Goal: Communication & Community: Share content

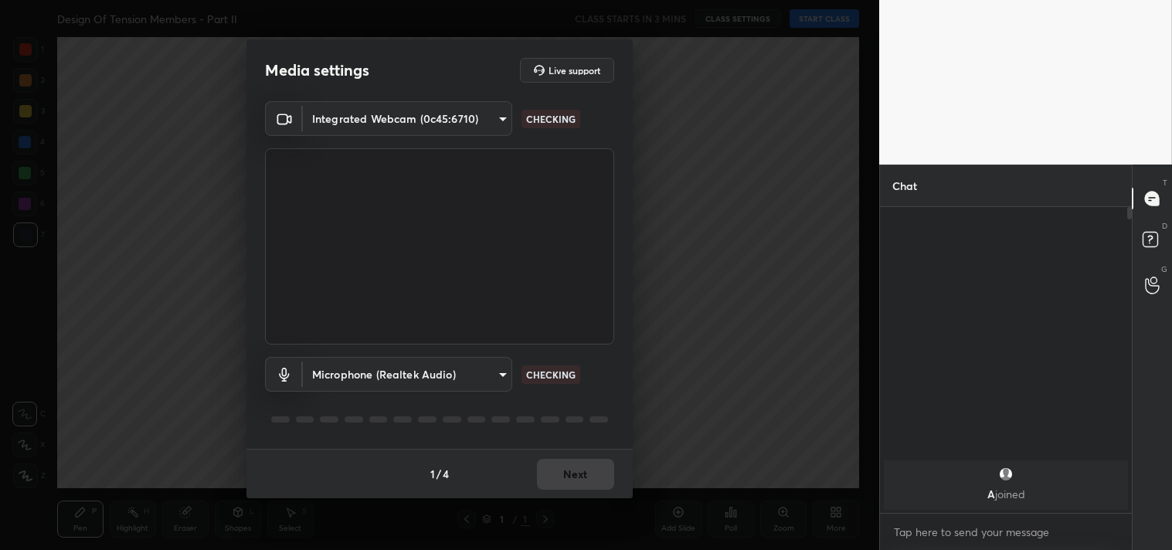
scroll to position [172, 247]
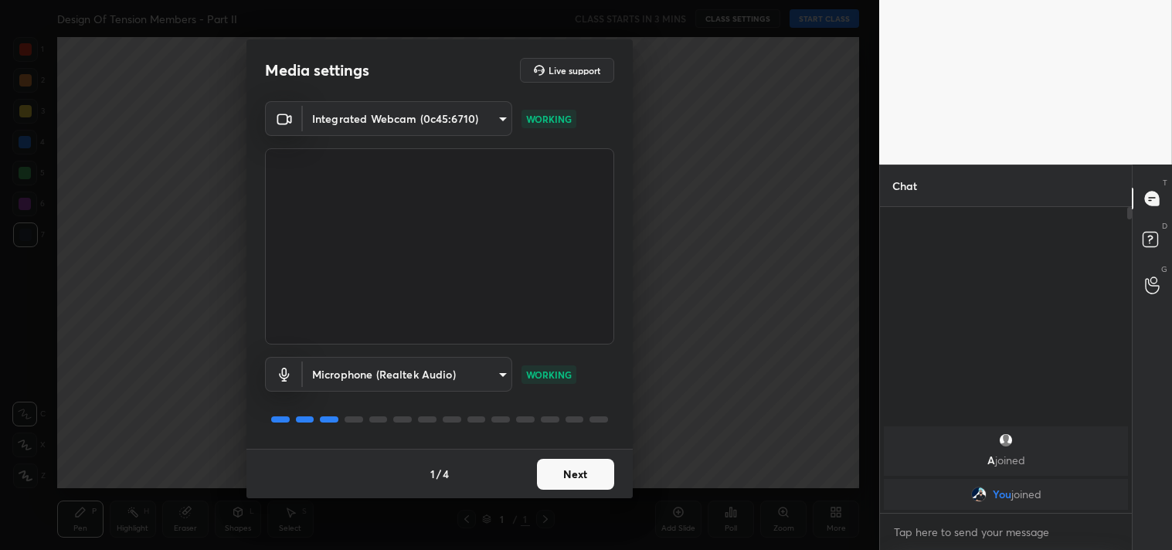
click at [584, 477] on button "Next" at bounding box center [575, 474] width 77 height 31
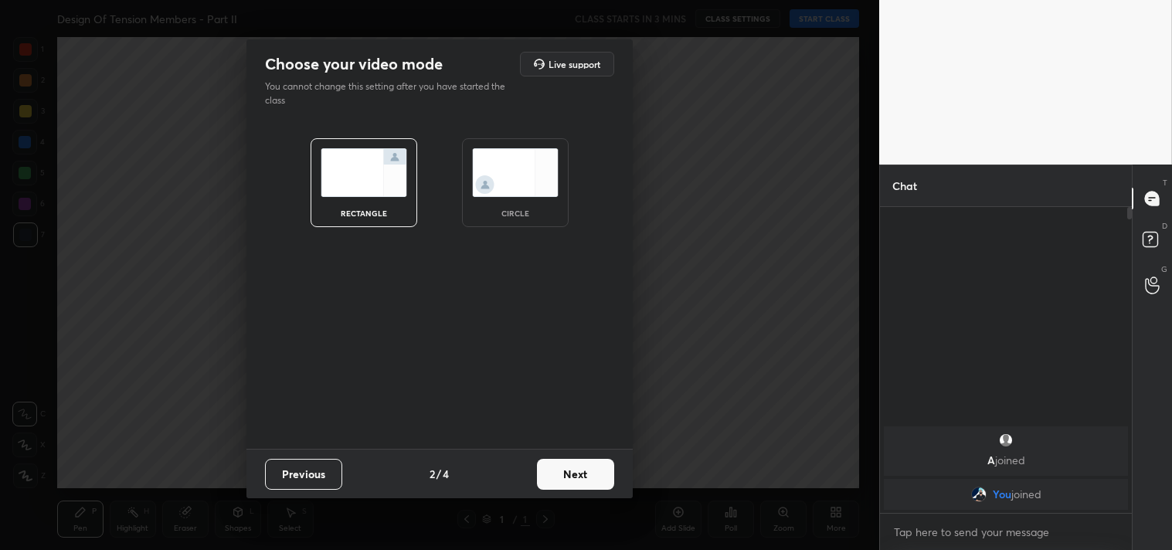
click at [587, 476] on button "Next" at bounding box center [575, 474] width 77 height 31
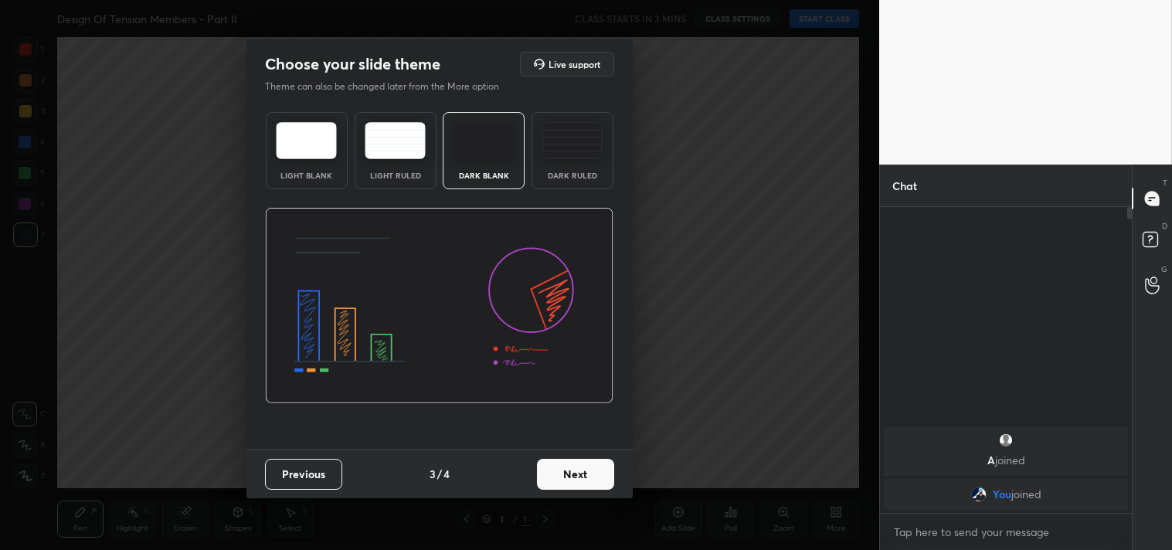
click at [588, 475] on button "Next" at bounding box center [575, 474] width 77 height 31
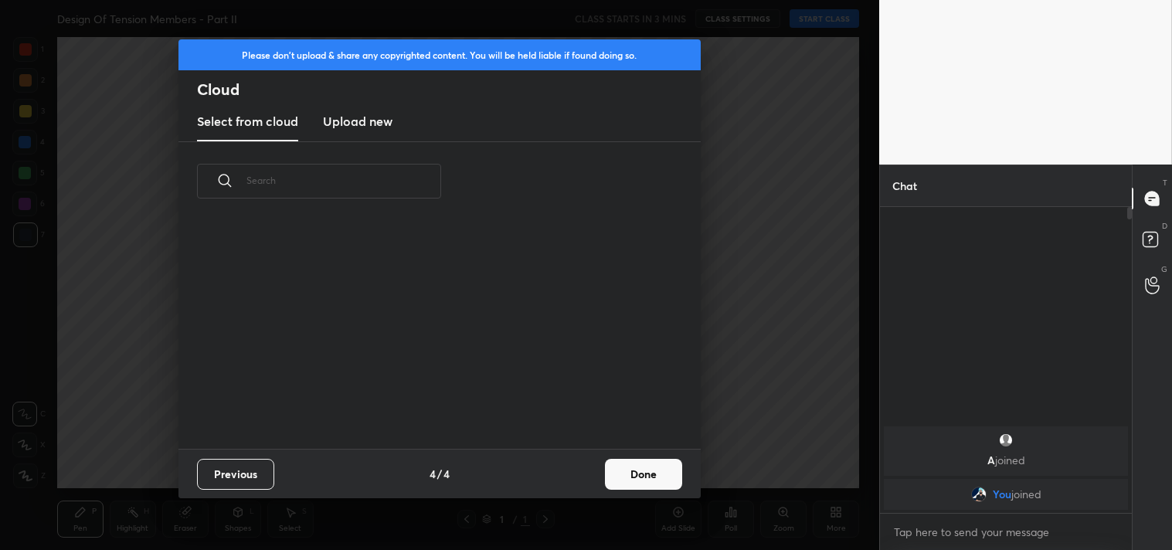
click at [592, 475] on div "Previous 4 / 4 Done" at bounding box center [439, 473] width 522 height 49
click at [642, 473] on button "Done" at bounding box center [643, 474] width 77 height 31
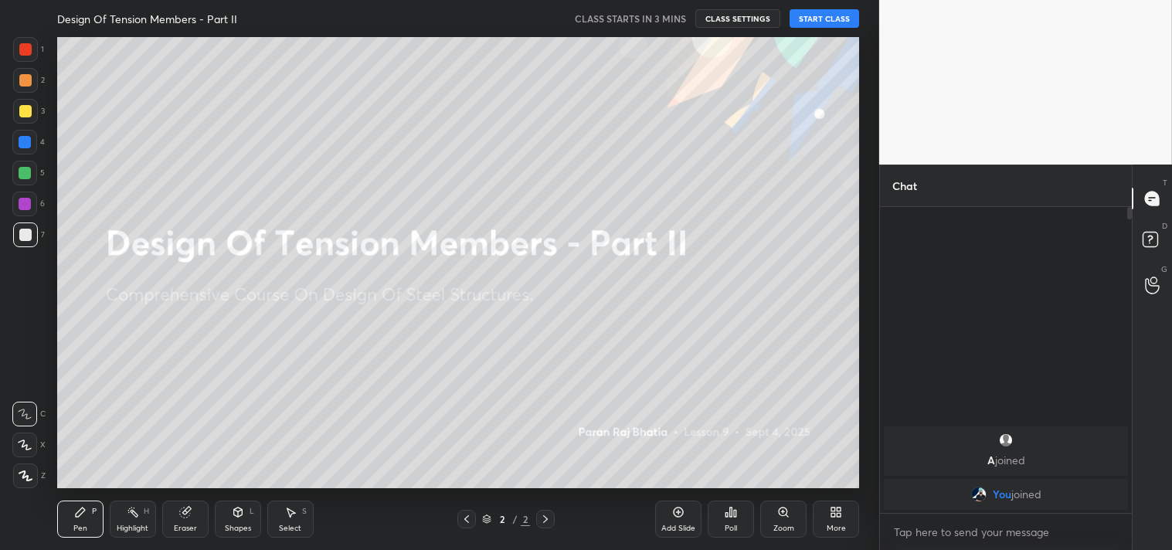
click at [17, 472] on div at bounding box center [25, 475] width 25 height 25
click at [683, 518] on div "Add Slide" at bounding box center [678, 518] width 46 height 37
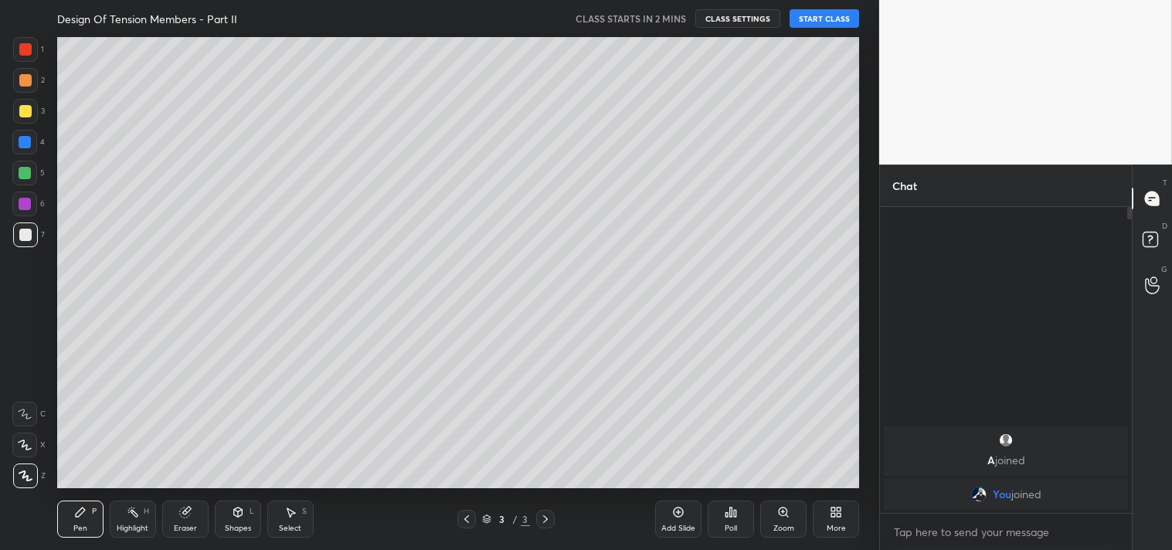
click at [830, 14] on button "START CLASS" at bounding box center [824, 18] width 70 height 19
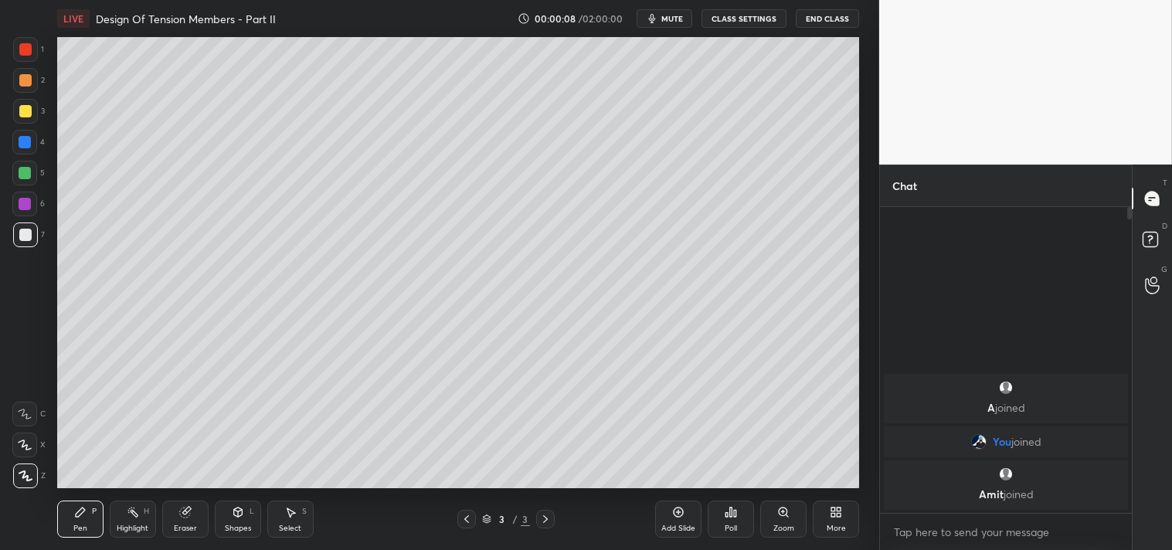
click at [680, 32] on div "LIVE Design Of Tension Members - Part II 00:00:08 / 02:00:00 mute CLASS SETTING…" at bounding box center [458, 18] width 802 height 37
click at [670, 17] on span "mute" at bounding box center [672, 18] width 22 height 11
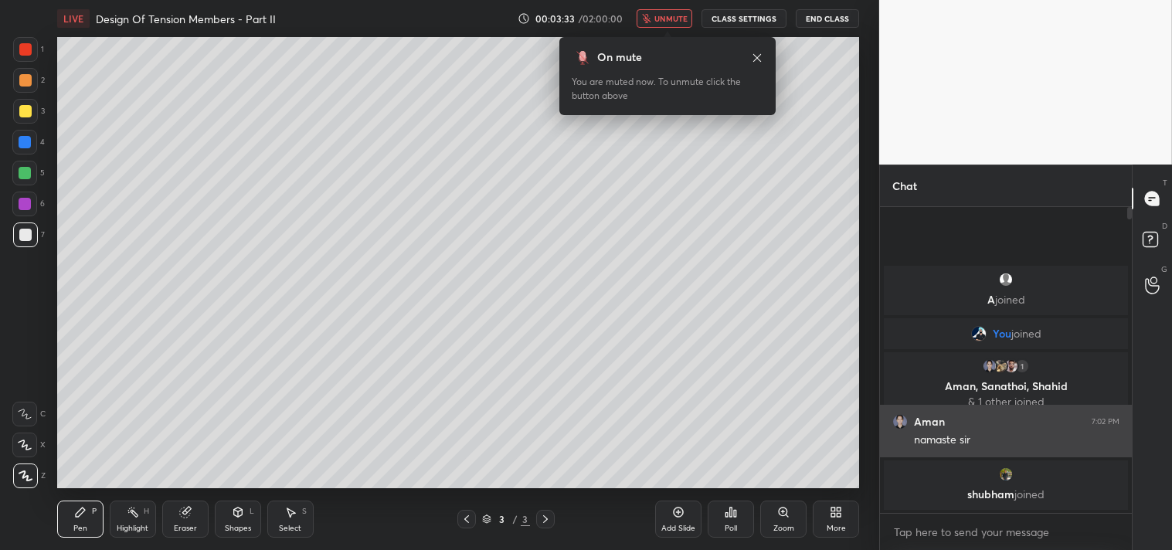
click at [897, 422] on img "grid" at bounding box center [899, 421] width 15 height 15
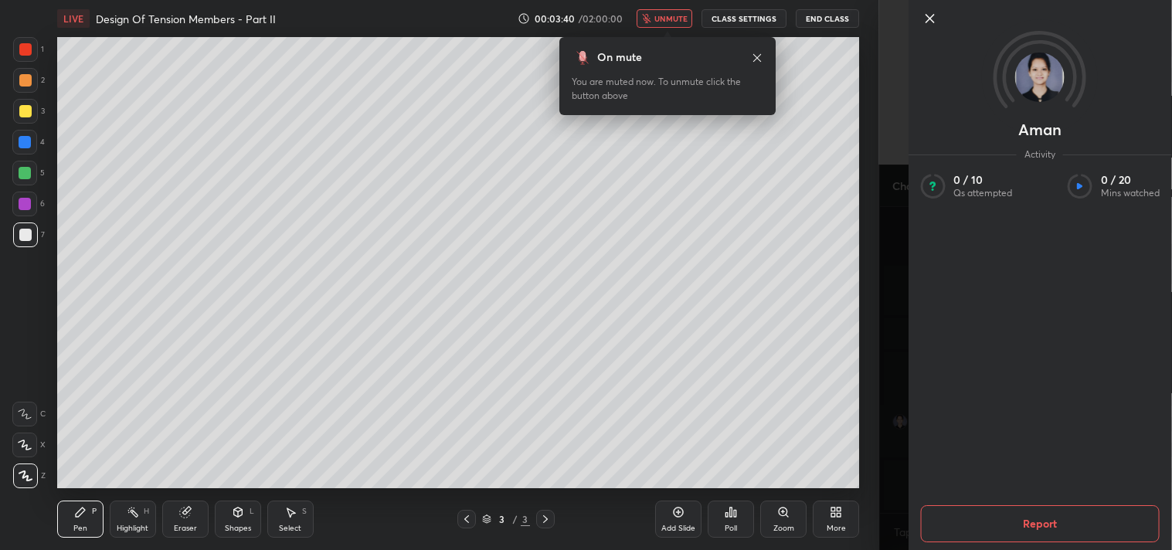
click at [929, 15] on icon at bounding box center [929, 18] width 19 height 19
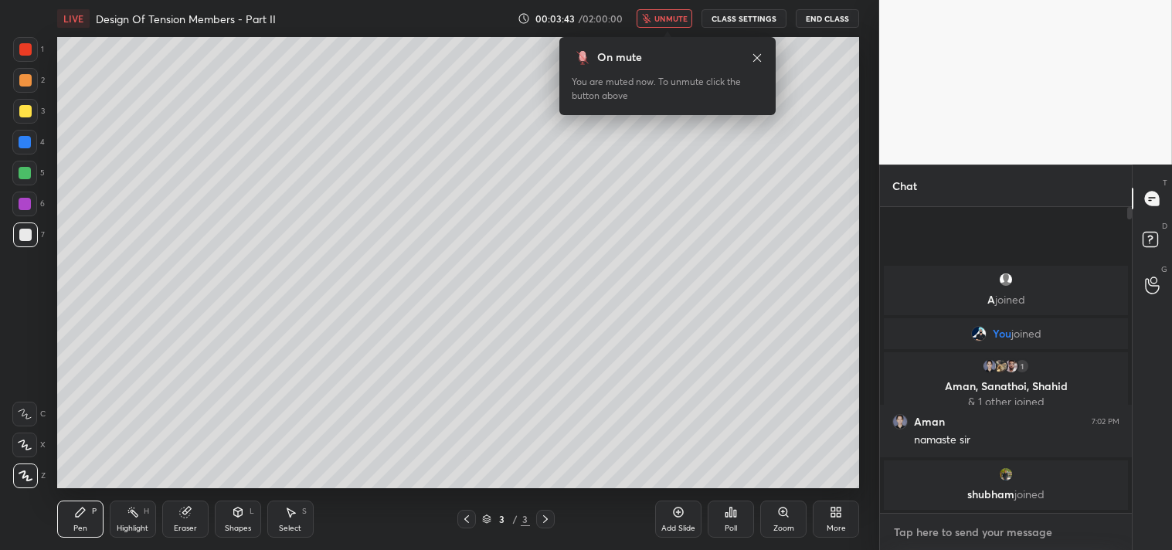
click at [938, 531] on textarea at bounding box center [1005, 532] width 227 height 25
type textarea "joining within a min"
click at [1109, 534] on icon at bounding box center [1107, 531] width 12 height 12
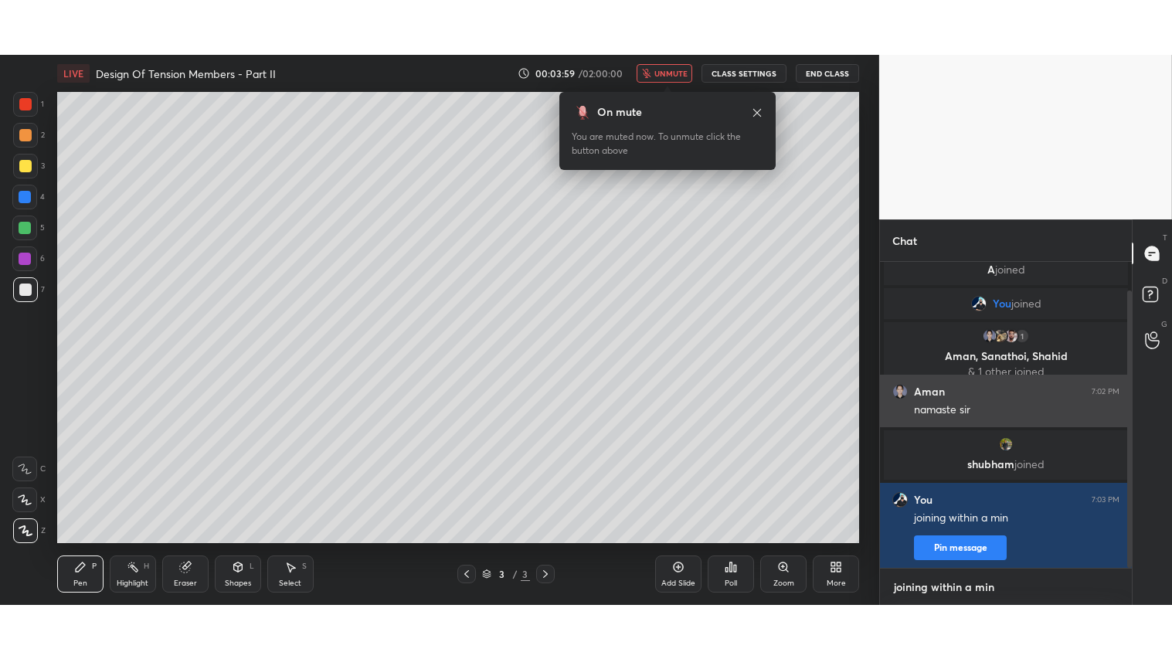
scroll to position [31, 0]
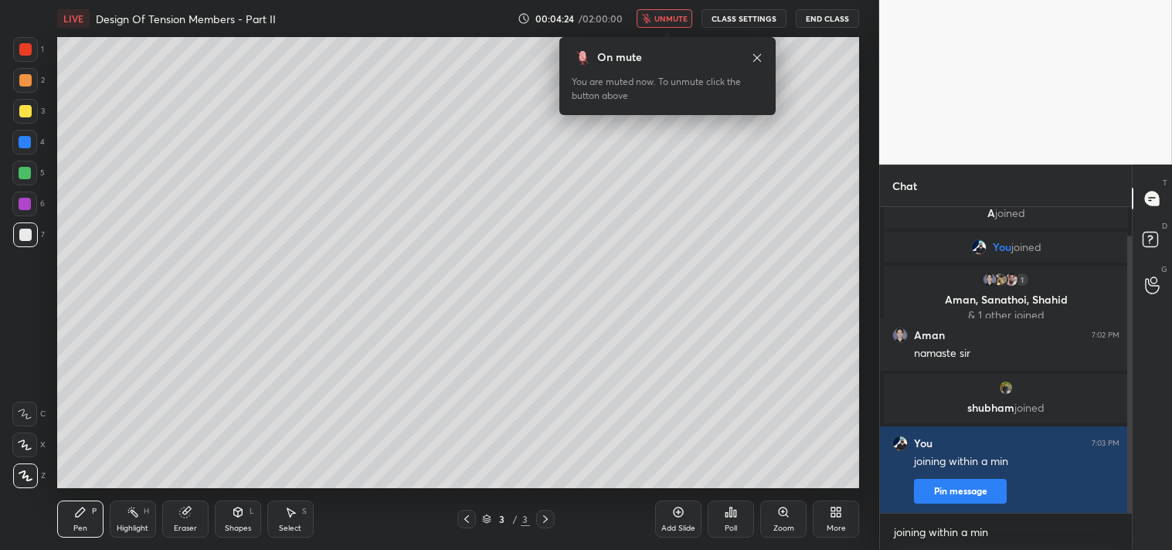
click at [735, 16] on button "CLASS SETTINGS" at bounding box center [743, 18] width 85 height 19
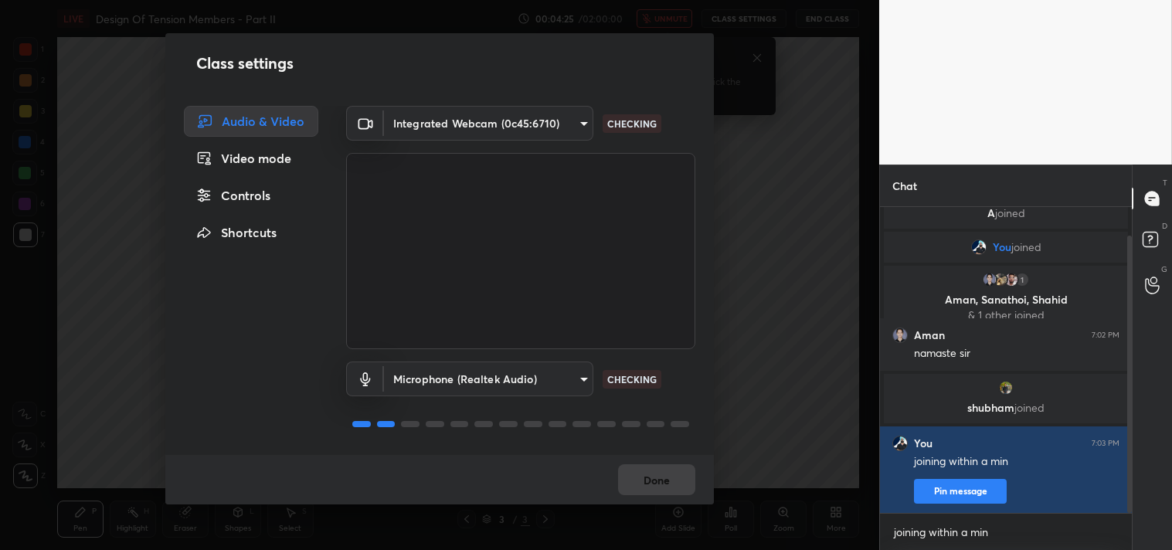
click at [579, 121] on body "1 2 3 4 5 6 7 C X Z C X Z E E Erase all H H LIVE Design Of Tension Members - Pa…" at bounding box center [586, 275] width 1172 height 550
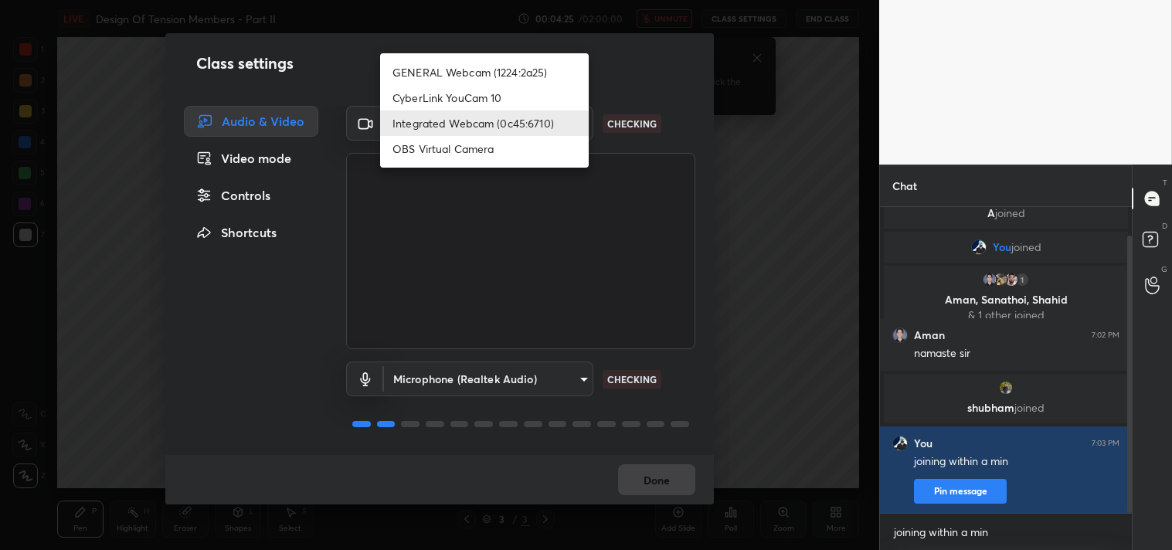
click at [536, 67] on li "GENERAL Webcam (1224:2a25)" at bounding box center [484, 71] width 209 height 25
type input "a804162f24a268607d6802bdfd143bf6309bb53021525fede1067bb20ea62842"
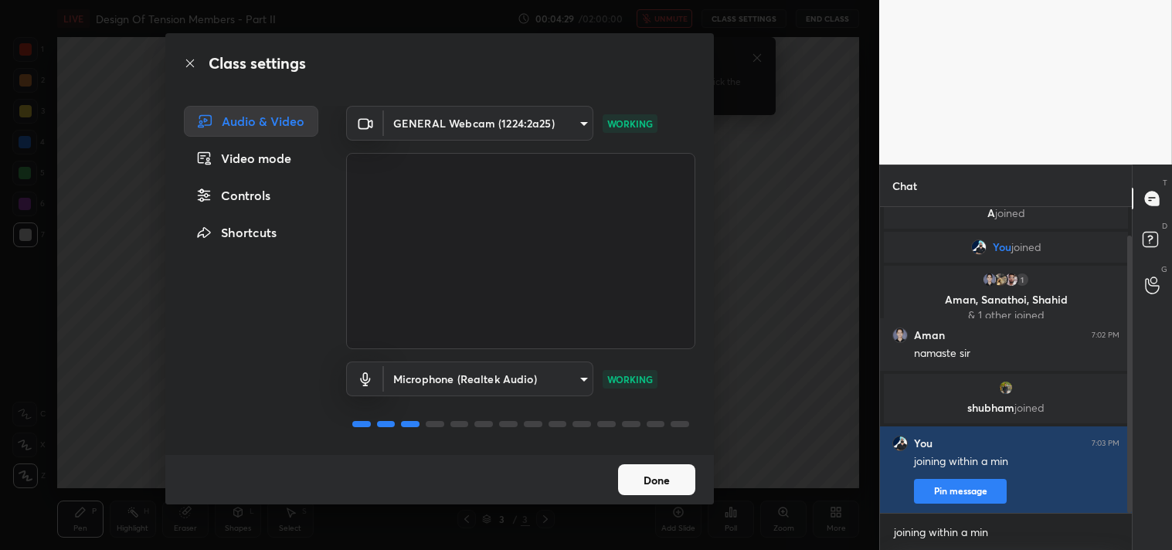
click at [652, 481] on button "Done" at bounding box center [656, 479] width 77 height 31
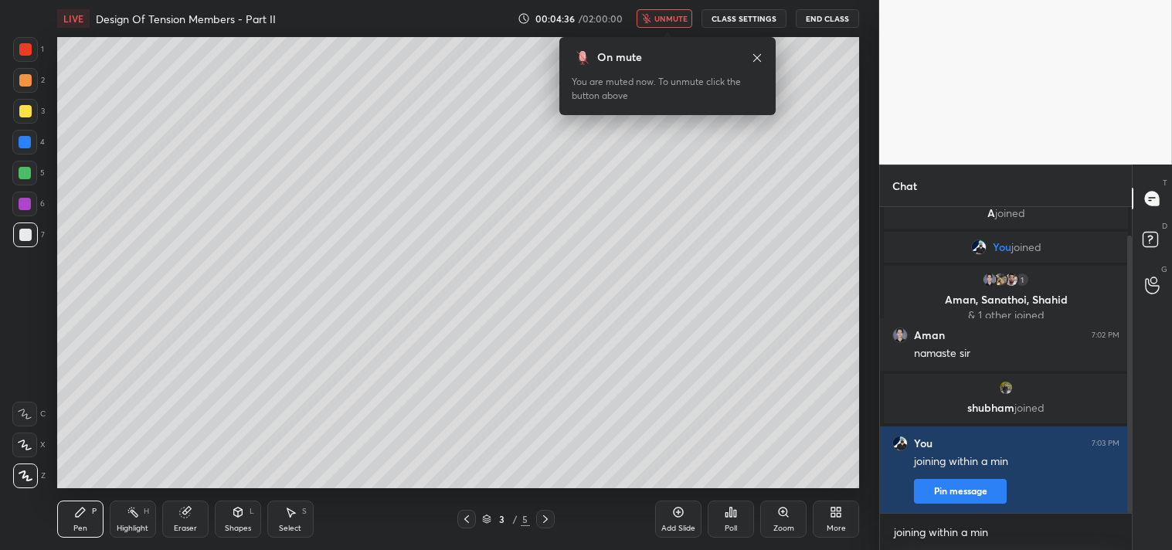
click at [829, 508] on div "More" at bounding box center [835, 518] width 46 height 37
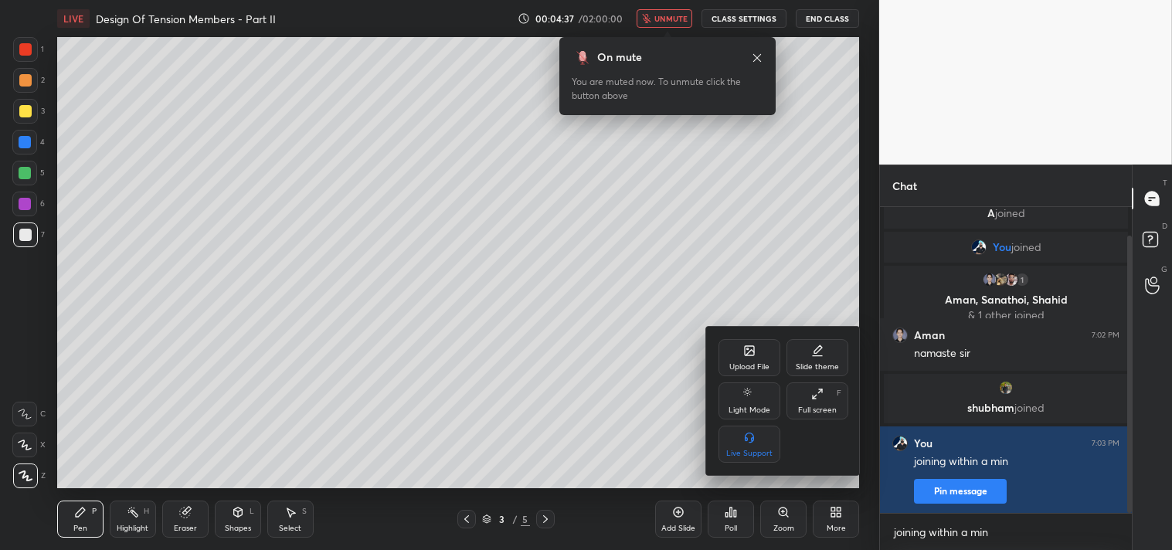
click at [803, 403] on div "Full screen F" at bounding box center [817, 400] width 62 height 37
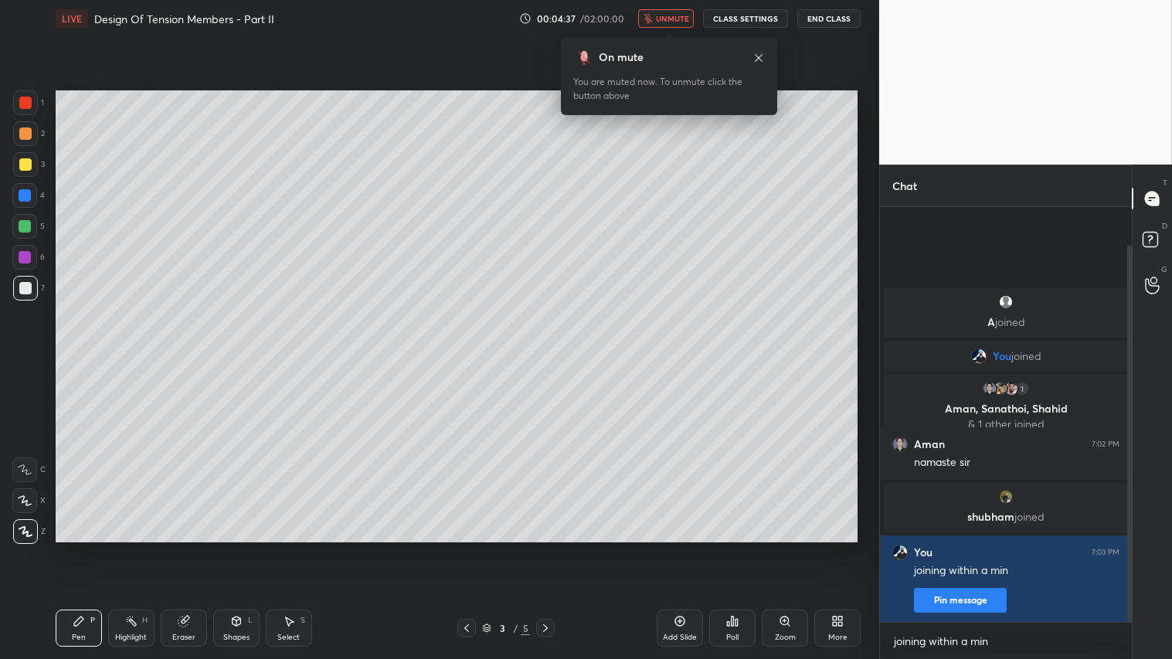
scroll to position [0, 0]
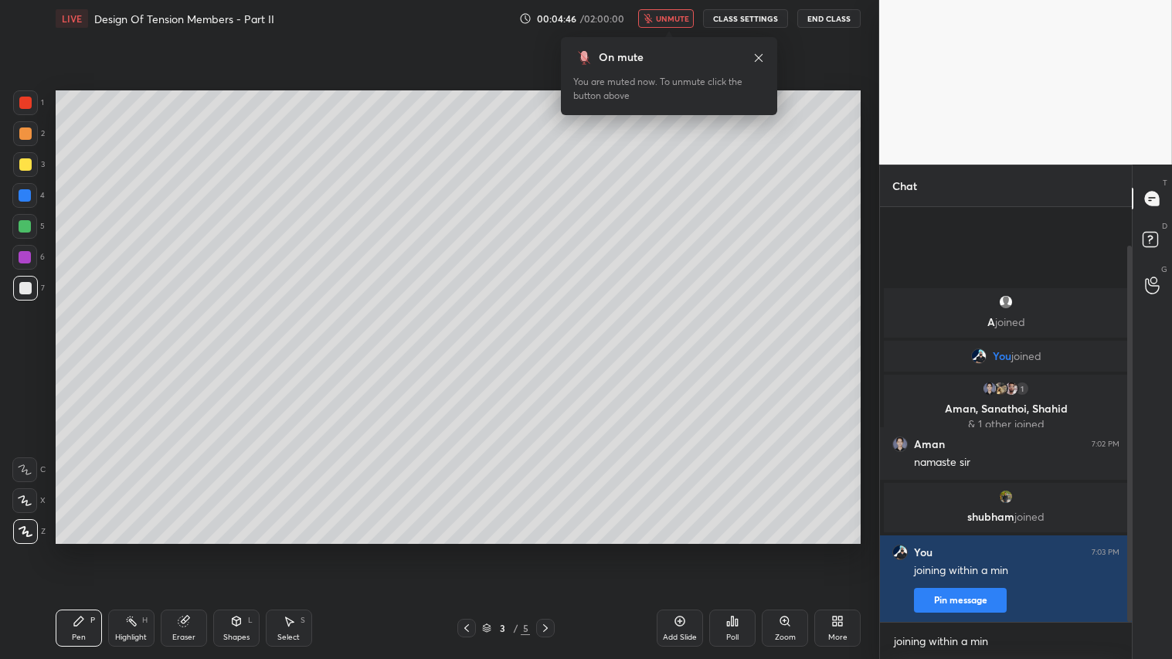
click at [178, 549] on icon at bounding box center [184, 621] width 12 height 12
click at [22, 530] on span "Erase all" at bounding box center [24, 530] width 23 height 11
click at [670, 19] on span "unmute" at bounding box center [672, 18] width 33 height 11
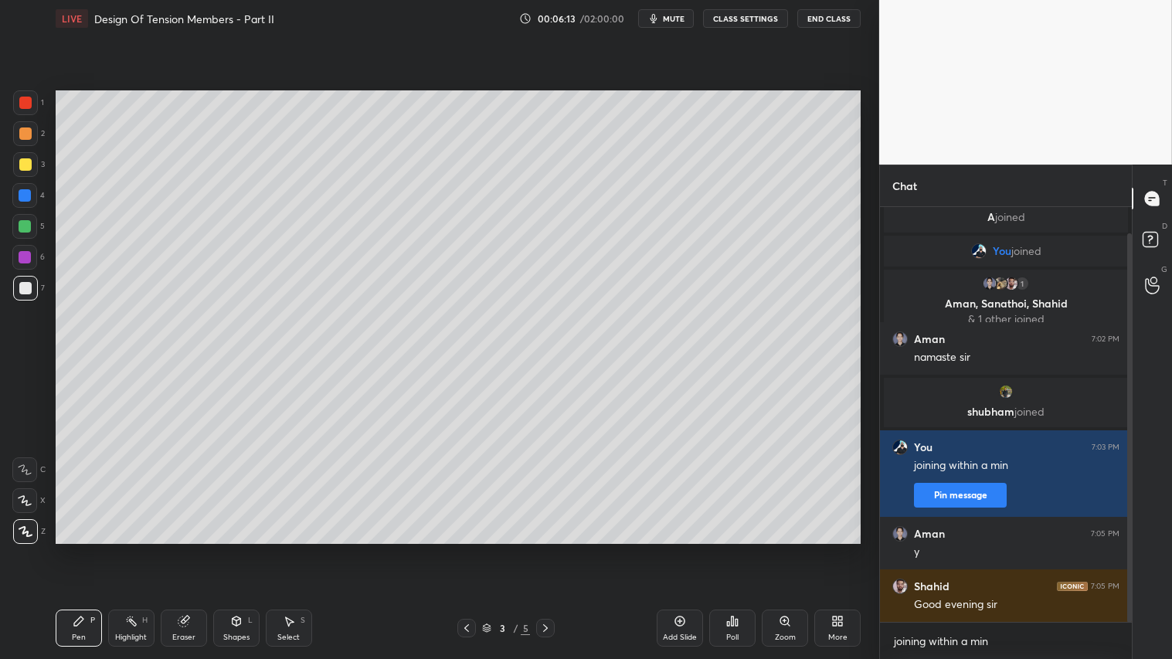
scroll to position [95, 0]
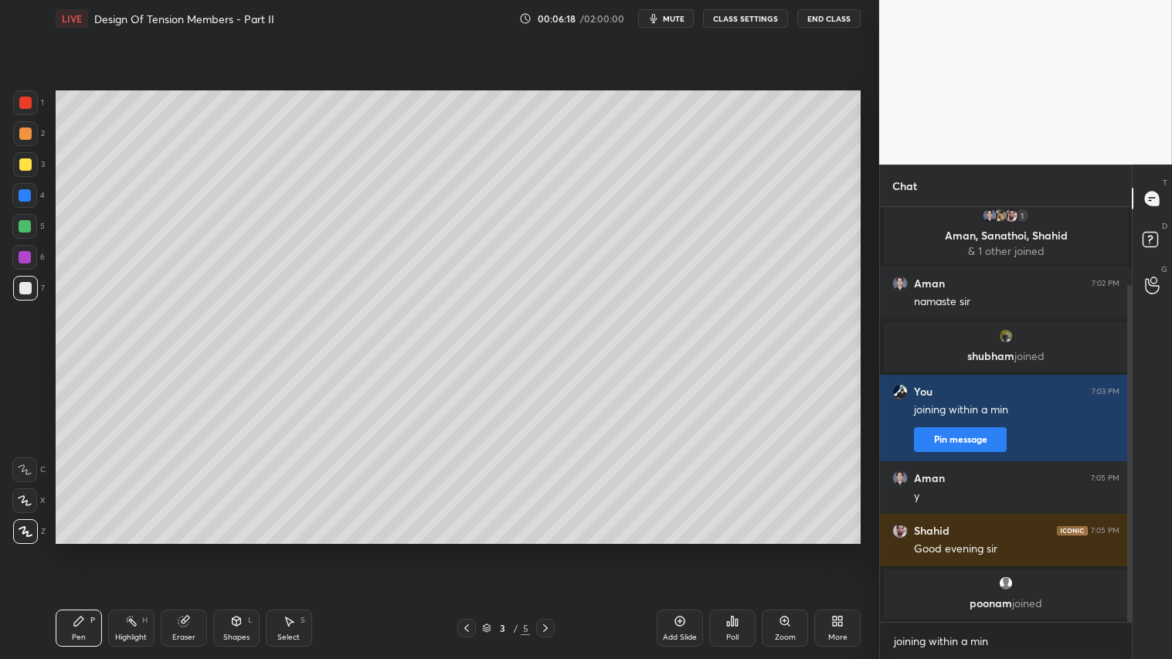
drag, startPoint x: 28, startPoint y: 162, endPoint x: 32, endPoint y: 181, distance: 19.1
click at [29, 164] on div at bounding box center [25, 164] width 12 height 12
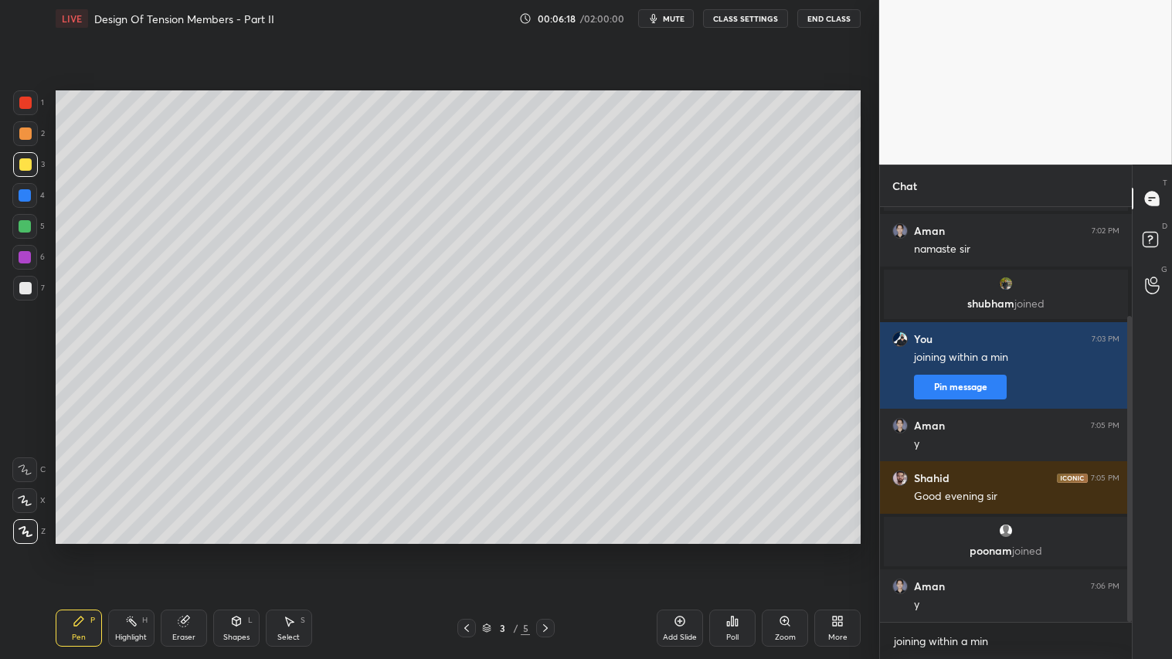
drag, startPoint x: 77, startPoint y: 639, endPoint x: 70, endPoint y: 630, distance: 11.5
click at [75, 549] on div "Pen" at bounding box center [79, 637] width 14 height 8
click at [29, 219] on div at bounding box center [24, 226] width 25 height 25
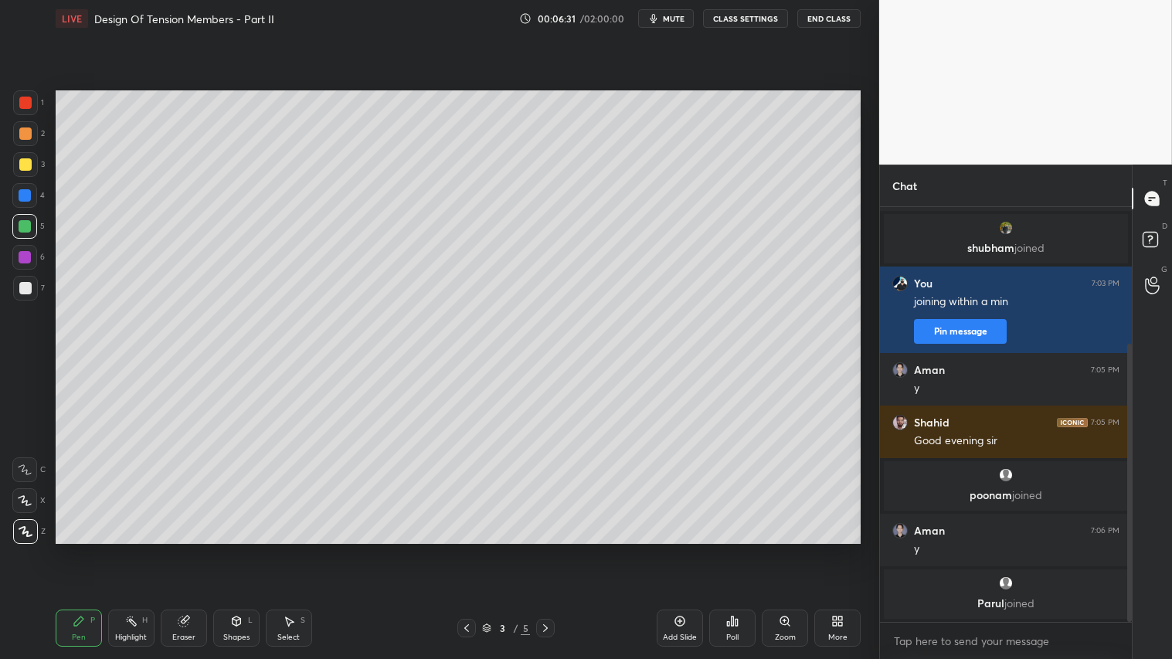
drag, startPoint x: 239, startPoint y: 626, endPoint x: 232, endPoint y: 608, distance: 19.8
click at [239, 549] on icon at bounding box center [236, 621] width 12 height 12
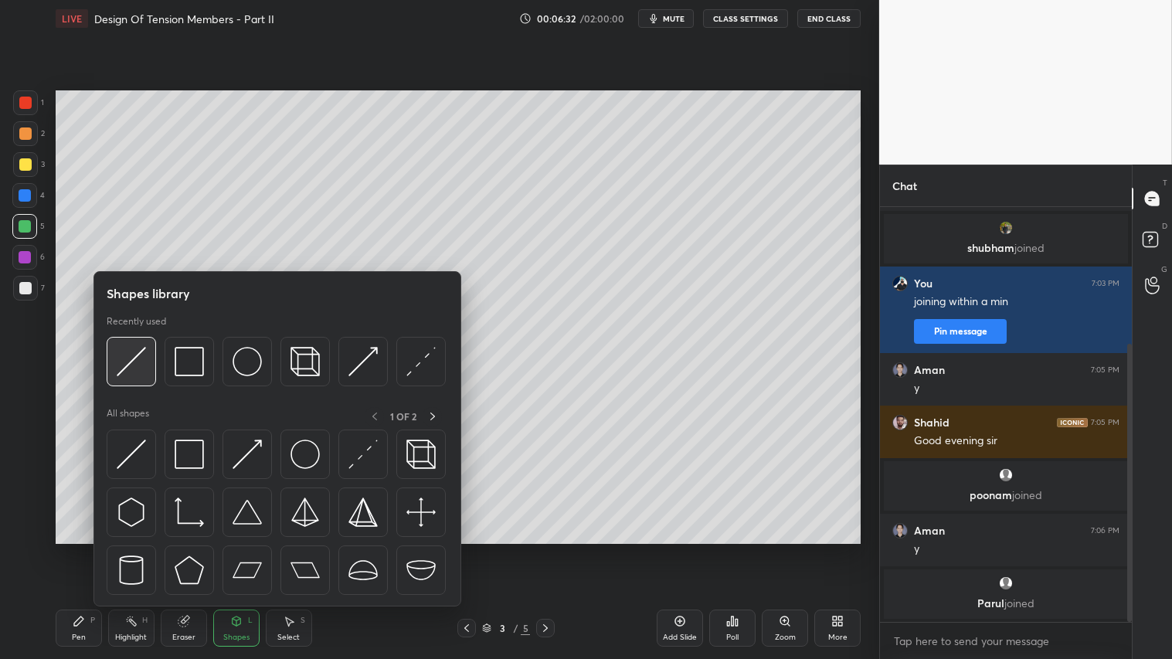
click at [142, 355] on img at bounding box center [131, 361] width 29 height 29
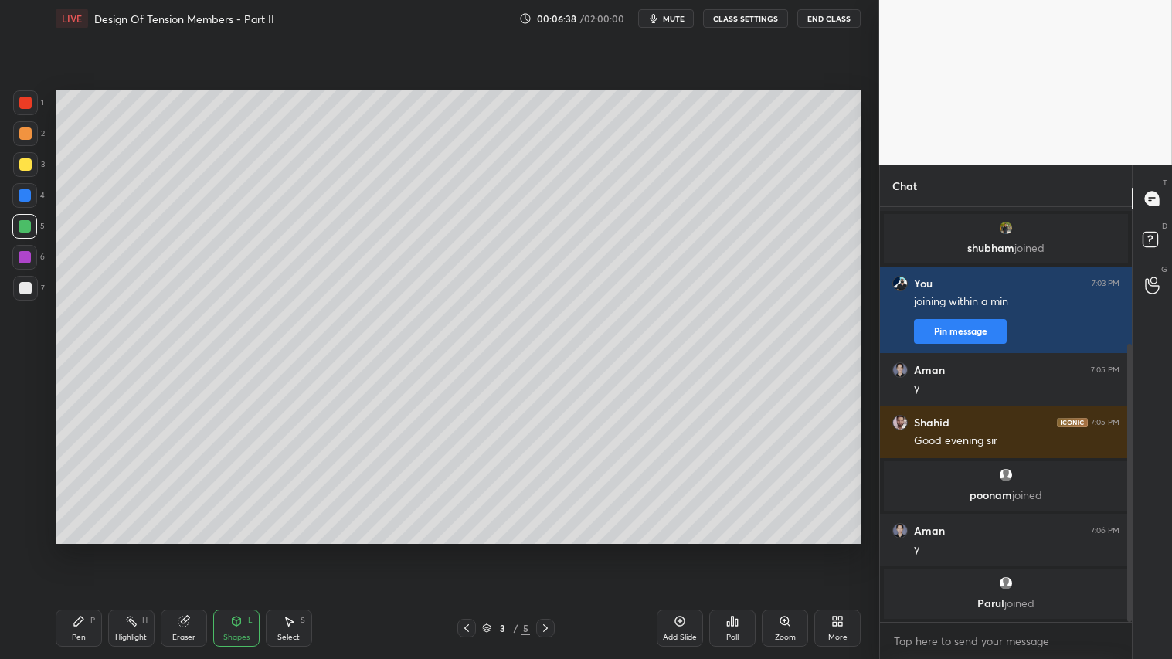
click at [83, 549] on div "Pen" at bounding box center [79, 637] width 14 height 8
click at [72, 549] on div "Pen" at bounding box center [79, 637] width 14 height 8
click at [25, 162] on div at bounding box center [25, 164] width 12 height 12
drag, startPoint x: 238, startPoint y: 638, endPoint x: 243, endPoint y: 608, distance: 30.6
click at [240, 549] on div "Shapes" at bounding box center [236, 637] width 26 height 8
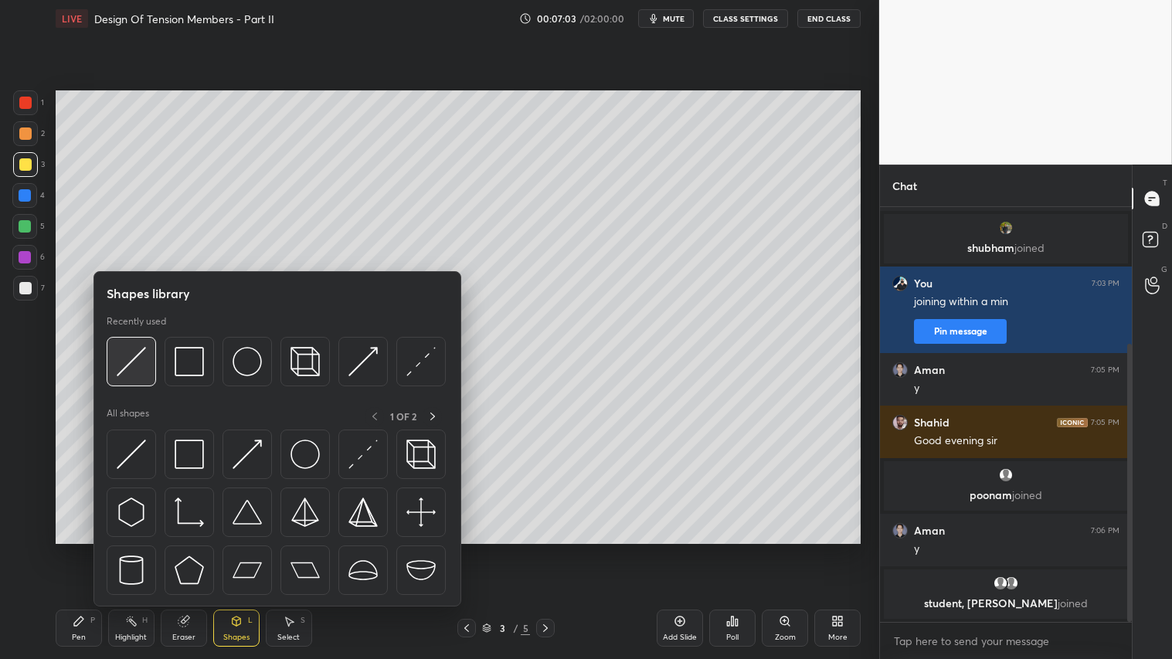
click at [137, 357] on img at bounding box center [131, 361] width 29 height 29
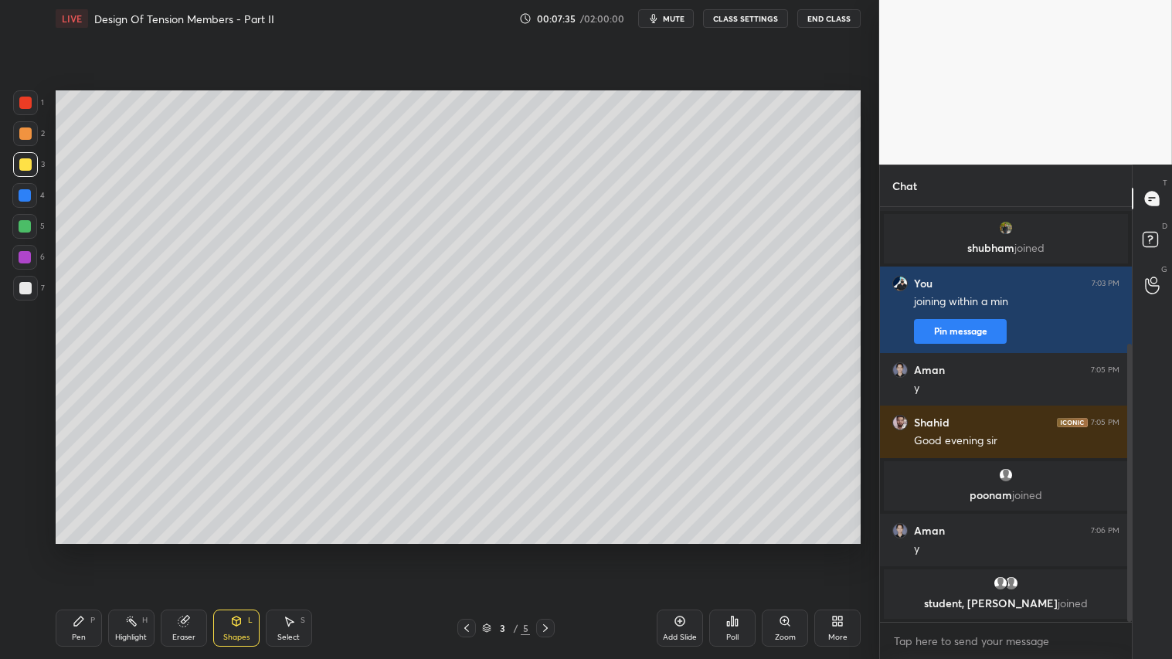
drag, startPoint x: 68, startPoint y: 621, endPoint x: 119, endPoint y: 572, distance: 70.5
click at [77, 549] on div "Pen P" at bounding box center [79, 627] width 46 height 37
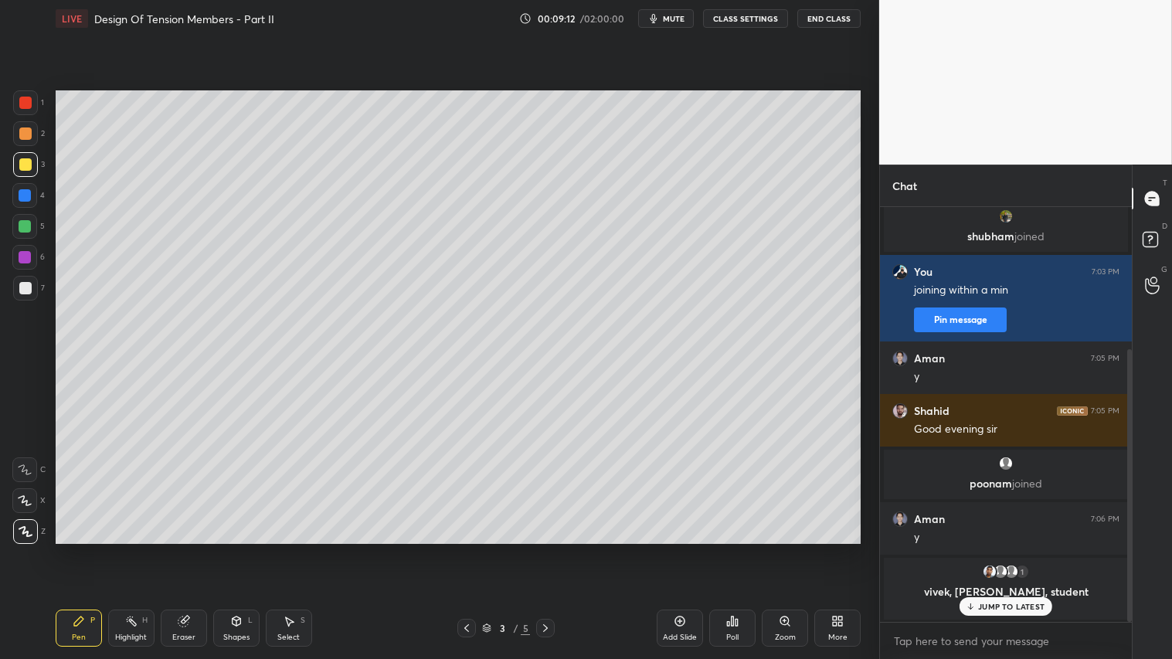
click at [189, 549] on div "Eraser" at bounding box center [184, 627] width 46 height 37
click at [28, 420] on icon at bounding box center [26, 419] width 14 height 14
drag, startPoint x: 238, startPoint y: 623, endPoint x: 235, endPoint y: 614, distance: 9.8
click at [238, 549] on icon at bounding box center [236, 621] width 12 height 12
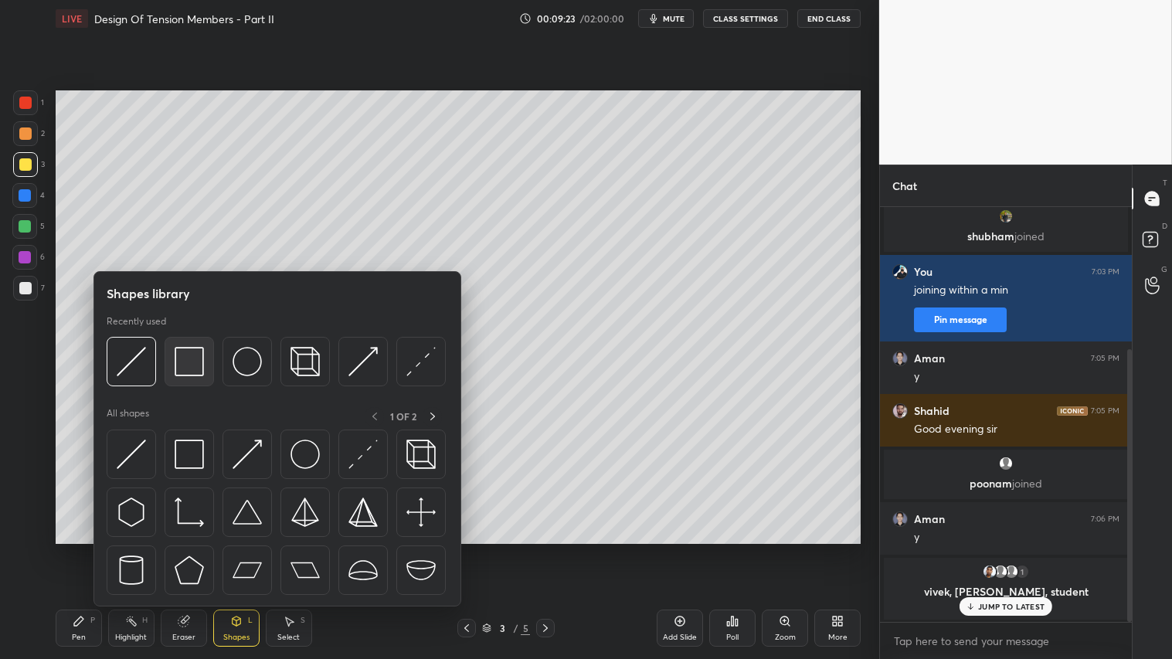
click at [191, 367] on img at bounding box center [189, 361] width 29 height 29
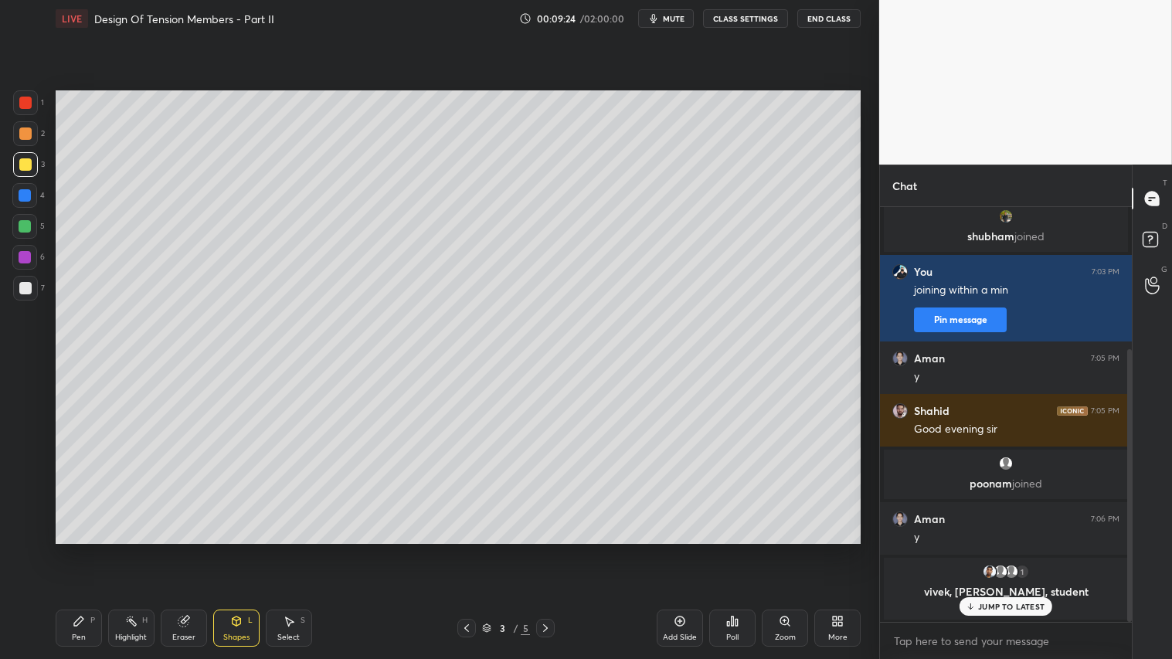
click at [19, 132] on div at bounding box center [25, 133] width 12 height 12
click at [243, 549] on div "Shapes L" at bounding box center [236, 627] width 46 height 37
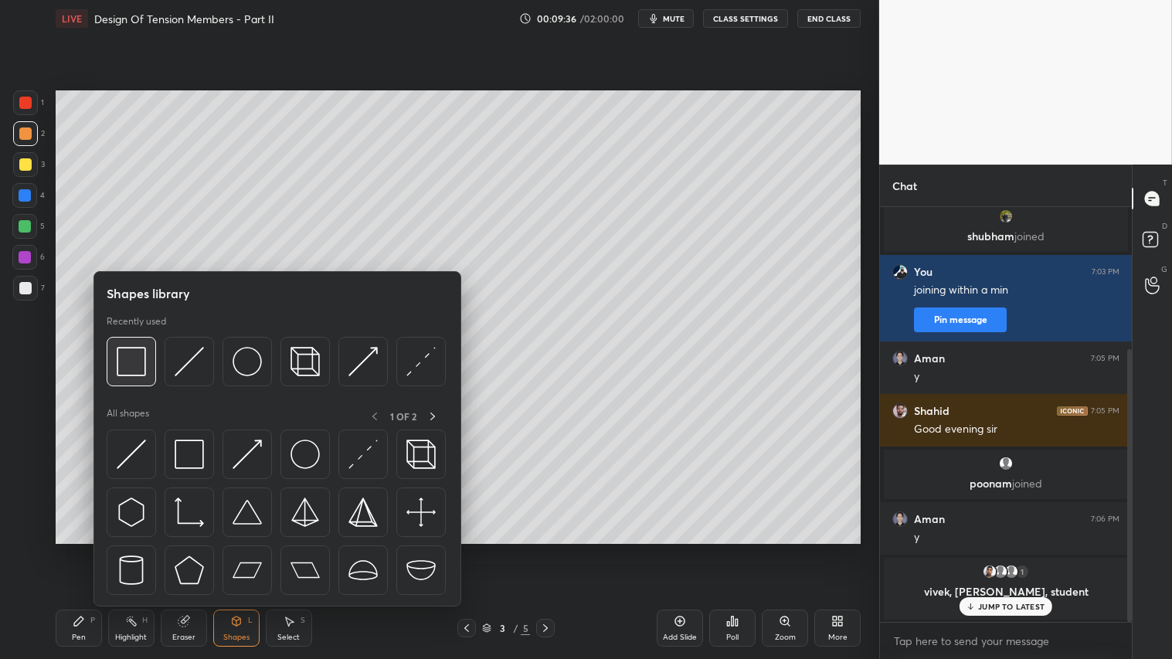
click at [135, 360] on img at bounding box center [131, 361] width 29 height 29
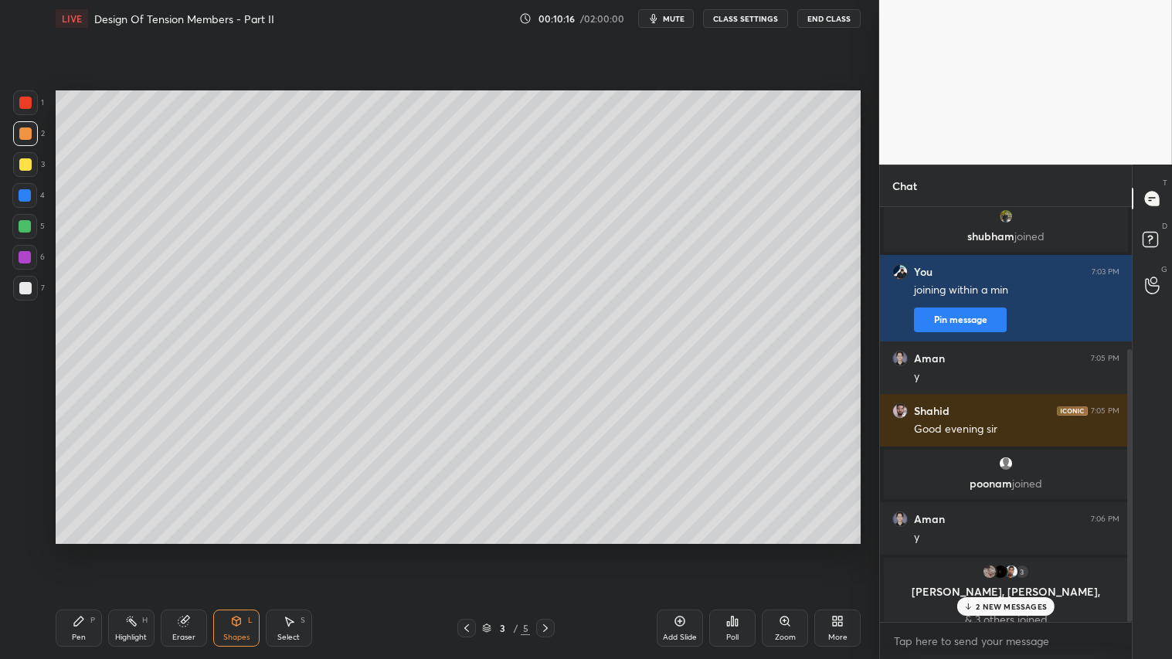
click at [1007, 549] on p "2 NEW MESSAGES" at bounding box center [1010, 606] width 71 height 9
click at [242, 549] on div "Shapes L" at bounding box center [236, 627] width 46 height 37
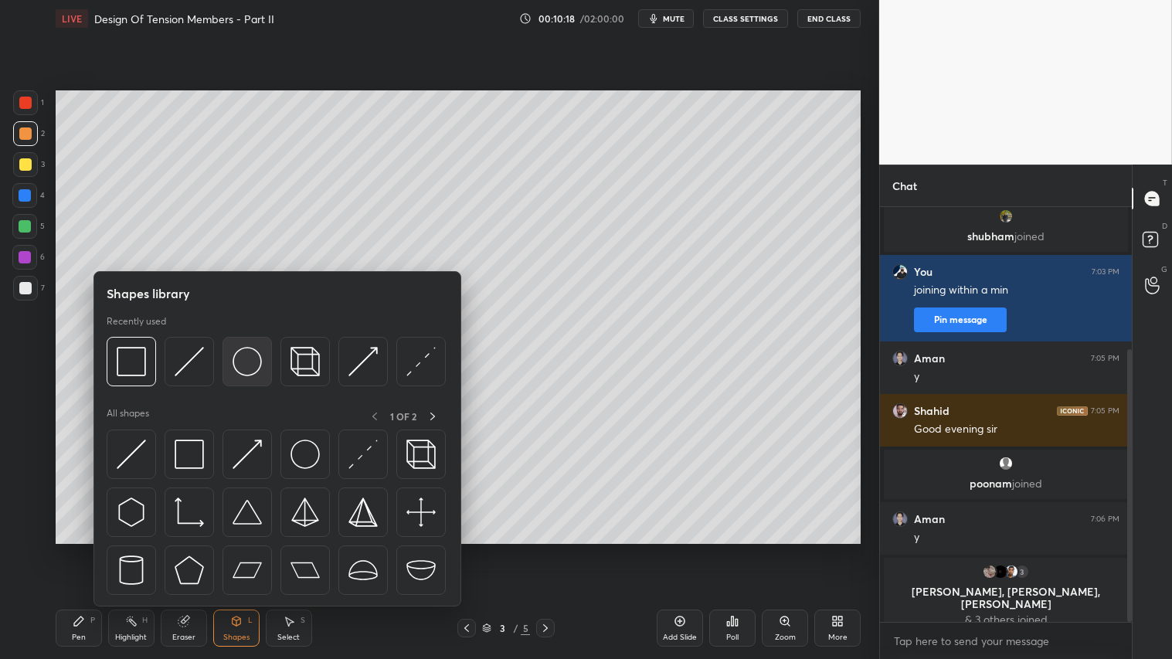
click at [253, 364] on img at bounding box center [246, 361] width 29 height 29
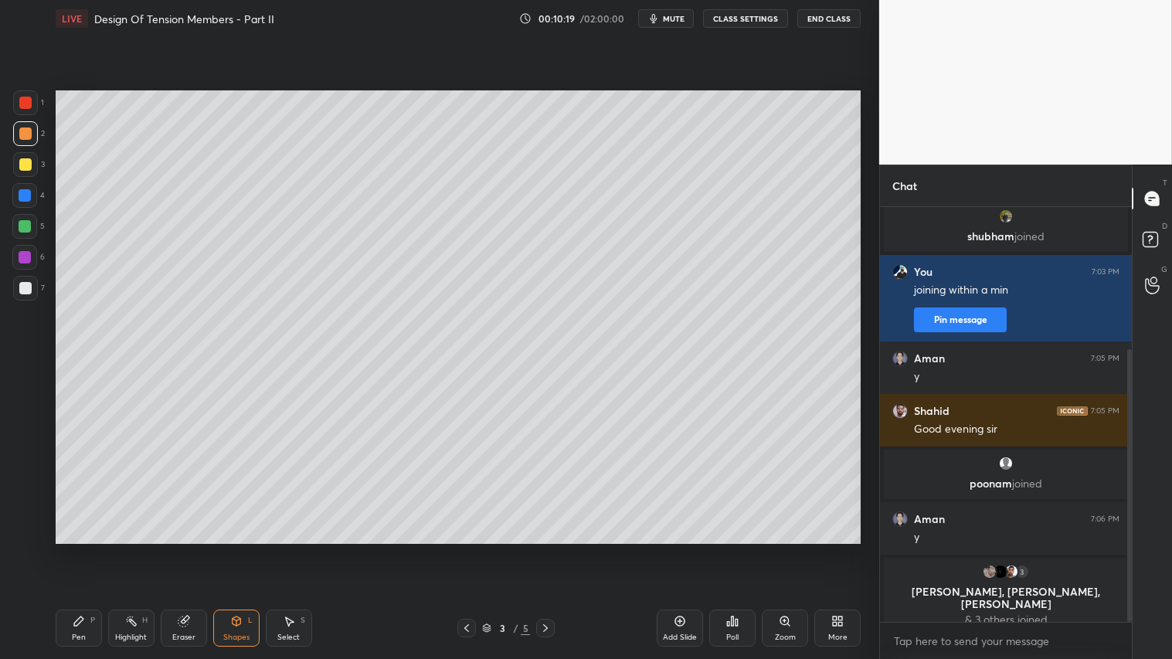
drag, startPoint x: 85, startPoint y: 620, endPoint x: 79, endPoint y: 562, distance: 58.3
click at [85, 549] on div "Pen P" at bounding box center [79, 627] width 46 height 37
click at [23, 496] on icon at bounding box center [25, 500] width 12 height 9
drag, startPoint x: 230, startPoint y: 629, endPoint x: 239, endPoint y: 614, distance: 18.0
click at [232, 549] on div "Shapes L" at bounding box center [236, 627] width 46 height 37
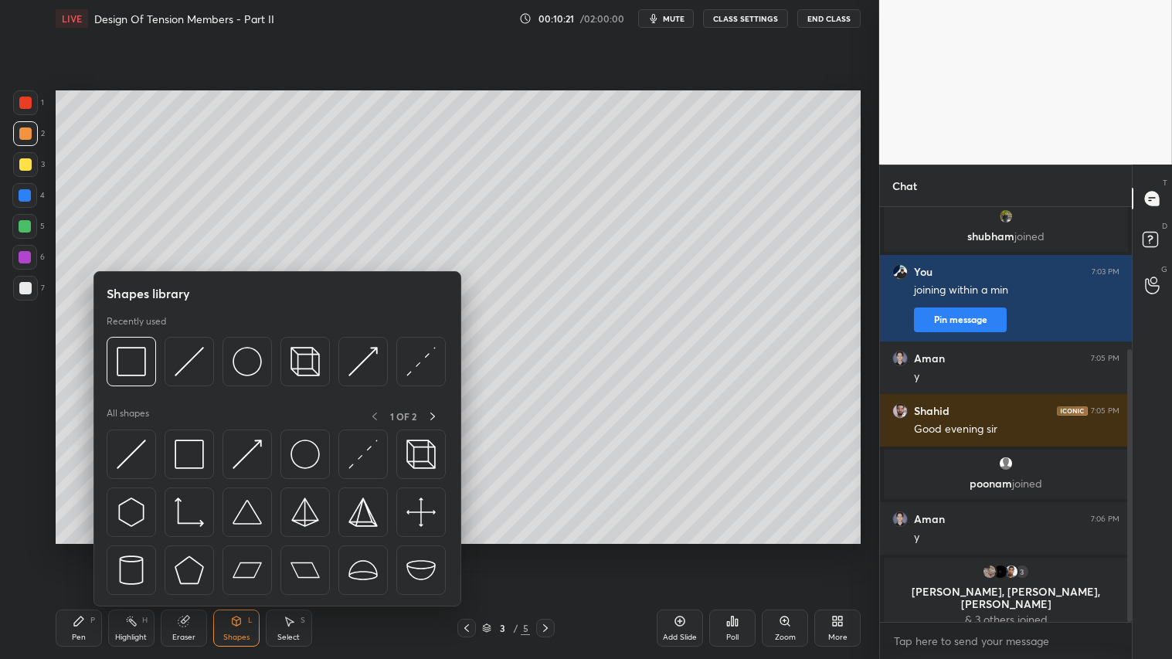
click at [16, 162] on div at bounding box center [25, 164] width 25 height 25
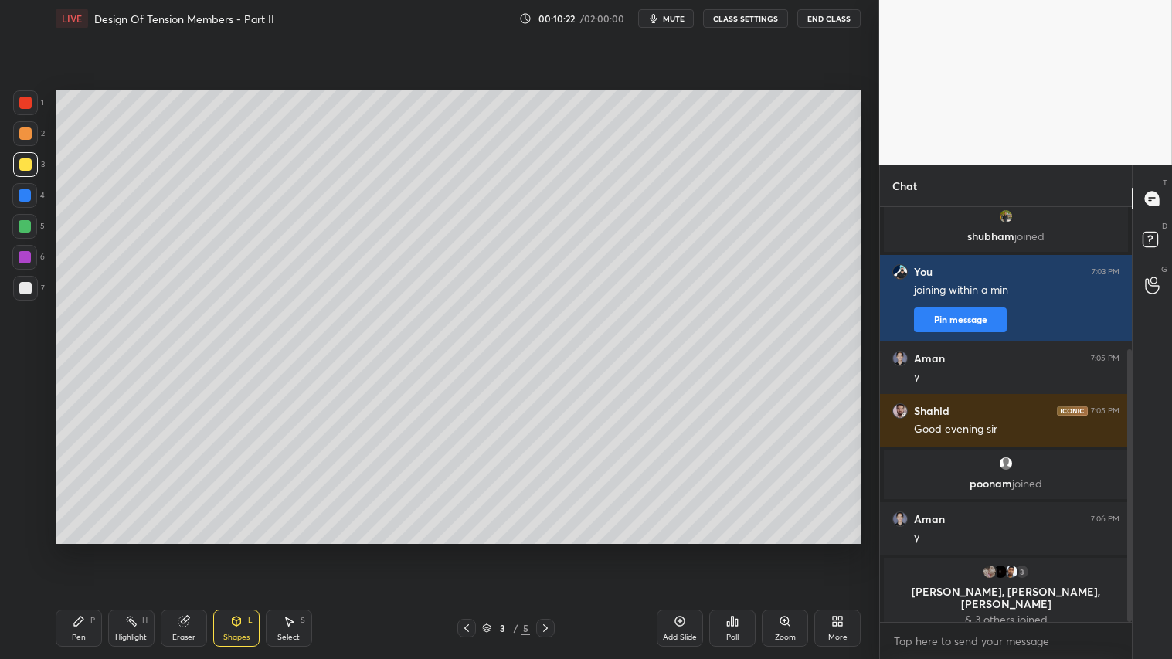
click at [242, 549] on div "Shapes L" at bounding box center [236, 627] width 46 height 37
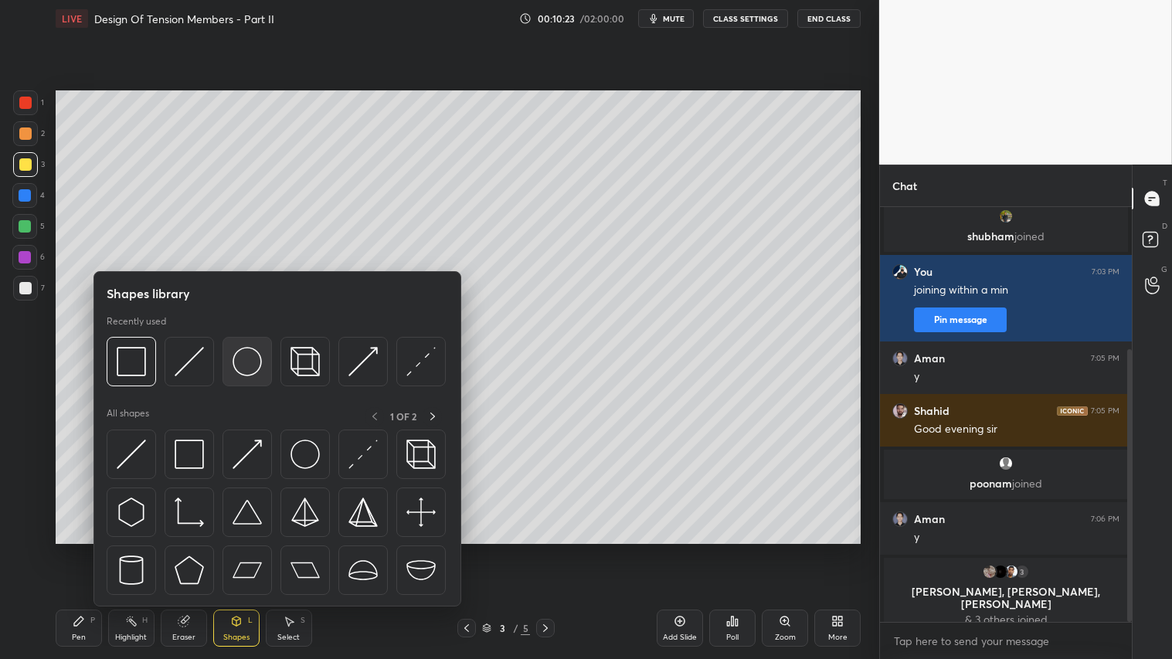
click at [247, 358] on img at bounding box center [246, 361] width 29 height 29
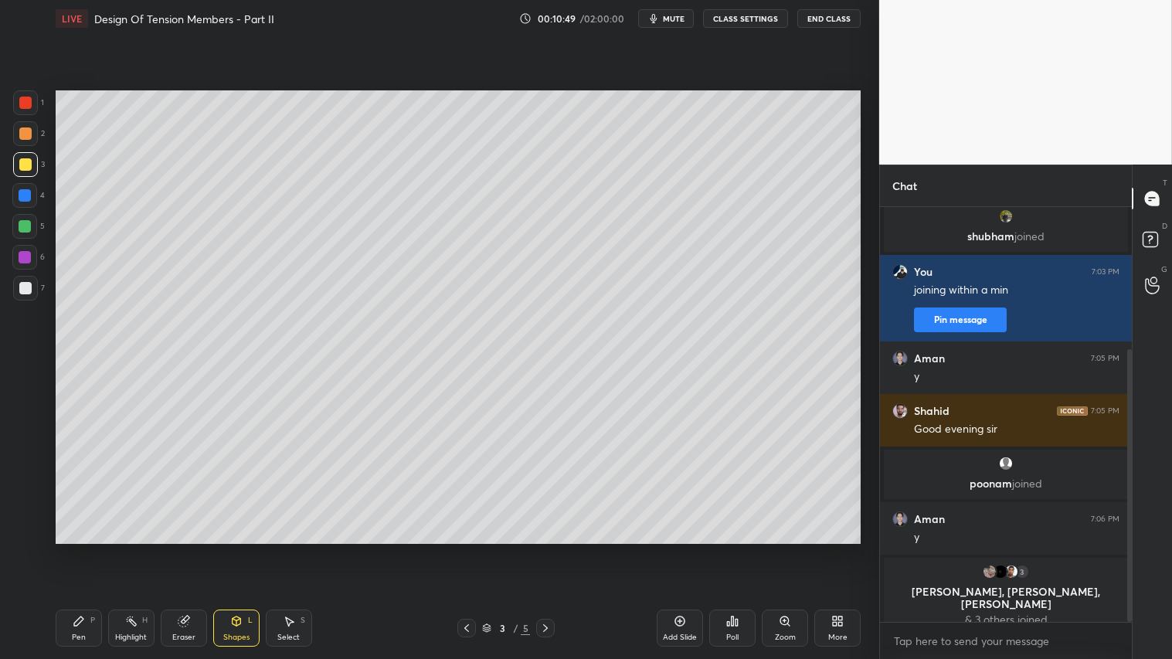
click at [230, 549] on icon at bounding box center [236, 621] width 12 height 12
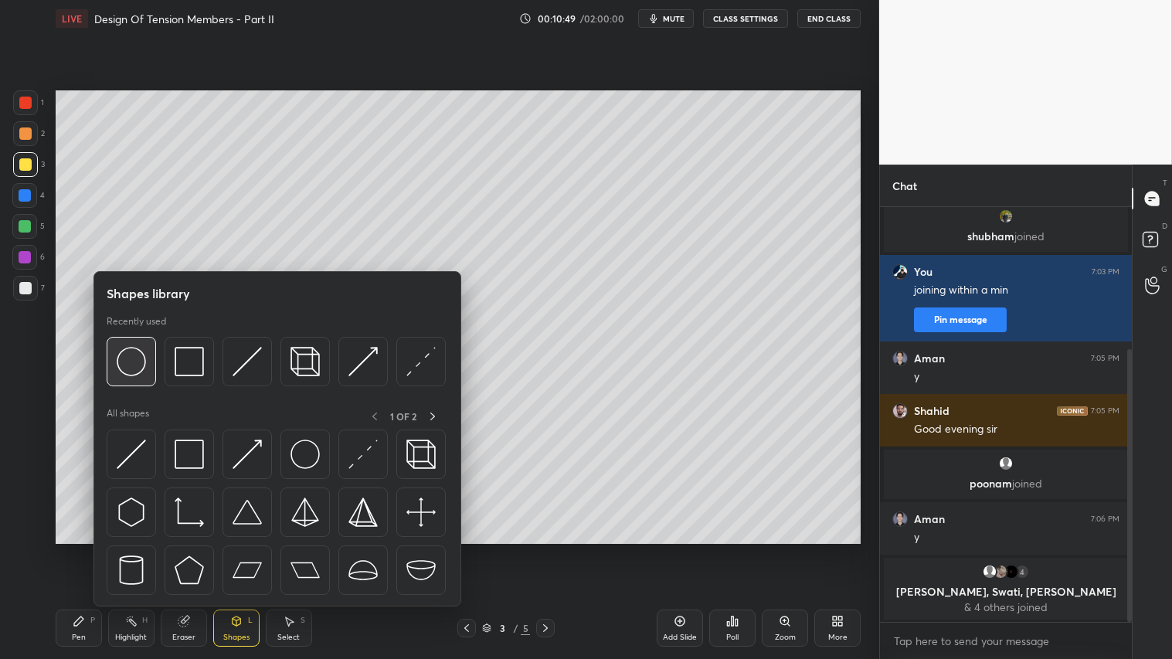
click at [114, 357] on div at bounding box center [131, 361] width 49 height 49
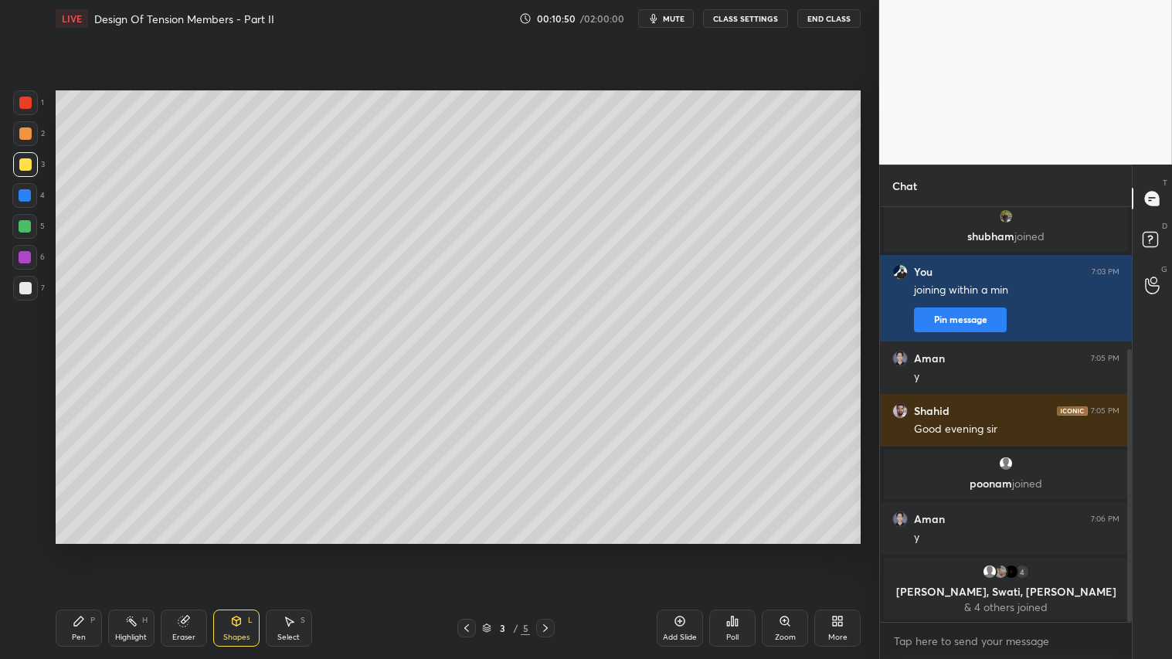
click at [25, 225] on div at bounding box center [25, 226] width 12 height 12
click at [20, 171] on div at bounding box center [25, 164] width 25 height 25
click at [73, 549] on icon at bounding box center [79, 621] width 12 height 12
drag, startPoint x: 233, startPoint y: 630, endPoint x: 233, endPoint y: 616, distance: 13.9
click at [233, 549] on div "Shapes L" at bounding box center [236, 627] width 46 height 37
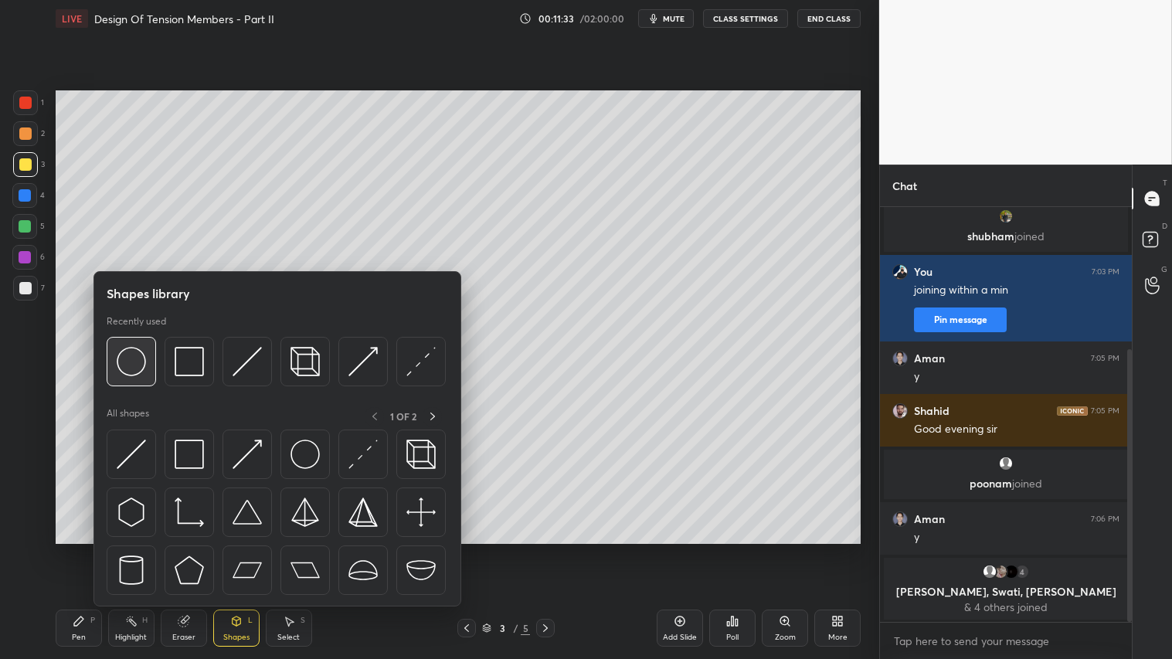
click at [131, 364] on img at bounding box center [131, 361] width 29 height 29
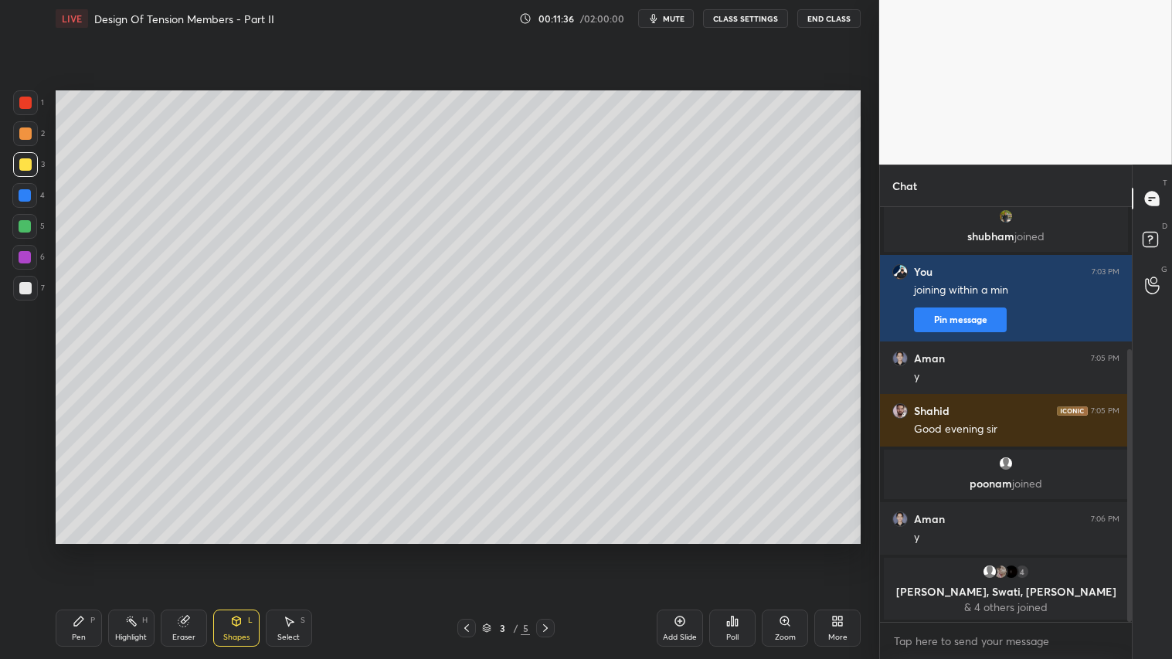
click at [87, 549] on div "Pen P" at bounding box center [79, 627] width 46 height 37
click at [32, 152] on div "3" at bounding box center [29, 164] width 32 height 25
drag, startPoint x: 28, startPoint y: 227, endPoint x: 36, endPoint y: 290, distance: 63.0
click at [29, 227] on div at bounding box center [25, 226] width 12 height 12
click at [241, 549] on div "Shapes" at bounding box center [236, 637] width 26 height 8
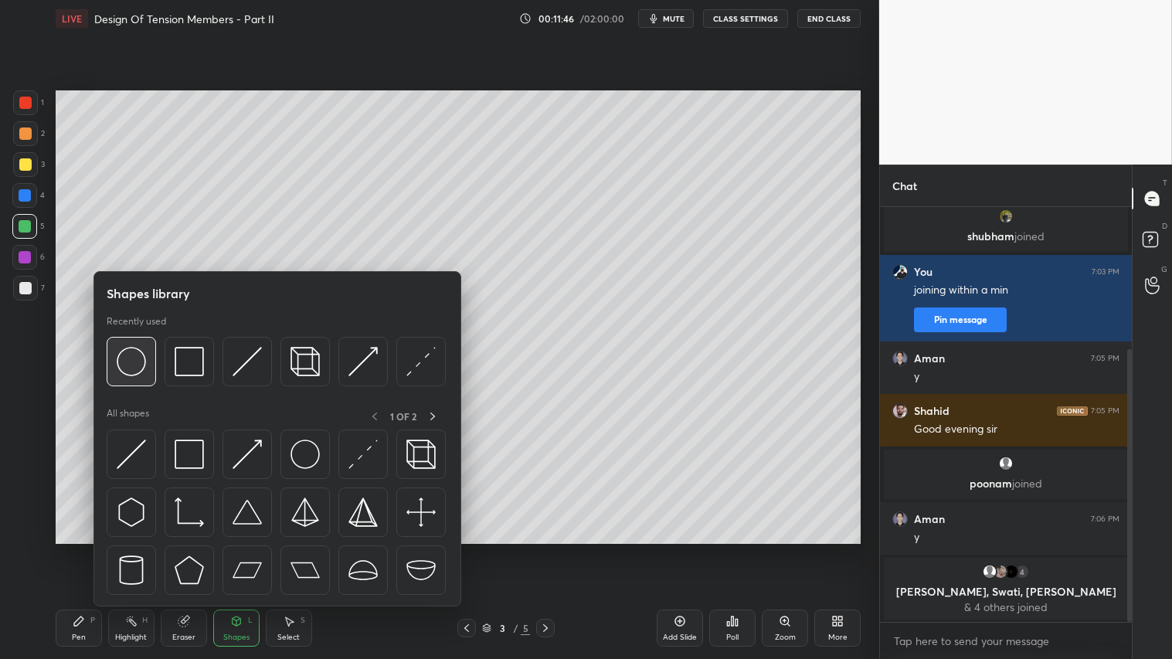
click at [136, 355] on img at bounding box center [131, 361] width 29 height 29
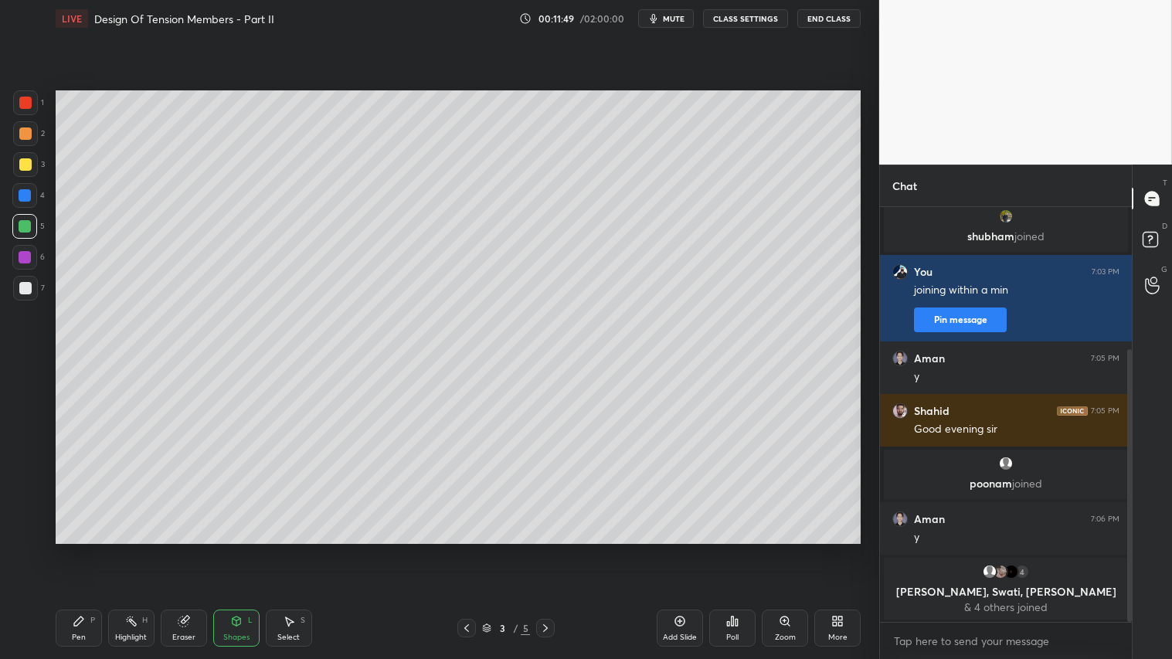
scroll to position [267, 0]
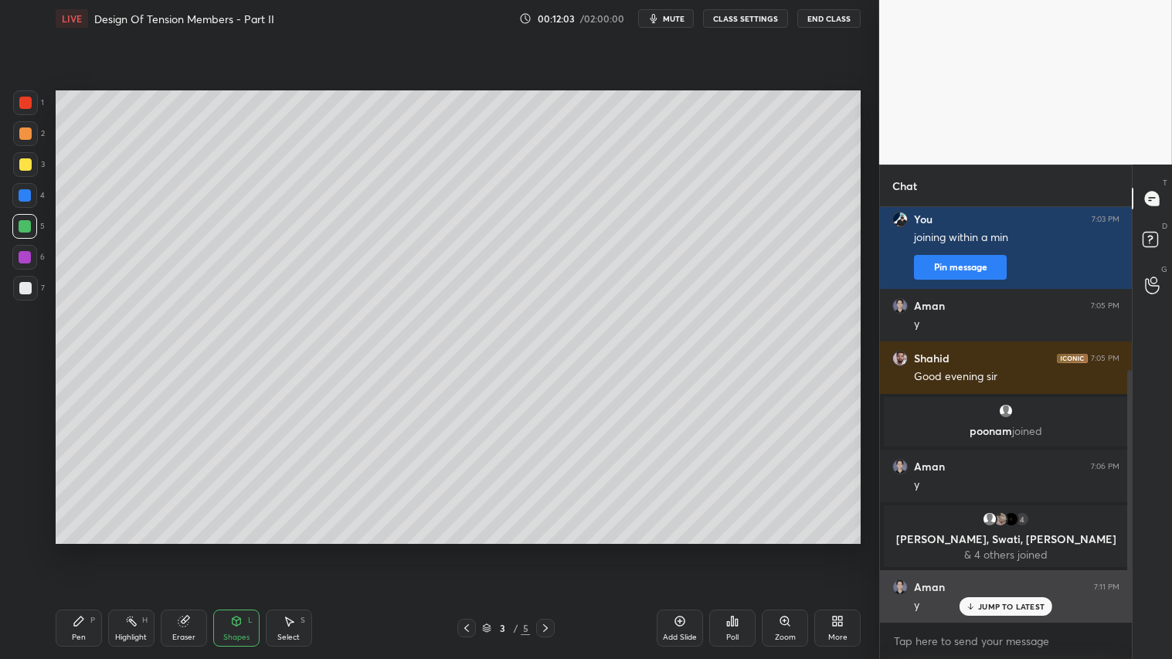
click at [971, 549] on div "y" at bounding box center [1016, 604] width 205 height 19
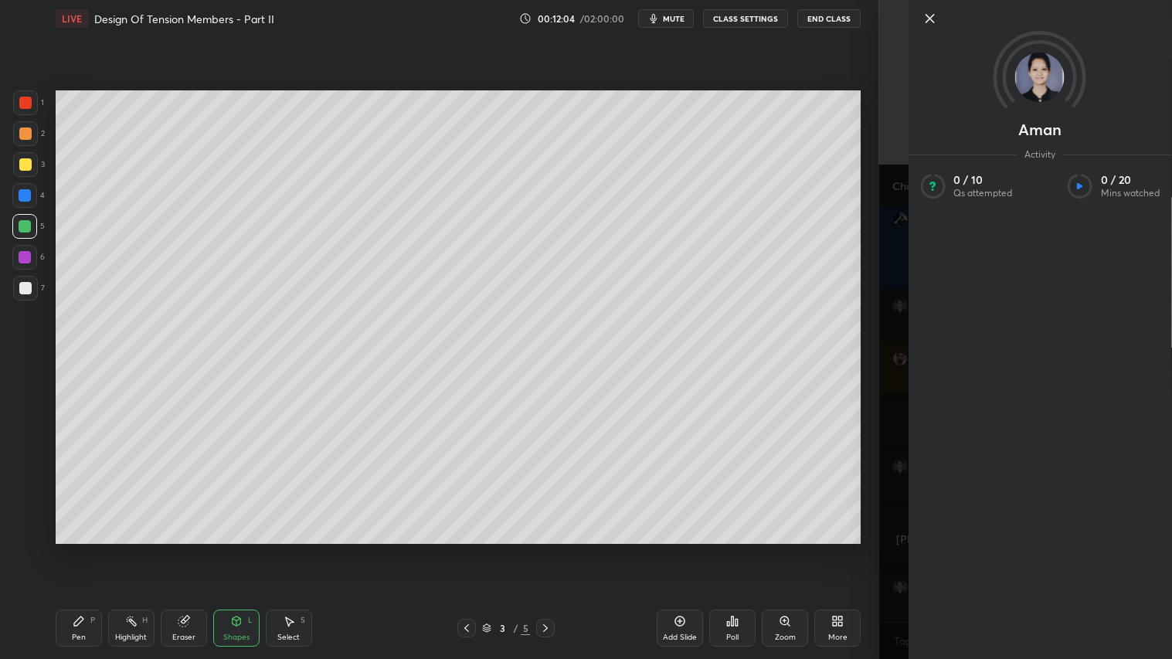
click at [924, 17] on icon at bounding box center [929, 18] width 19 height 19
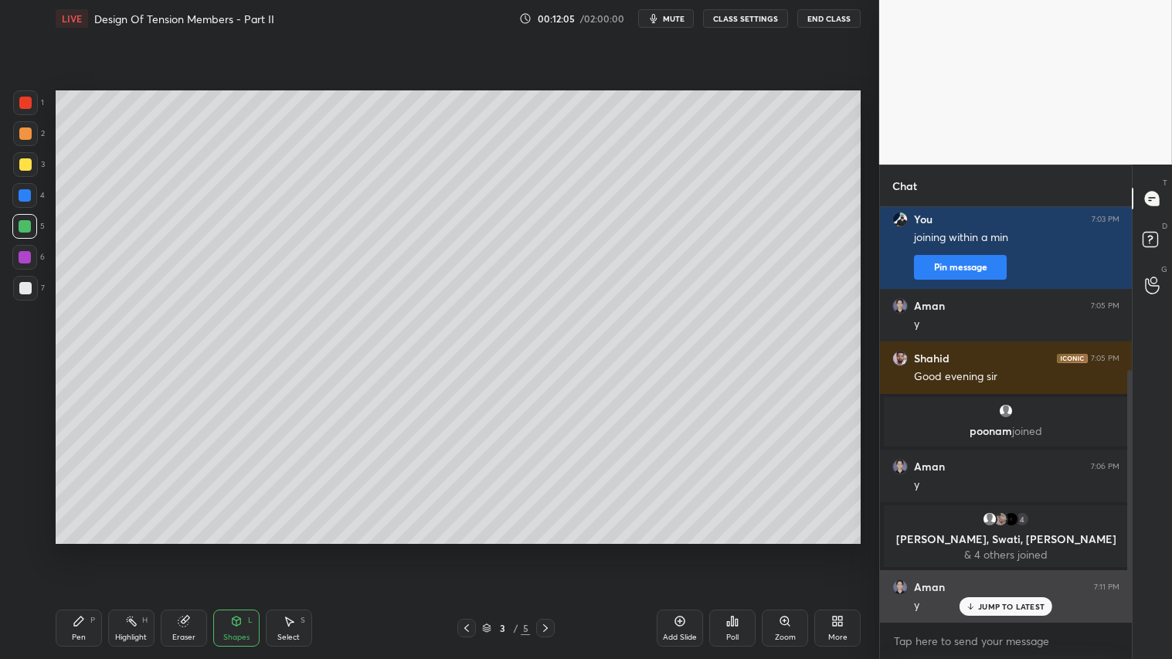
click at [989, 549] on p "JUMP TO LATEST" at bounding box center [1011, 606] width 66 height 9
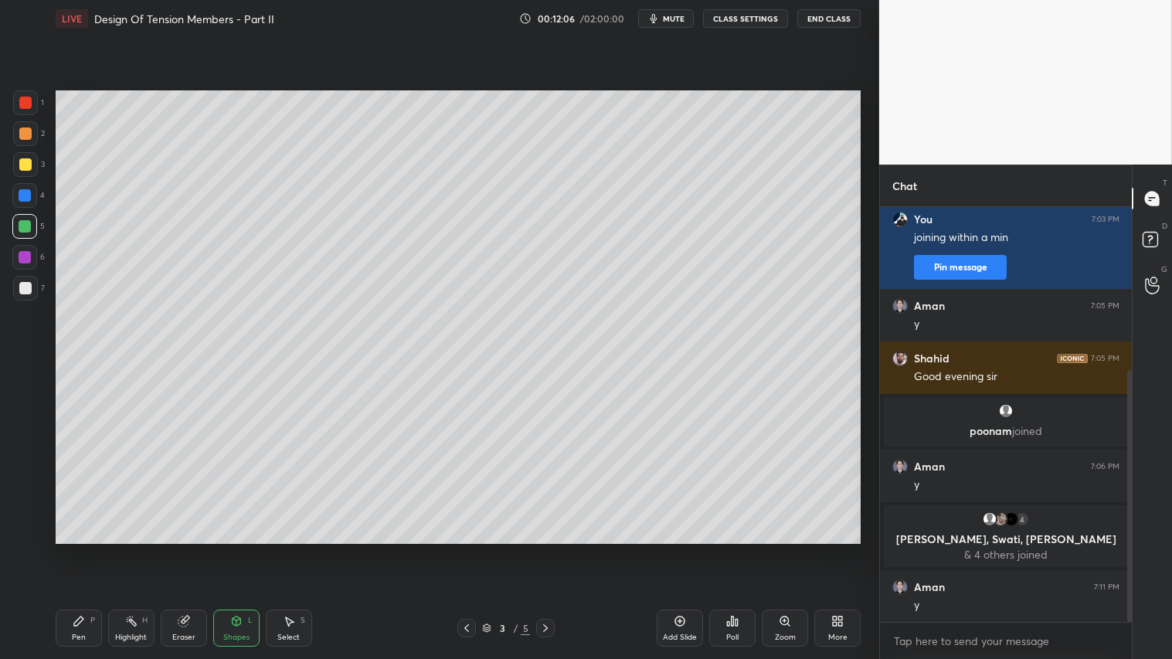
drag, startPoint x: 78, startPoint y: 633, endPoint x: 103, endPoint y: 544, distance: 92.2
click at [82, 549] on div "Pen P" at bounding box center [79, 627] width 46 height 37
click at [22, 144] on div at bounding box center [25, 133] width 25 height 25
click at [236, 549] on icon at bounding box center [236, 621] width 12 height 12
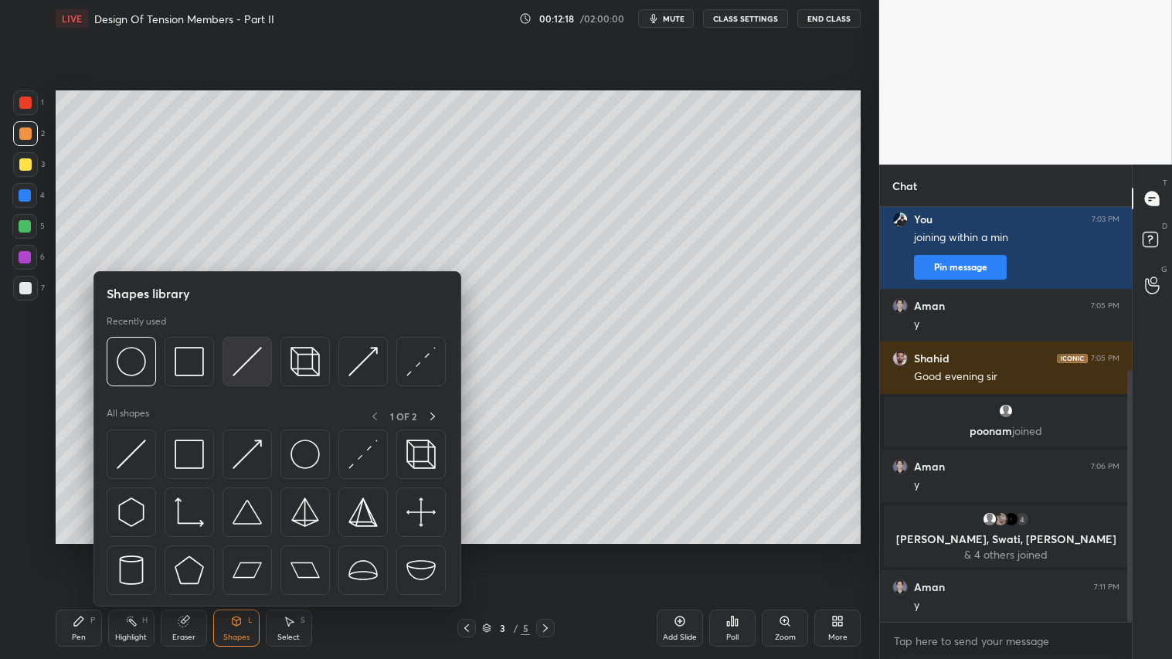
click at [253, 351] on img at bounding box center [246, 361] width 29 height 29
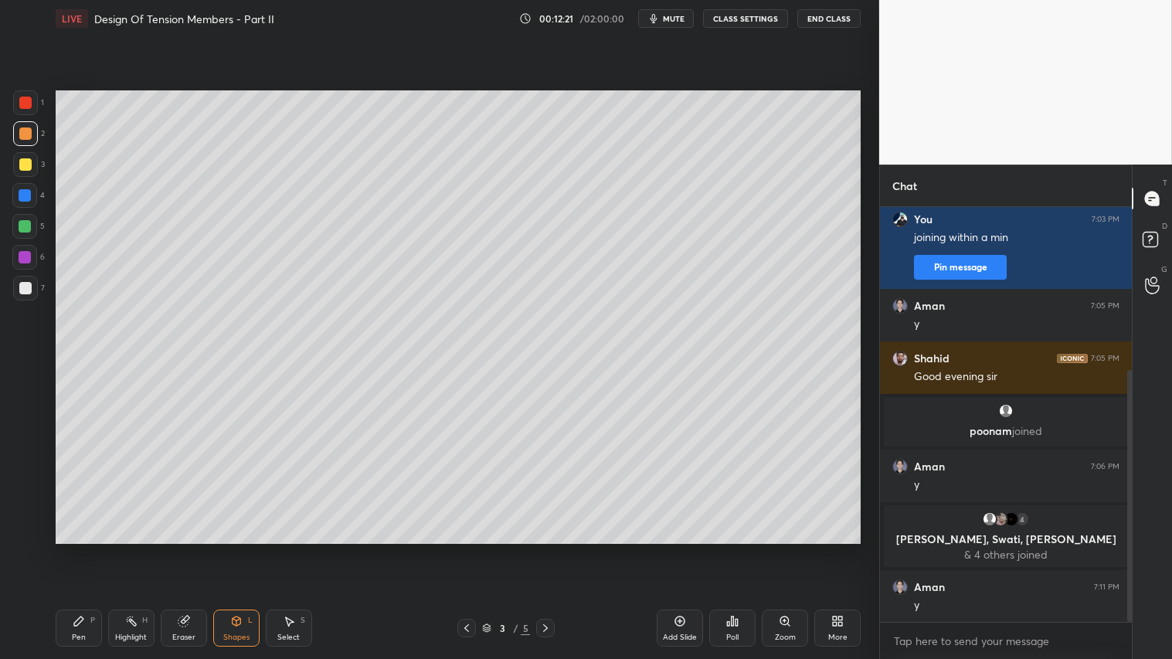
drag, startPoint x: 228, startPoint y: 626, endPoint x: 230, endPoint y: 608, distance: 18.7
click at [229, 549] on div "Shapes L" at bounding box center [236, 627] width 46 height 37
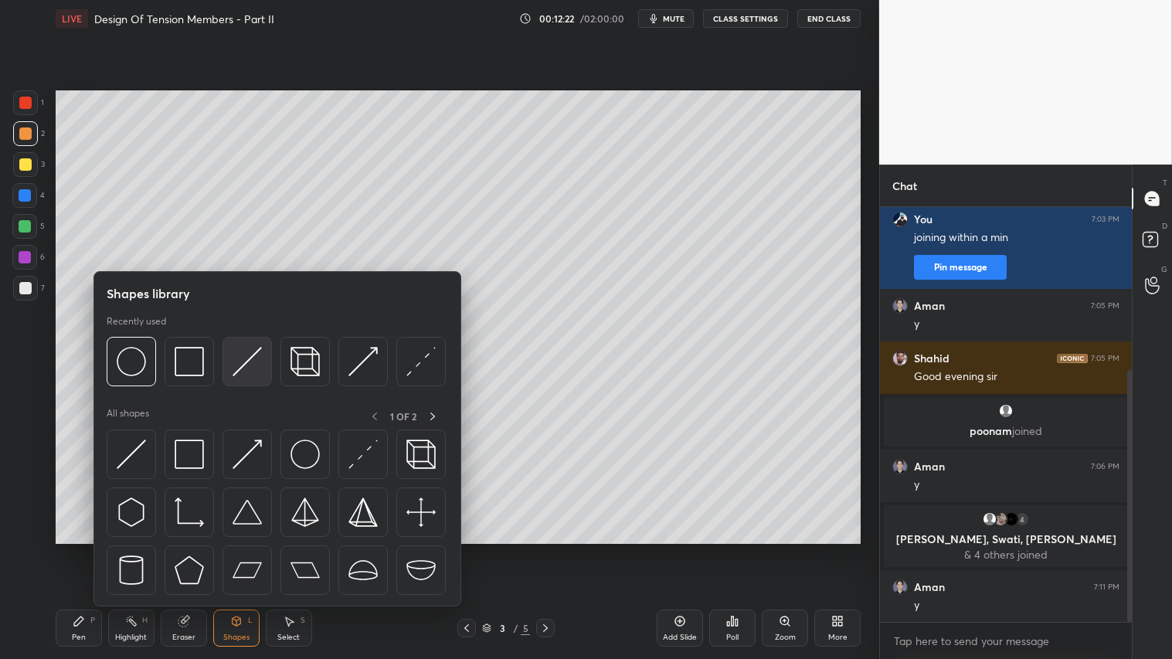
click at [234, 363] on img at bounding box center [246, 361] width 29 height 29
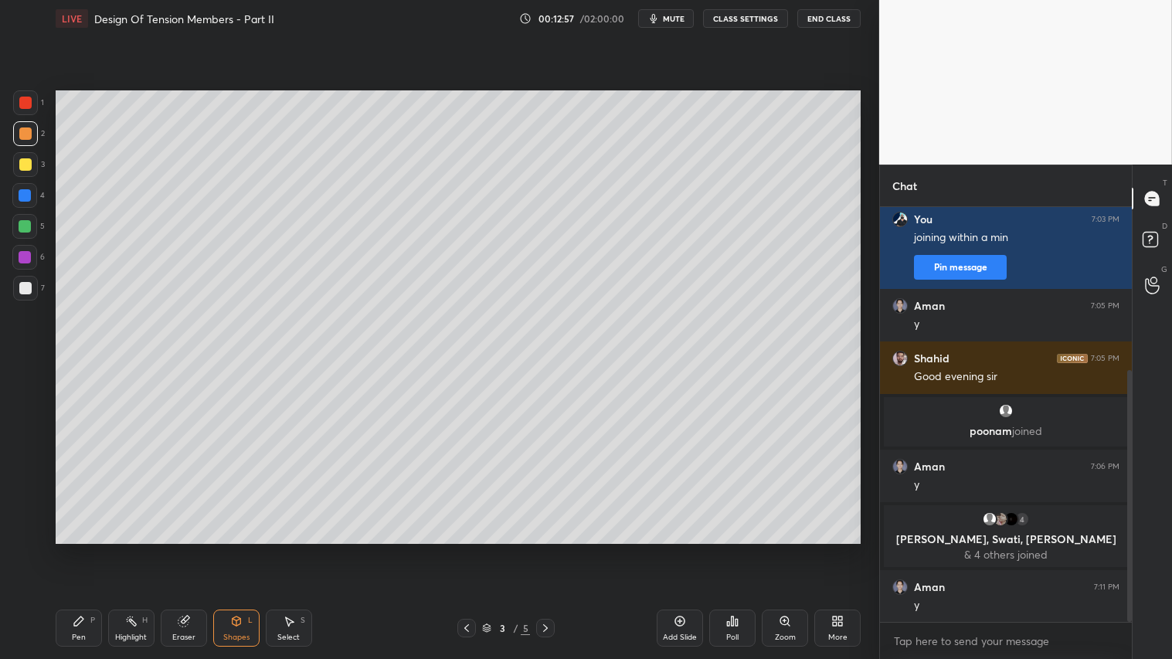
click at [249, 549] on div "Shapes L" at bounding box center [236, 627] width 46 height 37
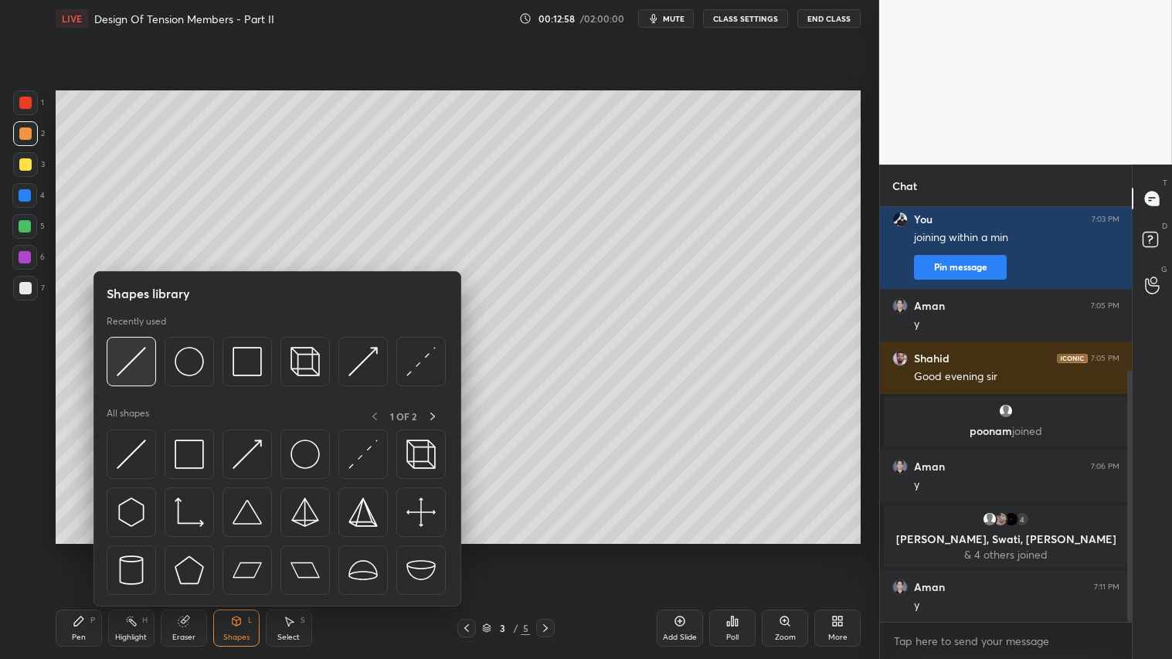
click at [134, 361] on img at bounding box center [131, 361] width 29 height 29
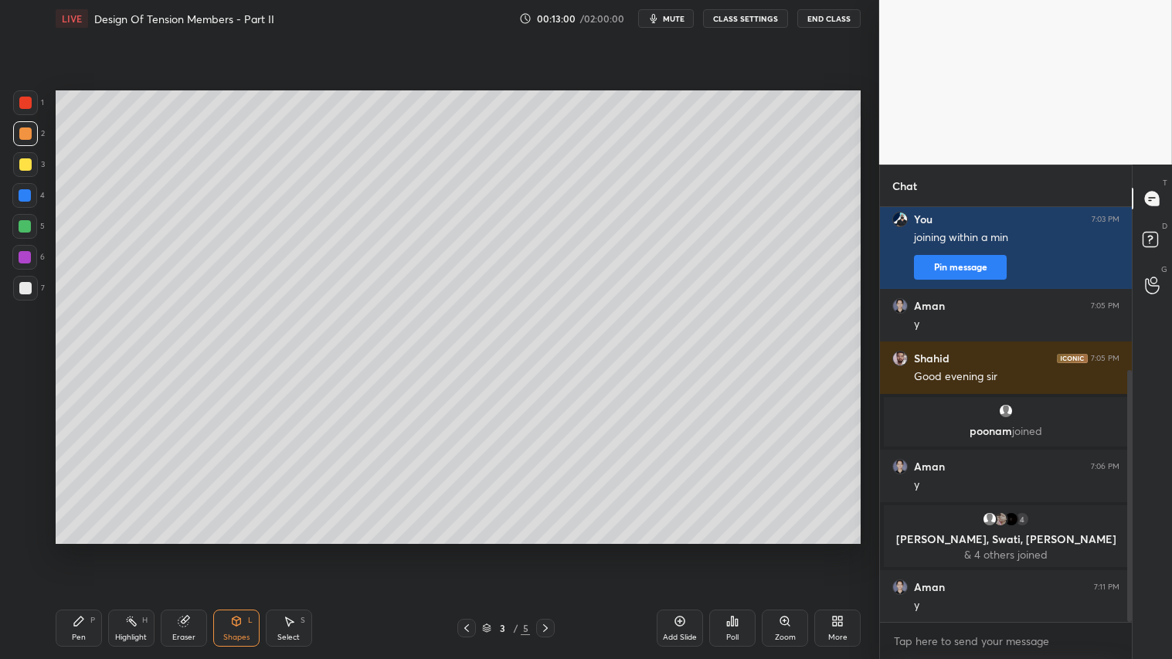
click at [23, 287] on div at bounding box center [25, 288] width 12 height 12
click at [83, 549] on div "Pen P" at bounding box center [79, 627] width 46 height 37
click at [239, 549] on div "Shapes L" at bounding box center [236, 627] width 46 height 37
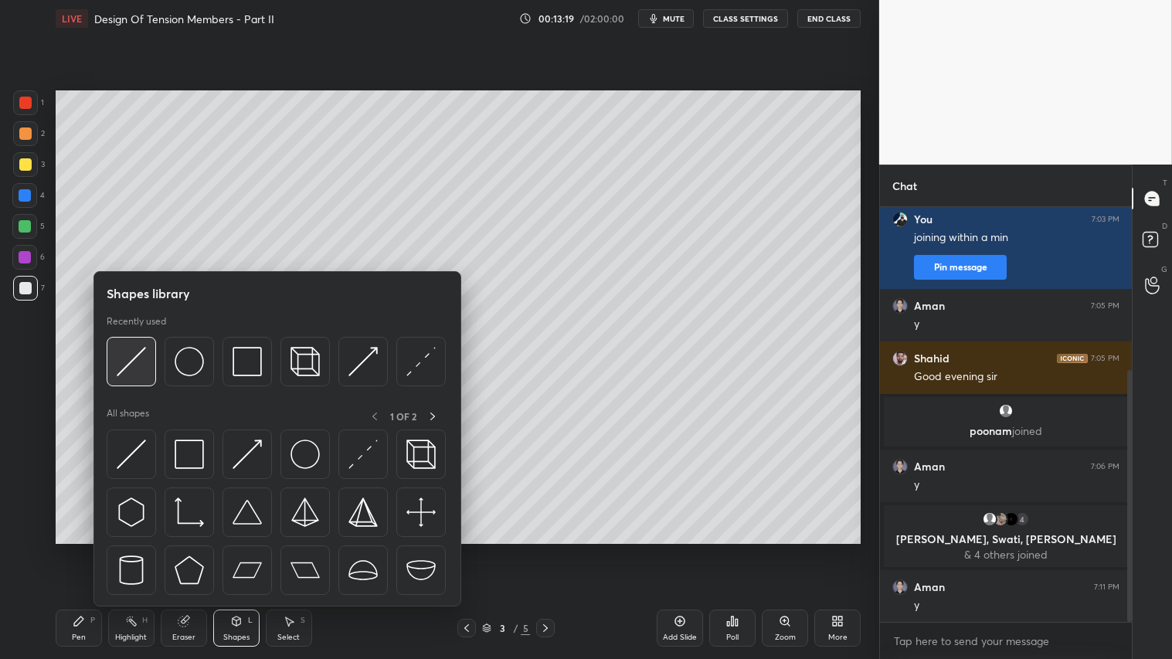
click at [129, 357] on img at bounding box center [131, 361] width 29 height 29
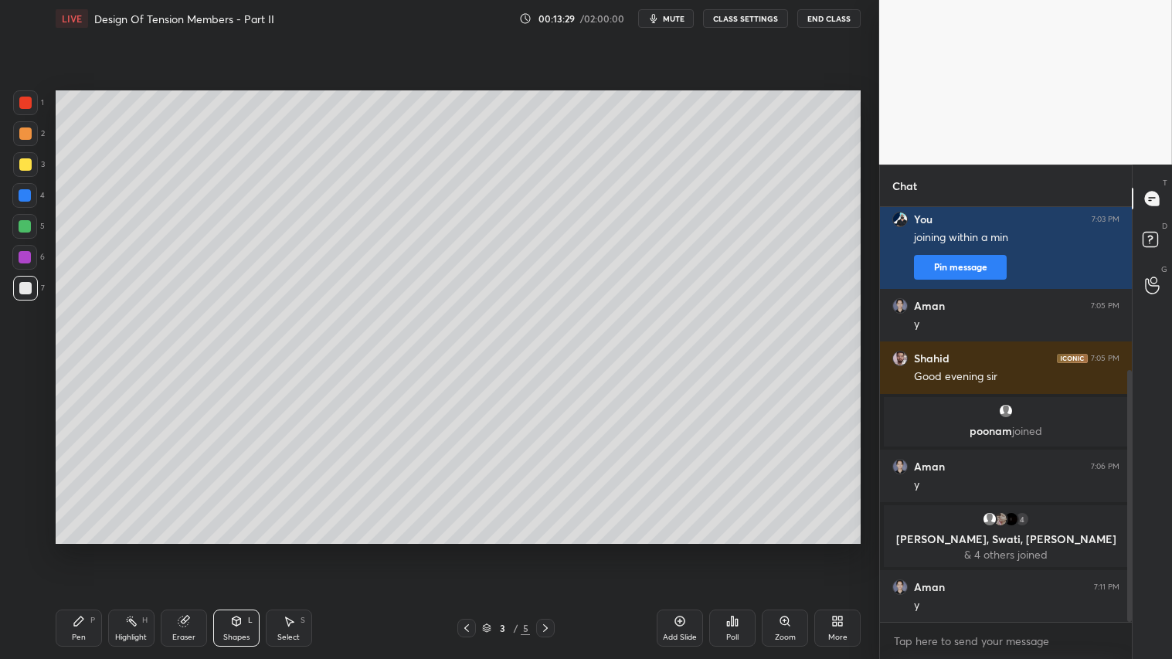
drag, startPoint x: 73, startPoint y: 632, endPoint x: 102, endPoint y: 612, distance: 35.6
click at [79, 549] on div "Pen" at bounding box center [79, 637] width 14 height 8
click at [23, 134] on div at bounding box center [25, 133] width 12 height 12
click at [230, 549] on div "Shapes L" at bounding box center [236, 627] width 46 height 37
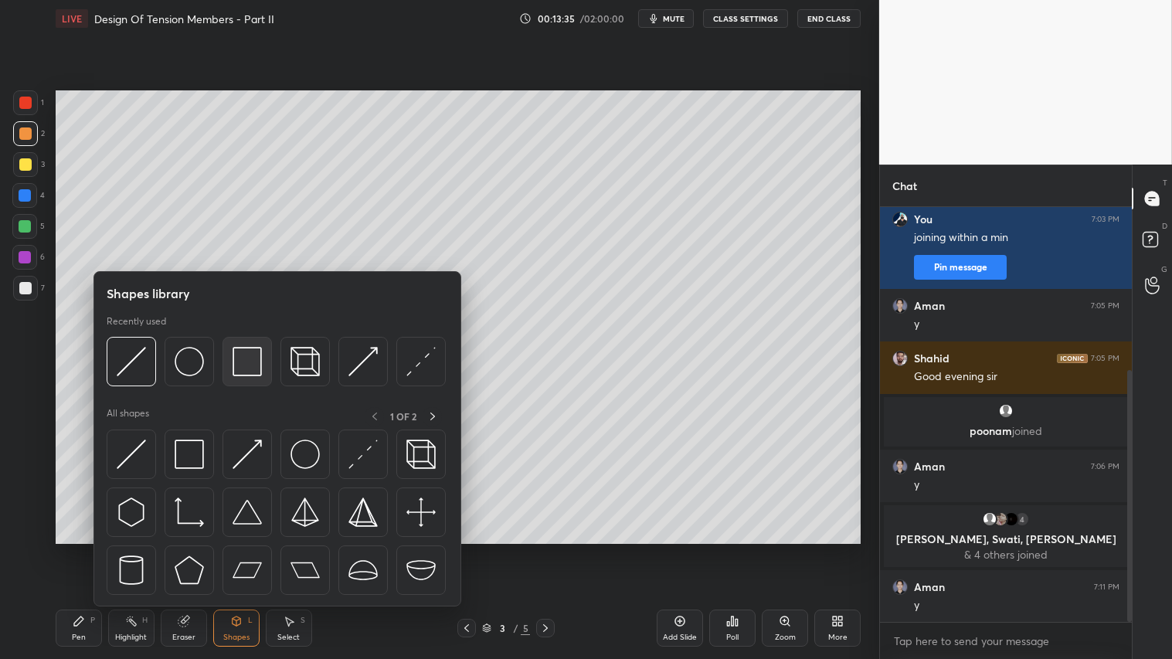
click at [253, 363] on img at bounding box center [246, 361] width 29 height 29
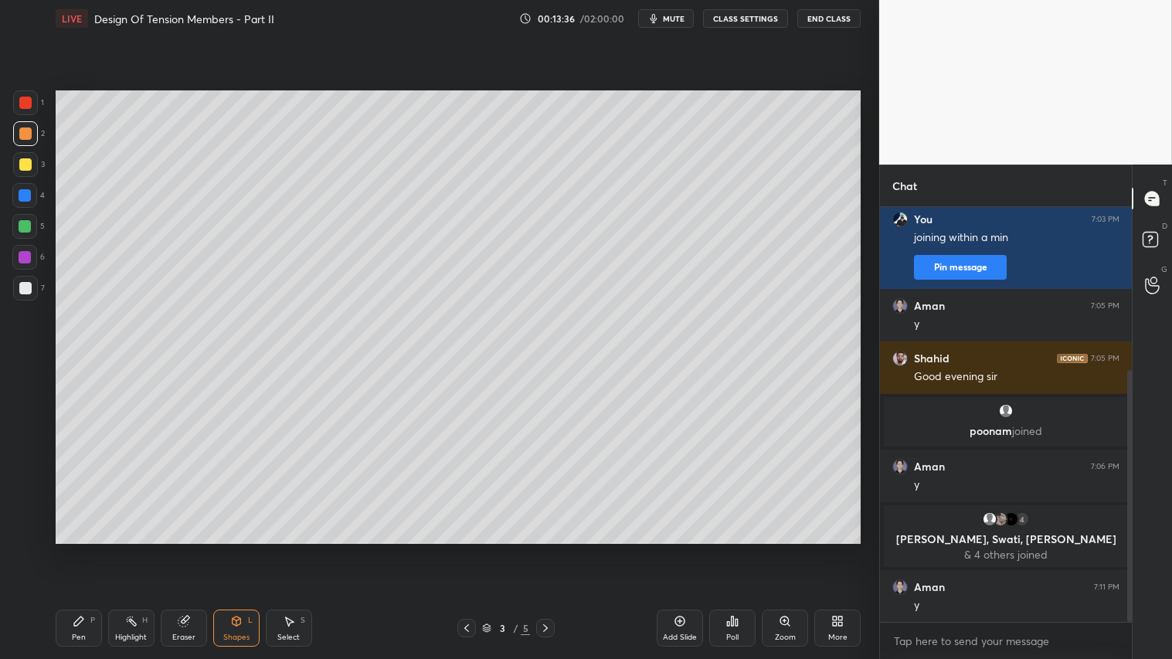
drag, startPoint x: 85, startPoint y: 626, endPoint x: 29, endPoint y: 550, distance: 94.5
click at [80, 549] on div "Pen P" at bounding box center [79, 627] width 46 height 37
click at [18, 529] on div at bounding box center [25, 531] width 25 height 25
click at [226, 549] on div "Shapes L" at bounding box center [236, 627] width 46 height 37
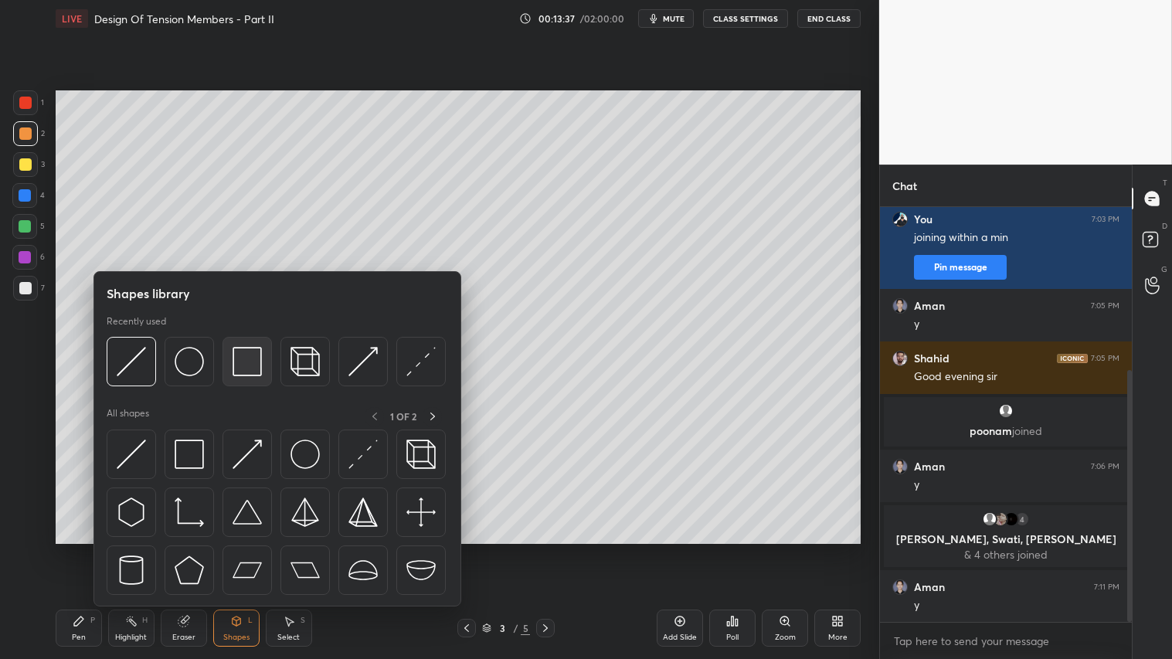
click at [233, 350] on img at bounding box center [246, 361] width 29 height 29
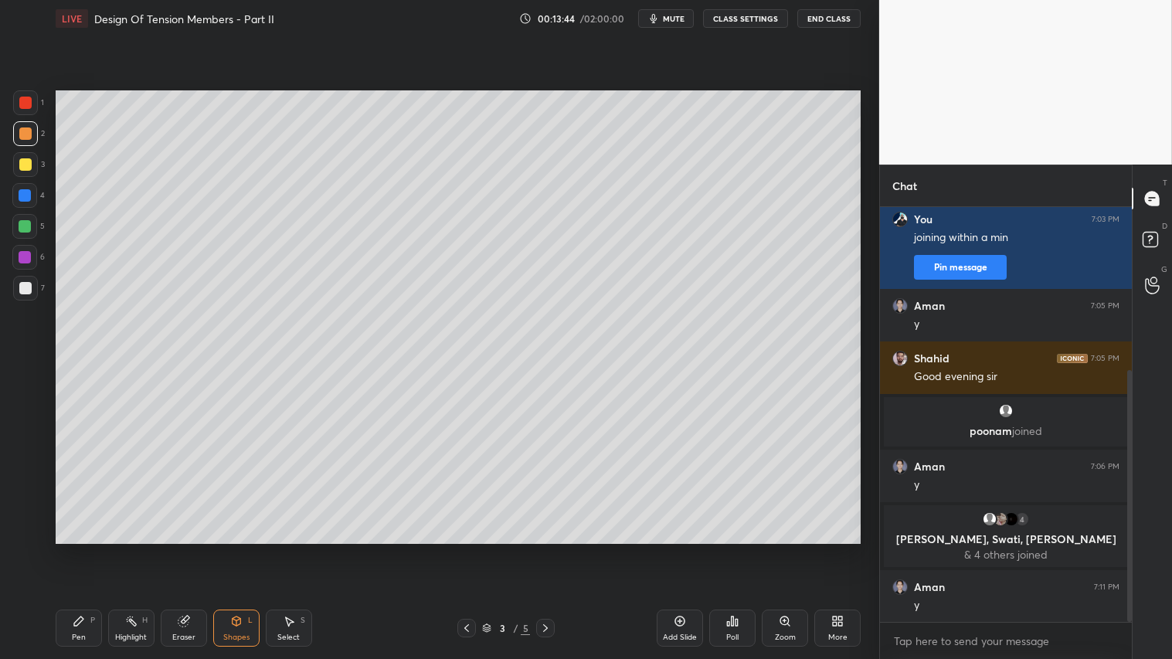
click at [244, 549] on div "Shapes" at bounding box center [236, 637] width 26 height 8
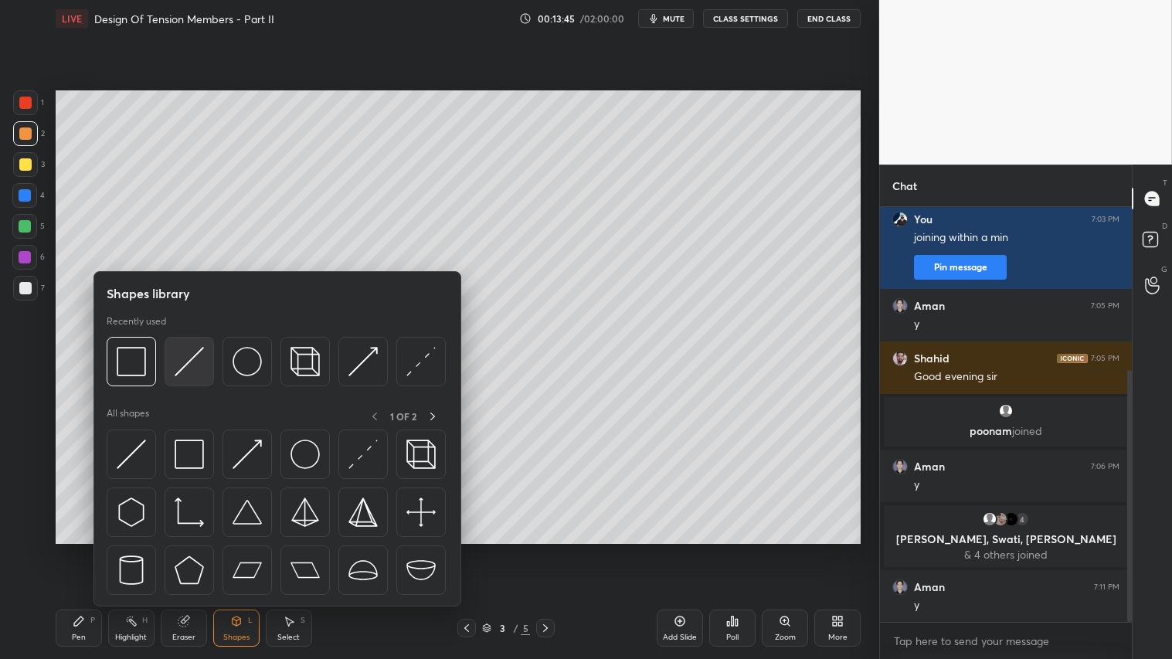
click at [175, 364] on img at bounding box center [189, 361] width 29 height 29
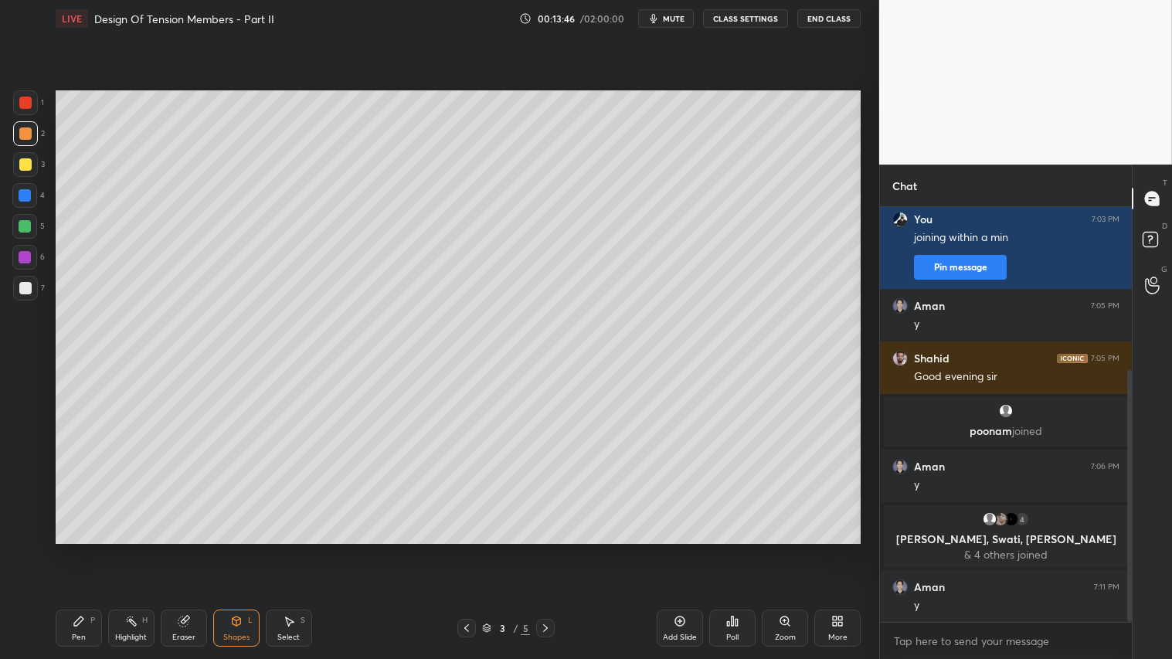
drag, startPoint x: 214, startPoint y: 633, endPoint x: 226, endPoint y: 608, distance: 28.0
click at [216, 549] on div "Shapes L" at bounding box center [236, 627] width 46 height 37
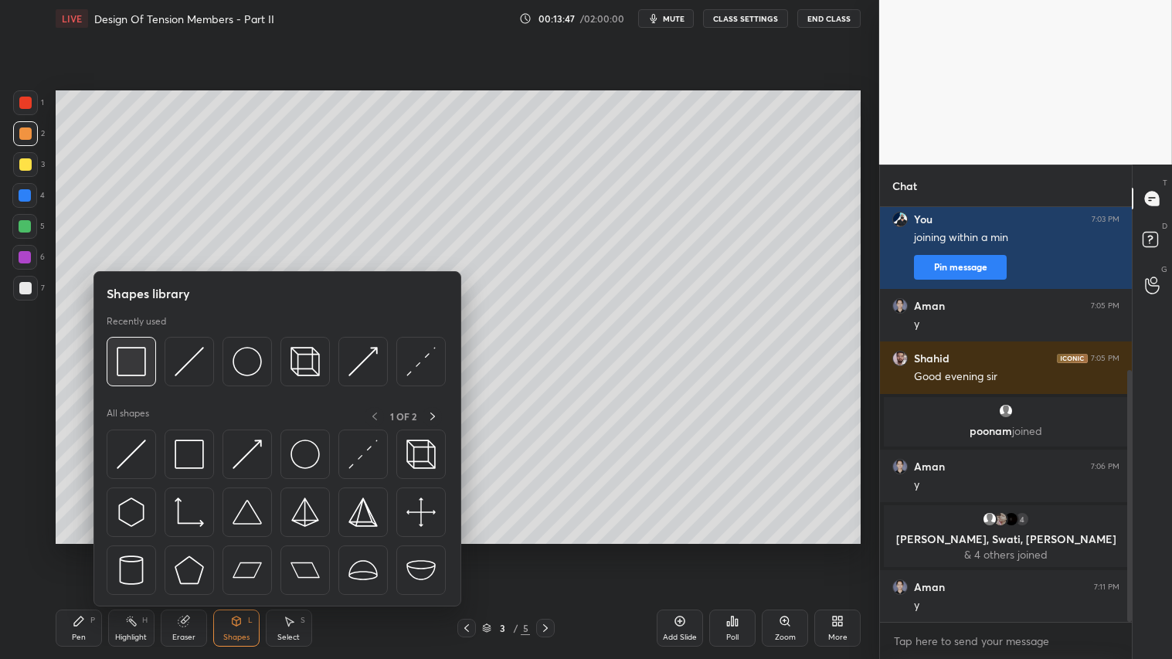
click at [136, 359] on img at bounding box center [131, 361] width 29 height 29
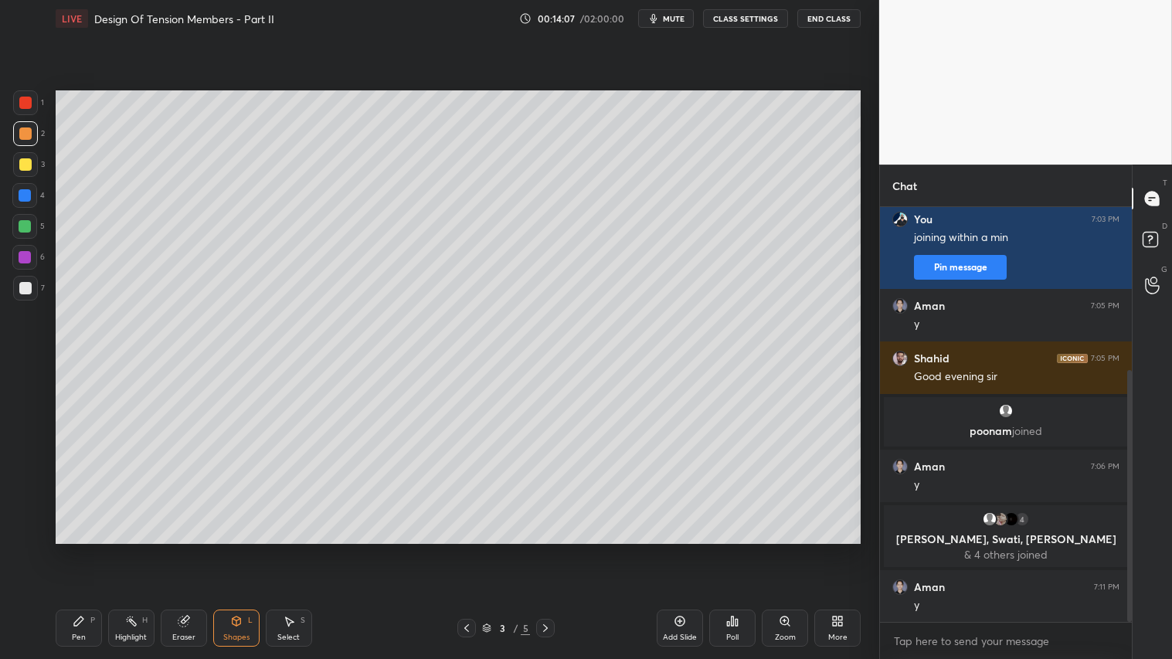
click at [188, 549] on div "Eraser" at bounding box center [184, 627] width 46 height 37
click at [19, 357] on div at bounding box center [24, 357] width 25 height 25
click at [76, 549] on icon at bounding box center [79, 621] width 12 height 12
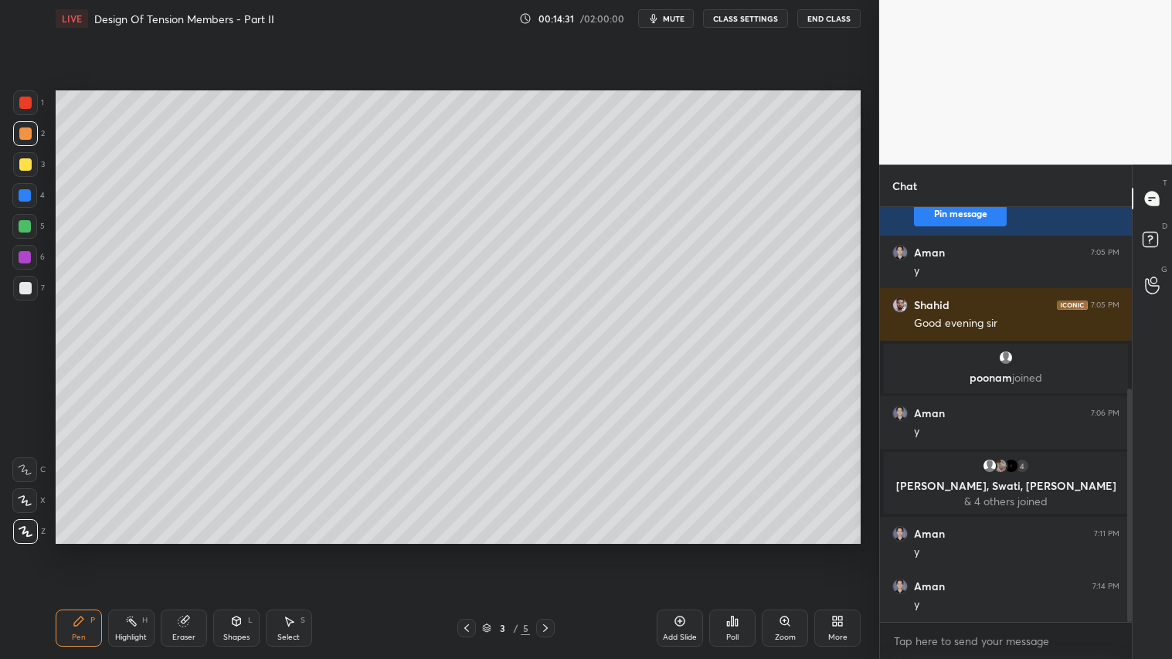
click at [193, 549] on div "Eraser" at bounding box center [184, 627] width 46 height 37
click at [80, 549] on div "Pen P" at bounding box center [79, 627] width 46 height 37
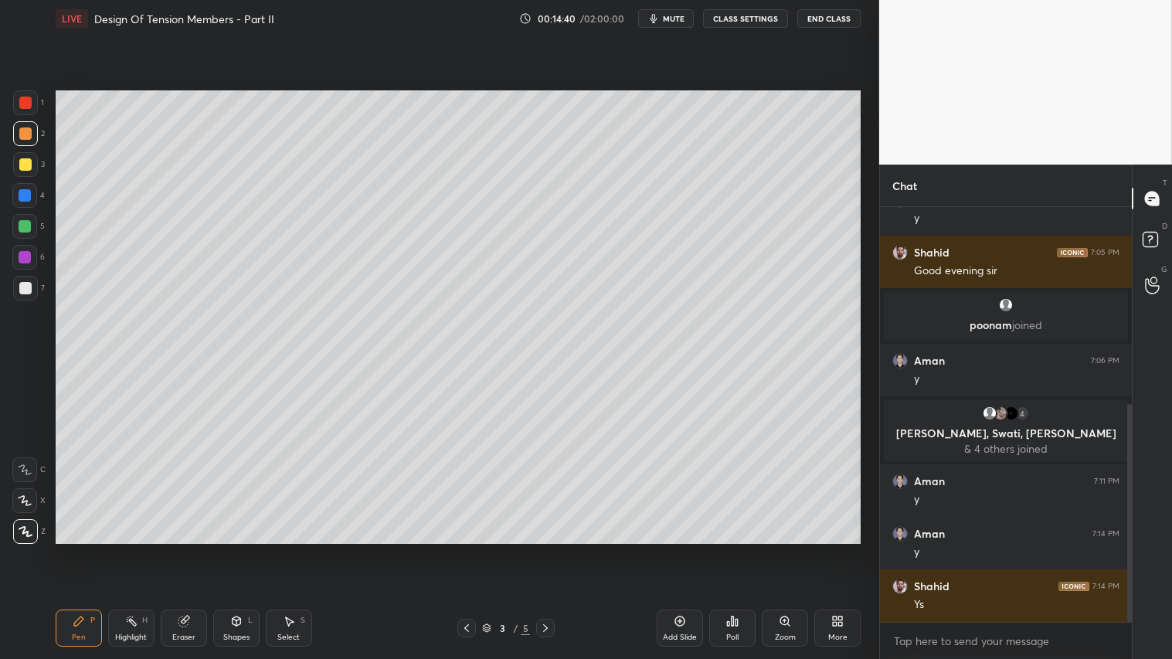
click at [241, 549] on div "Shapes L" at bounding box center [236, 627] width 46 height 37
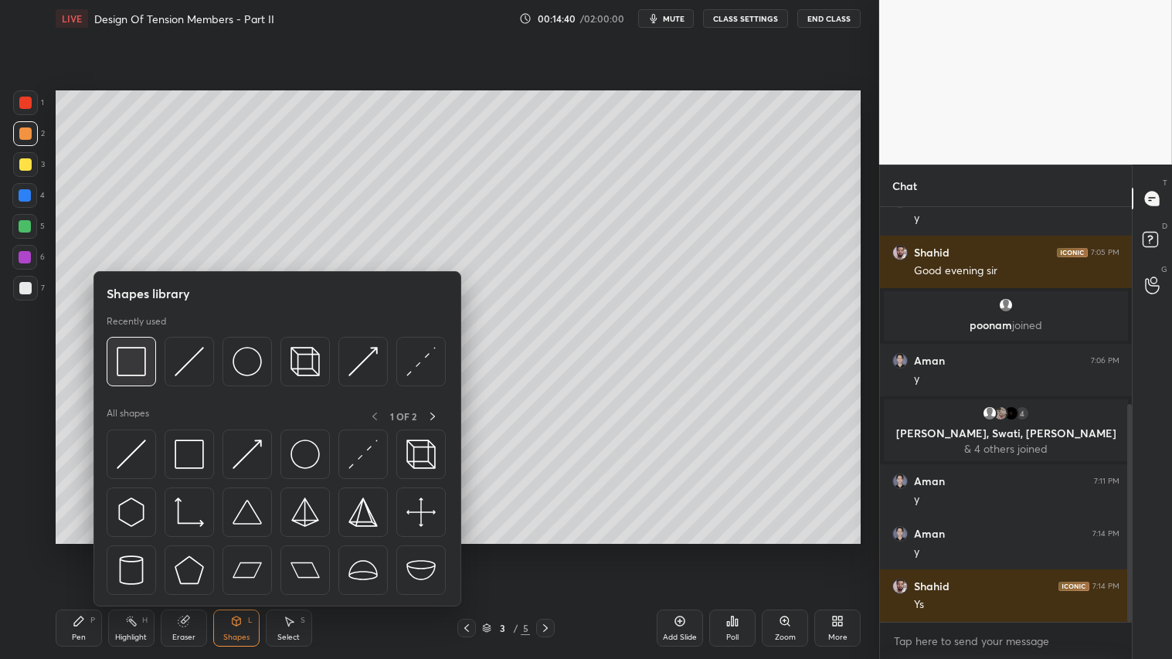
click at [141, 361] on img at bounding box center [131, 361] width 29 height 29
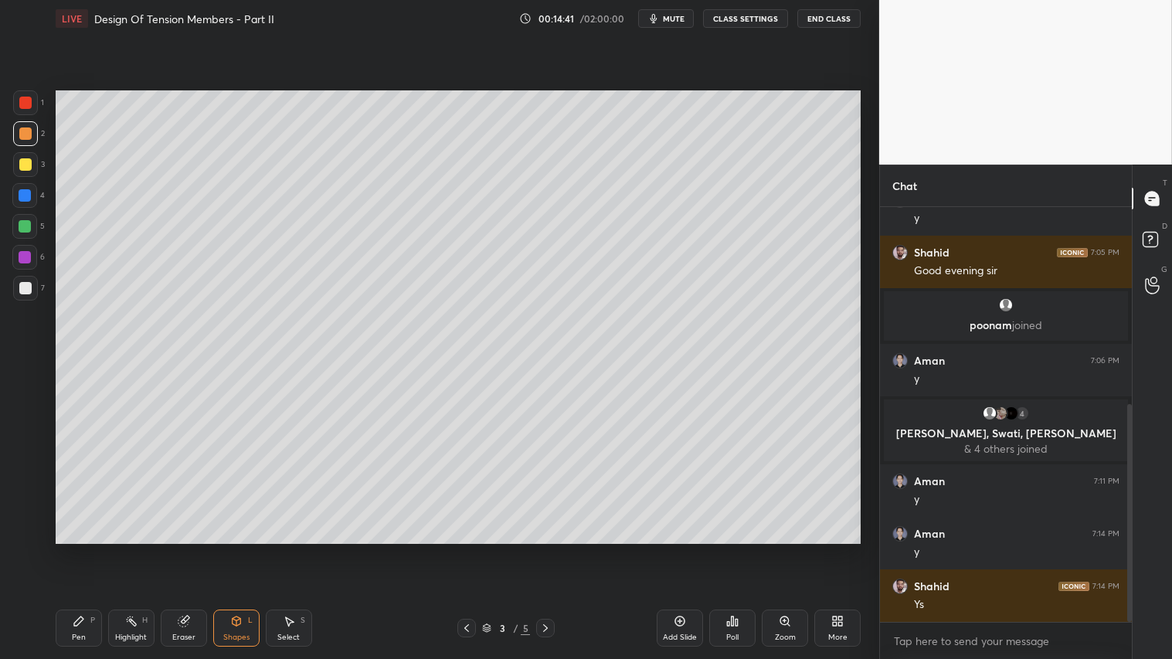
click at [34, 160] on div at bounding box center [25, 164] width 25 height 25
click at [242, 549] on icon at bounding box center [236, 621] width 12 height 12
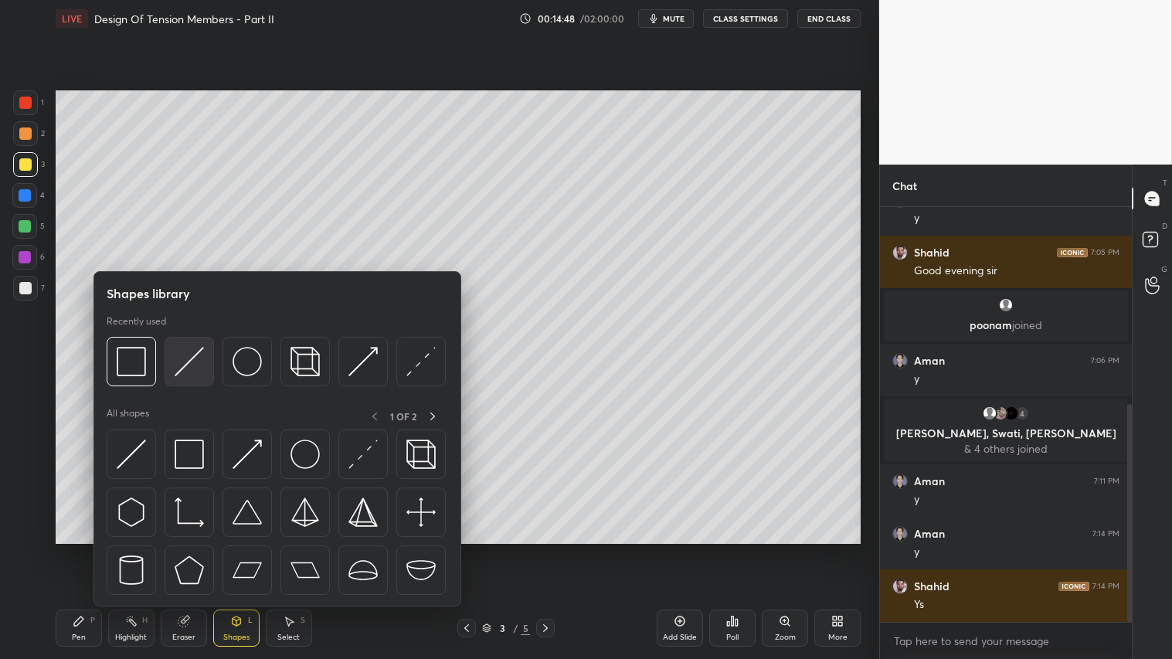
click at [185, 358] on img at bounding box center [189, 361] width 29 height 29
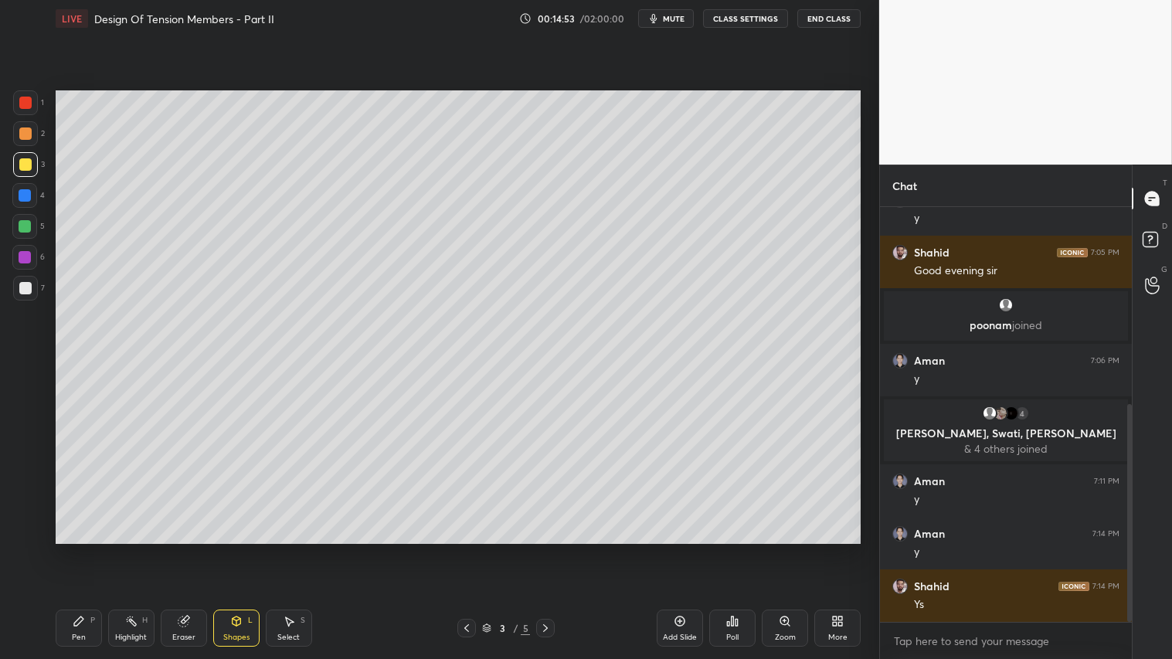
click at [26, 137] on div at bounding box center [25, 133] width 12 height 12
click at [88, 549] on div "Pen P" at bounding box center [79, 627] width 46 height 37
click at [236, 549] on div "Shapes" at bounding box center [236, 637] width 26 height 8
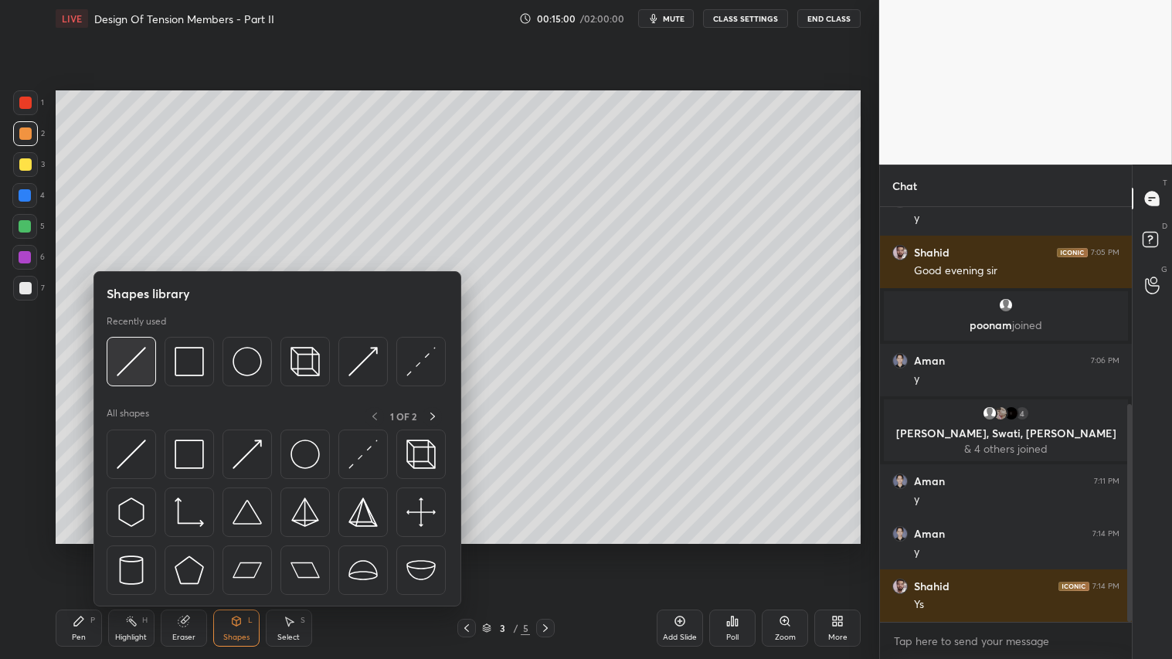
click at [126, 365] on img at bounding box center [131, 361] width 29 height 29
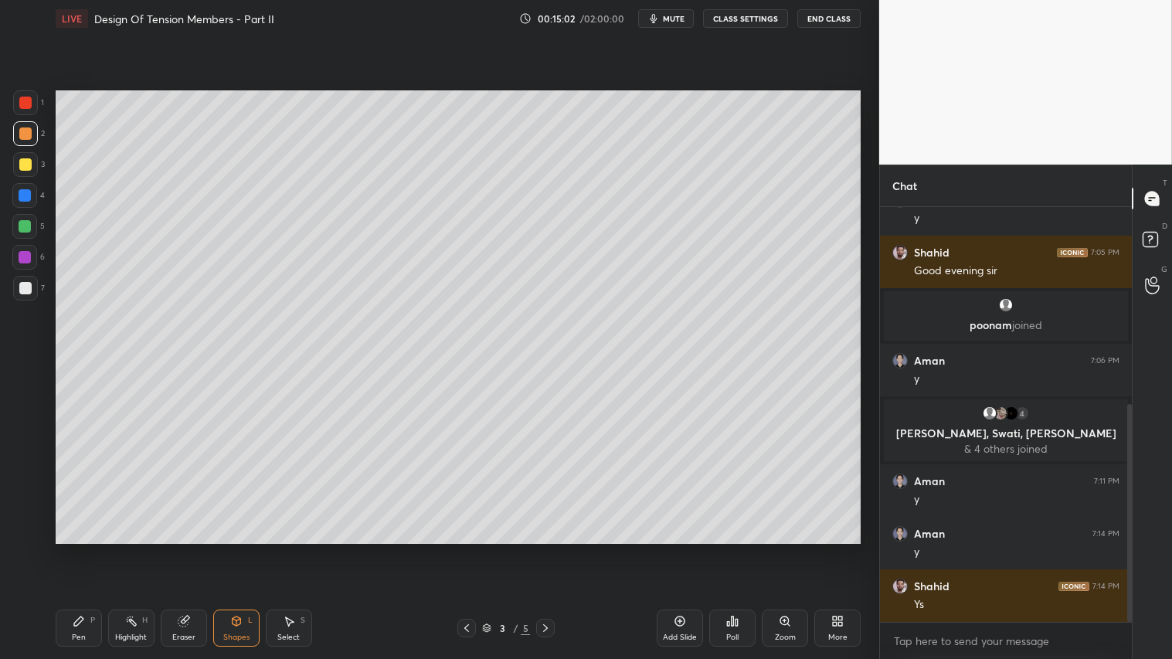
click at [232, 549] on div "Shapes L" at bounding box center [236, 627] width 46 height 37
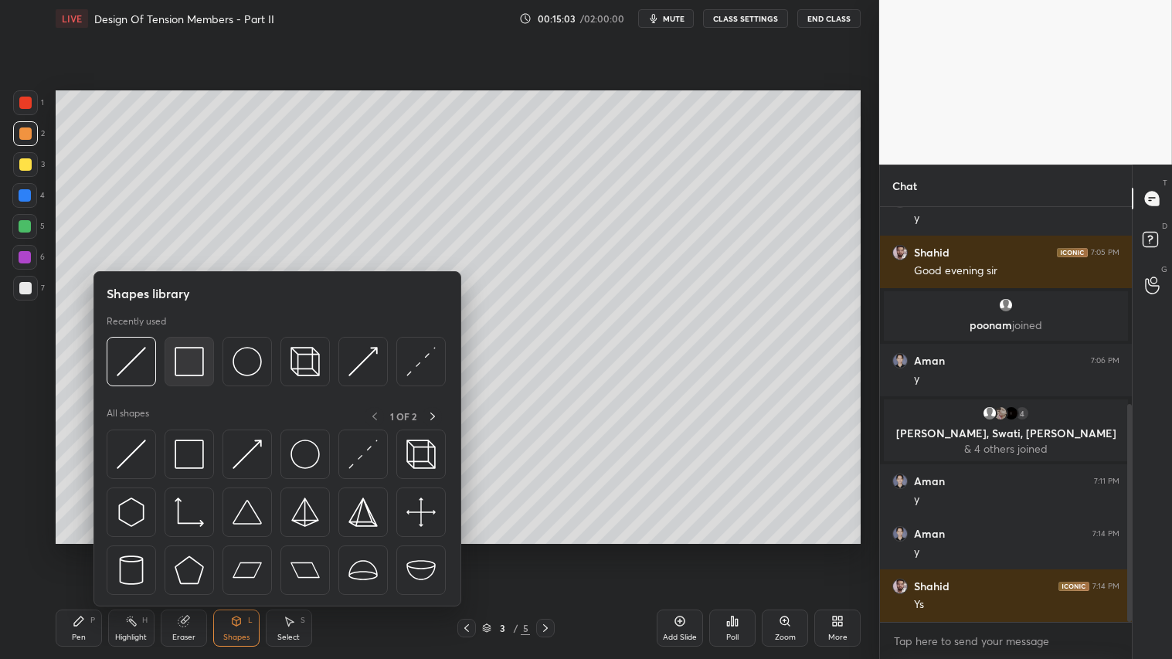
click at [195, 363] on img at bounding box center [189, 361] width 29 height 29
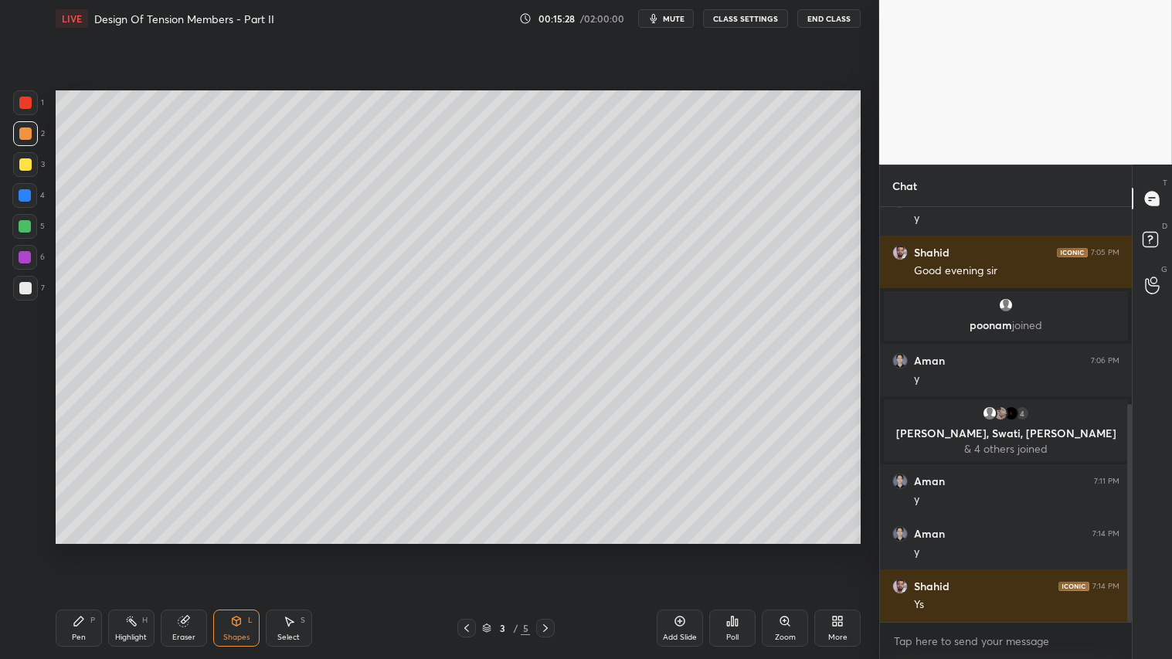
click at [183, 549] on icon at bounding box center [183, 621] width 10 height 10
click at [89, 549] on div "Pen P" at bounding box center [79, 627] width 46 height 37
drag, startPoint x: 190, startPoint y: 620, endPoint x: 363, endPoint y: 557, distance: 184.2
click at [198, 549] on div "Eraser" at bounding box center [184, 627] width 46 height 37
drag, startPoint x: 72, startPoint y: 631, endPoint x: 112, endPoint y: 619, distance: 41.8
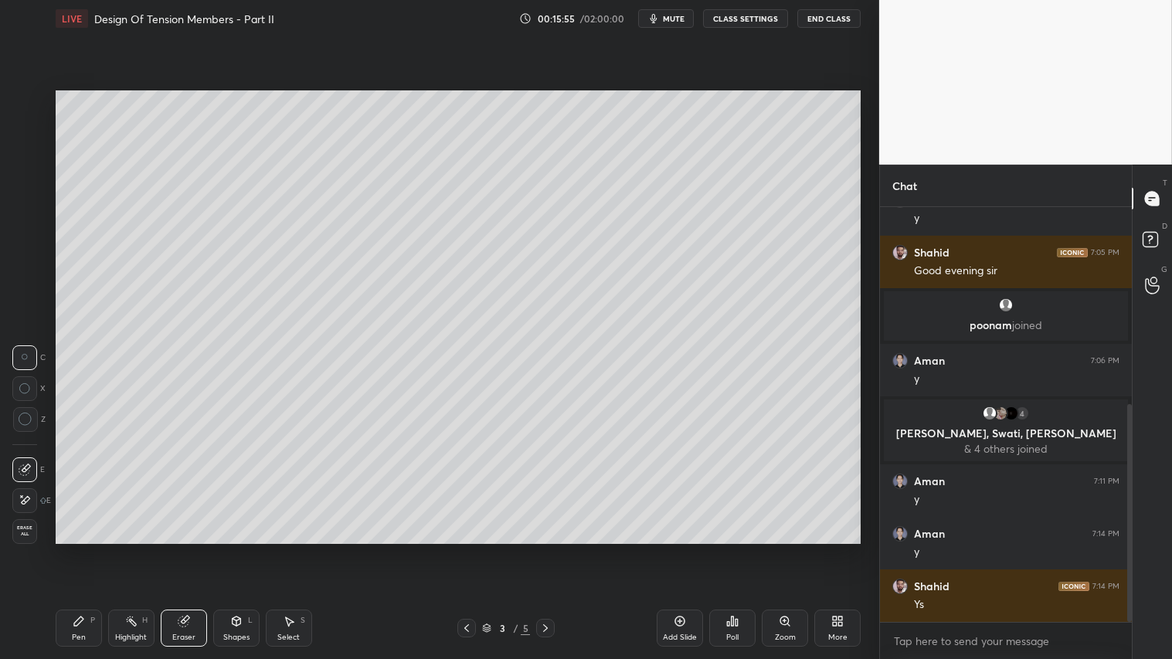
click at [70, 549] on div "Pen P" at bounding box center [79, 627] width 46 height 37
click at [227, 549] on div "Shapes L" at bounding box center [236, 627] width 46 height 37
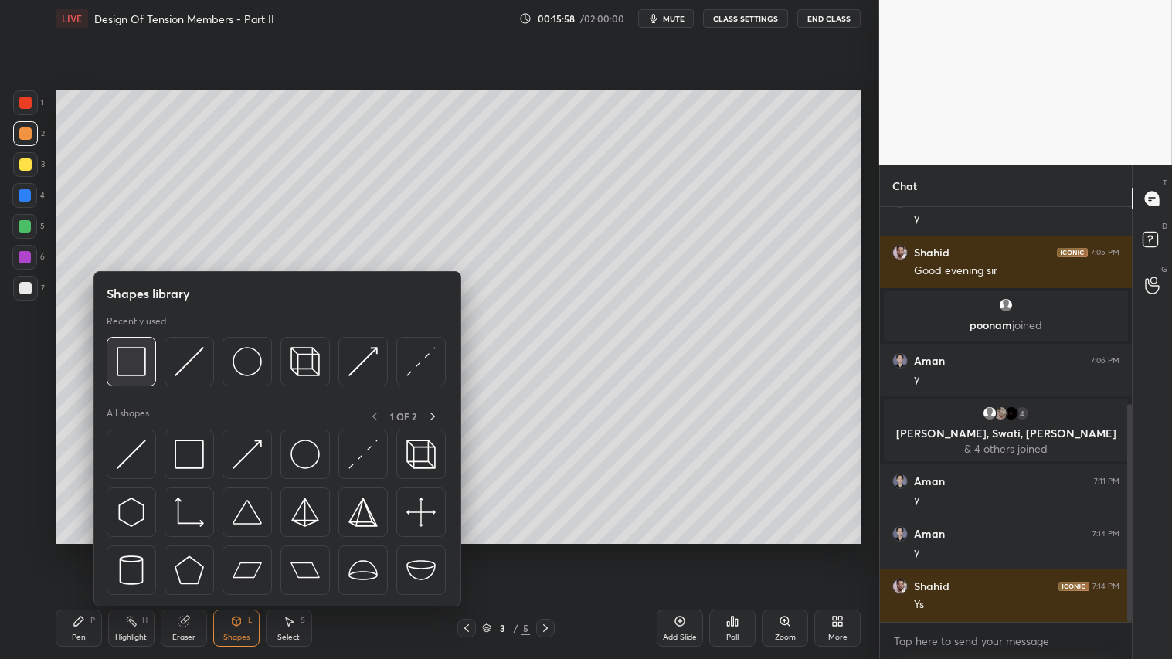
click at [140, 360] on img at bounding box center [131, 361] width 29 height 29
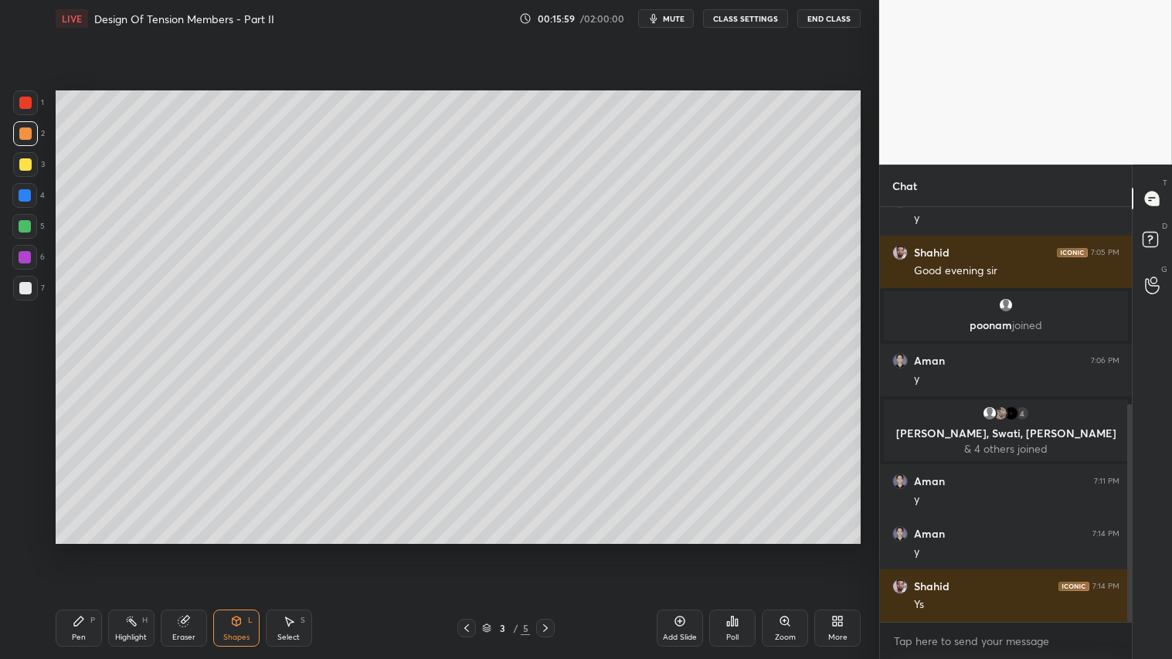
drag, startPoint x: 29, startPoint y: 227, endPoint x: 44, endPoint y: 230, distance: 15.8
click at [31, 226] on div at bounding box center [25, 226] width 12 height 12
click at [228, 549] on div "Shapes L" at bounding box center [236, 627] width 46 height 37
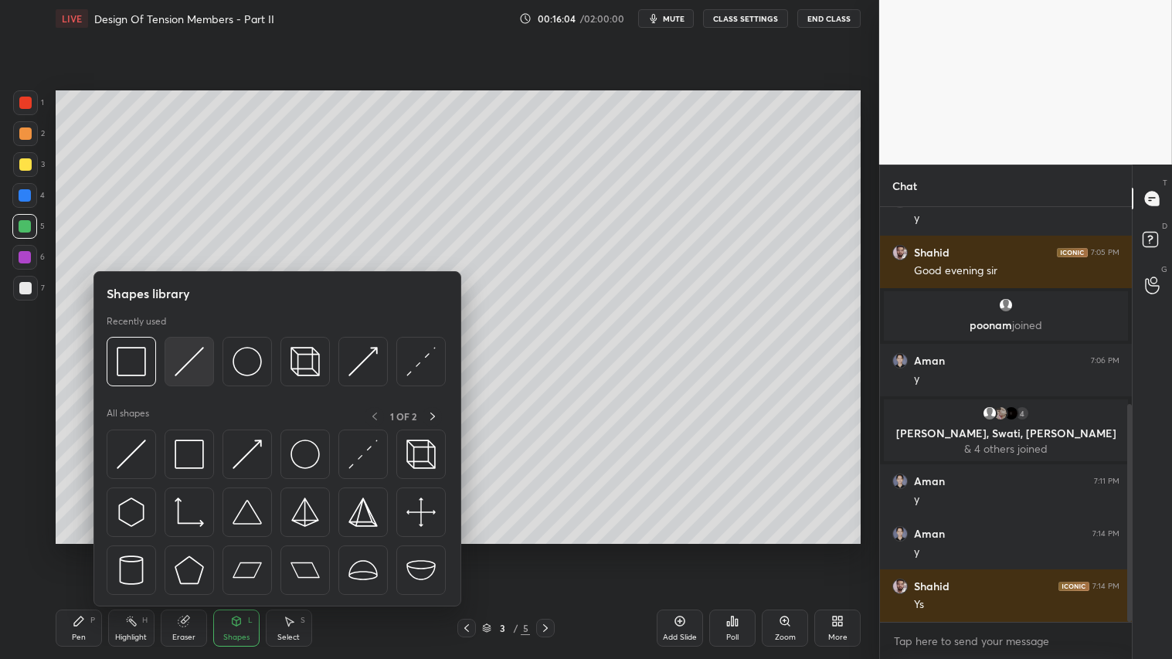
click at [192, 352] on img at bounding box center [189, 361] width 29 height 29
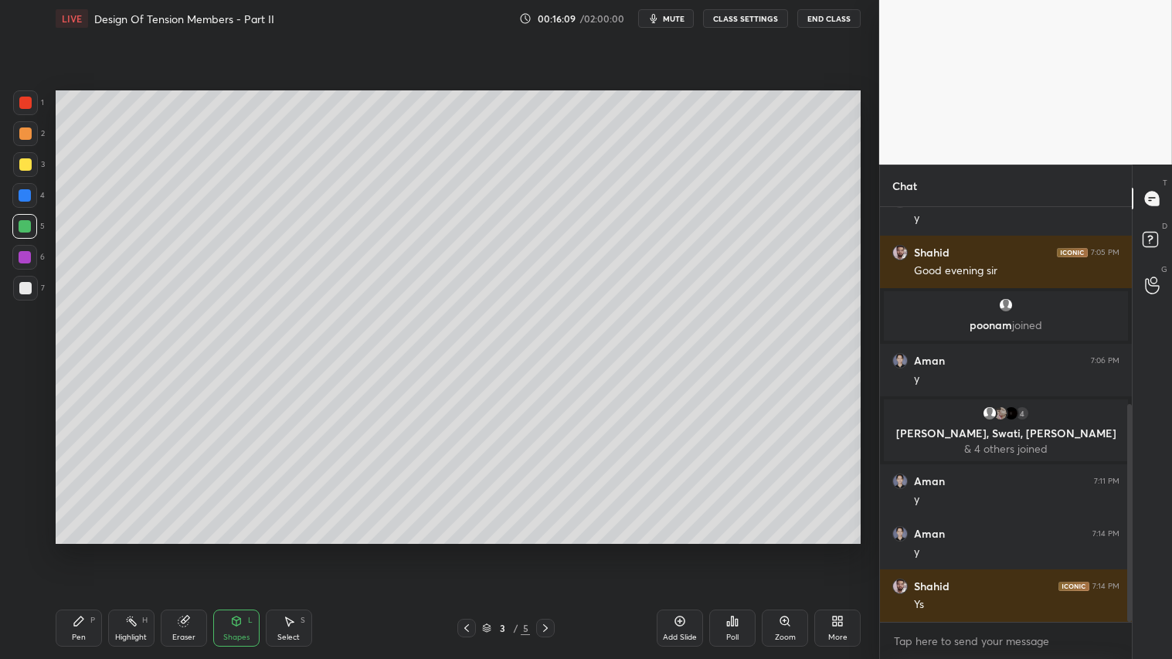
drag, startPoint x: 32, startPoint y: 139, endPoint x: 54, endPoint y: 317, distance: 179.8
click at [32, 140] on div at bounding box center [25, 133] width 25 height 25
click at [91, 549] on div "Pen P" at bounding box center [79, 627] width 46 height 37
click at [192, 549] on div "Eraser" at bounding box center [184, 627] width 46 height 37
click at [93, 549] on div "Pen P" at bounding box center [79, 627] width 46 height 37
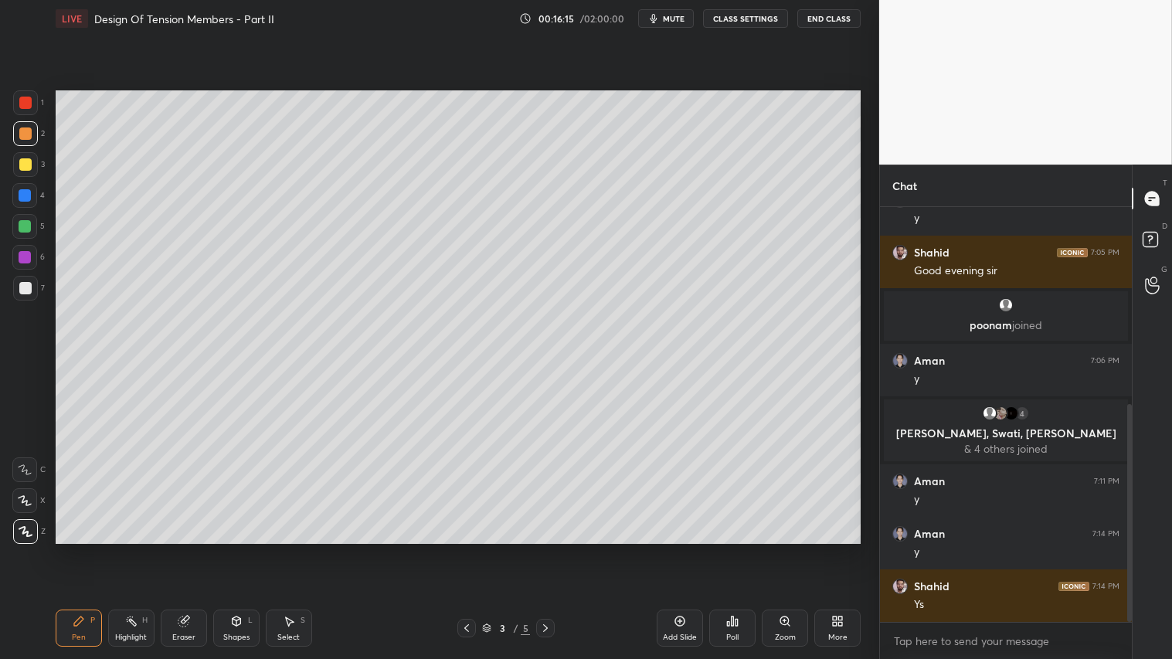
click at [29, 287] on div at bounding box center [25, 288] width 12 height 12
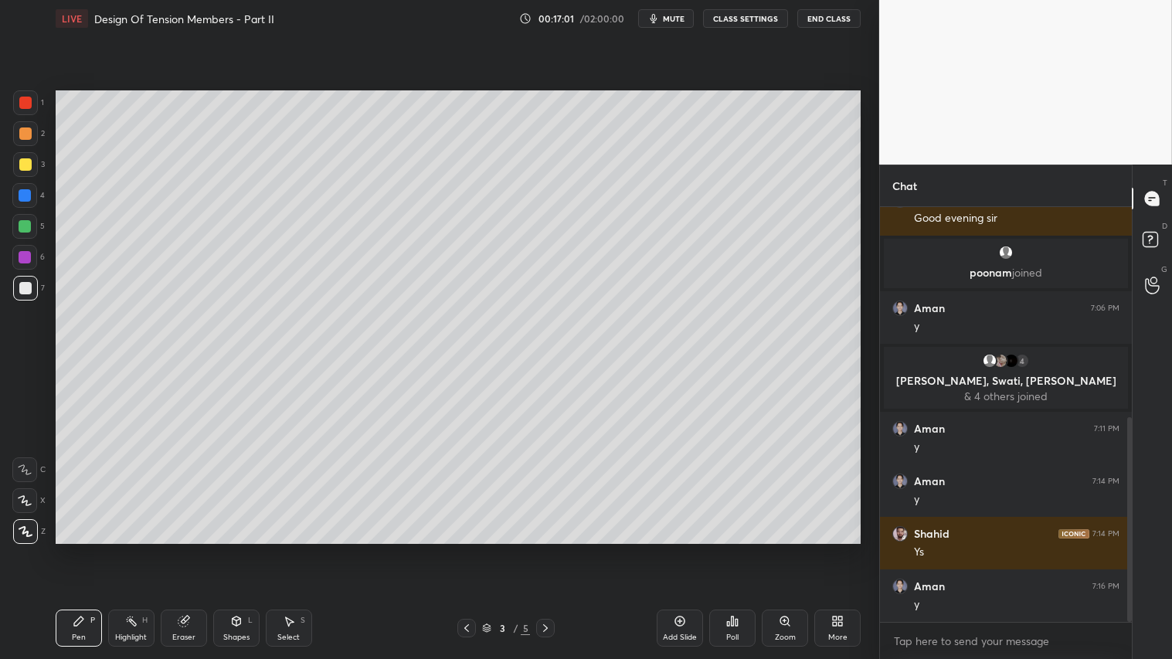
click at [29, 131] on div at bounding box center [25, 133] width 12 height 12
click at [91, 549] on div "P" at bounding box center [92, 620] width 5 height 8
click at [545, 549] on icon at bounding box center [545, 628] width 12 height 12
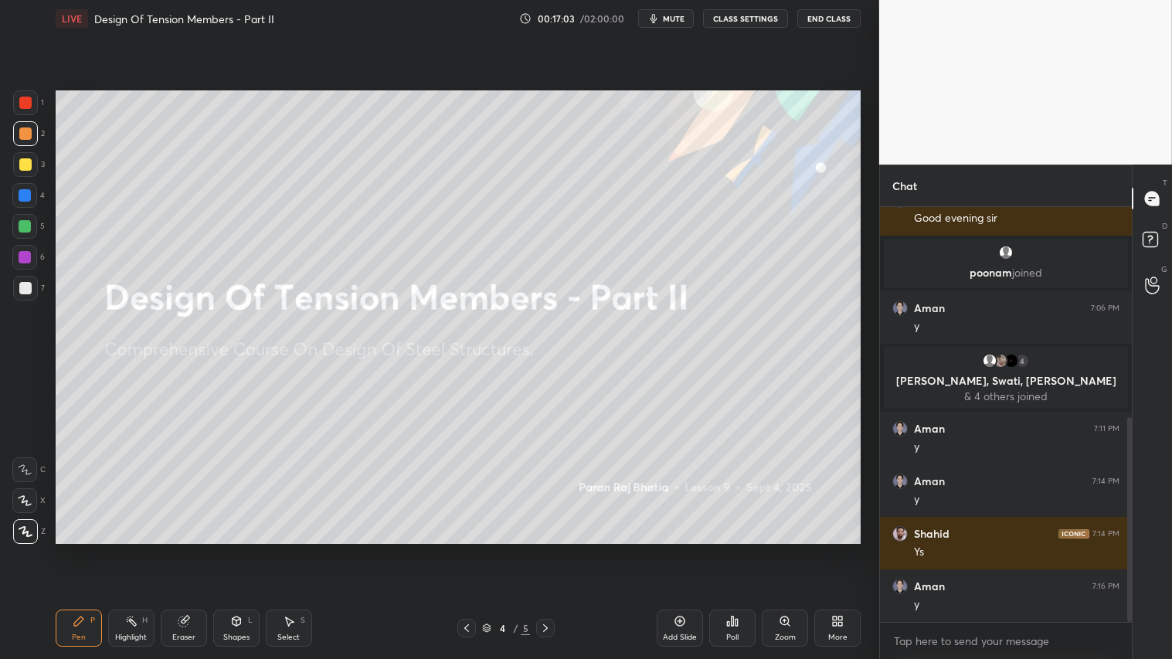
click at [469, 549] on icon at bounding box center [466, 628] width 12 height 12
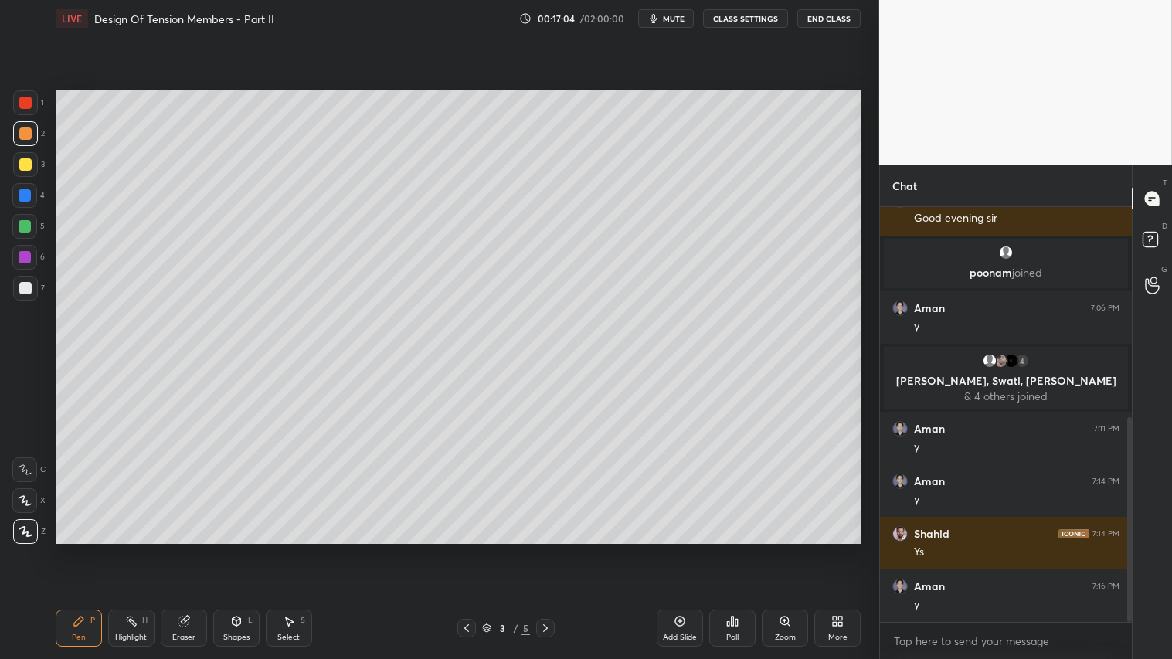
click at [680, 549] on icon at bounding box center [679, 621] width 5 height 5
click at [470, 549] on icon at bounding box center [466, 628] width 12 height 12
click at [548, 549] on icon at bounding box center [545, 628] width 12 height 12
click at [25, 159] on div at bounding box center [25, 164] width 12 height 12
click at [75, 549] on icon at bounding box center [78, 620] width 9 height 9
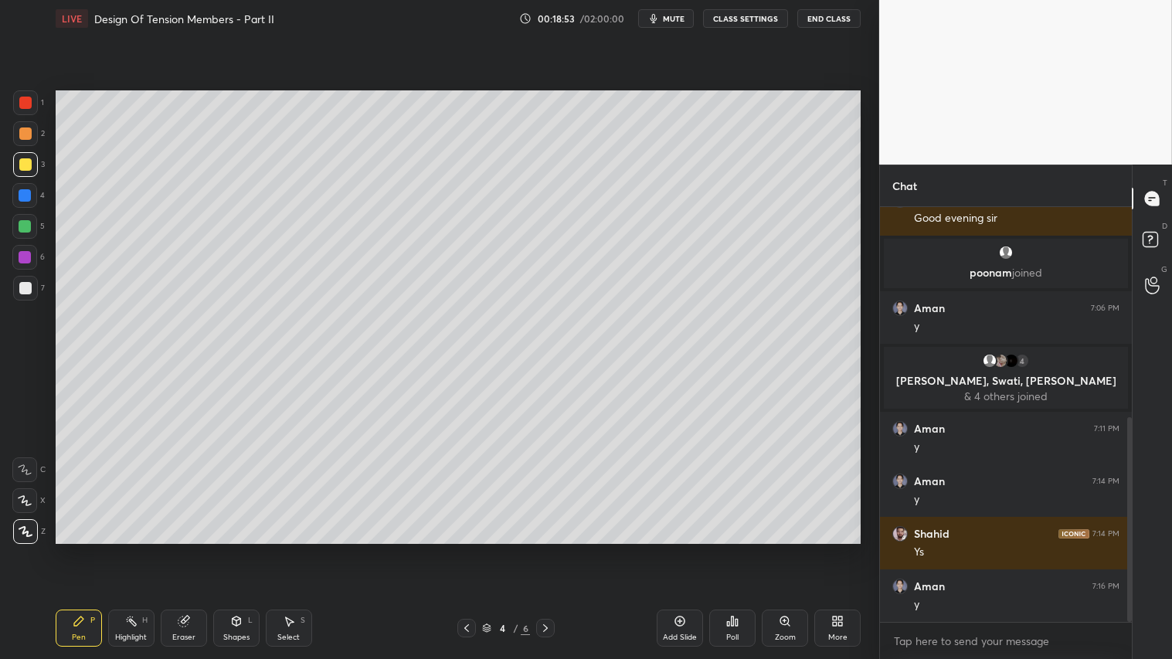
drag, startPoint x: 235, startPoint y: 636, endPoint x: 244, endPoint y: 607, distance: 30.0
click at [236, 549] on div "Shapes" at bounding box center [236, 637] width 26 height 8
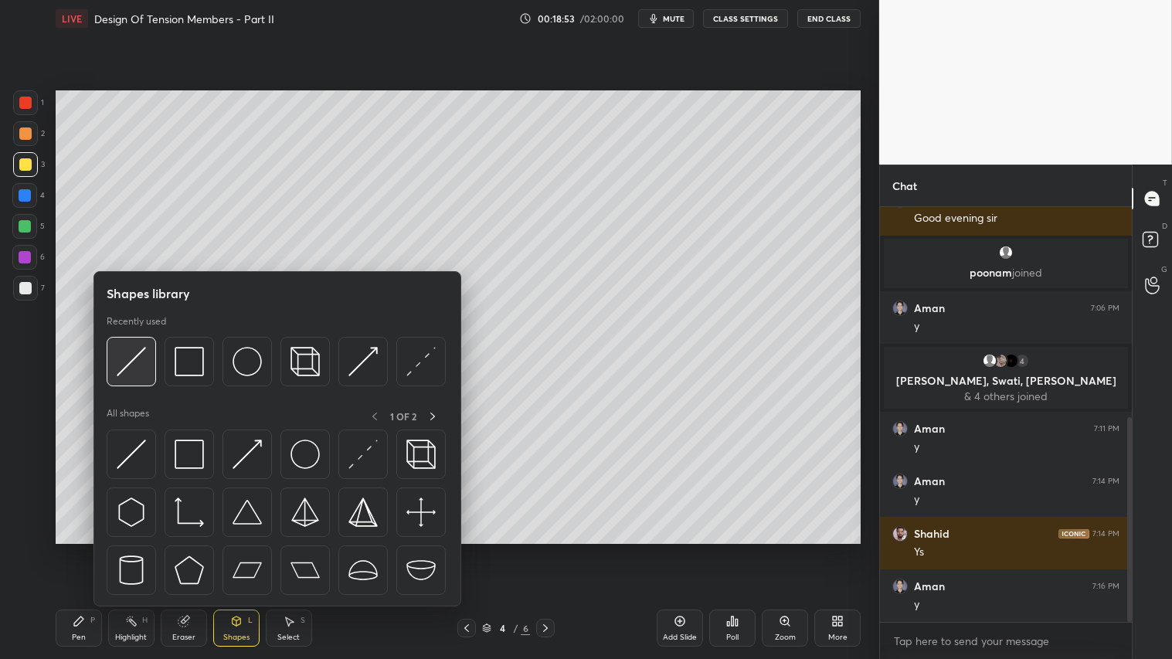
click at [137, 357] on img at bounding box center [131, 361] width 29 height 29
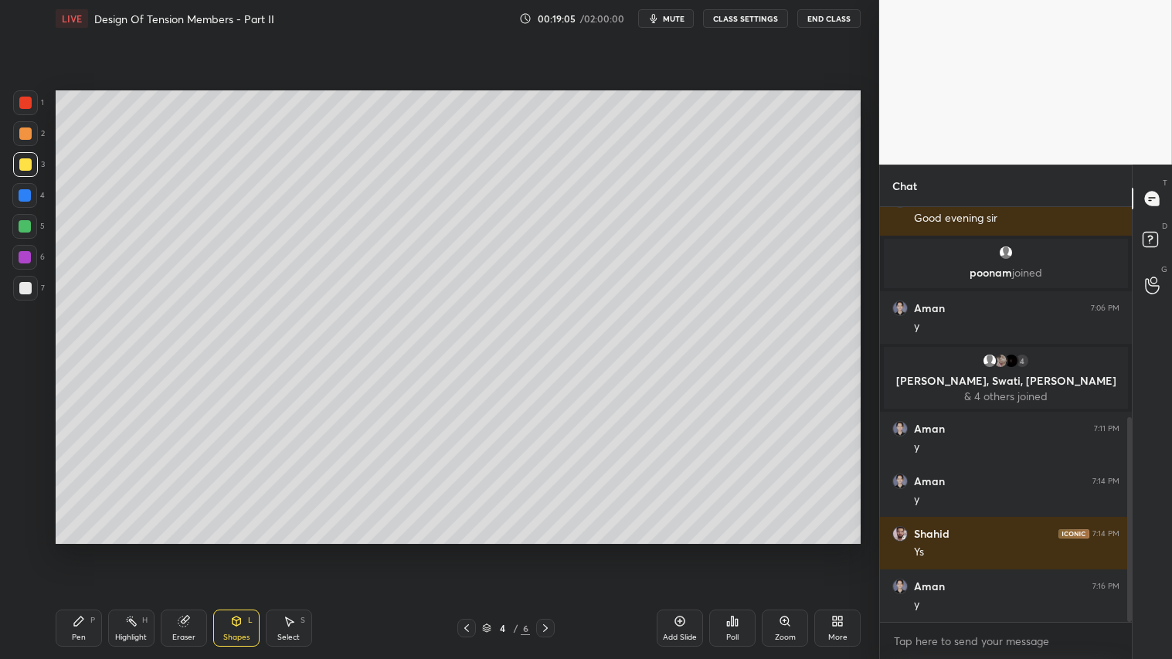
click at [83, 549] on div "Pen P" at bounding box center [79, 627] width 46 height 37
click at [23, 157] on div at bounding box center [25, 164] width 25 height 25
click at [77, 549] on div "Pen" at bounding box center [79, 637] width 14 height 8
drag, startPoint x: 27, startPoint y: 134, endPoint x: 29, endPoint y: 144, distance: 10.3
click at [27, 135] on div at bounding box center [25, 133] width 12 height 12
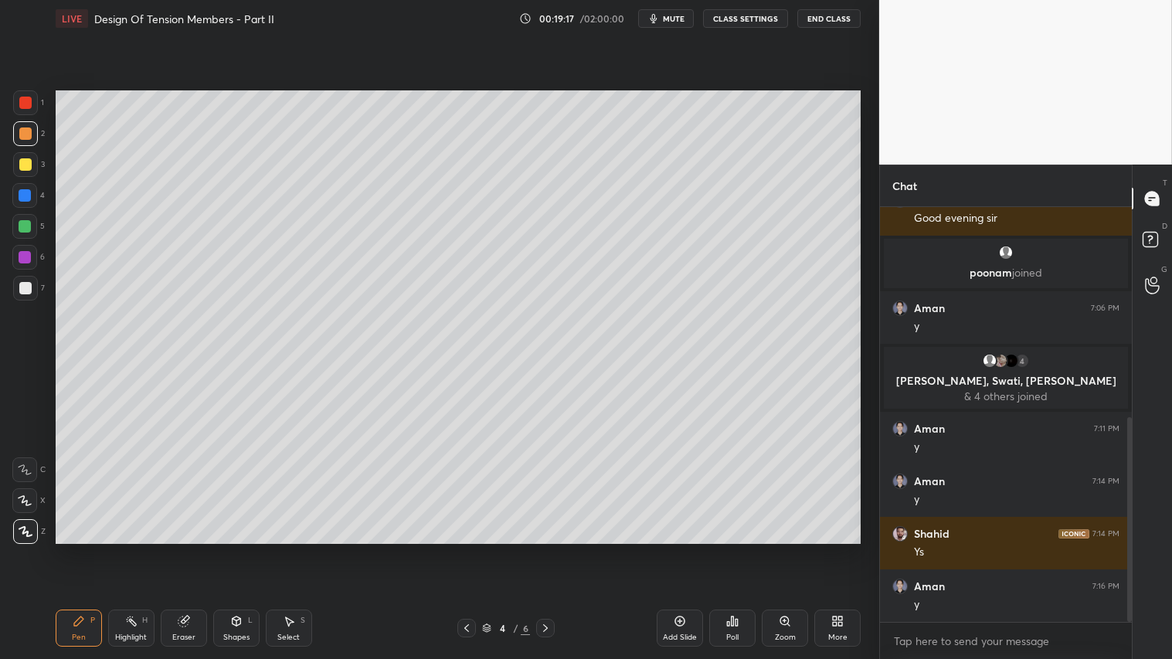
drag, startPoint x: 77, startPoint y: 623, endPoint x: 70, endPoint y: 619, distance: 8.0
click at [76, 549] on icon at bounding box center [78, 620] width 9 height 9
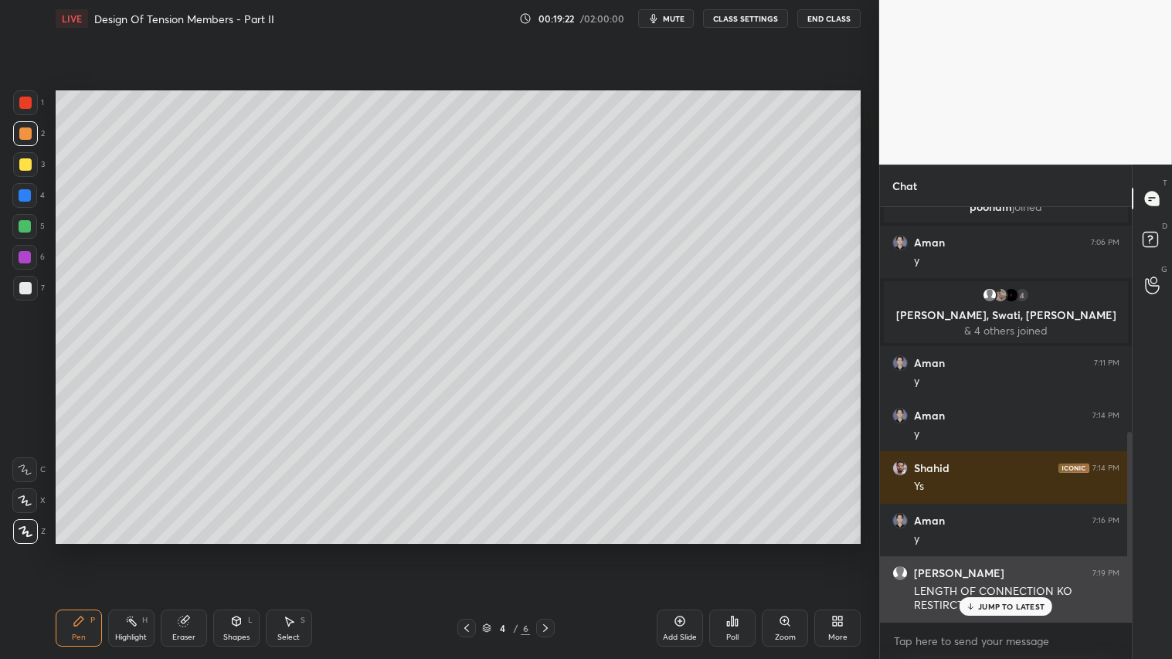
click at [1023, 549] on p "JUMP TO LATEST" at bounding box center [1011, 606] width 66 height 9
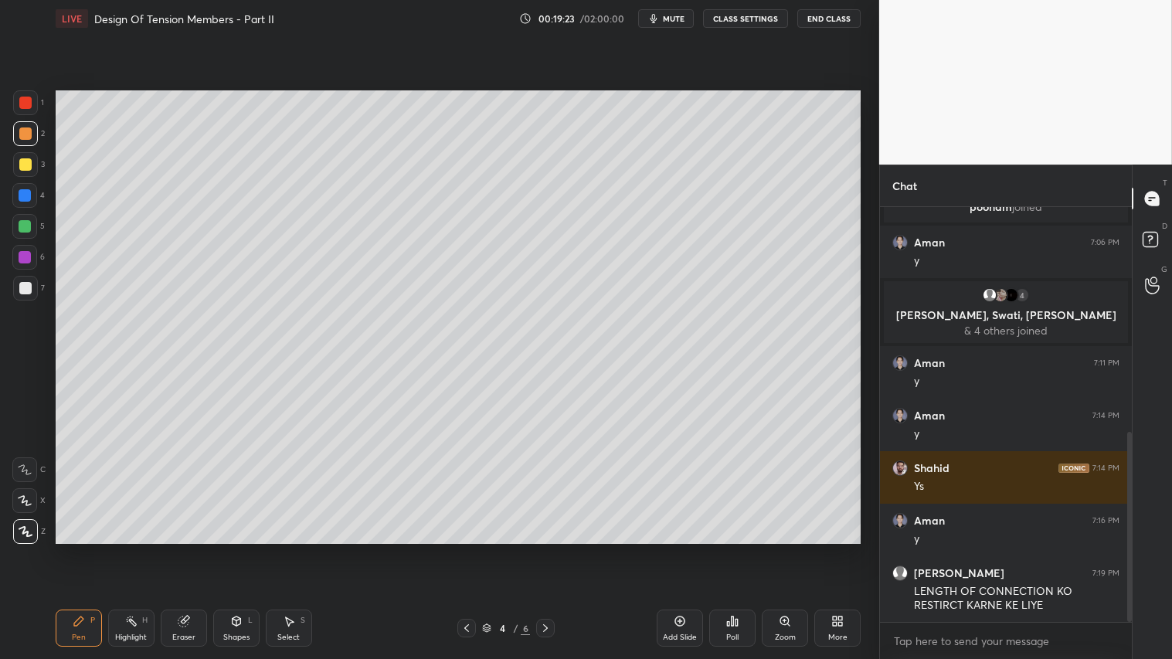
click at [243, 549] on div "Shapes L" at bounding box center [236, 627] width 46 height 37
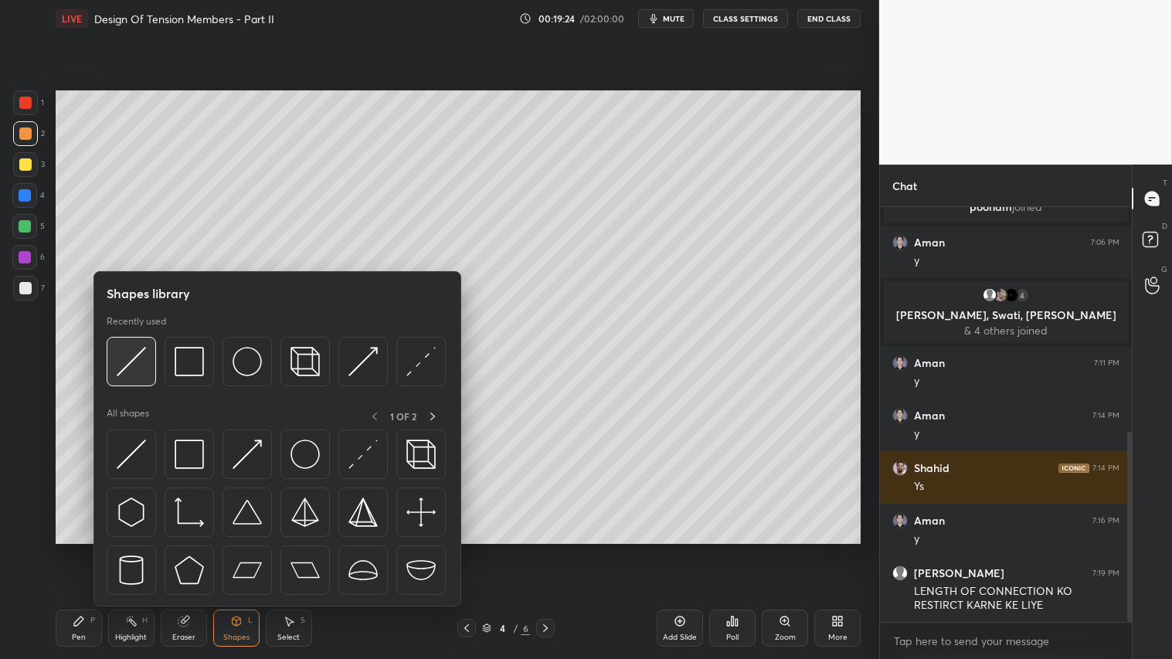
click at [131, 351] on img at bounding box center [131, 361] width 29 height 29
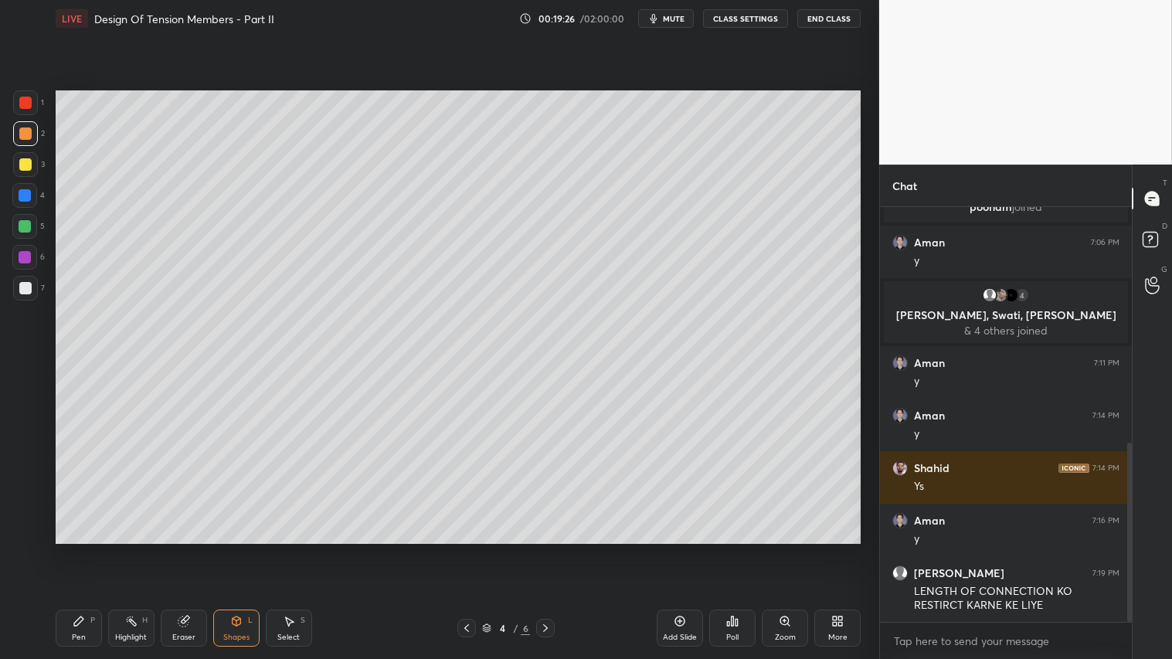
scroll to position [544, 0]
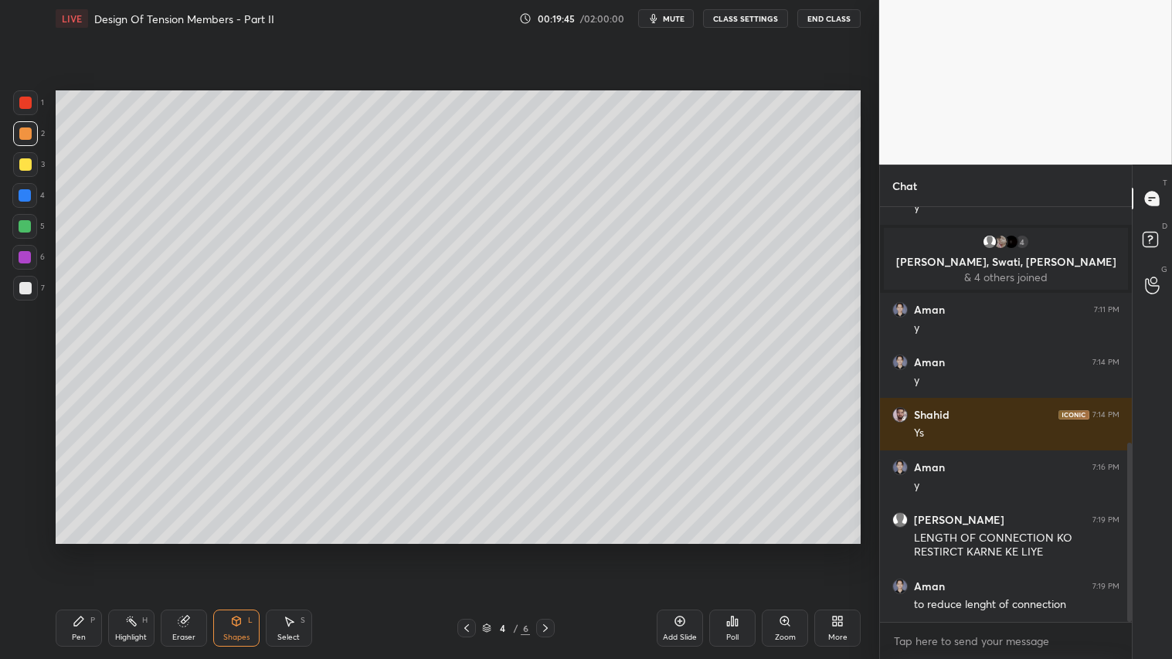
click at [87, 549] on div "Pen P" at bounding box center [79, 627] width 46 height 37
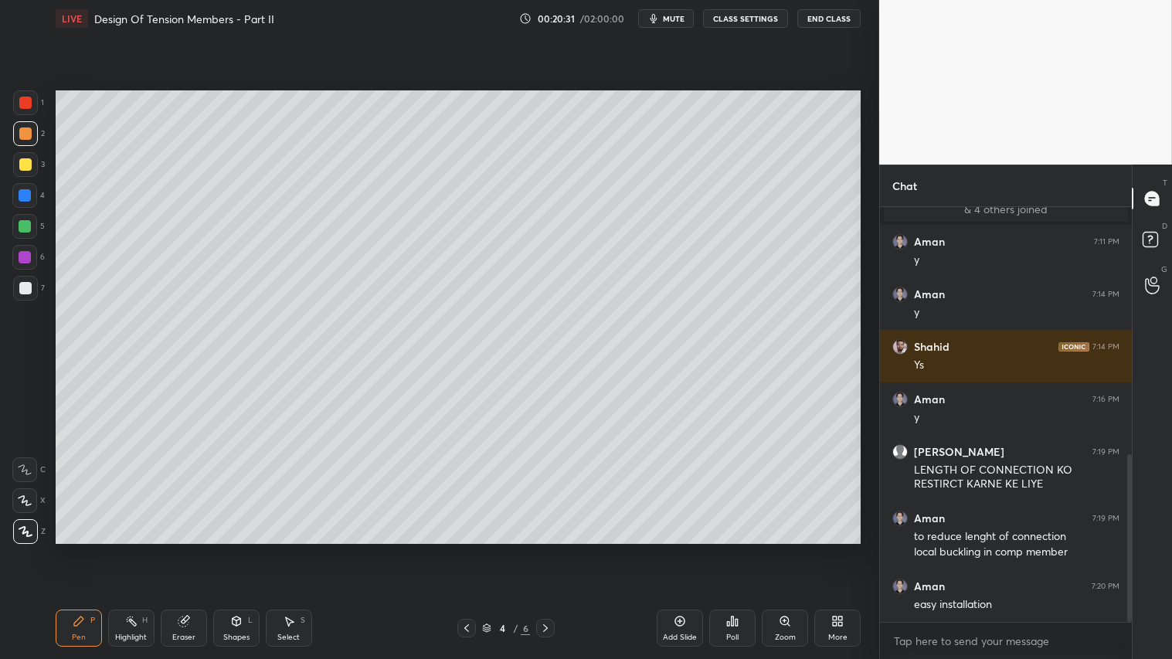
scroll to position [665, 0]
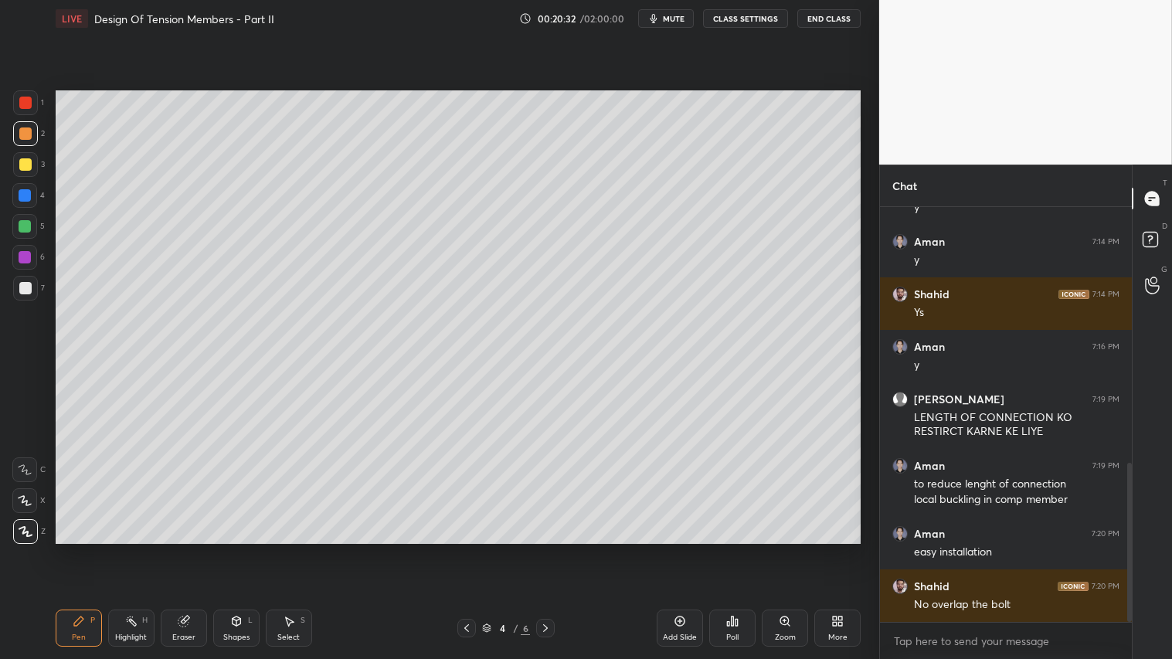
click at [80, 549] on div "Pen P" at bounding box center [79, 627] width 46 height 37
click at [85, 549] on div "Pen P" at bounding box center [79, 627] width 46 height 37
click at [80, 549] on div "Pen P" at bounding box center [79, 627] width 46 height 37
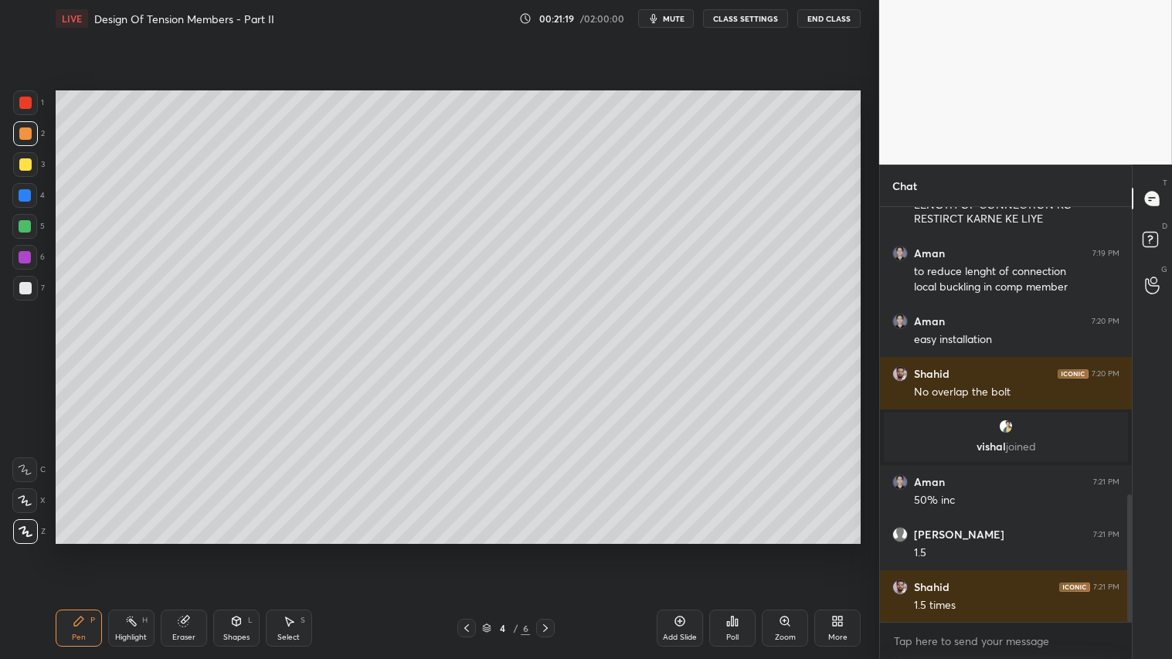
scroll to position [931, 0]
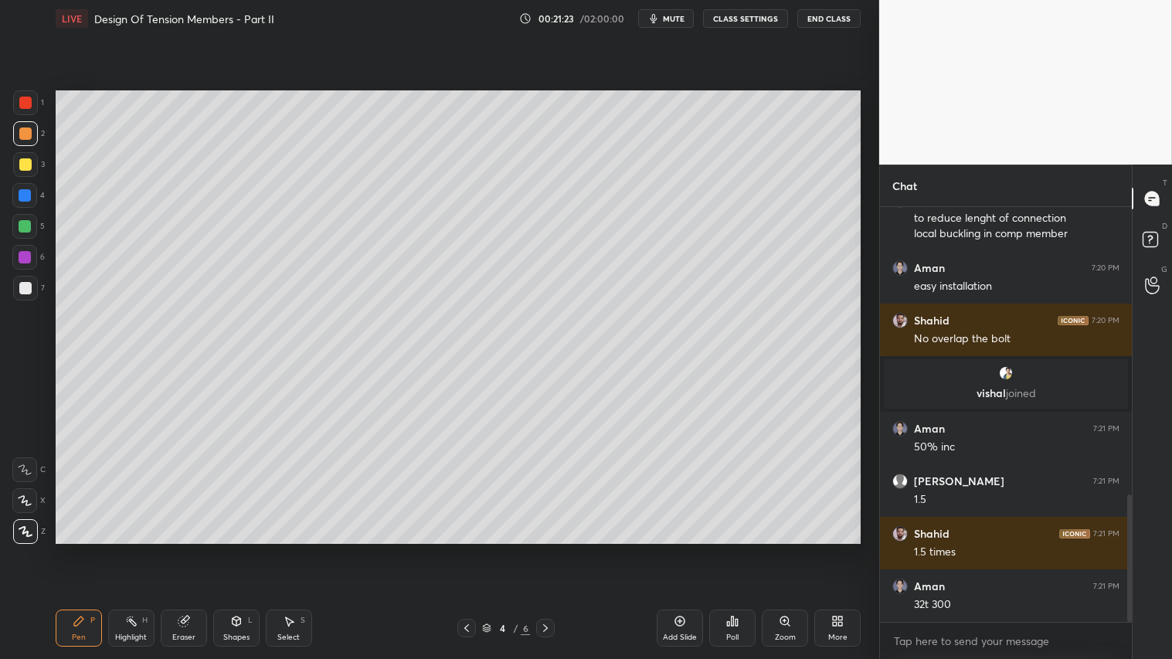
click at [64, 549] on div "Pen P" at bounding box center [79, 627] width 46 height 37
drag, startPoint x: 182, startPoint y: 626, endPoint x: 209, endPoint y: 548, distance: 82.6
click at [188, 549] on icon at bounding box center [184, 621] width 12 height 12
drag, startPoint x: 83, startPoint y: 635, endPoint x: 98, endPoint y: 639, distance: 15.4
click at [87, 549] on div "Pen P" at bounding box center [79, 627] width 46 height 37
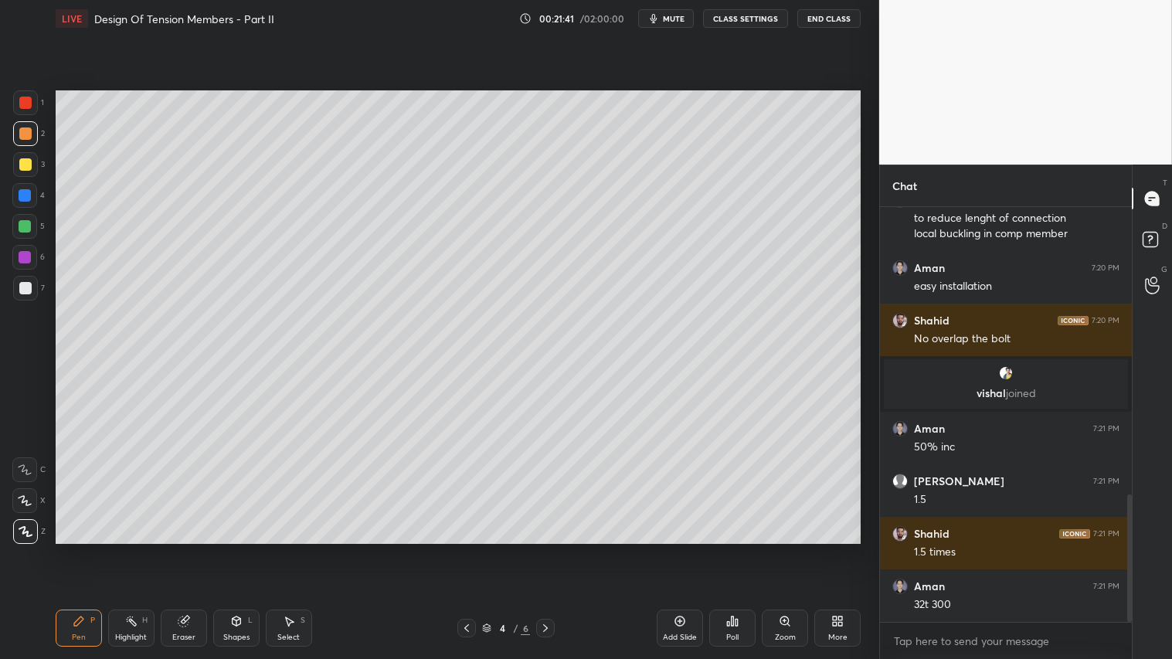
click at [229, 549] on div "Shapes" at bounding box center [236, 637] width 26 height 8
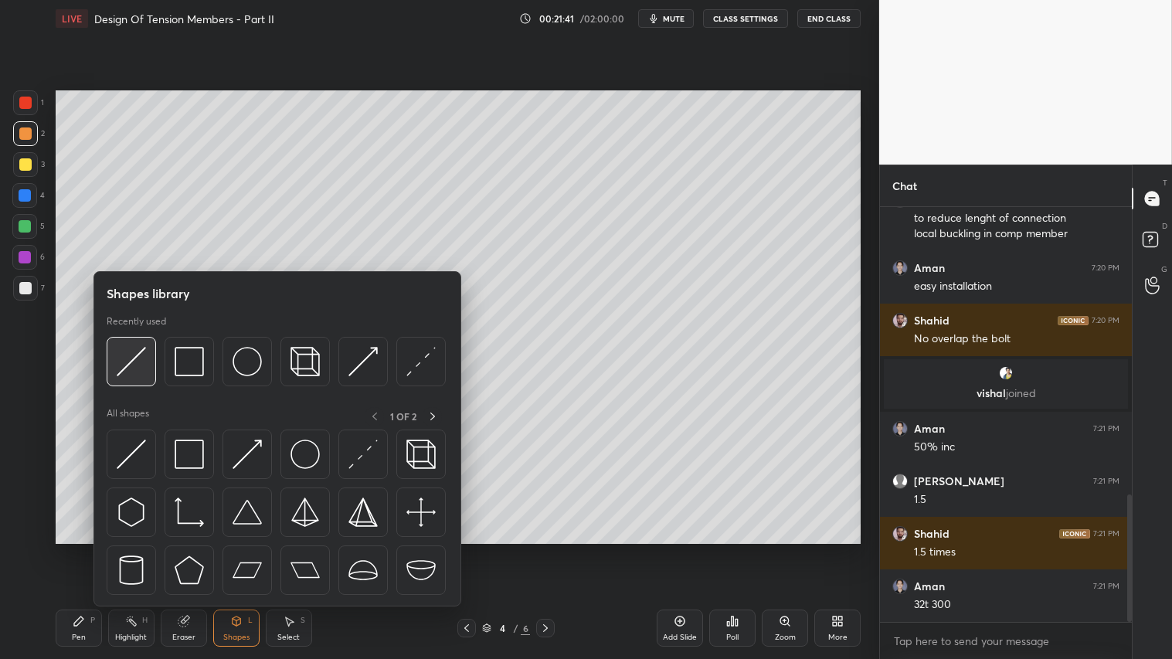
click at [145, 351] on img at bounding box center [131, 361] width 29 height 29
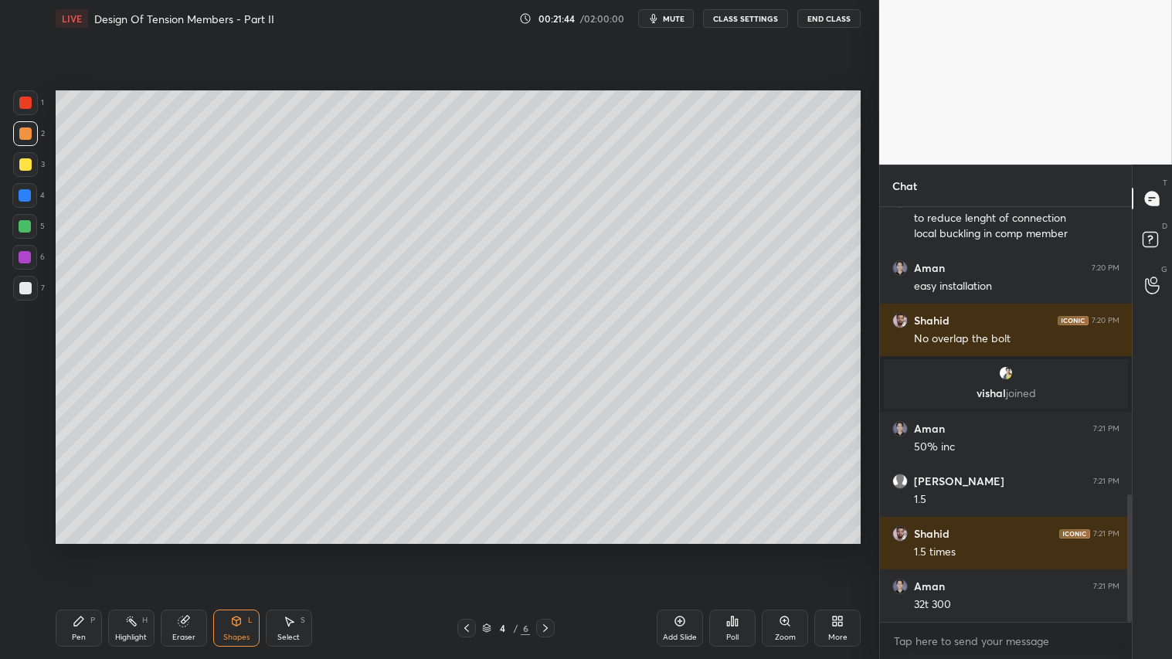
click at [87, 549] on div "Pen P" at bounding box center [79, 627] width 46 height 37
click at [236, 549] on div "Shapes" at bounding box center [236, 637] width 26 height 8
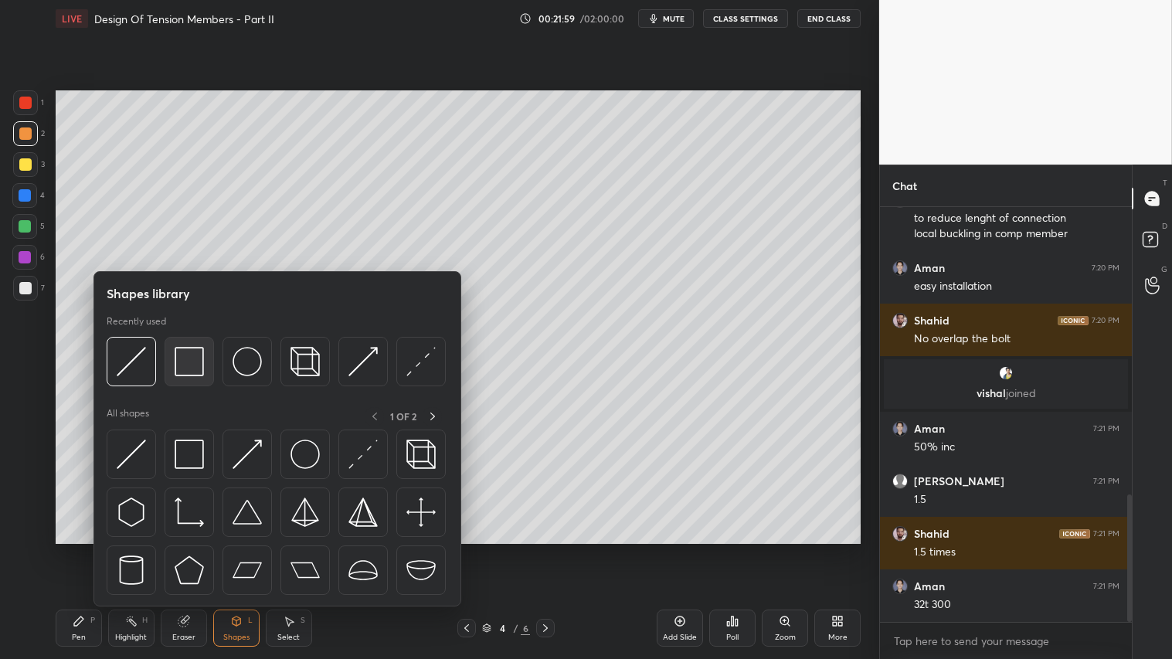
click at [201, 361] on img at bounding box center [189, 361] width 29 height 29
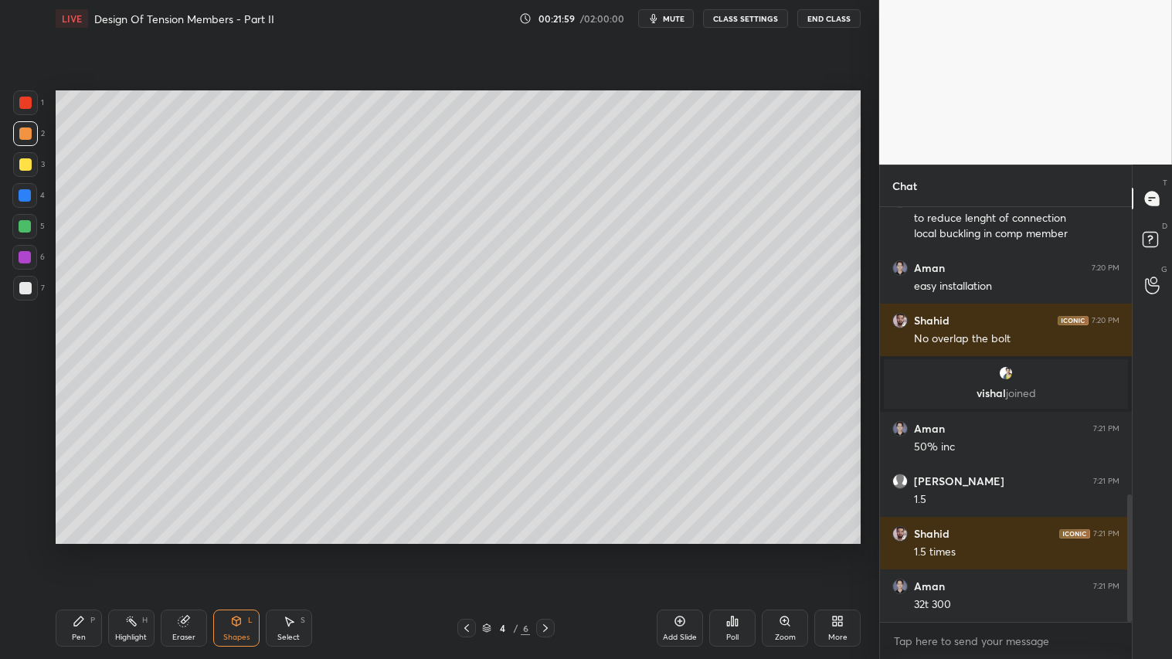
click at [19, 283] on div at bounding box center [25, 288] width 25 height 25
click at [25, 133] on div at bounding box center [25, 133] width 12 height 12
click at [80, 549] on icon at bounding box center [79, 621] width 12 height 12
click at [548, 549] on icon at bounding box center [545, 628] width 12 height 12
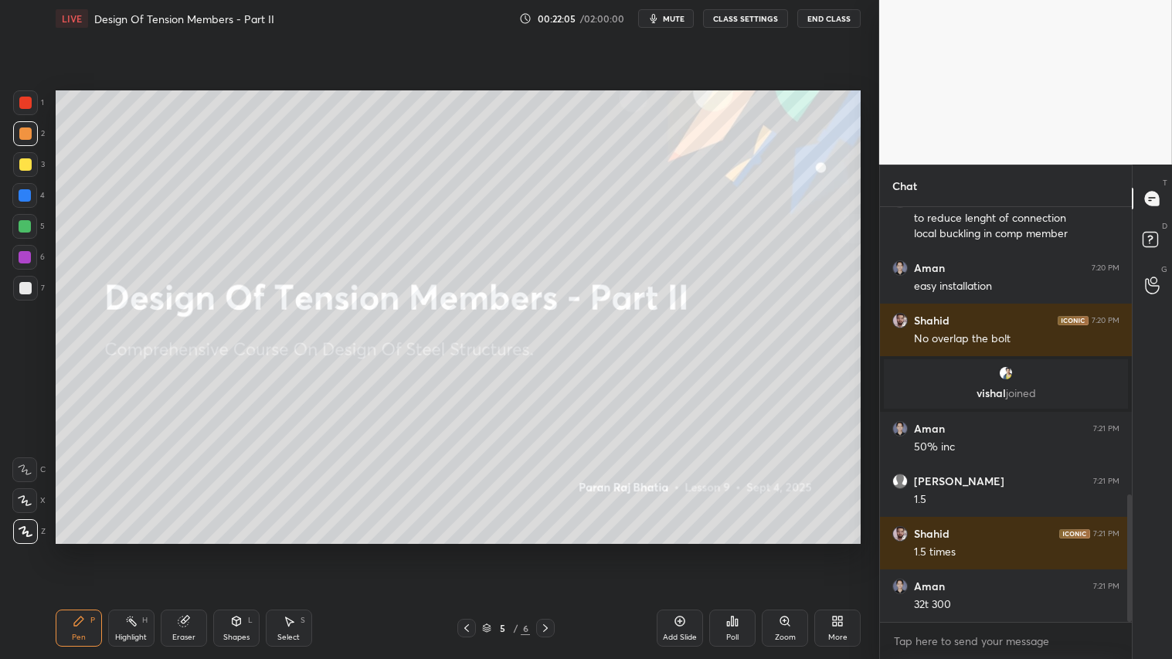
drag, startPoint x: 465, startPoint y: 630, endPoint x: 533, endPoint y: 628, distance: 68.0
click at [467, 549] on icon at bounding box center [466, 628] width 12 height 12
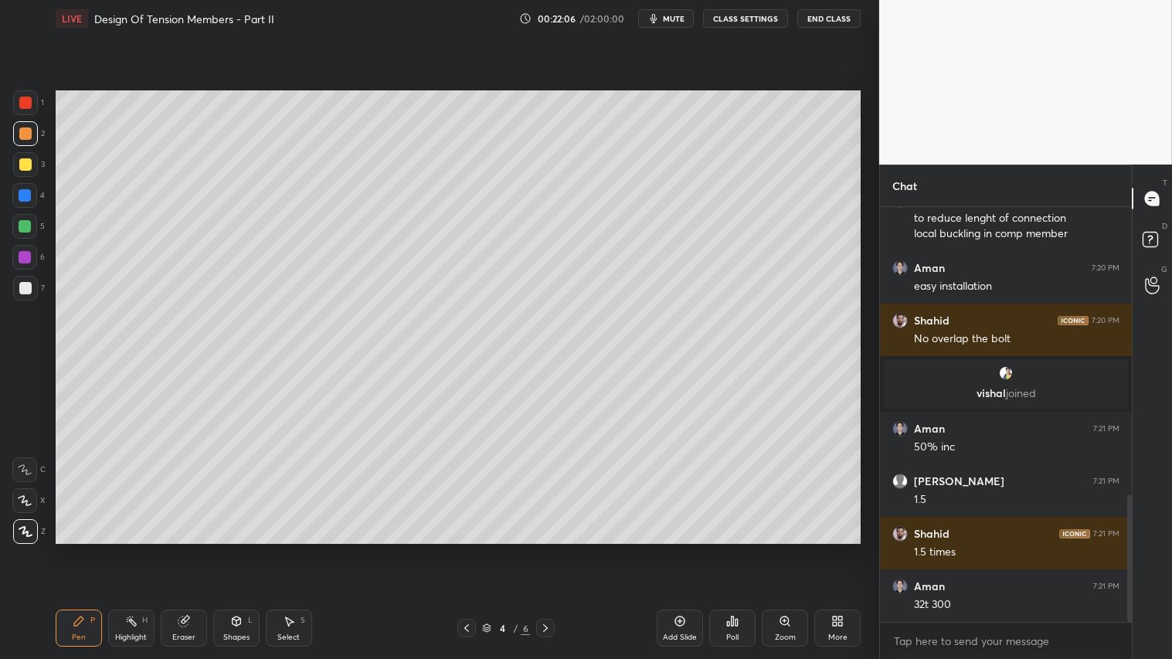
click at [676, 549] on div "Add Slide" at bounding box center [679, 627] width 46 height 37
click at [466, 549] on div at bounding box center [466, 628] width 19 height 19
click at [542, 549] on icon at bounding box center [545, 628] width 12 height 12
click at [245, 549] on div "Shapes L" at bounding box center [236, 627] width 46 height 37
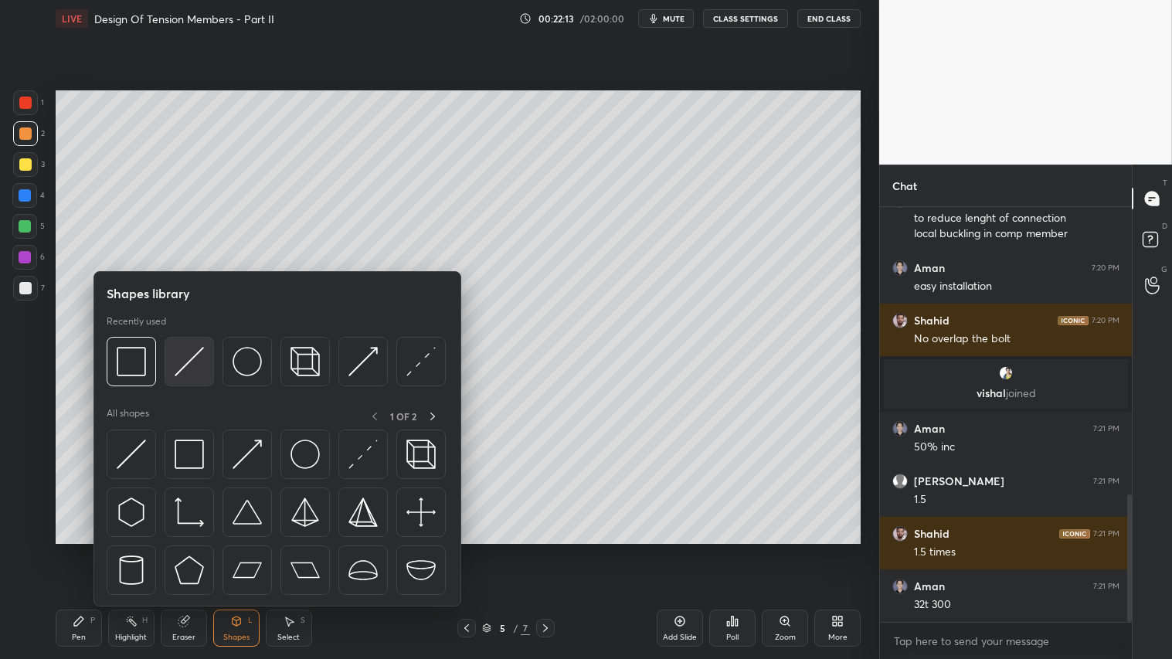
click at [197, 371] on img at bounding box center [189, 361] width 29 height 29
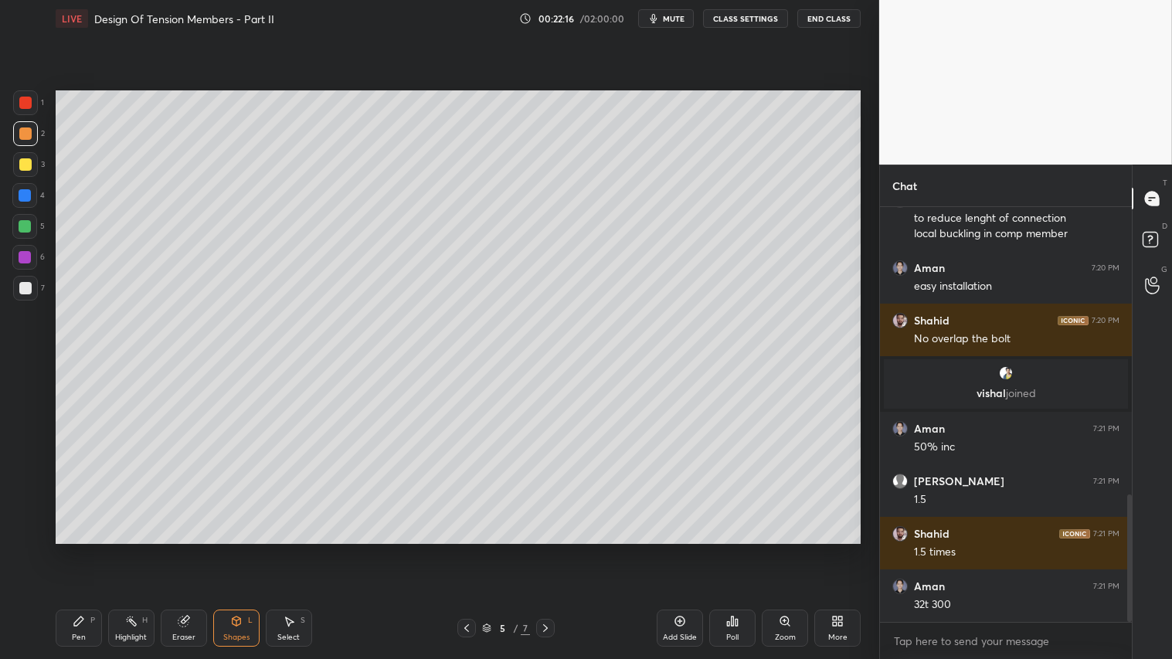
click at [87, 549] on div "Pen P" at bounding box center [79, 627] width 46 height 37
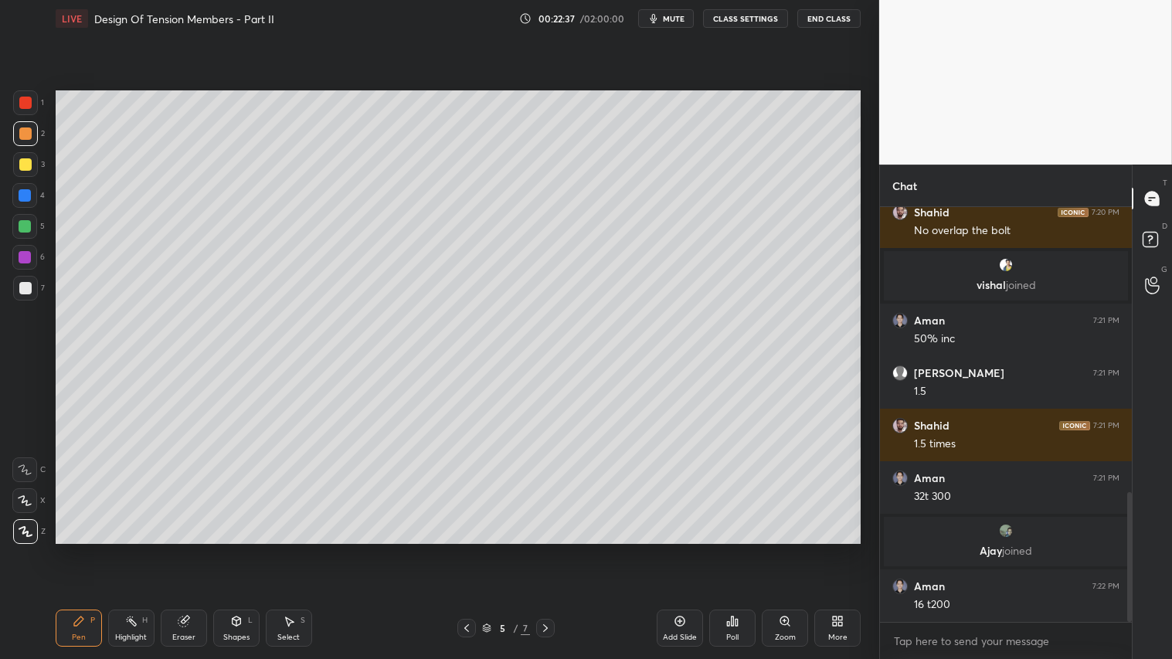
scroll to position [907, 0]
click at [240, 549] on div "Shapes L" at bounding box center [236, 627] width 46 height 37
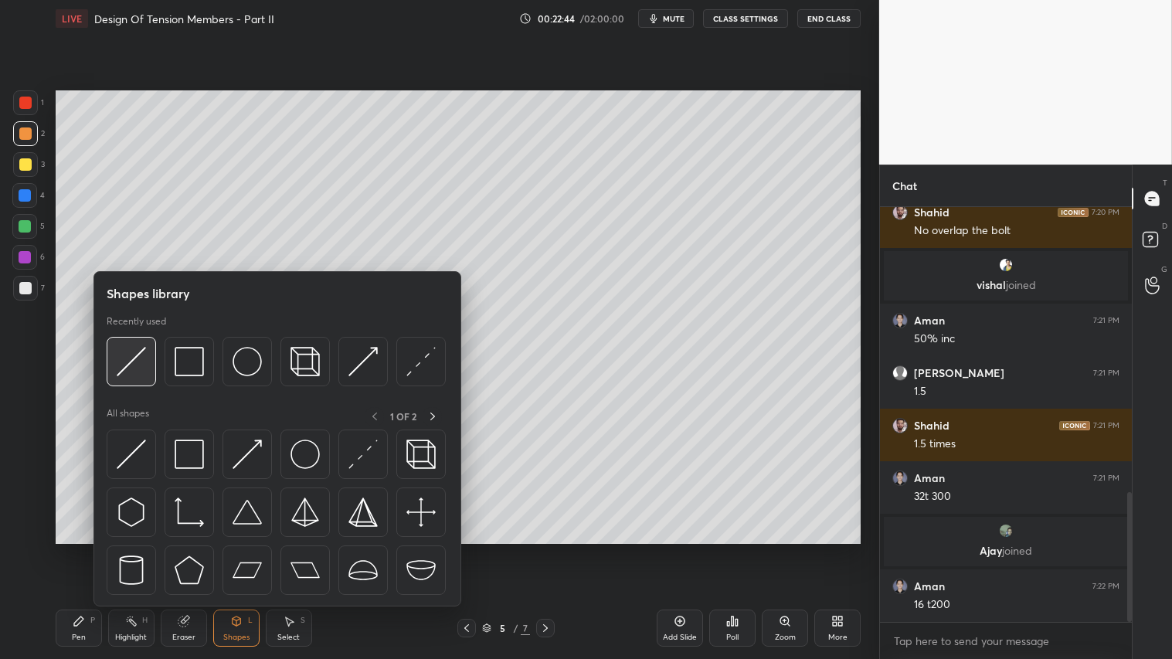
click at [127, 364] on img at bounding box center [131, 361] width 29 height 29
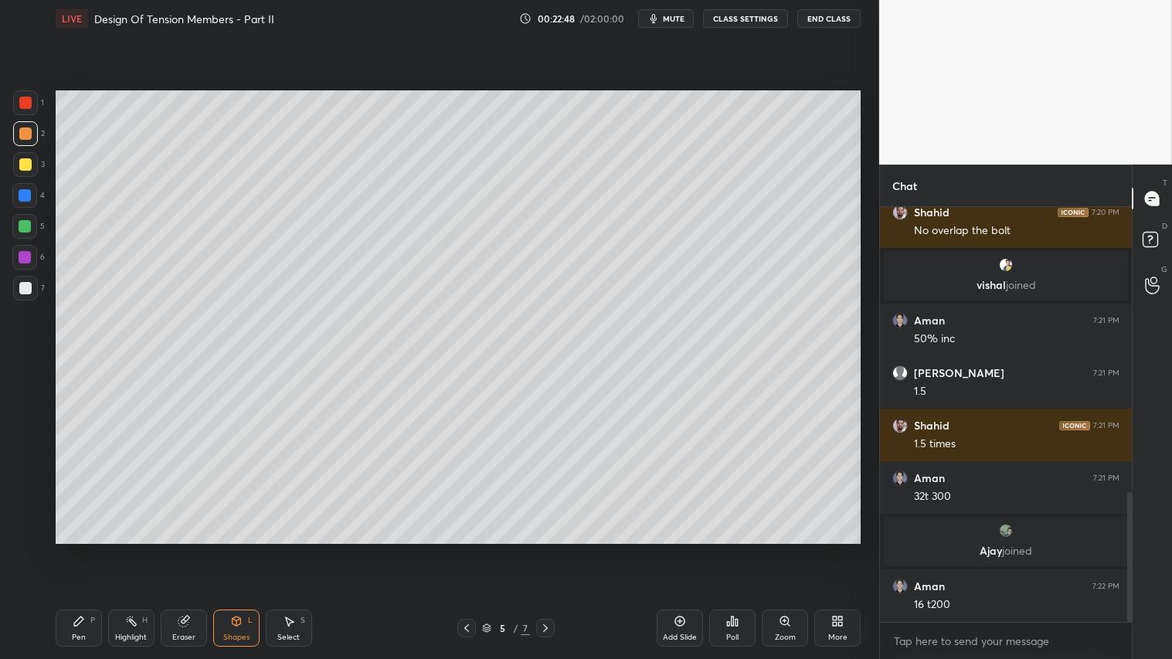
click at [80, 549] on div "Pen P" at bounding box center [79, 627] width 46 height 37
click at [466, 549] on icon at bounding box center [466, 628] width 5 height 8
click at [548, 549] on icon at bounding box center [545, 628] width 12 height 12
click at [28, 126] on div at bounding box center [25, 133] width 25 height 25
click at [466, 549] on icon at bounding box center [466, 628] width 12 height 12
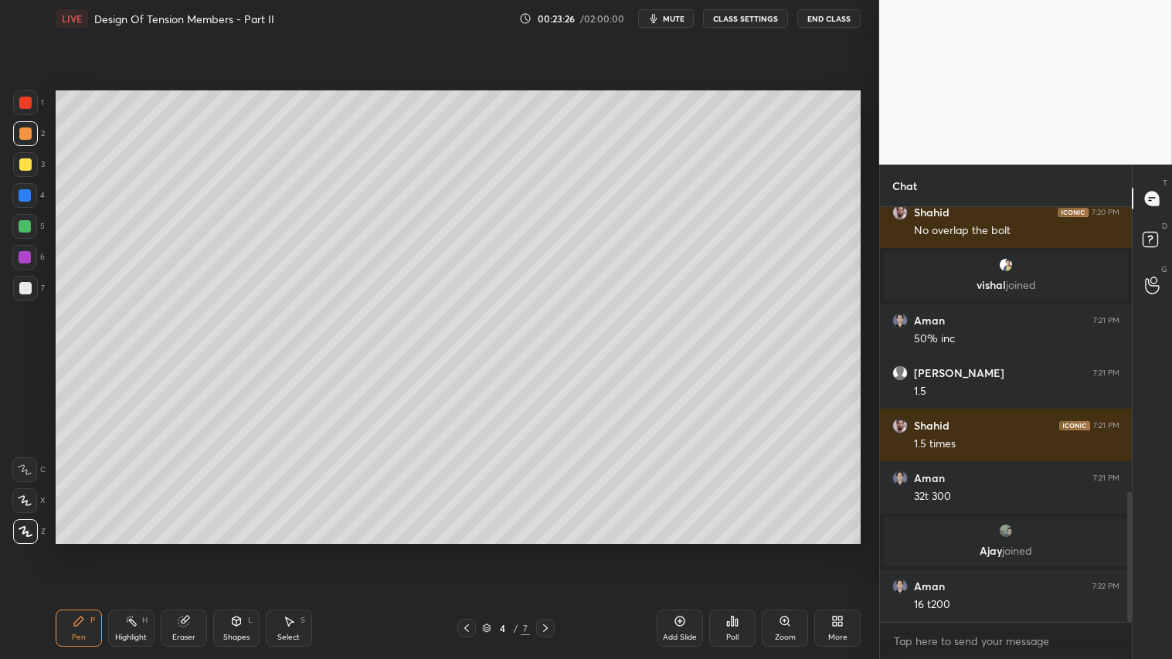
click at [464, 549] on icon at bounding box center [466, 628] width 12 height 12
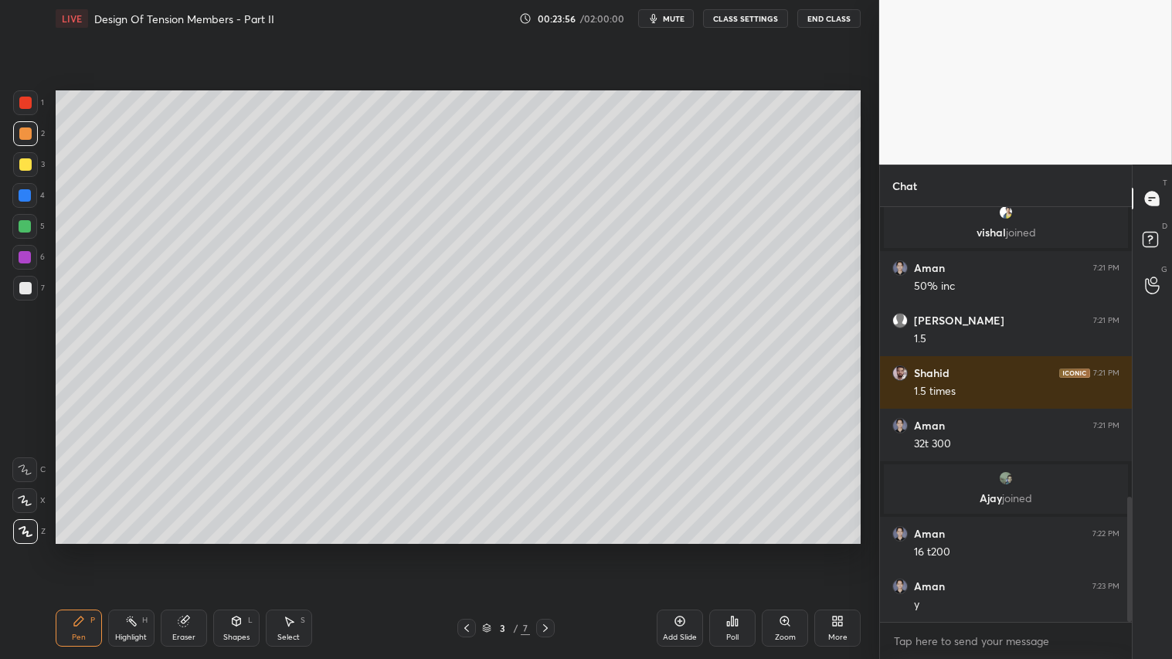
click at [32, 134] on div at bounding box center [25, 133] width 25 height 25
click at [27, 128] on div at bounding box center [25, 133] width 12 height 12
click at [546, 549] on icon at bounding box center [545, 628] width 12 height 12
click at [548, 549] on icon at bounding box center [545, 628] width 12 height 12
click at [245, 549] on div "Shapes L" at bounding box center [236, 627] width 46 height 37
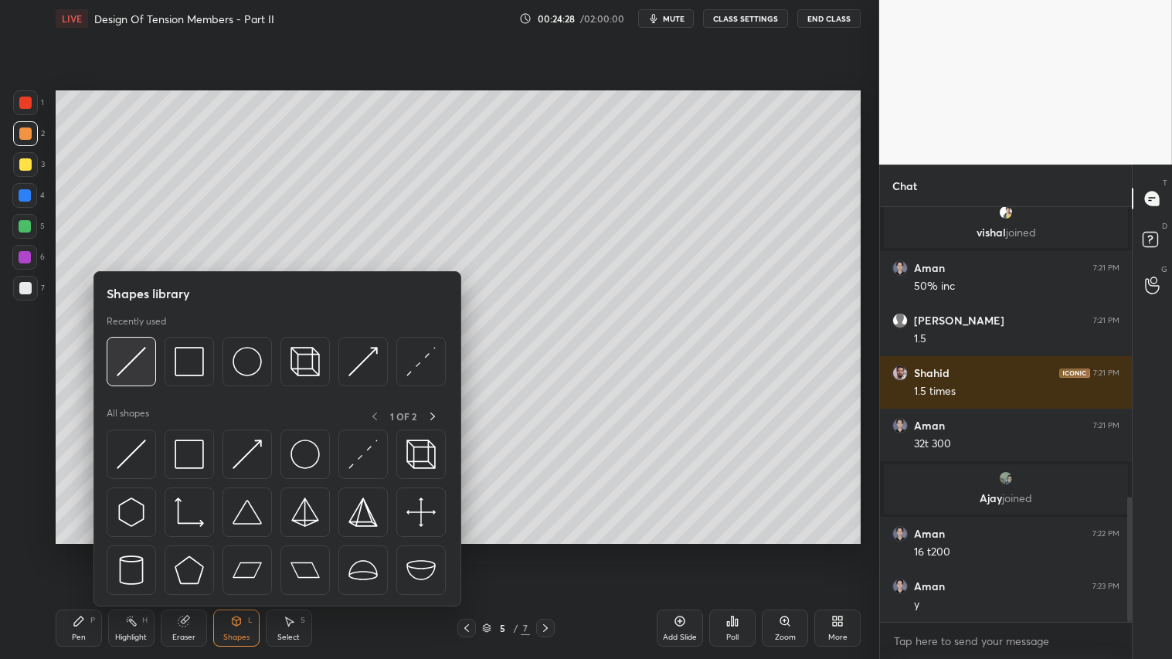
click at [143, 356] on img at bounding box center [131, 361] width 29 height 29
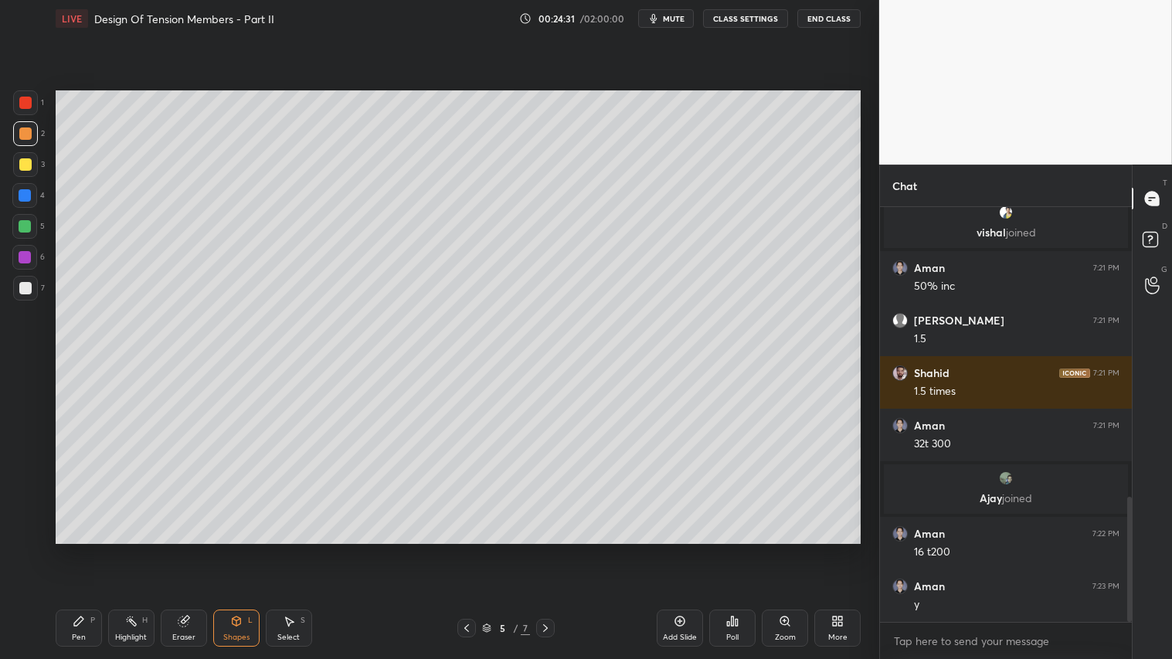
click at [26, 131] on div at bounding box center [25, 133] width 12 height 12
click at [81, 549] on div "Pen" at bounding box center [79, 637] width 14 height 8
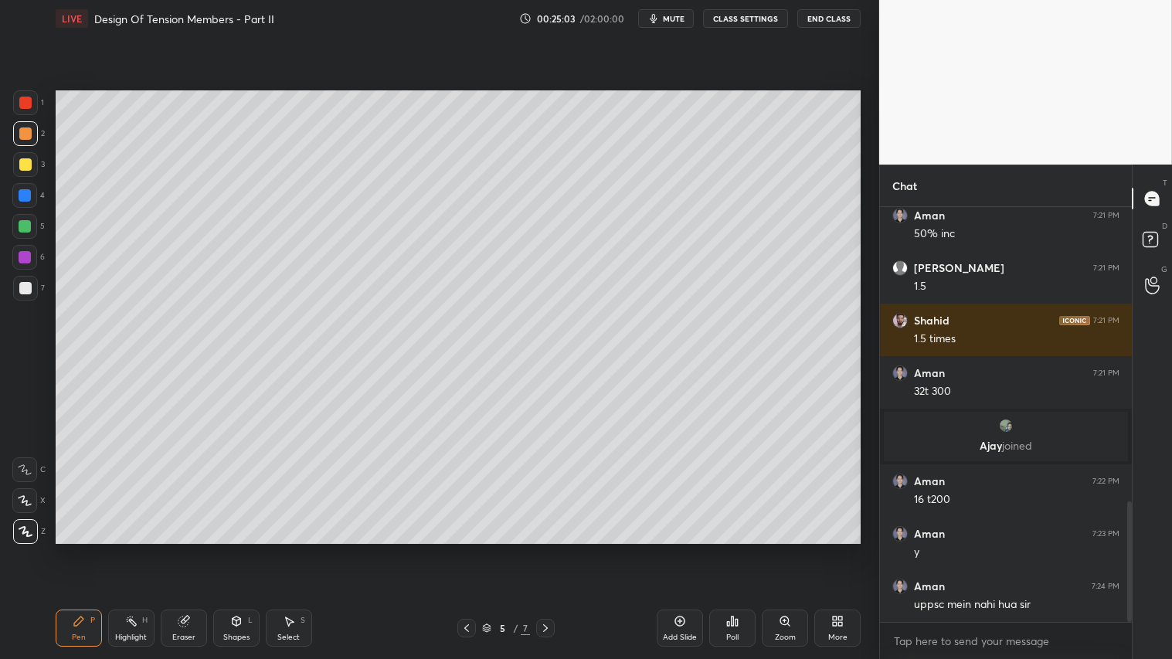
drag, startPoint x: 25, startPoint y: 127, endPoint x: 28, endPoint y: 136, distance: 8.8
click at [26, 127] on div at bounding box center [25, 133] width 12 height 12
drag, startPoint x: 86, startPoint y: 636, endPoint x: 80, endPoint y: 631, distance: 8.2
click at [86, 549] on div "Pen P" at bounding box center [79, 627] width 46 height 37
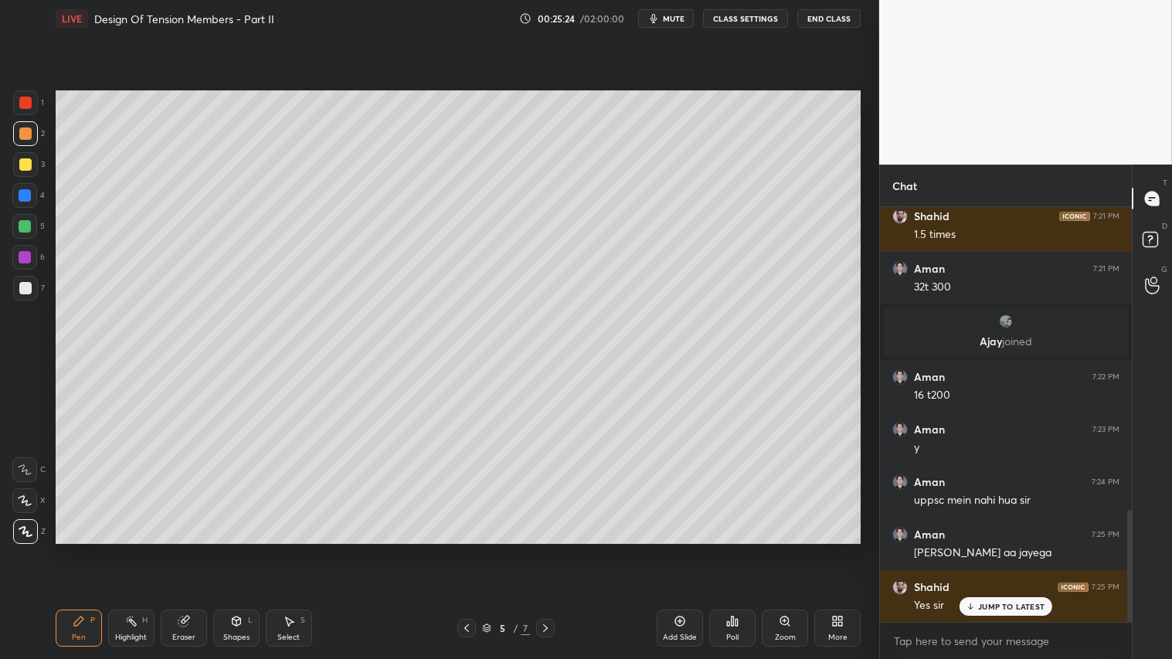
scroll to position [1170, 0]
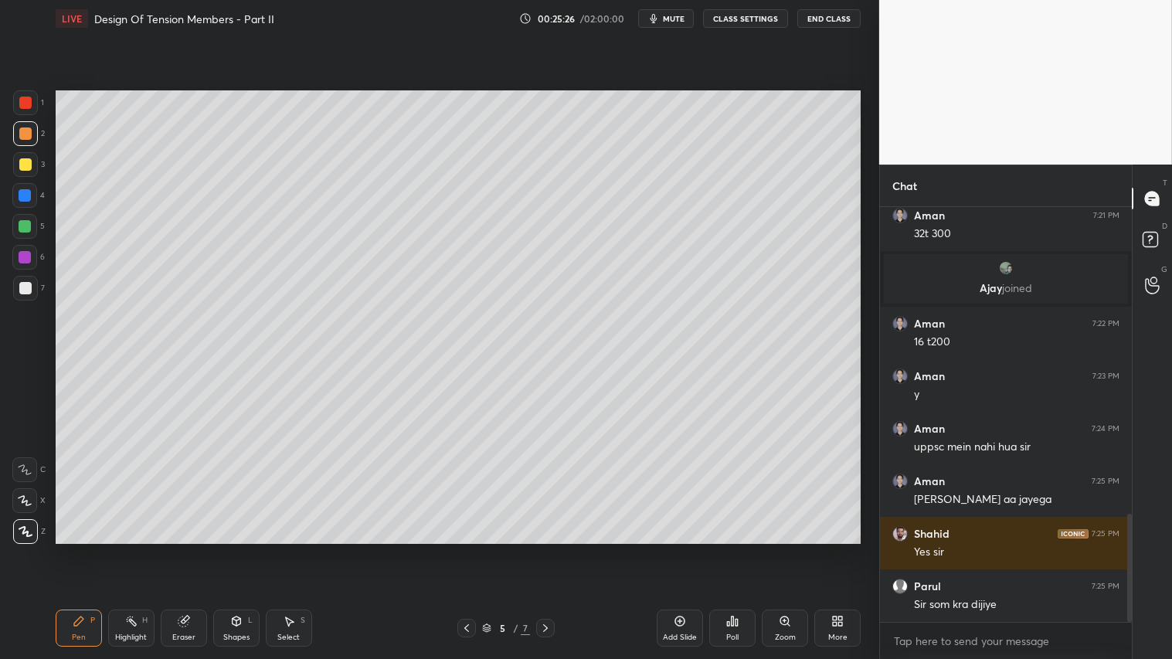
click at [83, 549] on icon at bounding box center [79, 621] width 12 height 12
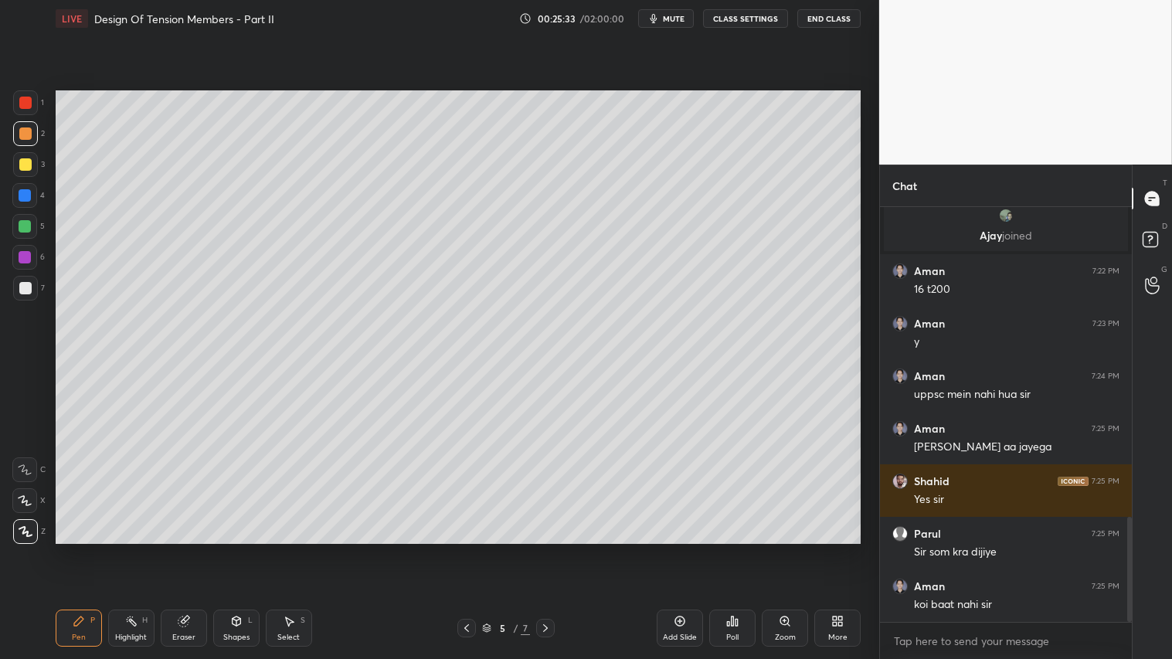
click at [78, 549] on div "Pen P" at bounding box center [79, 627] width 46 height 37
click at [81, 549] on icon at bounding box center [79, 621] width 12 height 12
click at [87, 549] on div "Pen P" at bounding box center [79, 627] width 46 height 37
click at [77, 549] on icon at bounding box center [79, 621] width 12 height 12
click at [70, 549] on div "Pen P" at bounding box center [79, 627] width 46 height 37
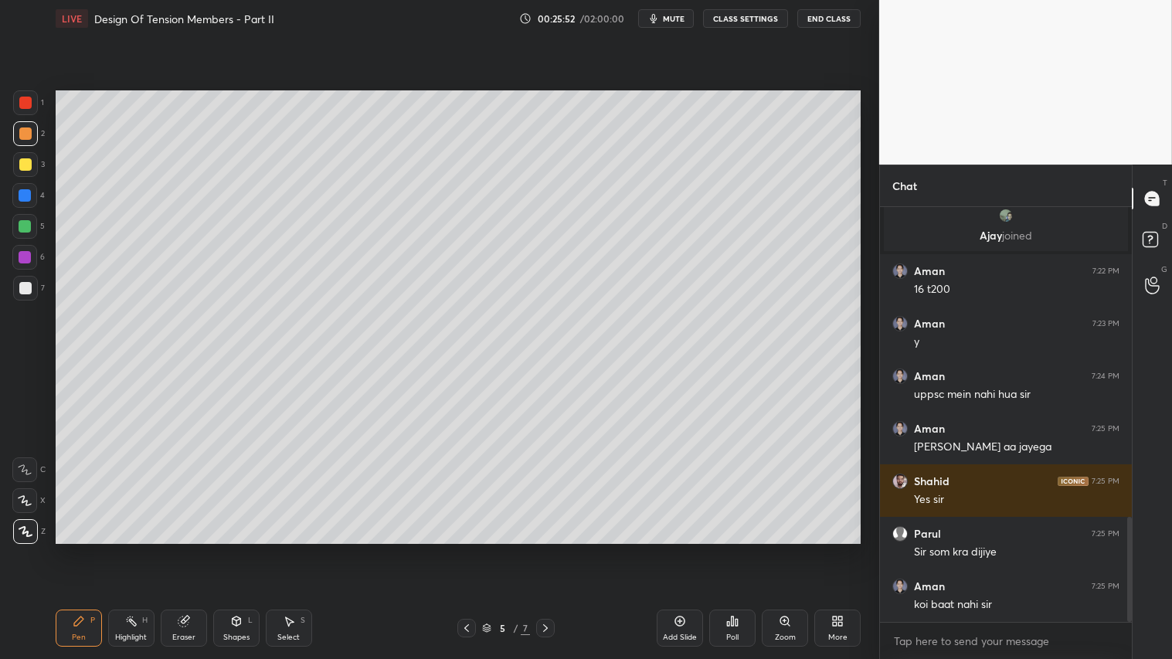
click at [31, 132] on div at bounding box center [25, 133] width 12 height 12
click at [78, 549] on div "Pen P" at bounding box center [79, 627] width 46 height 37
click at [77, 549] on div "Pen P" at bounding box center [79, 627] width 46 height 37
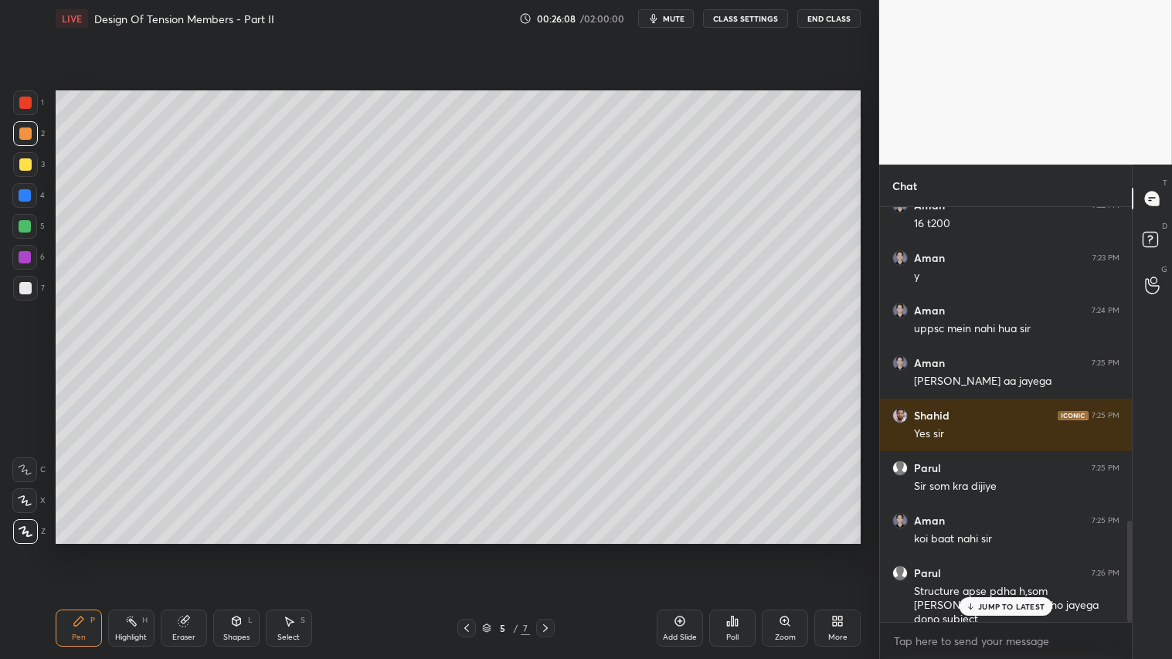
click at [1013, 549] on p "JUMP TO LATEST" at bounding box center [1011, 606] width 66 height 9
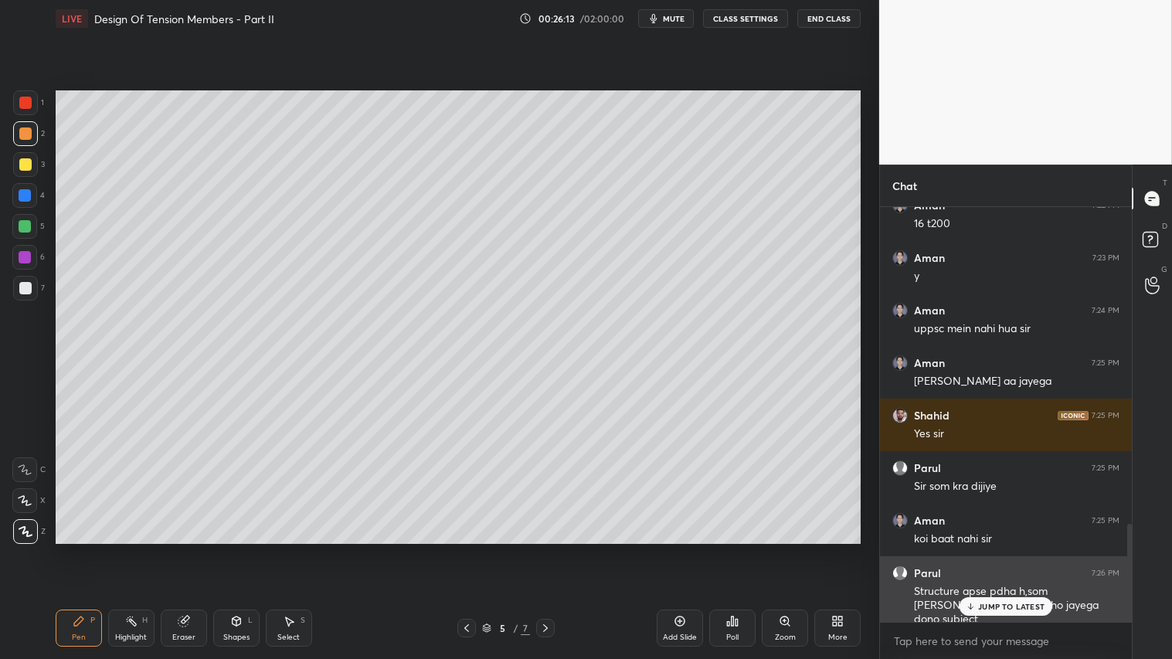
scroll to position [1341, 0]
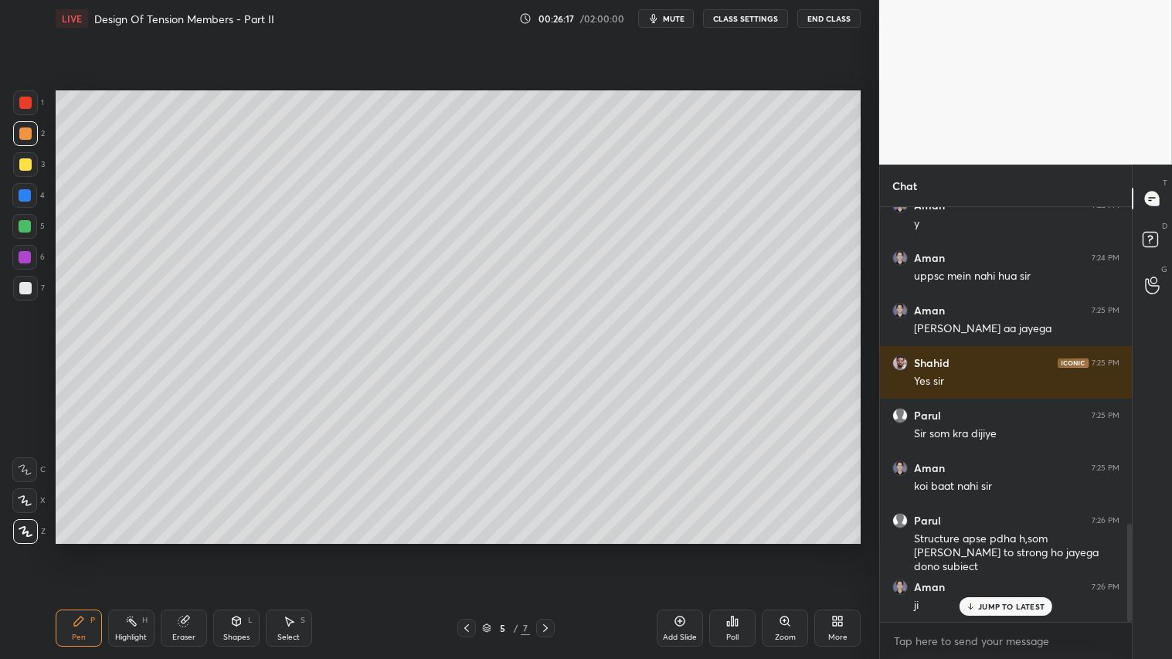
click at [80, 549] on icon at bounding box center [79, 621] width 12 height 12
click at [82, 549] on div "Pen P" at bounding box center [79, 627] width 46 height 37
click at [80, 549] on icon at bounding box center [79, 621] width 12 height 12
click at [76, 549] on div "Pen" at bounding box center [79, 637] width 14 height 8
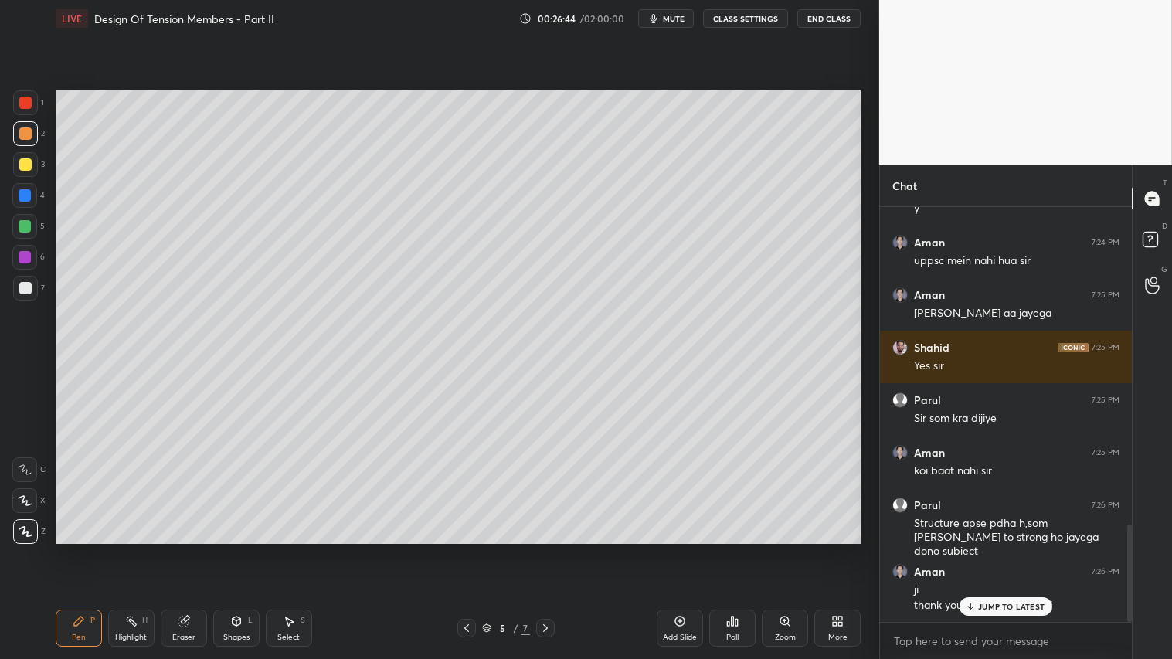
scroll to position [1423, 0]
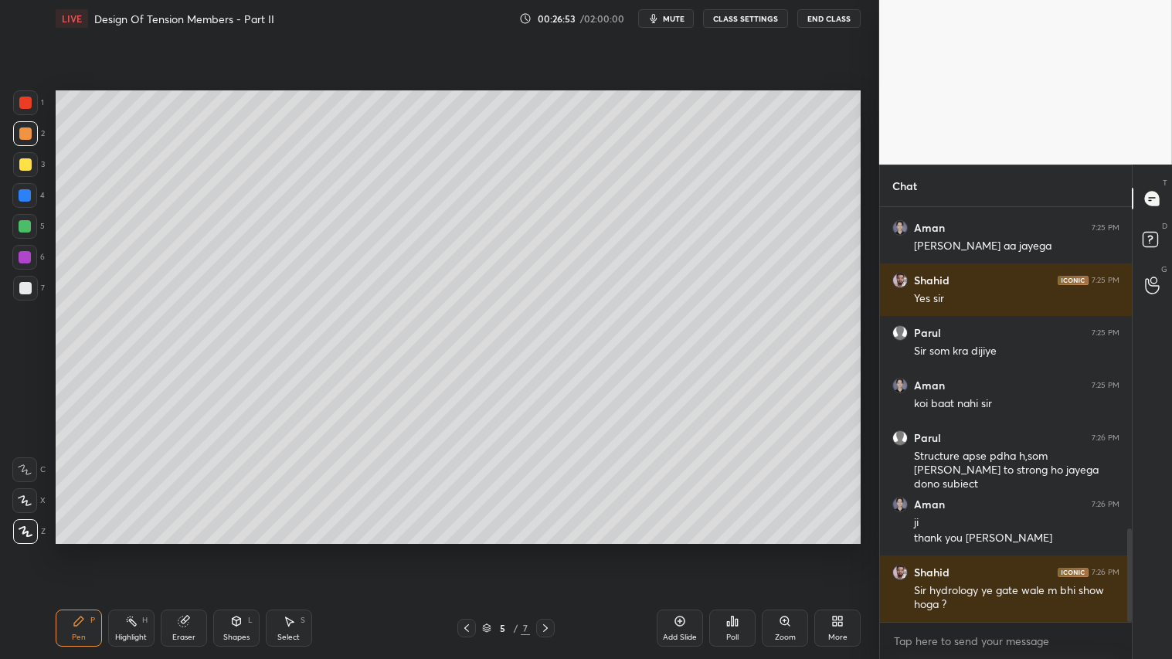
click at [83, 549] on icon at bounding box center [79, 621] width 12 height 12
click at [181, 549] on div "Eraser" at bounding box center [184, 627] width 46 height 37
click at [83, 549] on div "Pen P" at bounding box center [79, 627] width 46 height 37
click at [75, 549] on div "Pen P" at bounding box center [79, 627] width 46 height 37
click at [83, 549] on icon at bounding box center [79, 621] width 12 height 12
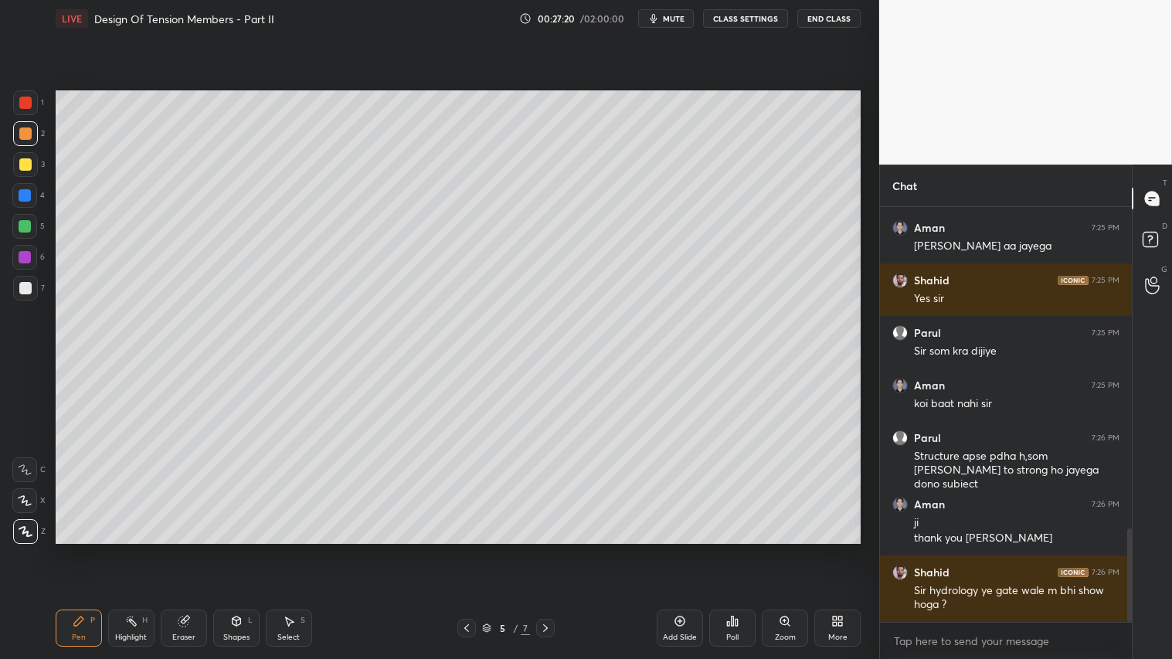
click at [87, 549] on div "Pen P" at bounding box center [79, 627] width 46 height 37
click at [83, 549] on div "Pen P" at bounding box center [79, 627] width 46 height 37
click at [81, 549] on div "Pen" at bounding box center [79, 637] width 14 height 8
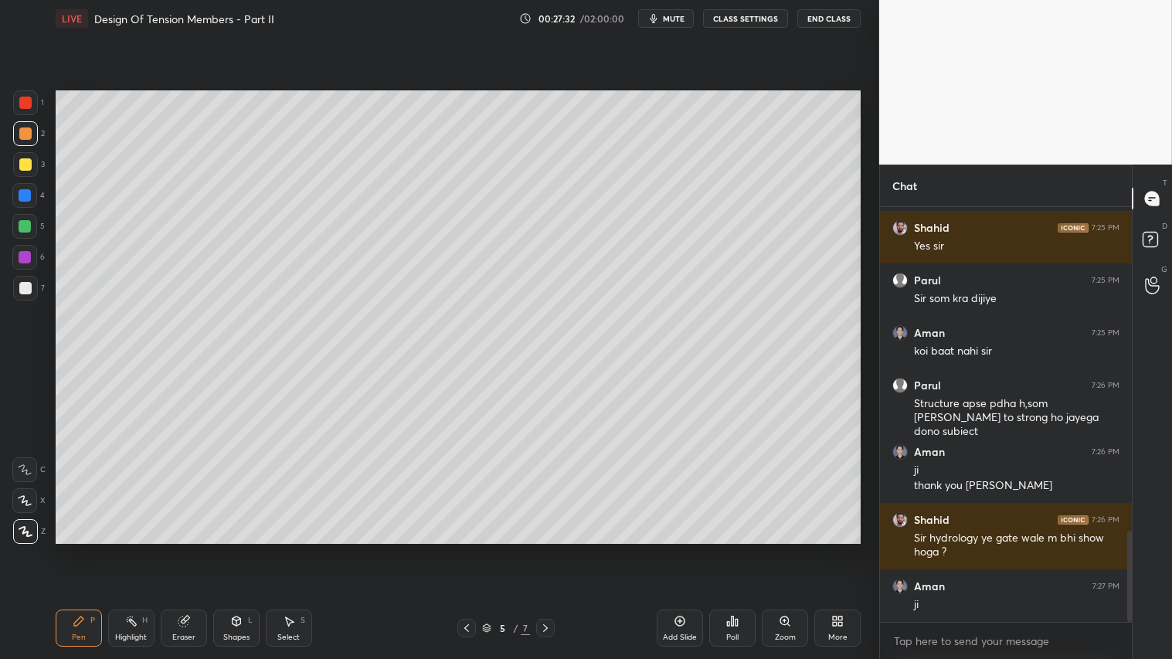
click at [83, 549] on div "Pen P" at bounding box center [79, 627] width 46 height 37
click at [466, 549] on icon at bounding box center [466, 628] width 12 height 12
drag, startPoint x: 466, startPoint y: 626, endPoint x: 474, endPoint y: 629, distance: 8.1
click at [467, 549] on icon at bounding box center [466, 628] width 12 height 12
click at [543, 549] on icon at bounding box center [545, 628] width 12 height 12
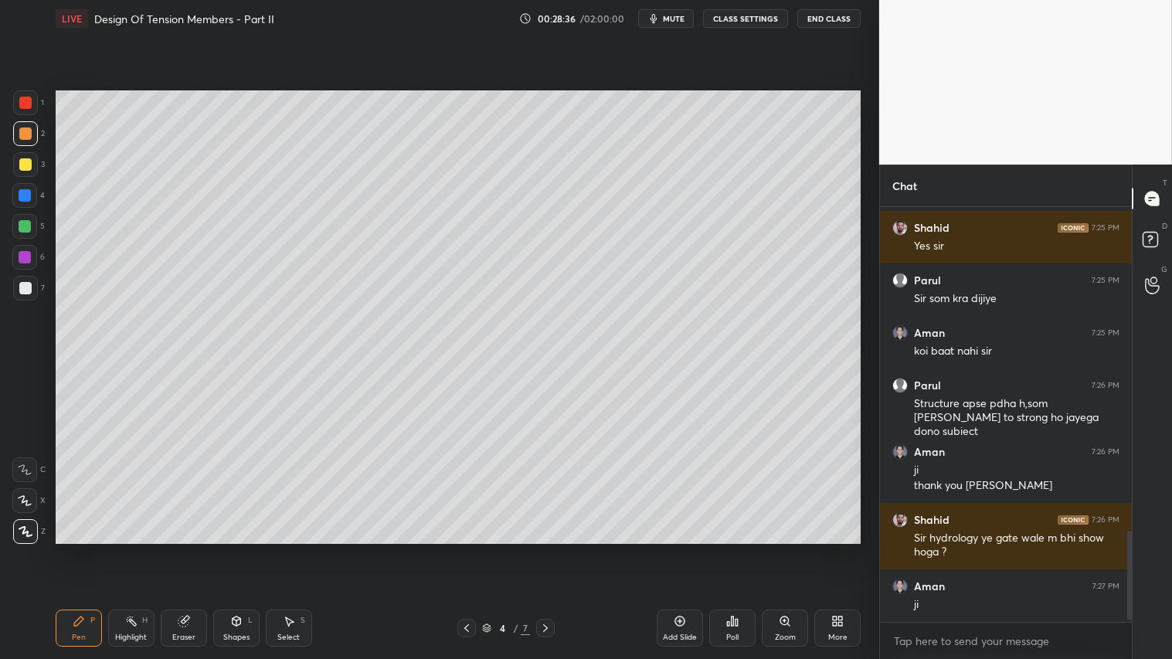
scroll to position [1528, 0]
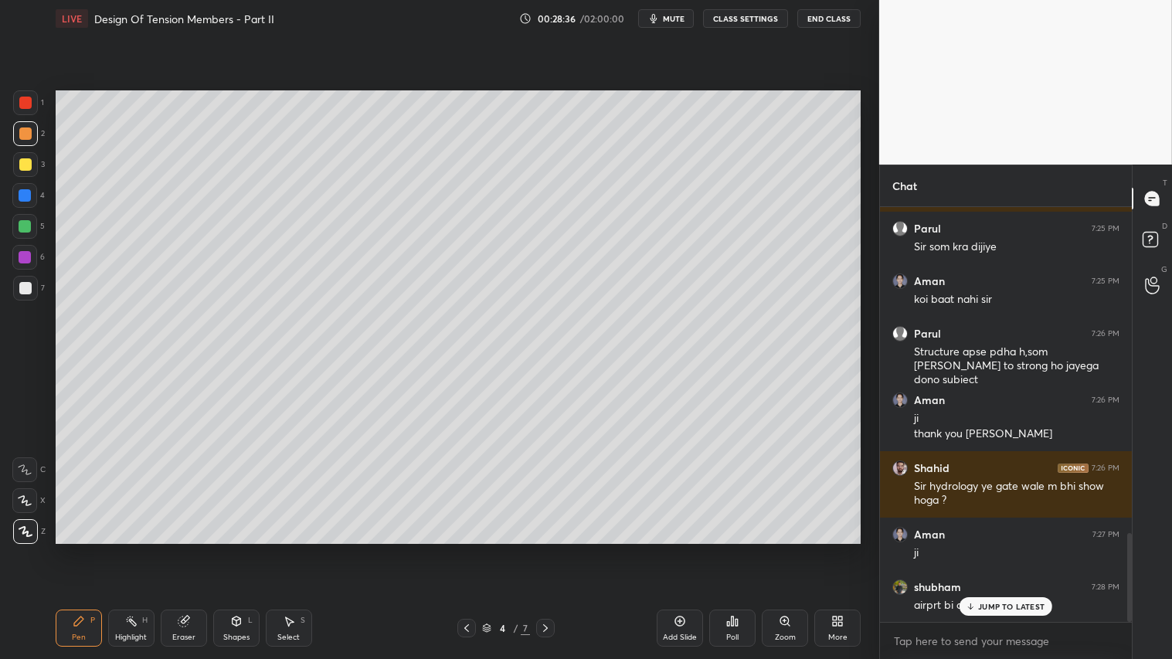
click at [543, 549] on icon at bounding box center [545, 628] width 12 height 12
click at [986, 549] on p "JUMP TO LATEST" at bounding box center [1011, 606] width 66 height 9
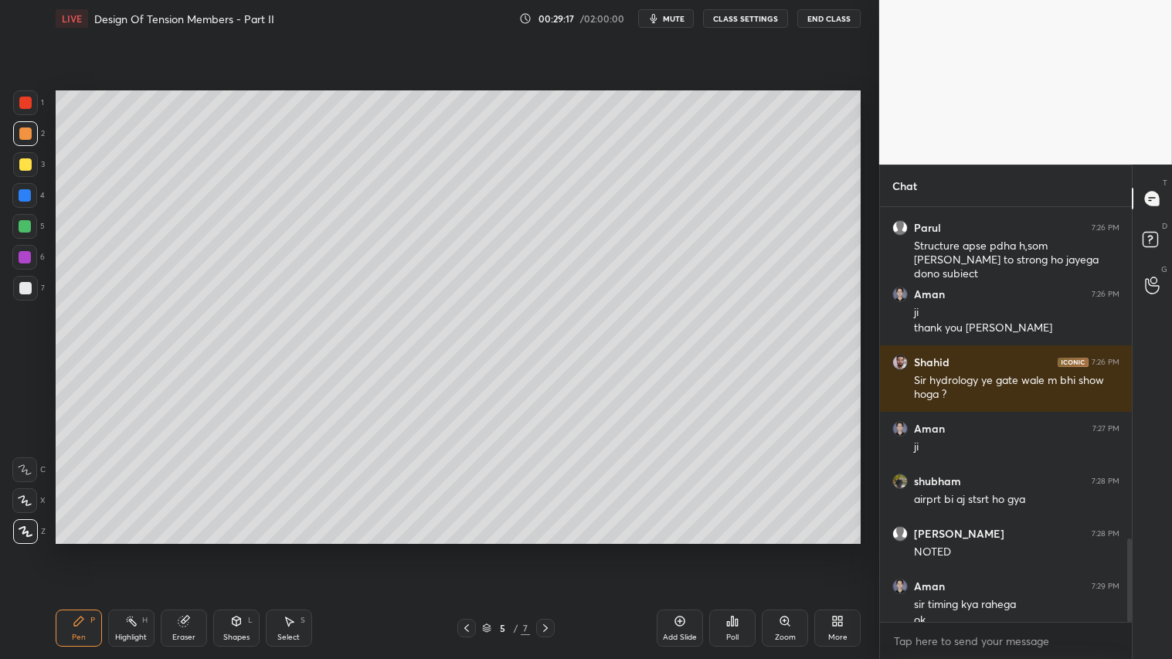
scroll to position [1649, 0]
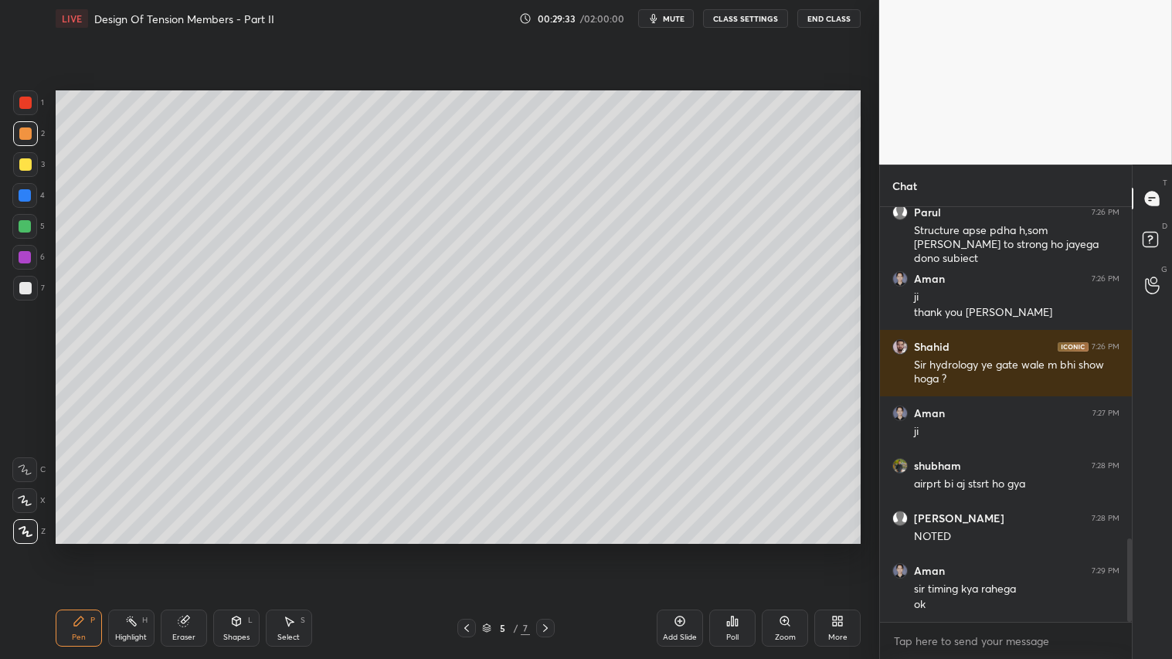
click at [28, 126] on div at bounding box center [25, 133] width 25 height 25
click at [29, 291] on div at bounding box center [25, 288] width 12 height 12
click at [73, 549] on div "Pen P" at bounding box center [79, 627] width 46 height 37
click at [83, 549] on div "Pen" at bounding box center [79, 637] width 14 height 8
click at [544, 549] on icon at bounding box center [545, 628] width 12 height 12
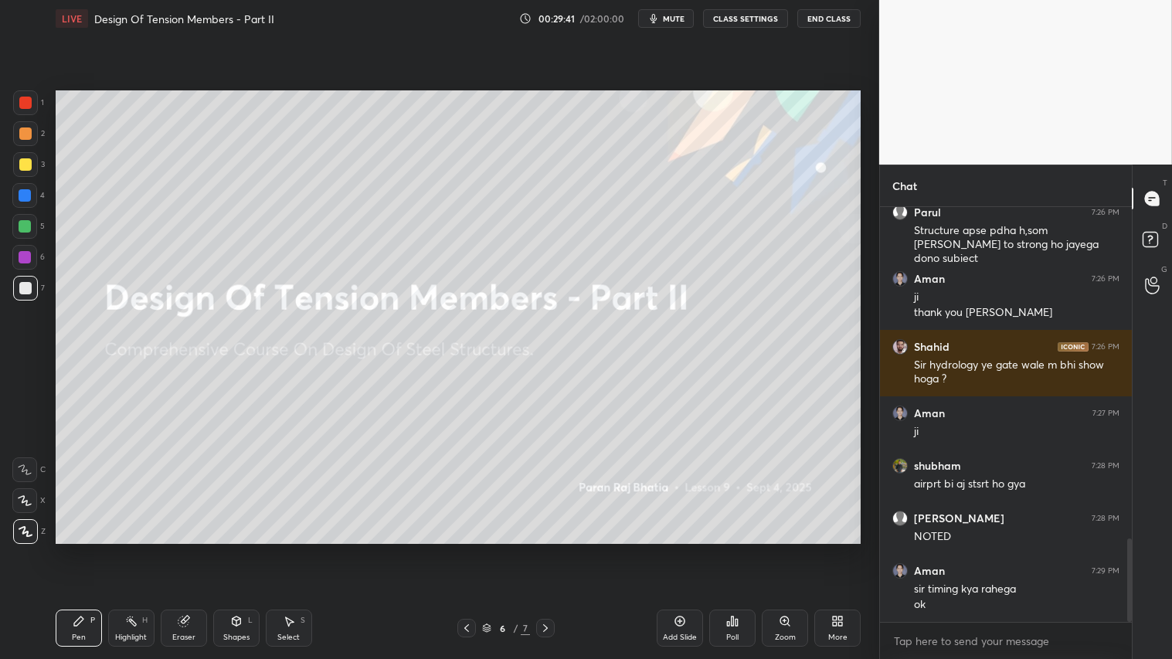
drag, startPoint x: 469, startPoint y: 626, endPoint x: 530, endPoint y: 619, distance: 61.4
click at [472, 549] on icon at bounding box center [466, 628] width 12 height 12
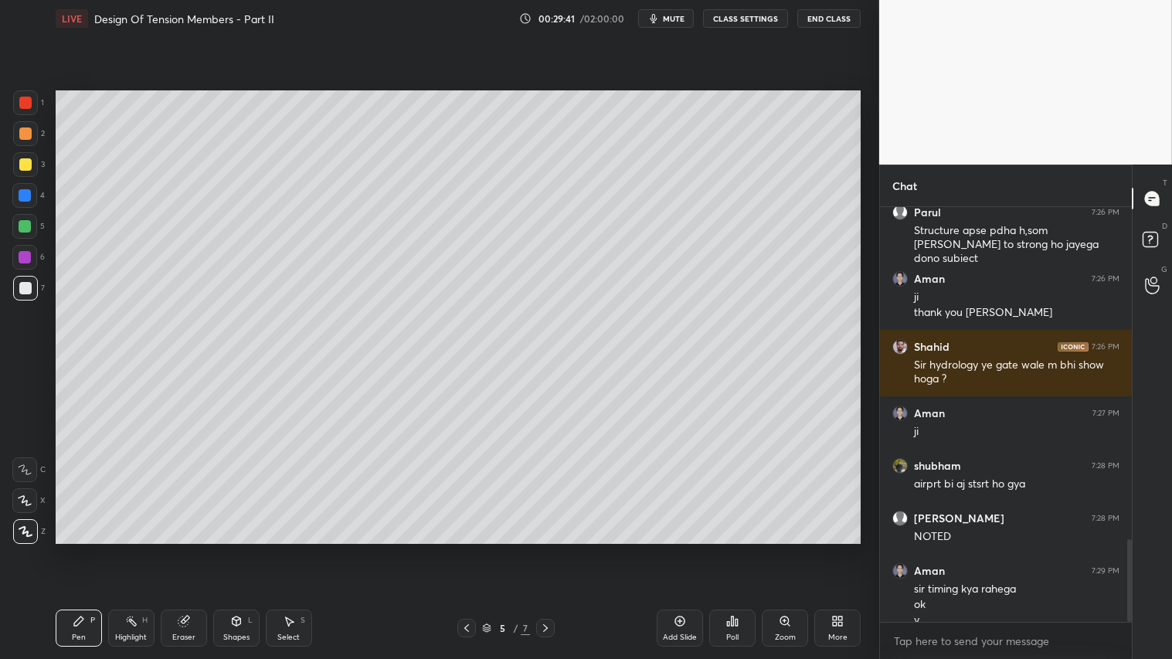
click at [683, 549] on div "Add Slide" at bounding box center [679, 627] width 46 height 37
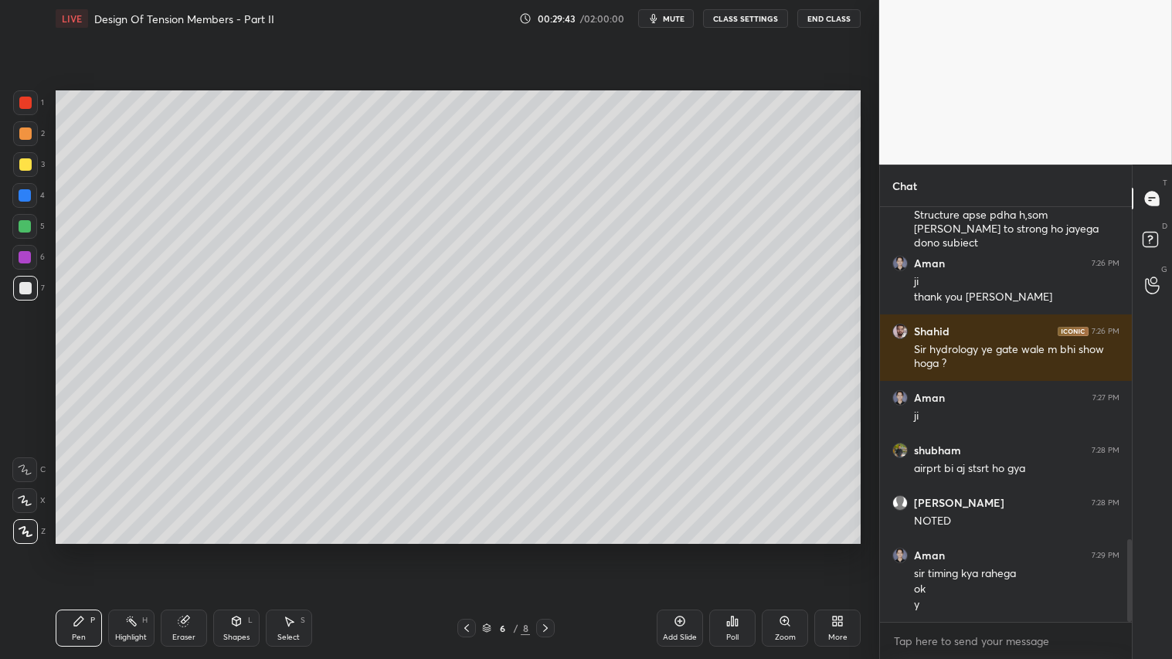
click at [27, 287] on div at bounding box center [25, 288] width 12 height 12
click at [74, 549] on div "Pen P" at bounding box center [79, 627] width 46 height 37
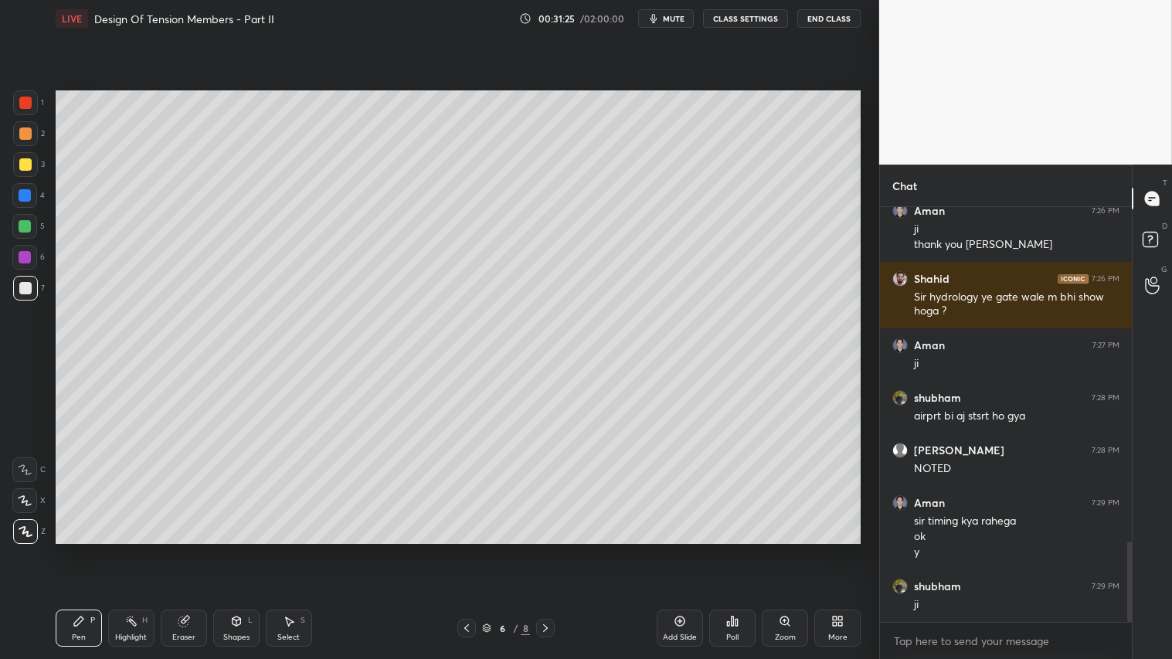
scroll to position [1769, 0]
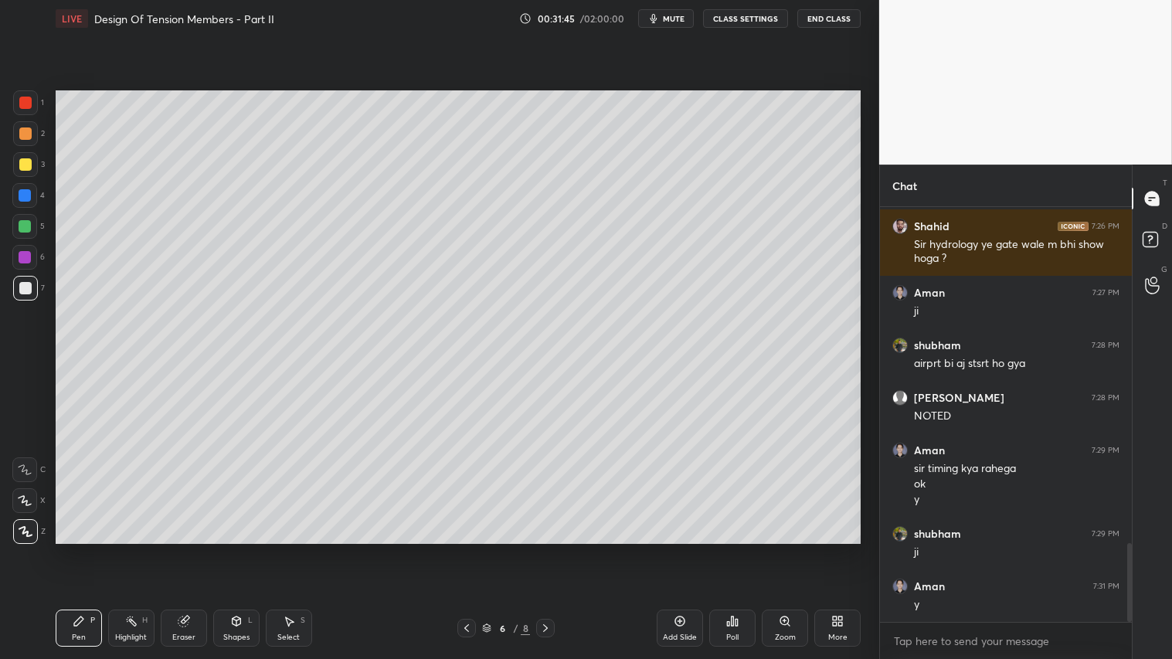
click at [186, 549] on g at bounding box center [184, 622] width 12 height 12
click at [70, 549] on div "Pen P" at bounding box center [79, 627] width 46 height 37
click at [88, 549] on div "Pen P" at bounding box center [79, 627] width 46 height 37
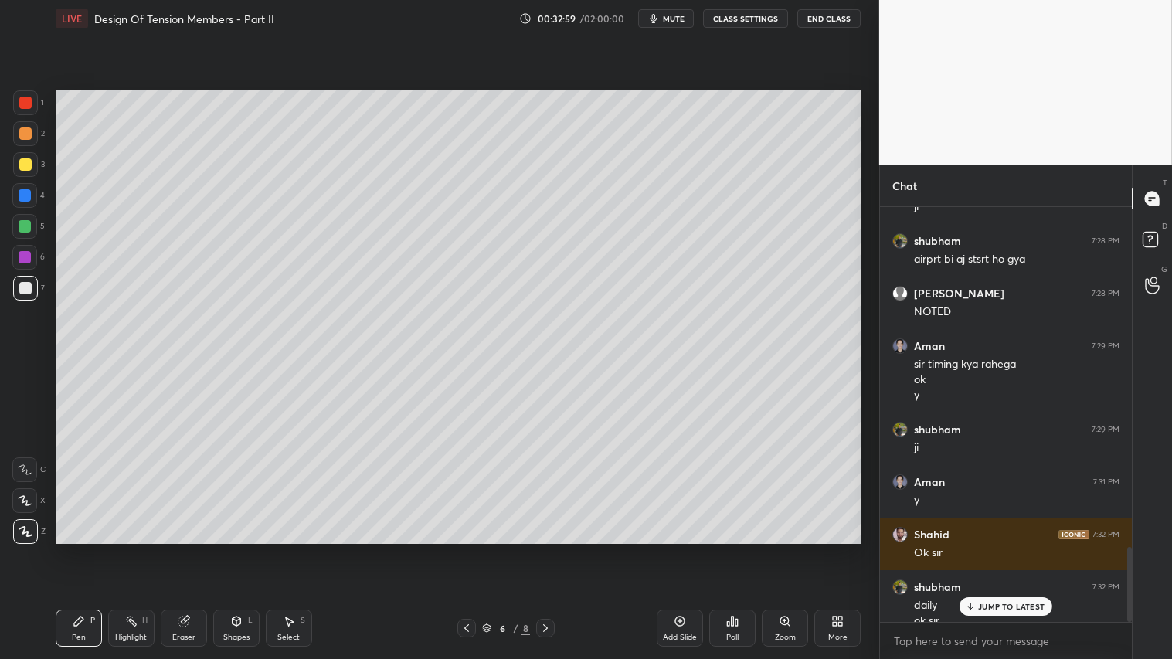
scroll to position [1889, 0]
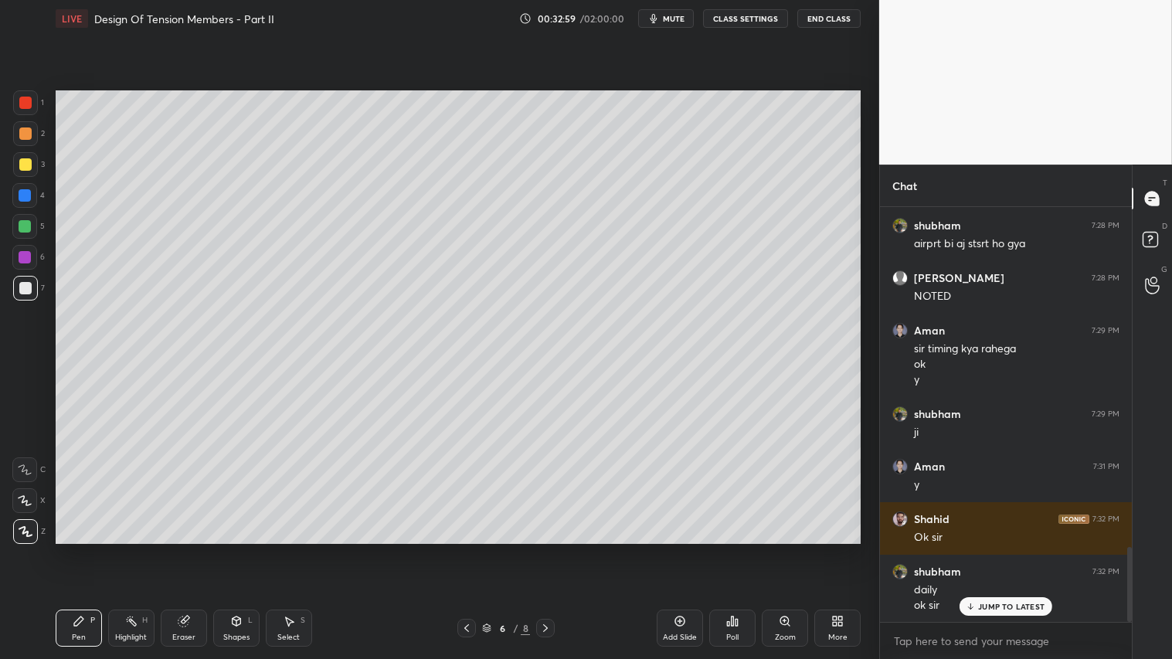
drag, startPoint x: 240, startPoint y: 634, endPoint x: 243, endPoint y: 607, distance: 27.2
click at [242, 549] on div "Shapes" at bounding box center [236, 637] width 26 height 8
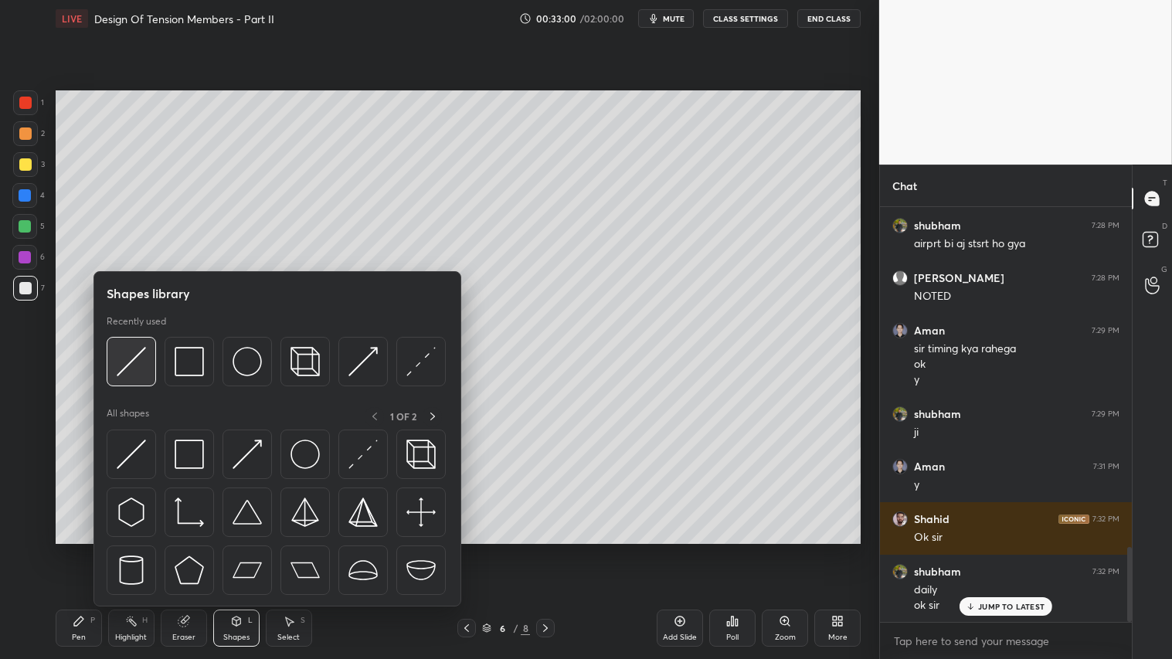
click at [137, 365] on img at bounding box center [131, 361] width 29 height 29
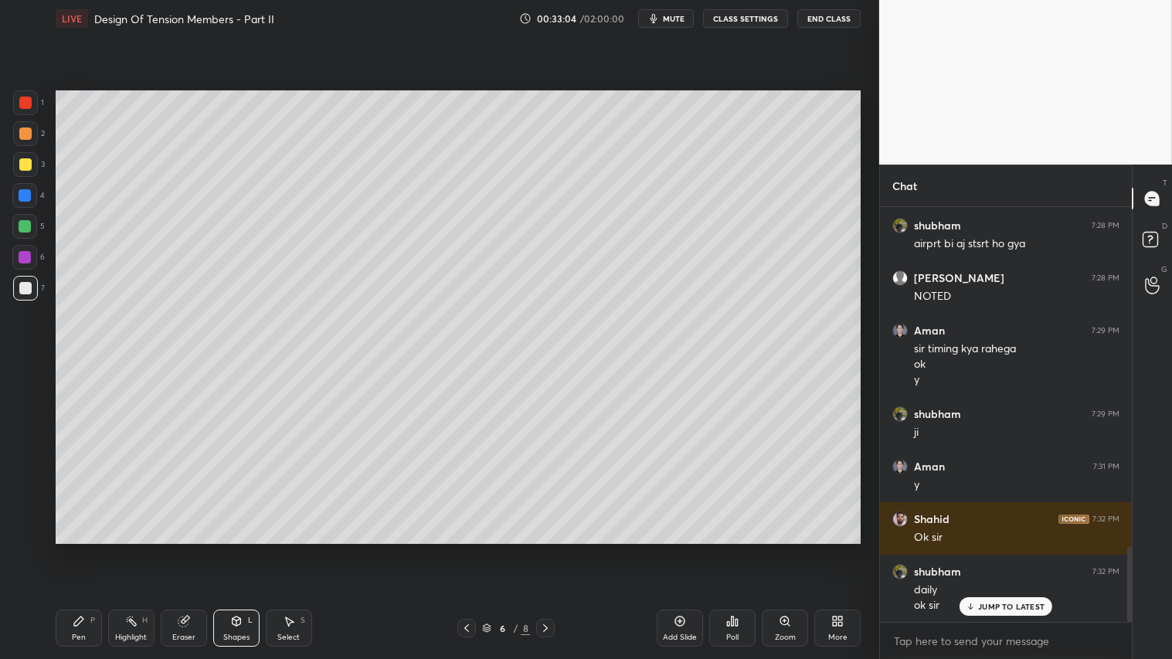
scroll to position [1956, 0]
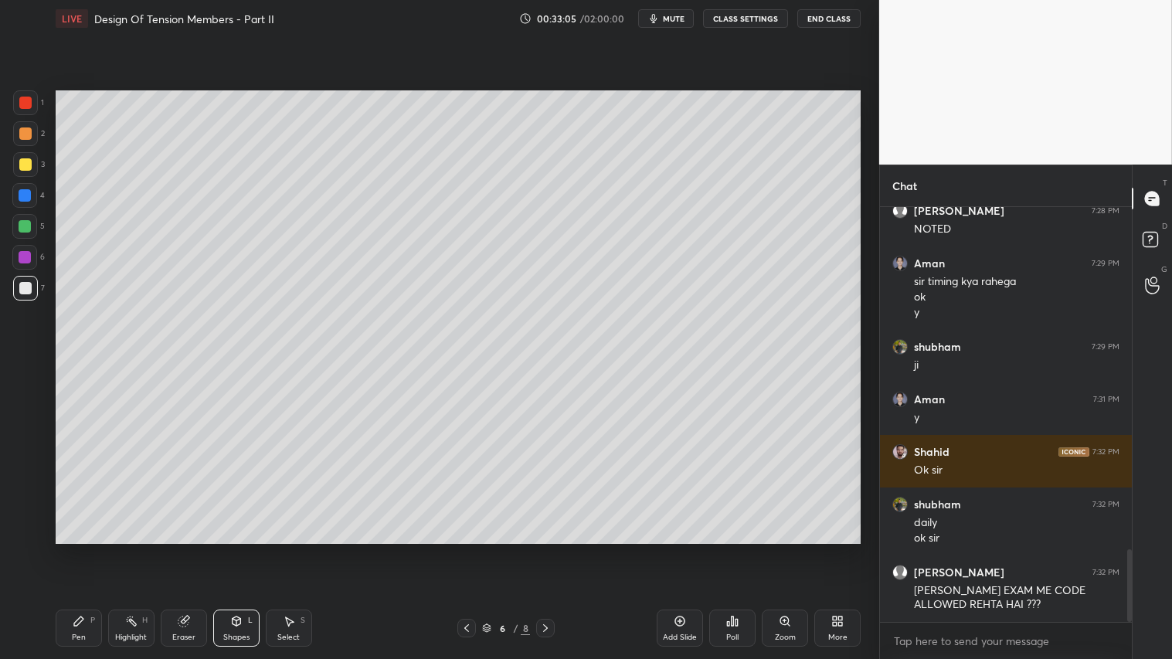
click at [79, 549] on div "Pen P" at bounding box center [79, 627] width 46 height 37
click at [85, 549] on div "Pen P" at bounding box center [79, 627] width 46 height 37
click at [82, 549] on div "Pen" at bounding box center [79, 637] width 14 height 8
click at [70, 549] on div "Pen P" at bounding box center [79, 627] width 46 height 37
click at [239, 549] on div "Shapes L" at bounding box center [236, 627] width 46 height 37
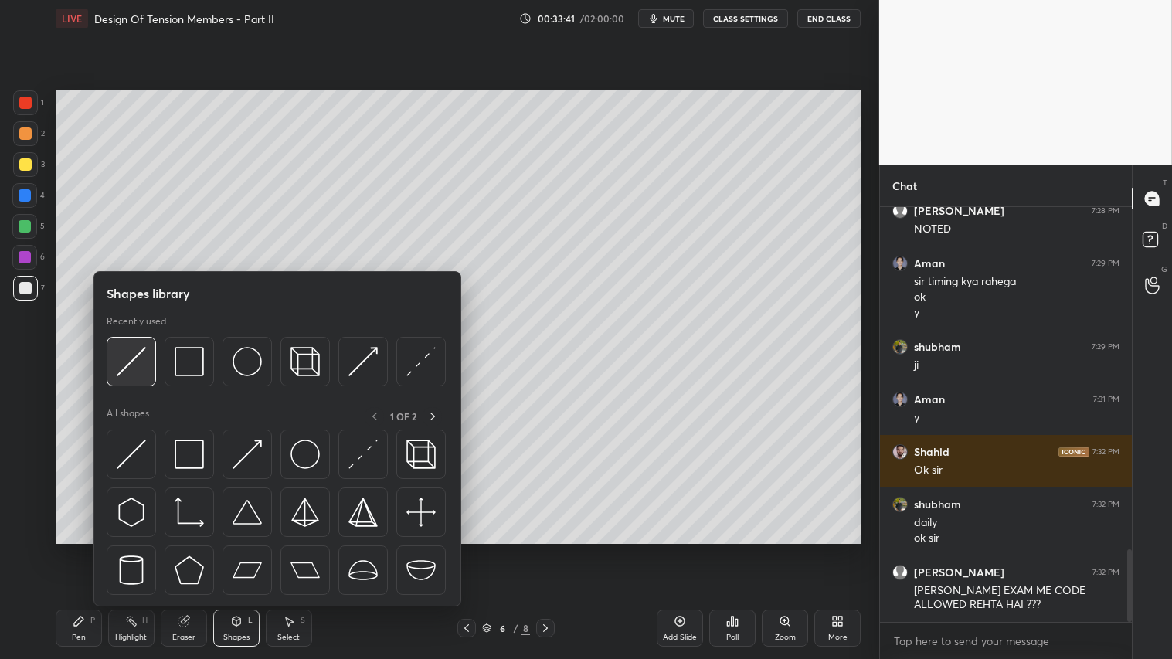
click at [135, 349] on img at bounding box center [131, 361] width 29 height 29
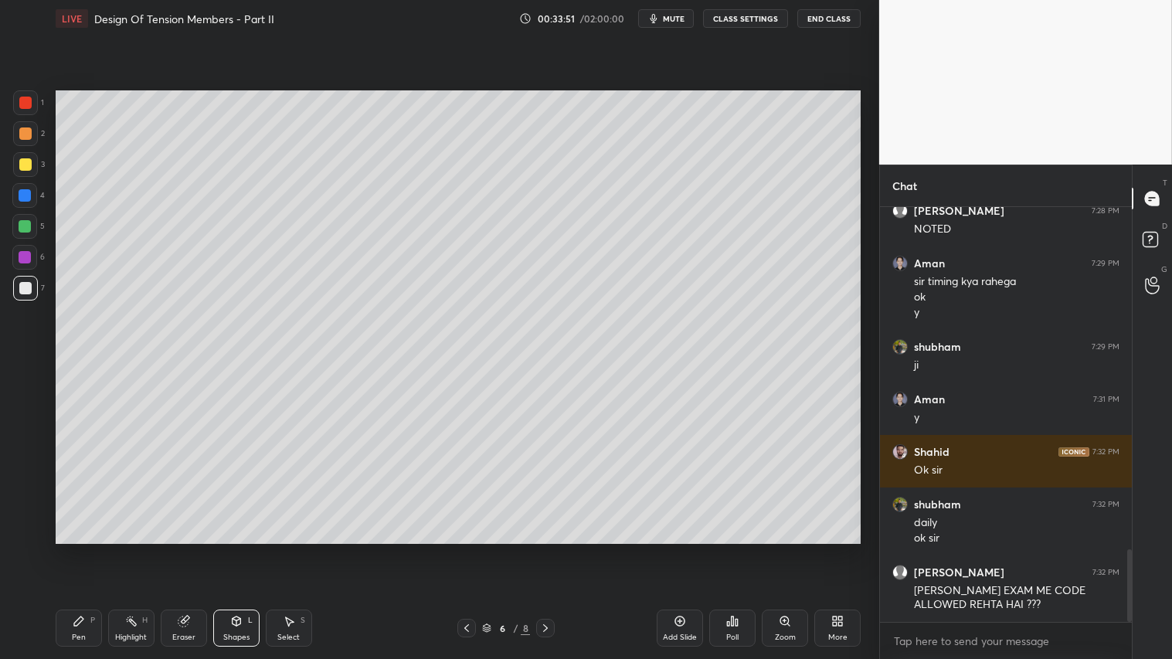
click at [12, 137] on div "1 2 3 4 5 6 7 C X Z C X Z E E Erase all H H" at bounding box center [24, 316] width 49 height 453
click at [19, 134] on div at bounding box center [25, 133] width 12 height 12
click at [85, 549] on div "Pen" at bounding box center [79, 637] width 14 height 8
drag, startPoint x: 68, startPoint y: 637, endPoint x: 67, endPoint y: 622, distance: 15.5
click at [70, 549] on div "Pen P" at bounding box center [79, 627] width 46 height 37
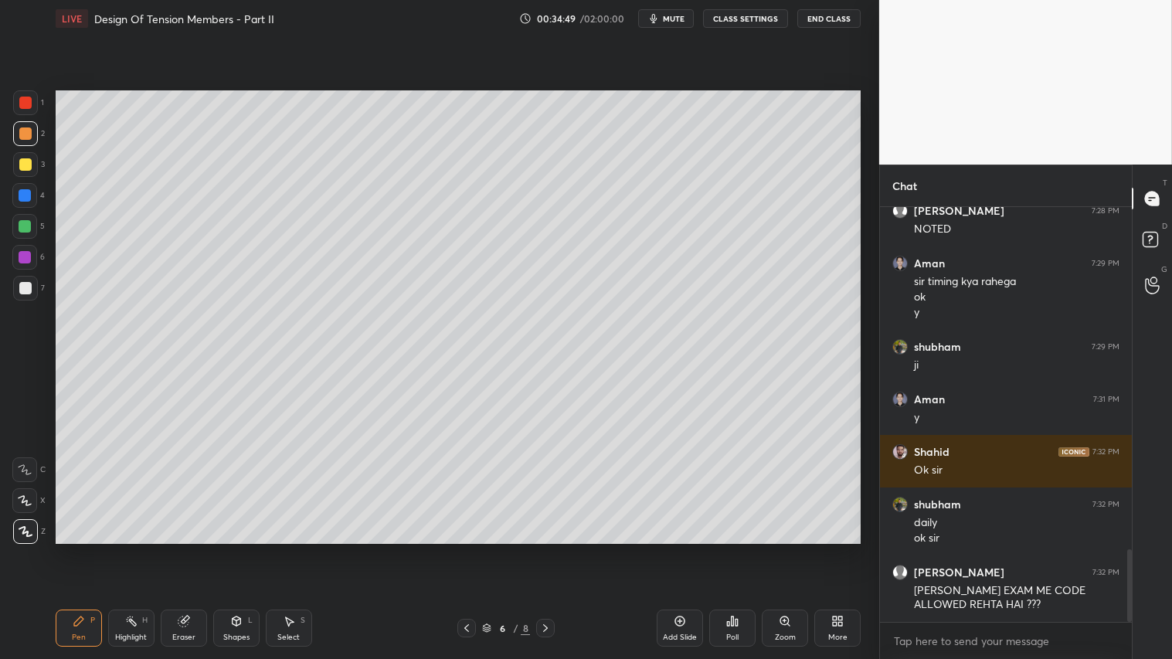
click at [77, 549] on div "Pen" at bounding box center [79, 637] width 14 height 8
click at [87, 549] on div "Pen P" at bounding box center [79, 627] width 46 height 37
click at [75, 549] on div "Pen P" at bounding box center [79, 627] width 46 height 37
click at [74, 549] on icon at bounding box center [79, 621] width 12 height 12
click at [87, 549] on div "Pen P" at bounding box center [79, 627] width 46 height 37
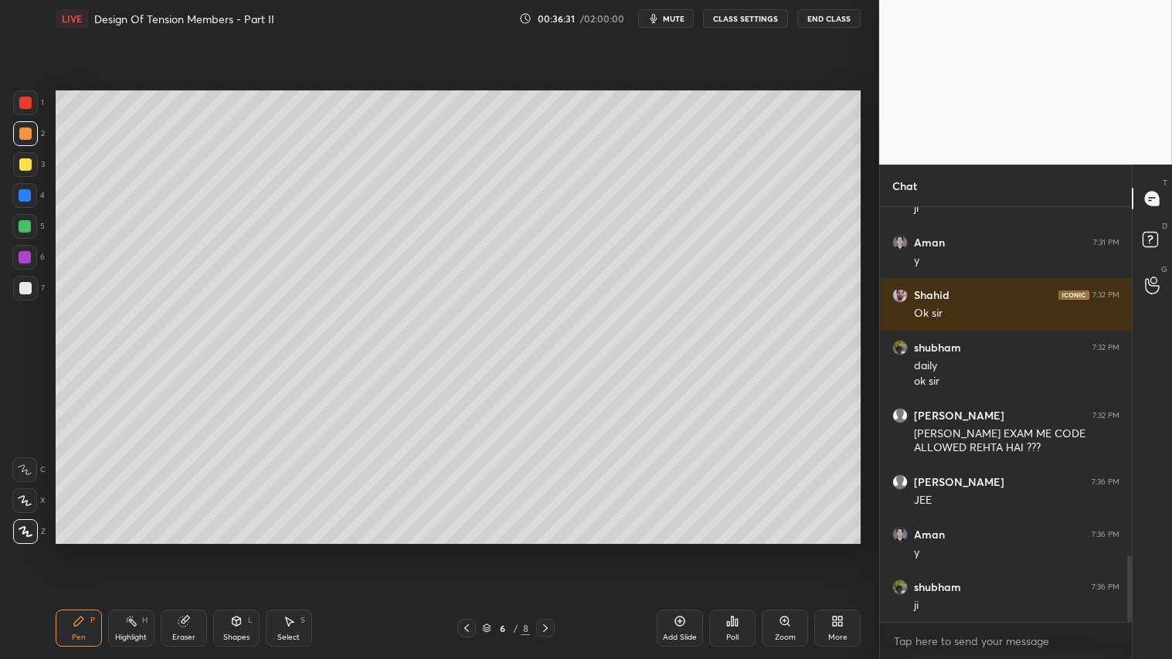
scroll to position [2166, 0]
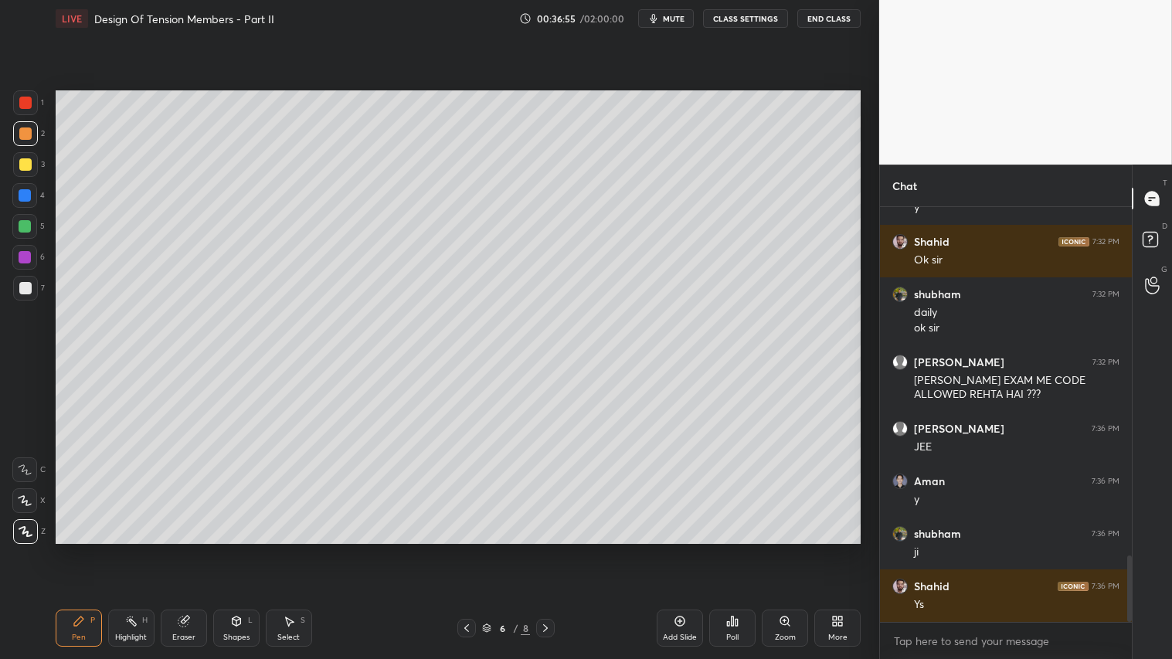
click at [184, 549] on icon at bounding box center [183, 621] width 10 height 10
click at [31, 417] on icon at bounding box center [26, 419] width 14 height 14
click at [74, 549] on div "Pen P" at bounding box center [79, 627] width 46 height 37
drag, startPoint x: 35, startPoint y: 165, endPoint x: 49, endPoint y: 274, distance: 109.9
click at [35, 166] on div at bounding box center [25, 164] width 25 height 25
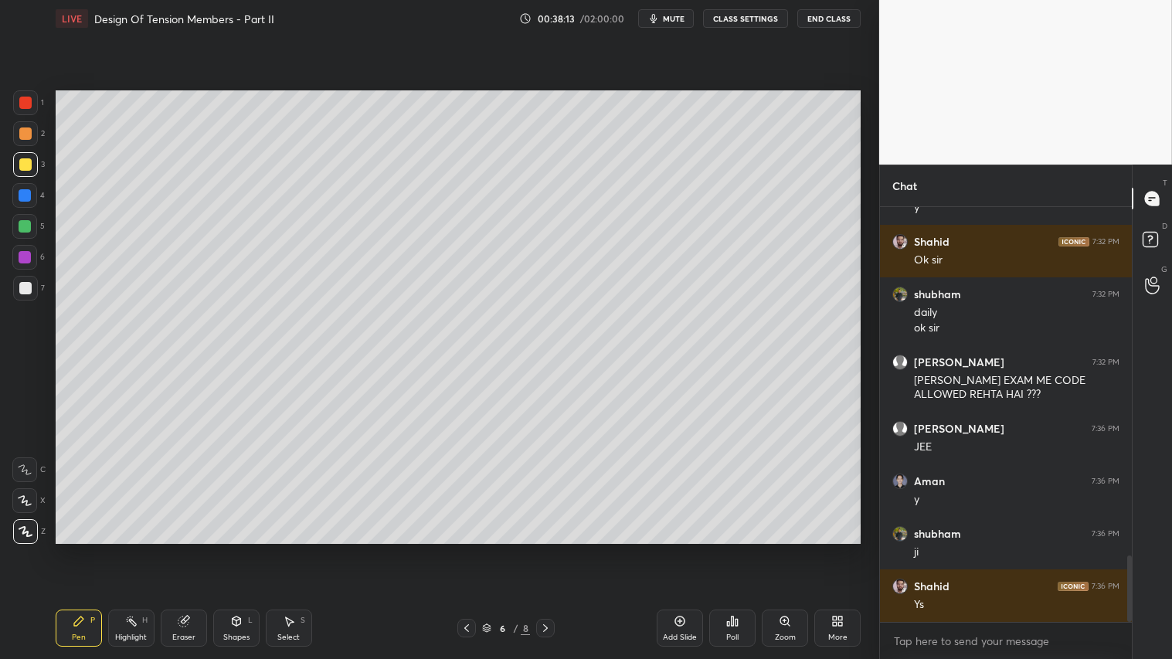
click at [87, 549] on div "Pen P" at bounding box center [79, 627] width 46 height 37
drag, startPoint x: 33, startPoint y: 122, endPoint x: 33, endPoint y: 137, distance: 15.4
click at [33, 124] on div at bounding box center [25, 133] width 25 height 25
click at [83, 549] on div "Pen" at bounding box center [79, 637] width 14 height 8
click at [684, 549] on icon at bounding box center [680, 621] width 10 height 10
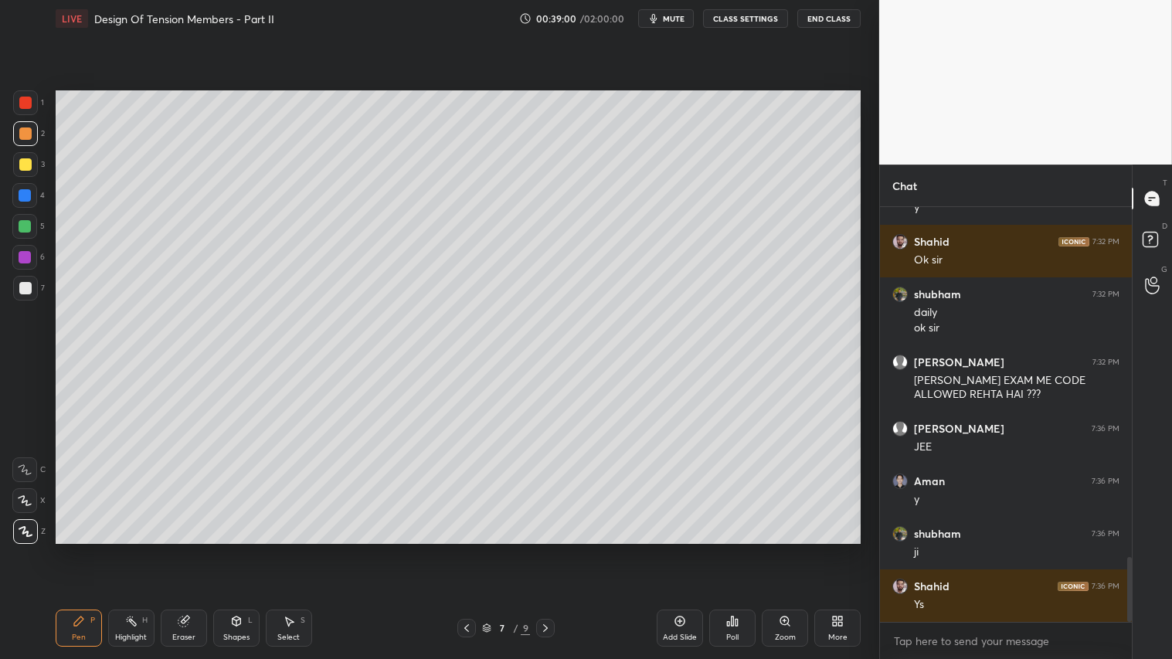
scroll to position [2219, 0]
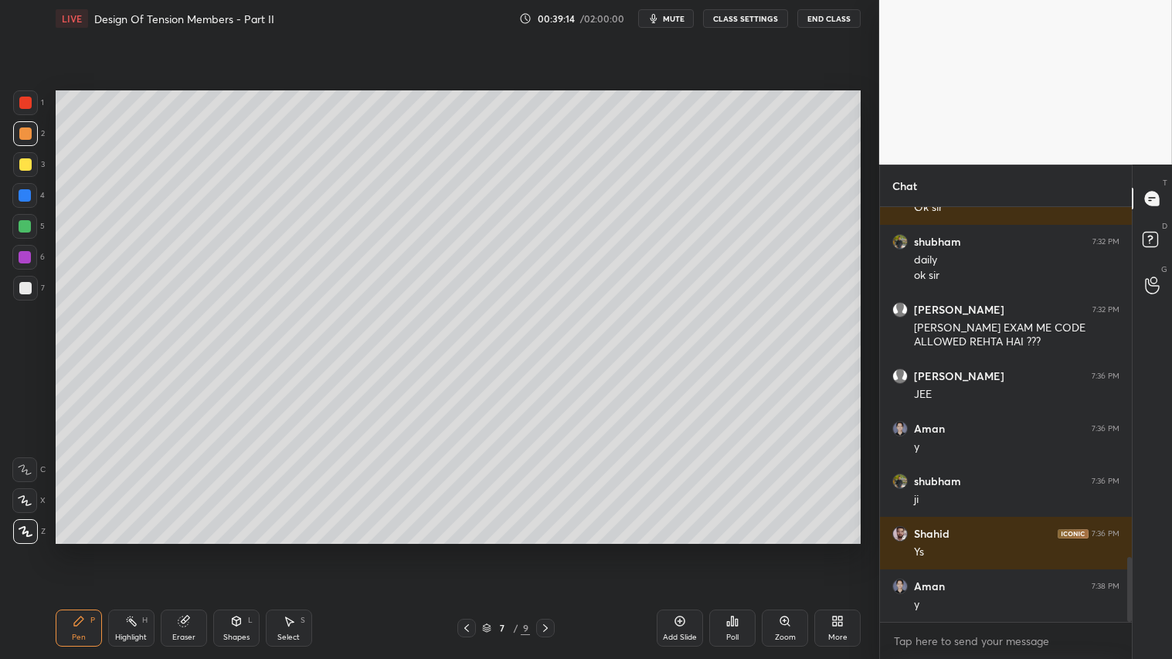
click at [29, 145] on div at bounding box center [25, 133] width 25 height 25
click at [72, 549] on div "Pen P" at bounding box center [79, 627] width 46 height 37
drag, startPoint x: 20, startPoint y: 131, endPoint x: 45, endPoint y: 283, distance: 153.4
click at [21, 135] on div at bounding box center [25, 133] width 12 height 12
click at [90, 549] on div "Pen P" at bounding box center [79, 627] width 46 height 37
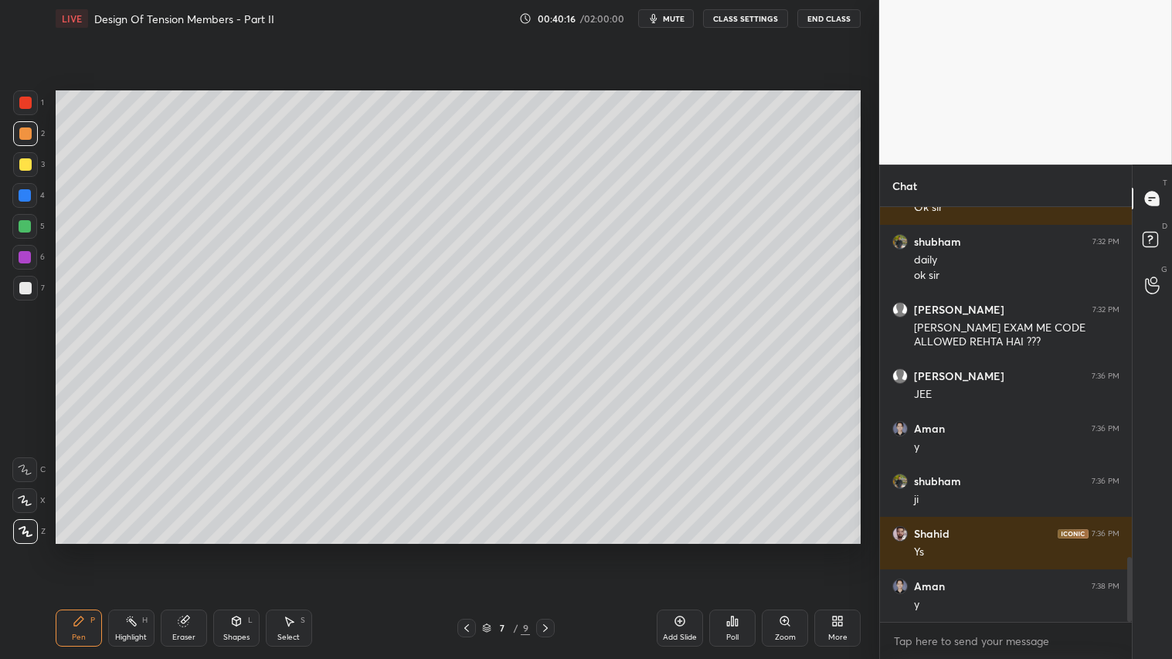
click at [474, 549] on div at bounding box center [466, 628] width 19 height 19
click at [551, 549] on div at bounding box center [545, 628] width 19 height 19
click at [31, 137] on div at bounding box center [25, 133] width 25 height 25
click at [466, 549] on icon at bounding box center [466, 628] width 5 height 8
click at [547, 549] on icon at bounding box center [545, 628] width 12 height 12
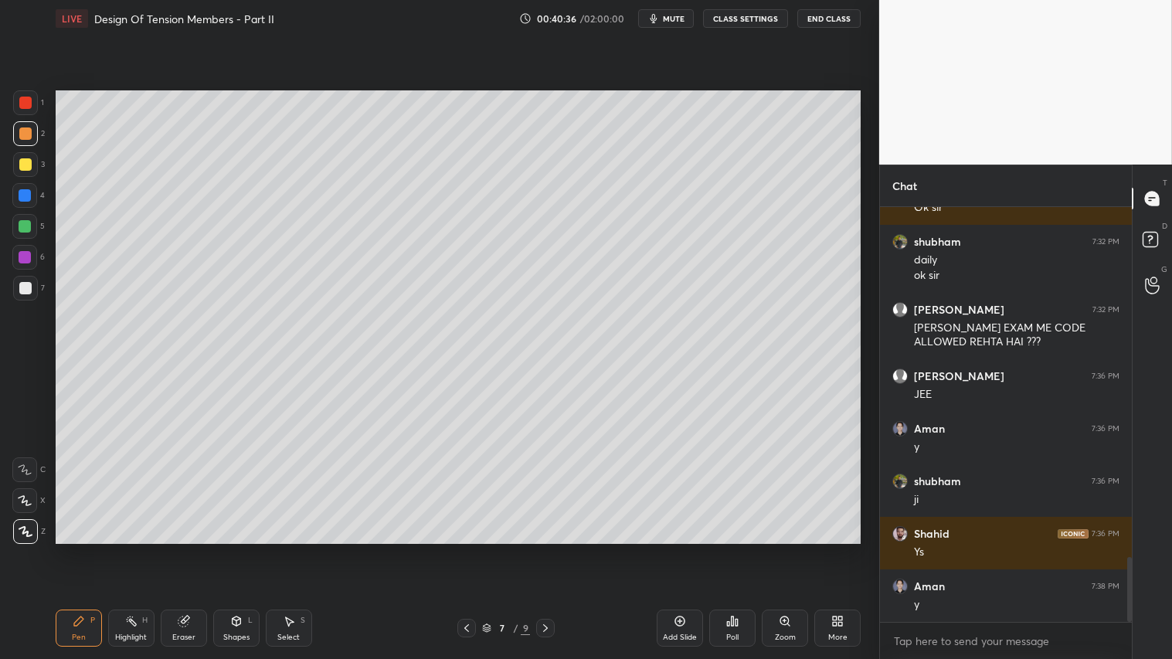
drag, startPoint x: 28, startPoint y: 130, endPoint x: 39, endPoint y: 557, distance: 427.2
click at [27, 133] on div at bounding box center [25, 133] width 12 height 12
click at [71, 549] on div "Pen P" at bounding box center [79, 627] width 46 height 37
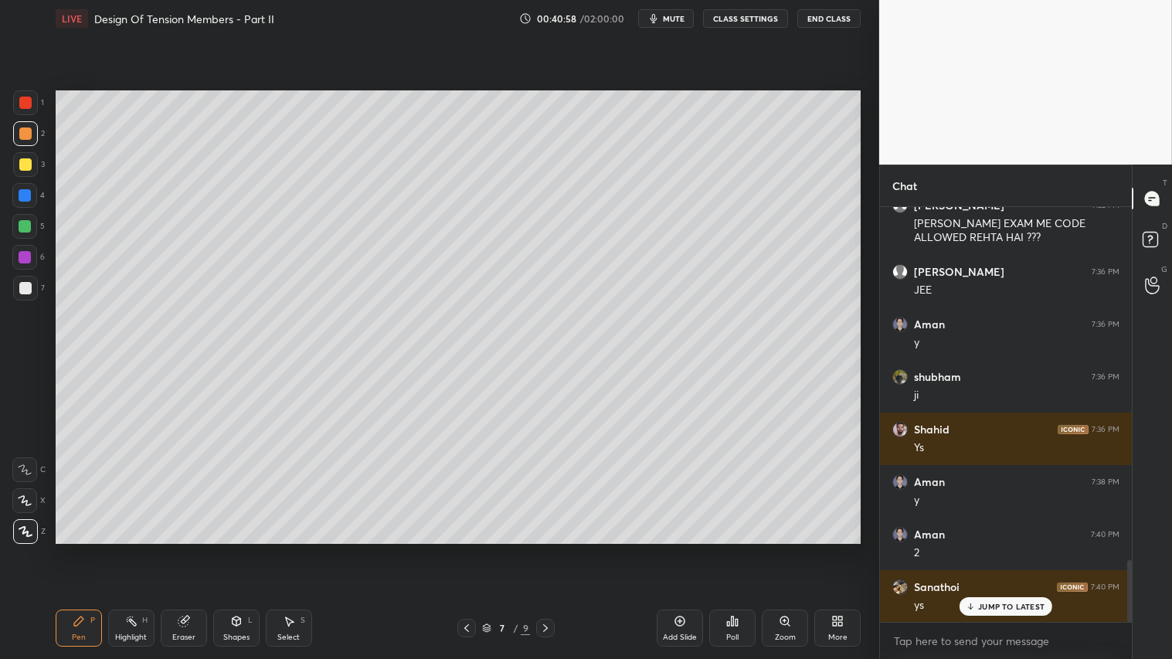
scroll to position [2376, 0]
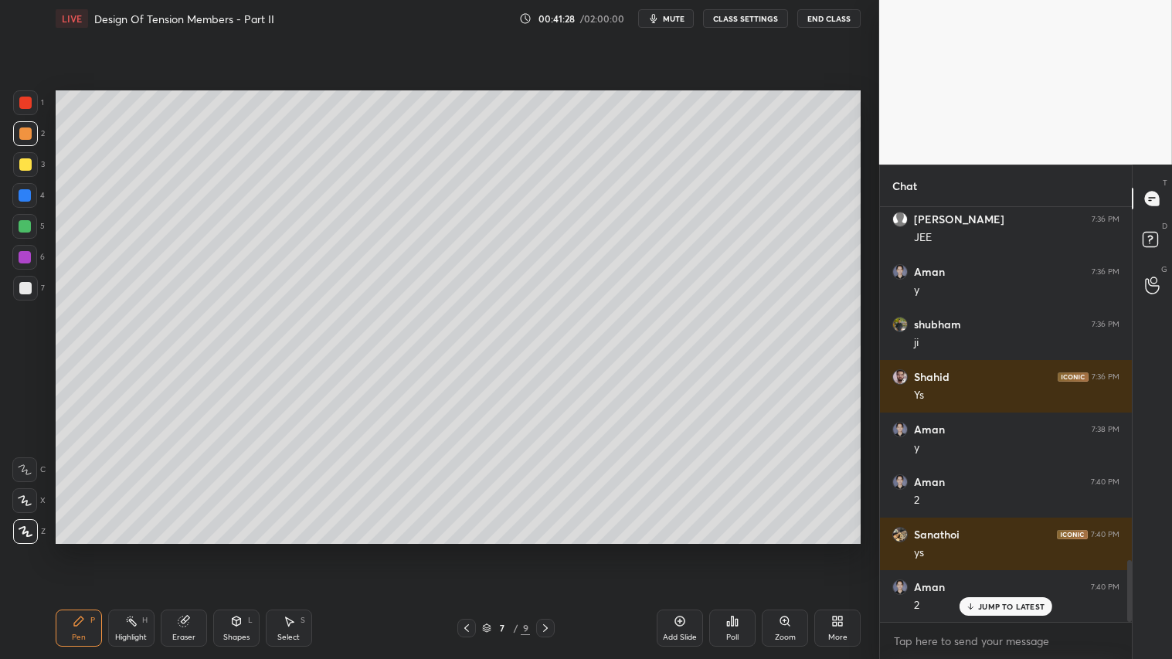
click at [27, 219] on div at bounding box center [24, 226] width 25 height 25
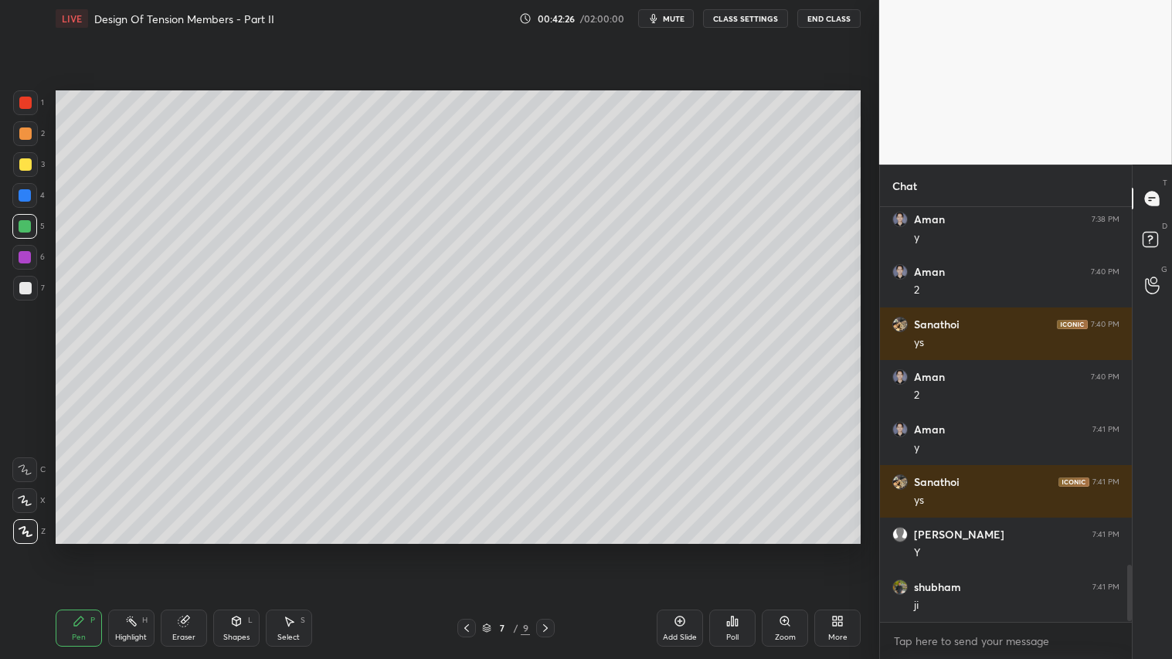
scroll to position [2638, 0]
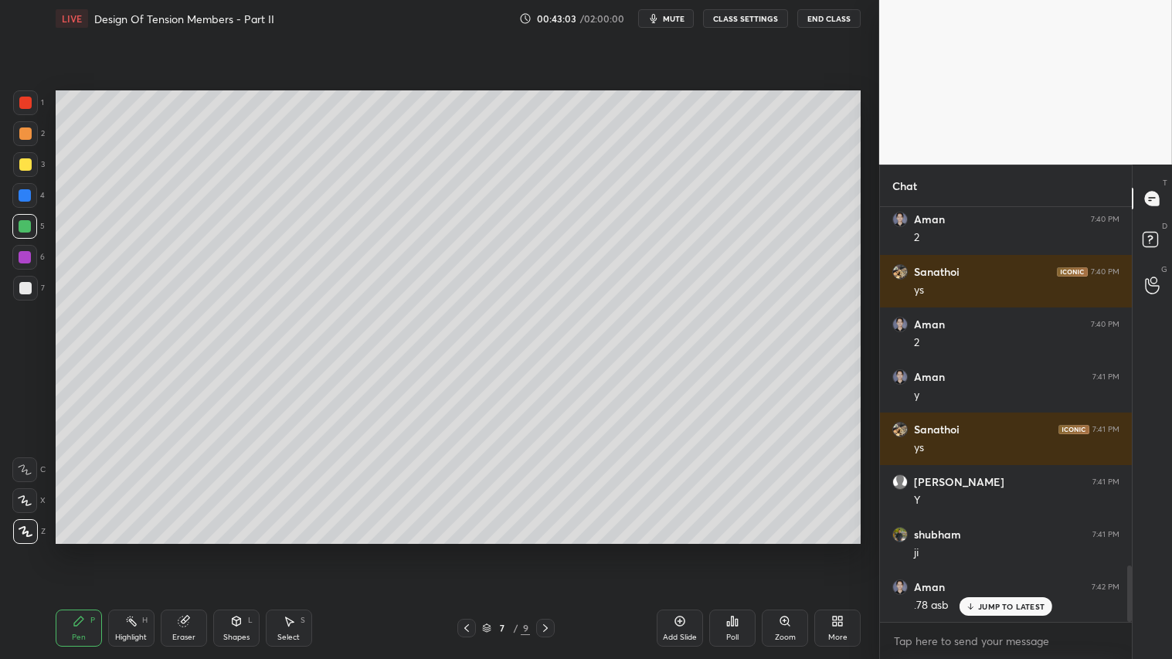
click at [287, 549] on icon at bounding box center [289, 621] width 12 height 12
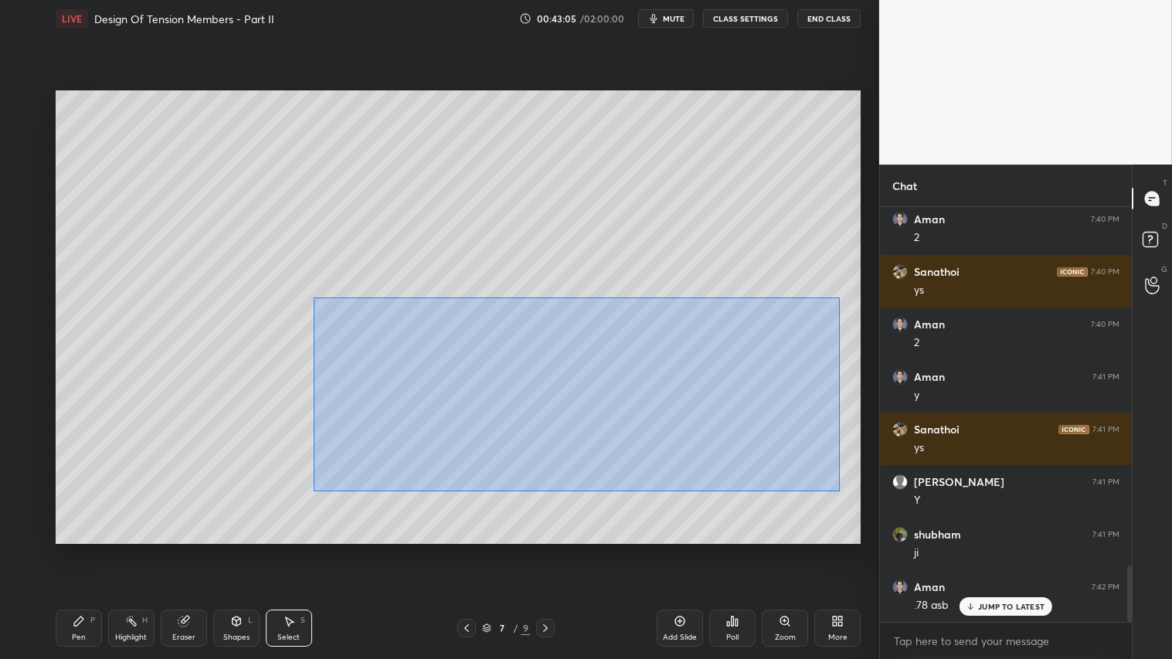
drag, startPoint x: 314, startPoint y: 297, endPoint x: 744, endPoint y: 453, distance: 457.6
click at [838, 491] on div "0 ° Undo Copy Duplicate Duplicate to new slide Delete" at bounding box center [458, 316] width 805 height 453
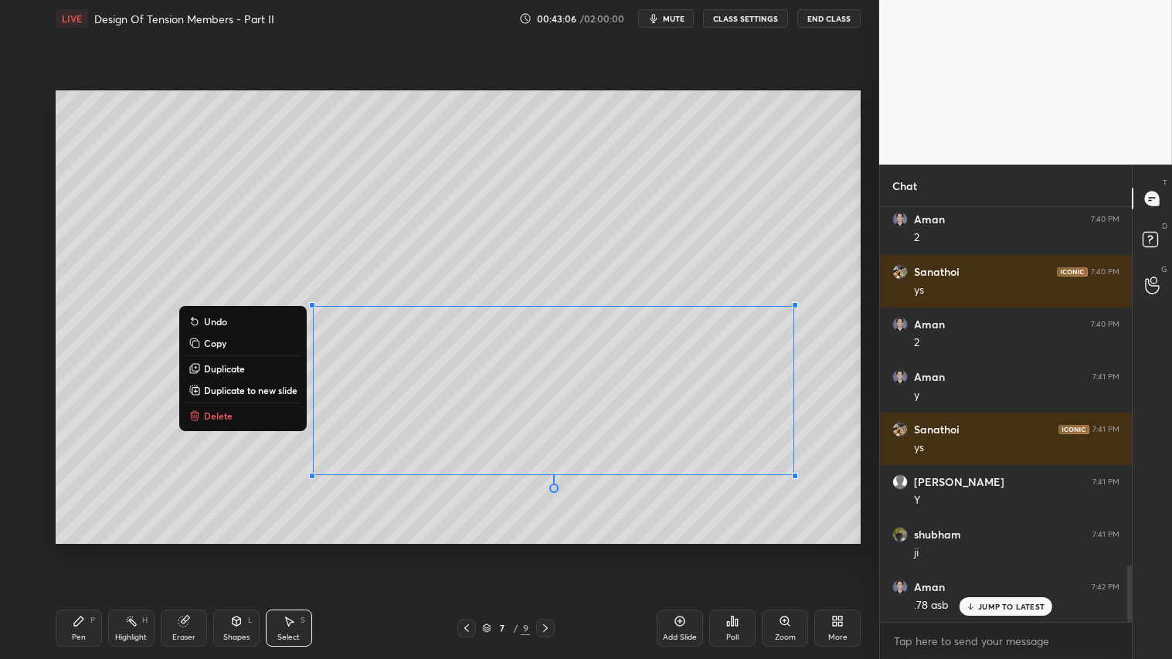
click at [255, 429] on div "0 ° Undo Copy Duplicate Duplicate to new slide Delete" at bounding box center [458, 316] width 805 height 453
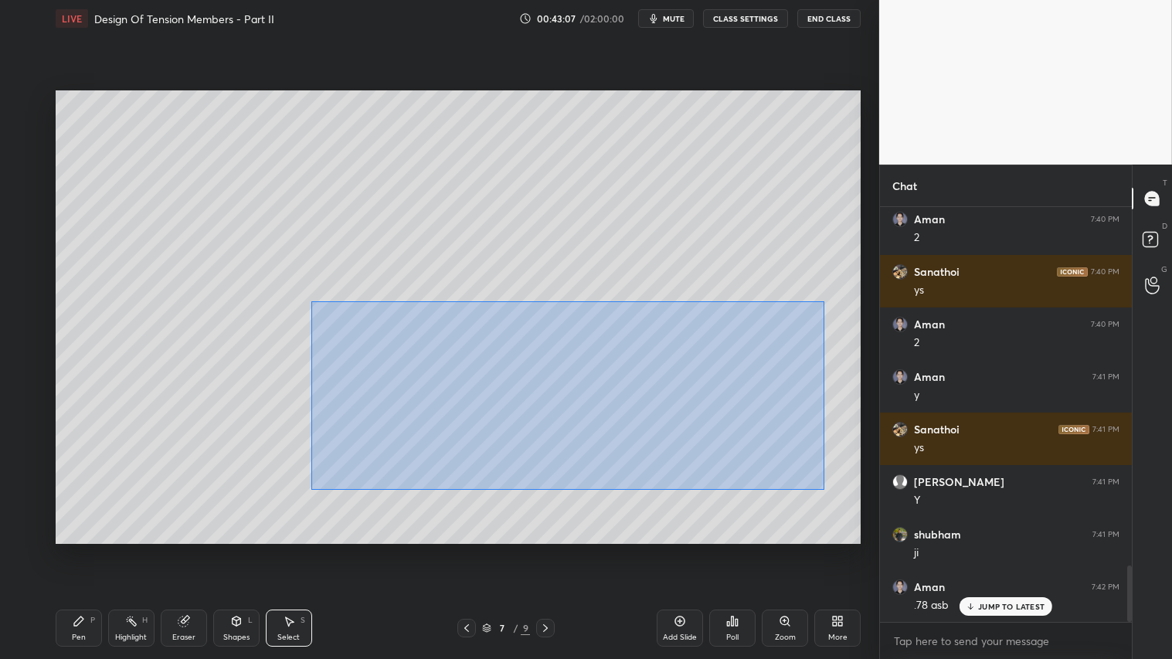
drag, startPoint x: 311, startPoint y: 301, endPoint x: 844, endPoint y: 490, distance: 565.5
click at [850, 493] on div "0 ° Undo Copy Duplicate Duplicate to new slide Delete" at bounding box center [458, 316] width 805 height 453
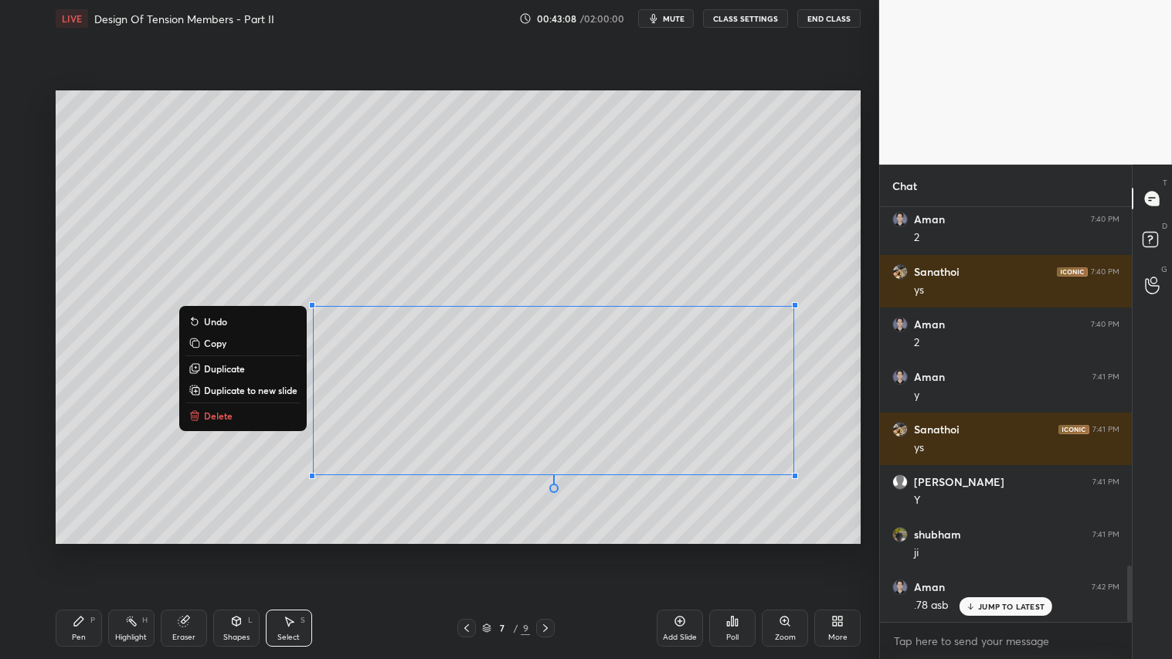
click at [260, 409] on button "Delete" at bounding box center [242, 415] width 115 height 19
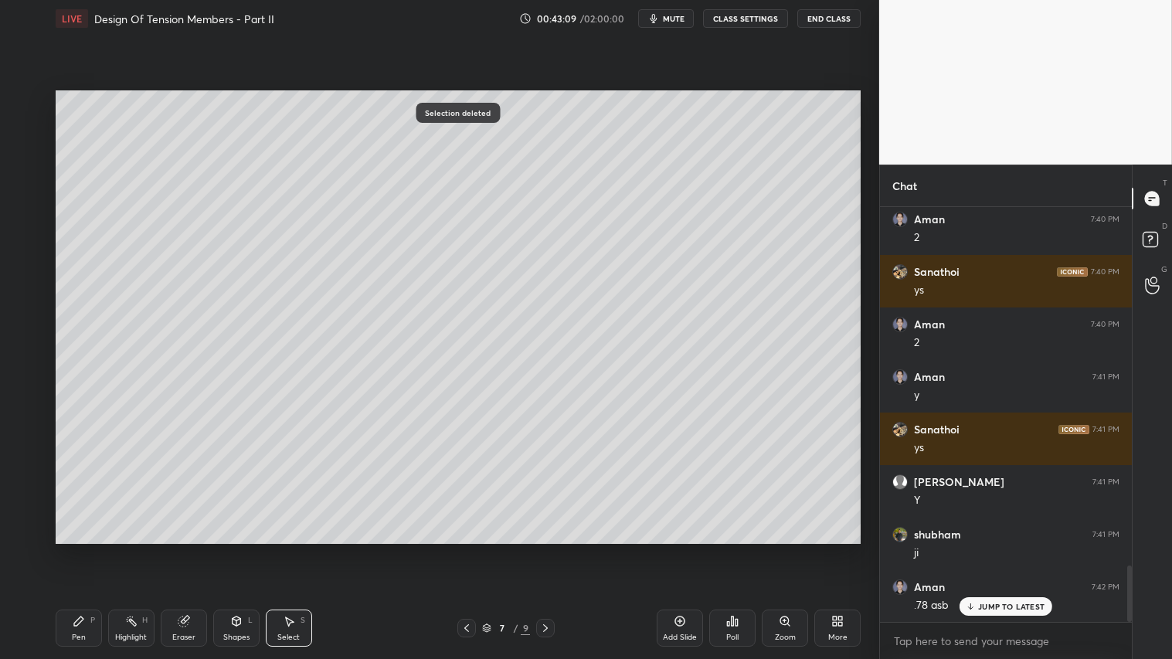
click at [78, 549] on icon at bounding box center [79, 621] width 12 height 12
drag, startPoint x: 20, startPoint y: 127, endPoint x: 36, endPoint y: 250, distance: 124.5
click at [23, 129] on div at bounding box center [25, 133] width 25 height 25
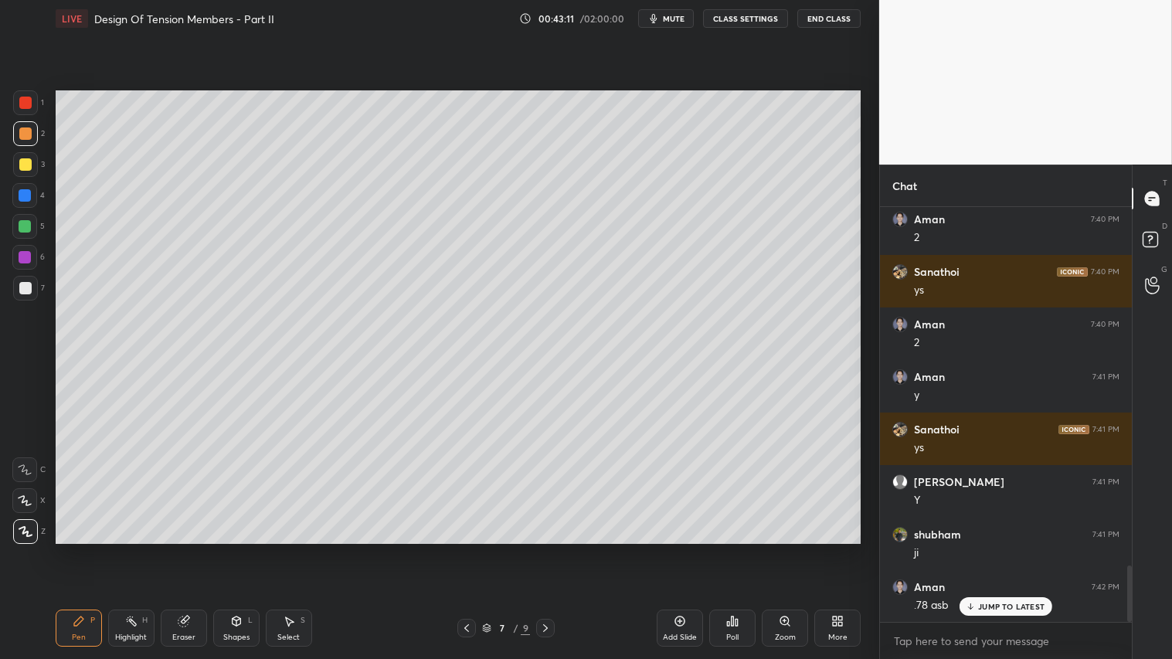
click at [79, 549] on div "Pen" at bounding box center [79, 637] width 14 height 8
click at [243, 549] on div "Shapes L" at bounding box center [236, 627] width 46 height 37
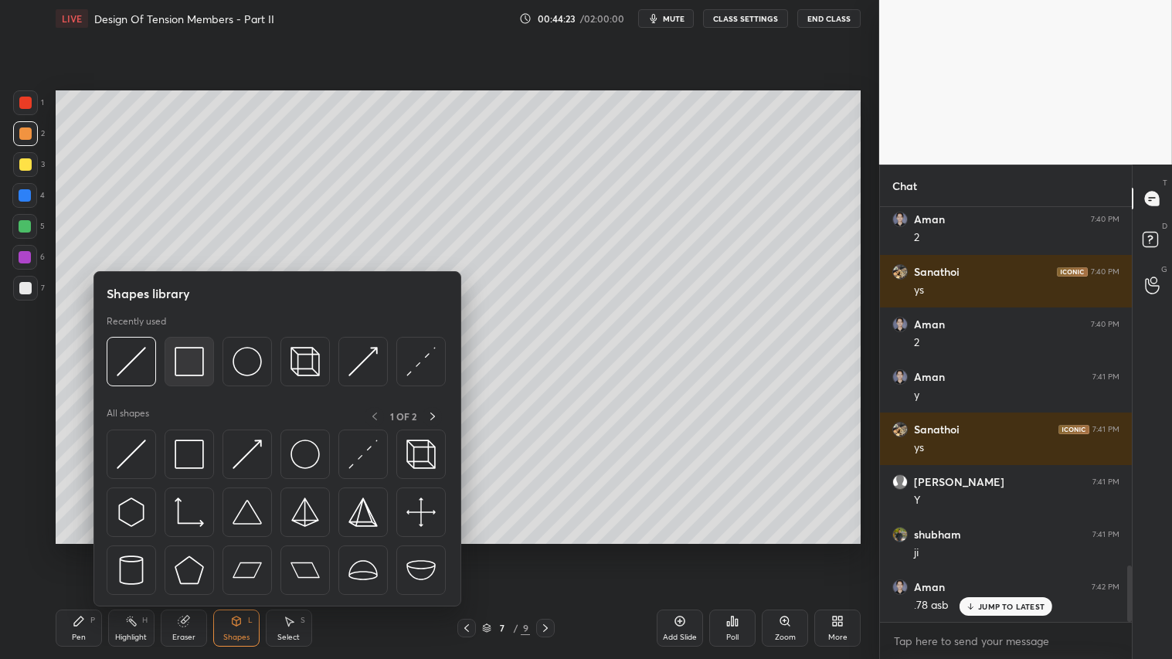
click at [190, 354] on img at bounding box center [189, 361] width 29 height 29
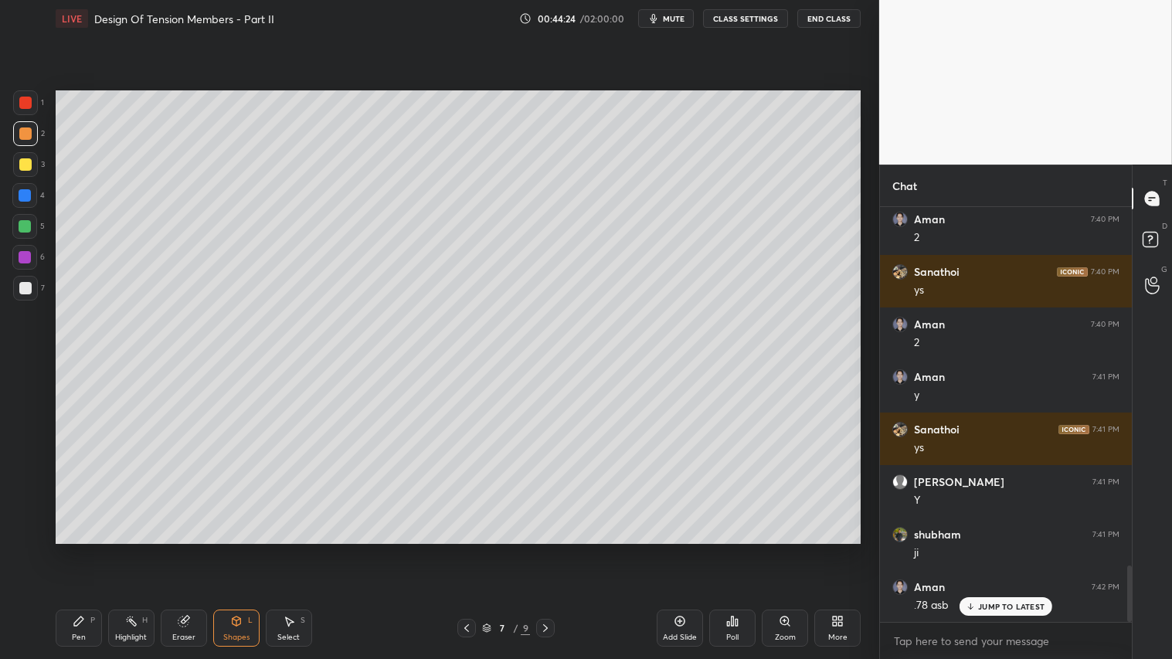
click at [25, 286] on div at bounding box center [25, 288] width 12 height 12
click at [20, 117] on div "1" at bounding box center [28, 105] width 31 height 31
click at [26, 131] on div at bounding box center [25, 133] width 12 height 12
click at [89, 549] on div "Pen P" at bounding box center [79, 627] width 46 height 37
click at [667, 20] on span "mute" at bounding box center [674, 18] width 22 height 11
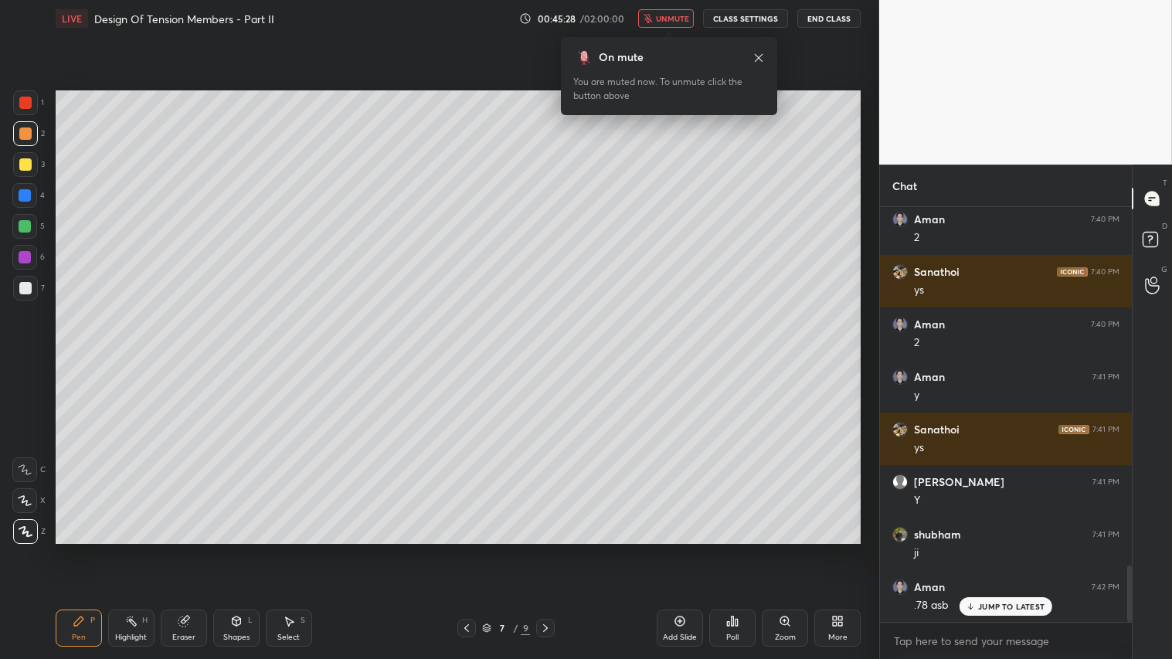
click at [668, 22] on span "unmute" at bounding box center [672, 18] width 33 height 11
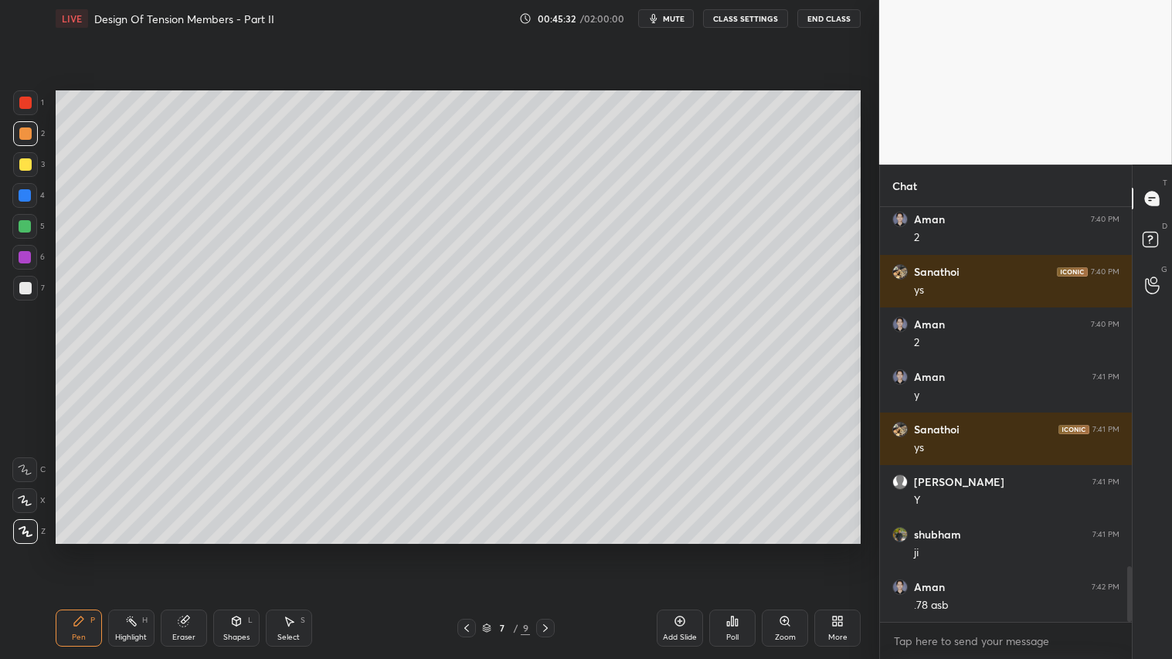
scroll to position [2692, 0]
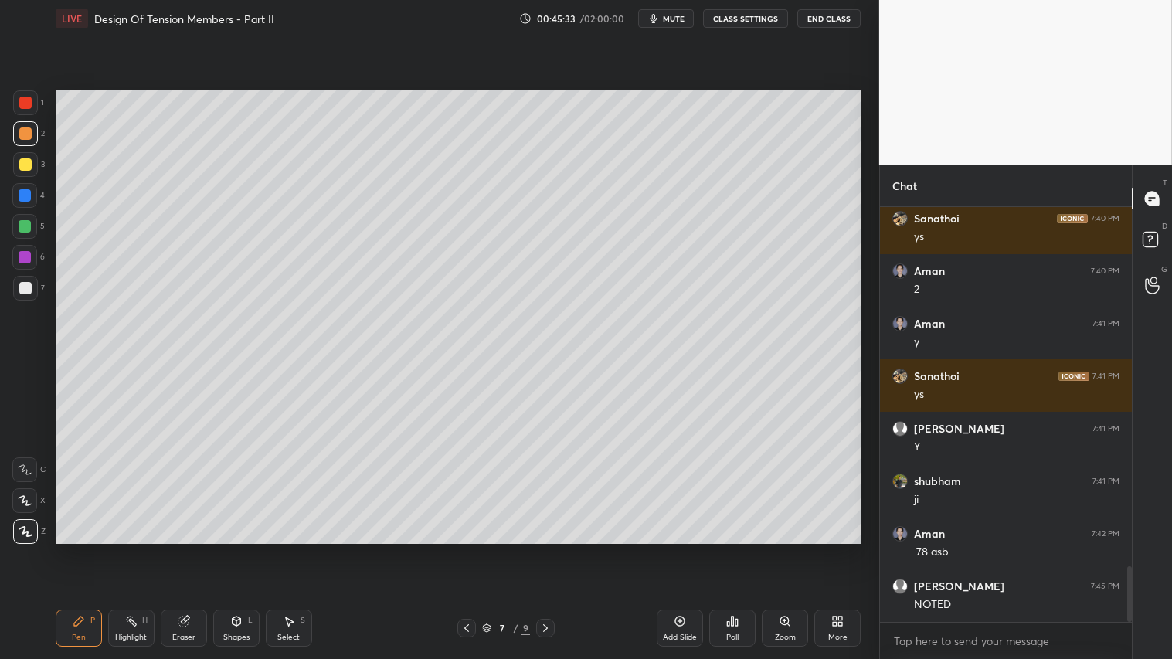
click at [466, 549] on div at bounding box center [466, 628] width 19 height 19
click at [544, 549] on icon at bounding box center [545, 628] width 12 height 12
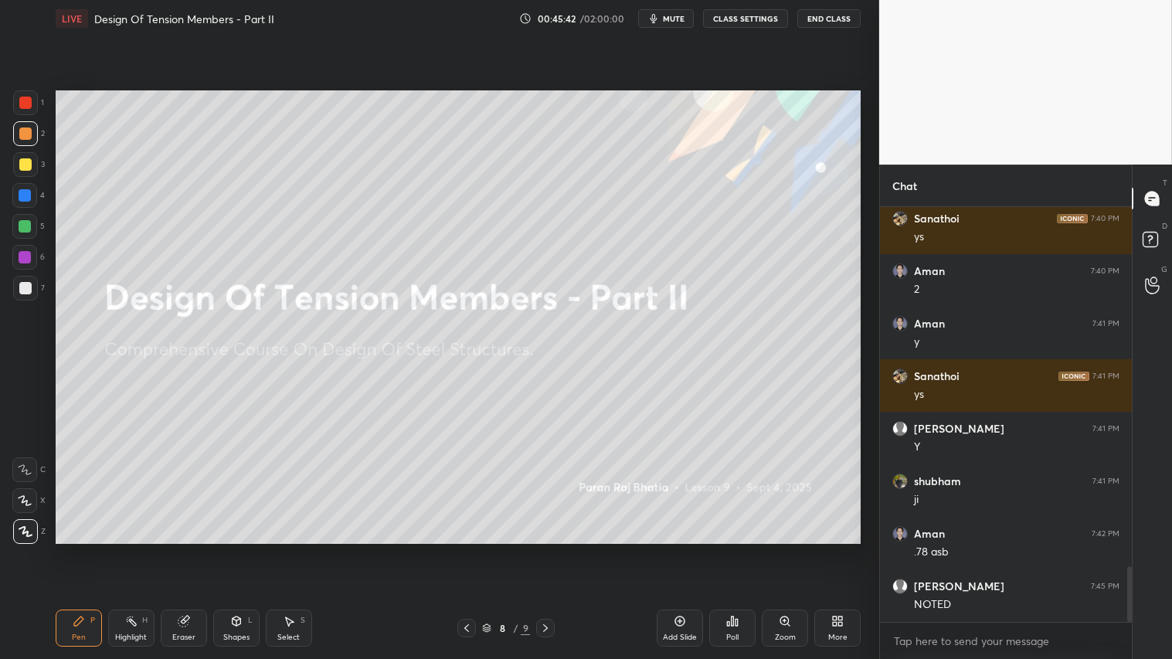
click at [461, 549] on icon at bounding box center [466, 628] width 12 height 12
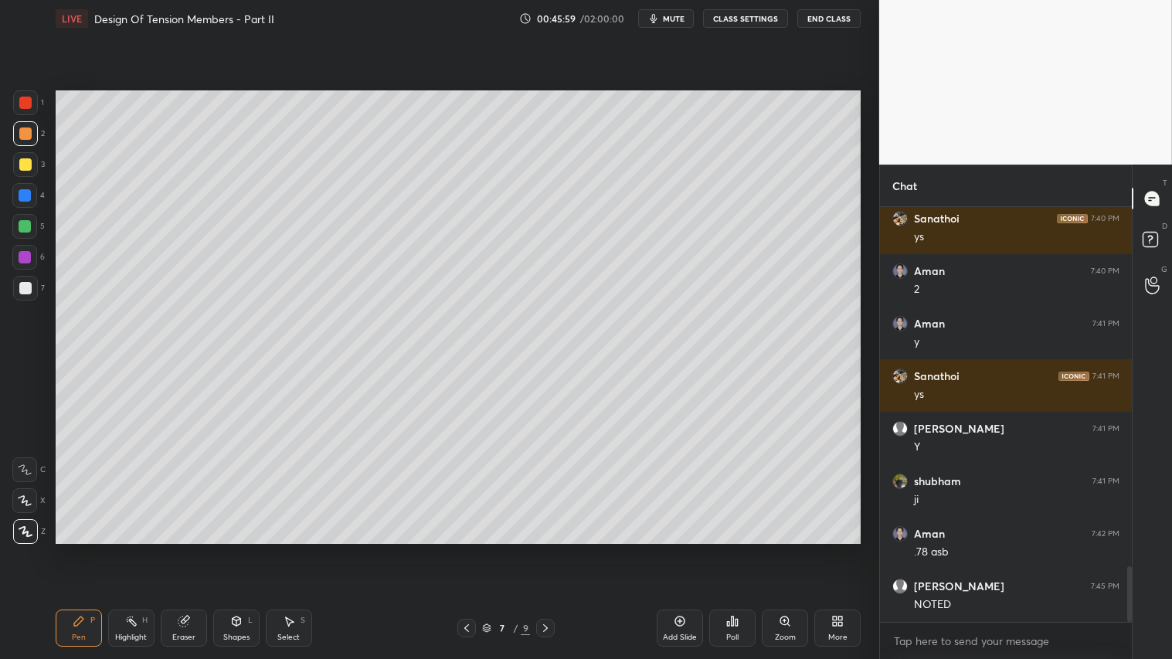
click at [545, 549] on icon at bounding box center [545, 628] width 12 height 12
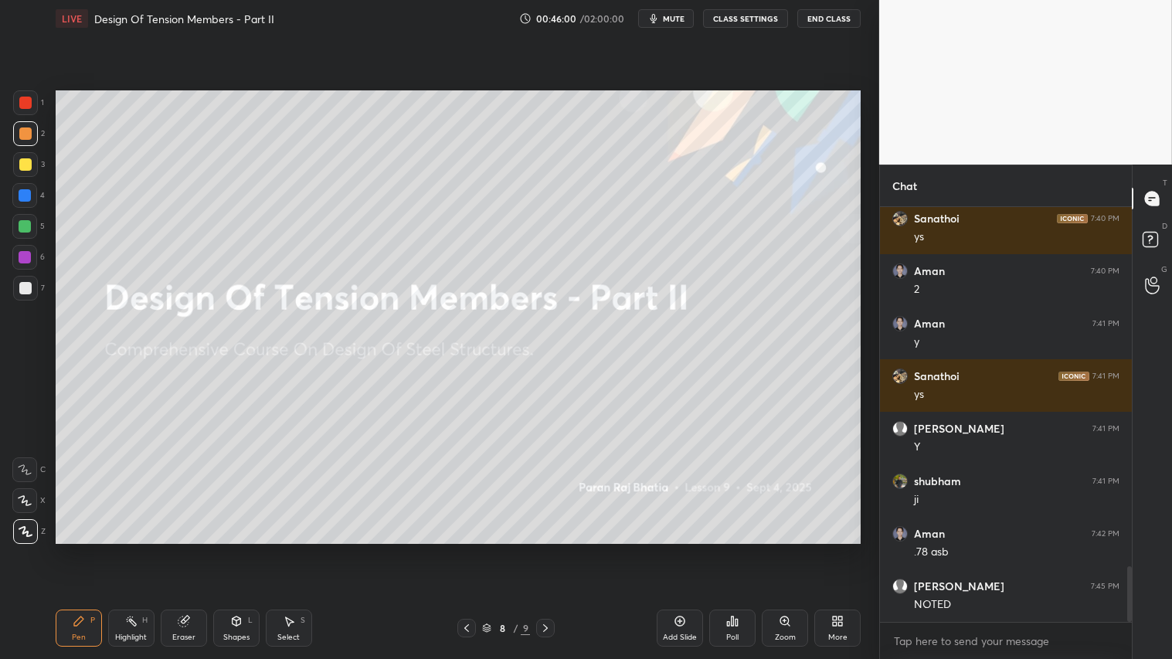
click at [464, 549] on icon at bounding box center [466, 628] width 12 height 12
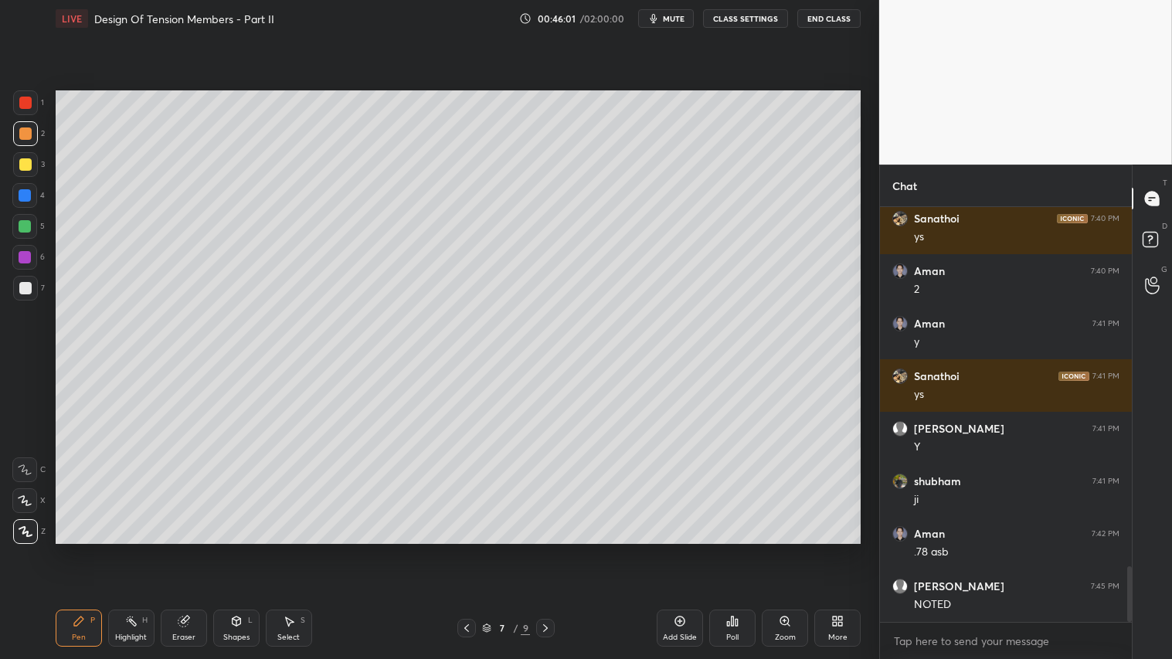
click at [685, 549] on div "Add Slide" at bounding box center [679, 627] width 46 height 37
click at [238, 549] on div "Shapes" at bounding box center [236, 637] width 26 height 8
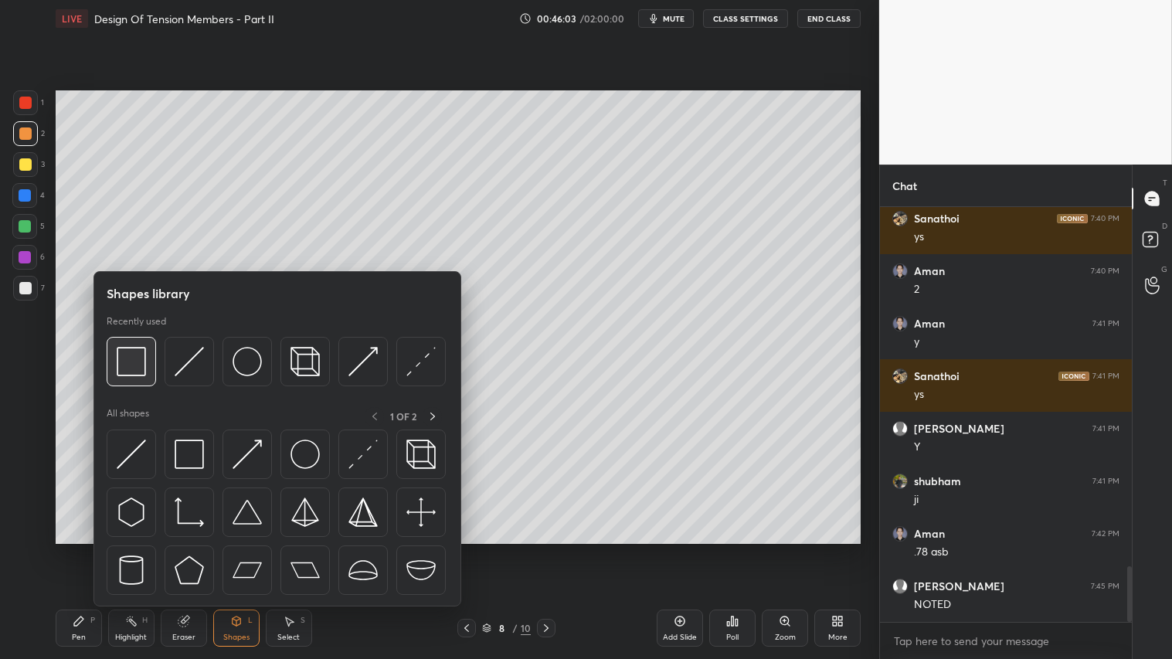
click at [128, 365] on img at bounding box center [131, 361] width 29 height 29
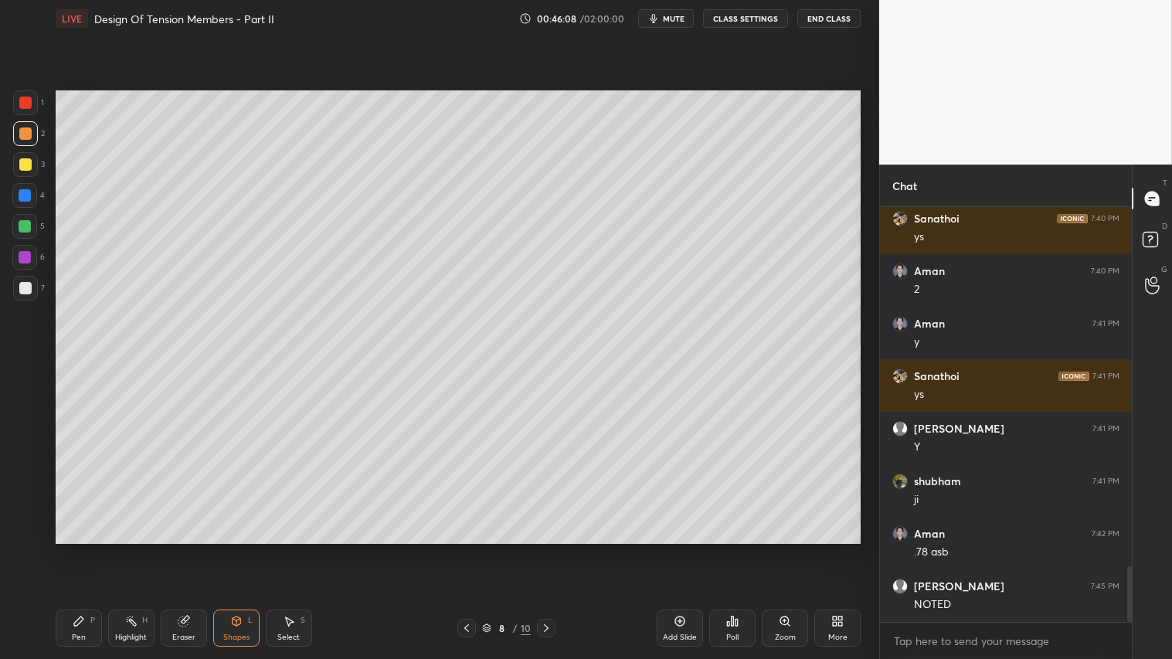
click at [239, 549] on icon at bounding box center [236, 621] width 12 height 12
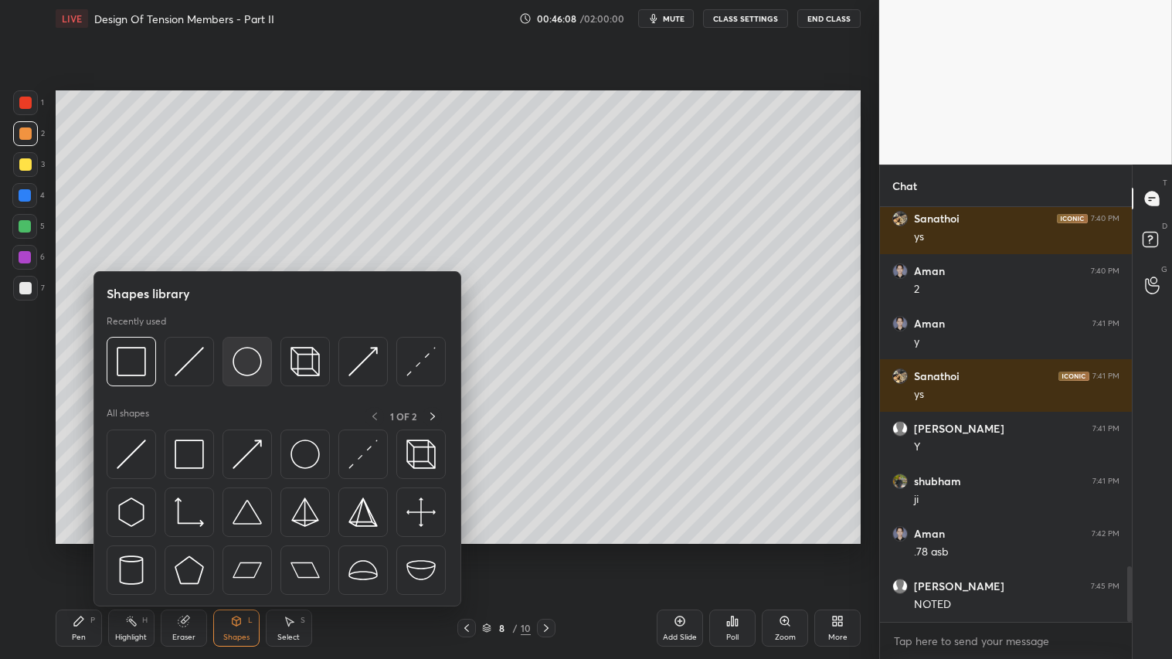
click at [243, 357] on img at bounding box center [246, 361] width 29 height 29
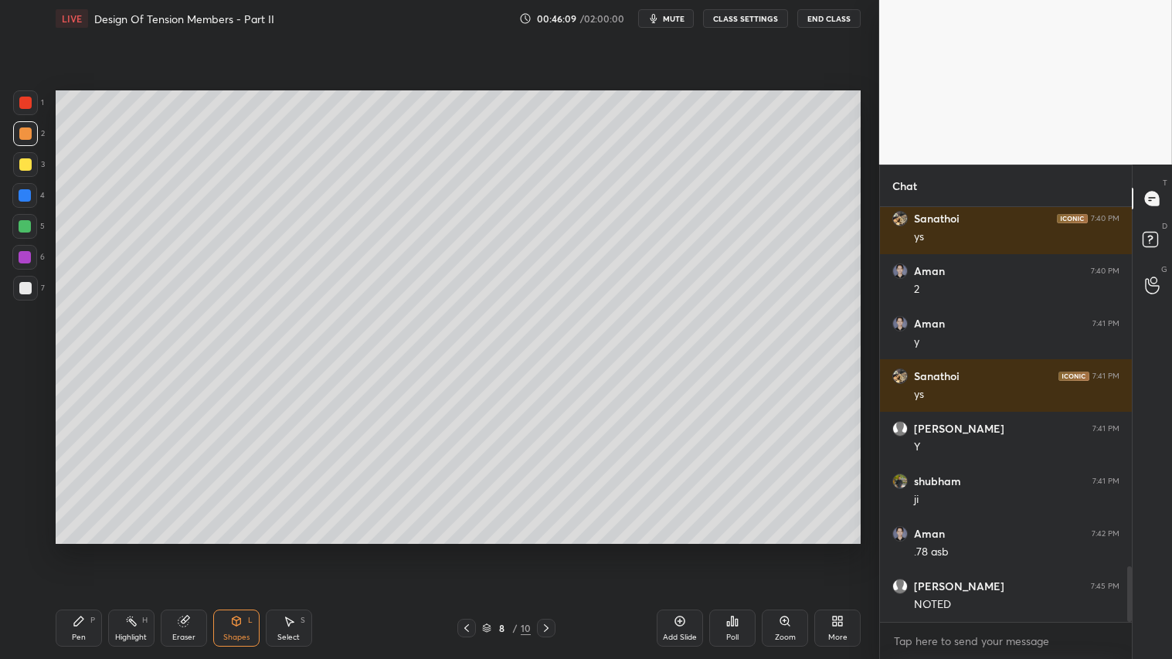
click at [28, 159] on div at bounding box center [25, 164] width 12 height 12
click at [243, 549] on div "Shapes L" at bounding box center [236, 627] width 46 height 37
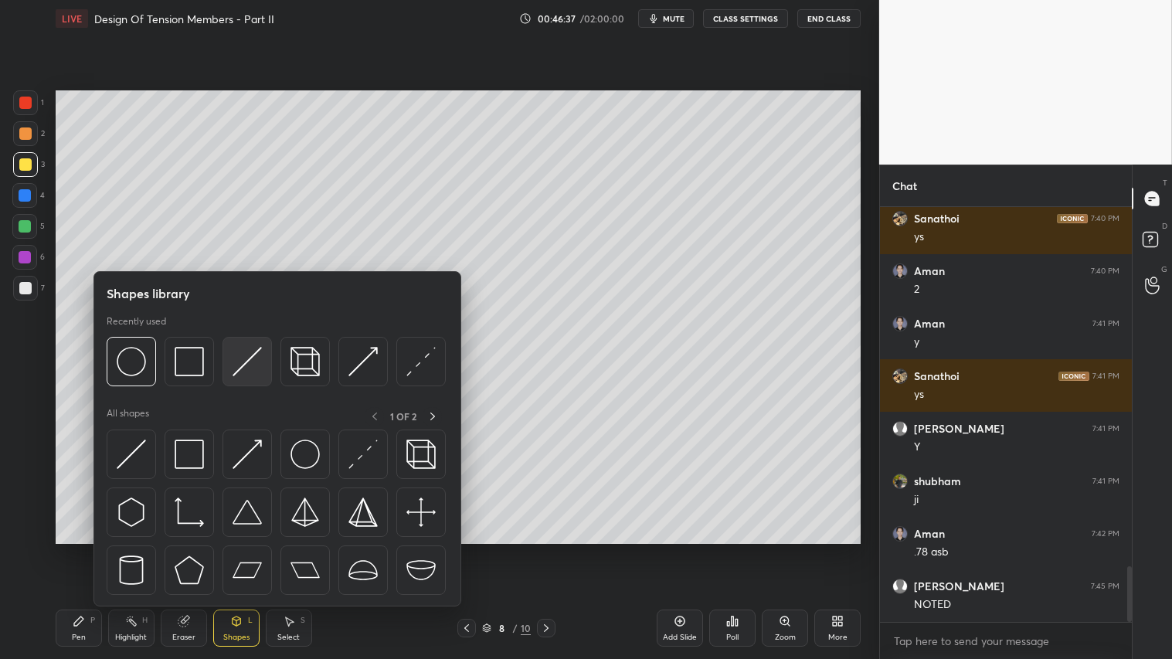
click at [240, 360] on img at bounding box center [246, 361] width 29 height 29
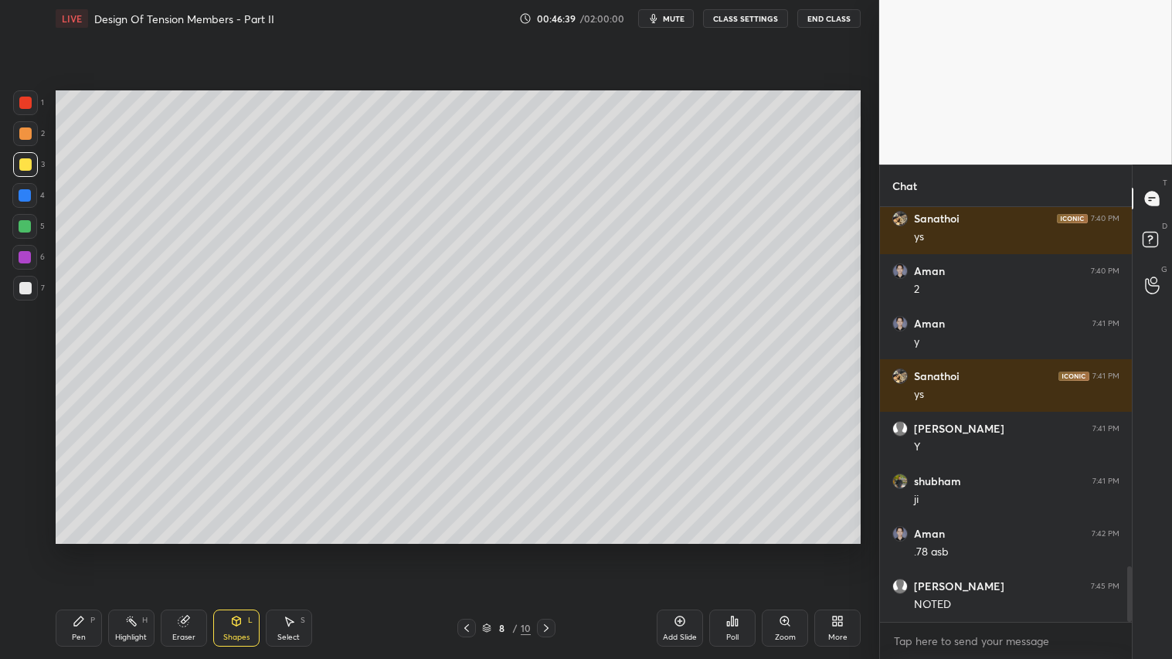
click at [23, 103] on div at bounding box center [25, 103] width 12 height 12
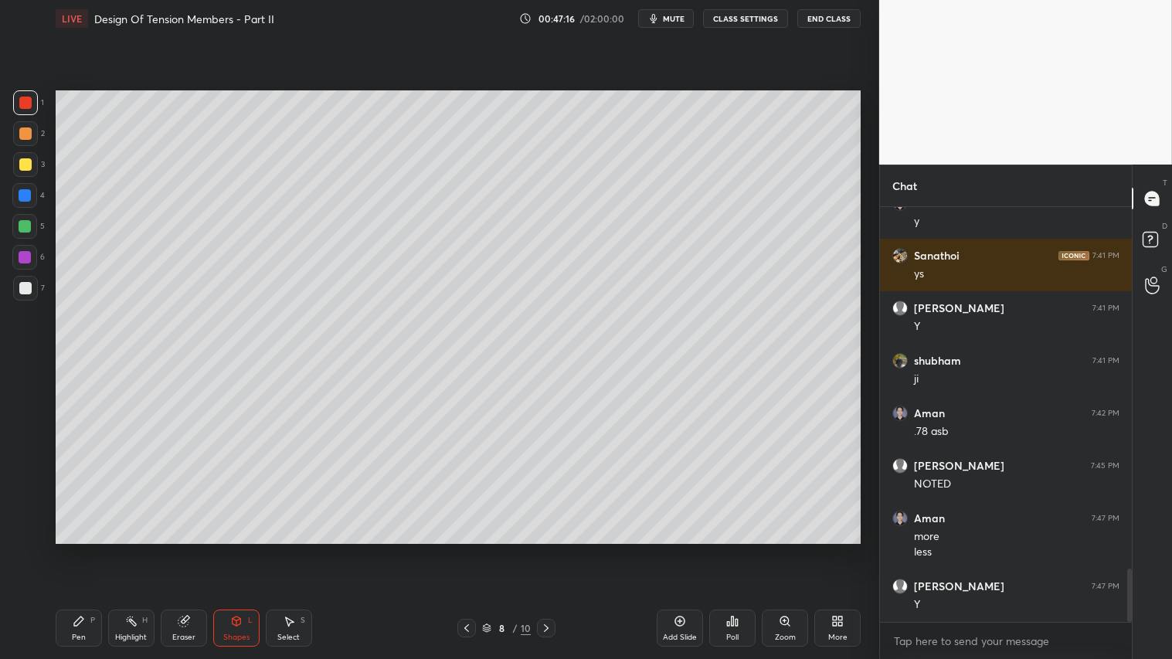
scroll to position [2864, 0]
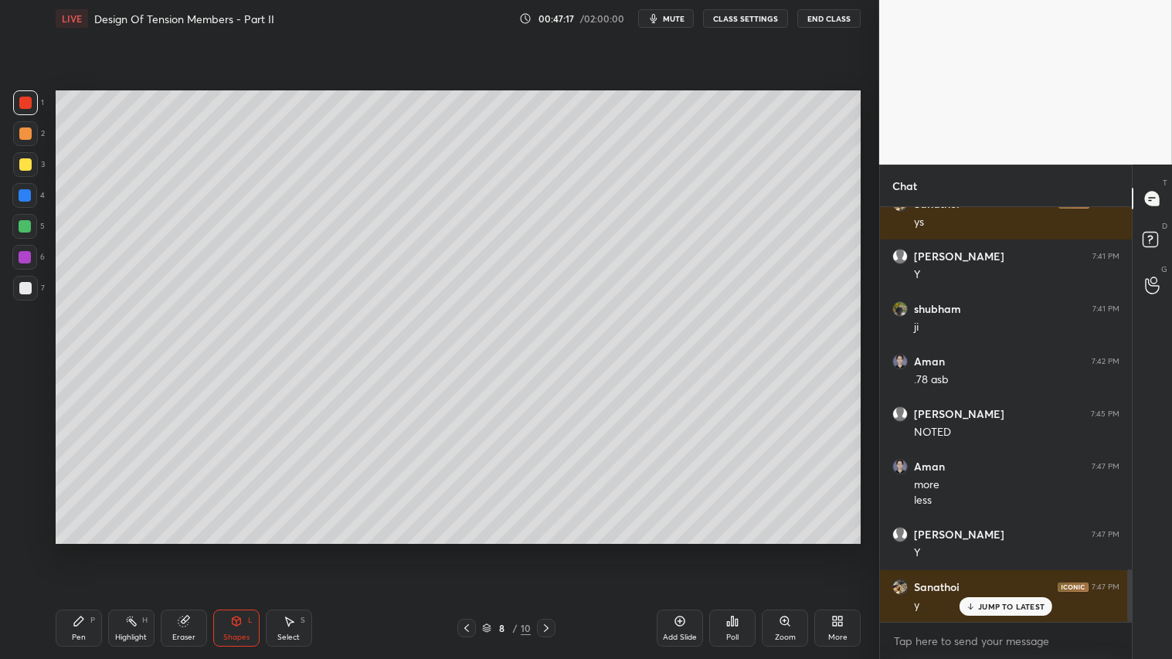
click at [83, 549] on div "Pen P" at bounding box center [79, 627] width 46 height 37
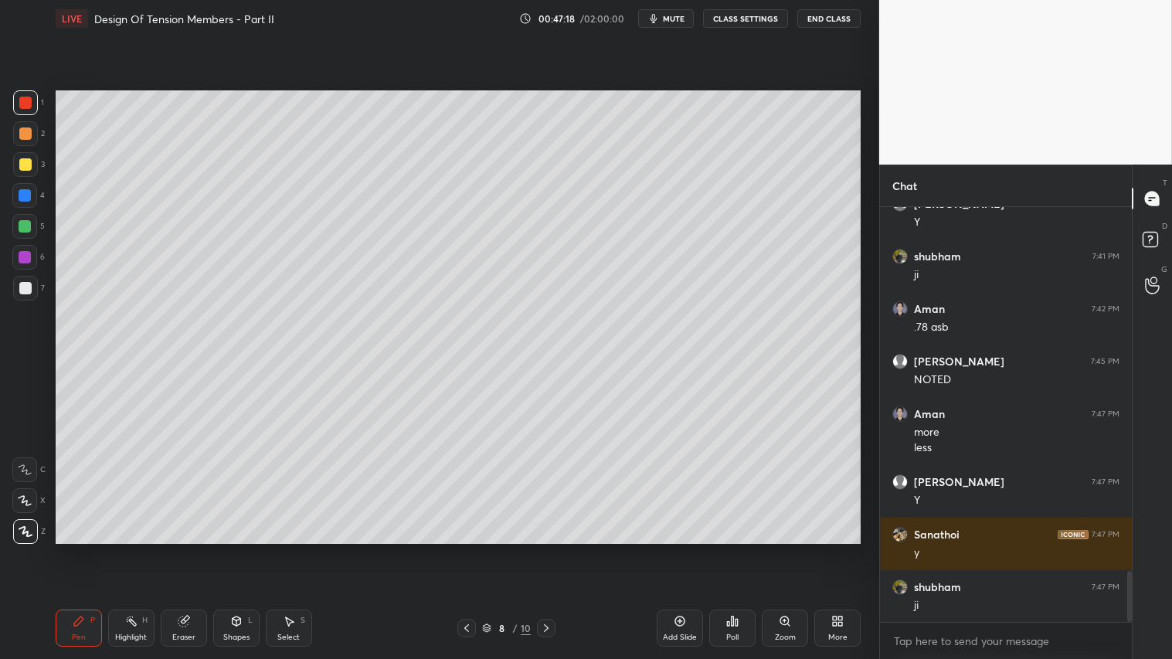
scroll to position [2970, 0]
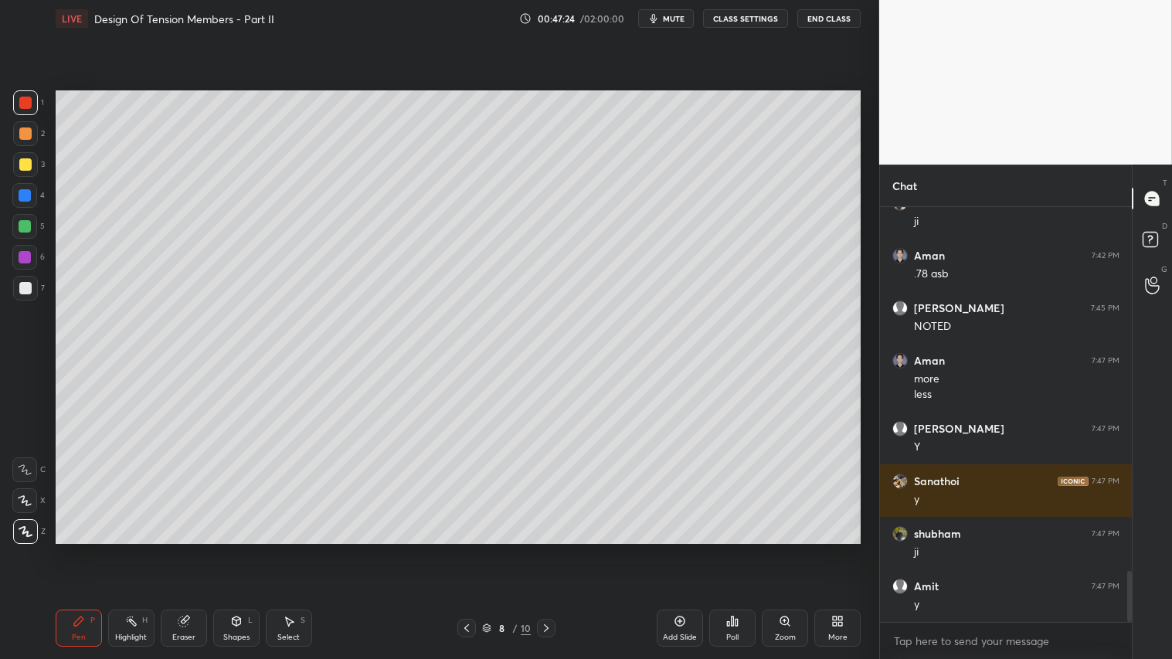
click at [246, 549] on div "Shapes" at bounding box center [236, 637] width 26 height 8
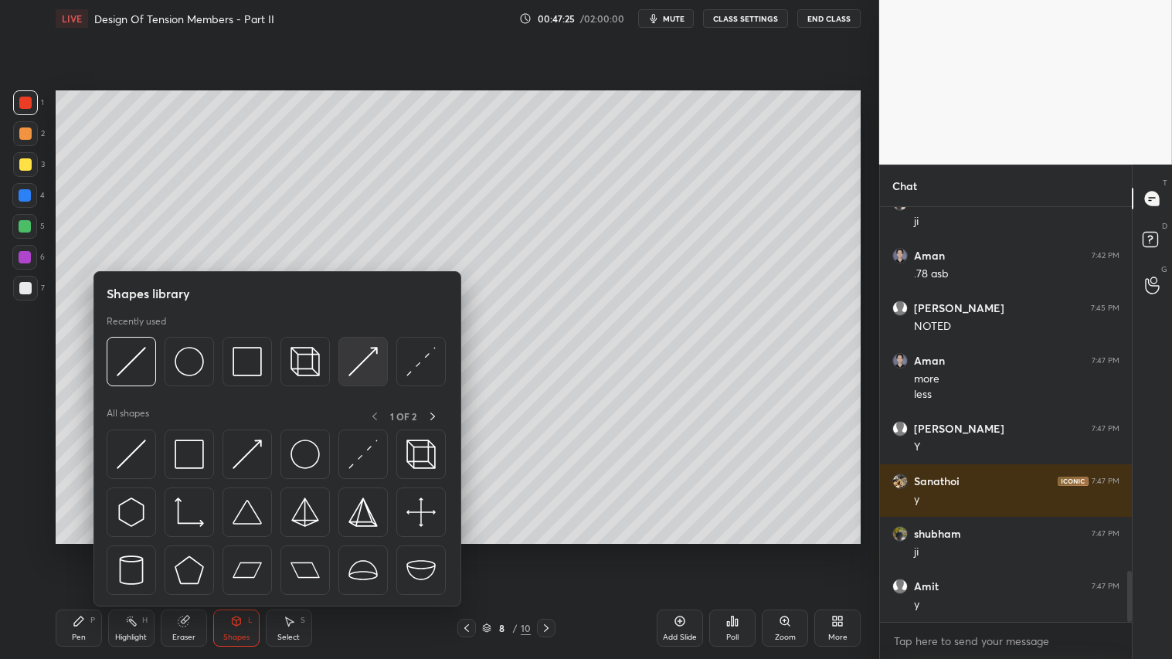
click at [363, 358] on img at bounding box center [362, 361] width 29 height 29
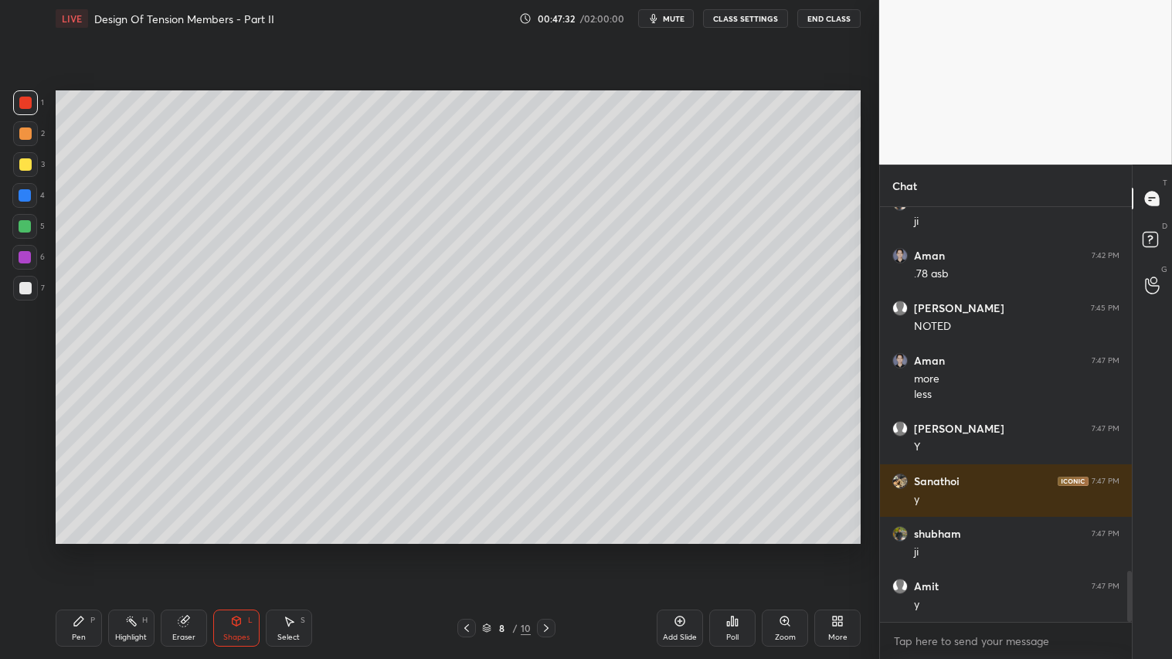
click at [253, 549] on div "Shapes L" at bounding box center [236, 627] width 46 height 37
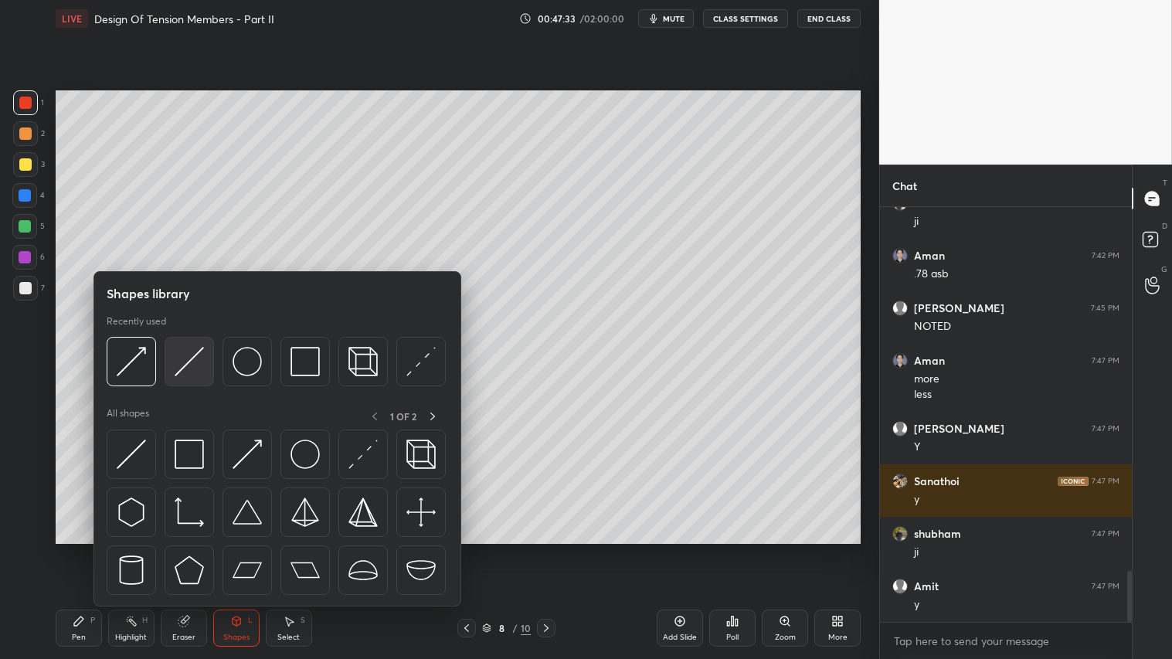
click at [181, 365] on img at bounding box center [189, 361] width 29 height 29
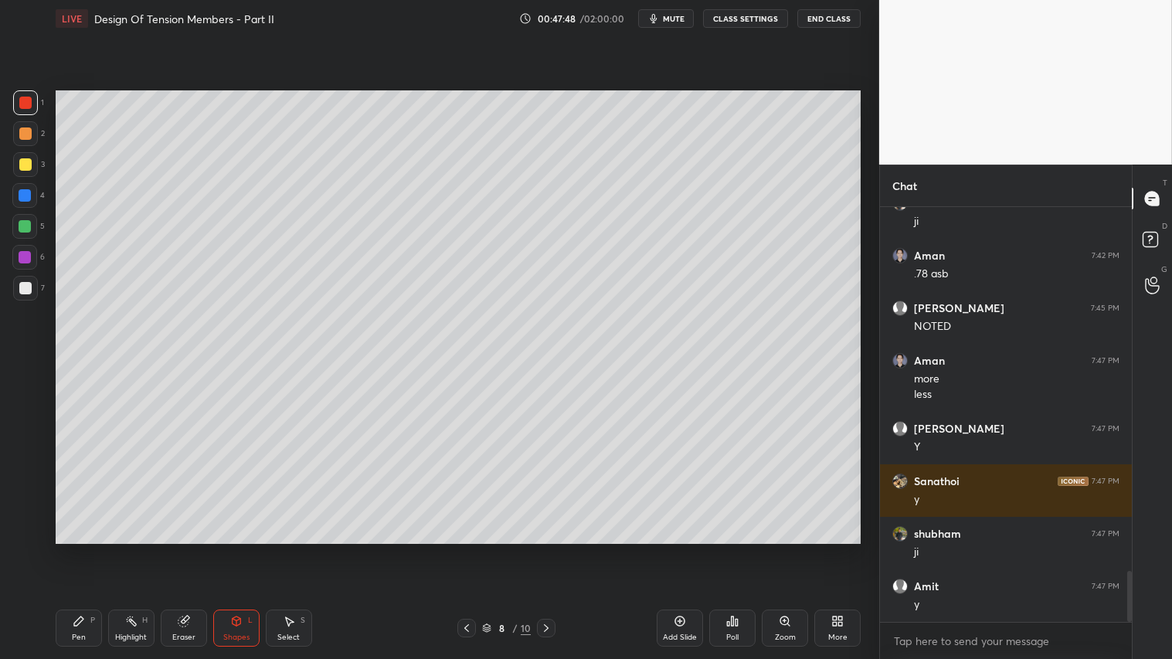
click at [90, 549] on div "Pen P" at bounding box center [79, 627] width 46 height 37
click at [234, 549] on div "Shapes L" at bounding box center [236, 627] width 46 height 37
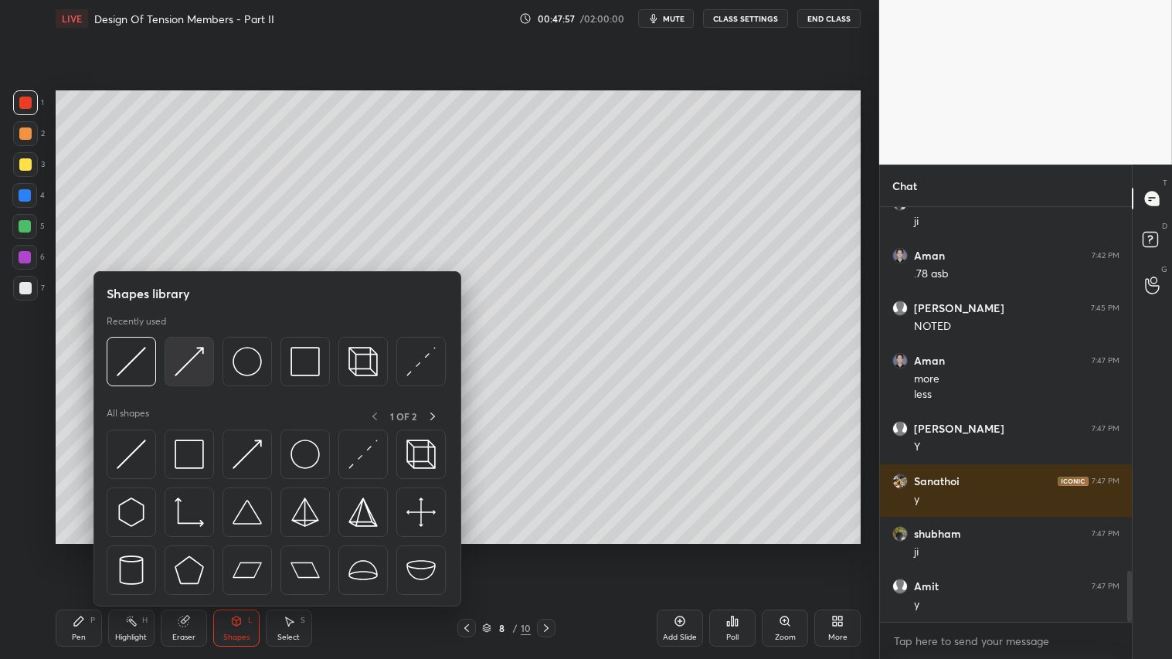
click at [186, 361] on img at bounding box center [189, 361] width 29 height 29
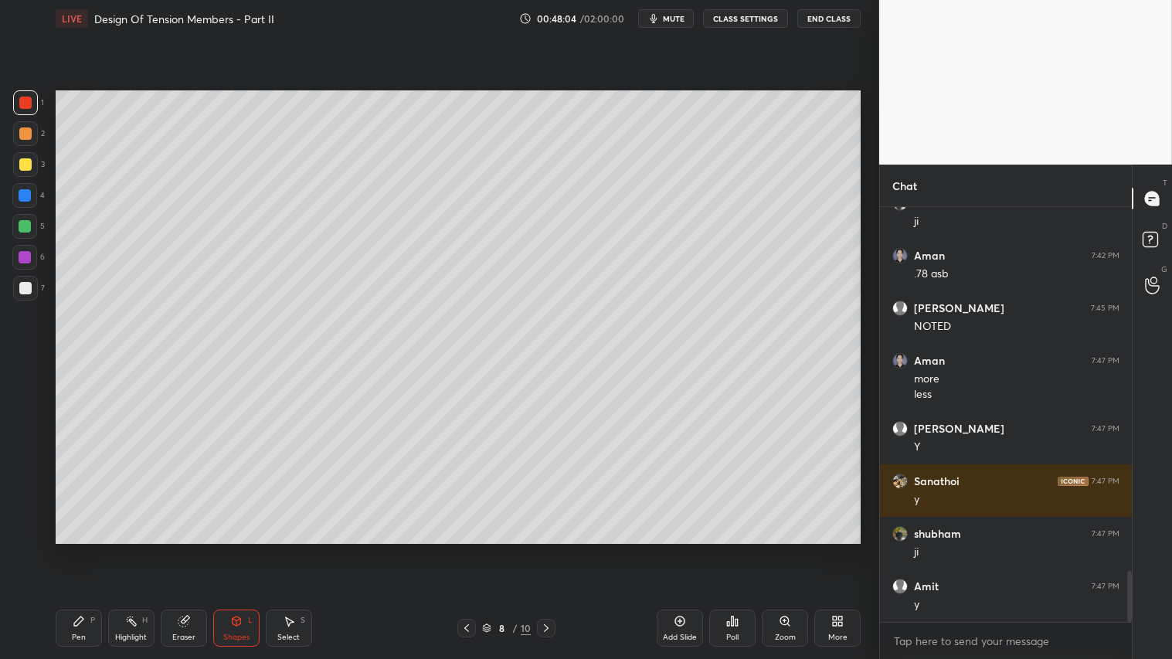
drag, startPoint x: 76, startPoint y: 629, endPoint x: 117, endPoint y: 557, distance: 82.7
click at [79, 549] on div "Pen P" at bounding box center [79, 627] width 46 height 37
click at [249, 549] on div "L" at bounding box center [250, 620] width 5 height 8
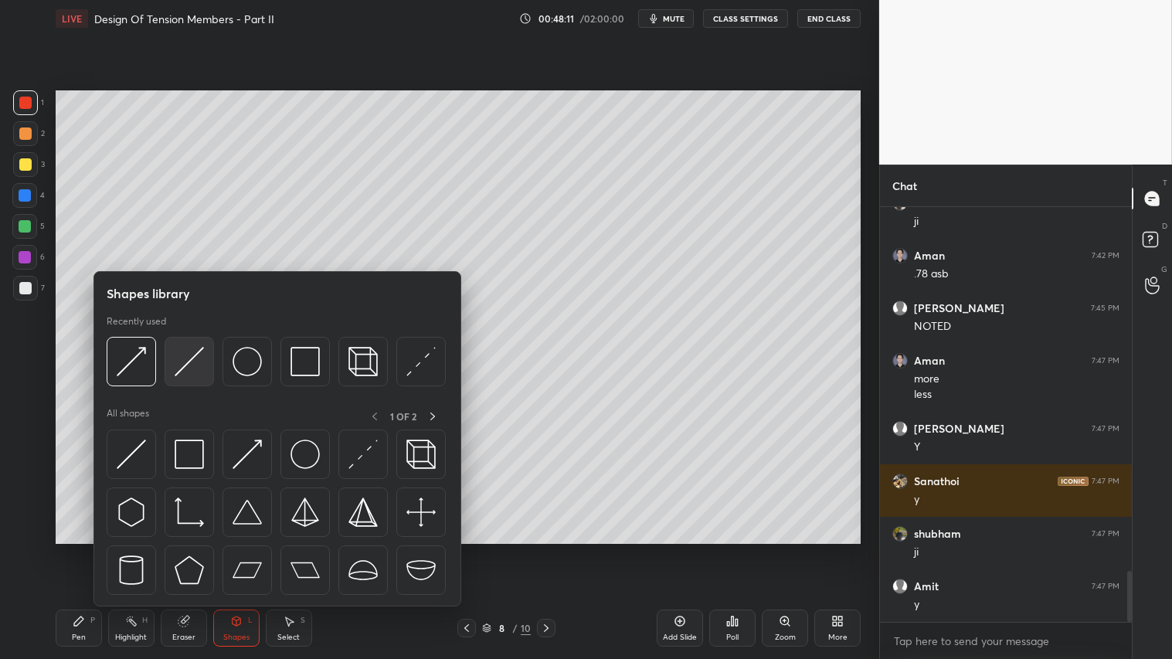
click at [189, 354] on img at bounding box center [189, 361] width 29 height 29
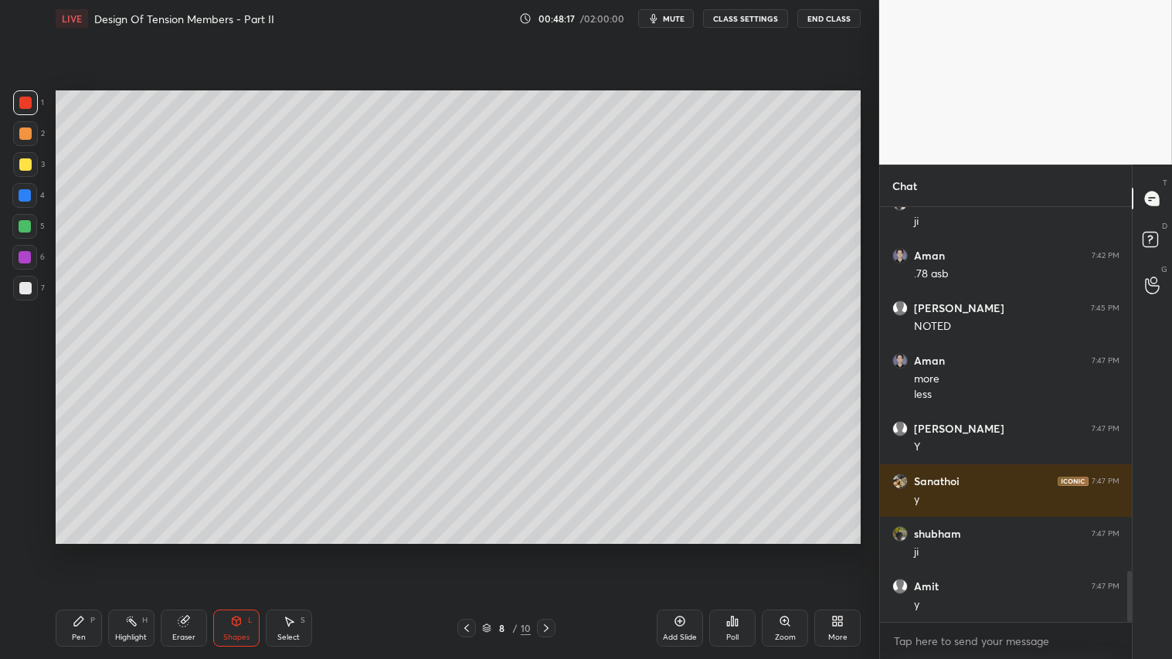
drag, startPoint x: 189, startPoint y: 620, endPoint x: 196, endPoint y: 545, distance: 75.2
click at [187, 549] on icon at bounding box center [184, 621] width 12 height 12
drag, startPoint x: 23, startPoint y: 356, endPoint x: 49, endPoint y: 349, distance: 27.2
click at [31, 354] on div at bounding box center [24, 357] width 25 height 25
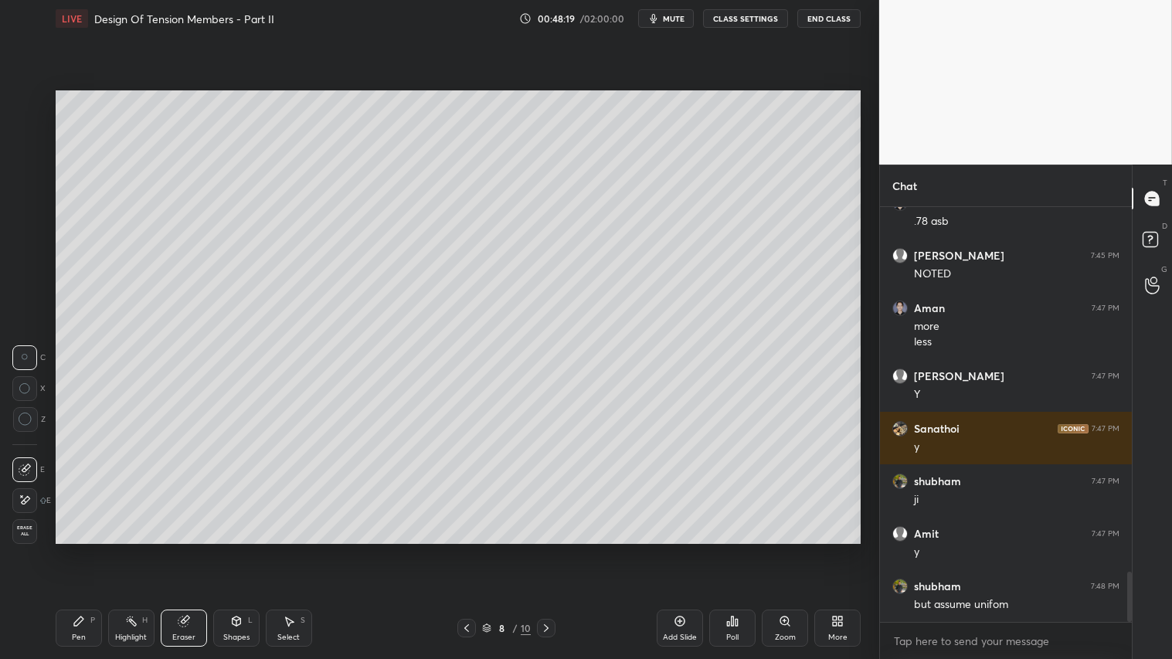
click at [235, 549] on icon at bounding box center [236, 620] width 8 height 9
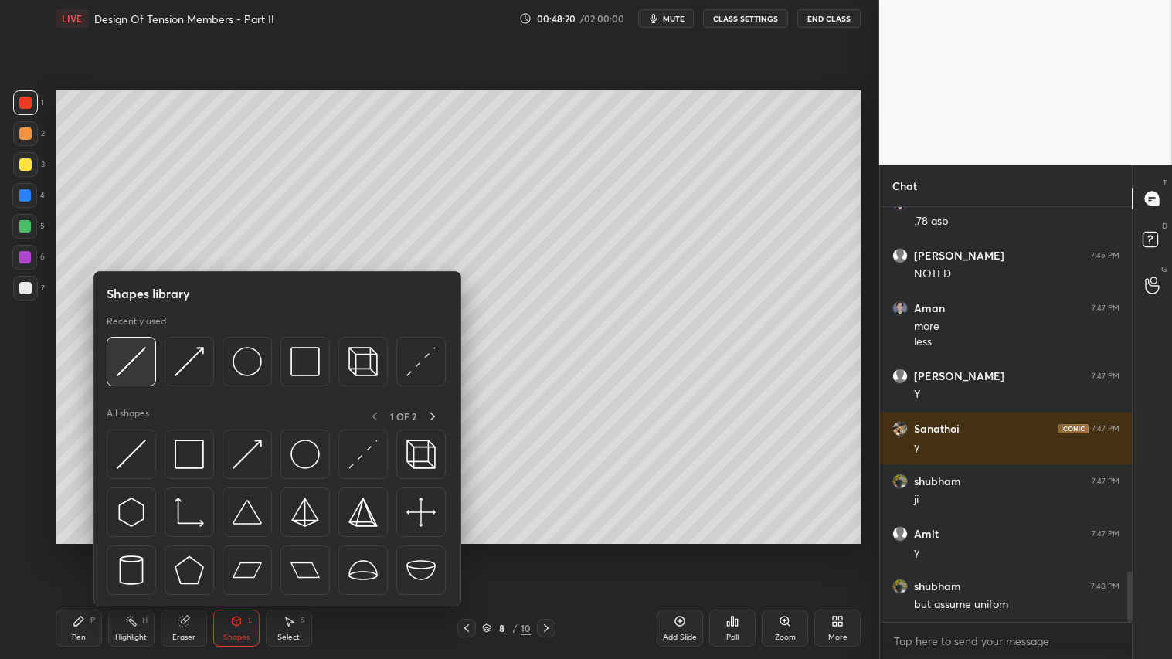
click at [140, 345] on div at bounding box center [131, 361] width 49 height 49
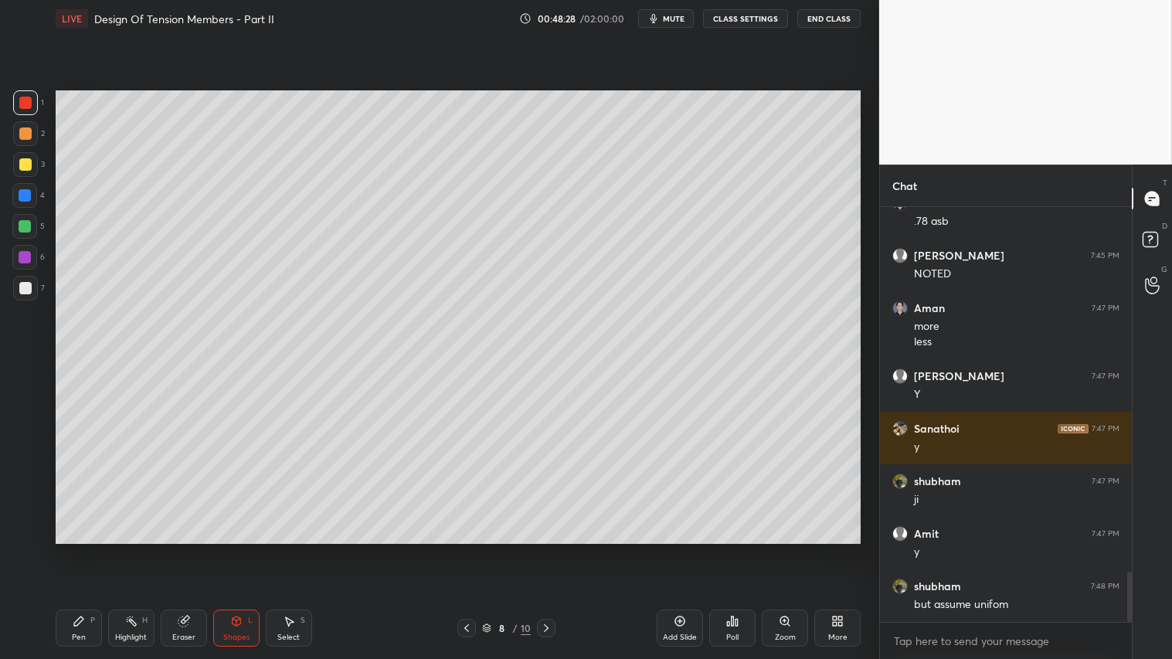
click at [93, 549] on div "Pen P" at bounding box center [79, 627] width 46 height 37
drag, startPoint x: 237, startPoint y: 643, endPoint x: 233, endPoint y: 606, distance: 36.5
click at [239, 549] on div "Shapes L" at bounding box center [236, 627] width 46 height 37
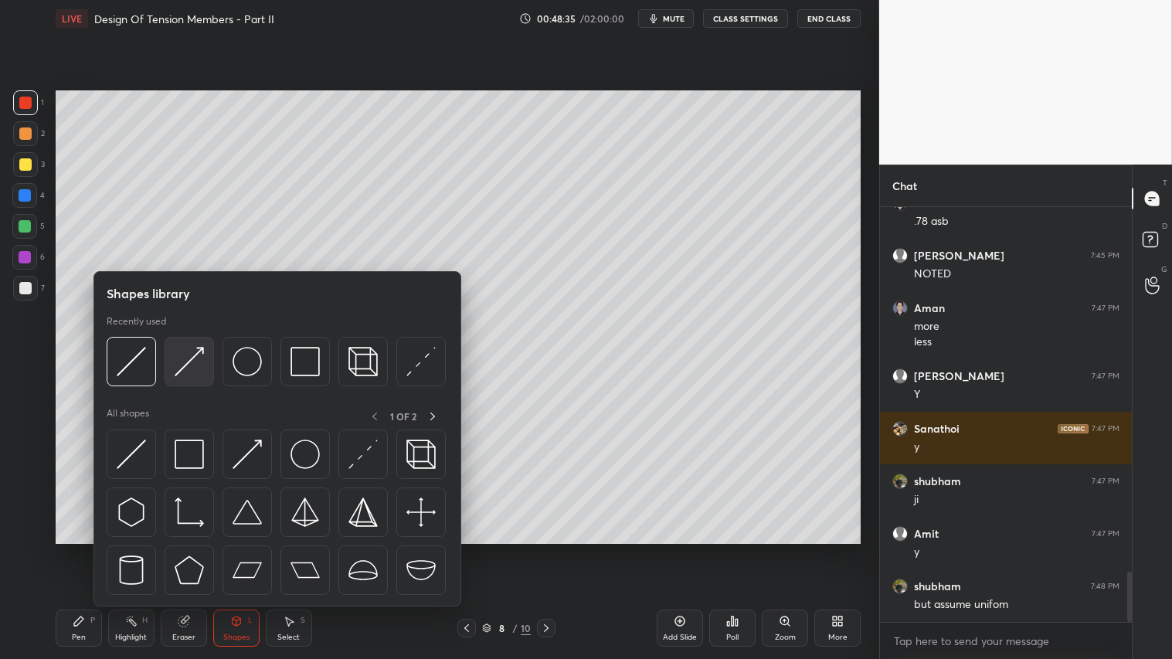
click at [184, 361] on img at bounding box center [189, 361] width 29 height 29
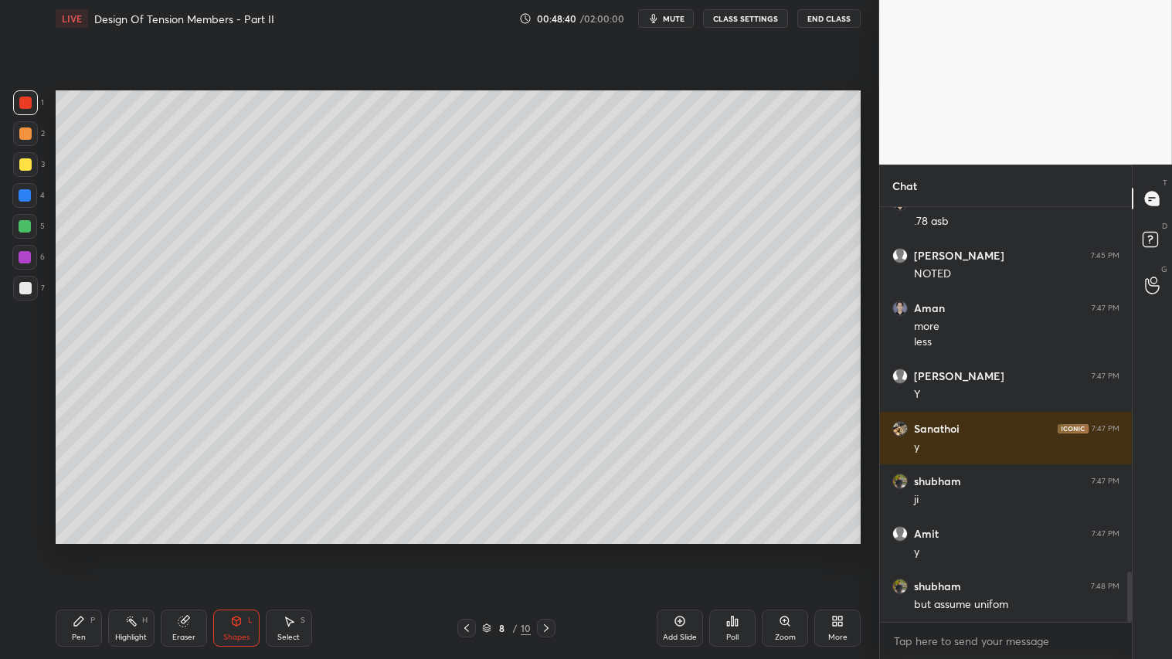
click at [83, 549] on div "Pen" at bounding box center [79, 637] width 14 height 8
click at [240, 549] on icon at bounding box center [236, 621] width 12 height 12
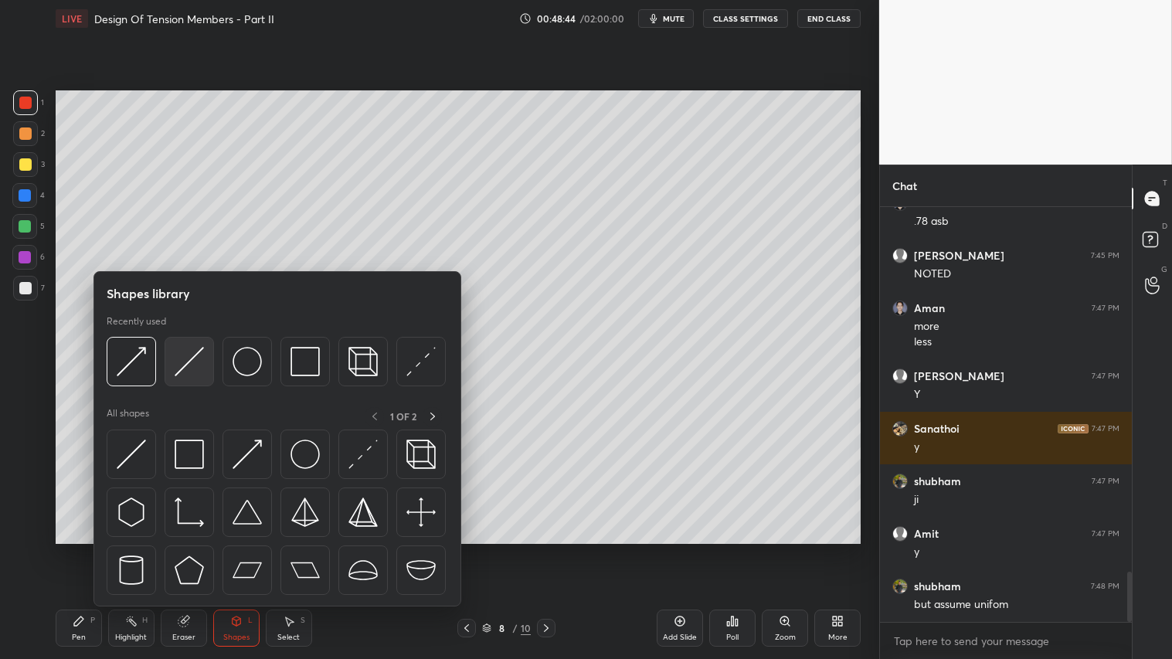
click at [182, 366] on img at bounding box center [189, 361] width 29 height 29
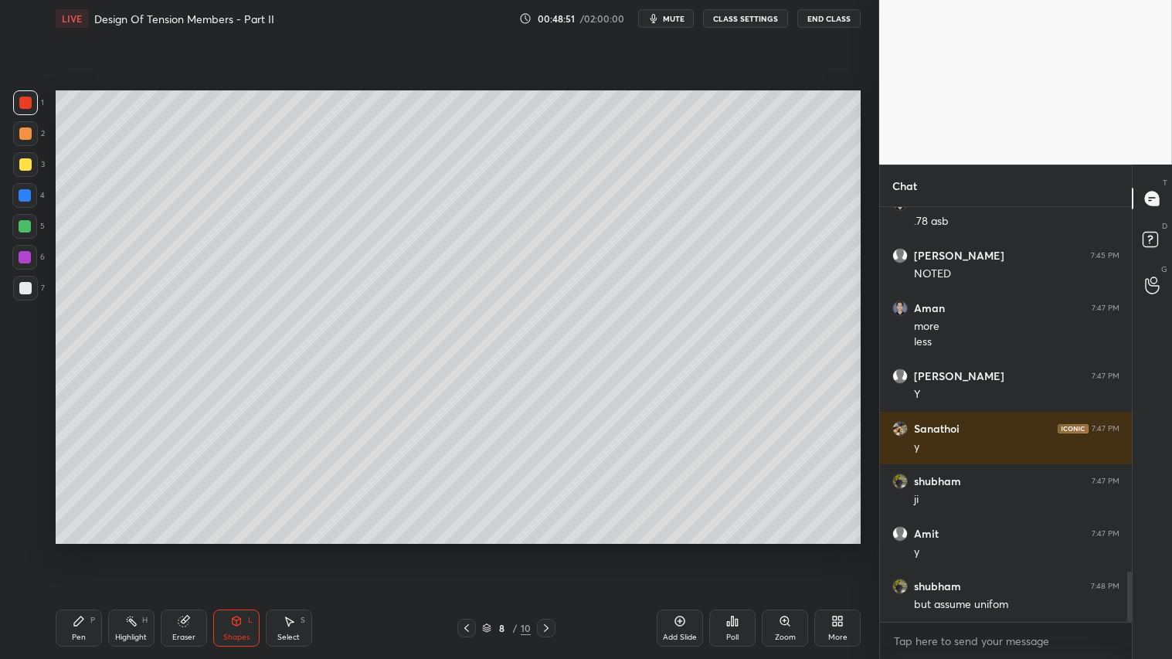
drag, startPoint x: 85, startPoint y: 634, endPoint x: 114, endPoint y: 601, distance: 44.3
click at [86, 549] on div "Pen P" at bounding box center [79, 627] width 46 height 37
click at [244, 549] on div "Shapes L" at bounding box center [236, 627] width 46 height 37
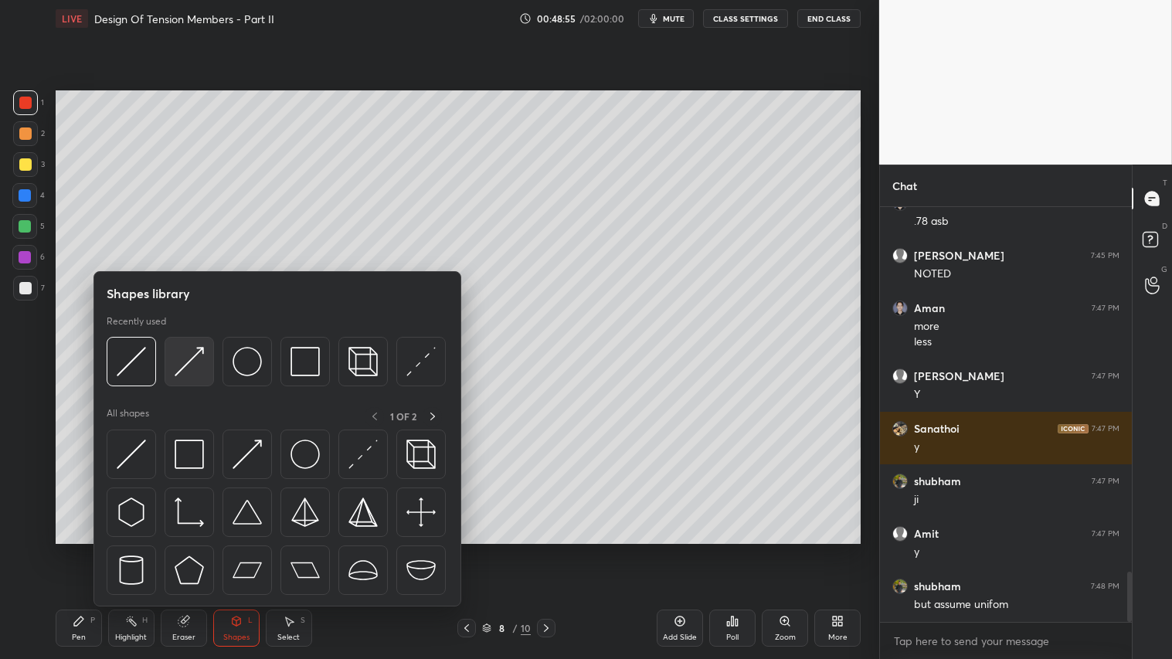
click at [192, 350] on img at bounding box center [189, 361] width 29 height 29
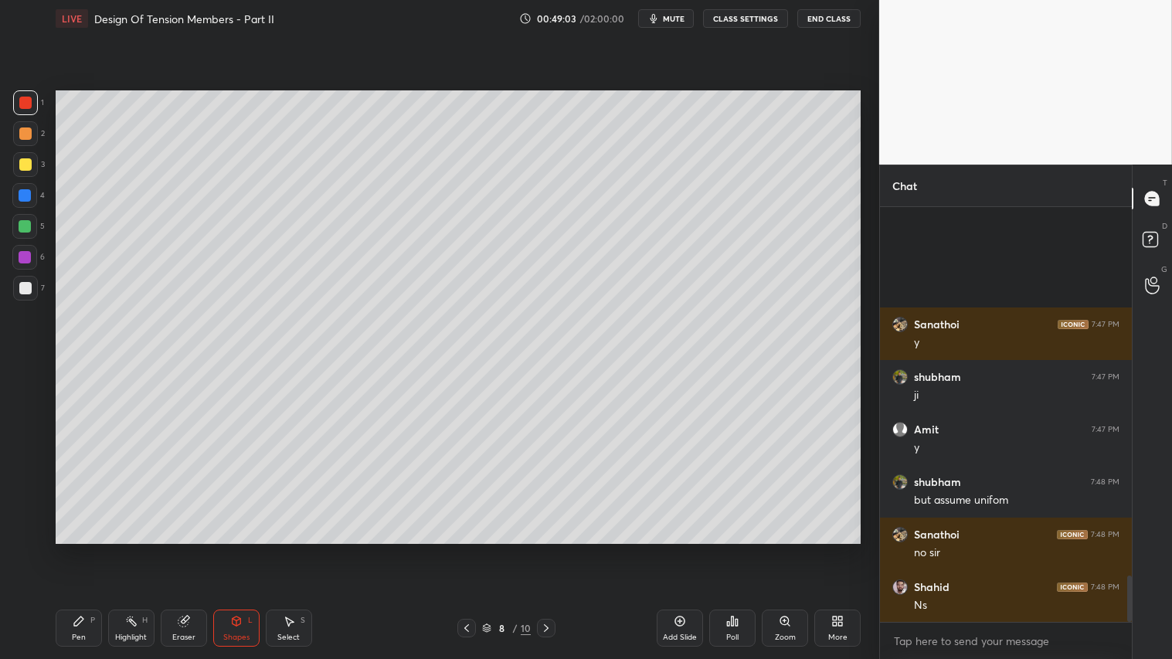
scroll to position [3285, 0]
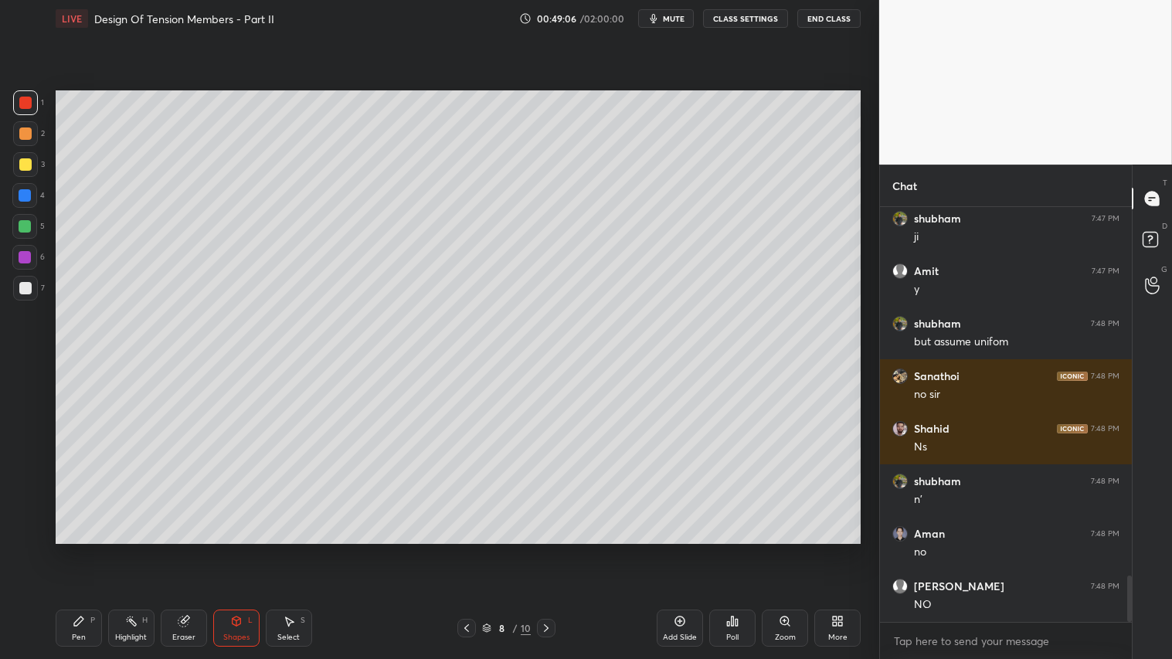
click at [245, 549] on div "Shapes" at bounding box center [236, 637] width 26 height 8
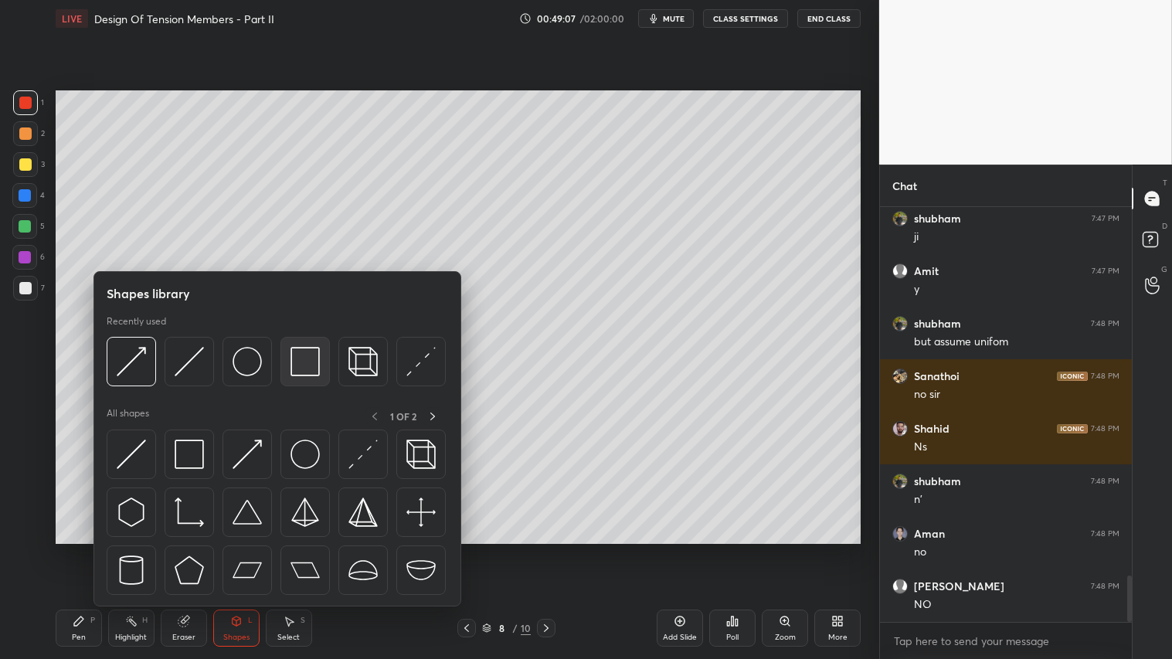
click at [310, 354] on img at bounding box center [304, 361] width 29 height 29
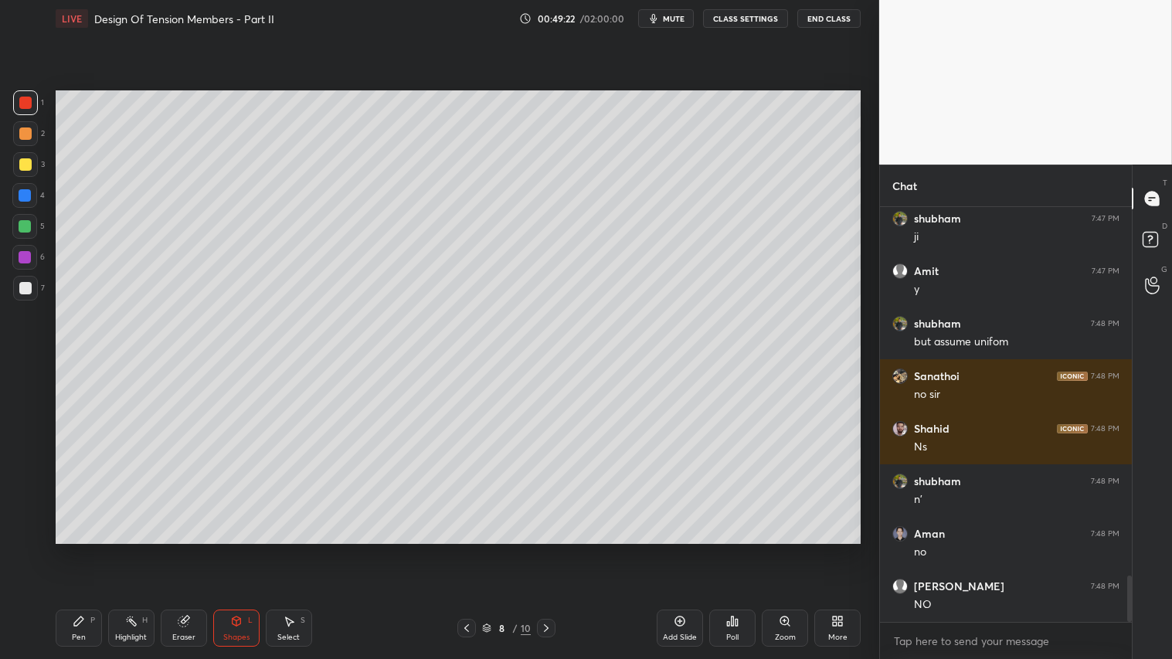
drag, startPoint x: 230, startPoint y: 620, endPoint x: 229, endPoint y: 612, distance: 7.8
click at [230, 549] on icon at bounding box center [236, 621] width 12 height 12
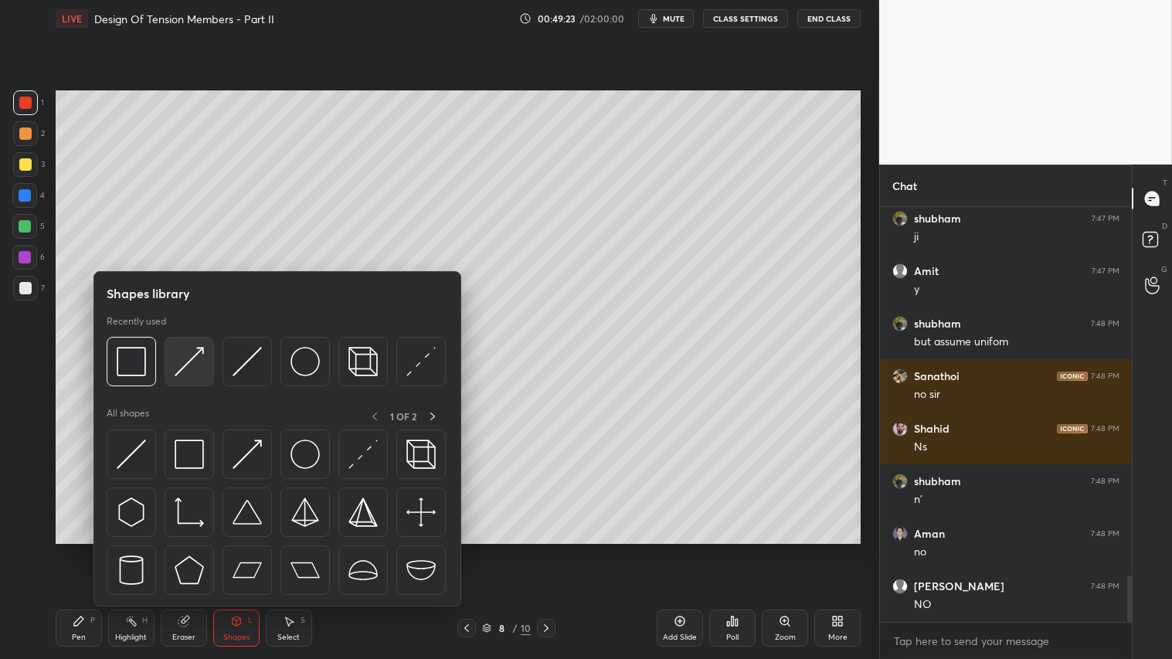
click at [197, 365] on img at bounding box center [189, 361] width 29 height 29
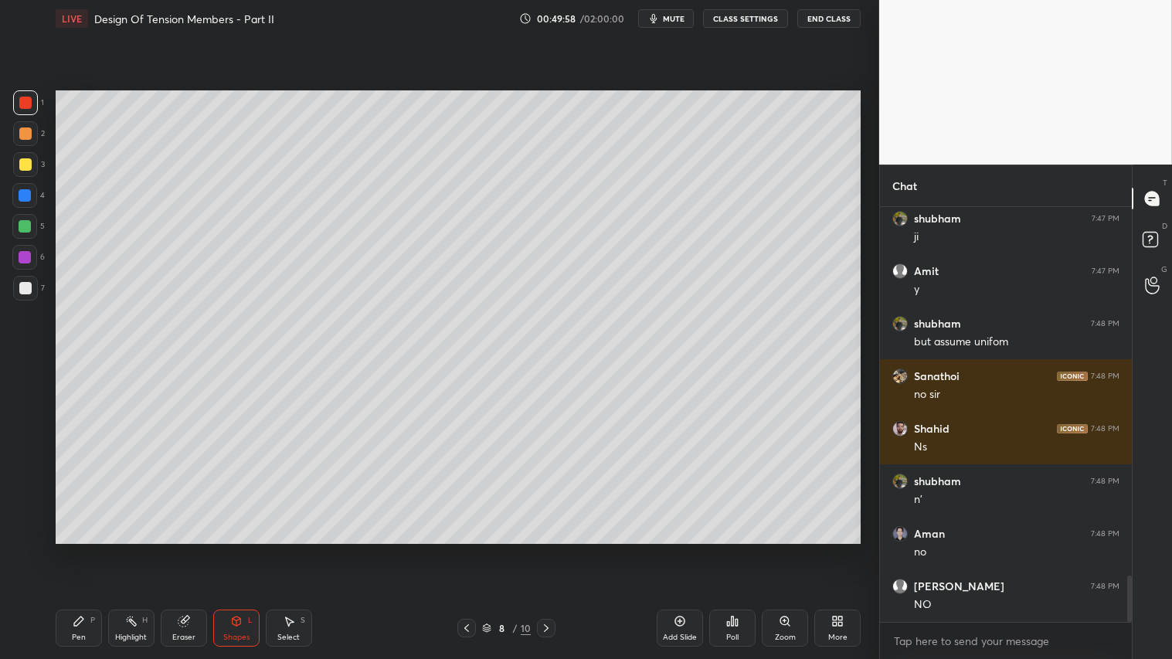
click at [229, 549] on div "Shapes L" at bounding box center [236, 627] width 46 height 37
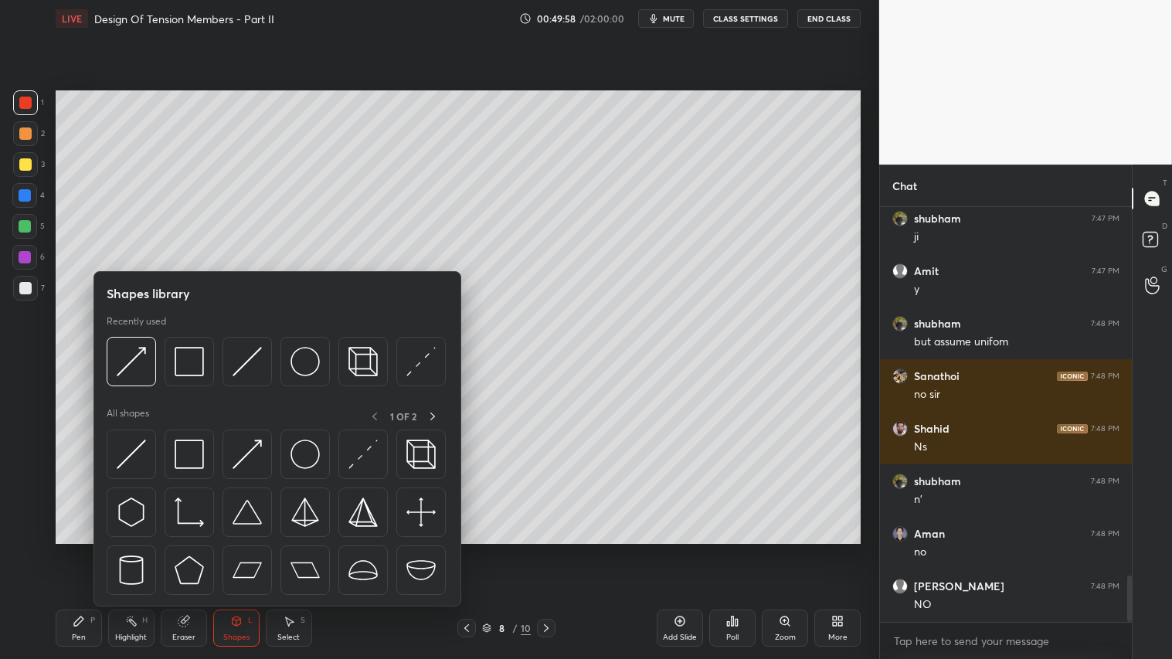
click at [247, 549] on div at bounding box center [277, 516] width 341 height 174
click at [422, 353] on img at bounding box center [420, 361] width 29 height 29
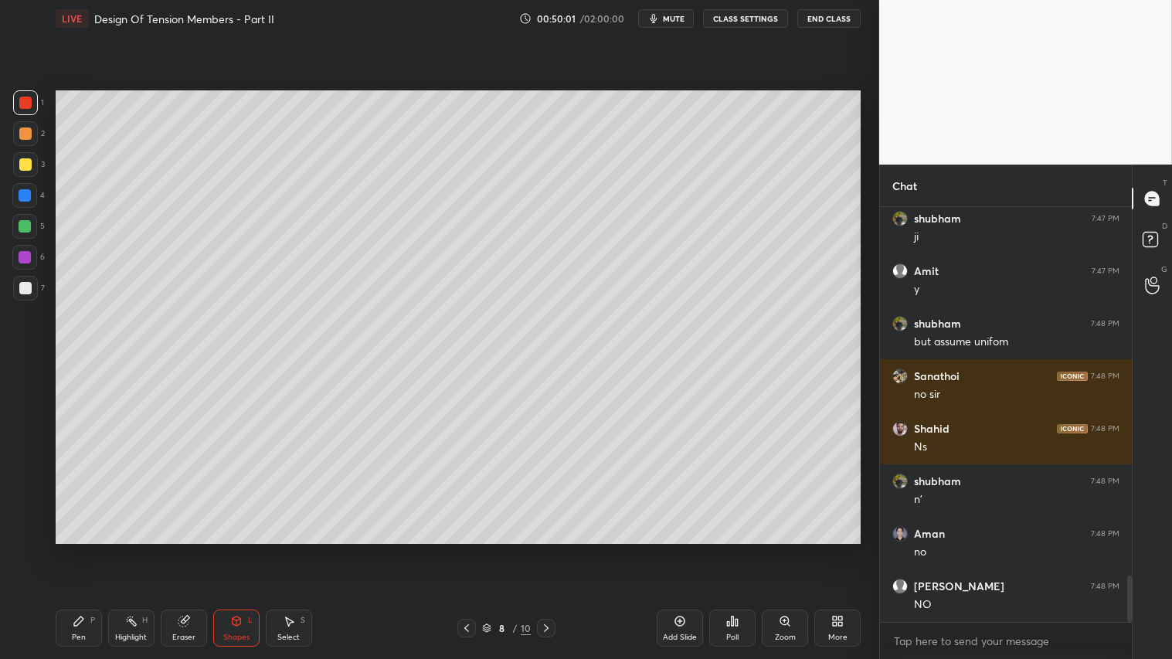
click at [29, 291] on div at bounding box center [25, 288] width 12 height 12
click at [87, 549] on div "Pen P" at bounding box center [79, 627] width 46 height 37
click at [248, 549] on div "Shapes L" at bounding box center [236, 627] width 46 height 37
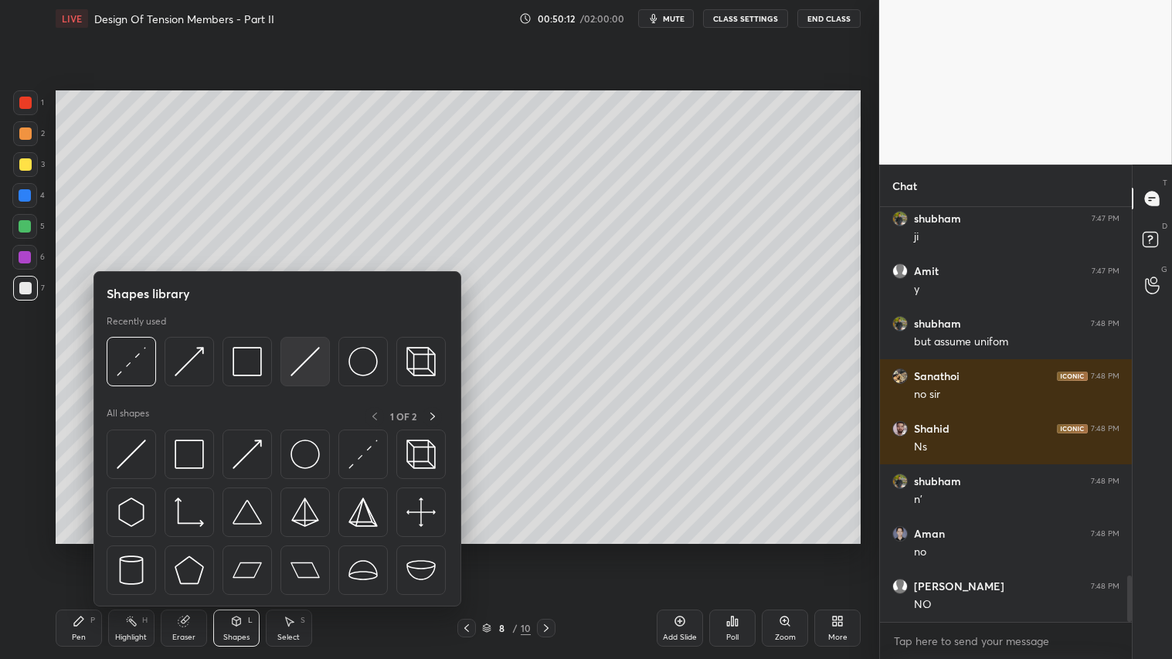
click at [297, 352] on img at bounding box center [304, 361] width 29 height 29
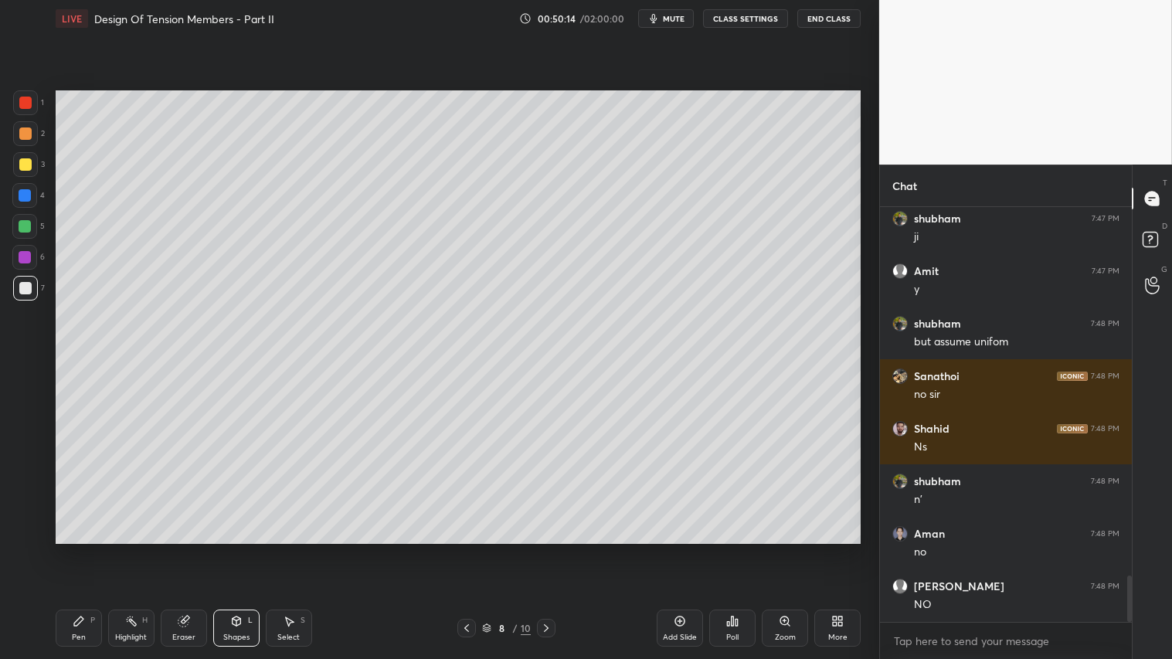
click at [83, 549] on icon at bounding box center [79, 621] width 12 height 12
click at [243, 549] on div "Shapes" at bounding box center [236, 637] width 26 height 8
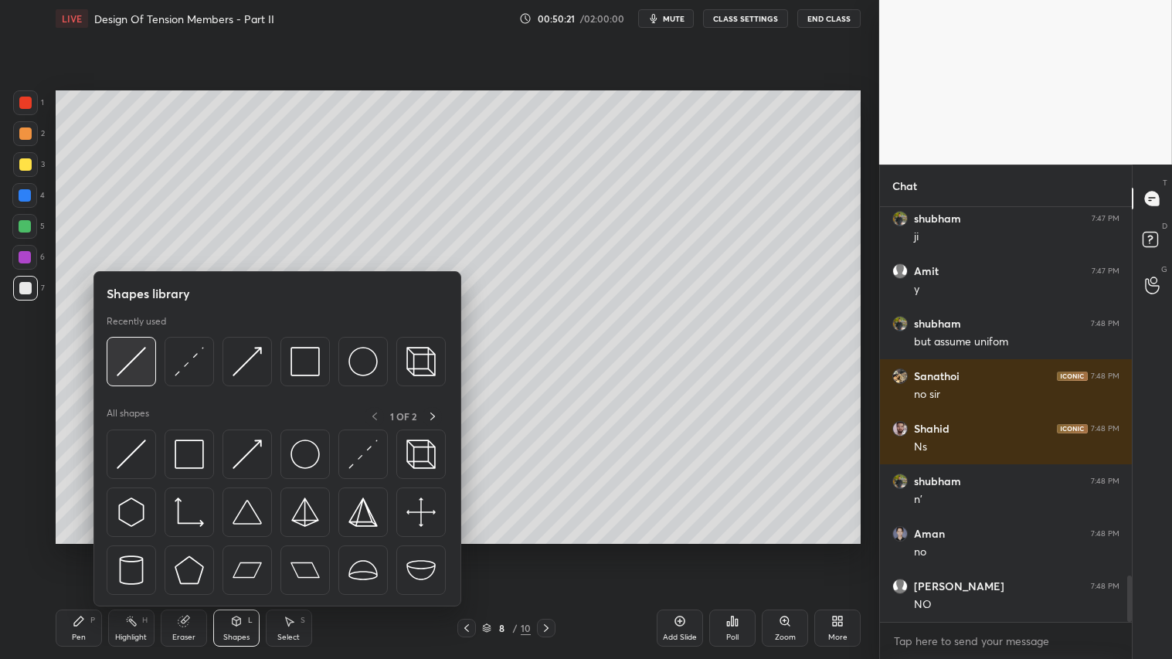
click at [125, 348] on img at bounding box center [131, 361] width 29 height 29
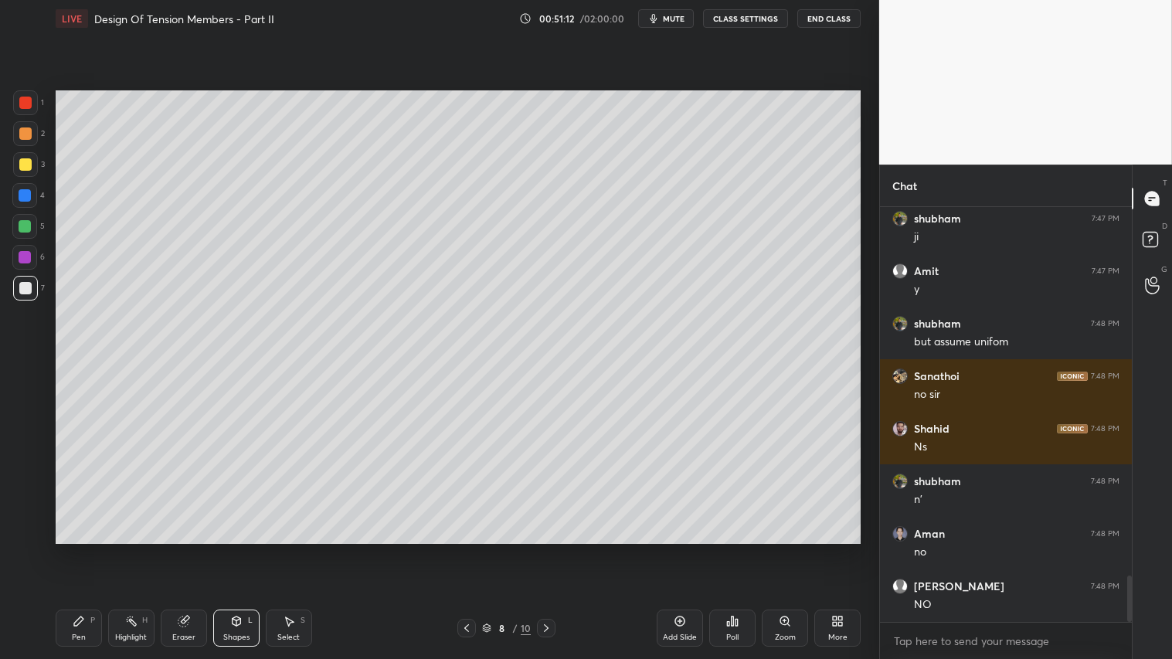
drag, startPoint x: 19, startPoint y: 132, endPoint x: 52, endPoint y: 272, distance: 143.7
click at [19, 134] on div at bounding box center [25, 133] width 12 height 12
click at [87, 549] on div "Pen P" at bounding box center [79, 627] width 46 height 37
drag, startPoint x: 33, startPoint y: 130, endPoint x: 37, endPoint y: 139, distance: 10.0
click at [33, 132] on div at bounding box center [25, 133] width 25 height 25
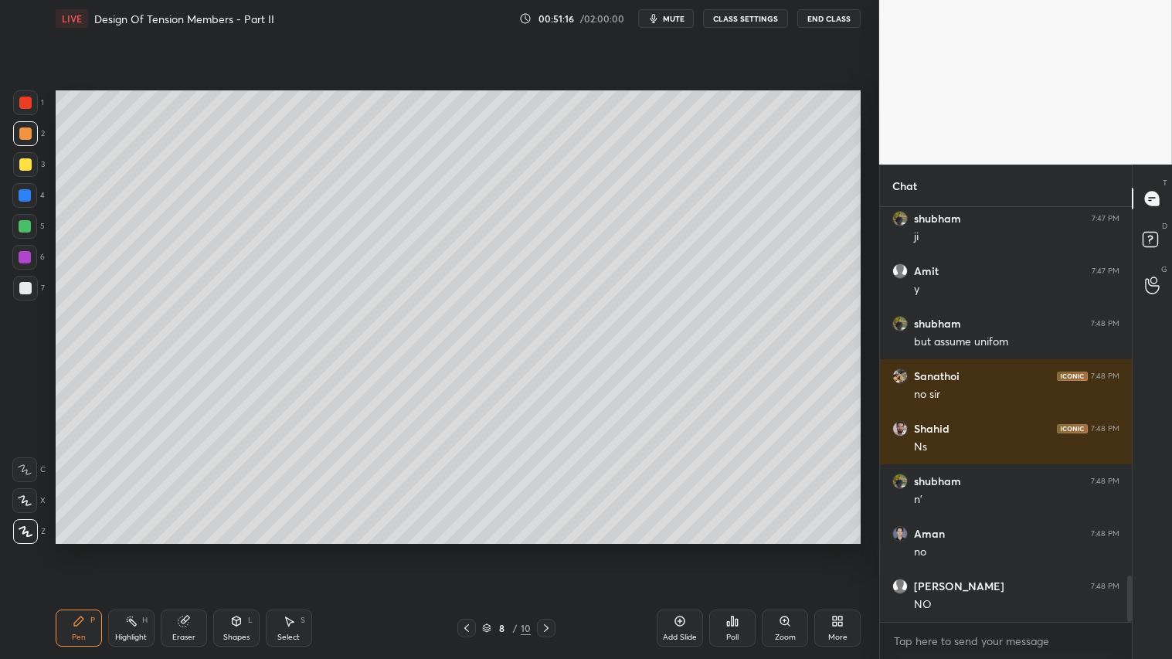
click at [66, 549] on div "Pen P" at bounding box center [79, 627] width 46 height 37
click at [75, 549] on div "Pen P" at bounding box center [79, 627] width 46 height 37
click at [26, 127] on div at bounding box center [25, 133] width 12 height 12
click at [78, 549] on icon at bounding box center [79, 621] width 12 height 12
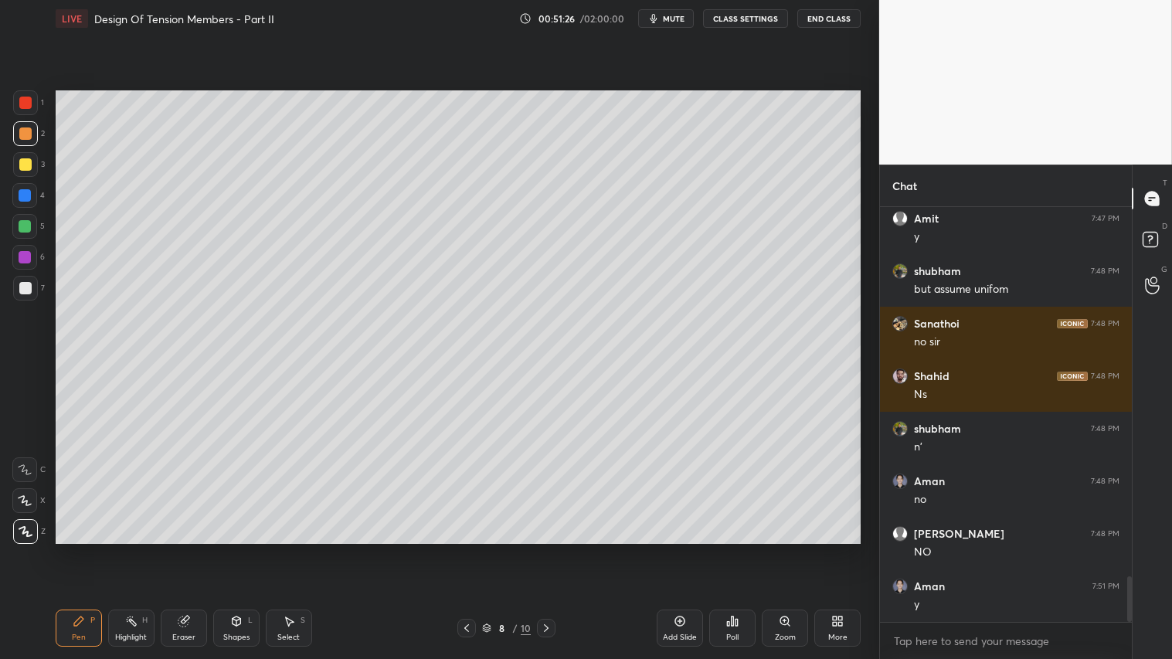
click at [90, 549] on div "P" at bounding box center [92, 620] width 5 height 8
click at [29, 284] on div at bounding box center [25, 288] width 12 height 12
click at [97, 549] on div "Pen P" at bounding box center [79, 627] width 46 height 37
click at [551, 549] on icon at bounding box center [546, 628] width 12 height 12
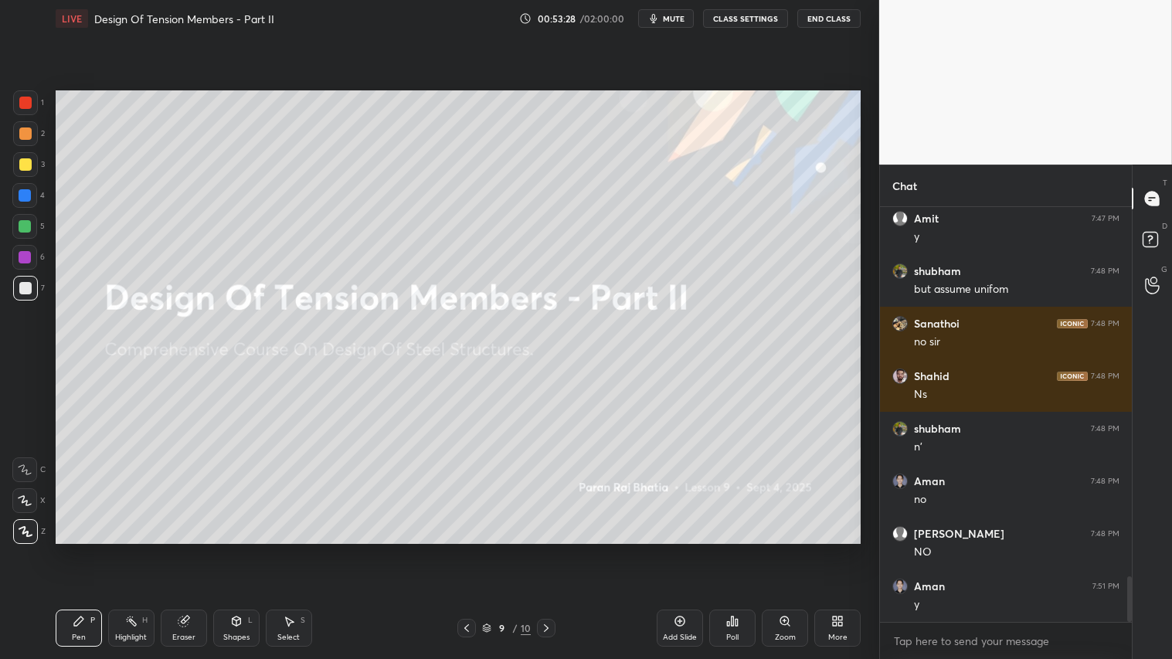
click at [465, 549] on icon at bounding box center [466, 628] width 12 height 12
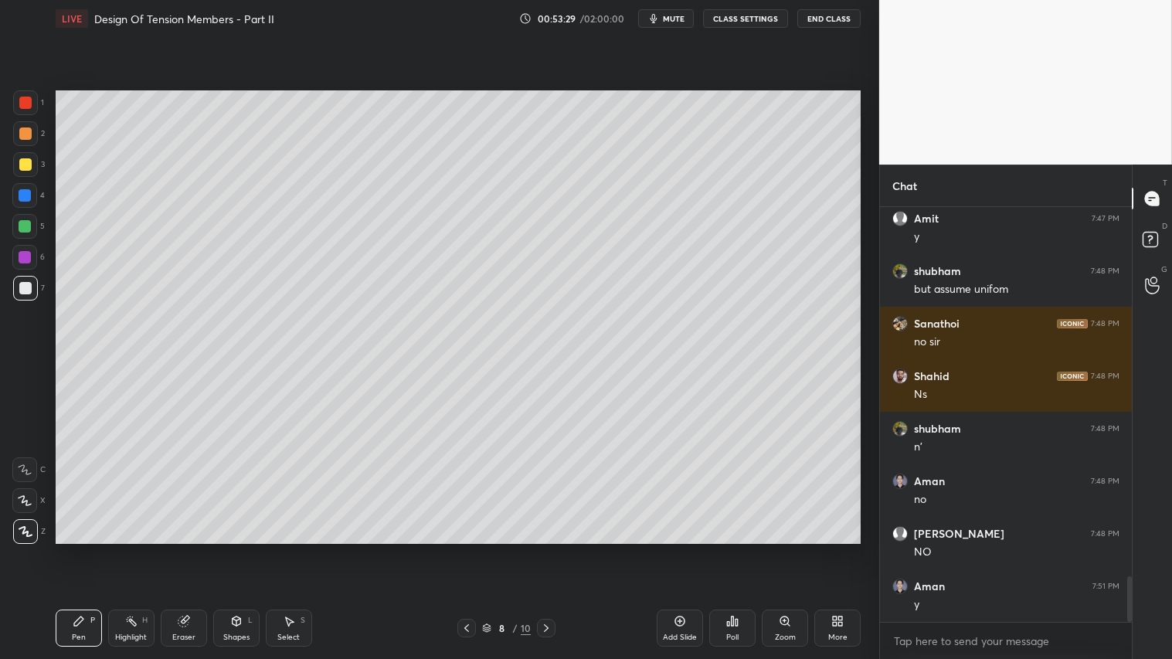
click at [684, 549] on div "Add Slide" at bounding box center [679, 627] width 46 height 37
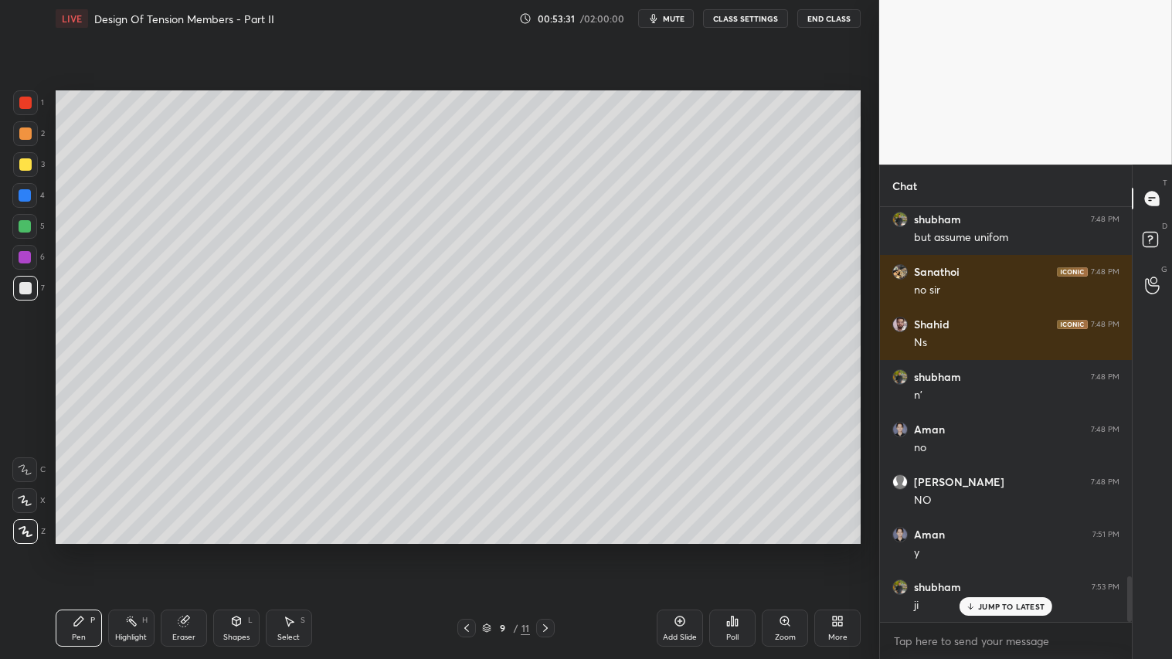
scroll to position [3442, 0]
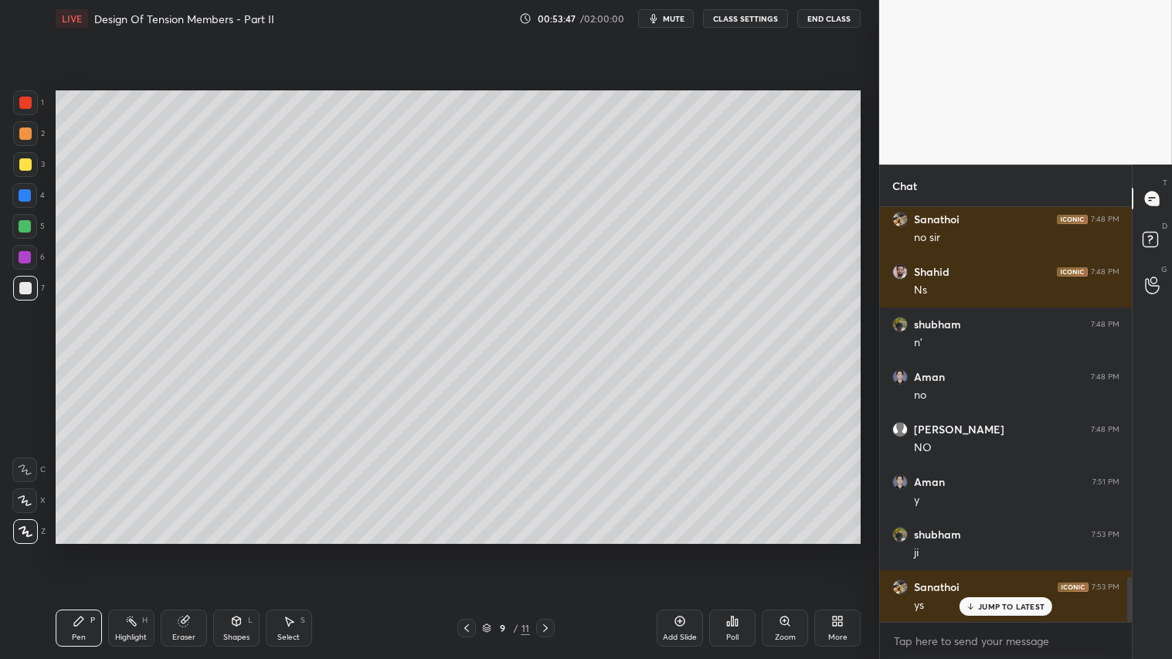
click at [77, 549] on div "Pen P" at bounding box center [79, 627] width 46 height 37
click at [81, 549] on div "Pen P" at bounding box center [79, 627] width 46 height 37
click at [70, 549] on div "Pen P" at bounding box center [79, 627] width 46 height 37
click at [79, 549] on div "Pen" at bounding box center [79, 637] width 14 height 8
click at [75, 549] on div "Pen P" at bounding box center [79, 627] width 46 height 37
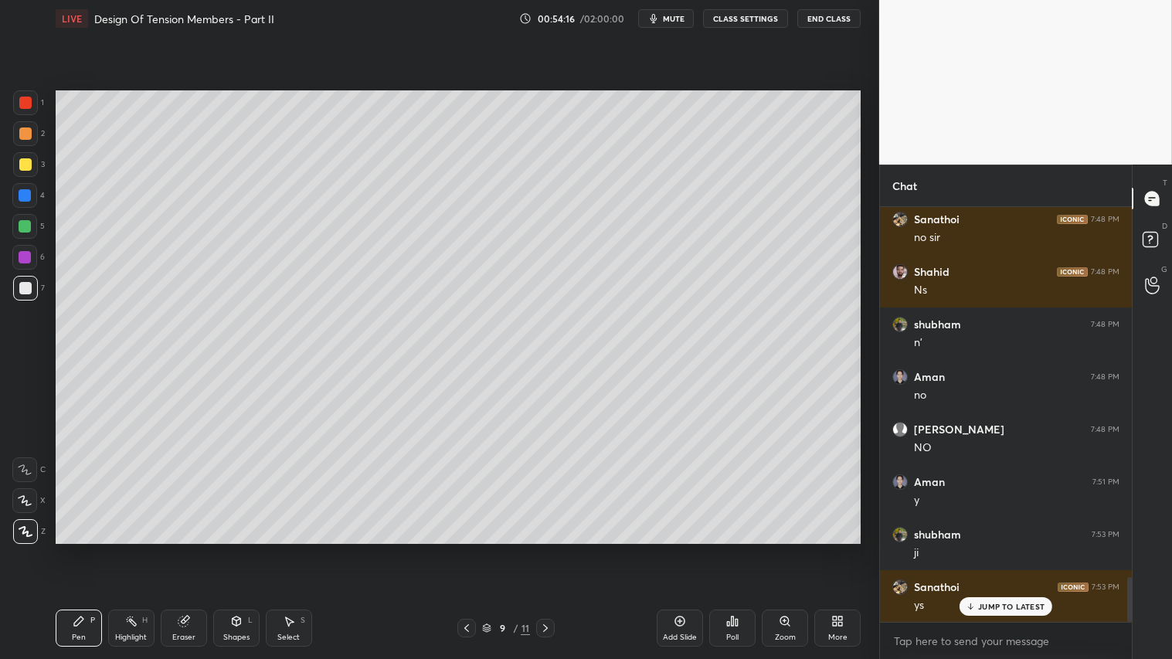
scroll to position [3495, 0]
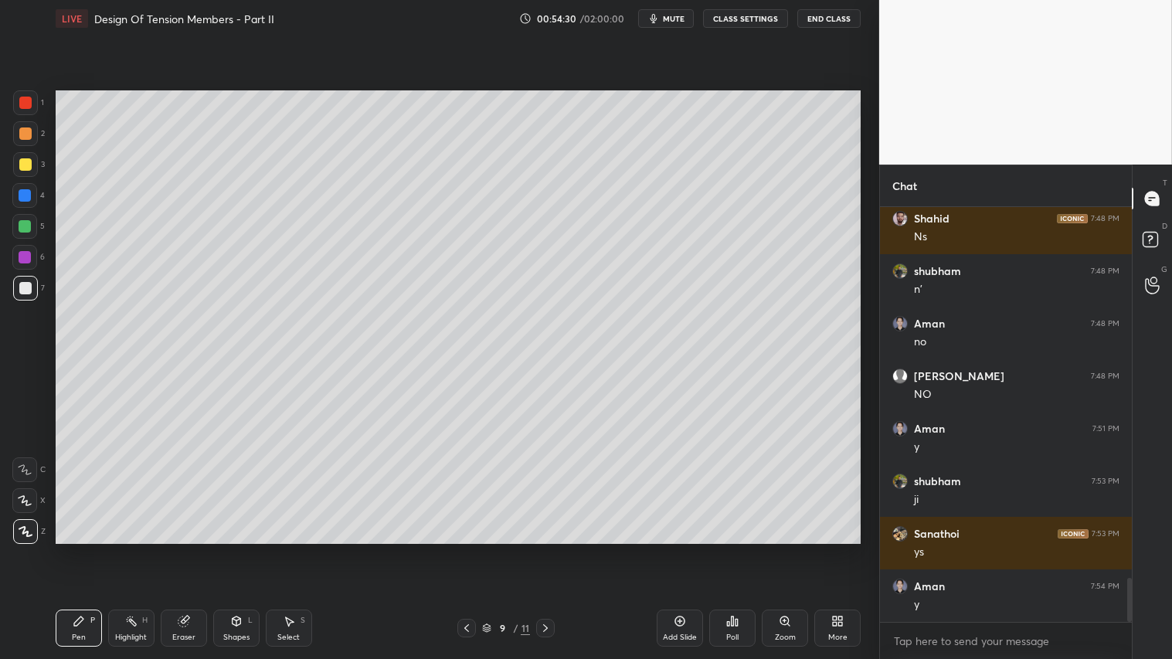
drag, startPoint x: 239, startPoint y: 633, endPoint x: 246, endPoint y: 606, distance: 27.7
click at [240, 549] on div "Shapes" at bounding box center [236, 637] width 26 height 8
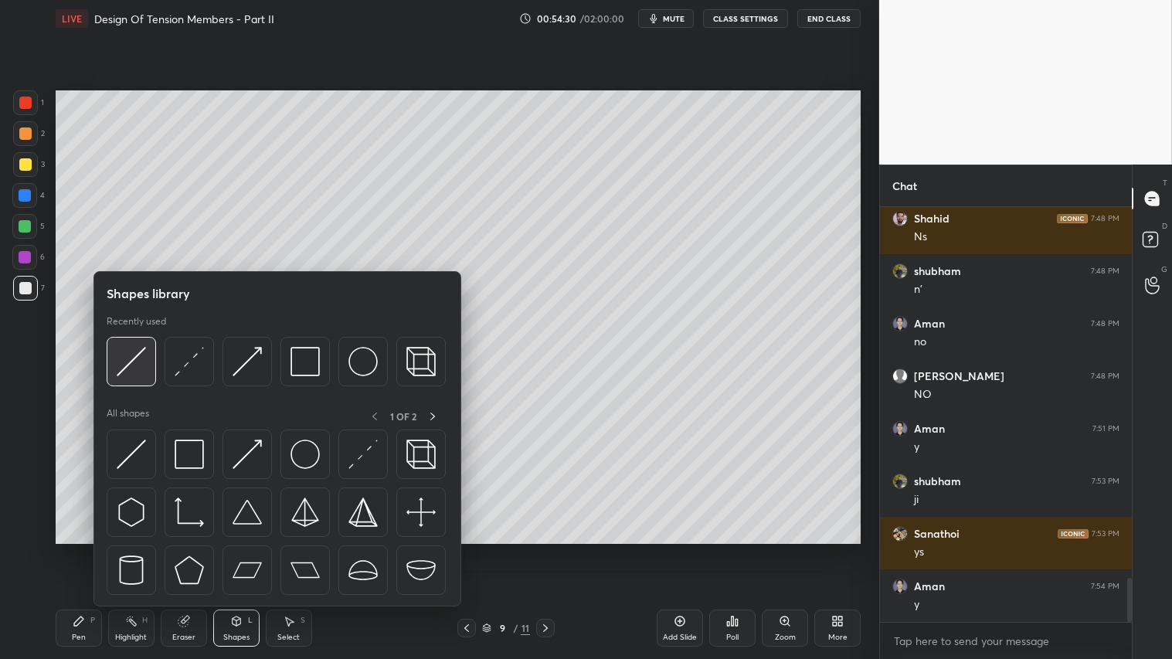
click at [134, 351] on img at bounding box center [131, 361] width 29 height 29
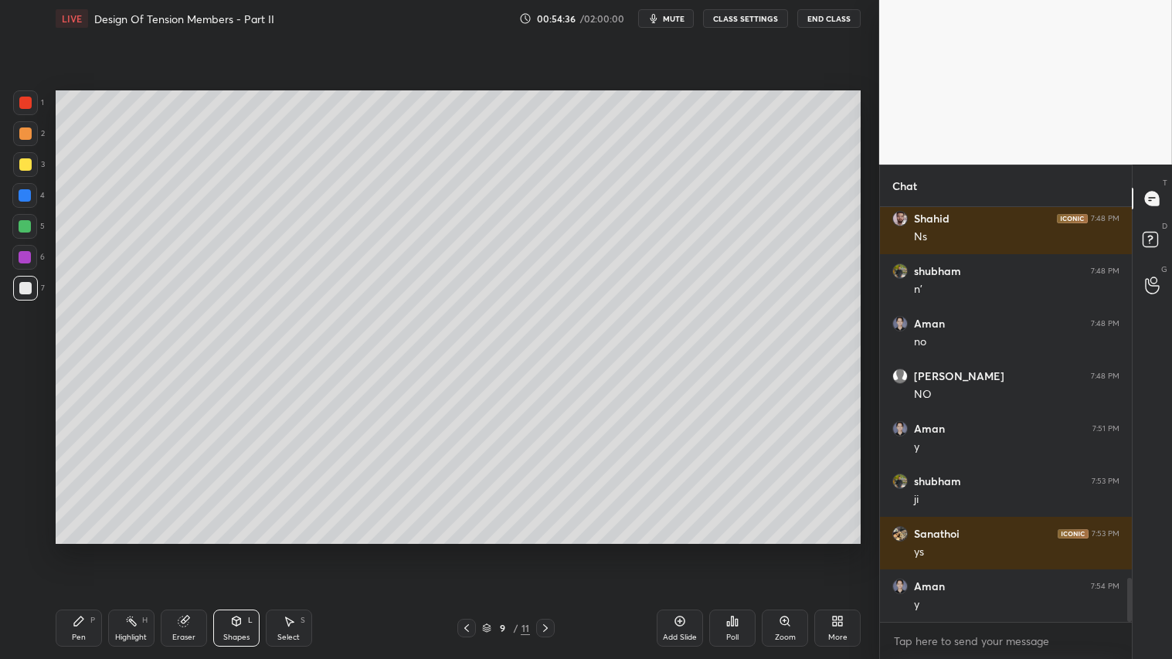
click at [15, 134] on div at bounding box center [25, 133] width 25 height 25
click at [25, 139] on div at bounding box center [25, 133] width 12 height 12
click at [26, 163] on div at bounding box center [25, 164] width 12 height 12
click at [43, 549] on div "1 2 3 4 5 6 7 C X Z C X Z E E Erase all H H LIVE Design Of Tension Members - Pa…" at bounding box center [433, 329] width 867 height 659
click at [80, 549] on div "Pen" at bounding box center [79, 637] width 14 height 8
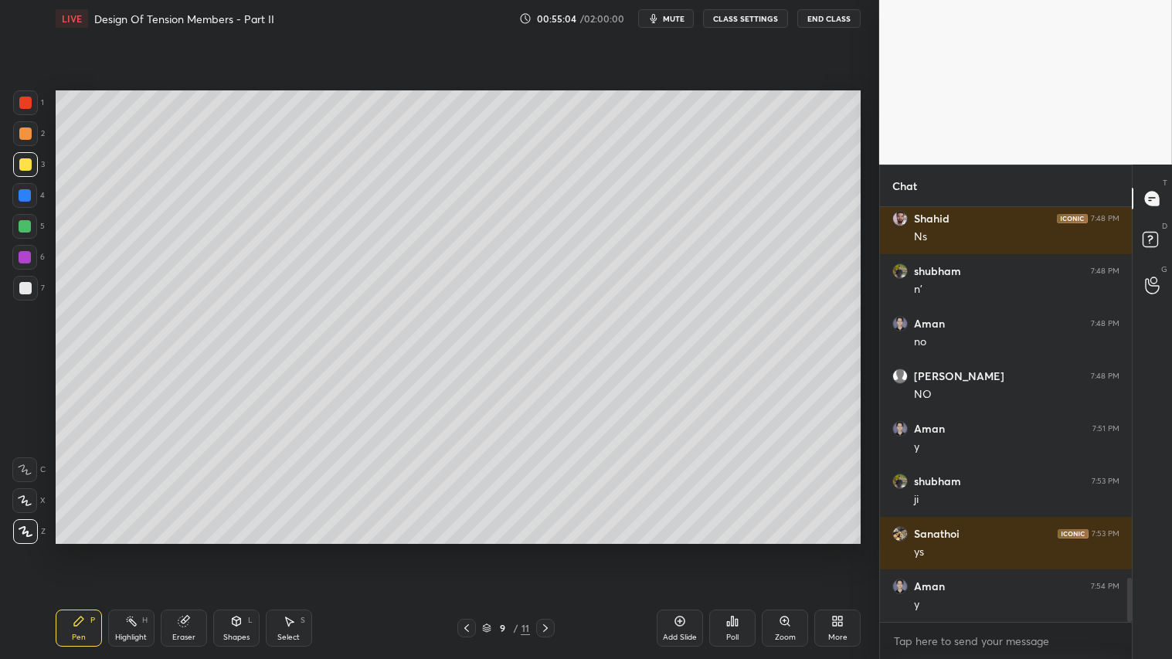
drag, startPoint x: 235, startPoint y: 627, endPoint x: 239, endPoint y: 608, distance: 19.9
click at [236, 549] on icon at bounding box center [236, 621] width 12 height 12
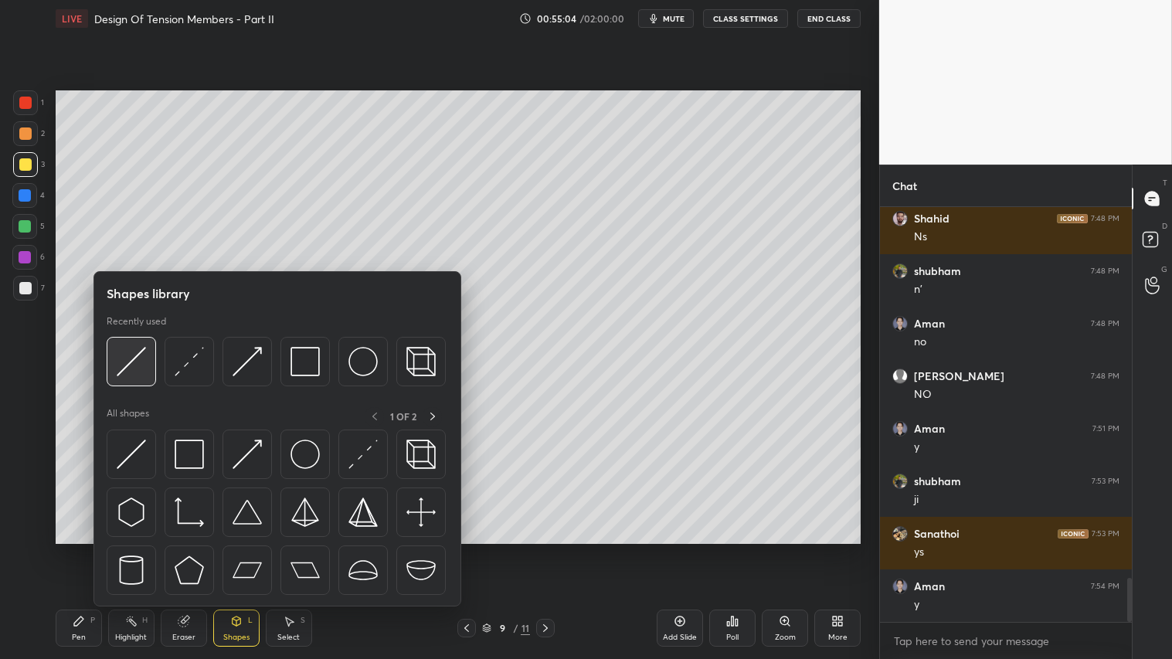
click at [139, 350] on img at bounding box center [131, 361] width 29 height 29
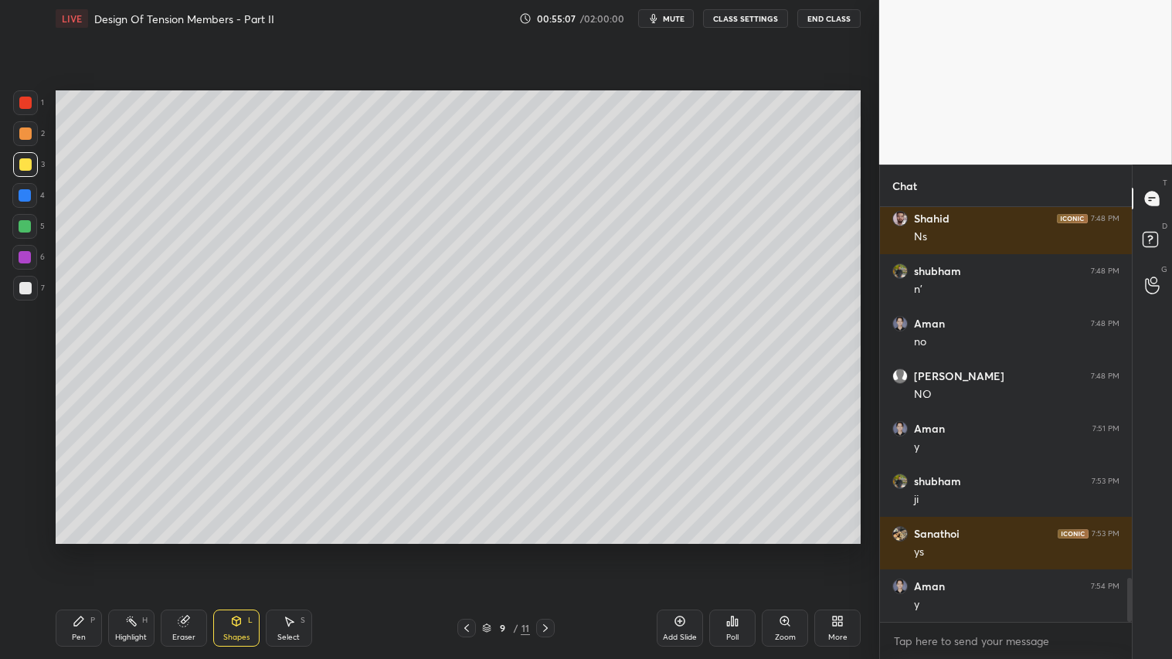
click at [82, 549] on icon at bounding box center [79, 621] width 12 height 12
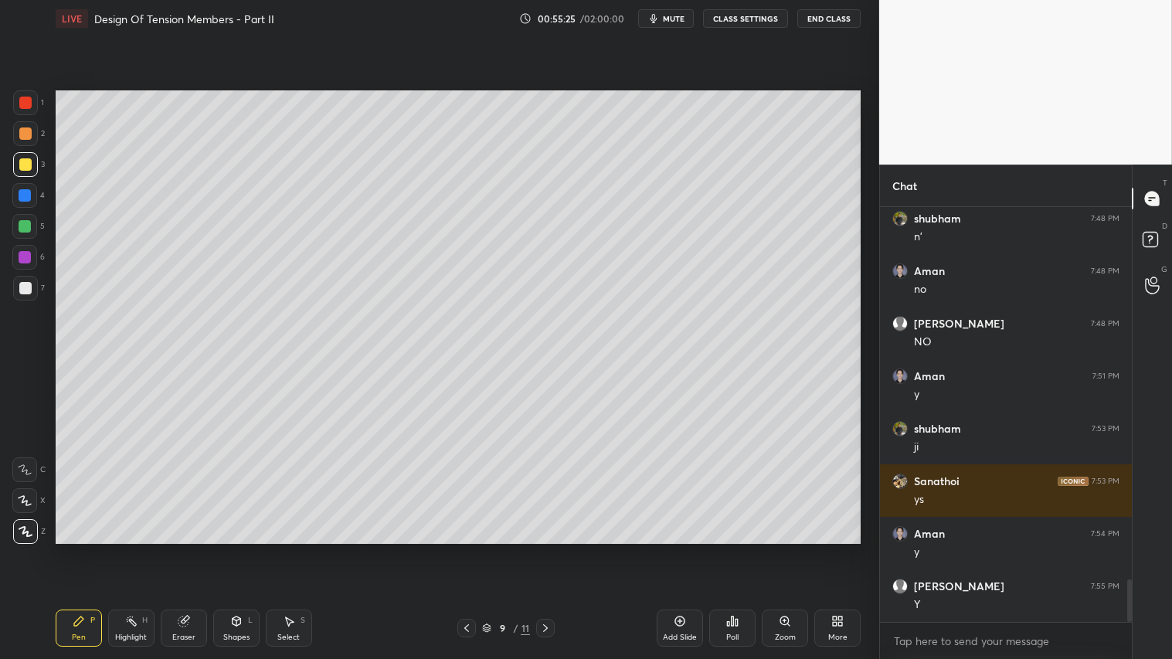
scroll to position [3600, 0]
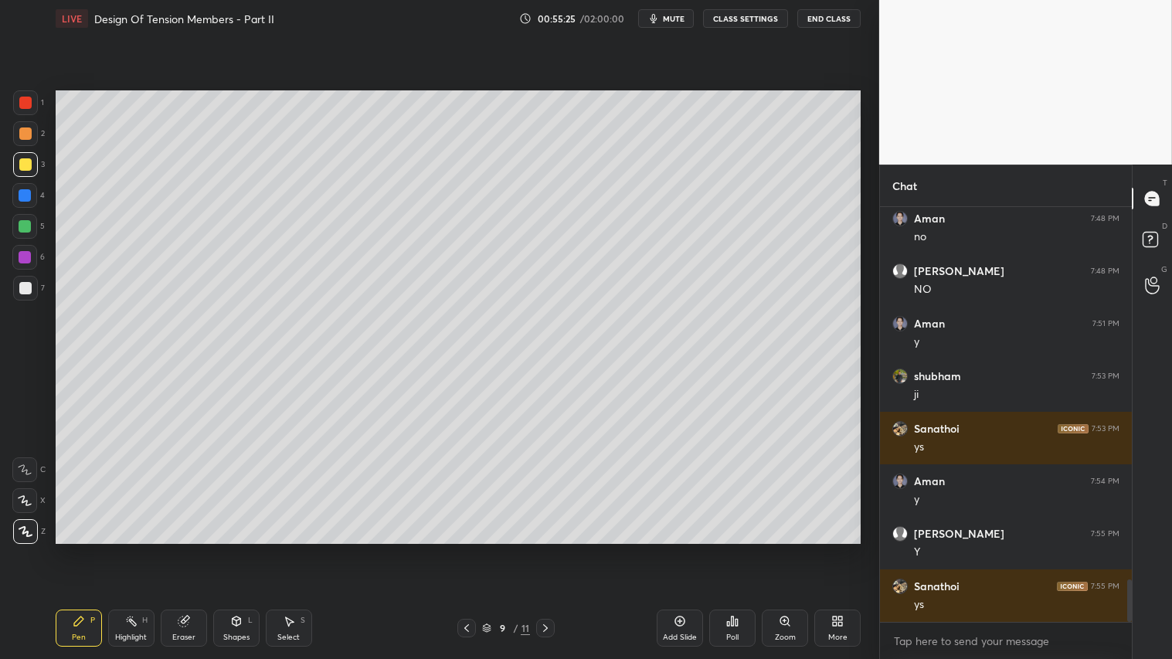
drag, startPoint x: 19, startPoint y: 134, endPoint x: 19, endPoint y: 141, distance: 7.8
click at [19, 139] on div at bounding box center [25, 133] width 25 height 25
click at [88, 549] on div "Pen P" at bounding box center [79, 627] width 46 height 37
click at [468, 549] on icon at bounding box center [466, 628] width 12 height 12
click at [465, 549] on icon at bounding box center [466, 628] width 12 height 12
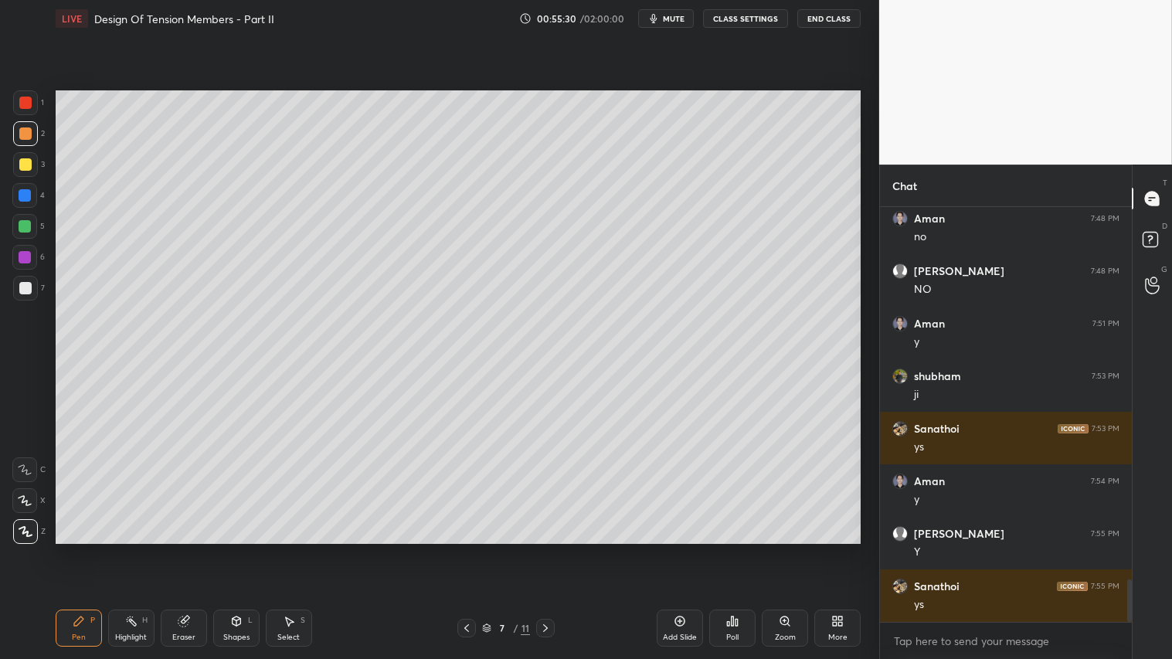
click at [464, 549] on icon at bounding box center [466, 628] width 12 height 12
click at [545, 549] on icon at bounding box center [545, 628] width 12 height 12
click at [549, 549] on icon at bounding box center [545, 628] width 12 height 12
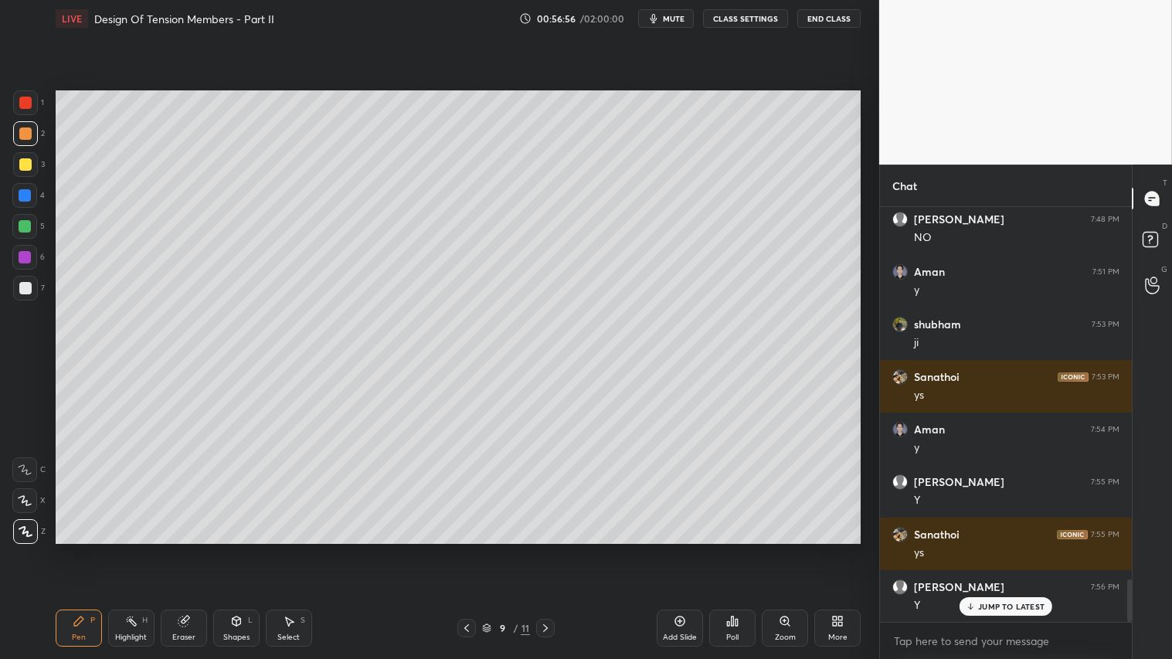
click at [23, 130] on div at bounding box center [25, 133] width 12 height 12
click at [81, 549] on div "Pen" at bounding box center [79, 637] width 14 height 8
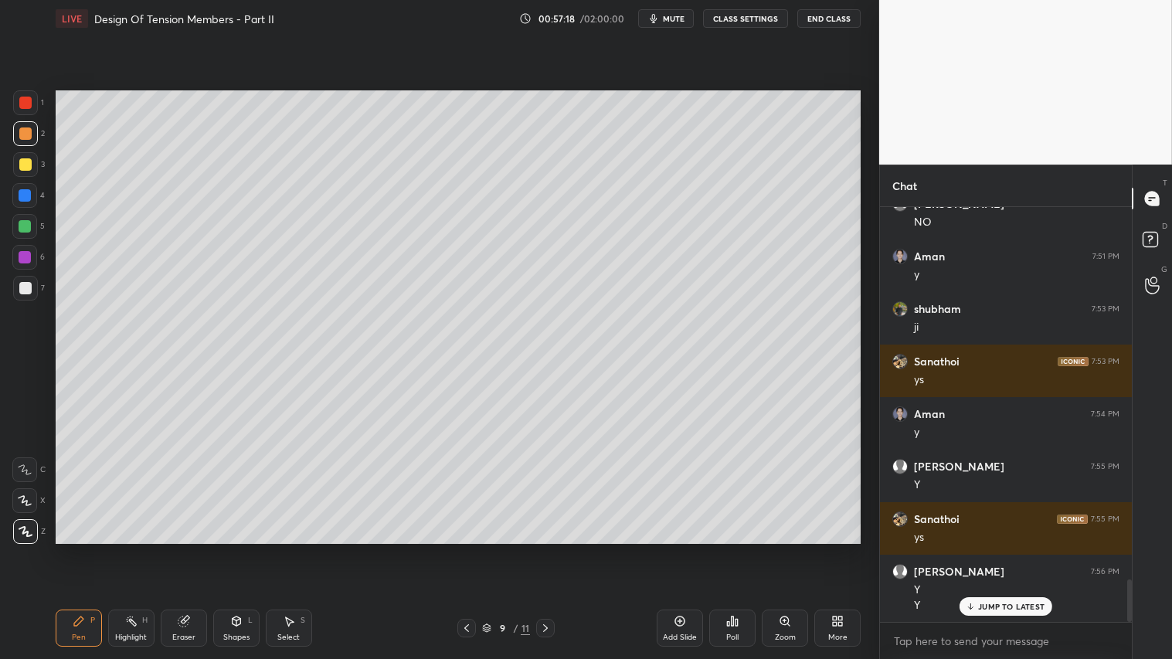
click at [94, 549] on div "Pen P" at bounding box center [79, 627] width 46 height 37
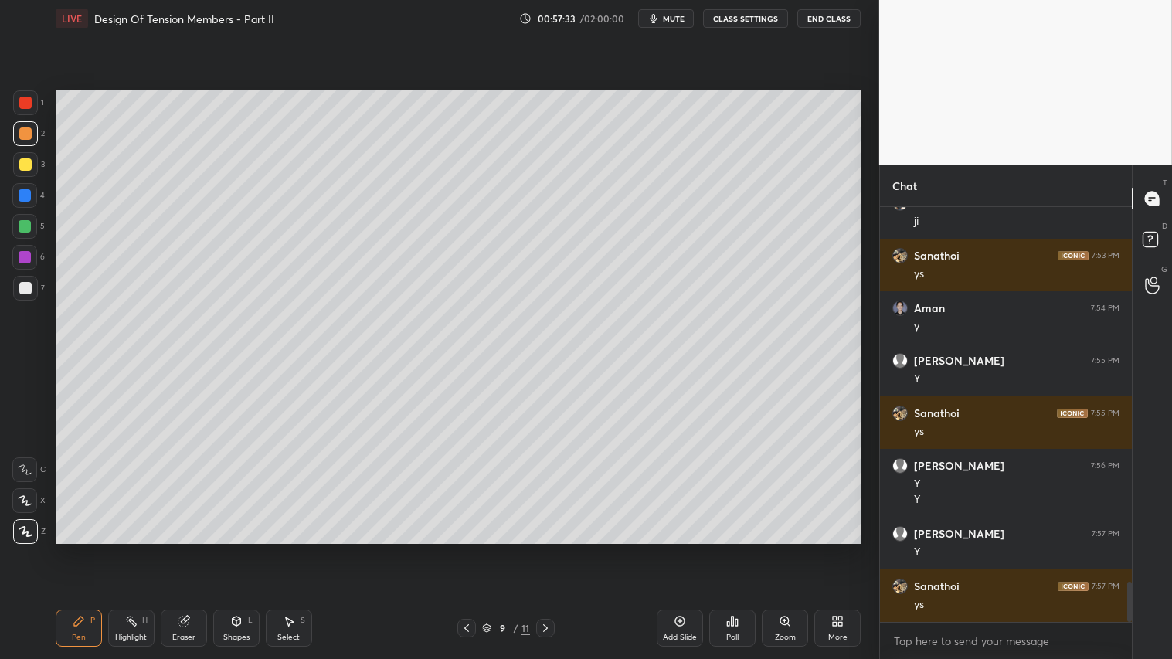
scroll to position [3825, 0]
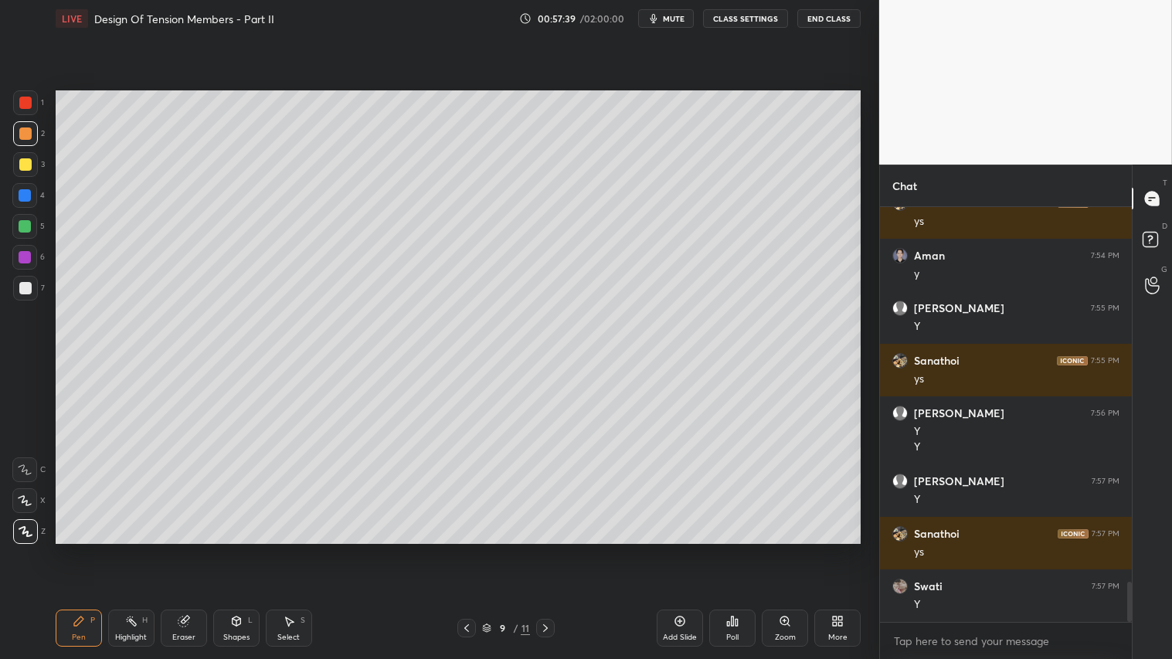
drag, startPoint x: 191, startPoint y: 630, endPoint x: 198, endPoint y: 626, distance: 8.0
click at [195, 549] on div "Eraser" at bounding box center [184, 627] width 46 height 37
drag, startPoint x: 25, startPoint y: 419, endPoint x: 34, endPoint y: 418, distance: 8.5
click at [29, 418] on icon at bounding box center [26, 419] width 14 height 14
drag, startPoint x: 85, startPoint y: 639, endPoint x: 209, endPoint y: 575, distance: 139.5
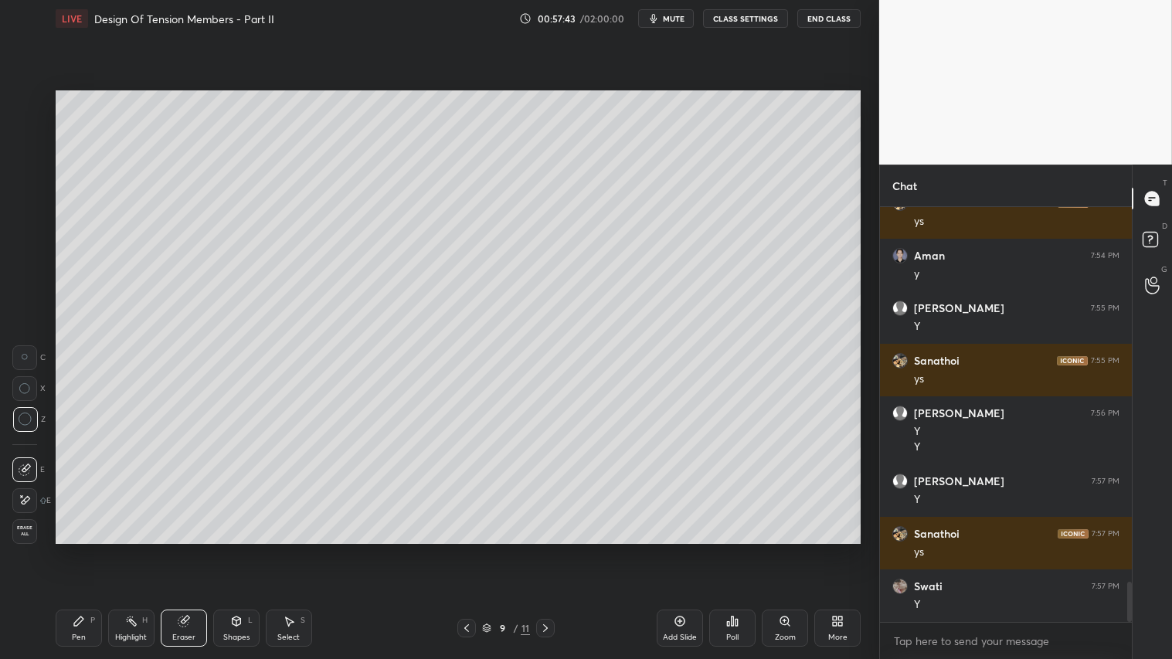
click at [91, 549] on div "Pen P" at bounding box center [79, 627] width 46 height 37
drag, startPoint x: 175, startPoint y: 633, endPoint x: 328, endPoint y: 558, distance: 170.3
click at [178, 549] on div "Eraser" at bounding box center [183, 637] width 23 height 8
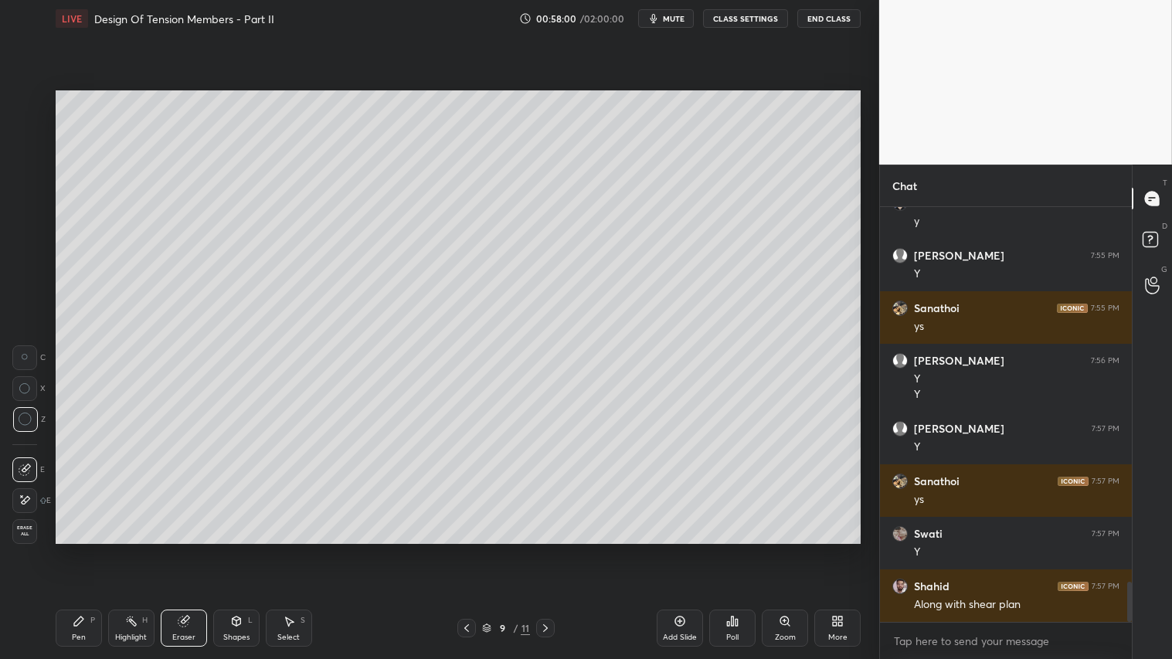
drag, startPoint x: 73, startPoint y: 636, endPoint x: 158, endPoint y: 576, distance: 104.1
click at [73, 549] on div "Pen" at bounding box center [79, 637] width 14 height 8
click at [680, 24] on button "mute" at bounding box center [666, 18] width 56 height 19
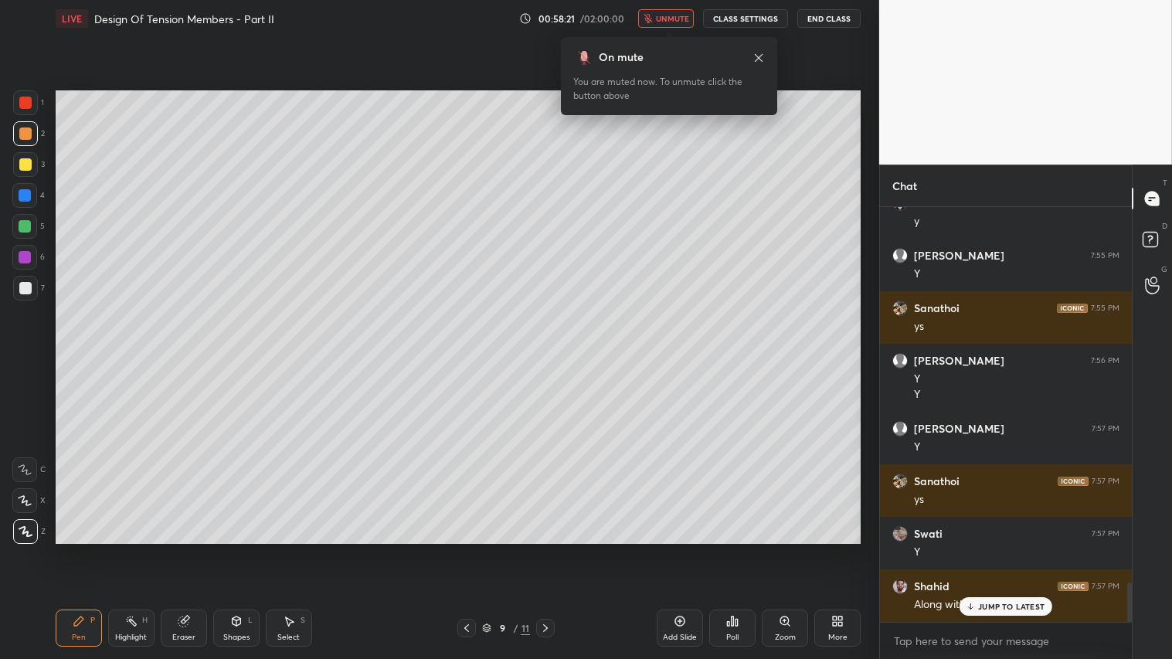
scroll to position [3930, 0]
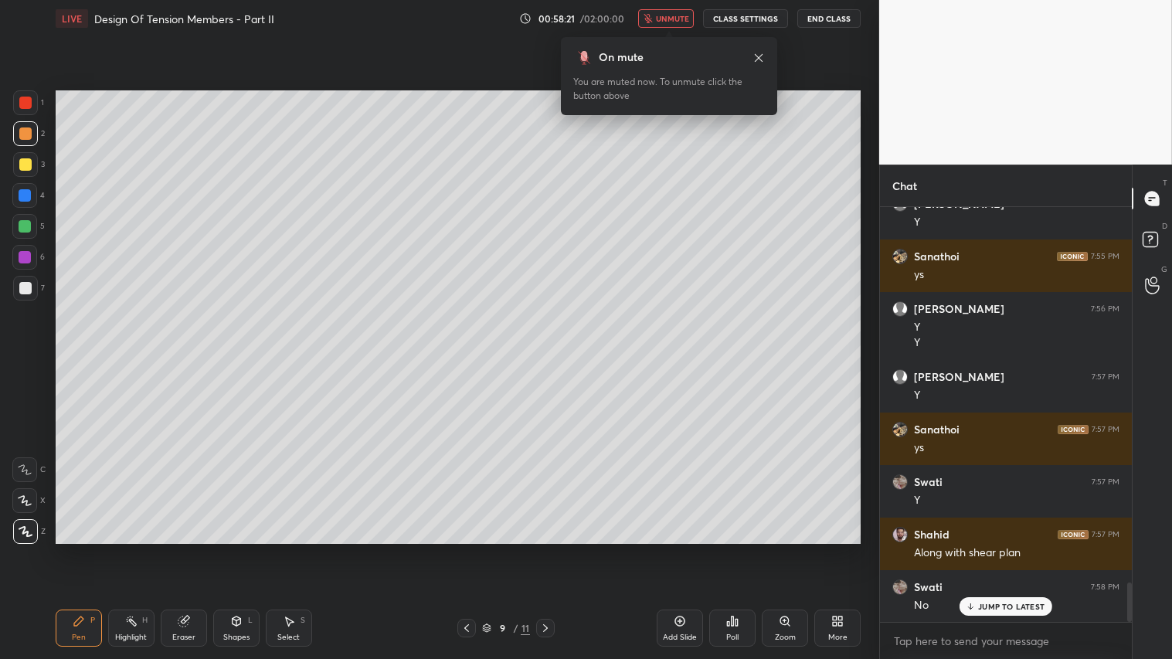
click at [675, 18] on span "unmute" at bounding box center [672, 18] width 33 height 11
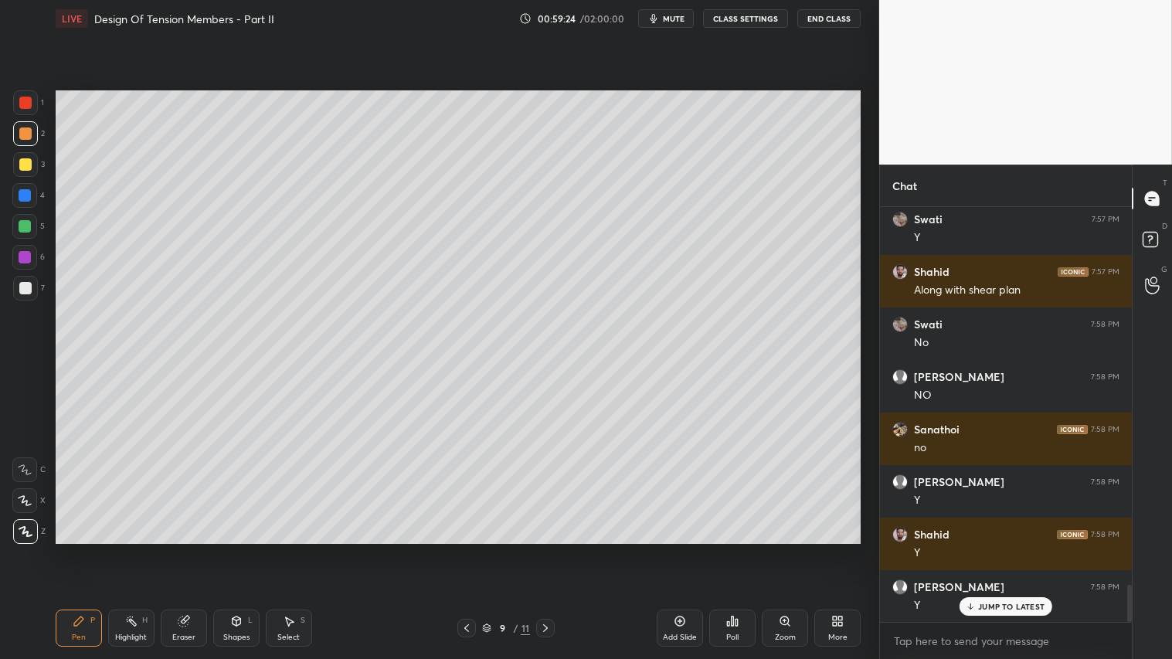
scroll to position [4245, 0]
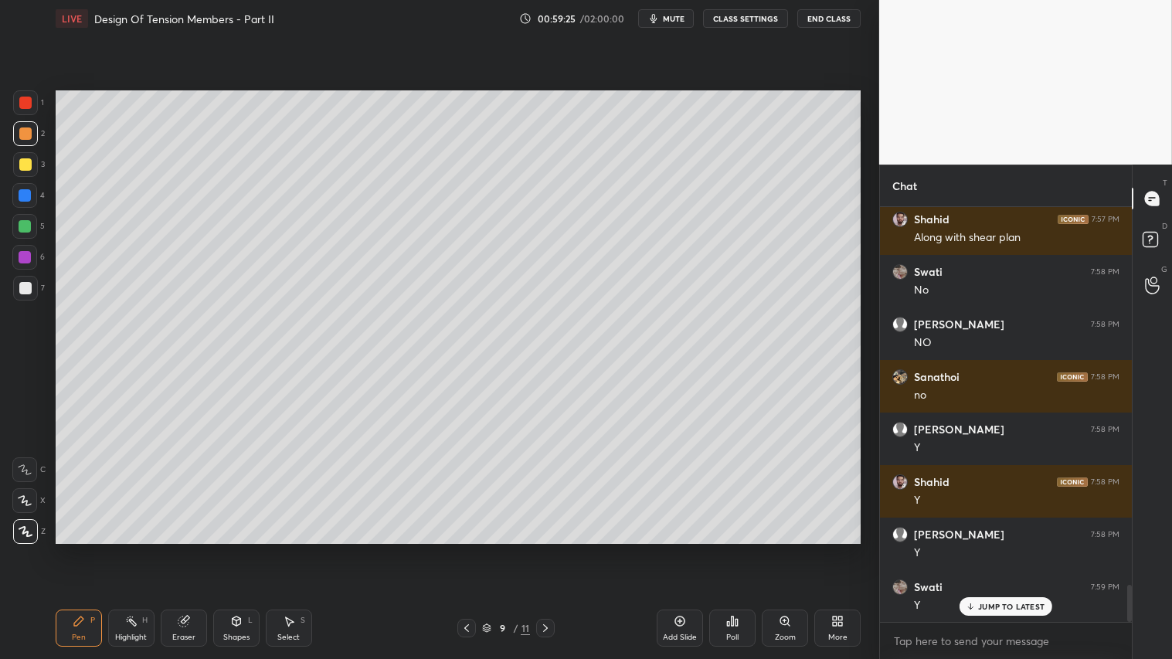
click at [670, 15] on span "mute" at bounding box center [674, 18] width 22 height 11
click at [660, 16] on span "unmute" at bounding box center [672, 18] width 33 height 11
click at [666, 17] on span "mute" at bounding box center [674, 18] width 22 height 11
click at [745, 14] on button "CLASS SETTINGS" at bounding box center [745, 18] width 85 height 19
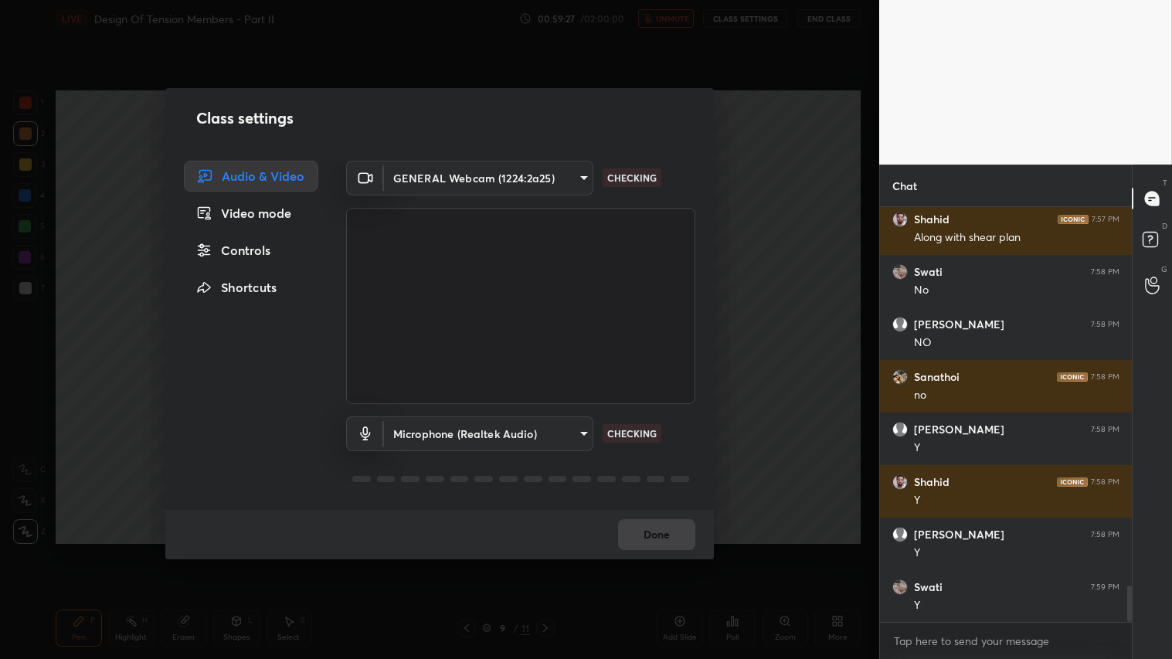
scroll to position [4298, 0]
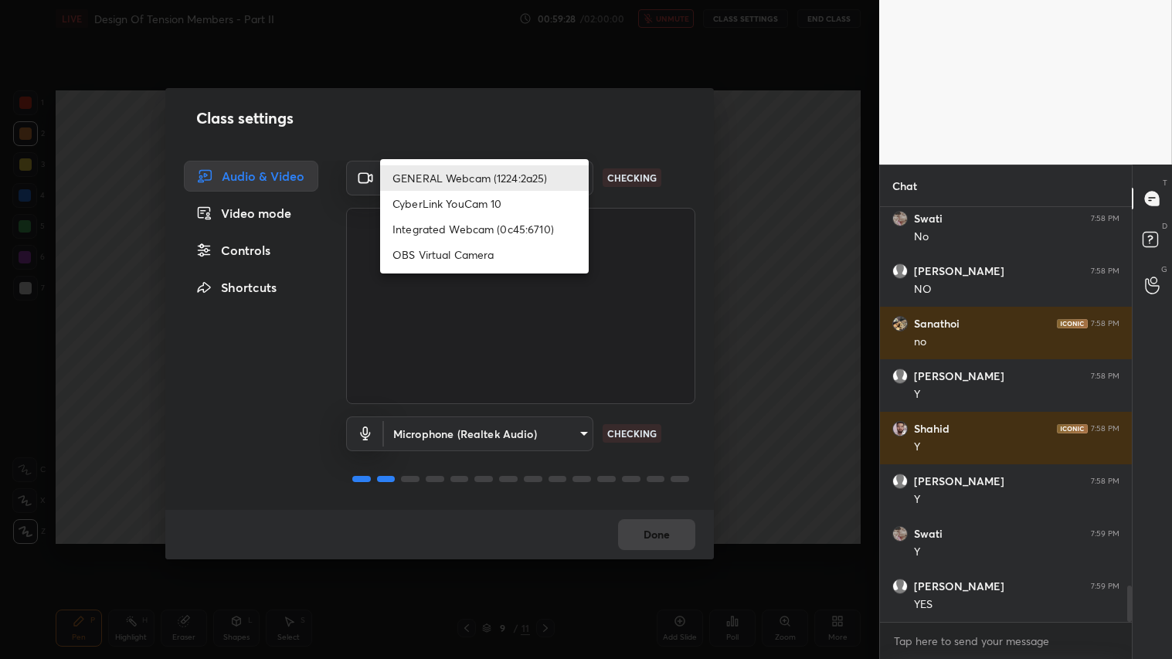
drag, startPoint x: 575, startPoint y: 175, endPoint x: 549, endPoint y: 226, distance: 58.0
click at [576, 175] on body "1 2 3 4 5 6 7 C X Z C X Z E E Erase all H H LIVE Design Of Tension Members - Pa…" at bounding box center [586, 329] width 1172 height 659
click at [497, 230] on li "Integrated Webcam (0c45:6710)" at bounding box center [484, 228] width 209 height 25
type input "c5c2f7231e9952ba016bf395f8d23ccccda43c405848800533c4c3fa58e8e242"
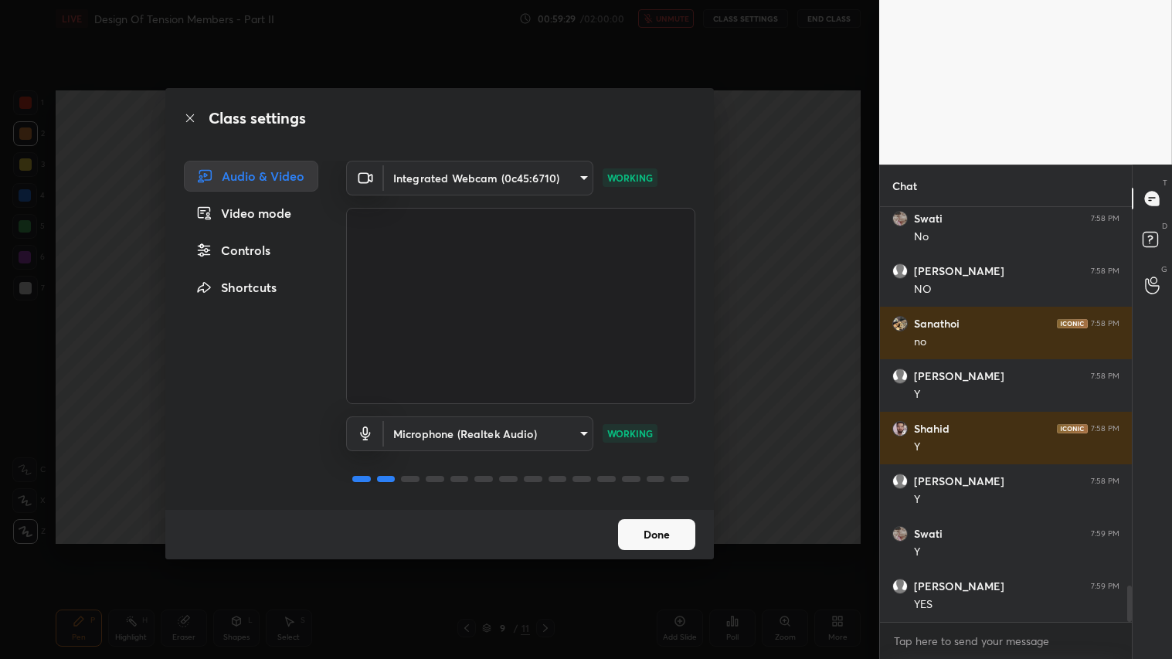
click at [664, 529] on button "Done" at bounding box center [656, 534] width 77 height 31
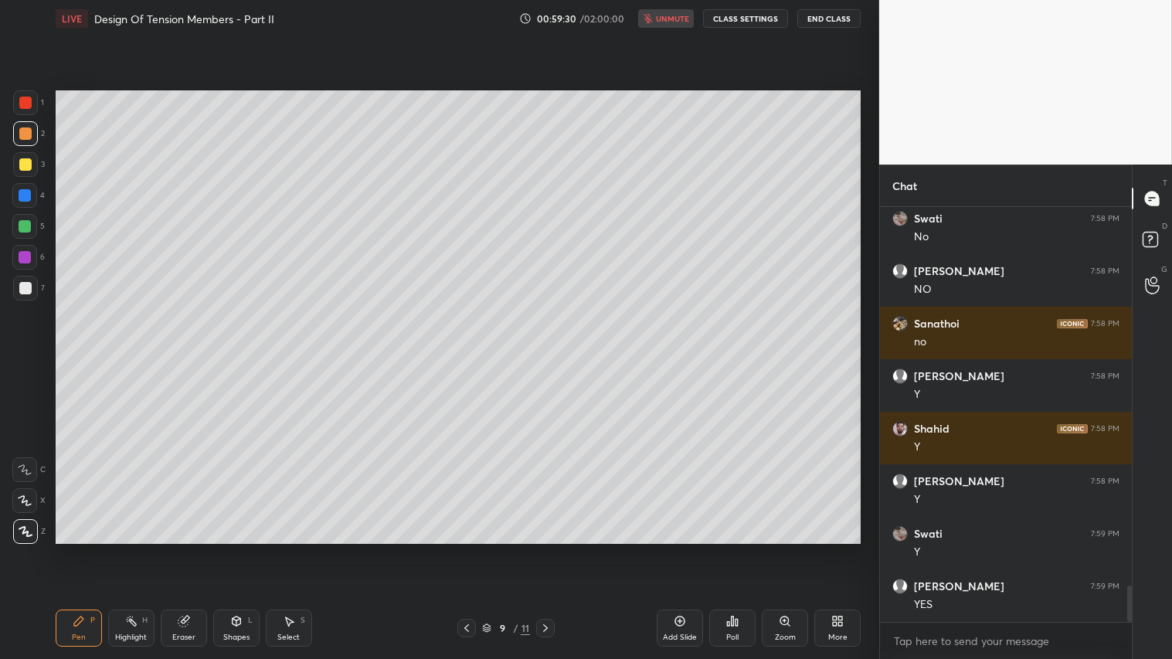
scroll to position [4351, 0]
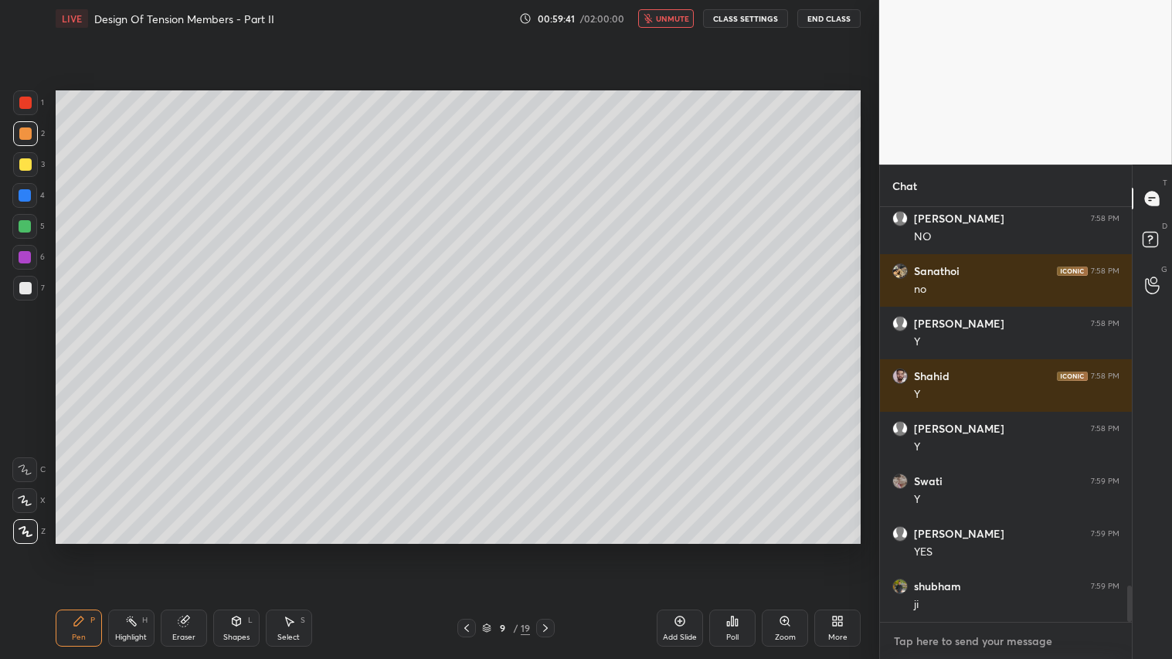
click at [919, 549] on textarea at bounding box center [1005, 641] width 227 height 25
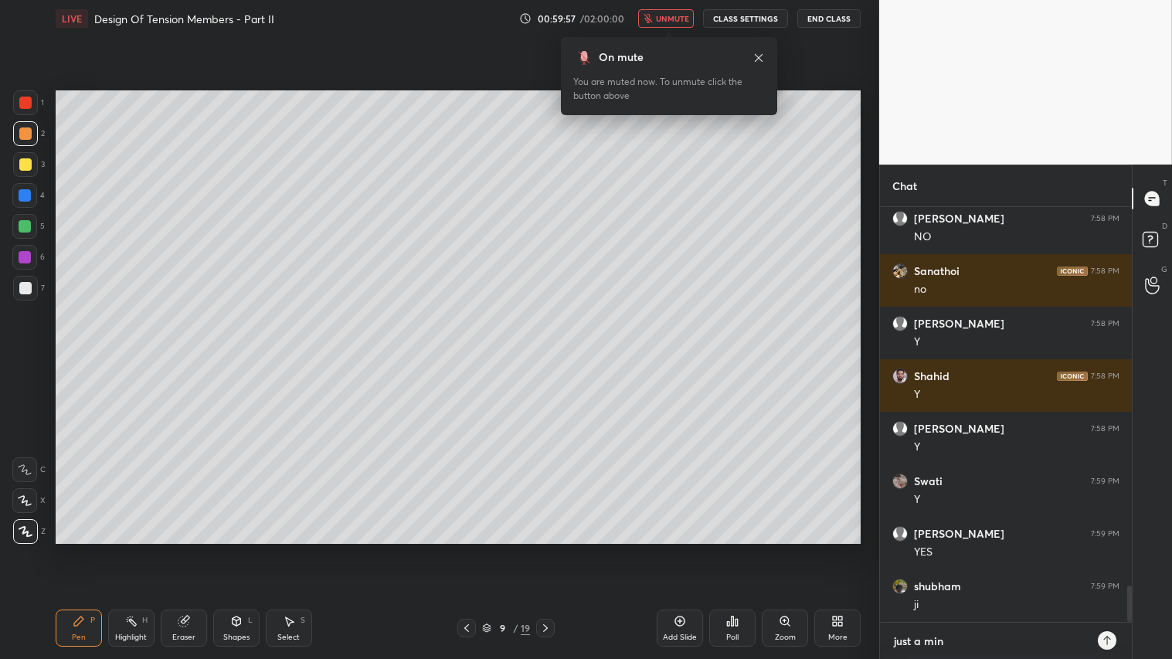
type textarea "just a min"
click at [1107, 549] on icon at bounding box center [1107, 640] width 12 height 12
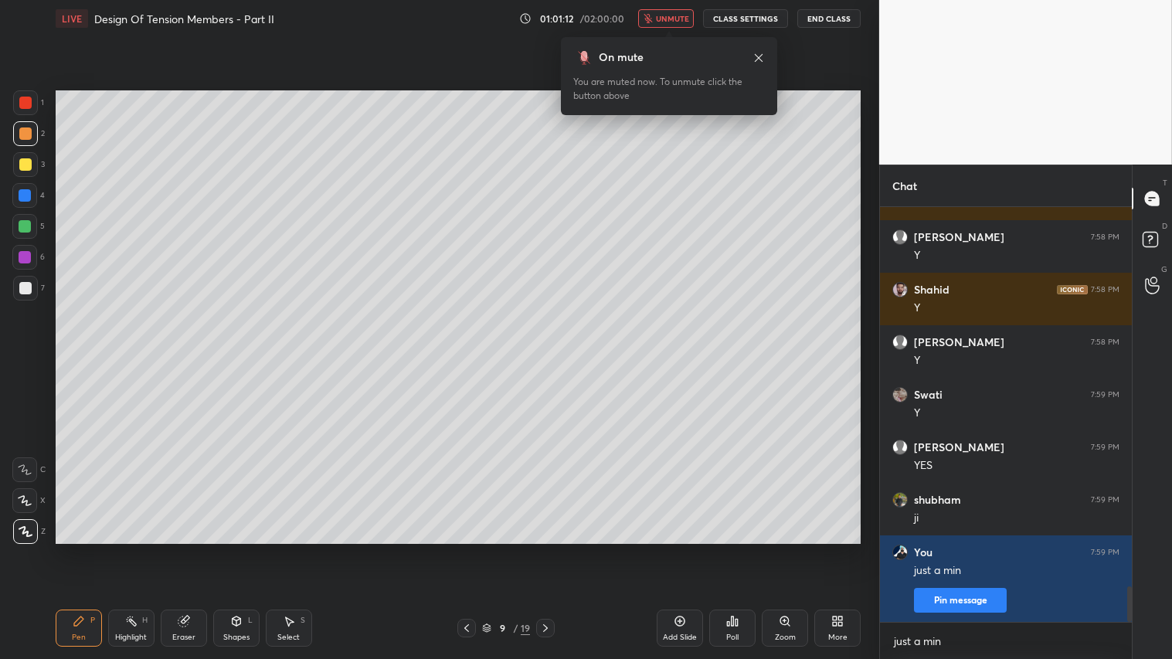
click at [745, 19] on button "CLASS SETTINGS" at bounding box center [745, 18] width 85 height 19
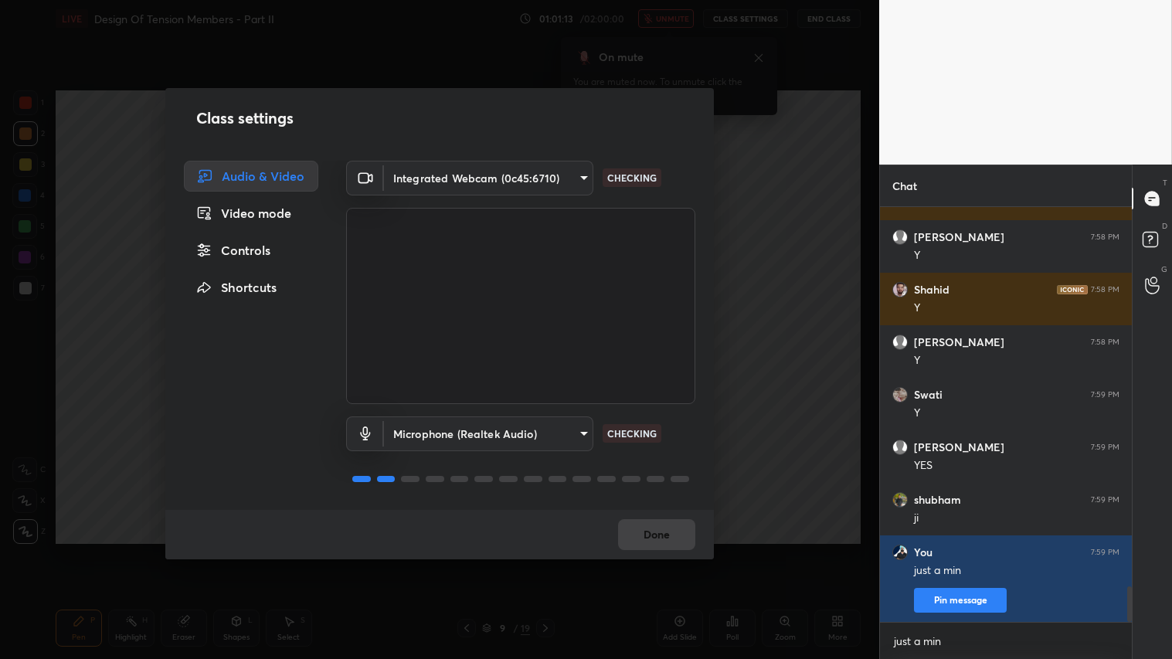
click at [582, 175] on body "1 2 3 4 5 6 7 C X Z C X Z E E Erase all H H LIVE Design Of Tension Members - Pa…" at bounding box center [586, 329] width 1172 height 659
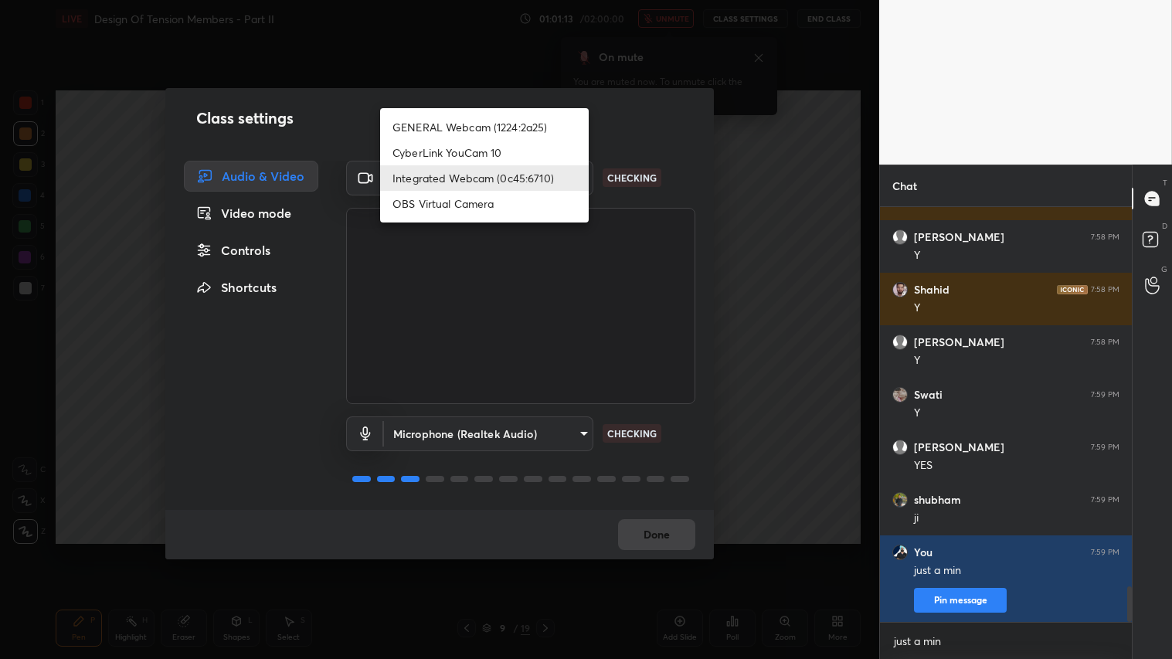
click at [530, 178] on li "Integrated Webcam (0c45:6710)" at bounding box center [484, 177] width 209 height 25
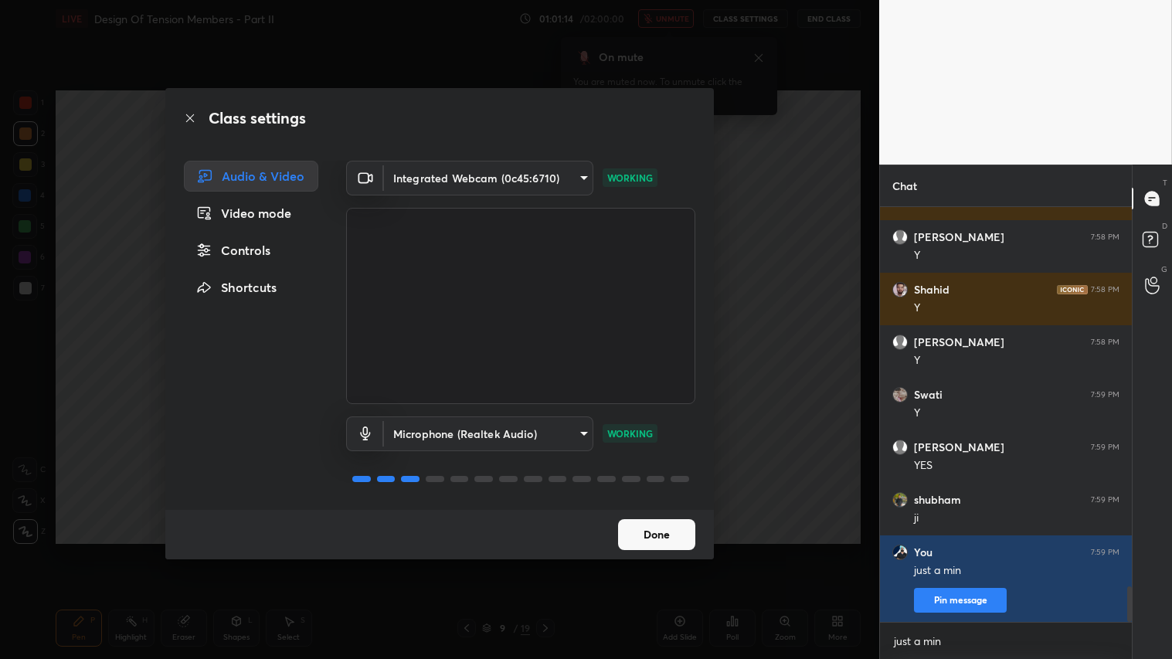
click at [667, 537] on button "Done" at bounding box center [656, 534] width 77 height 31
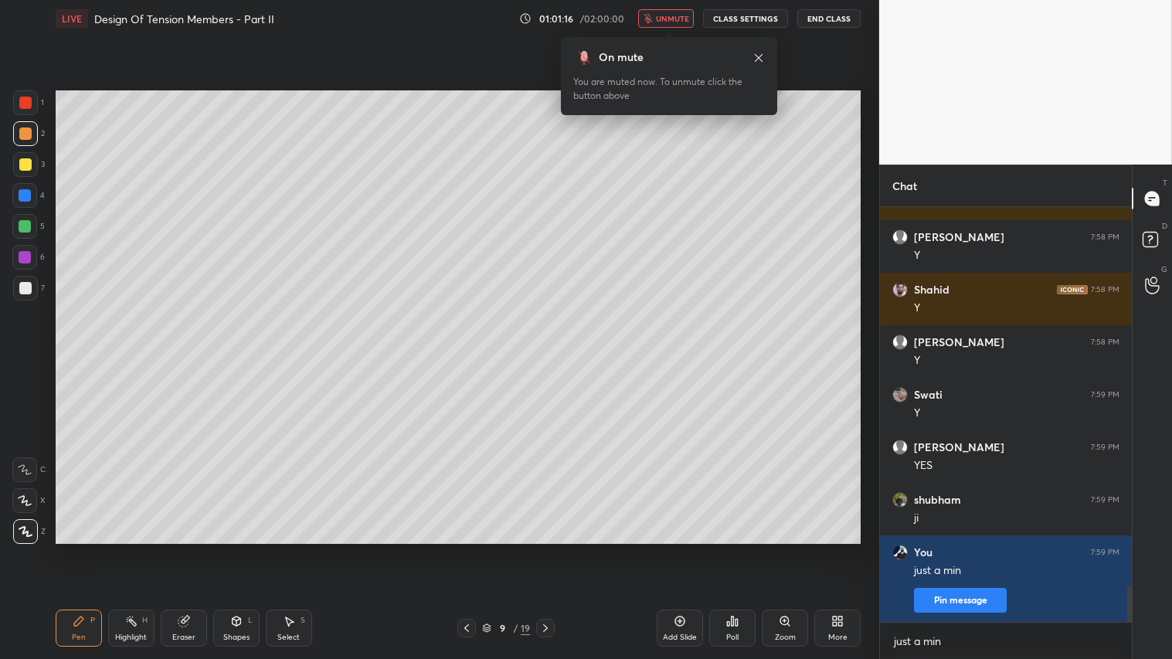
click at [734, 12] on button "CLASS SETTINGS" at bounding box center [745, 18] width 85 height 19
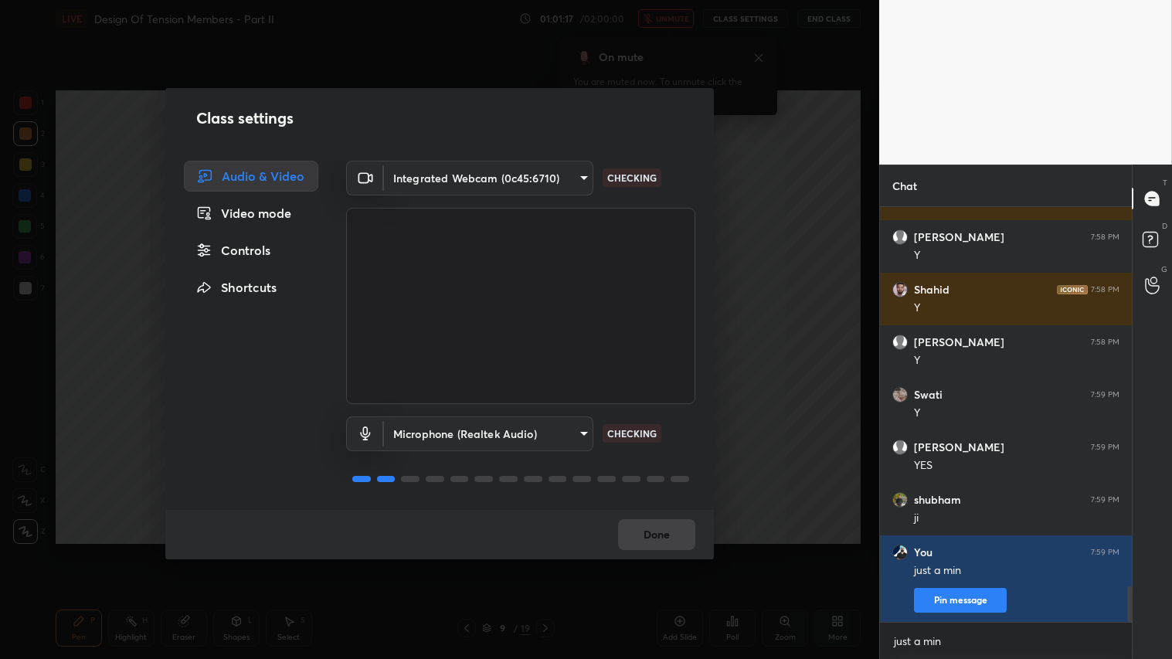
click at [578, 175] on body "1 2 3 4 5 6 7 C X Z C X Z E E Erase all H H LIVE Design Of Tension Members - Pa…" at bounding box center [586, 329] width 1172 height 659
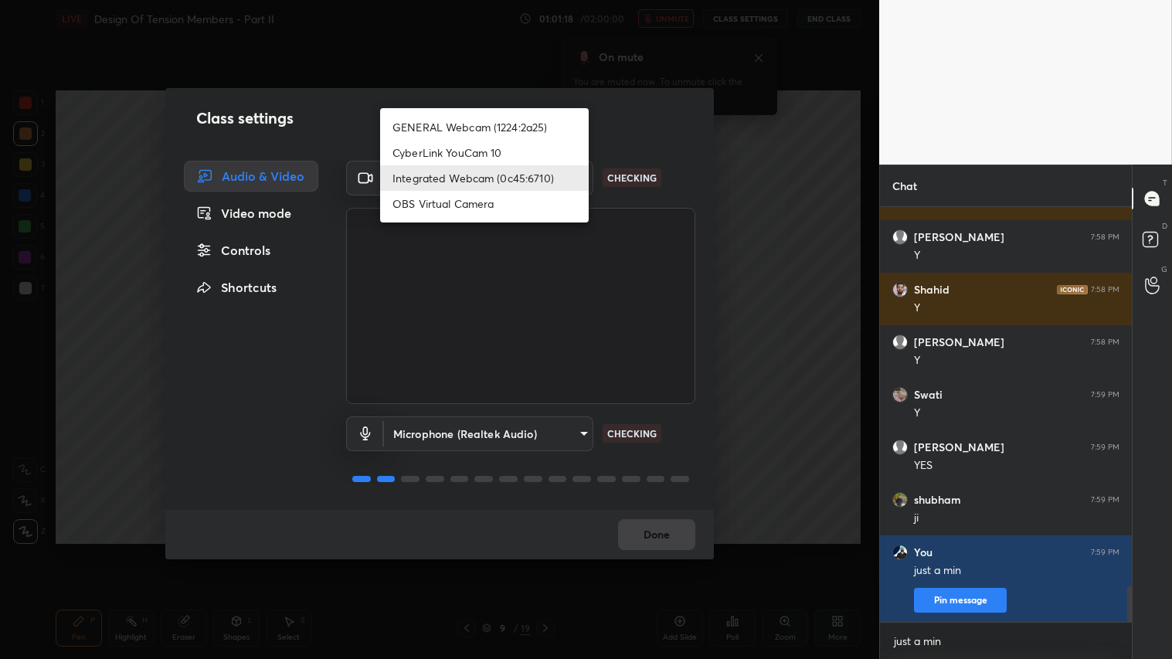
drag, startPoint x: 528, startPoint y: 137, endPoint x: 606, endPoint y: 363, distance: 239.6
click at [529, 139] on ul "GENERAL Webcam (1224:2a25) CyberLink YouCam 10 Integrated Webcam (0c45:6710) OB…" at bounding box center [484, 165] width 209 height 114
click at [460, 122] on li "GENERAL Webcam (1224:2a25)" at bounding box center [484, 126] width 209 height 25
type input "a804162f24a268607d6802bdfd143bf6309bb53021525fede1067bb20ea62842"
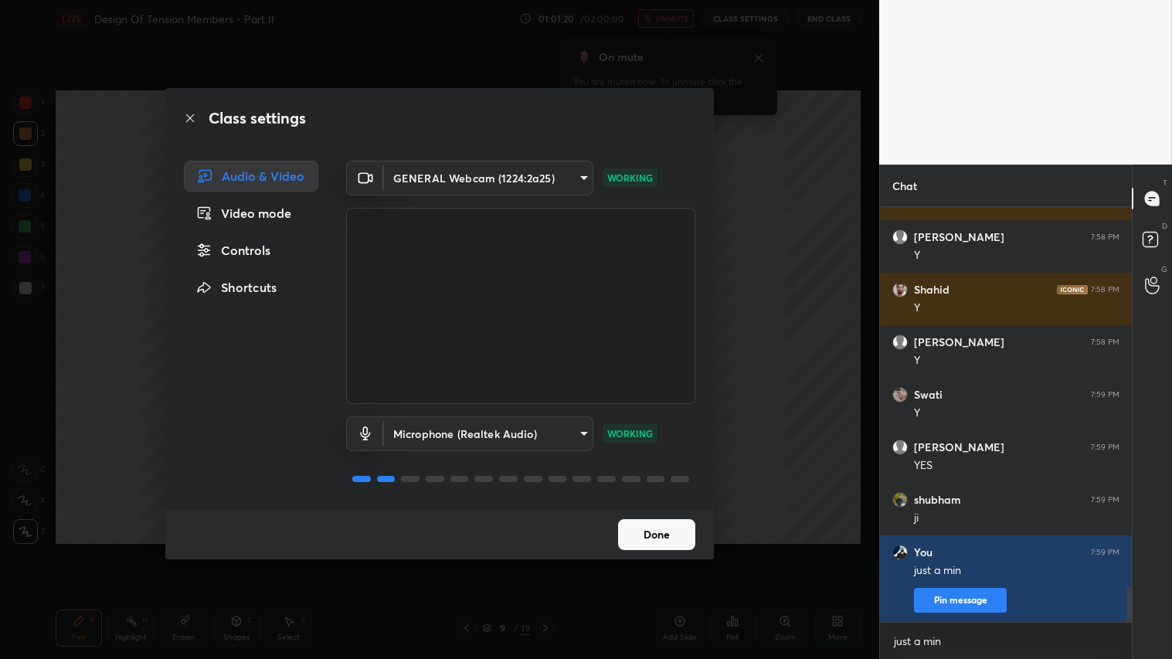
click at [660, 544] on button "Done" at bounding box center [656, 534] width 77 height 31
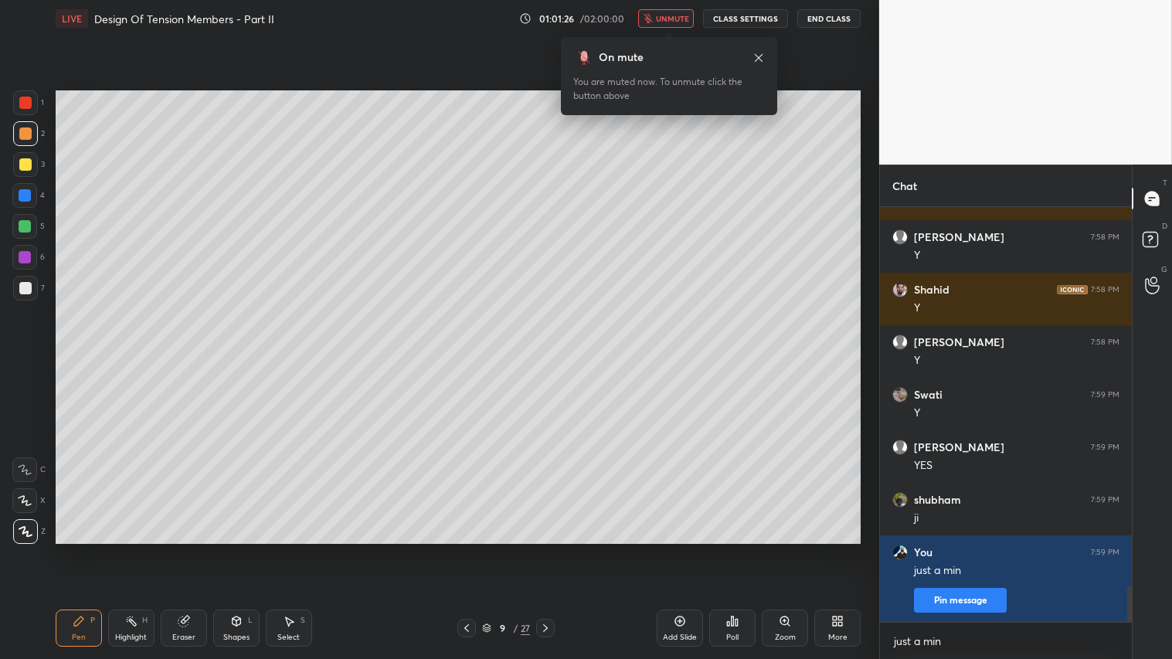
click at [662, 17] on span "unmute" at bounding box center [672, 18] width 33 height 11
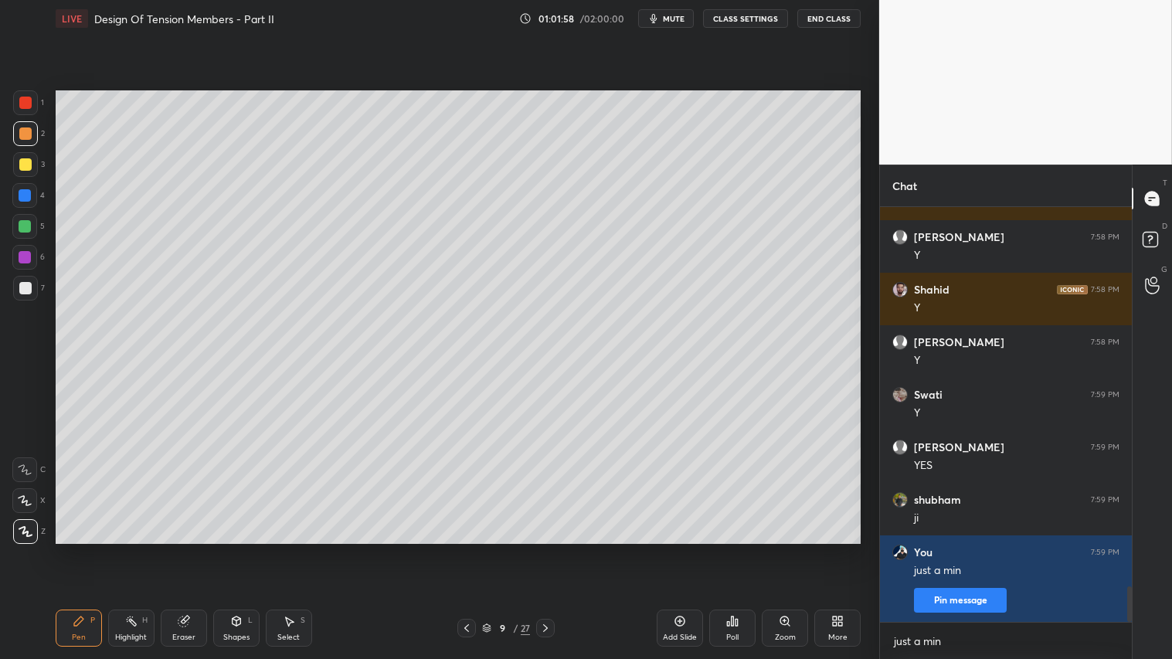
drag, startPoint x: 199, startPoint y: 629, endPoint x: 206, endPoint y: 619, distance: 12.2
click at [202, 549] on div "Eraser" at bounding box center [184, 627] width 46 height 37
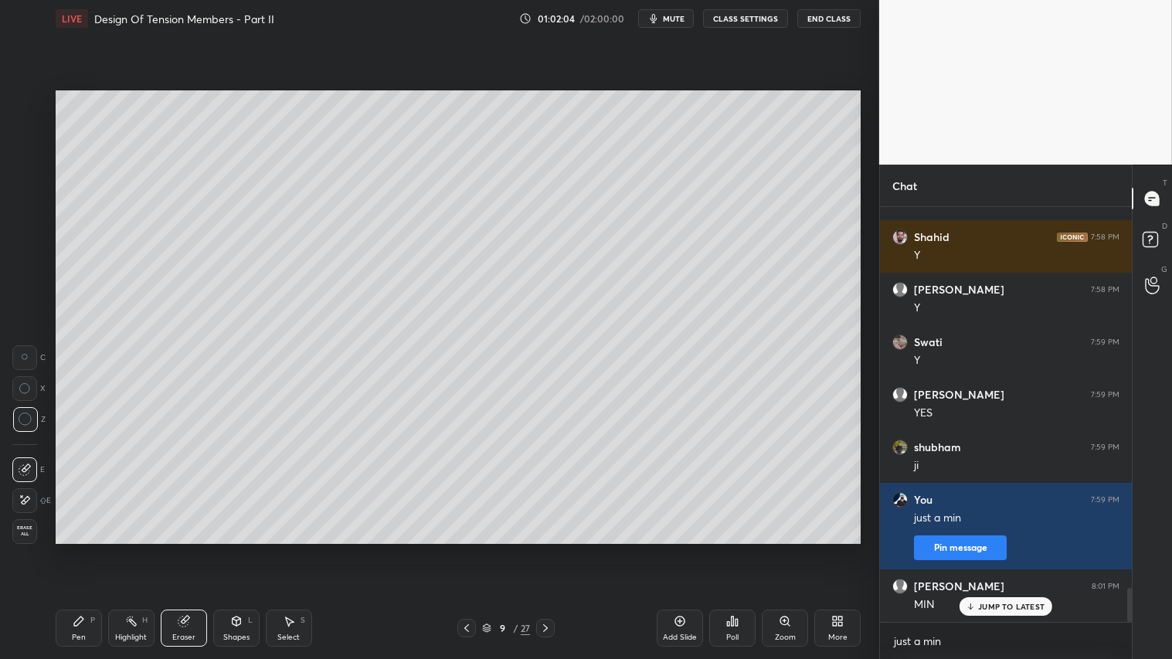
scroll to position [4594, 0]
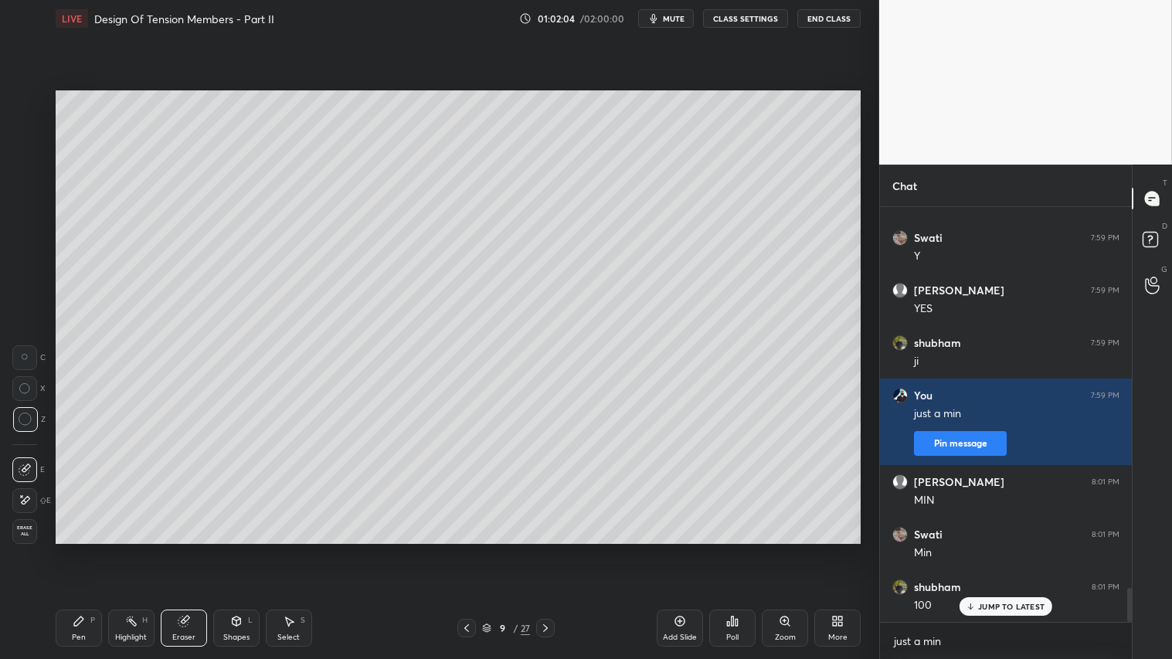
click at [87, 549] on div "Pen P" at bounding box center [79, 627] width 46 height 37
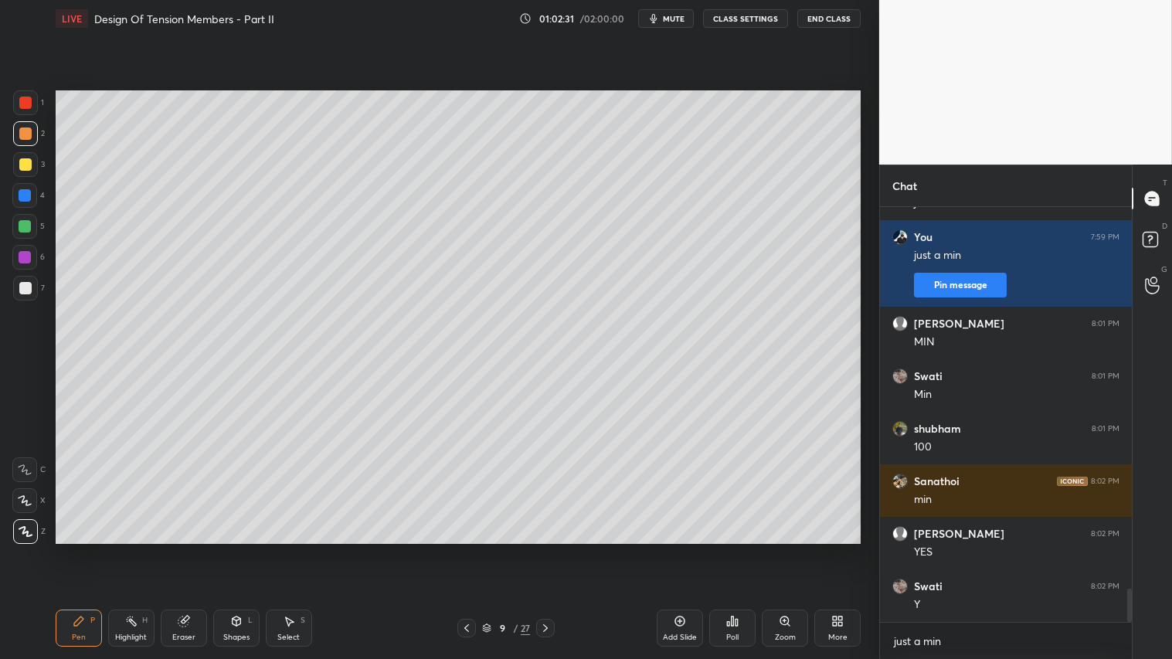
scroll to position [4805, 0]
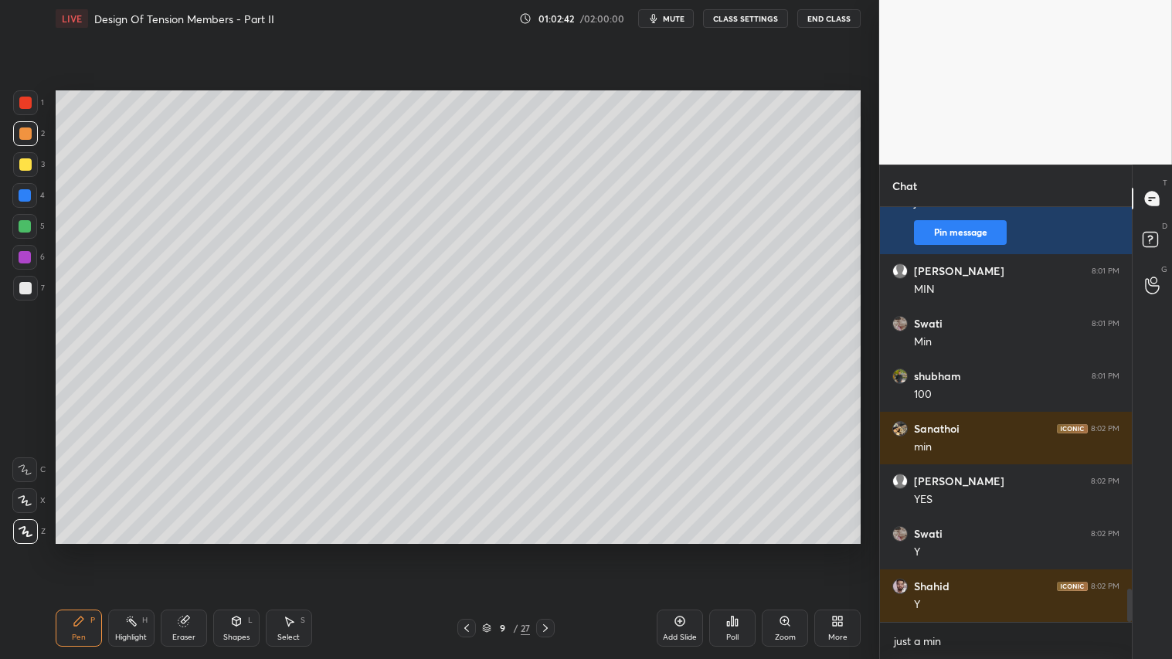
click at [25, 163] on div at bounding box center [25, 164] width 12 height 12
click at [239, 549] on icon at bounding box center [236, 620] width 8 height 9
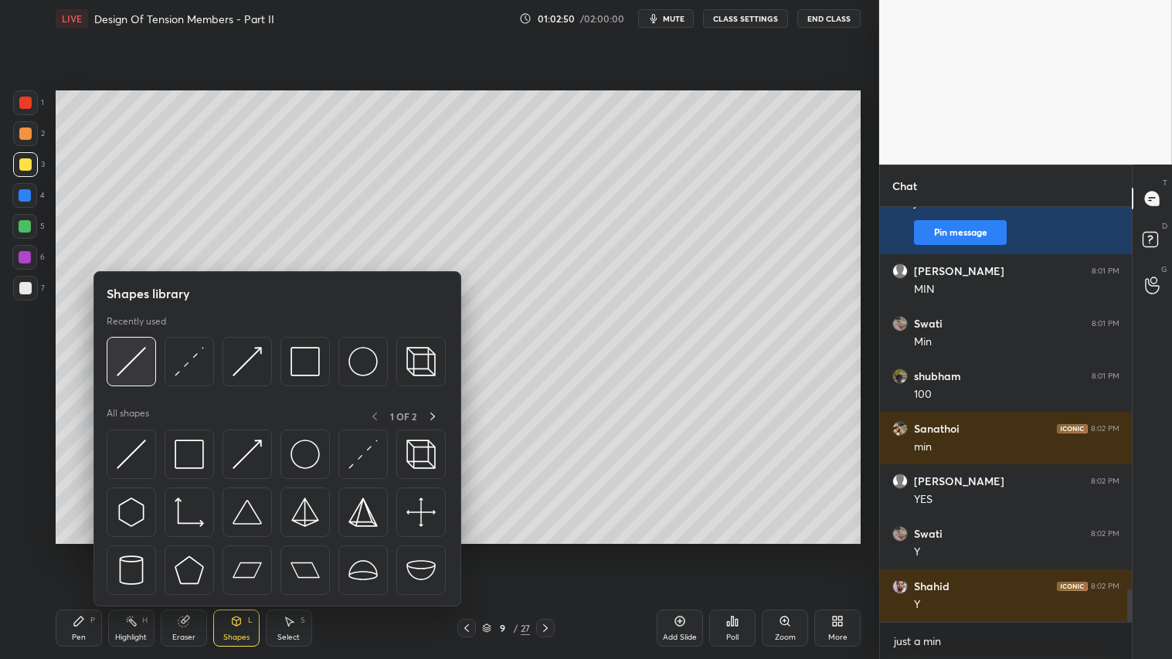
click at [144, 356] on img at bounding box center [131, 361] width 29 height 29
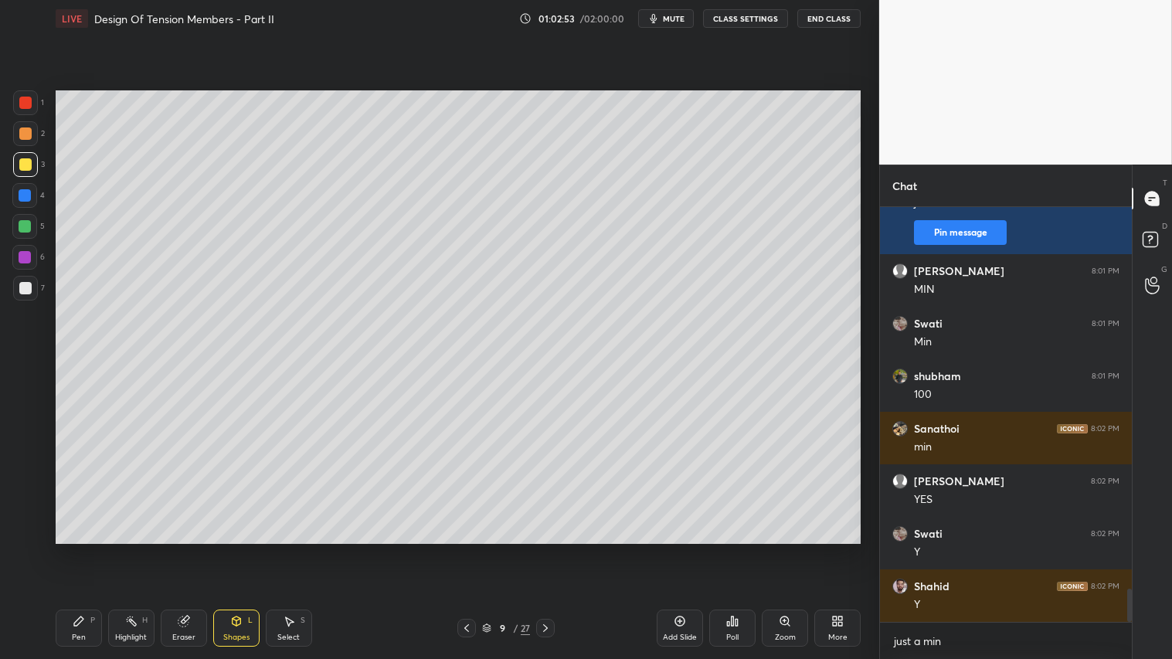
click at [229, 549] on div "Shapes" at bounding box center [236, 637] width 26 height 8
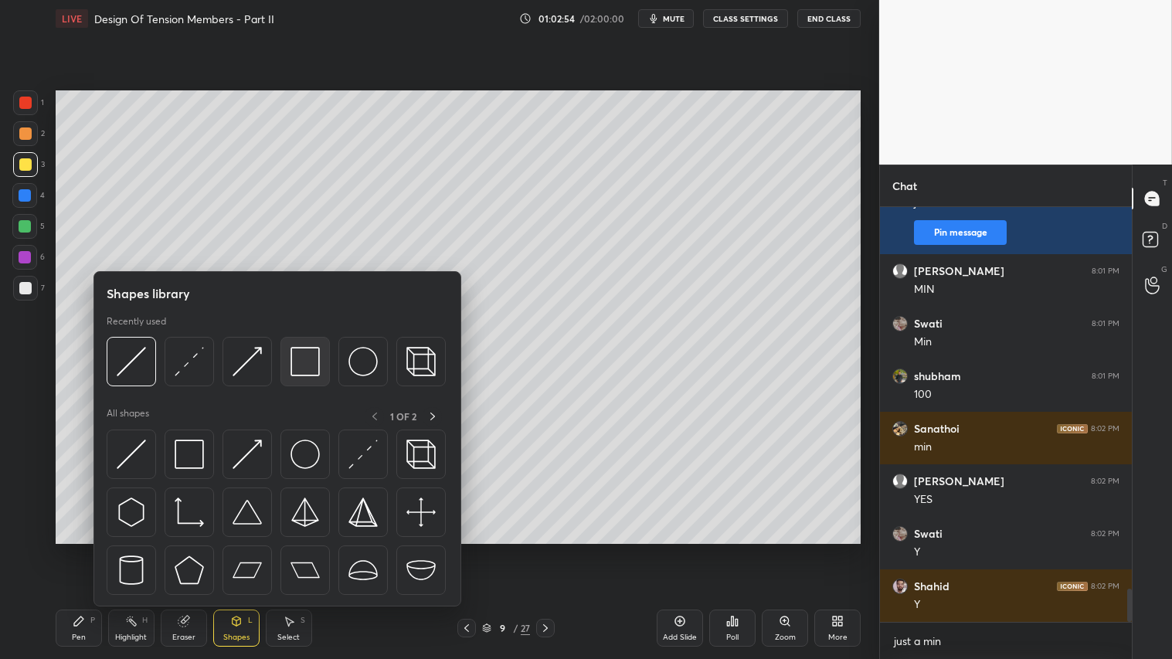
click at [307, 371] on img at bounding box center [304, 361] width 29 height 29
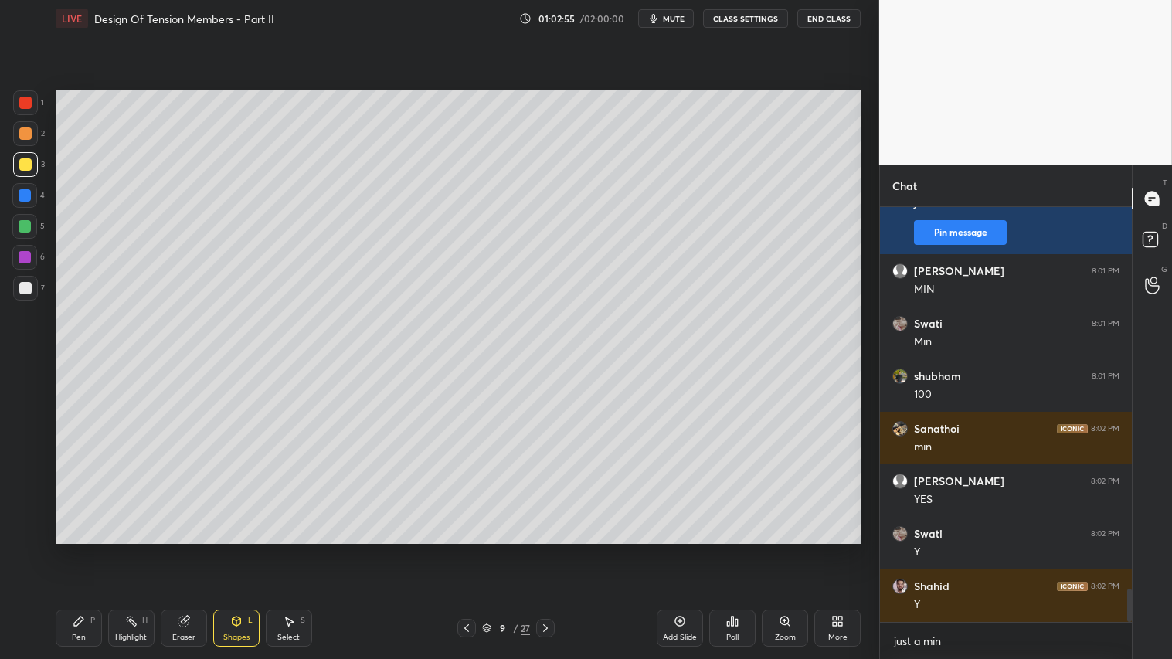
click at [37, 280] on div "7" at bounding box center [29, 288] width 32 height 25
click at [27, 176] on div at bounding box center [25, 164] width 25 height 25
drag, startPoint x: 25, startPoint y: 292, endPoint x: 46, endPoint y: 451, distance: 160.6
click at [25, 294] on div at bounding box center [25, 288] width 12 height 12
click at [89, 549] on div "Pen P" at bounding box center [79, 627] width 46 height 37
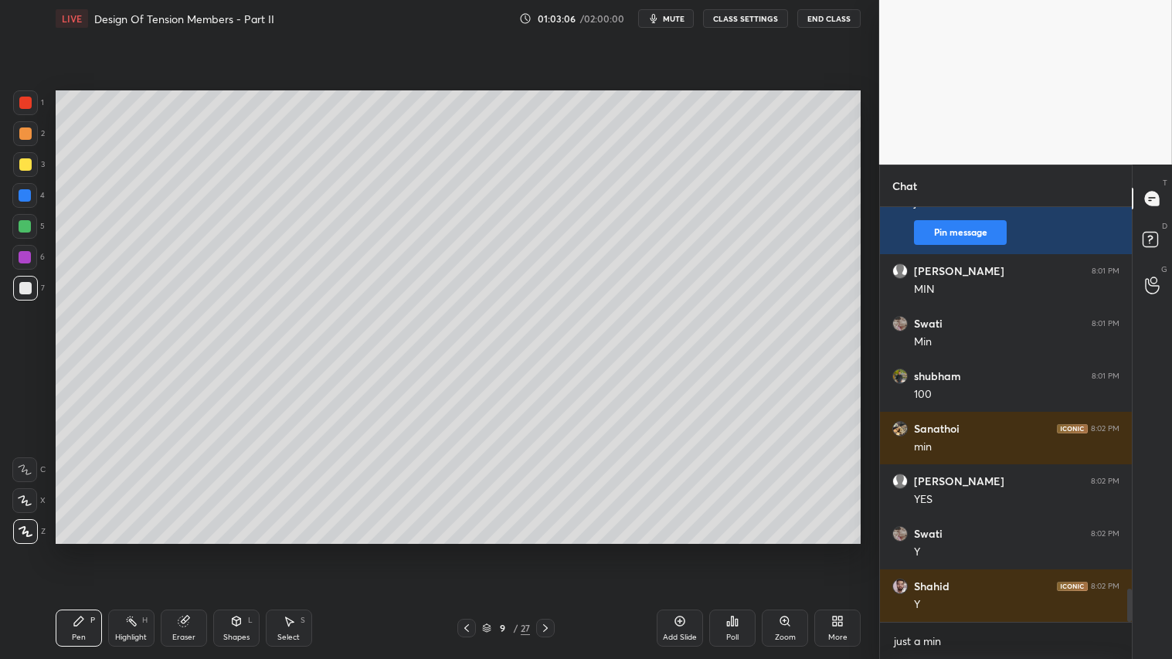
click at [549, 549] on icon at bounding box center [545, 628] width 12 height 12
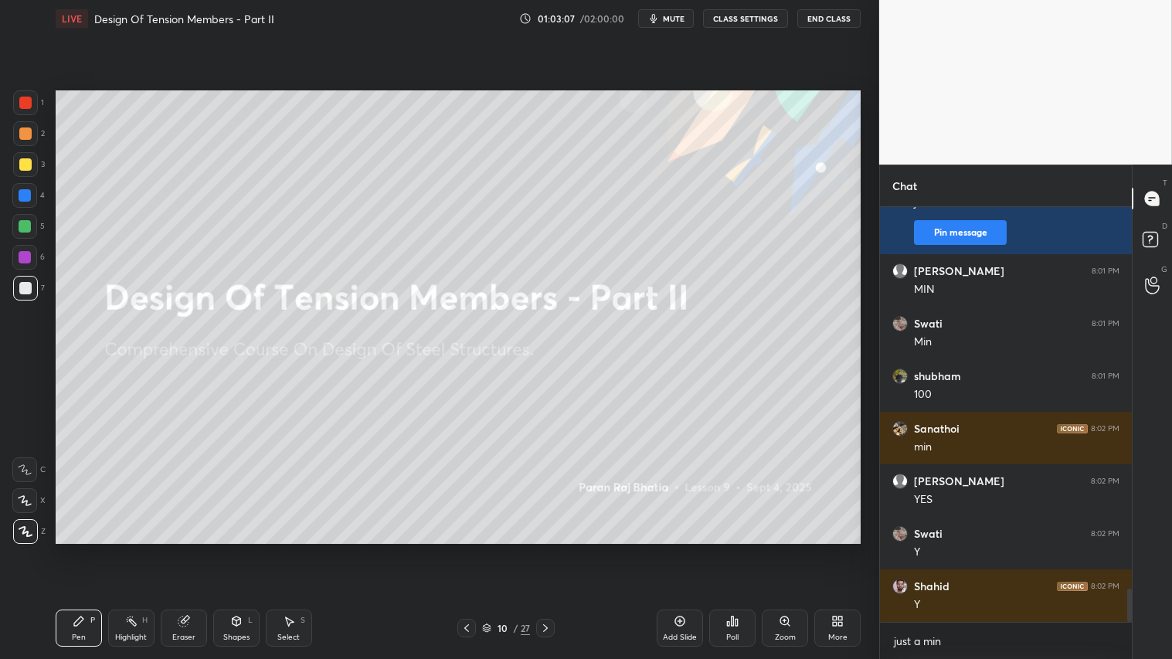
click at [471, 549] on div at bounding box center [466, 628] width 19 height 19
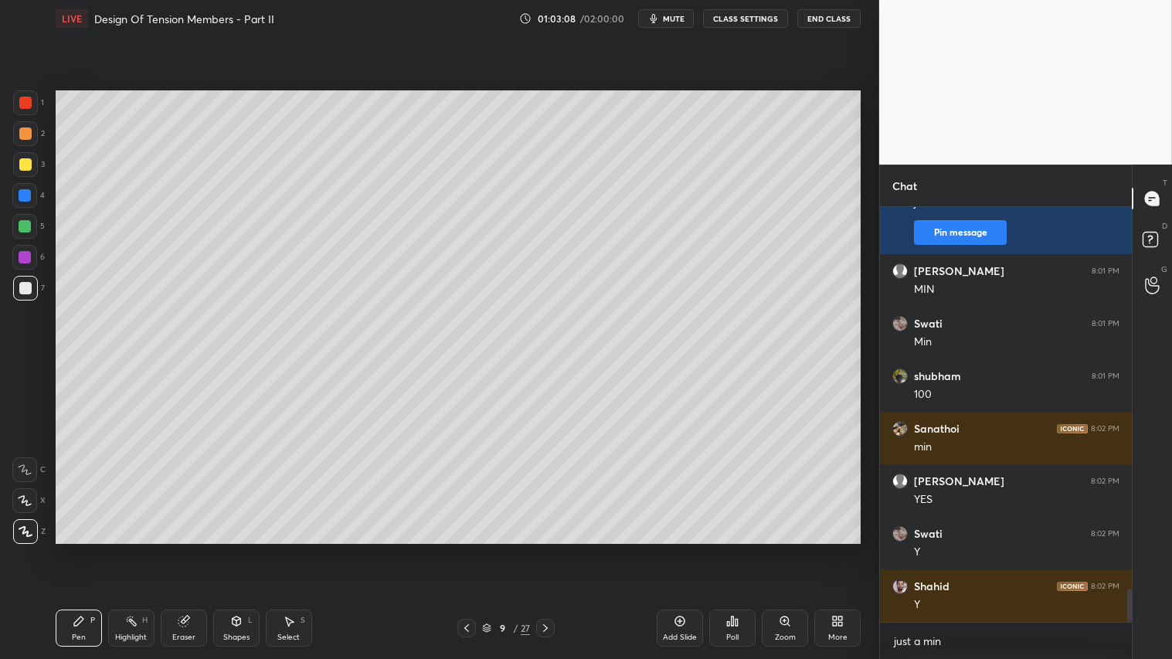
click at [680, 549] on icon at bounding box center [679, 621] width 12 height 12
drag, startPoint x: 234, startPoint y: 629, endPoint x: 235, endPoint y: 610, distance: 19.3
click at [235, 549] on div "Shapes L" at bounding box center [236, 627] width 46 height 37
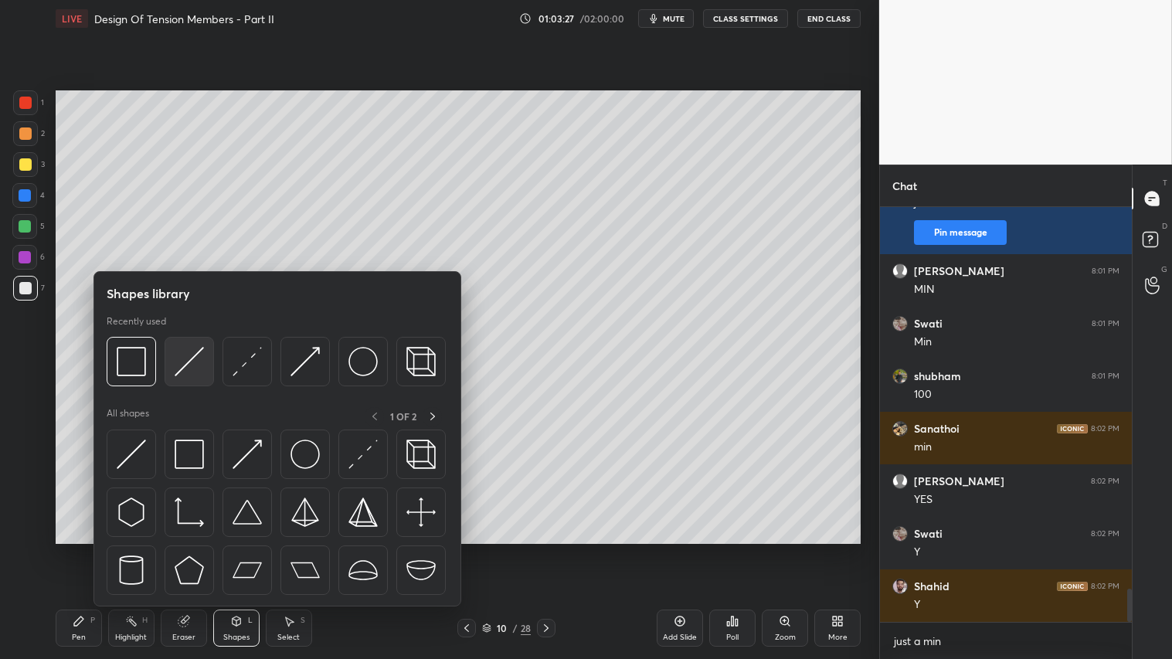
click at [180, 361] on img at bounding box center [189, 361] width 29 height 29
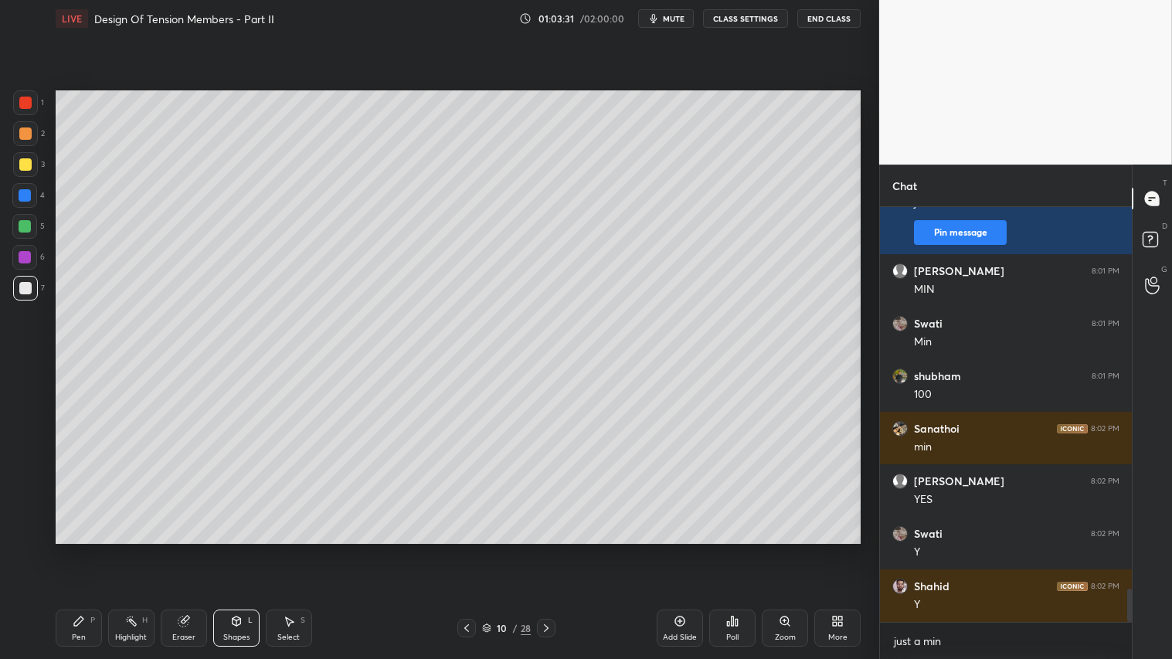
click at [97, 549] on div "Pen P" at bounding box center [79, 627] width 46 height 37
click at [23, 142] on div at bounding box center [25, 133] width 25 height 25
click at [70, 549] on div "Pen P" at bounding box center [79, 627] width 46 height 37
drag, startPoint x: 227, startPoint y: 638, endPoint x: 236, endPoint y: 629, distance: 12.0
click at [233, 549] on div "Shapes" at bounding box center [236, 637] width 26 height 8
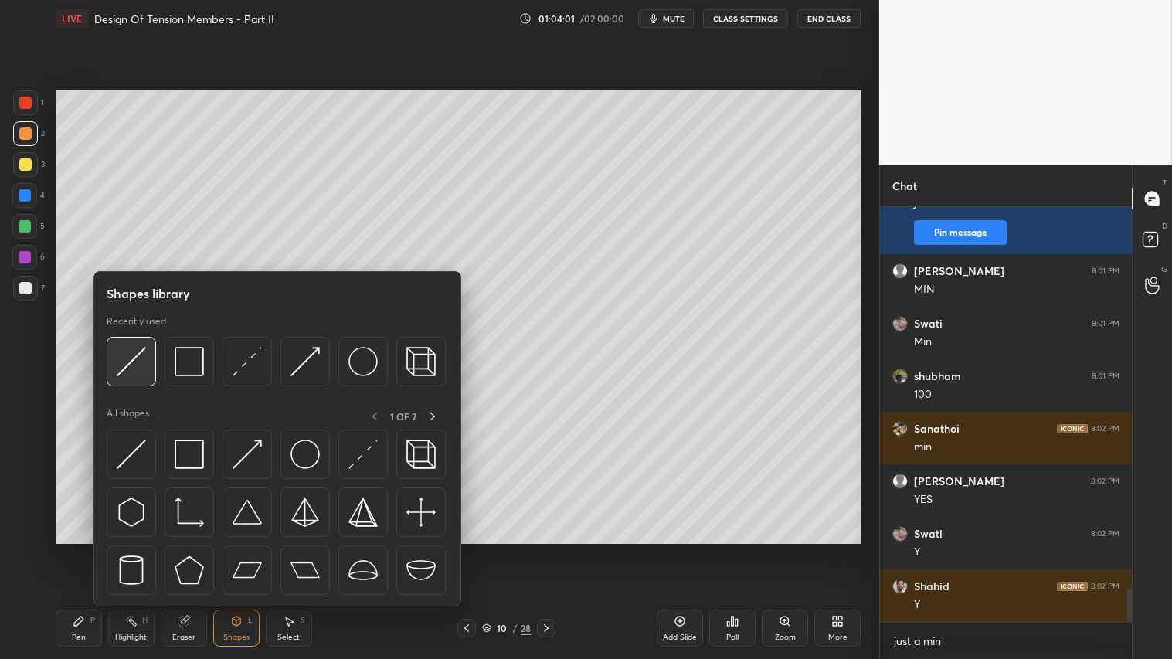
click at [133, 359] on img at bounding box center [131, 361] width 29 height 29
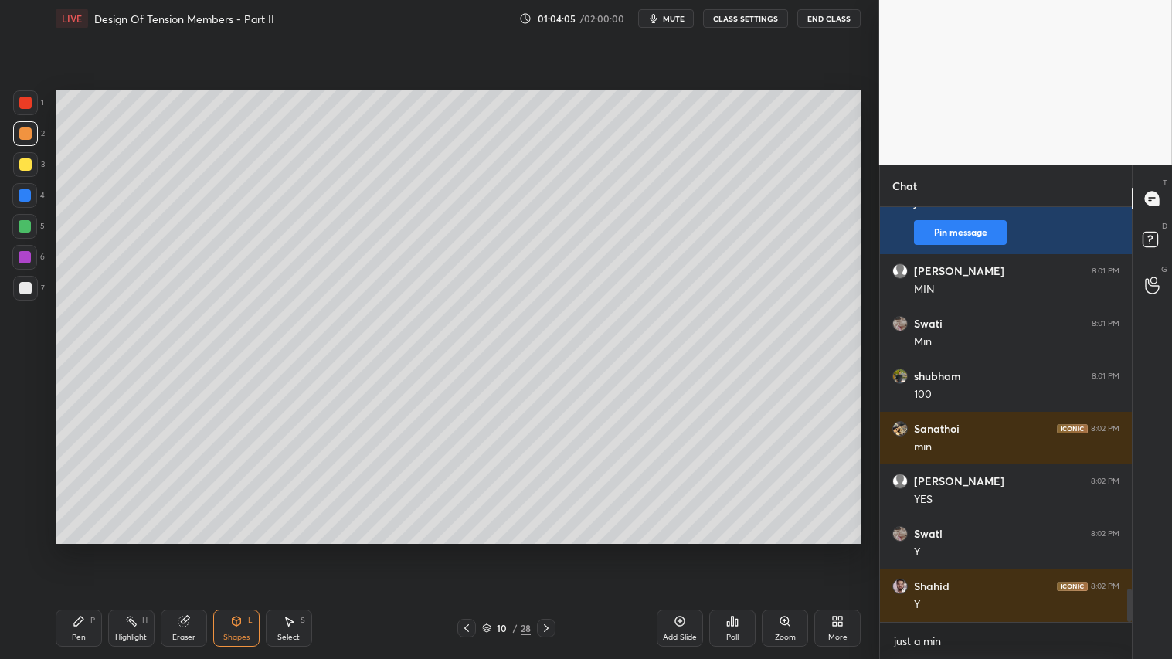
click at [89, 549] on div "Pen P" at bounding box center [79, 627] width 46 height 37
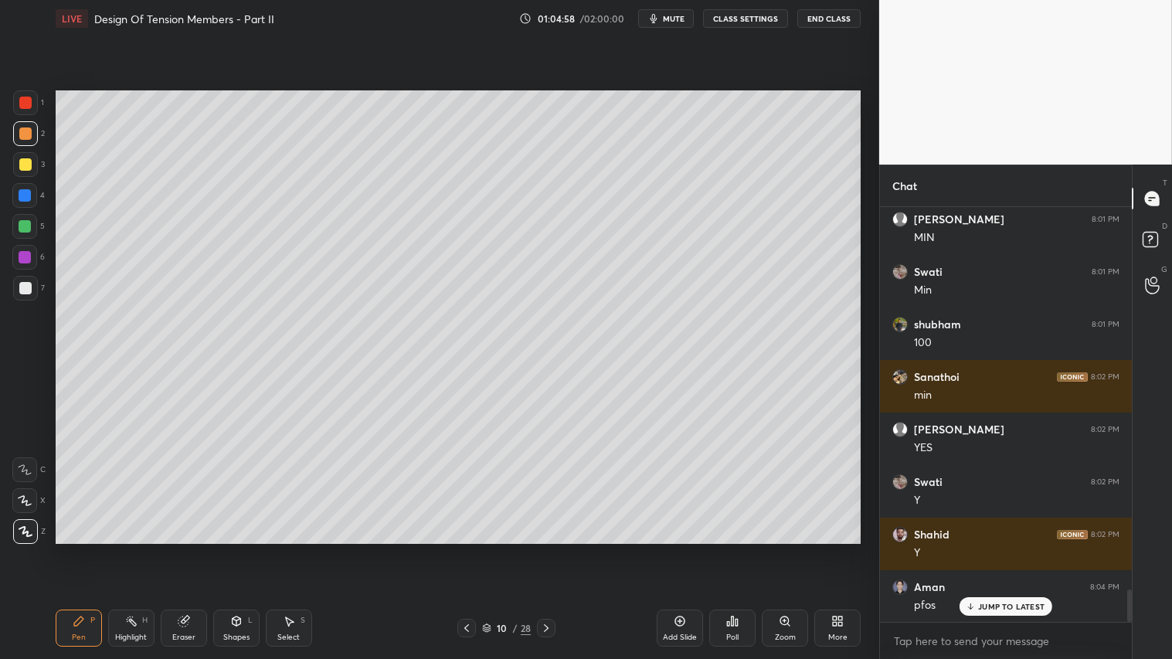
drag, startPoint x: 197, startPoint y: 626, endPoint x: 279, endPoint y: 568, distance: 100.7
click at [199, 549] on div "Eraser" at bounding box center [184, 627] width 46 height 37
click at [683, 12] on button "mute" at bounding box center [666, 18] width 56 height 19
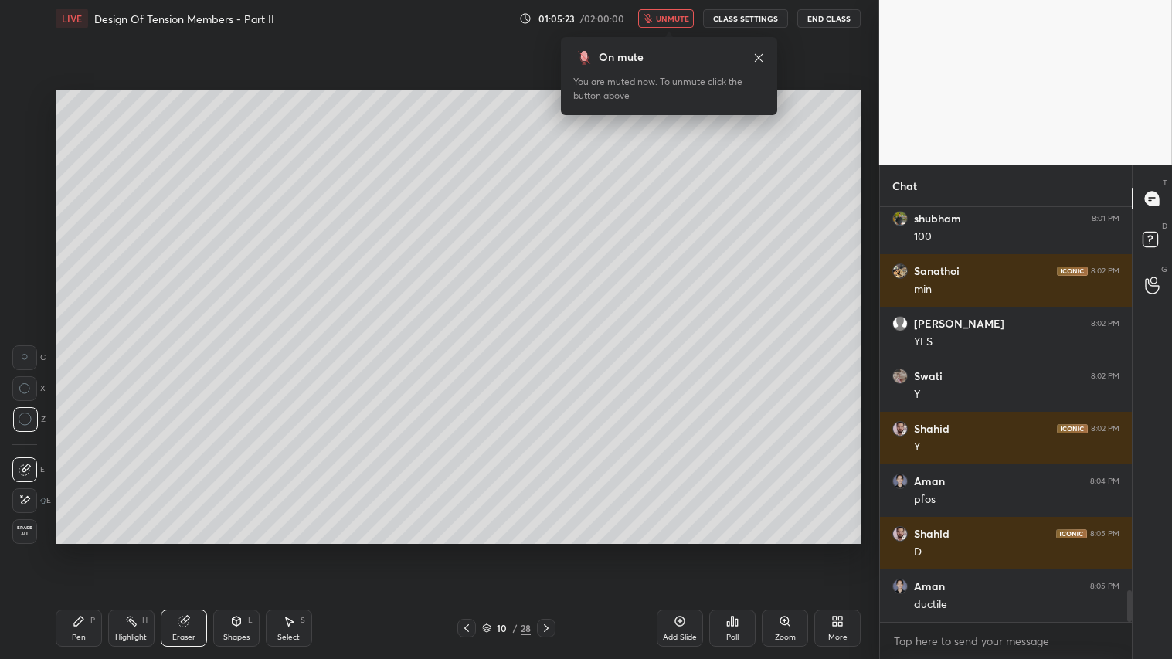
scroll to position [5067, 0]
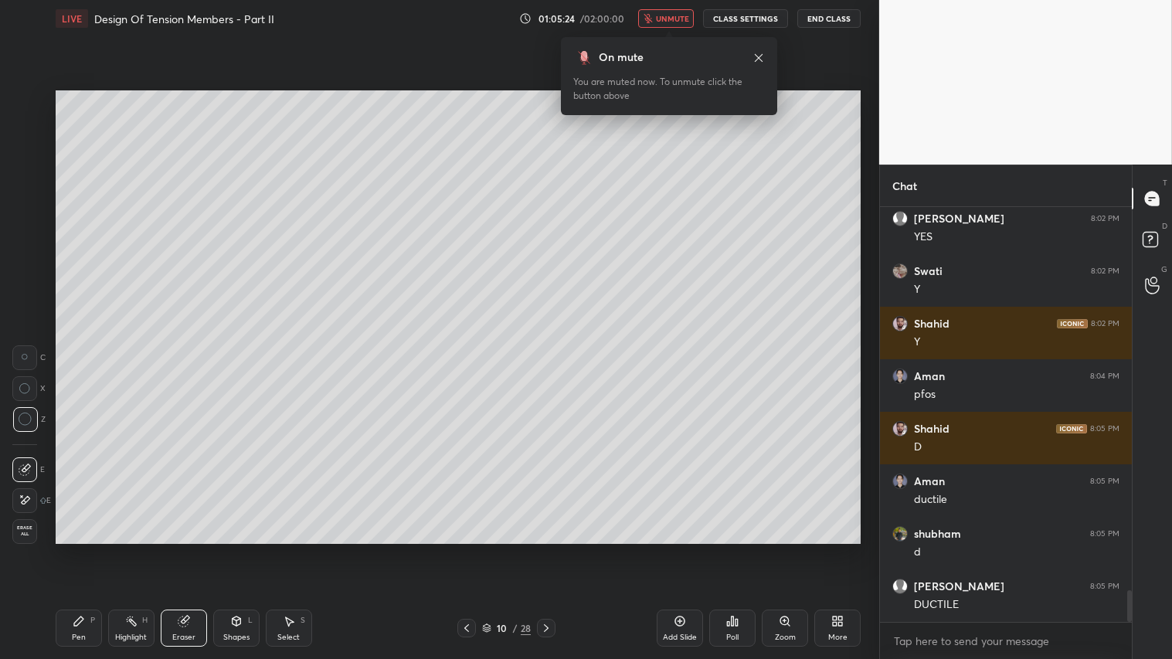
click at [678, 17] on span "unmute" at bounding box center [672, 18] width 33 height 11
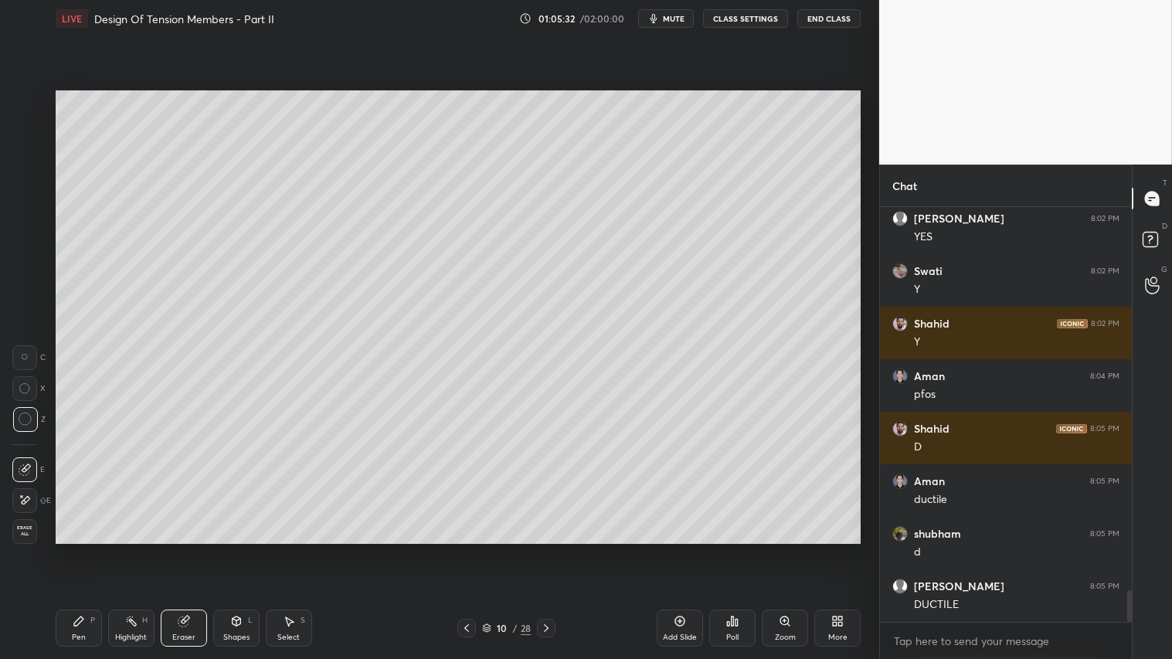
click at [79, 549] on div "Pen P" at bounding box center [79, 627] width 46 height 37
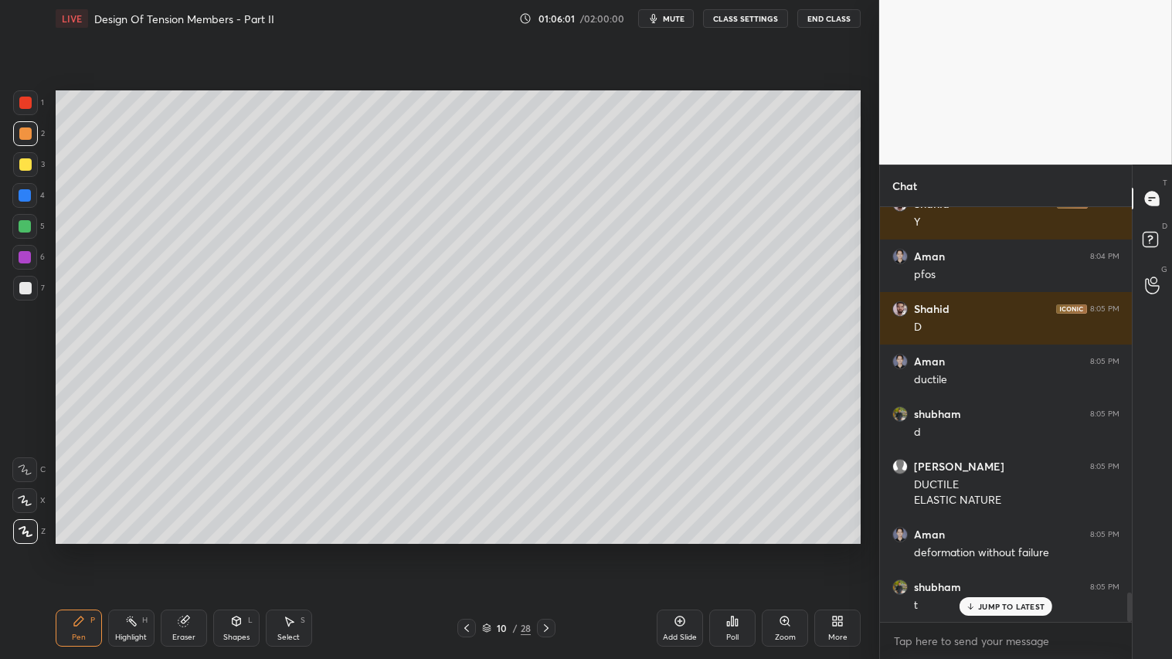
scroll to position [5397, 0]
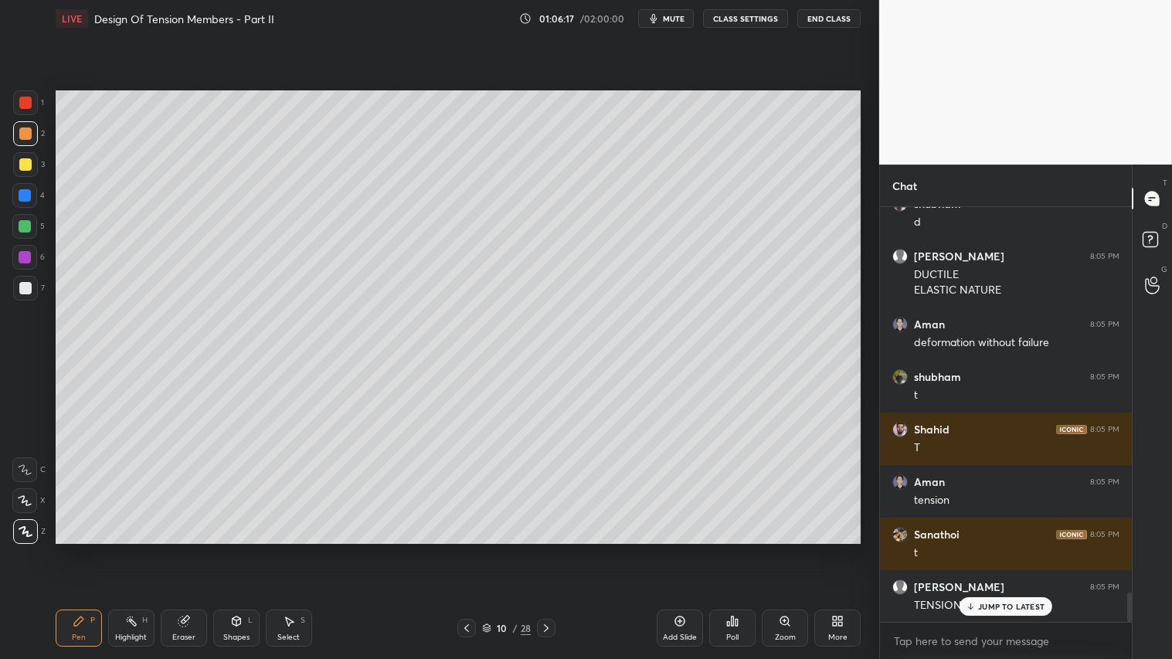
click at [28, 158] on div at bounding box center [25, 164] width 25 height 25
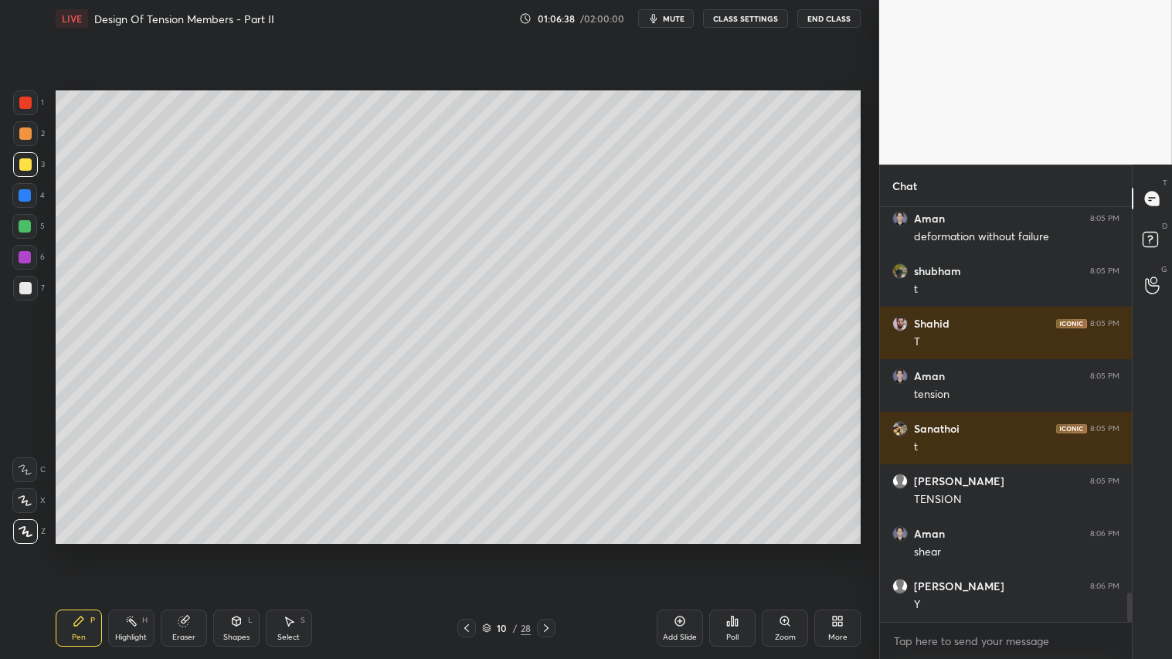
scroll to position [5555, 0]
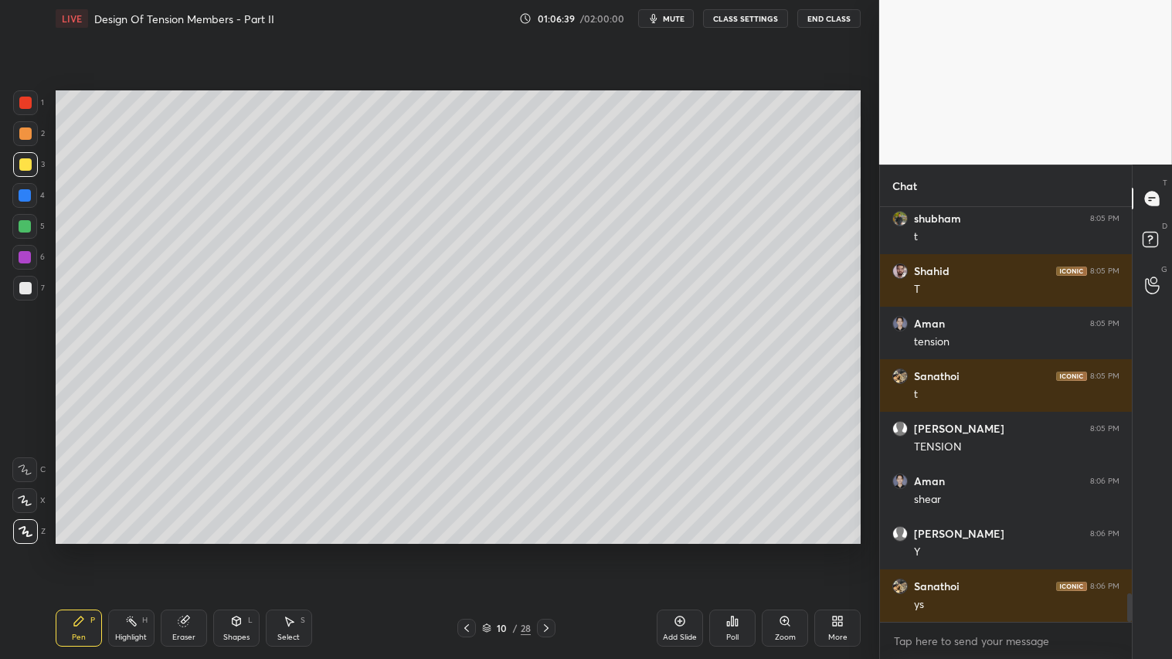
click at [466, 549] on icon at bounding box center [466, 628] width 12 height 12
click at [549, 549] on icon at bounding box center [546, 628] width 12 height 12
drag, startPoint x: 79, startPoint y: 618, endPoint x: 212, endPoint y: 558, distance: 145.5
click at [82, 549] on icon at bounding box center [78, 620] width 9 height 9
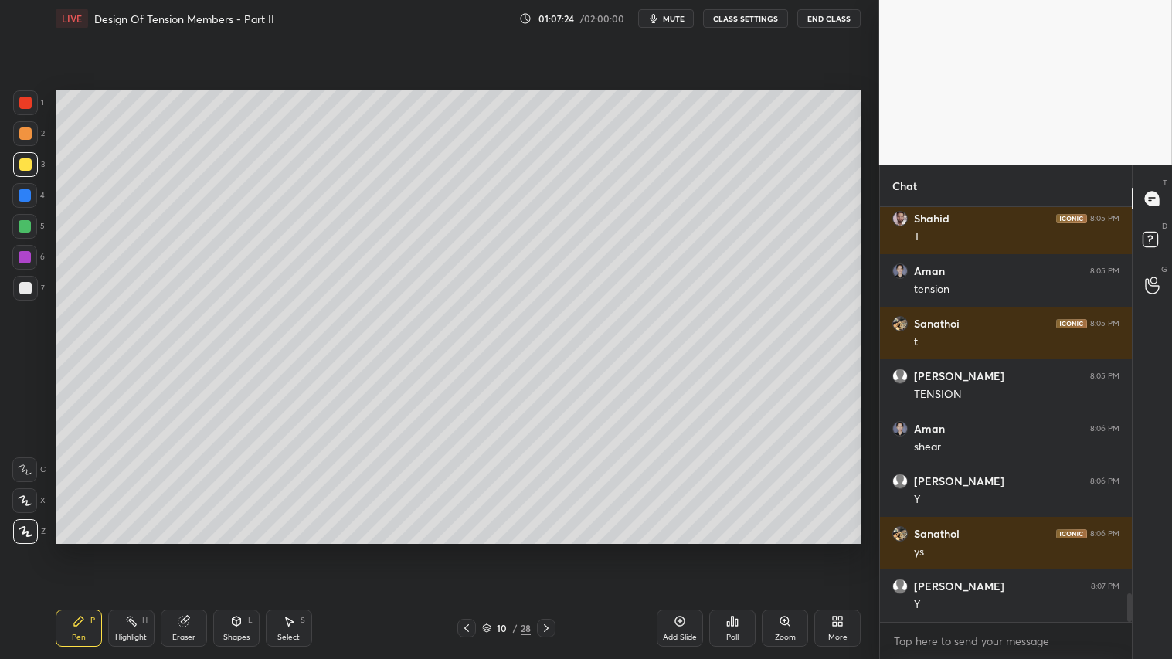
click at [175, 549] on div "Eraser" at bounding box center [184, 627] width 46 height 37
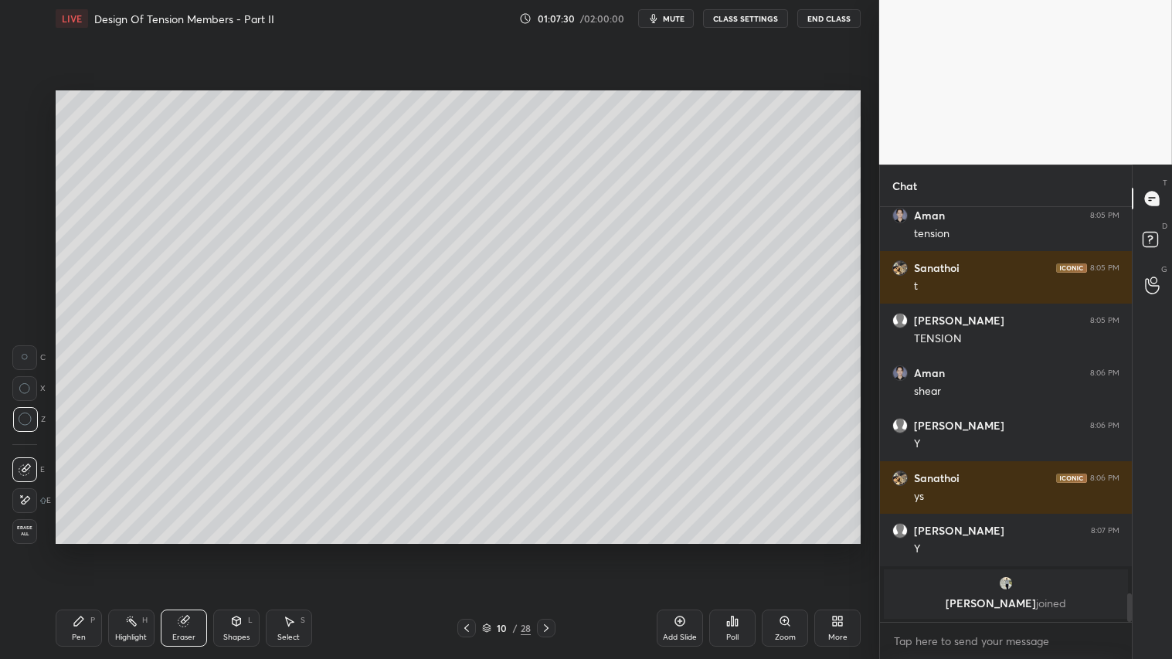
click at [181, 549] on icon at bounding box center [184, 621] width 12 height 12
click at [79, 549] on div "Pen P" at bounding box center [79, 627] width 46 height 37
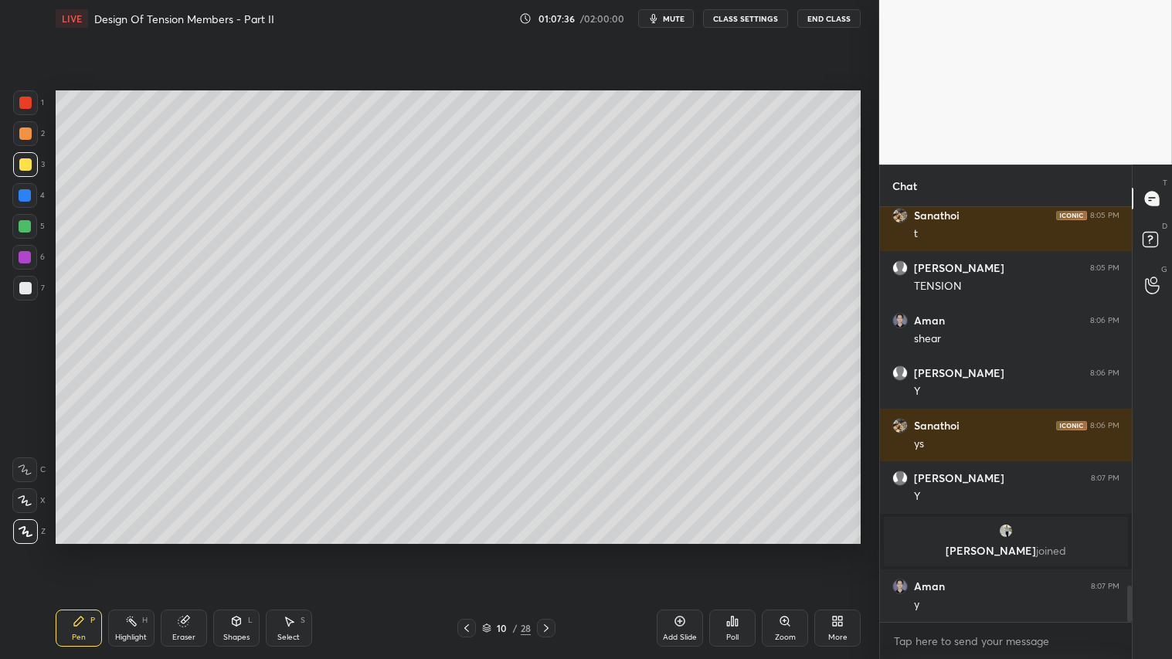
scroll to position [4312, 0]
click at [27, 136] on div at bounding box center [25, 133] width 12 height 12
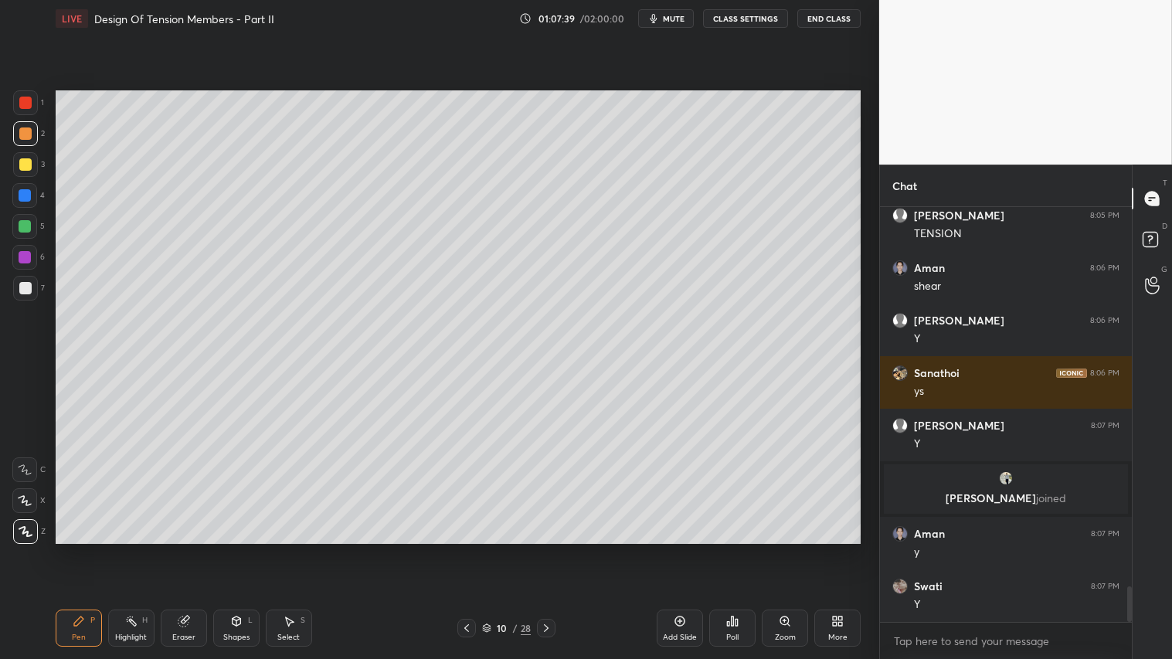
scroll to position [4416, 0]
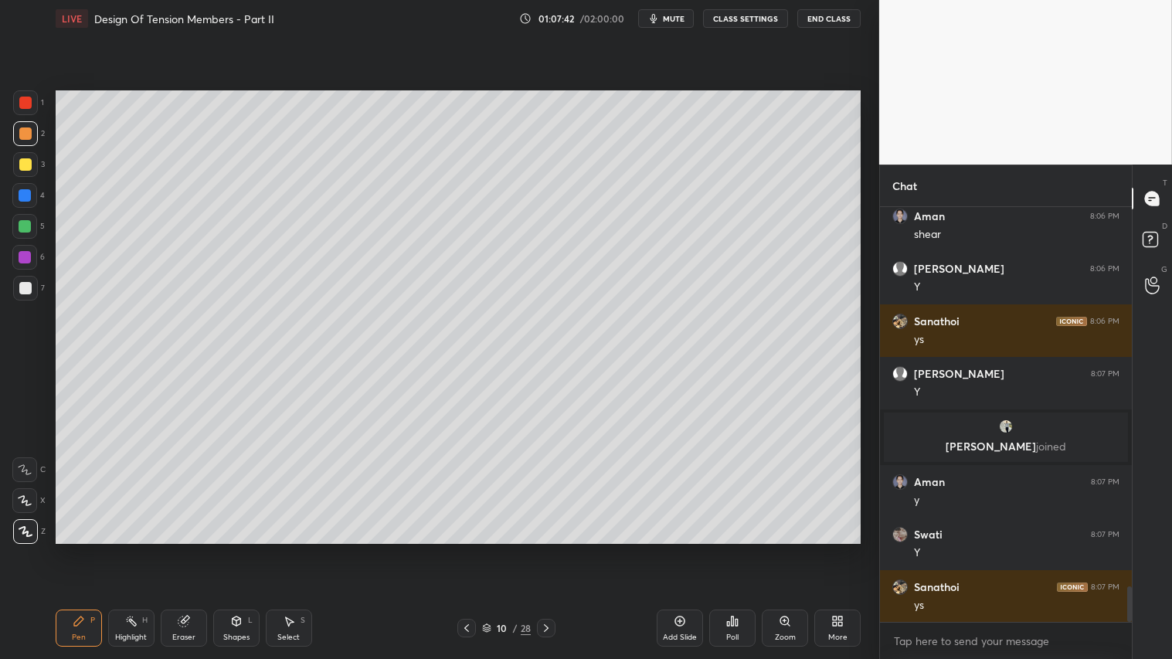
drag, startPoint x: 243, startPoint y: 633, endPoint x: 235, endPoint y: 612, distance: 23.0
click at [240, 549] on div "Shapes L" at bounding box center [236, 627] width 46 height 37
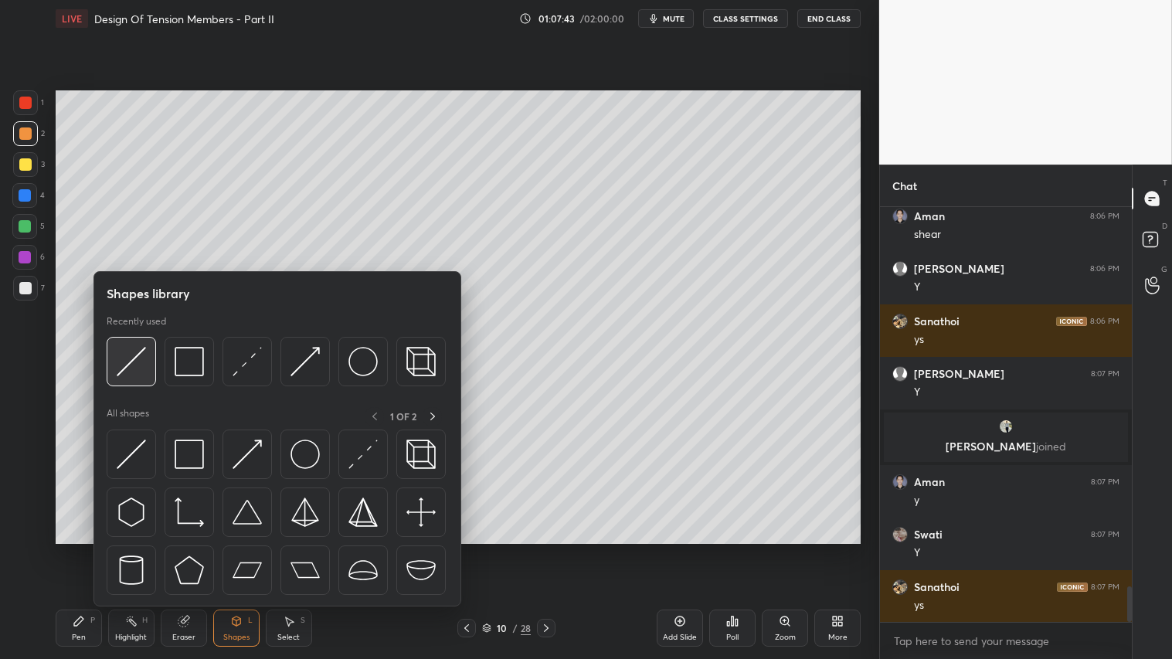
click at [127, 365] on img at bounding box center [131, 361] width 29 height 29
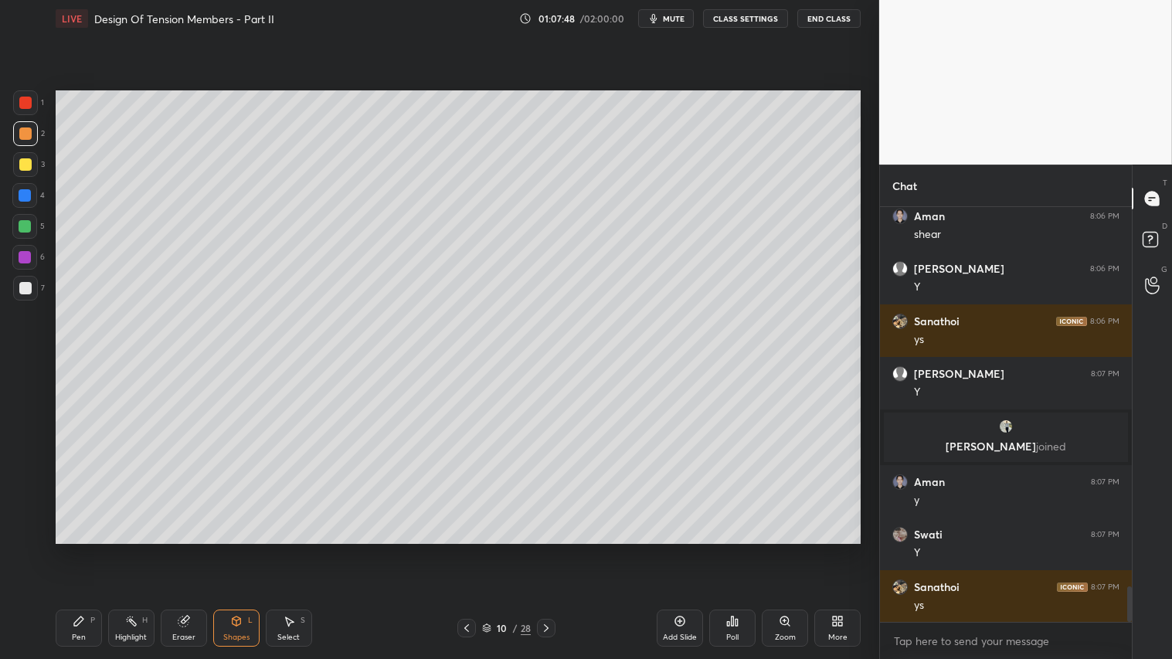
click at [80, 549] on div "Pen P" at bounding box center [79, 627] width 46 height 37
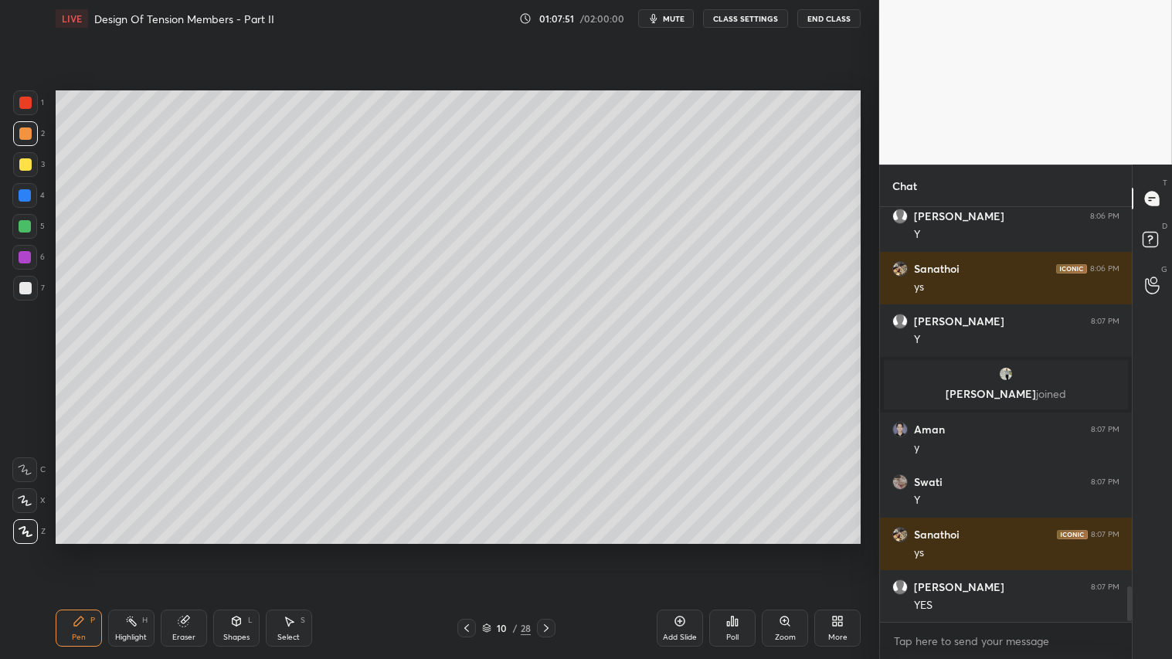
scroll to position [4522, 0]
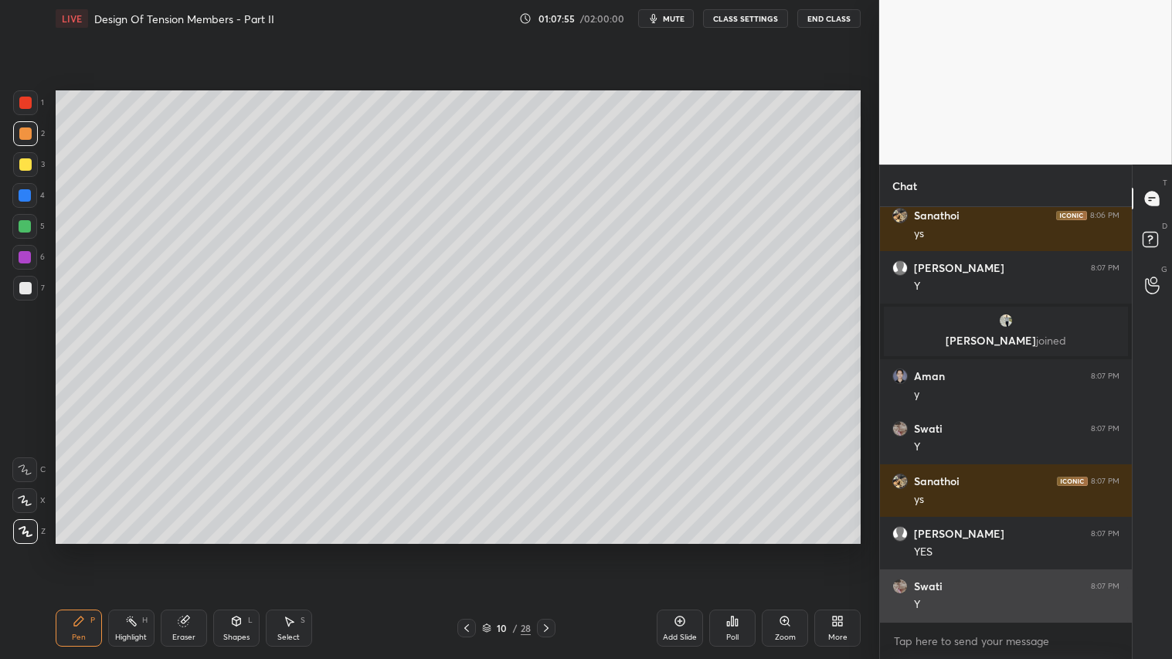
click at [898, 549] on img "grid" at bounding box center [899, 585] width 15 height 15
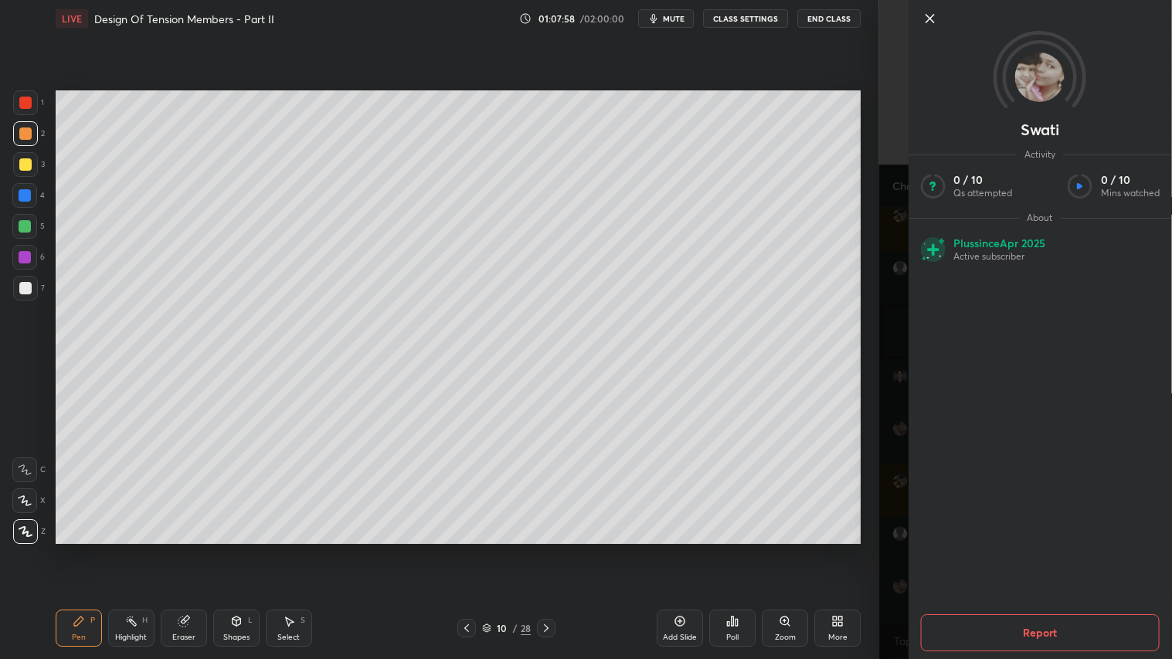
click at [929, 20] on icon at bounding box center [929, 18] width 19 height 19
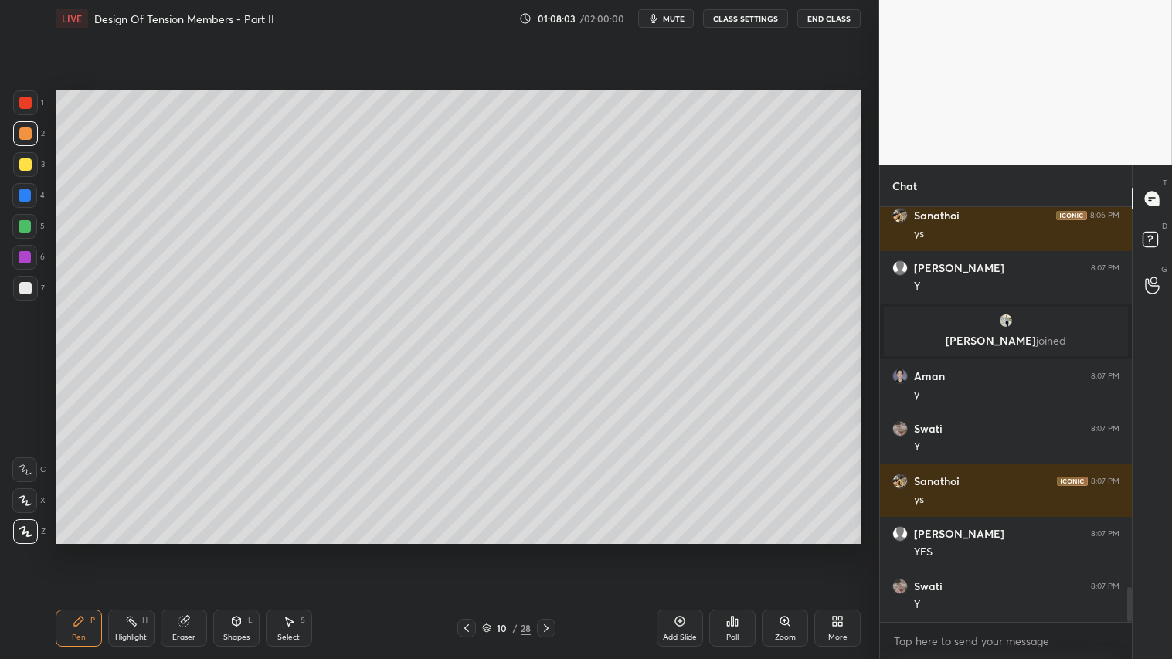
scroll to position [4575, 0]
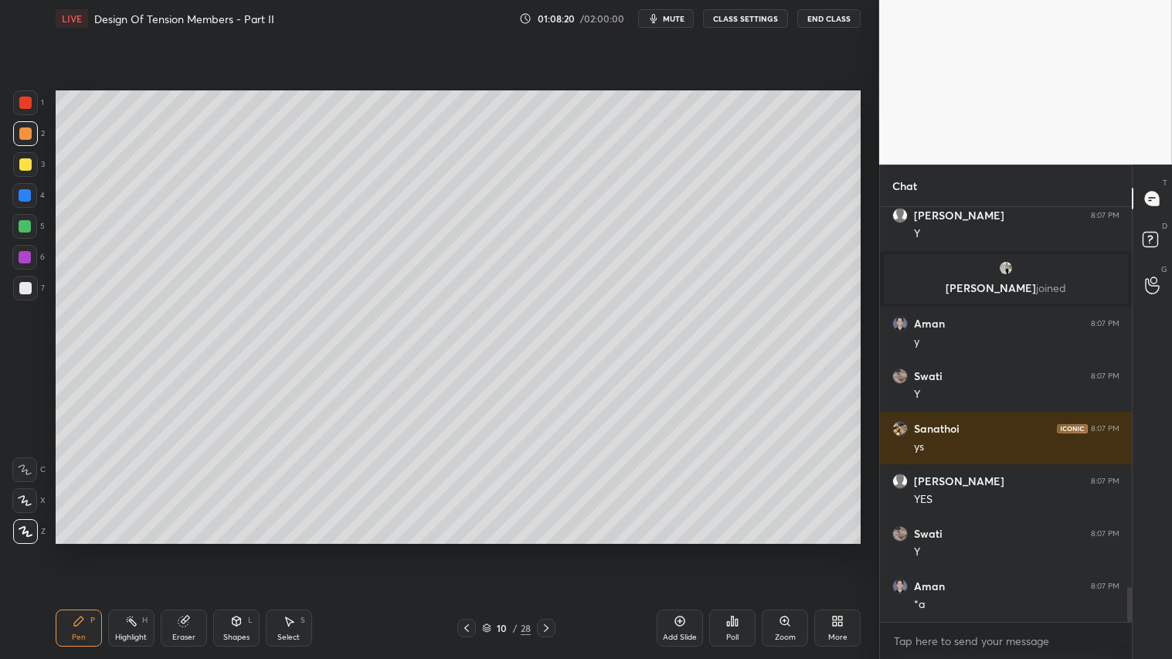
drag, startPoint x: 28, startPoint y: 127, endPoint x: 32, endPoint y: 156, distance: 28.9
click at [27, 127] on div at bounding box center [25, 133] width 12 height 12
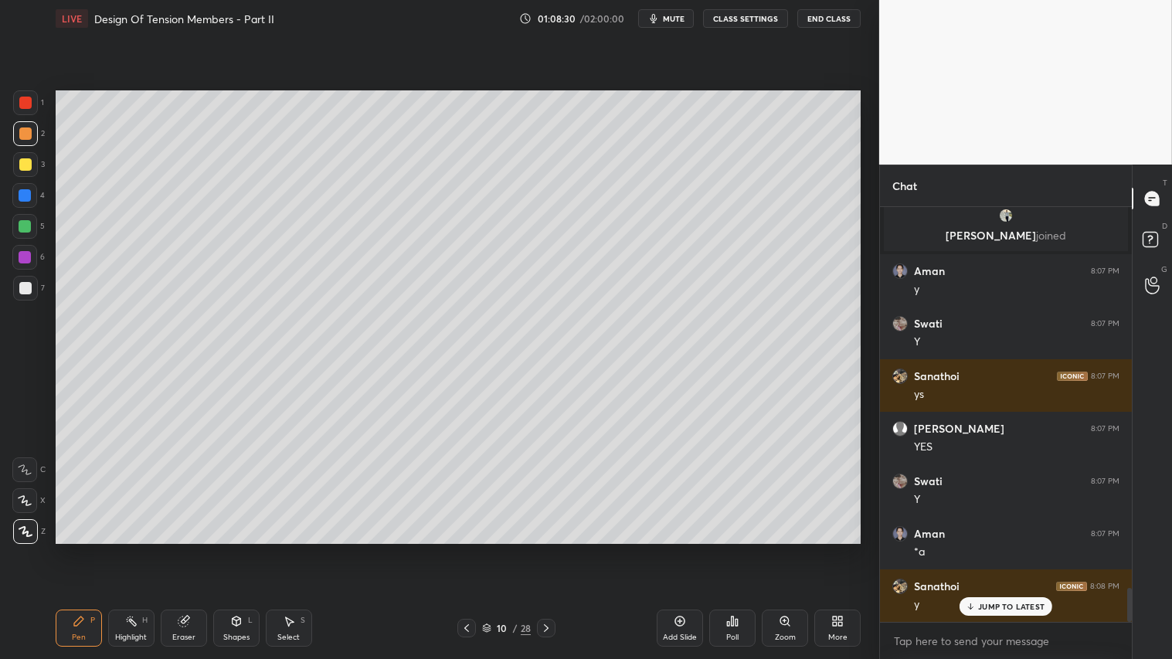
scroll to position [4679, 0]
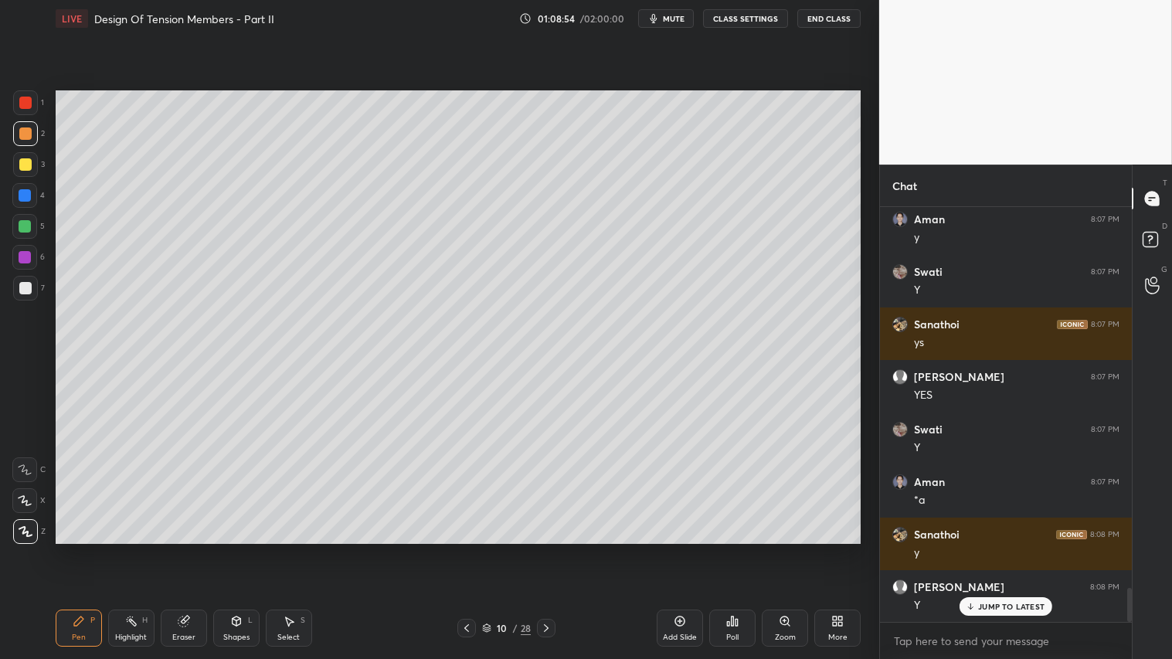
click at [464, 549] on icon at bounding box center [466, 628] width 12 height 12
click at [466, 549] on icon at bounding box center [466, 628] width 12 height 12
click at [465, 549] on icon at bounding box center [466, 628] width 12 height 12
click at [547, 549] on icon at bounding box center [546, 628] width 12 height 12
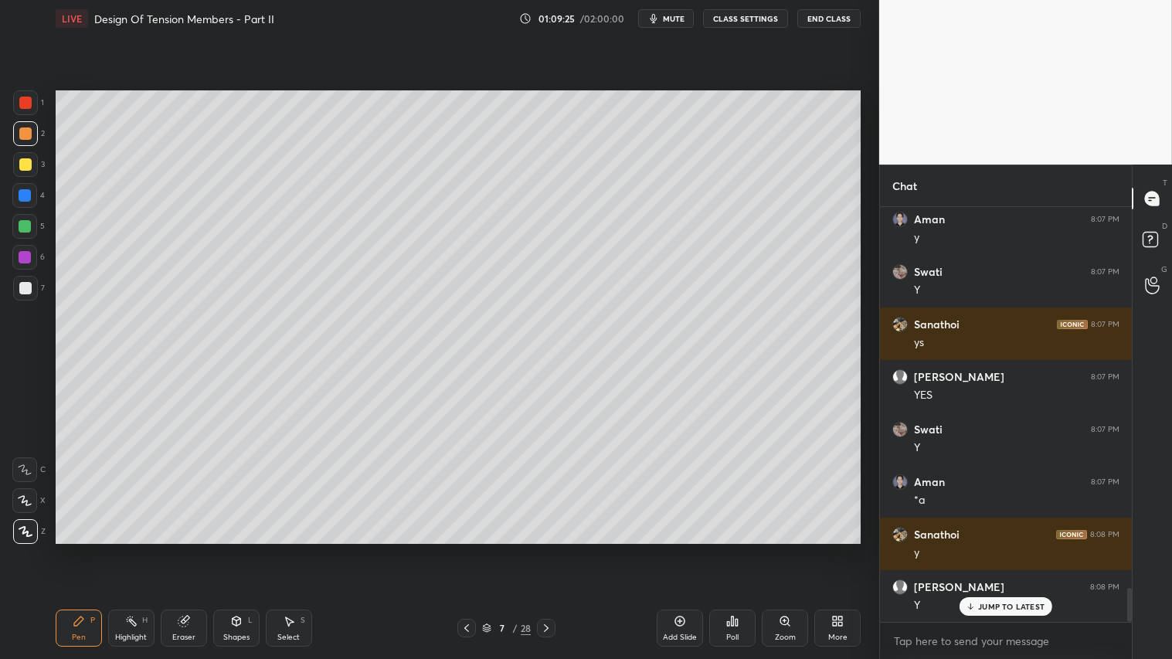
scroll to position [4731, 0]
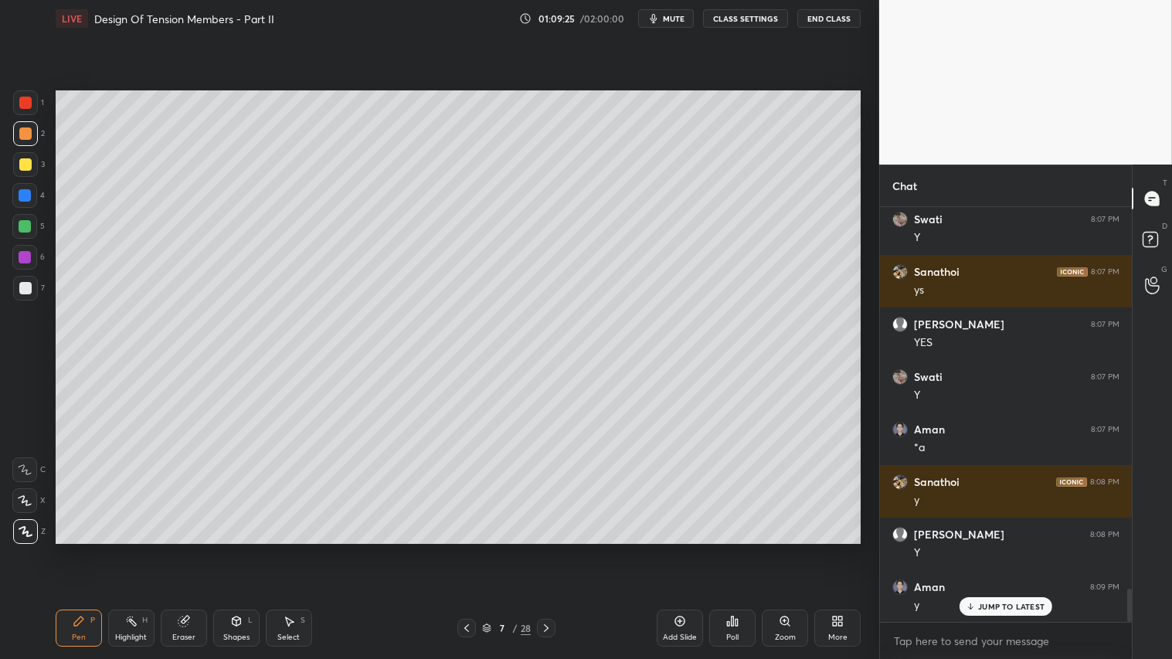
click at [546, 549] on icon at bounding box center [546, 628] width 12 height 12
click at [549, 549] on icon at bounding box center [546, 628] width 12 height 12
click at [550, 549] on icon at bounding box center [546, 628] width 12 height 12
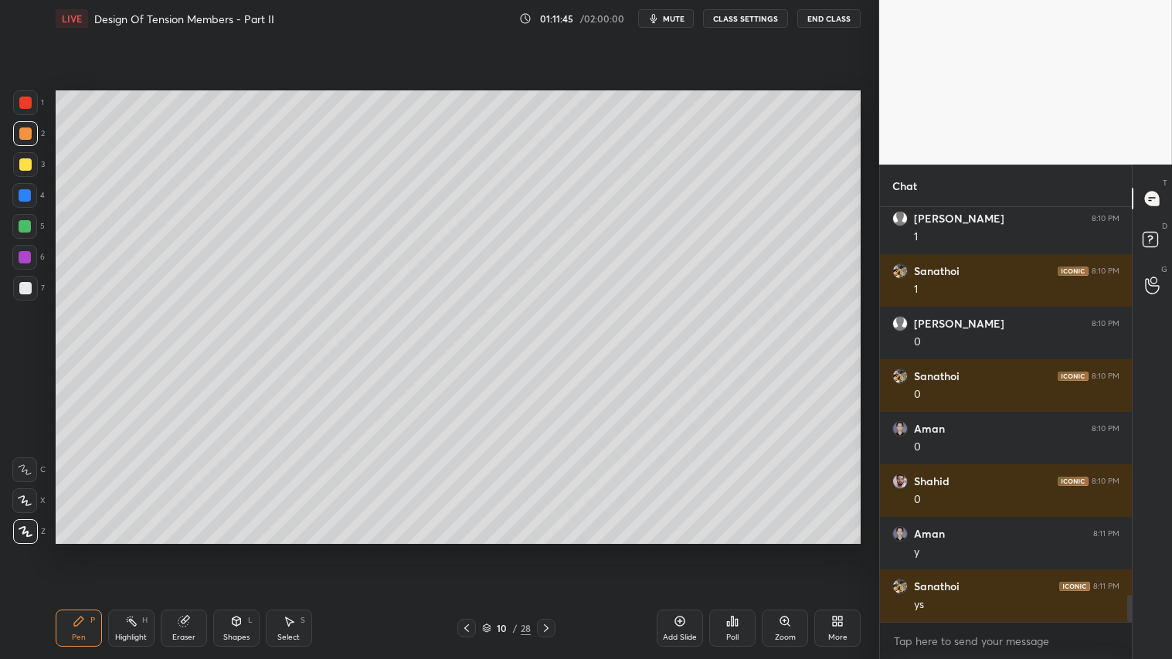
scroll to position [5918, 0]
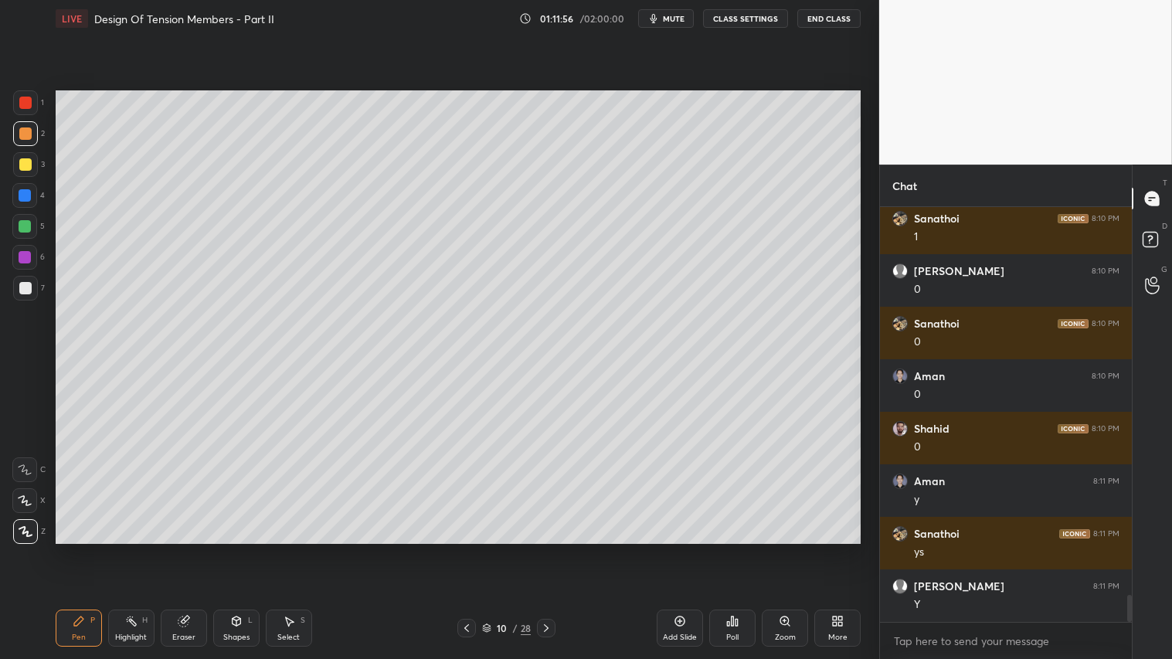
click at [194, 549] on div "Eraser" at bounding box center [184, 627] width 46 height 37
click at [99, 549] on div "Pen P" at bounding box center [79, 627] width 46 height 37
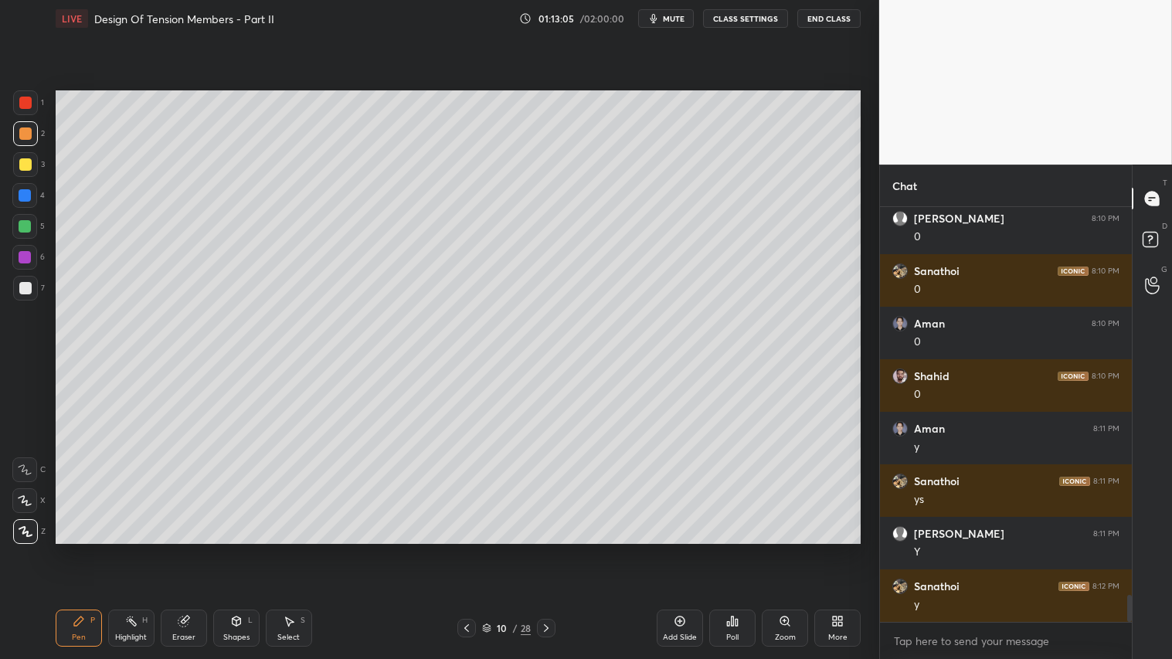
click at [26, 284] on div at bounding box center [25, 288] width 12 height 12
click at [175, 549] on div "Eraser" at bounding box center [184, 627] width 46 height 37
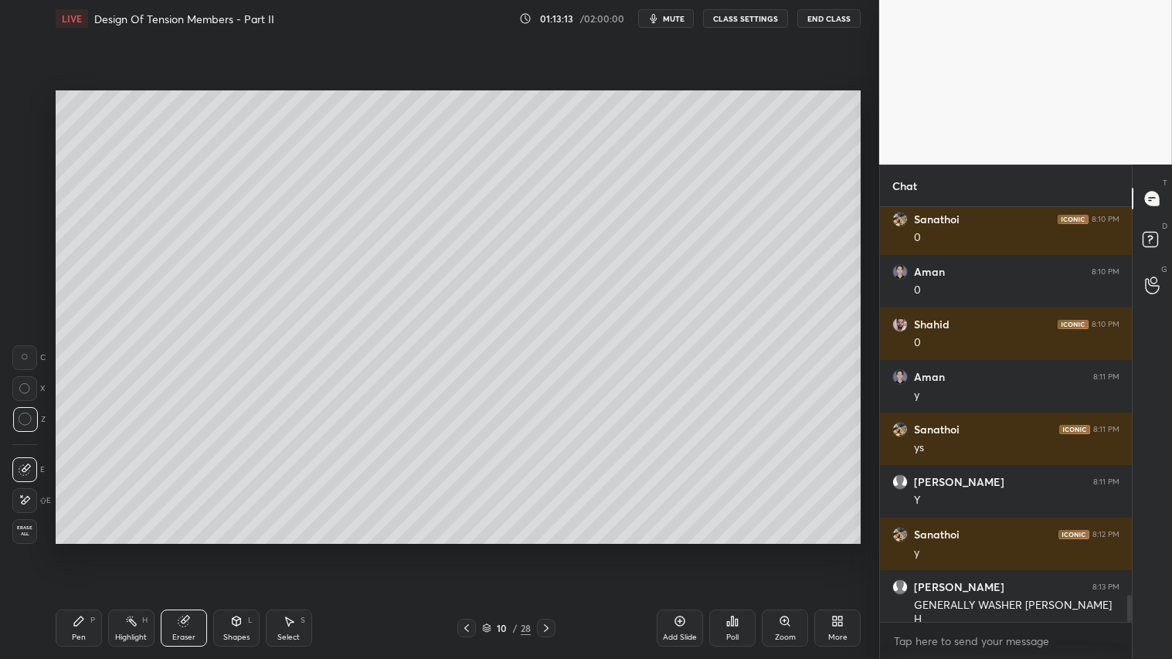
click at [78, 549] on icon at bounding box center [78, 620] width 9 height 9
click at [79, 549] on div "Pen P" at bounding box center [79, 627] width 46 height 37
click at [209, 549] on div "Pen P Highlight H Eraser Shapes L Select S 10 / 28 Add Slide Poll Zoom More" at bounding box center [458, 628] width 805 height 62
drag, startPoint x: 174, startPoint y: 626, endPoint x: 358, endPoint y: 544, distance: 201.9
click at [181, 549] on div "Eraser" at bounding box center [184, 627] width 46 height 37
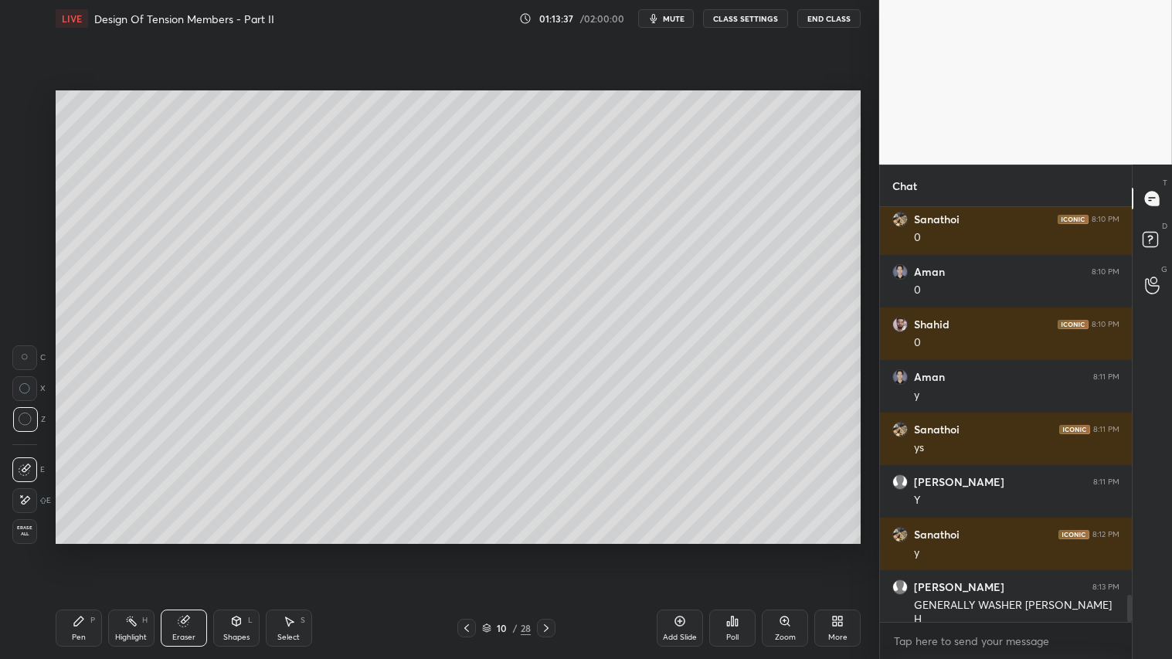
click at [244, 549] on div "Shapes L" at bounding box center [236, 627] width 46 height 37
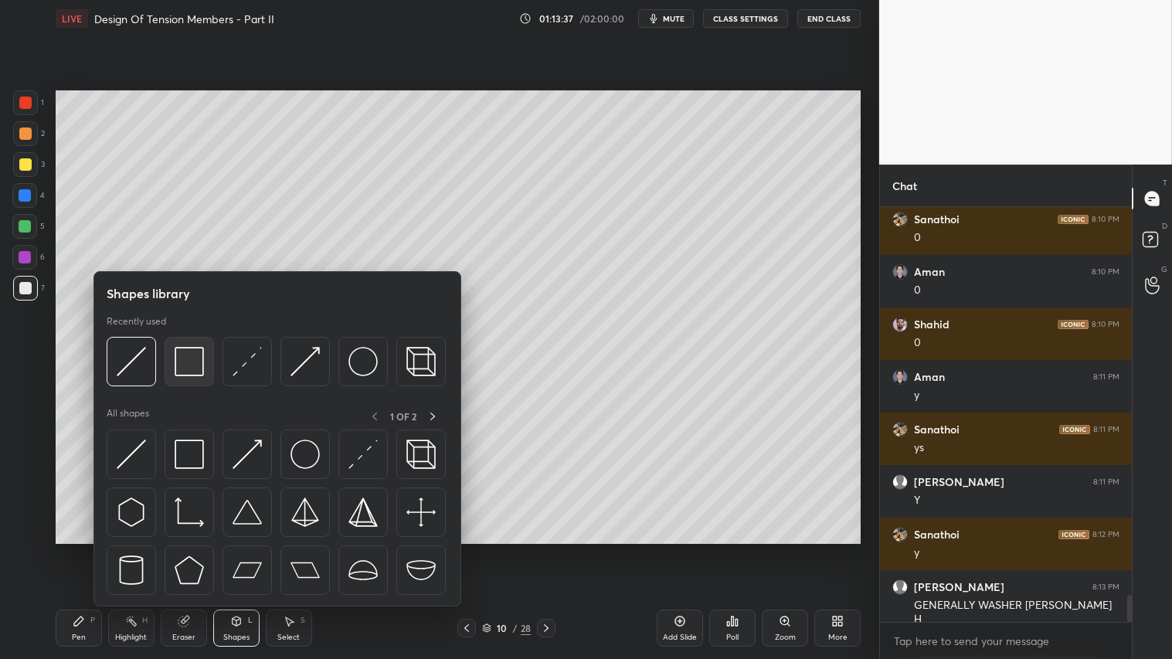
click at [192, 350] on img at bounding box center [189, 361] width 29 height 29
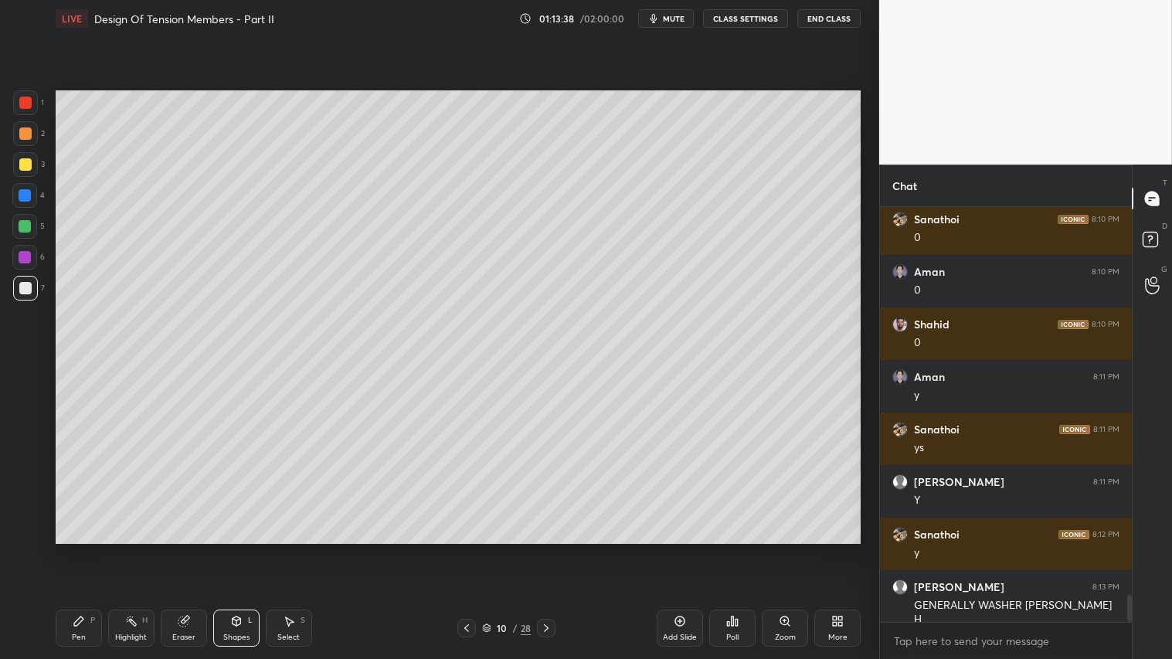
click at [29, 282] on div at bounding box center [25, 288] width 12 height 12
click at [469, 549] on icon at bounding box center [466, 628] width 12 height 12
click at [467, 549] on icon at bounding box center [466, 628] width 5 height 8
drag, startPoint x: 551, startPoint y: 627, endPoint x: 558, endPoint y: 623, distance: 8.4
click at [551, 549] on icon at bounding box center [546, 628] width 12 height 12
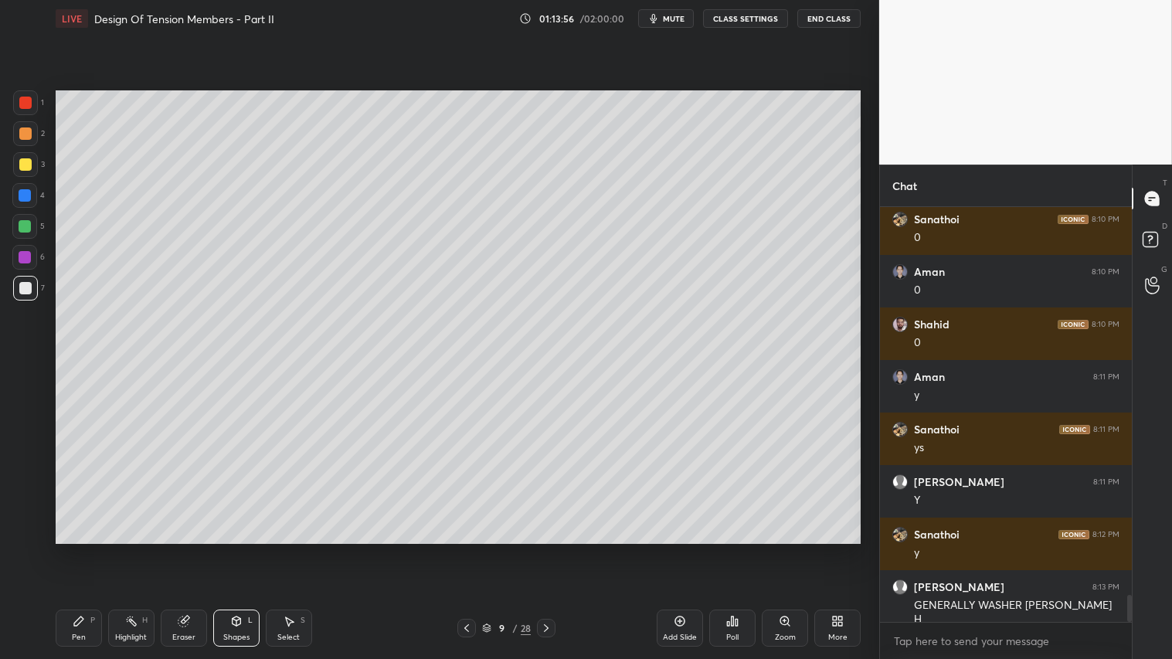
click at [541, 549] on icon at bounding box center [546, 628] width 12 height 12
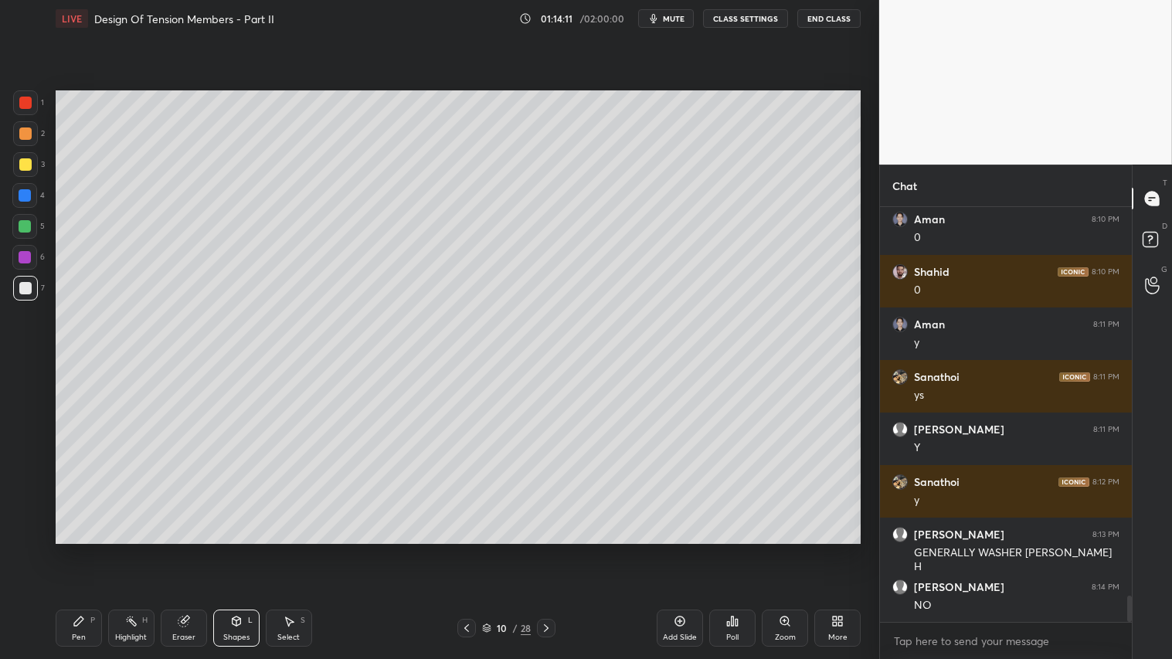
scroll to position [6128, 0]
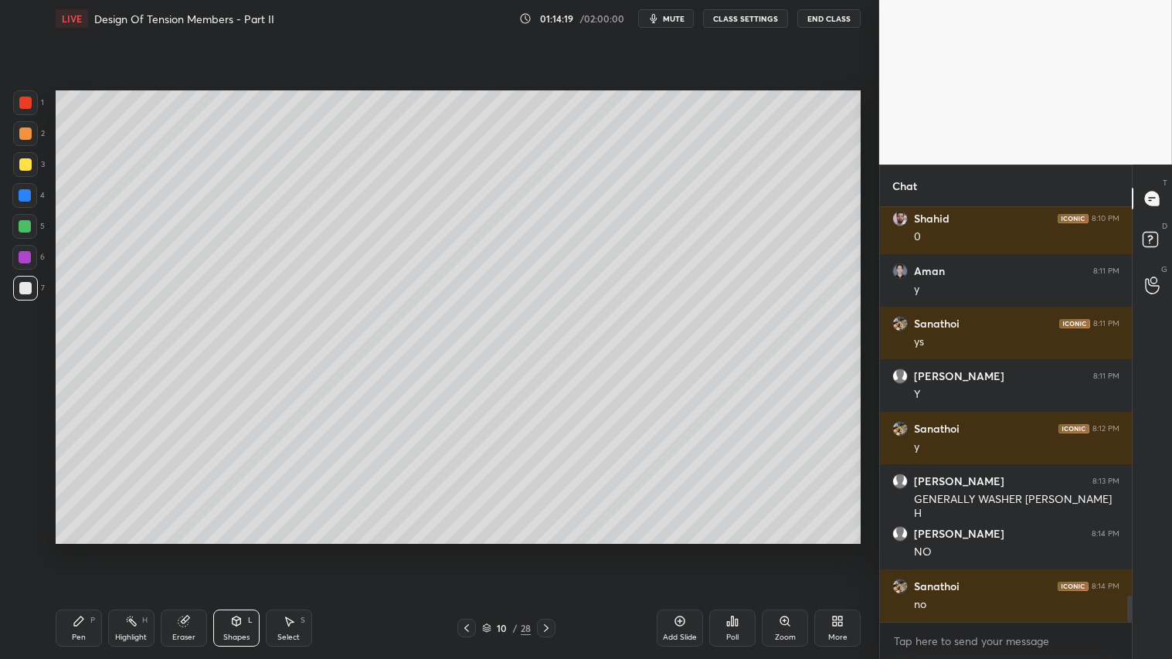
click at [27, 137] on div at bounding box center [25, 133] width 25 height 25
drag, startPoint x: 86, startPoint y: 629, endPoint x: 90, endPoint y: 619, distance: 10.8
click at [90, 549] on div "Pen P" at bounding box center [79, 627] width 46 height 37
click at [546, 549] on icon at bounding box center [546, 628] width 5 height 8
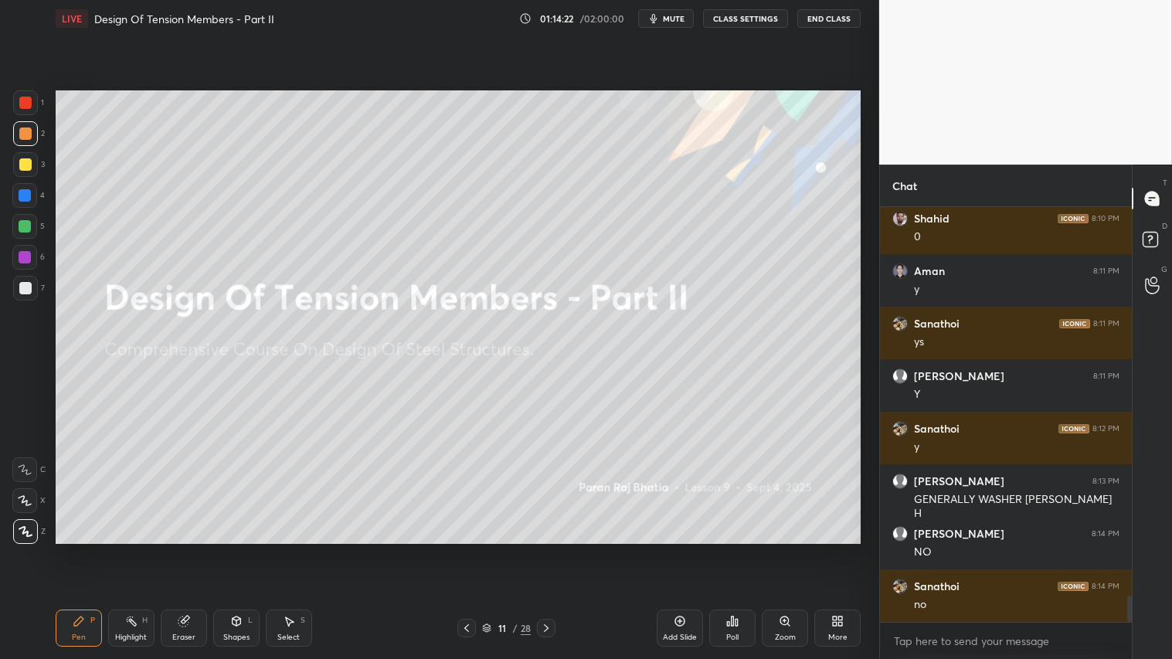
drag, startPoint x: 465, startPoint y: 626, endPoint x: 534, endPoint y: 621, distance: 68.9
click at [467, 549] on icon at bounding box center [466, 628] width 12 height 12
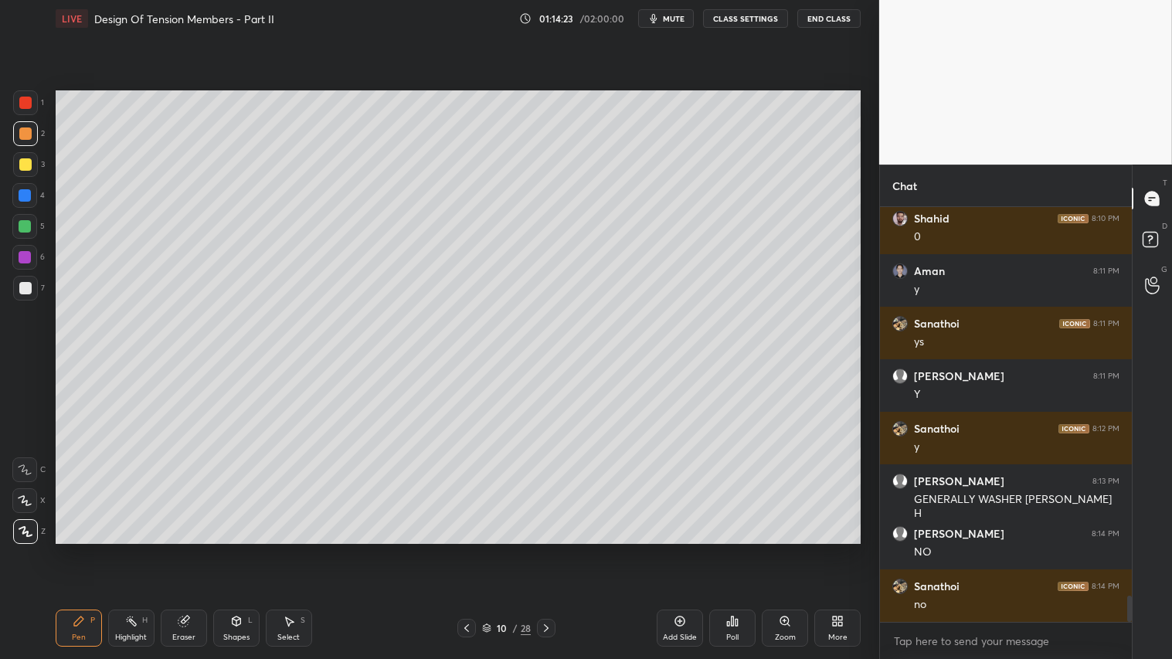
click at [677, 549] on div "Add Slide" at bounding box center [679, 627] width 46 height 37
drag, startPoint x: 27, startPoint y: 158, endPoint x: 42, endPoint y: 348, distance: 189.8
click at [27, 159] on div at bounding box center [25, 164] width 12 height 12
click at [83, 549] on div "Pen P" at bounding box center [79, 627] width 46 height 37
click at [15, 303] on div "7" at bounding box center [29, 291] width 32 height 31
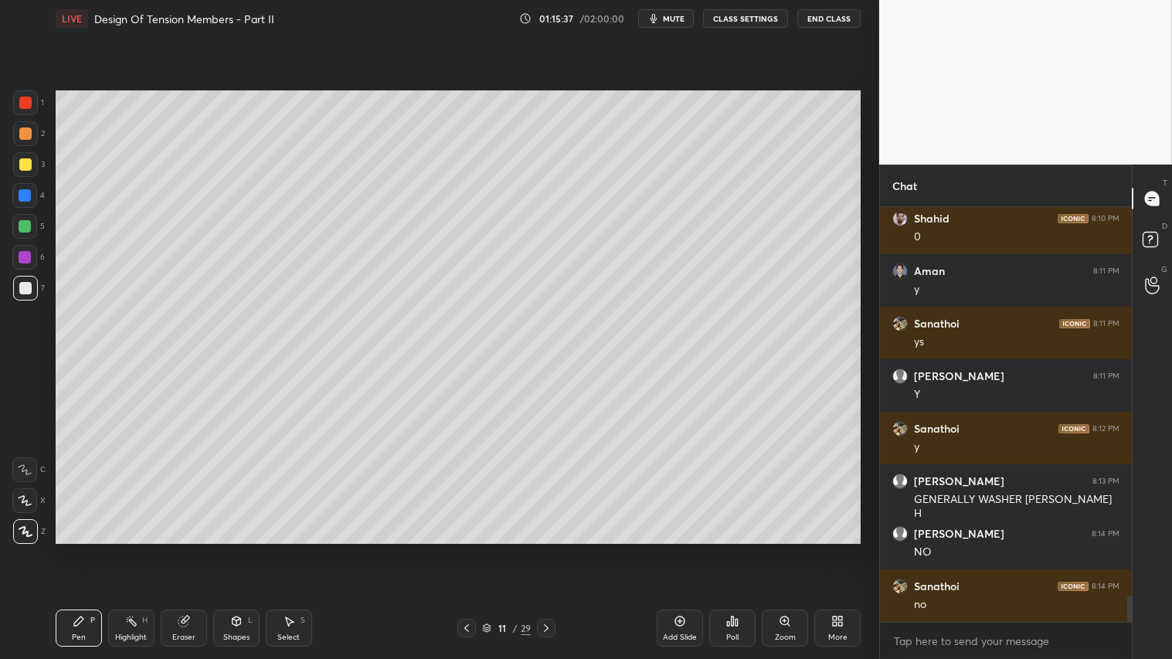
click at [240, 549] on div "Shapes L" at bounding box center [236, 627] width 46 height 37
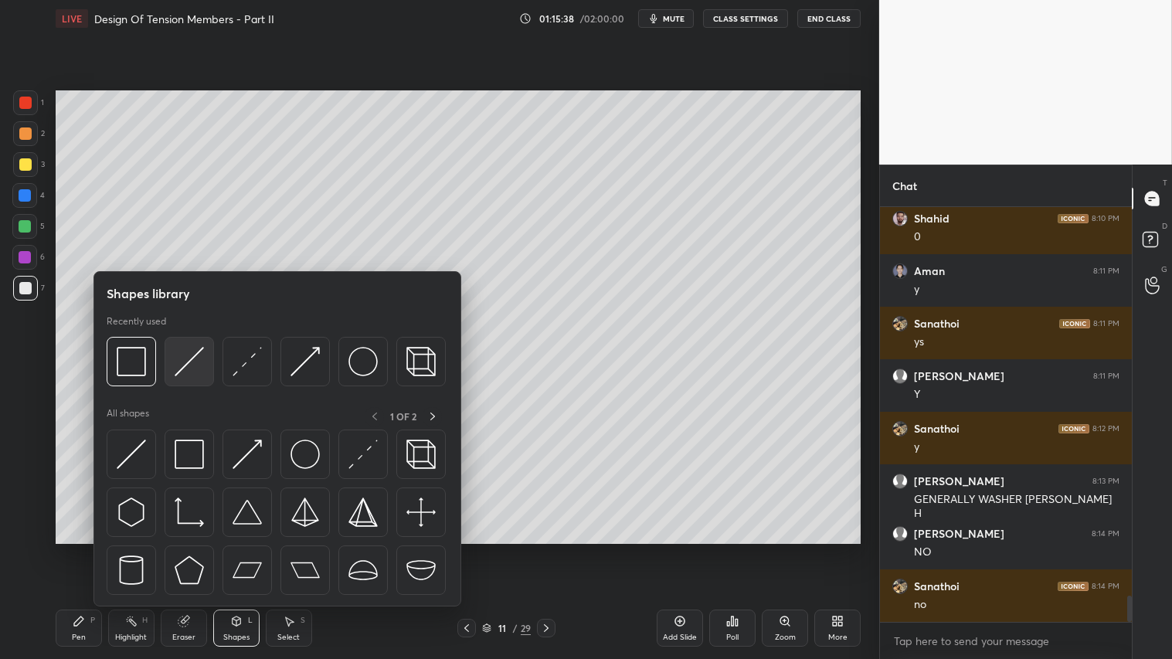
click at [176, 371] on img at bounding box center [189, 361] width 29 height 29
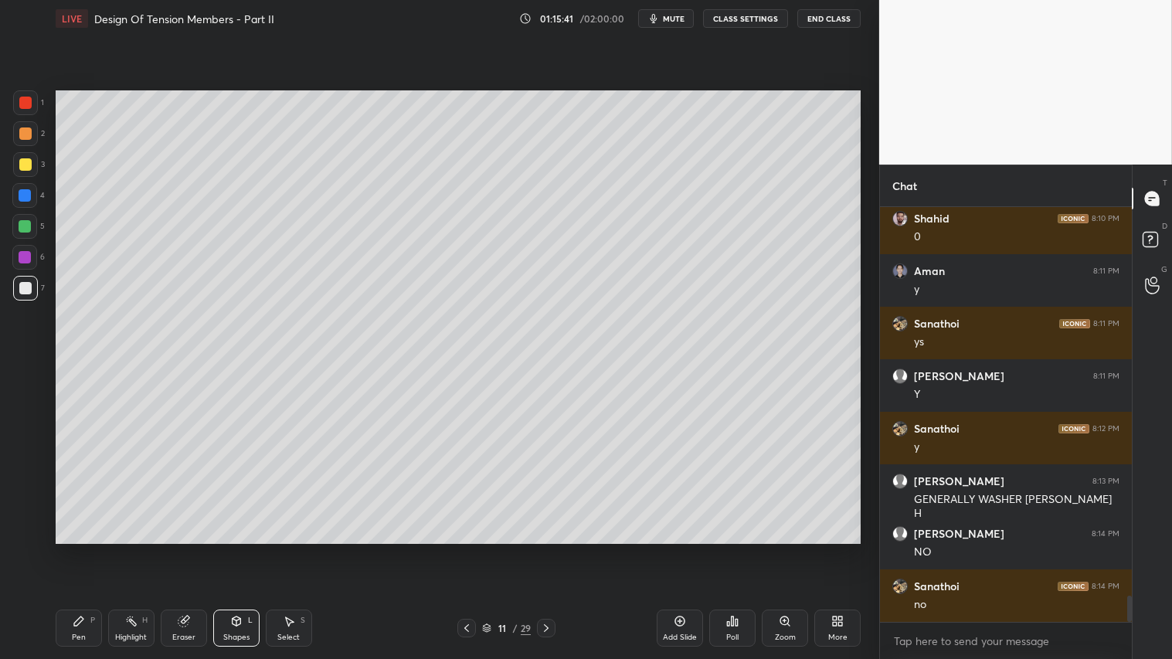
click at [59, 549] on div "Pen P" at bounding box center [79, 627] width 46 height 37
click at [236, 549] on icon at bounding box center [236, 620] width 8 height 9
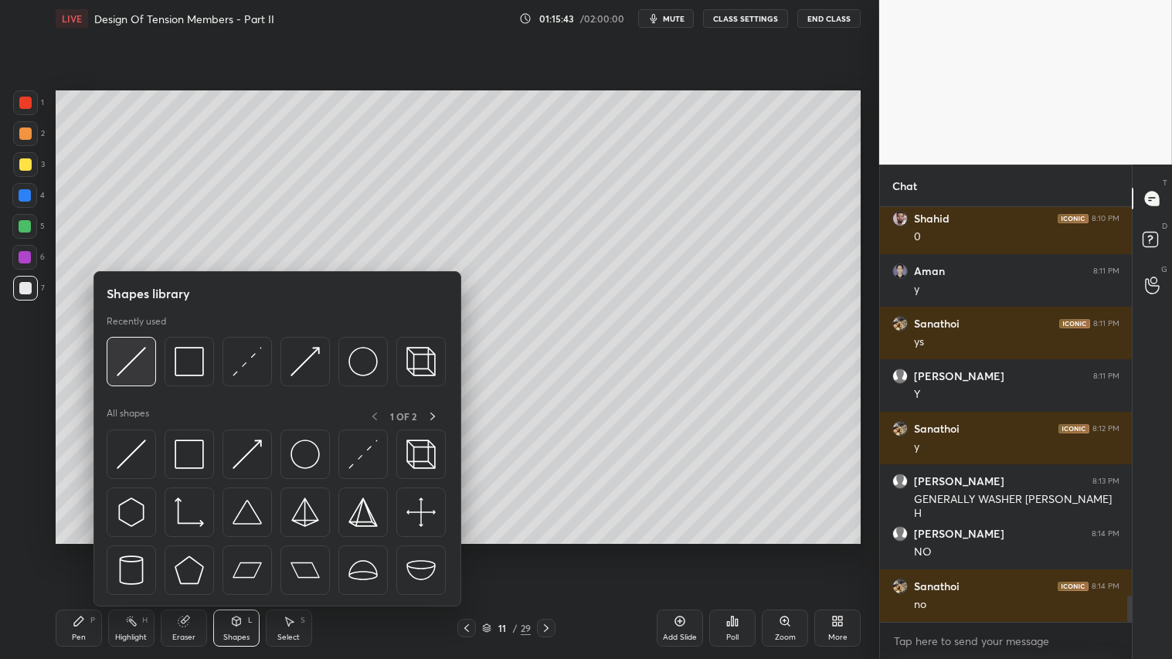
click at [141, 358] on img at bounding box center [131, 361] width 29 height 29
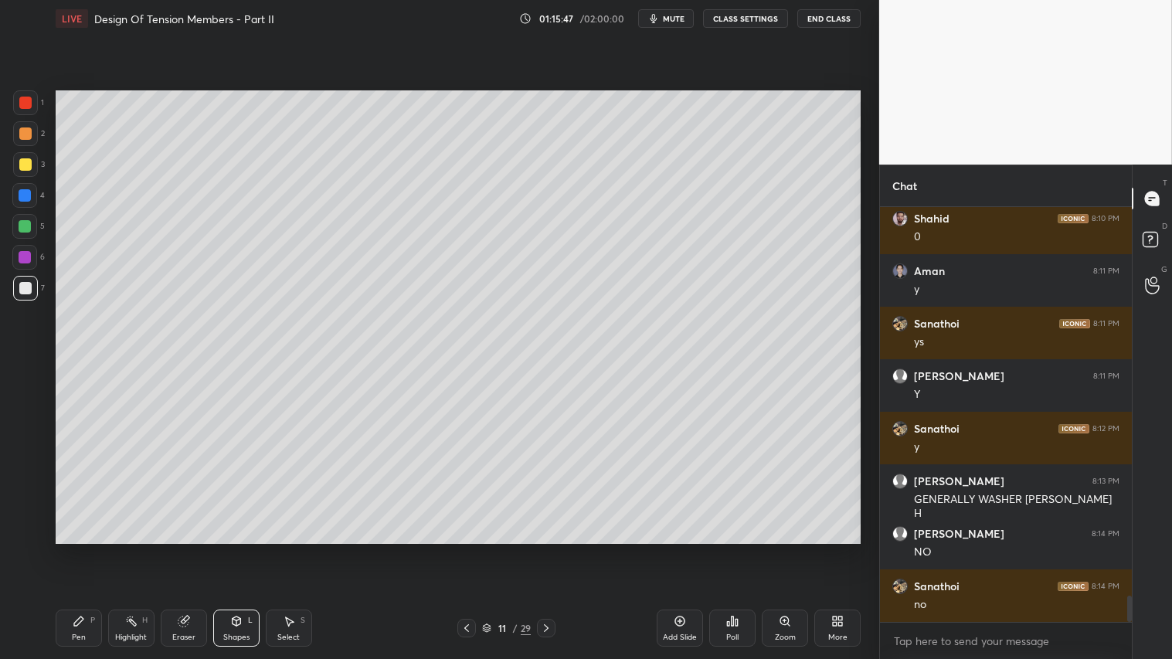
drag, startPoint x: 79, startPoint y: 630, endPoint x: 102, endPoint y: 622, distance: 24.7
click at [83, 549] on div "Pen P" at bounding box center [79, 627] width 46 height 37
click at [29, 133] on div at bounding box center [25, 133] width 12 height 12
click at [85, 549] on div "Pen" at bounding box center [79, 637] width 14 height 8
click at [26, 290] on div at bounding box center [25, 288] width 12 height 12
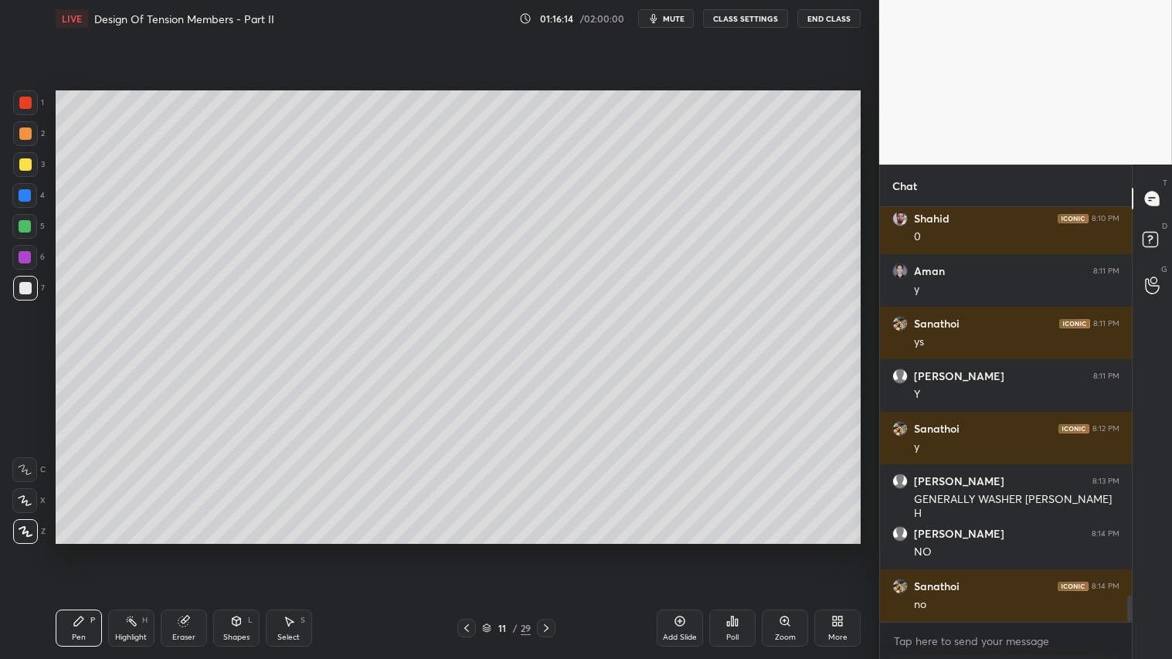
click at [243, 549] on div "Shapes L" at bounding box center [236, 627] width 46 height 37
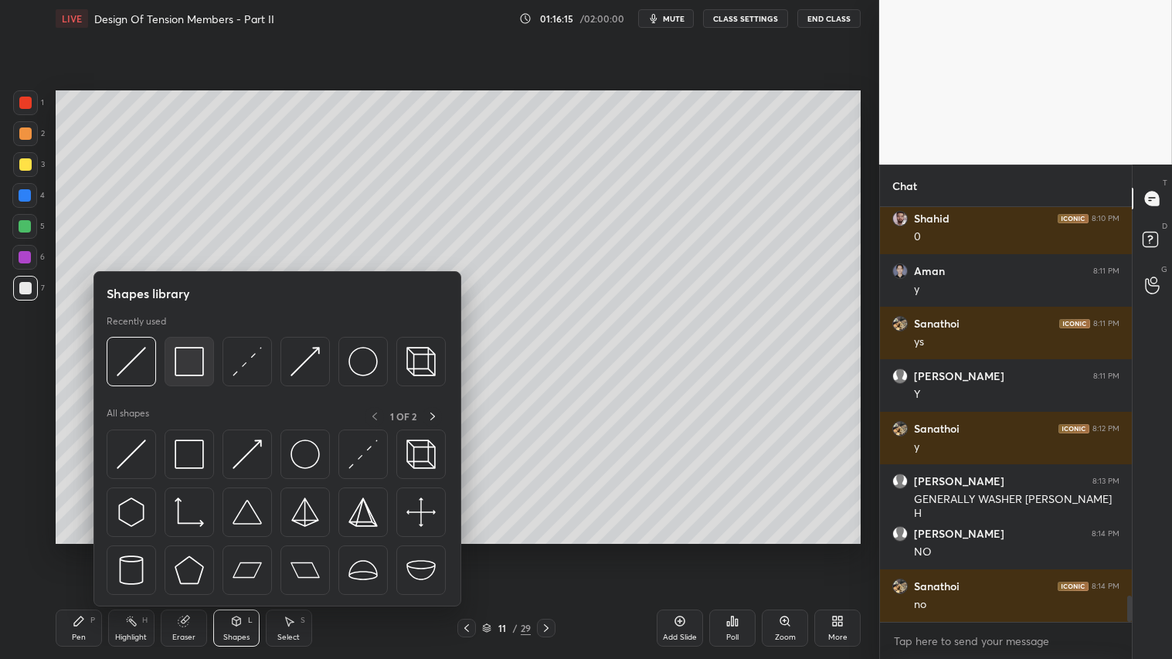
click at [187, 360] on img at bounding box center [189, 361] width 29 height 29
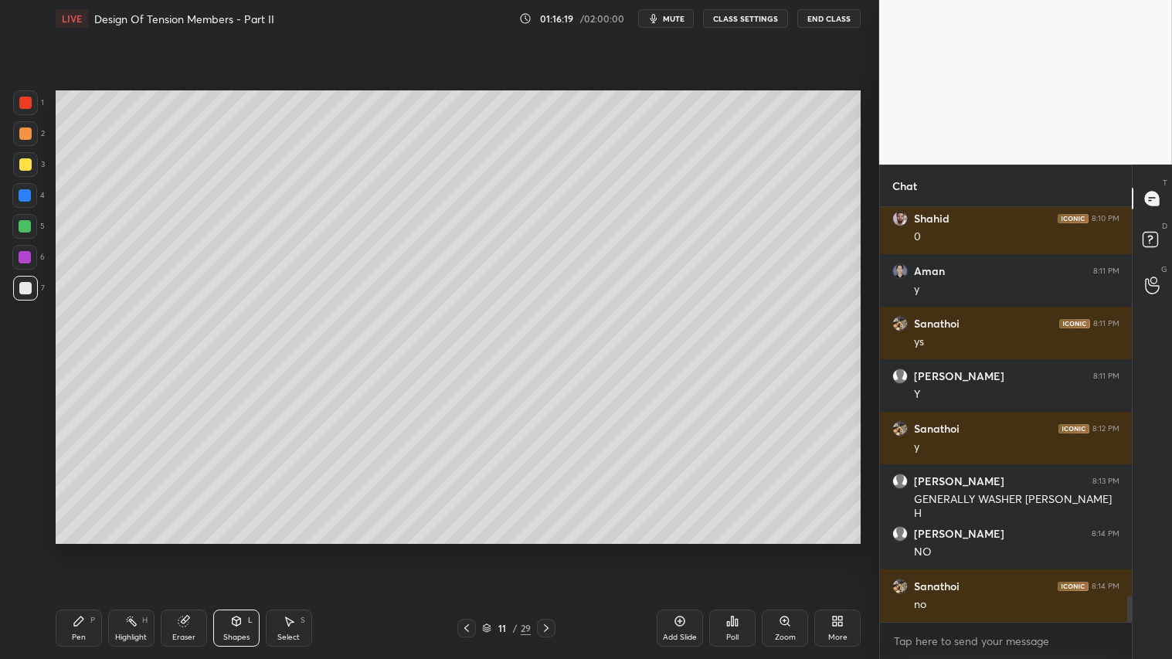
click at [25, 131] on div at bounding box center [25, 133] width 12 height 12
drag, startPoint x: 93, startPoint y: 635, endPoint x: 87, endPoint y: 615, distance: 21.0
click at [91, 549] on div "Pen P" at bounding box center [79, 627] width 46 height 37
drag, startPoint x: 18, startPoint y: 132, endPoint x: 18, endPoint y: 151, distance: 19.3
click at [18, 140] on div at bounding box center [25, 133] width 25 height 25
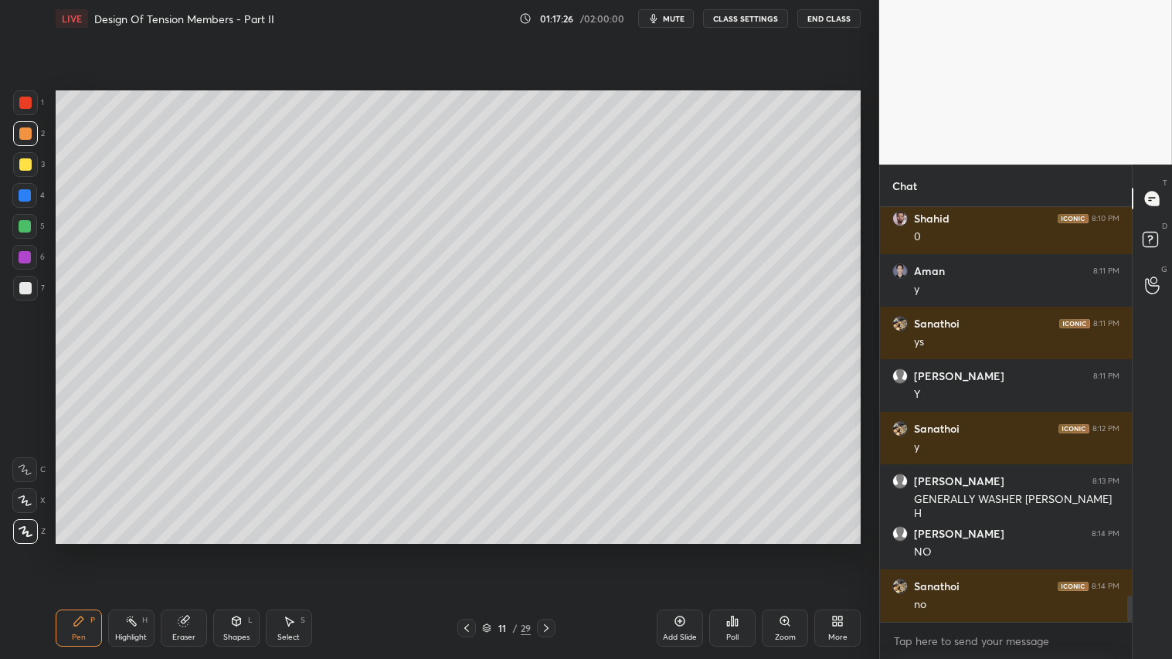
click at [237, 549] on icon at bounding box center [236, 621] width 12 height 12
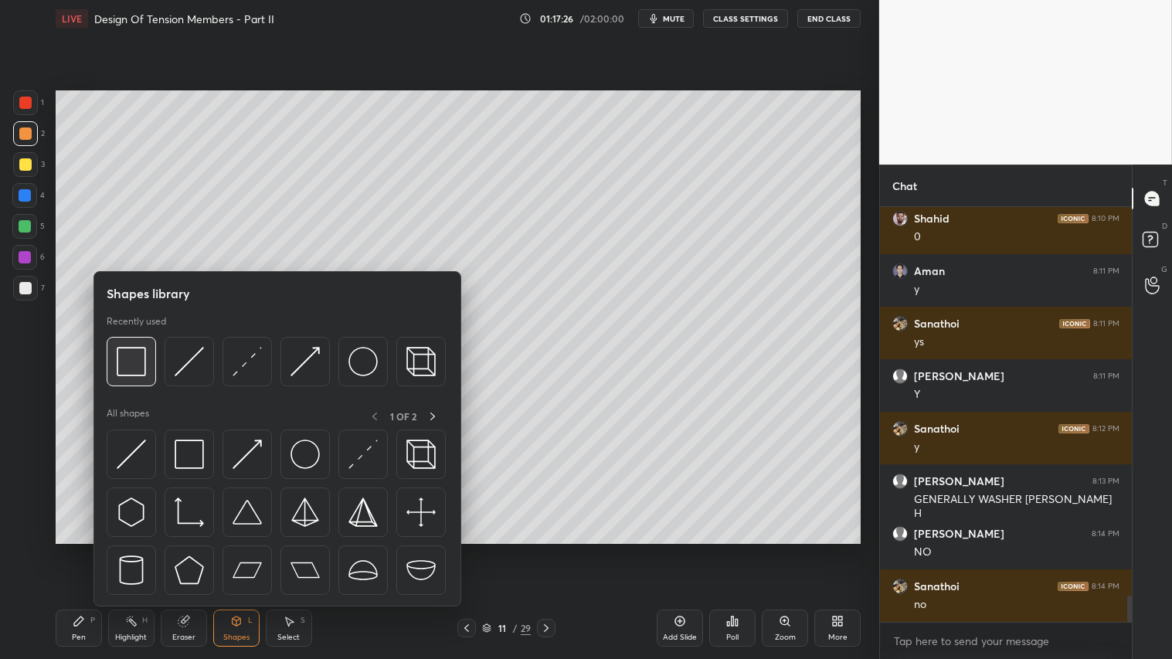
click at [142, 364] on img at bounding box center [131, 361] width 29 height 29
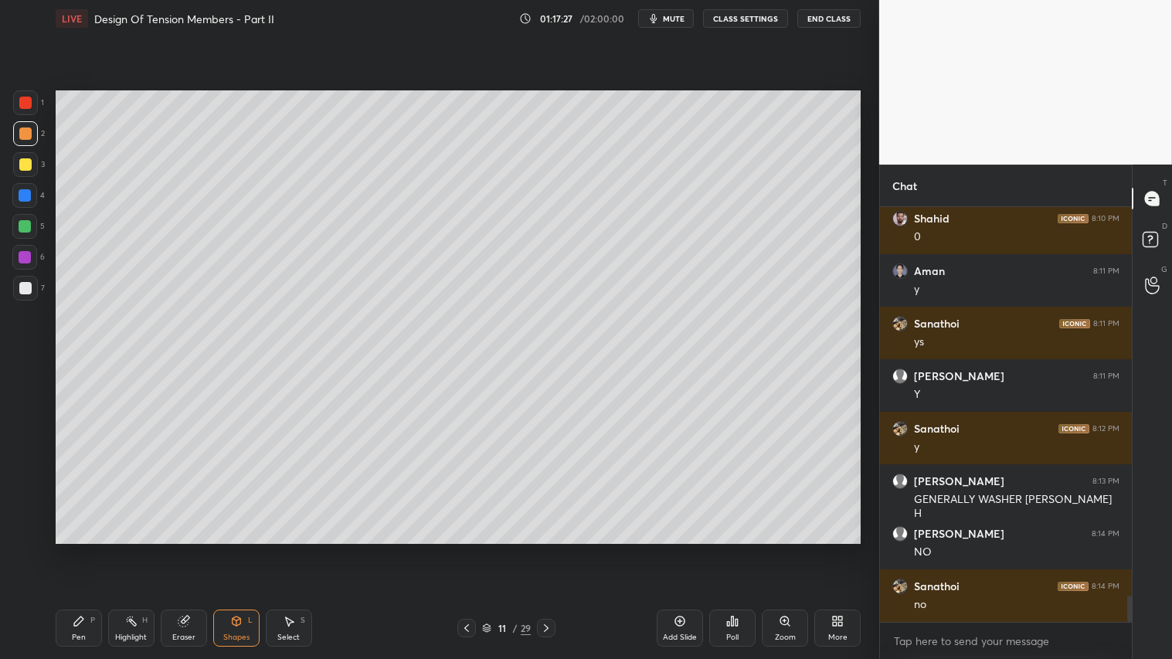
drag, startPoint x: 25, startPoint y: 280, endPoint x: 41, endPoint y: 287, distance: 17.6
click at [29, 280] on div at bounding box center [25, 288] width 25 height 25
click at [27, 130] on div at bounding box center [25, 133] width 12 height 12
click at [89, 549] on div "Pen P" at bounding box center [79, 627] width 46 height 37
click at [243, 549] on div "Shapes" at bounding box center [236, 637] width 26 height 8
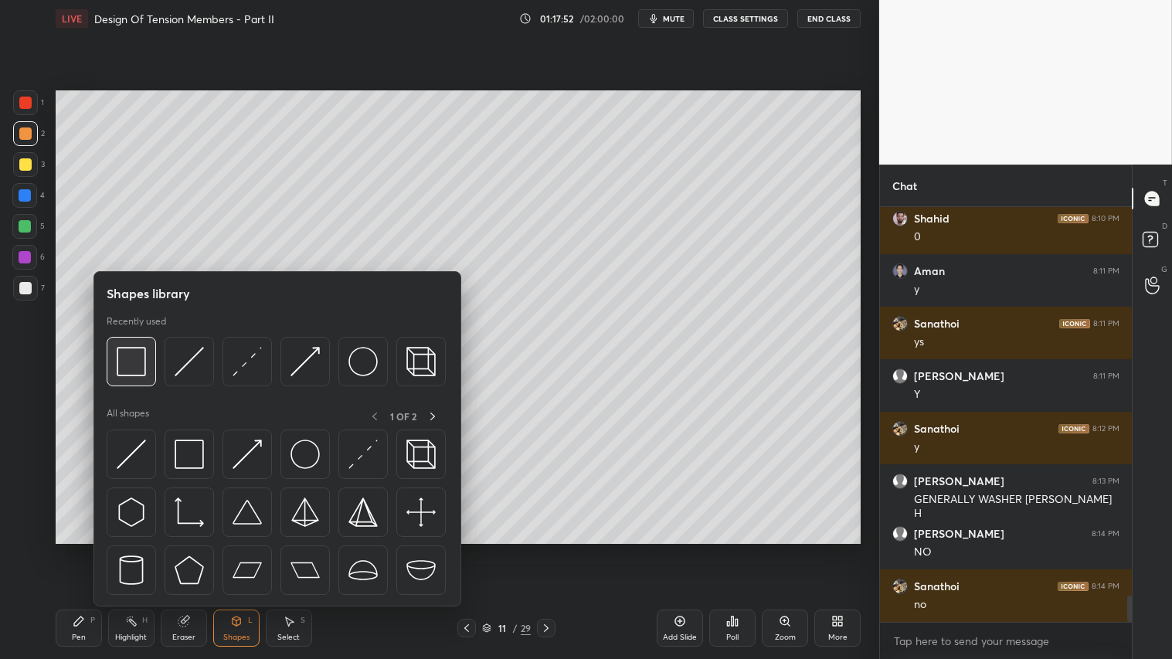
click at [137, 353] on img at bounding box center [131, 361] width 29 height 29
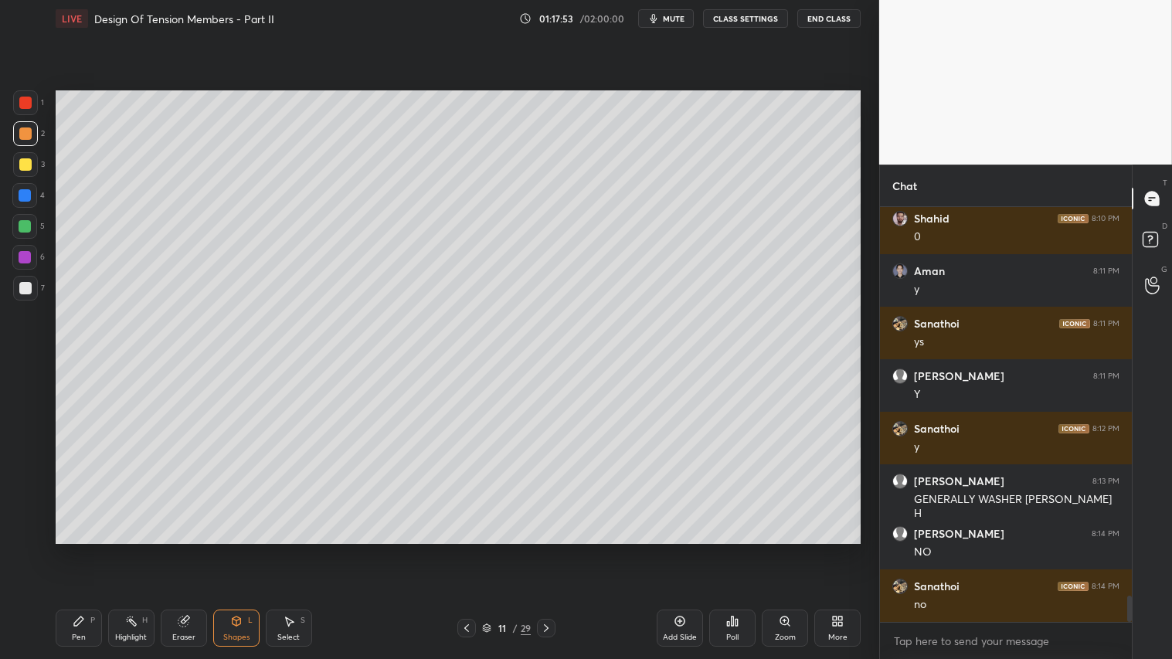
click at [24, 283] on div at bounding box center [25, 288] width 12 height 12
click at [28, 134] on div at bounding box center [25, 133] width 12 height 12
drag, startPoint x: 85, startPoint y: 630, endPoint x: 555, endPoint y: 629, distance: 469.6
click at [86, 549] on div "Pen P" at bounding box center [79, 627] width 46 height 37
click at [690, 549] on div "Add Slide" at bounding box center [679, 627] width 46 height 37
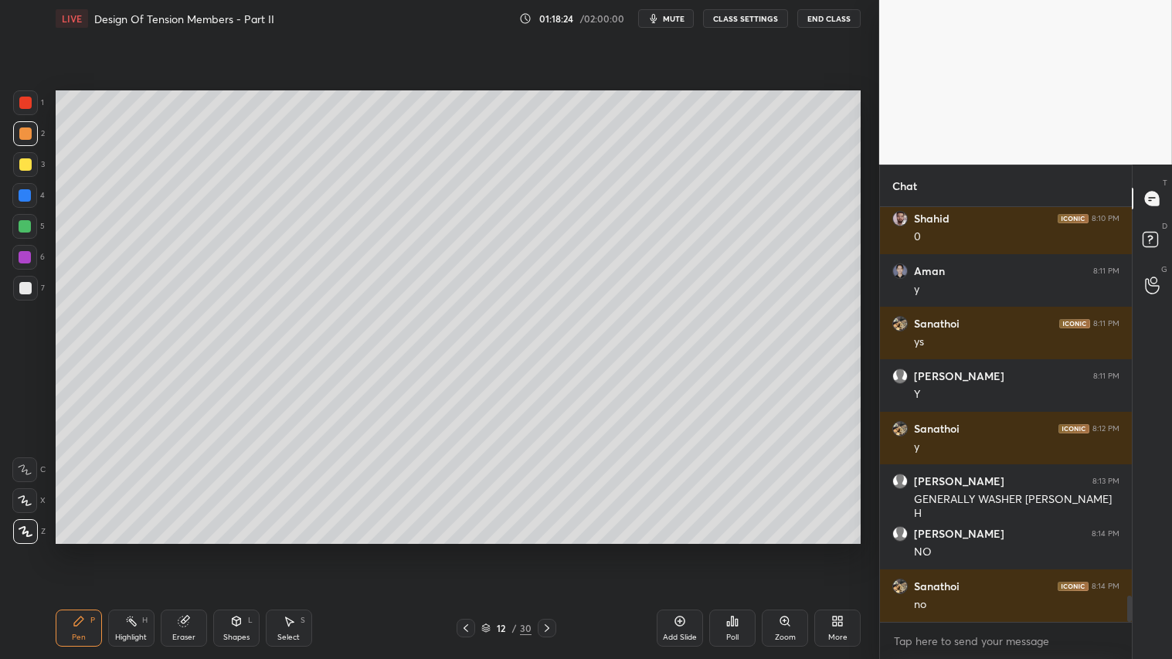
click at [241, 549] on div "Shapes L" at bounding box center [236, 627] width 46 height 37
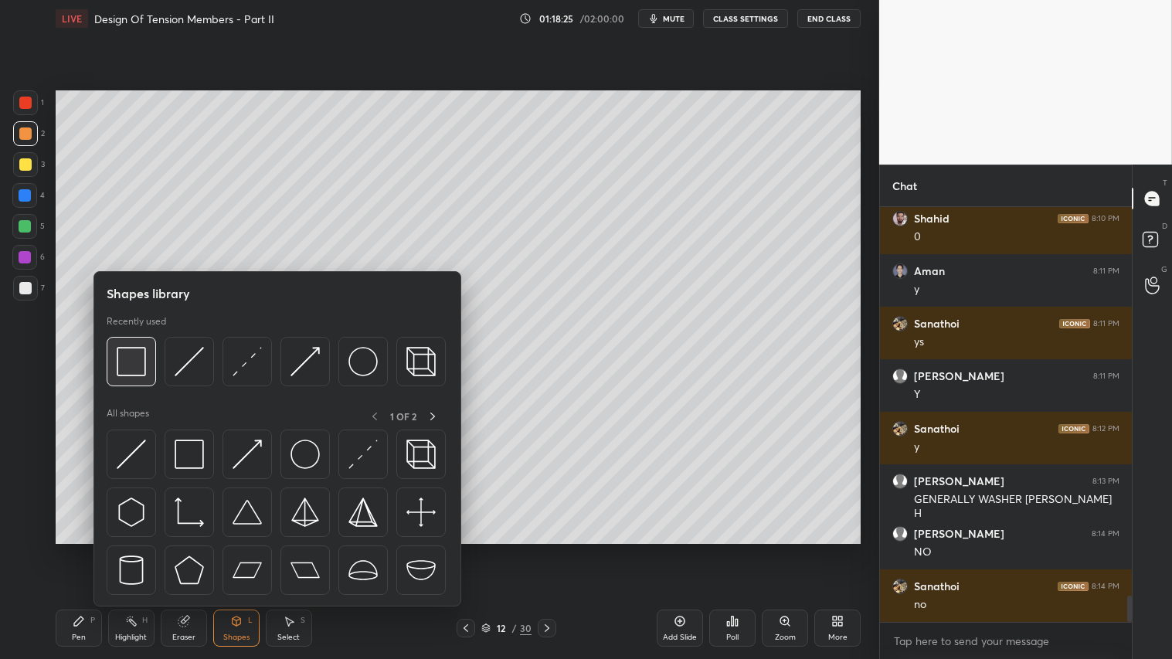
click at [137, 358] on img at bounding box center [131, 361] width 29 height 29
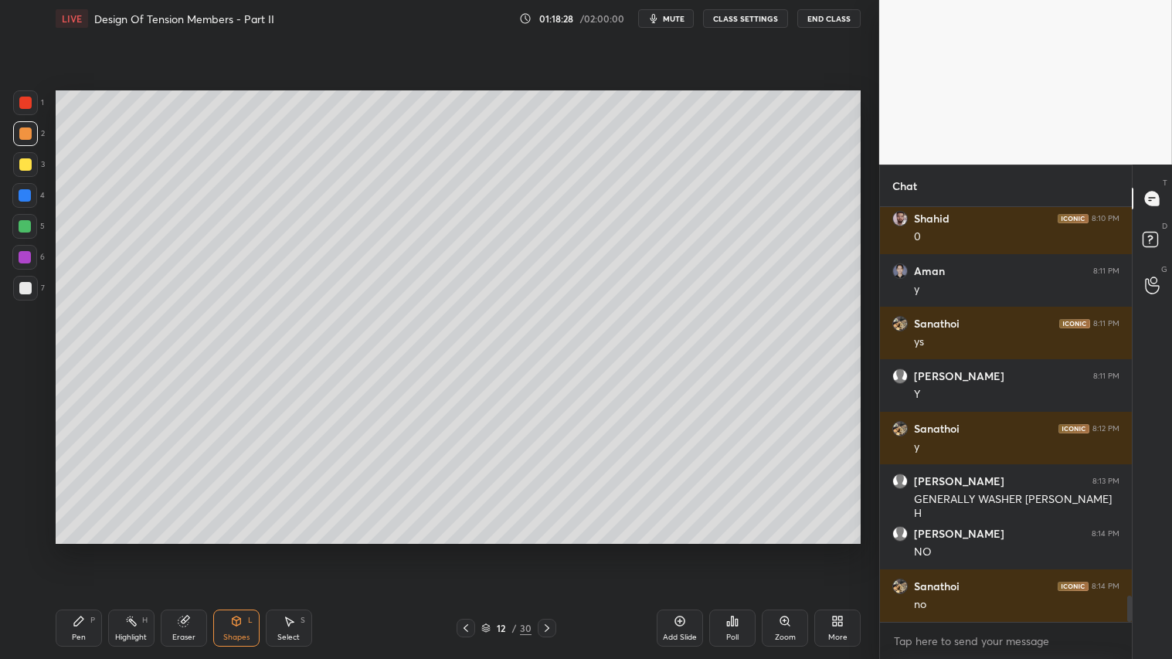
drag, startPoint x: 22, startPoint y: 128, endPoint x: 33, endPoint y: 158, distance: 32.3
click at [24, 127] on div at bounding box center [25, 133] width 12 height 12
click at [87, 549] on div "Pen P" at bounding box center [79, 627] width 46 height 37
click at [465, 549] on icon at bounding box center [466, 628] width 12 height 12
click at [470, 549] on icon at bounding box center [466, 628] width 12 height 12
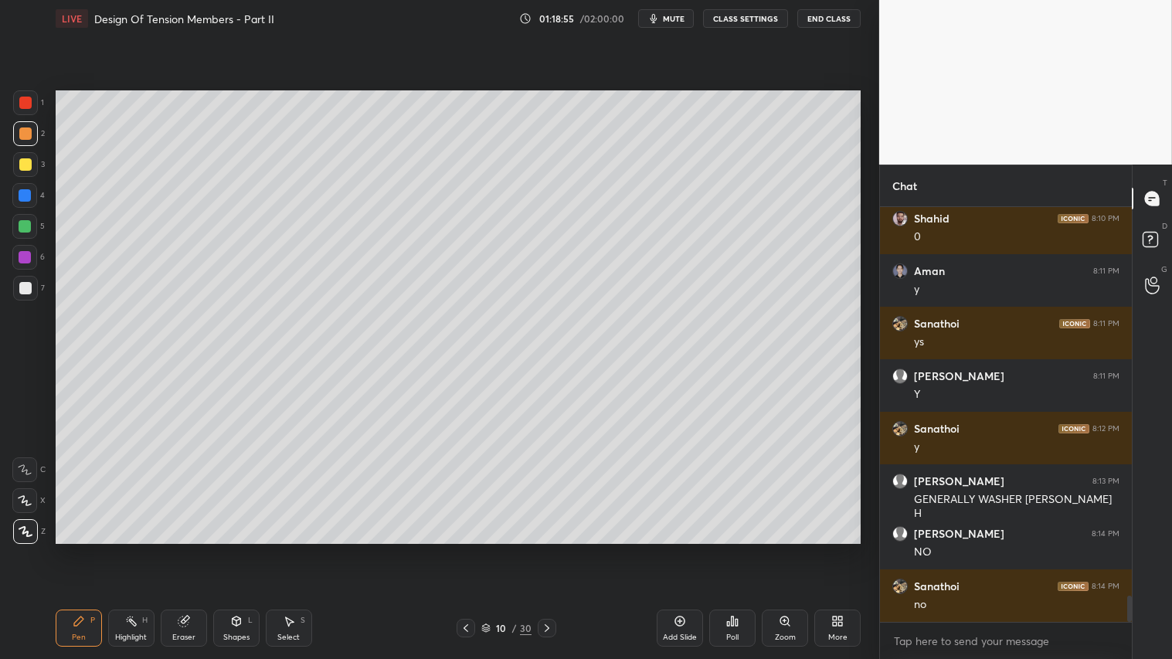
click at [550, 549] on icon at bounding box center [547, 628] width 12 height 12
click at [548, 549] on icon at bounding box center [547, 628] width 12 height 12
click at [232, 549] on div "Shapes L" at bounding box center [236, 627] width 46 height 37
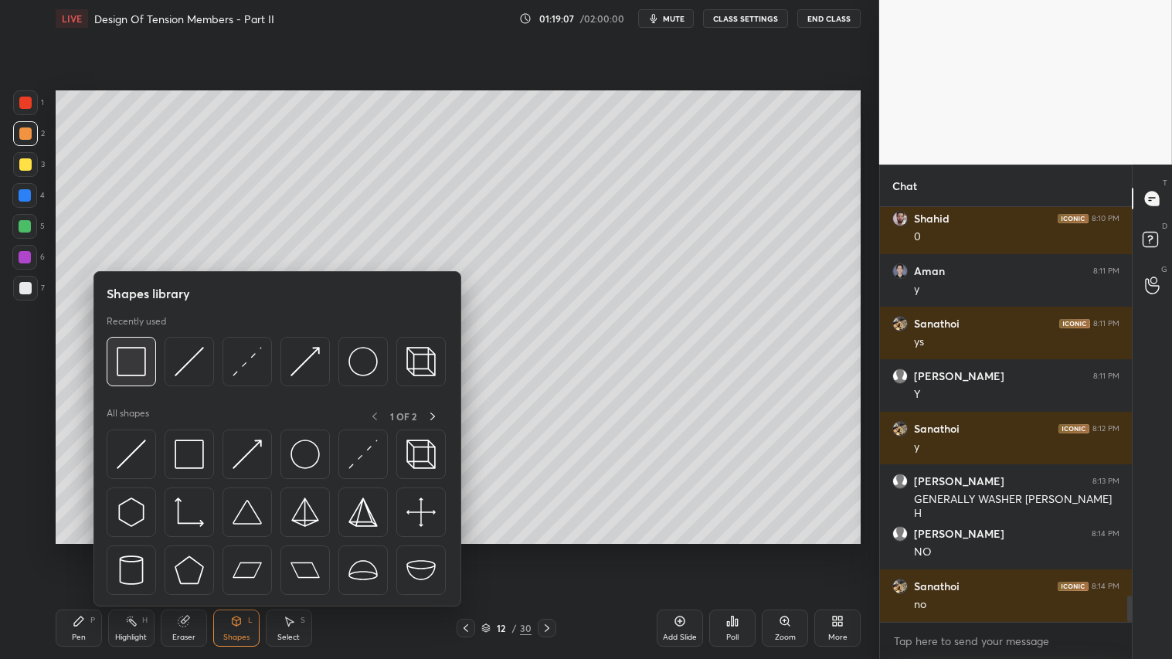
click at [141, 364] on img at bounding box center [131, 361] width 29 height 29
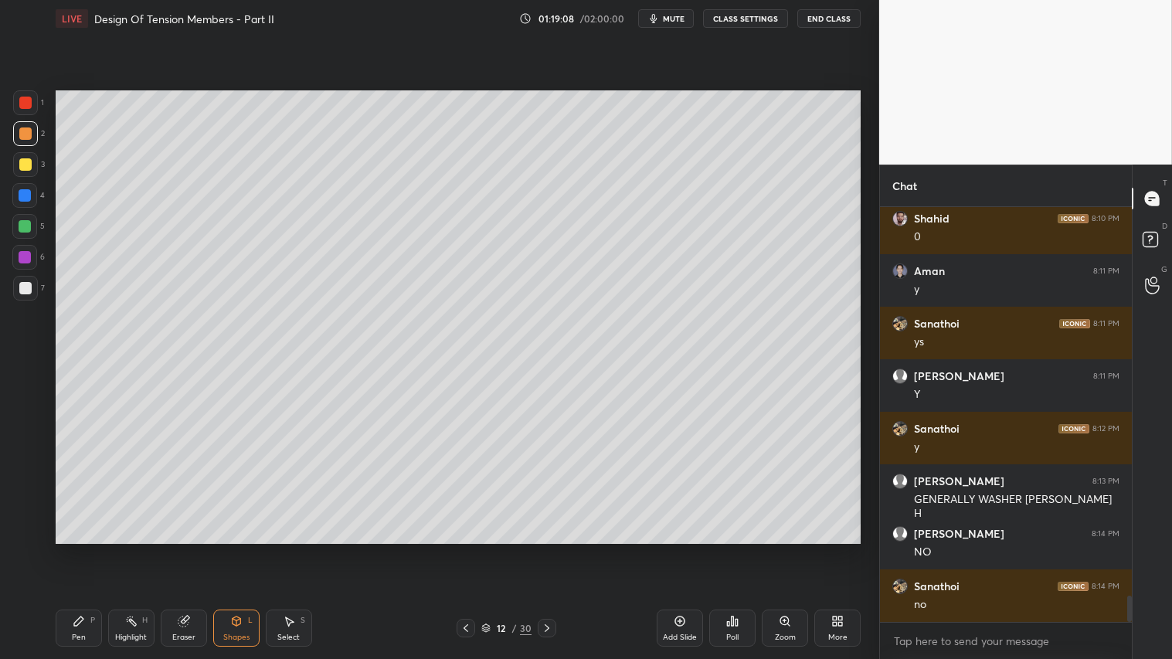
click at [25, 280] on div at bounding box center [25, 288] width 25 height 25
click at [28, 134] on div at bounding box center [25, 133] width 12 height 12
click at [79, 549] on icon at bounding box center [79, 621] width 12 height 12
click at [242, 549] on div "Shapes L" at bounding box center [236, 627] width 46 height 37
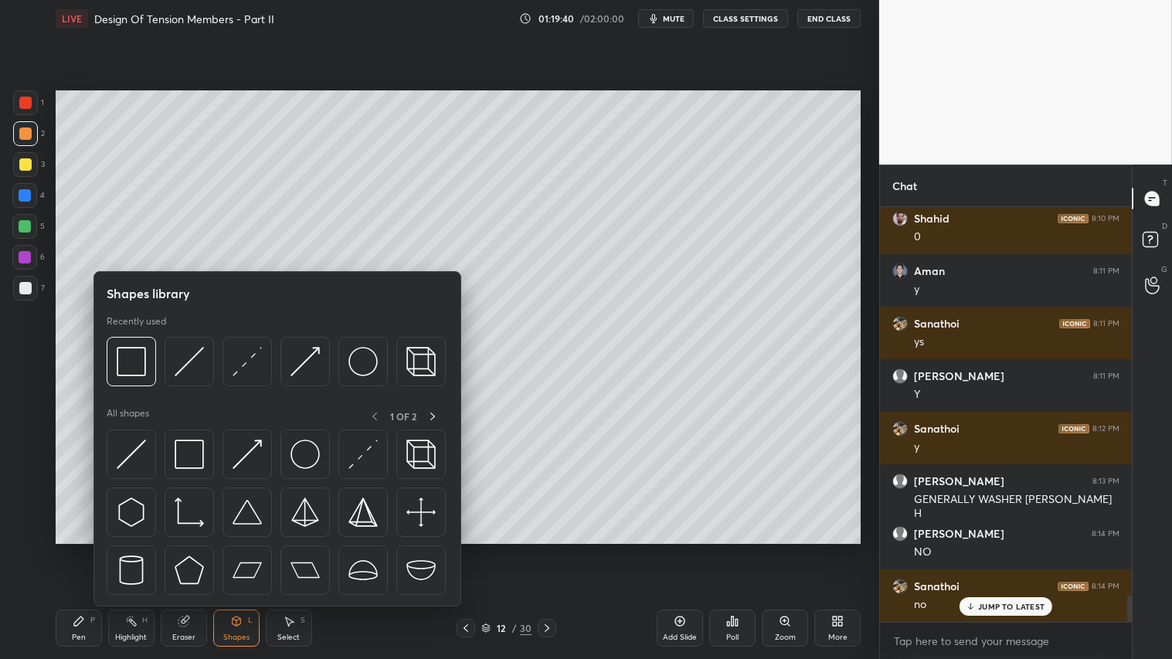
scroll to position [6183, 0]
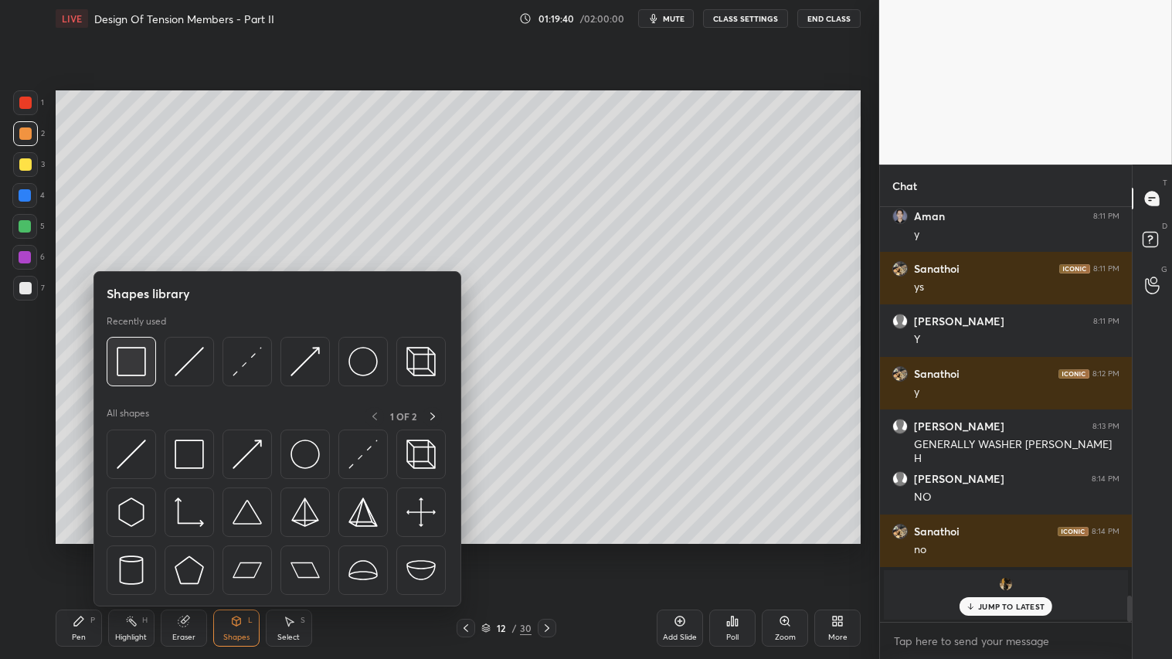
click at [125, 351] on img at bounding box center [131, 361] width 29 height 29
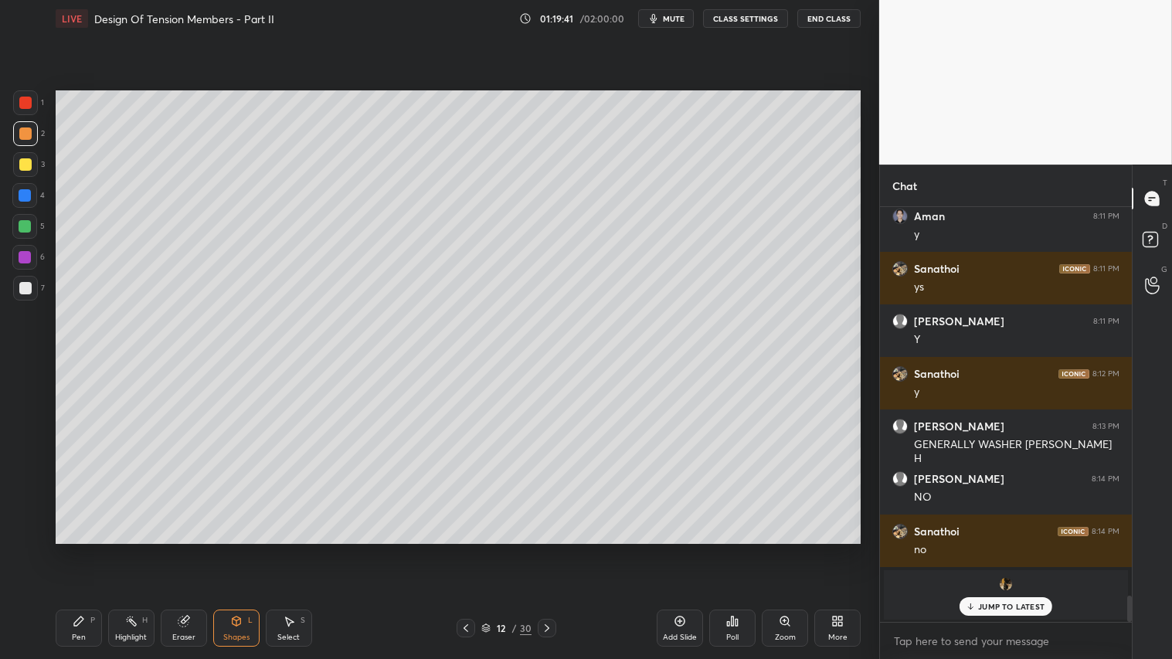
click at [36, 292] on div at bounding box center [25, 288] width 25 height 25
drag, startPoint x: 19, startPoint y: 132, endPoint x: 20, endPoint y: 145, distance: 13.2
click at [20, 134] on div at bounding box center [25, 133] width 12 height 12
click at [89, 549] on div "Pen P" at bounding box center [79, 627] width 46 height 37
drag, startPoint x: 242, startPoint y: 627, endPoint x: 249, endPoint y: 610, distance: 18.7
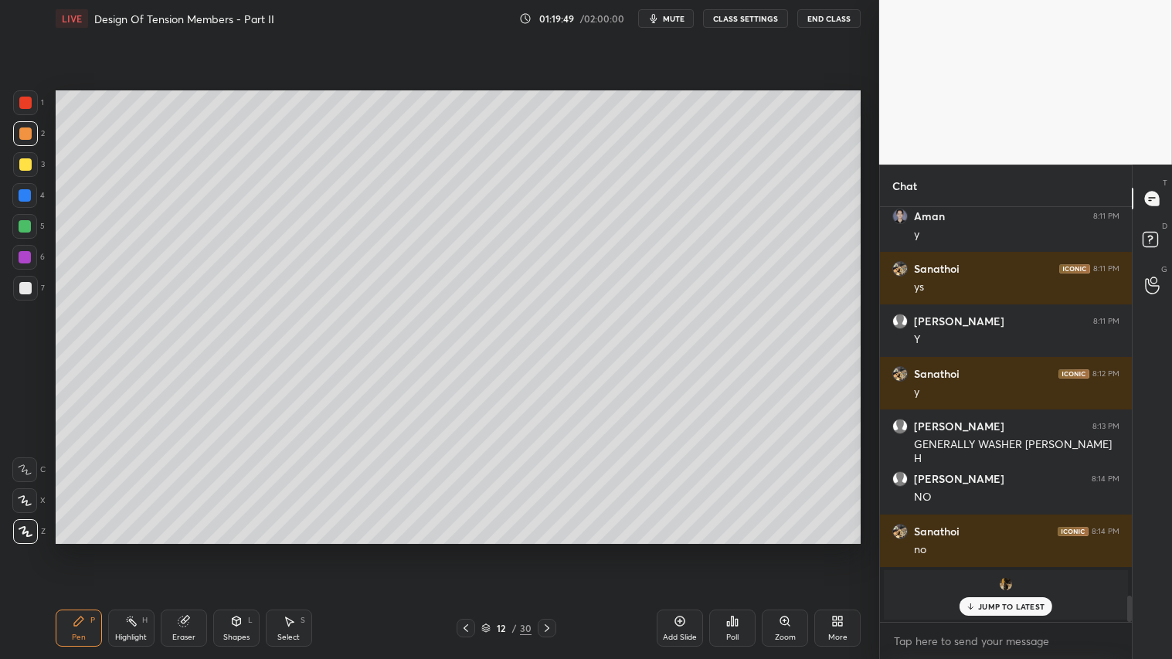
click at [242, 549] on icon at bounding box center [236, 621] width 12 height 12
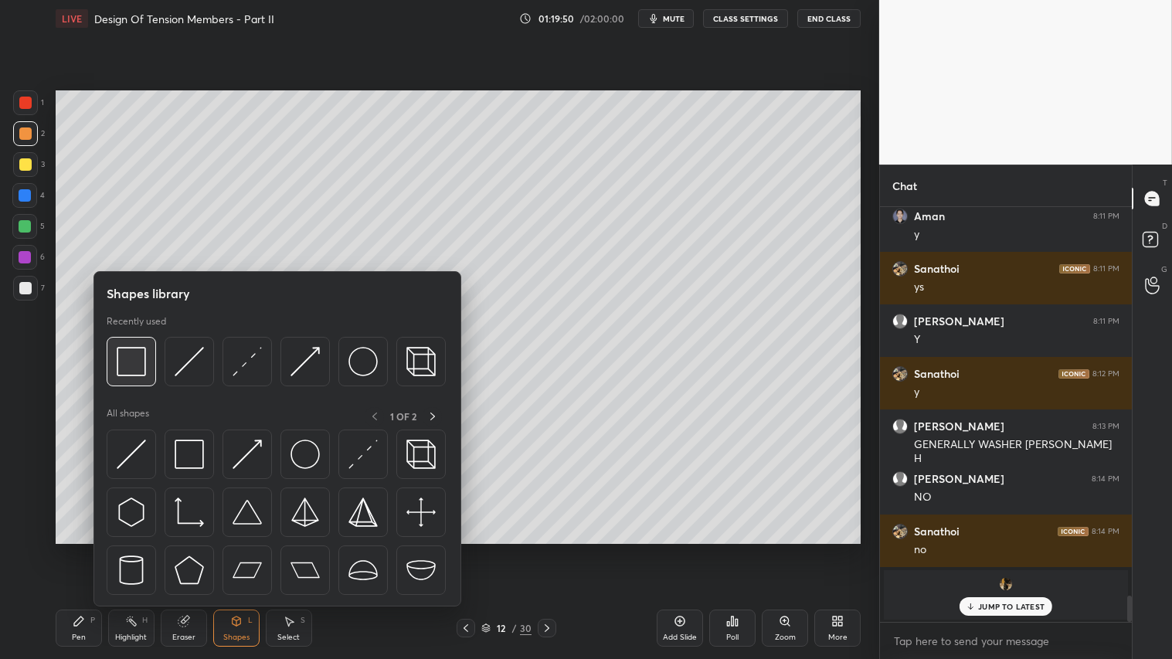
click at [137, 351] on img at bounding box center [131, 361] width 29 height 29
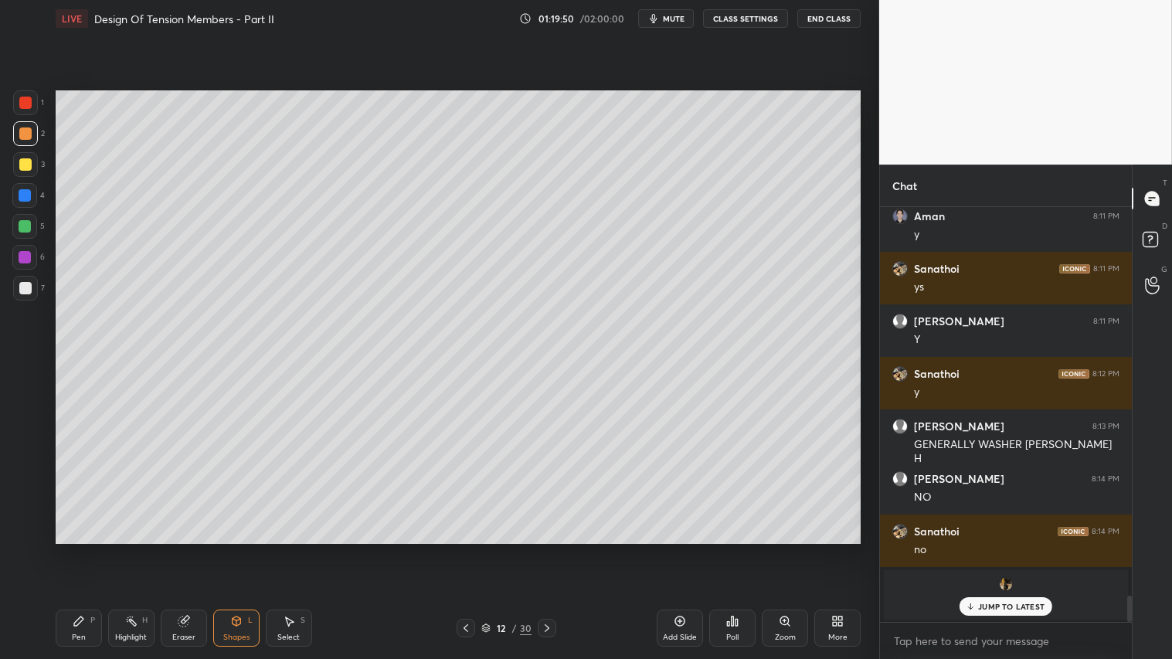
click at [17, 287] on div at bounding box center [25, 288] width 25 height 25
click at [25, 134] on div at bounding box center [25, 133] width 12 height 12
click at [86, 549] on div "Pen P" at bounding box center [79, 627] width 46 height 37
click at [243, 549] on div "Shapes" at bounding box center [236, 637] width 26 height 8
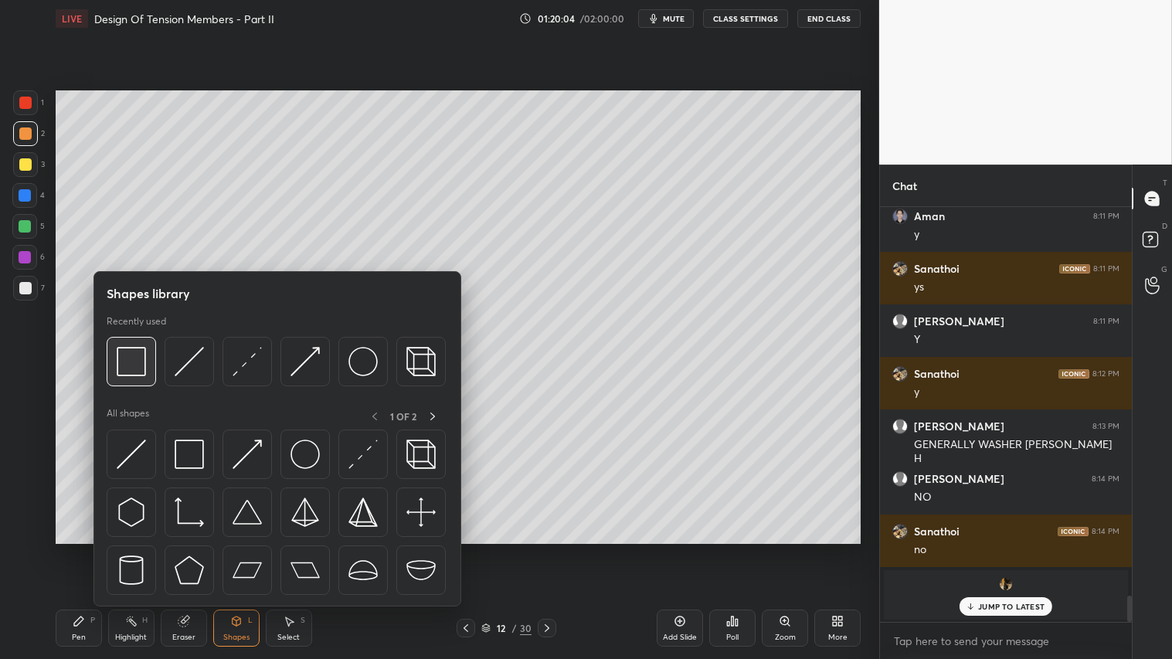
click at [140, 357] on img at bounding box center [131, 361] width 29 height 29
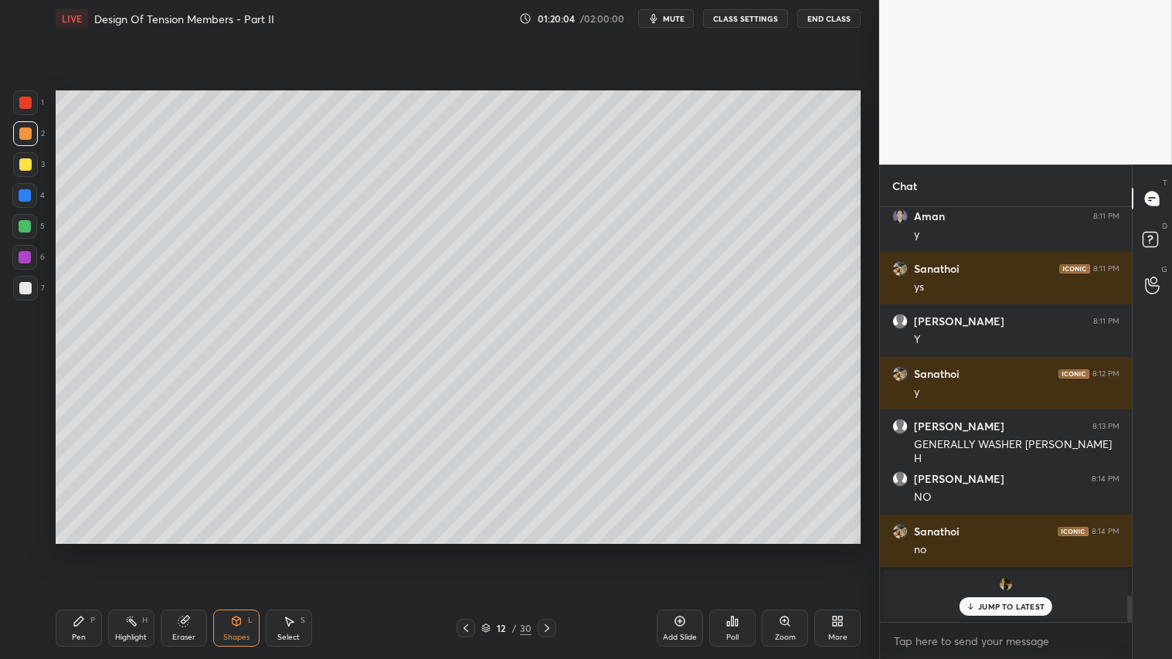
click at [26, 290] on div at bounding box center [25, 288] width 12 height 12
click at [27, 130] on div at bounding box center [25, 133] width 12 height 12
click at [81, 549] on icon at bounding box center [79, 621] width 12 height 12
click at [668, 22] on span "mute" at bounding box center [674, 18] width 22 height 11
click at [664, 18] on span "unmute" at bounding box center [672, 18] width 33 height 11
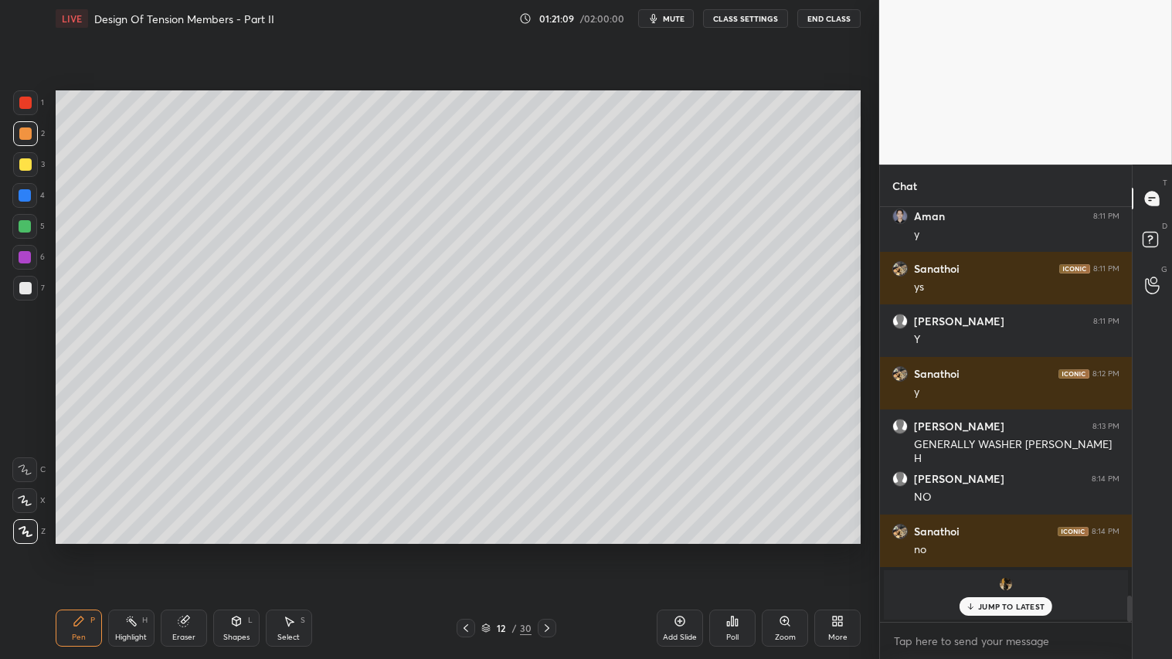
click at [87, 549] on div "Pen P" at bounding box center [79, 627] width 46 height 37
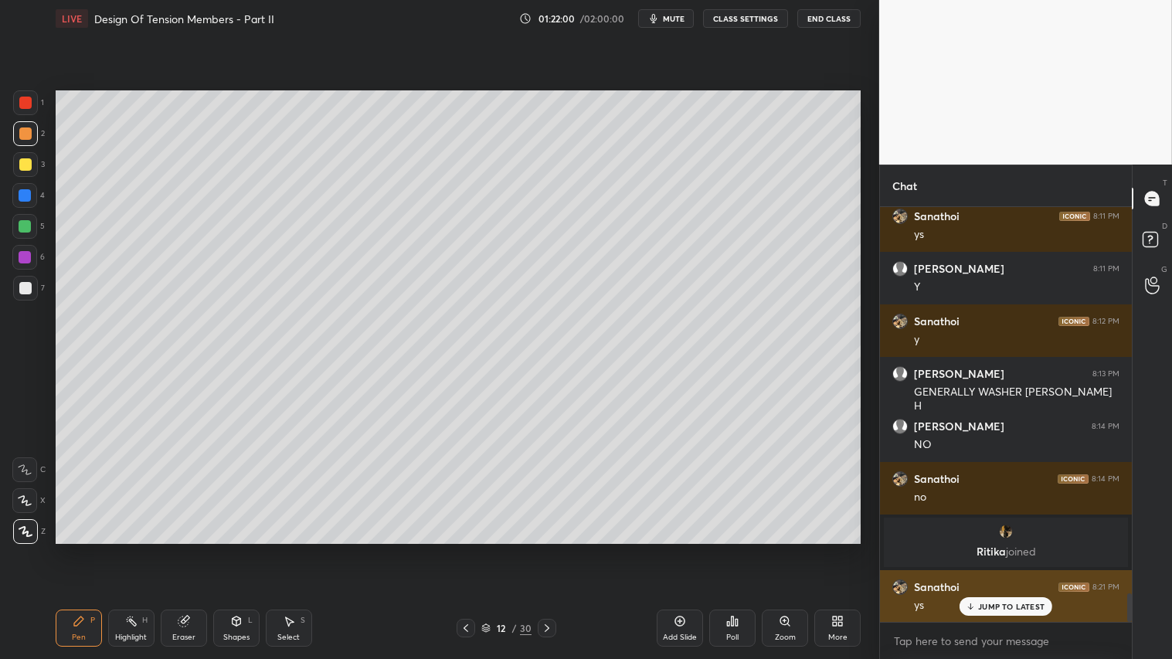
click at [1005, 549] on p "JUMP TO LATEST" at bounding box center [1011, 606] width 66 height 9
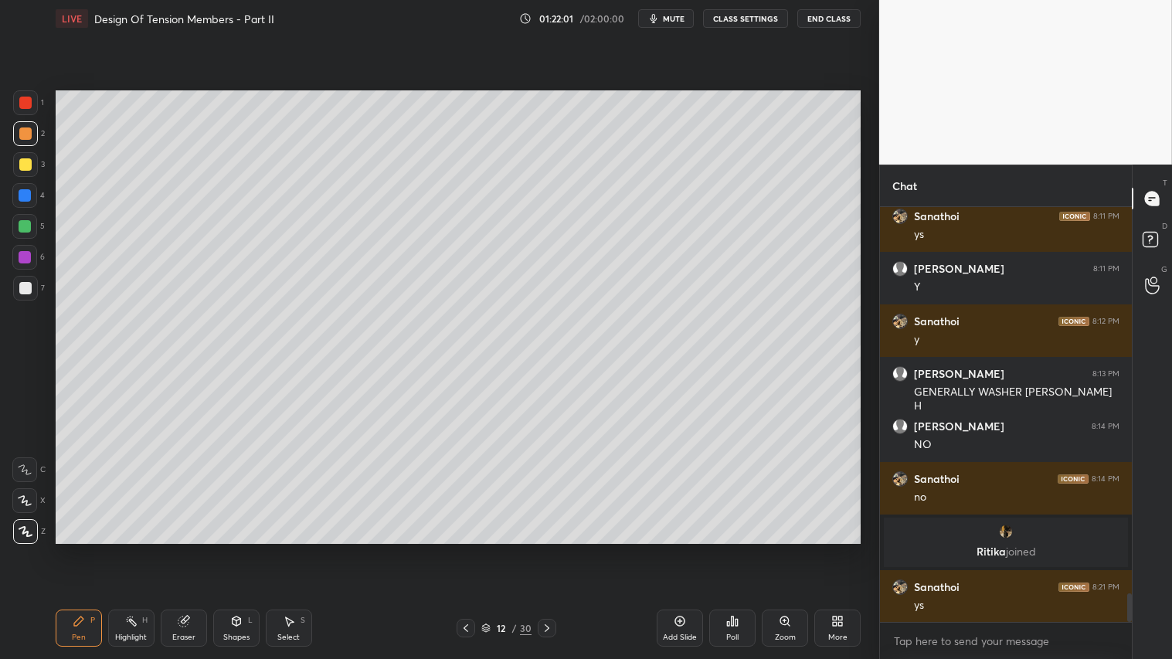
click at [182, 549] on div "Eraser" at bounding box center [184, 627] width 46 height 37
click at [81, 549] on div "Pen P" at bounding box center [79, 627] width 46 height 37
click at [23, 226] on div at bounding box center [25, 226] width 12 height 12
click at [243, 549] on div "Shapes L" at bounding box center [236, 627] width 46 height 37
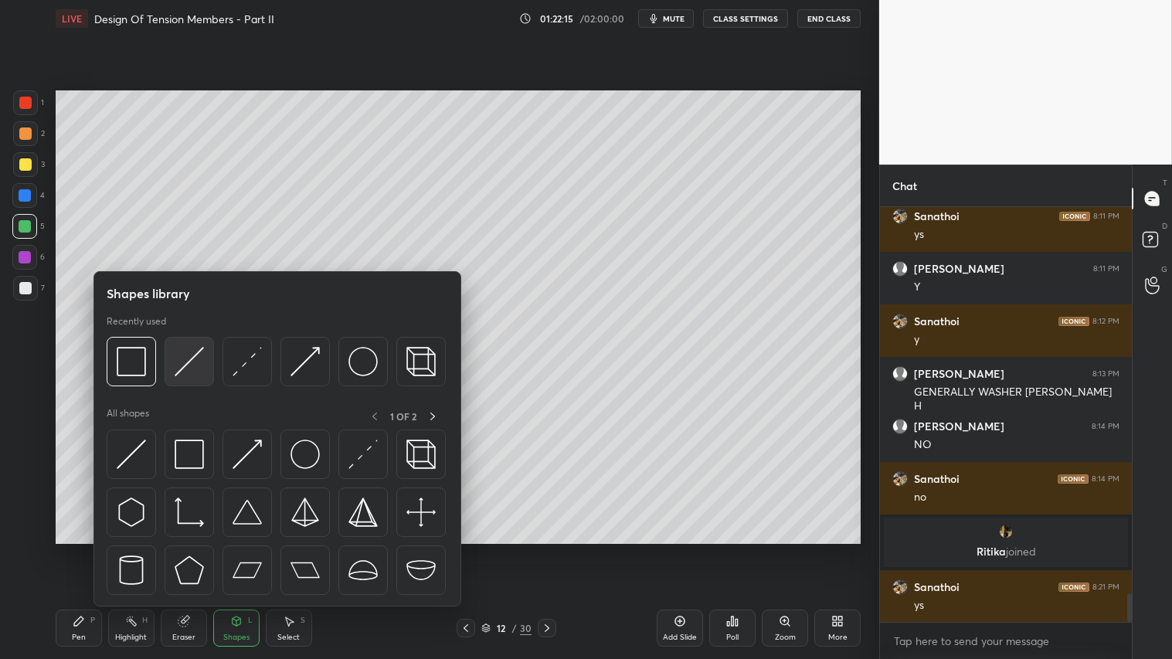
click at [180, 361] on img at bounding box center [189, 361] width 29 height 29
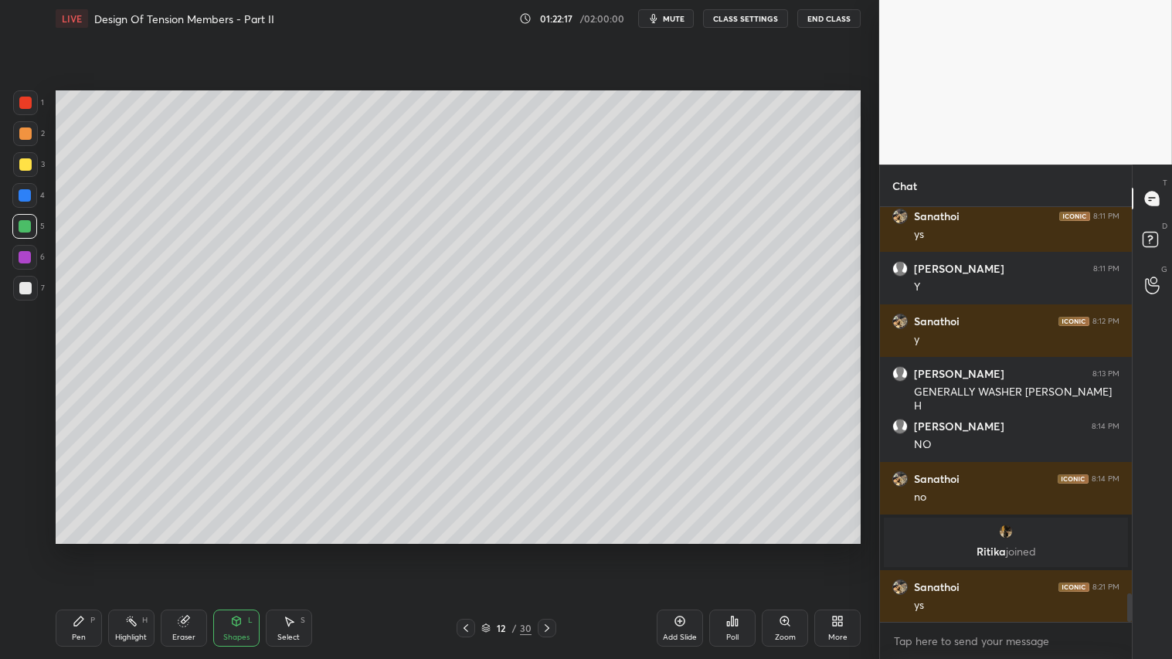
click at [26, 163] on div at bounding box center [25, 164] width 12 height 12
click at [78, 549] on div "Pen" at bounding box center [79, 637] width 14 height 8
click at [244, 549] on div "Shapes" at bounding box center [236, 637] width 26 height 8
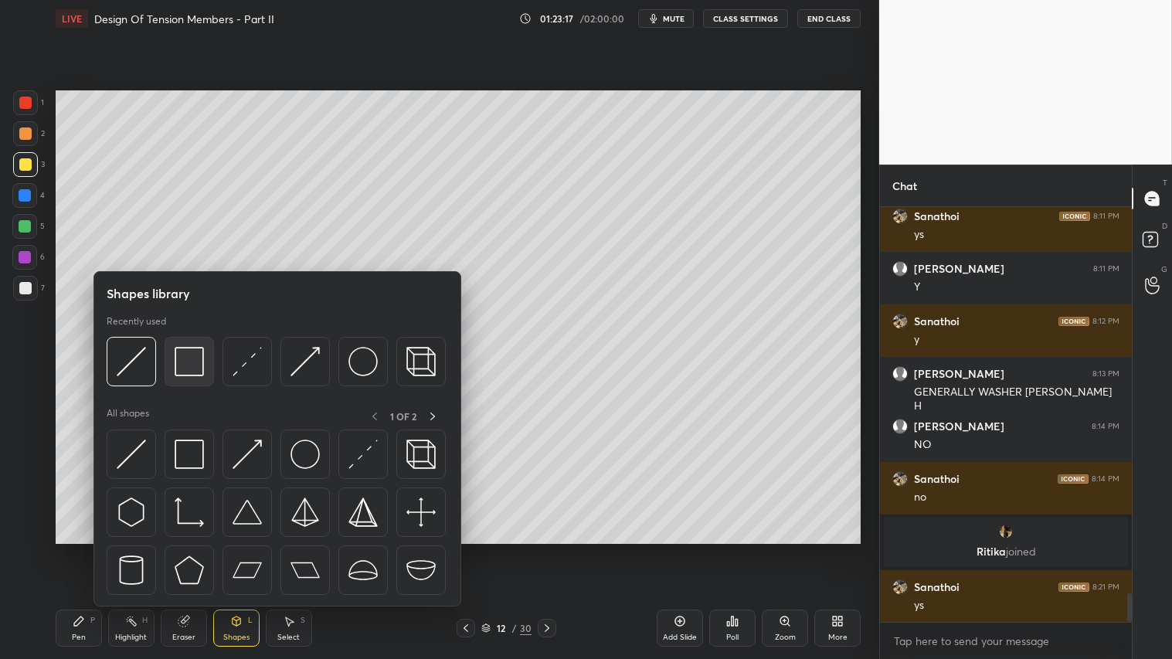
click at [191, 351] on img at bounding box center [189, 361] width 29 height 29
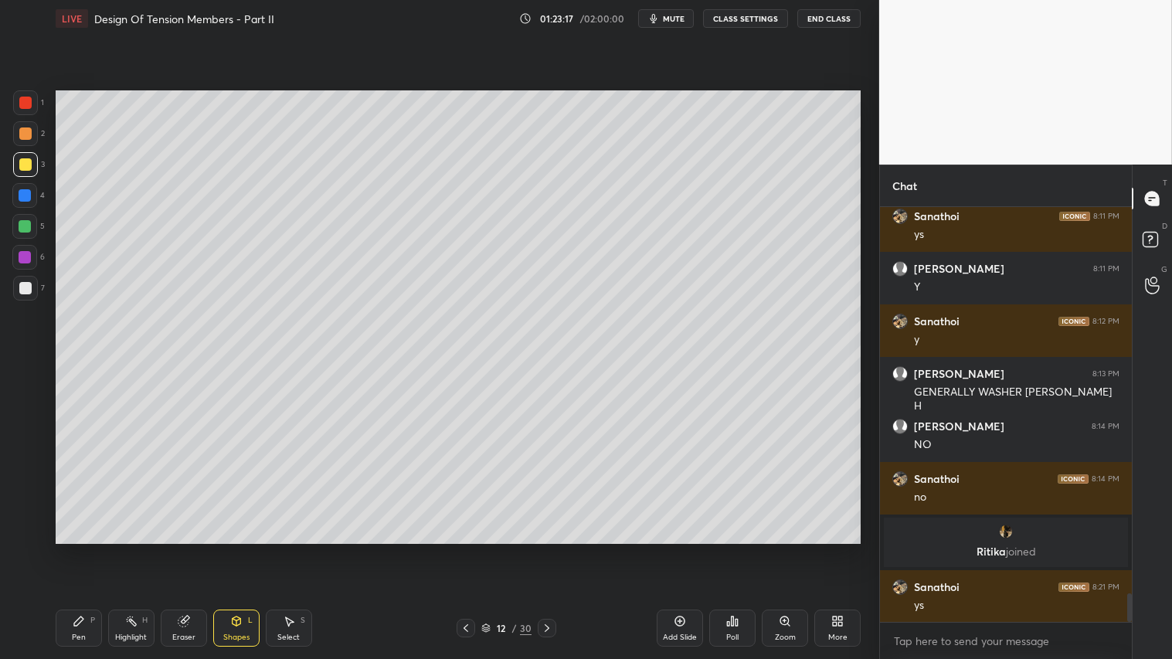
click at [31, 283] on div at bounding box center [25, 288] width 25 height 25
drag, startPoint x: 21, startPoint y: 124, endPoint x: 22, endPoint y: 149, distance: 25.5
click at [21, 130] on div at bounding box center [25, 133] width 25 height 25
click at [23, 158] on div at bounding box center [25, 164] width 25 height 25
click at [64, 549] on div "Pen P" at bounding box center [79, 627] width 46 height 37
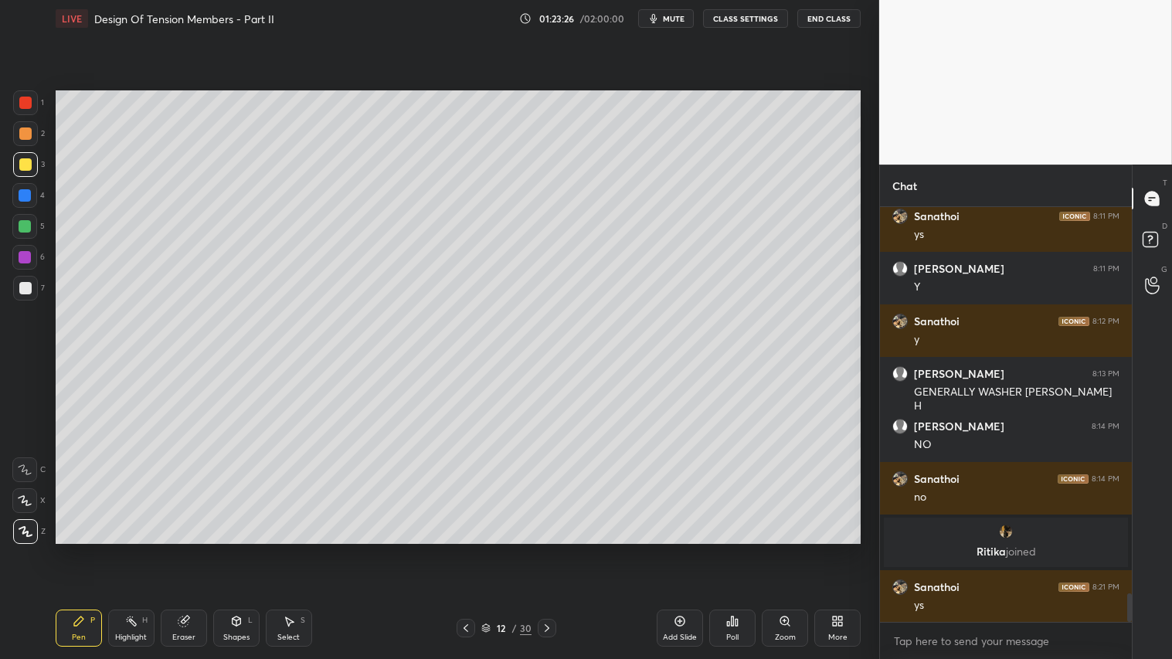
click at [22, 173] on div at bounding box center [25, 164] width 25 height 25
click at [685, 549] on icon at bounding box center [679, 621] width 12 height 12
click at [235, 549] on div "Shapes L" at bounding box center [236, 627] width 46 height 37
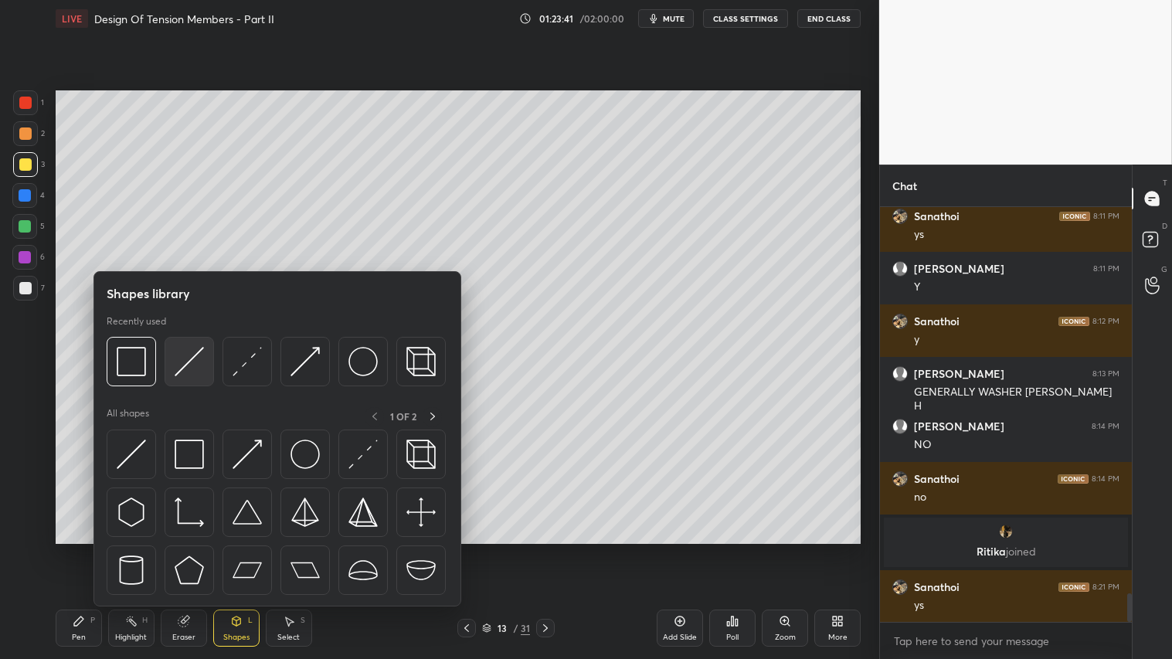
click at [187, 365] on img at bounding box center [189, 361] width 29 height 29
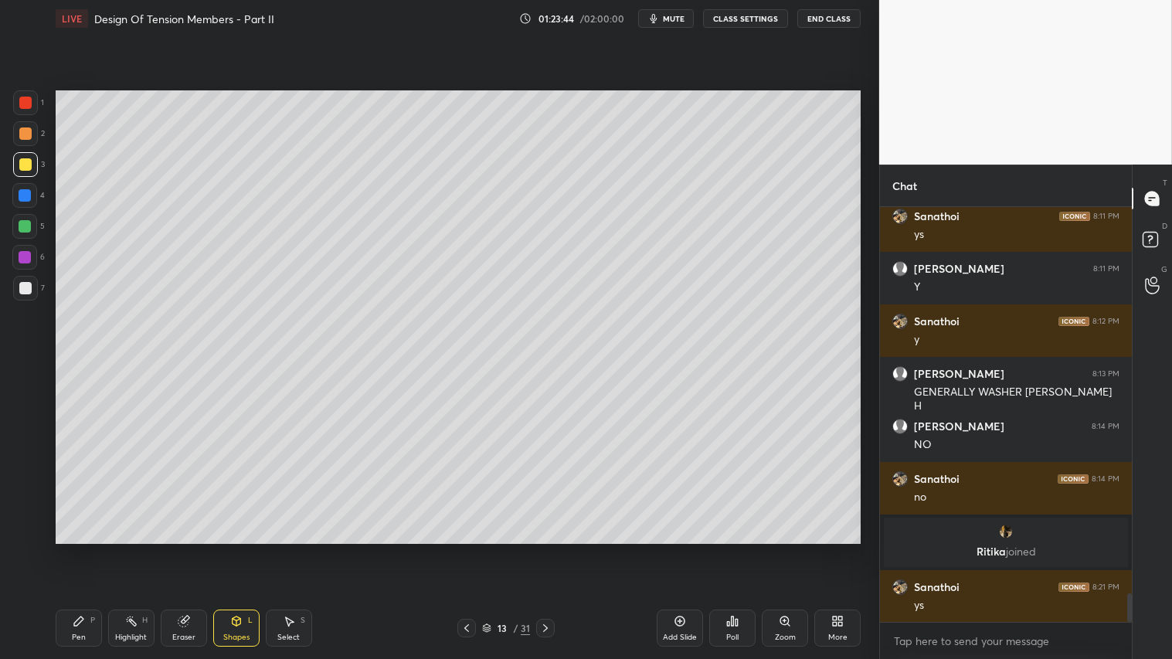
click at [28, 140] on div at bounding box center [25, 133] width 25 height 25
drag, startPoint x: 25, startPoint y: 158, endPoint x: 47, endPoint y: 244, distance: 88.6
click at [24, 158] on div at bounding box center [25, 164] width 12 height 12
drag, startPoint x: 83, startPoint y: 636, endPoint x: 95, endPoint y: 592, distance: 45.7
click at [85, 549] on div "Pen" at bounding box center [79, 637] width 14 height 8
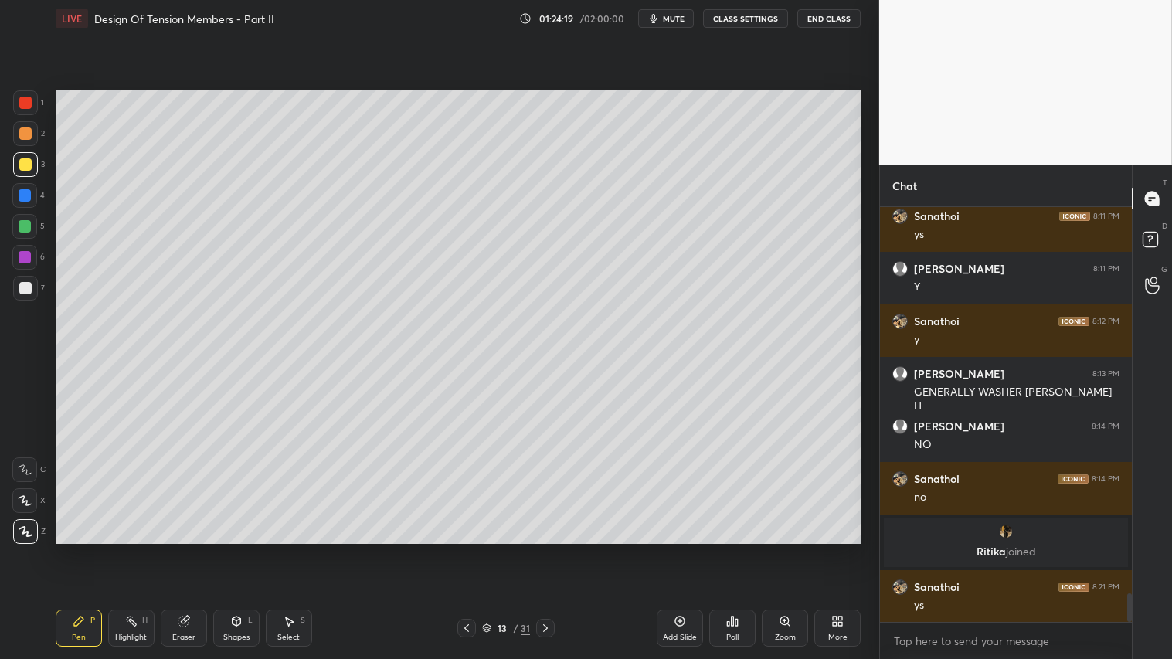
click at [237, 549] on div "Shapes" at bounding box center [236, 637] width 26 height 8
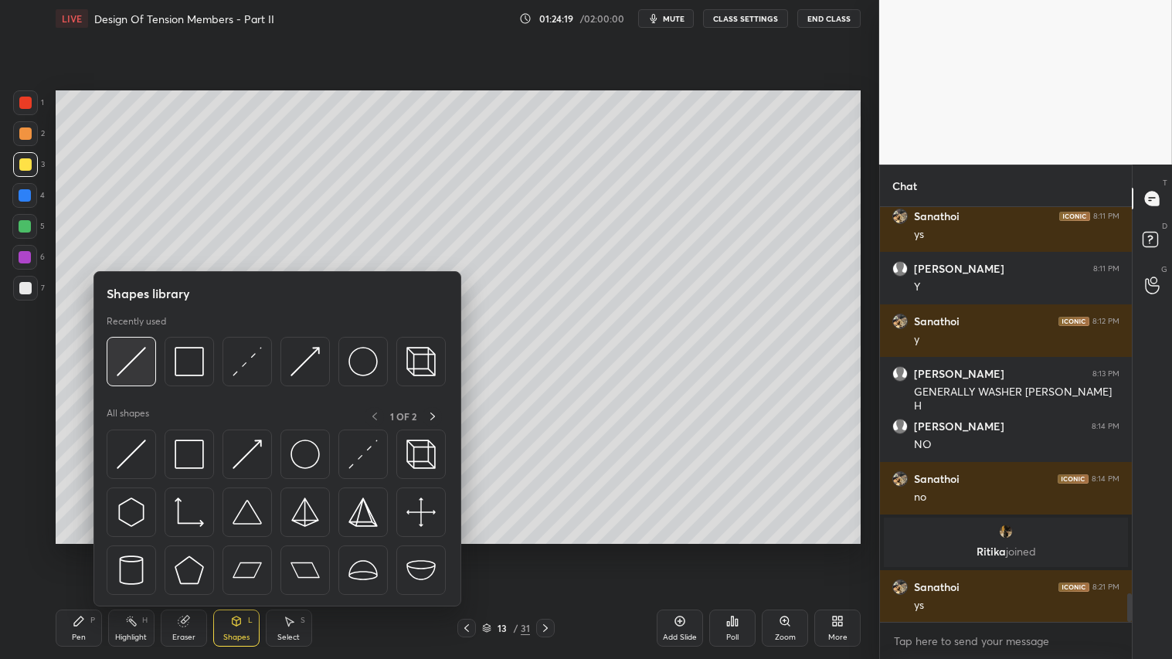
click at [149, 353] on div at bounding box center [131, 361] width 49 height 49
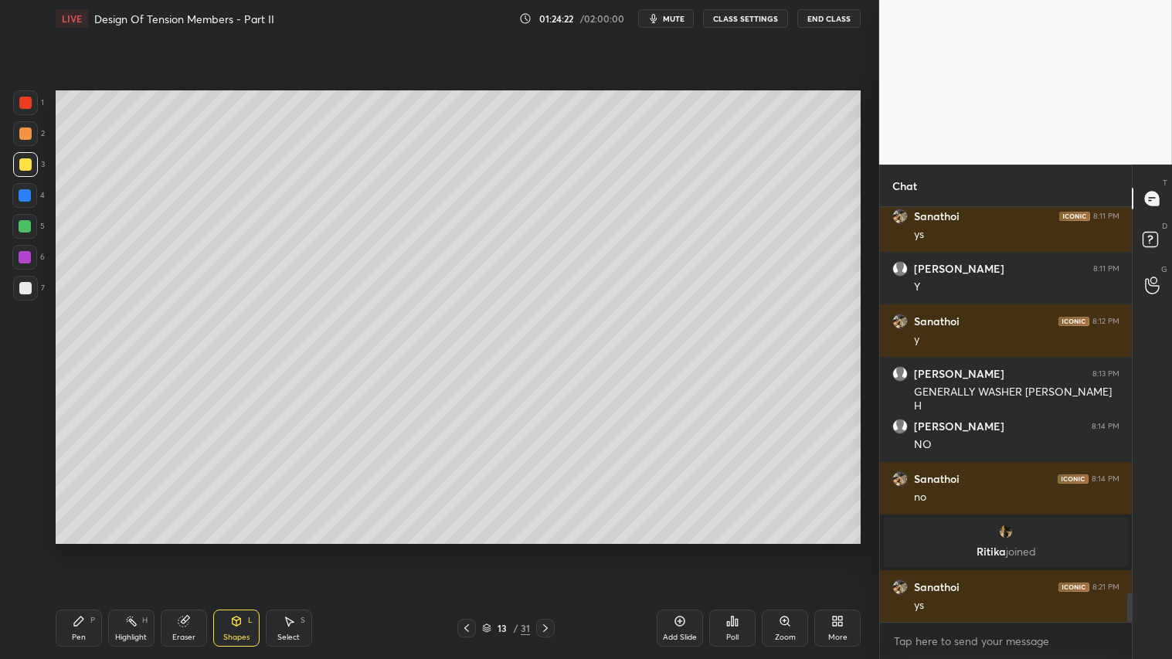
drag, startPoint x: 78, startPoint y: 629, endPoint x: 105, endPoint y: 589, distance: 49.1
click at [82, 549] on div "Pen P" at bounding box center [79, 627] width 46 height 37
click at [233, 549] on div "Shapes" at bounding box center [236, 637] width 26 height 8
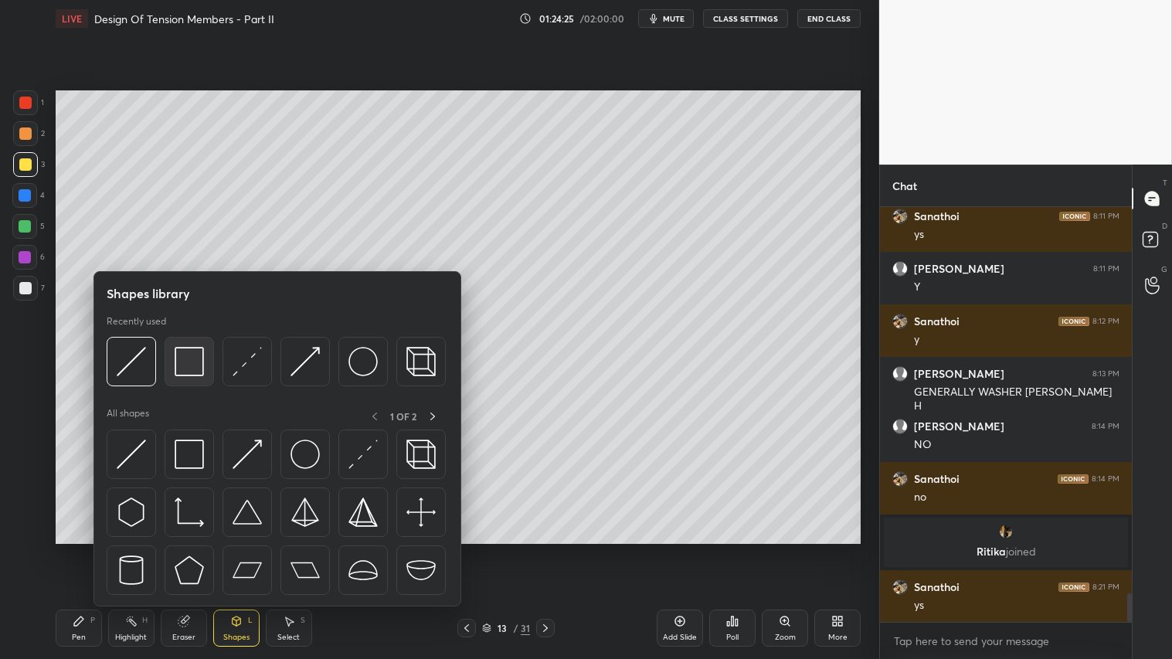
click at [179, 348] on img at bounding box center [189, 361] width 29 height 29
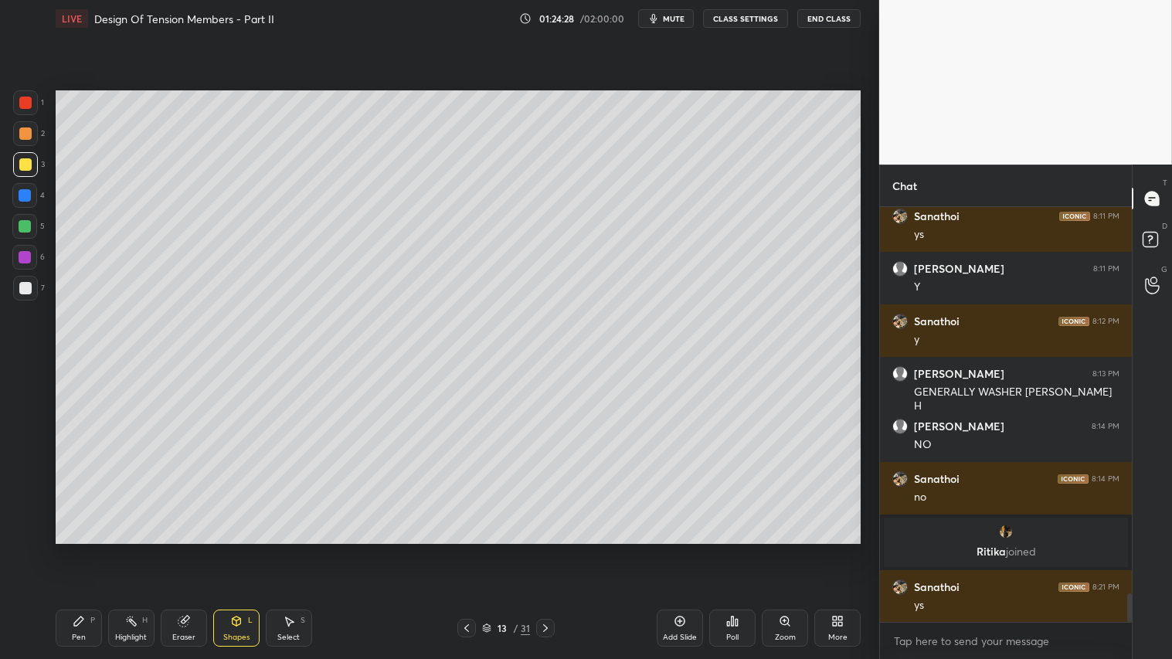
click at [244, 549] on div "Shapes L" at bounding box center [236, 627] width 46 height 37
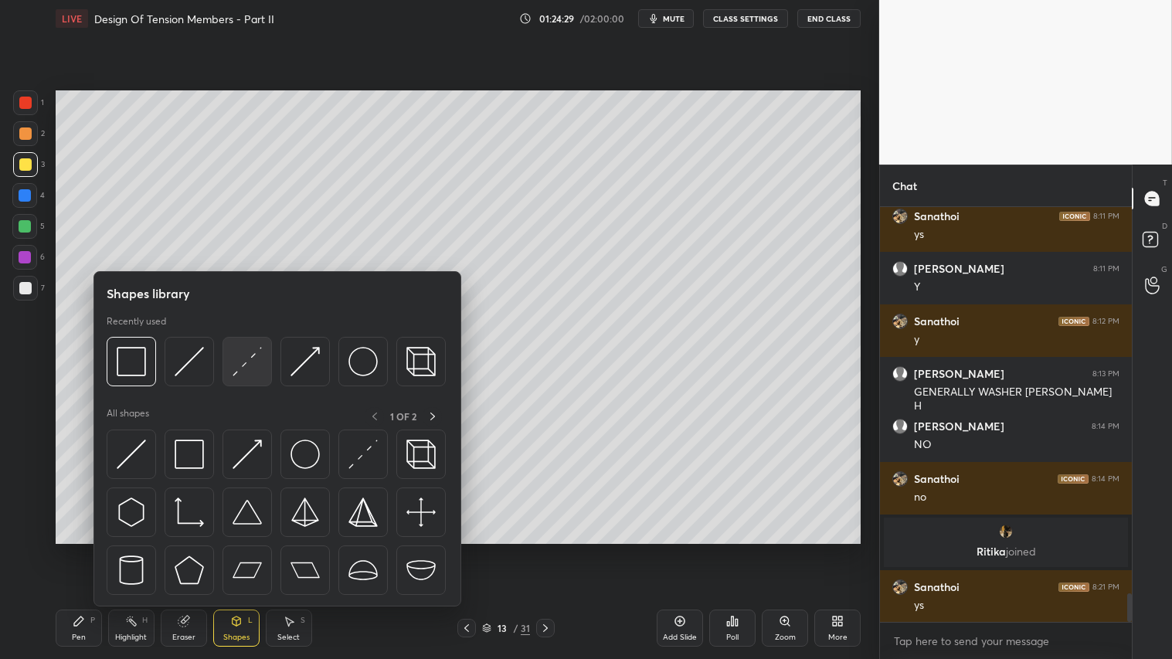
click at [243, 358] on img at bounding box center [246, 361] width 29 height 29
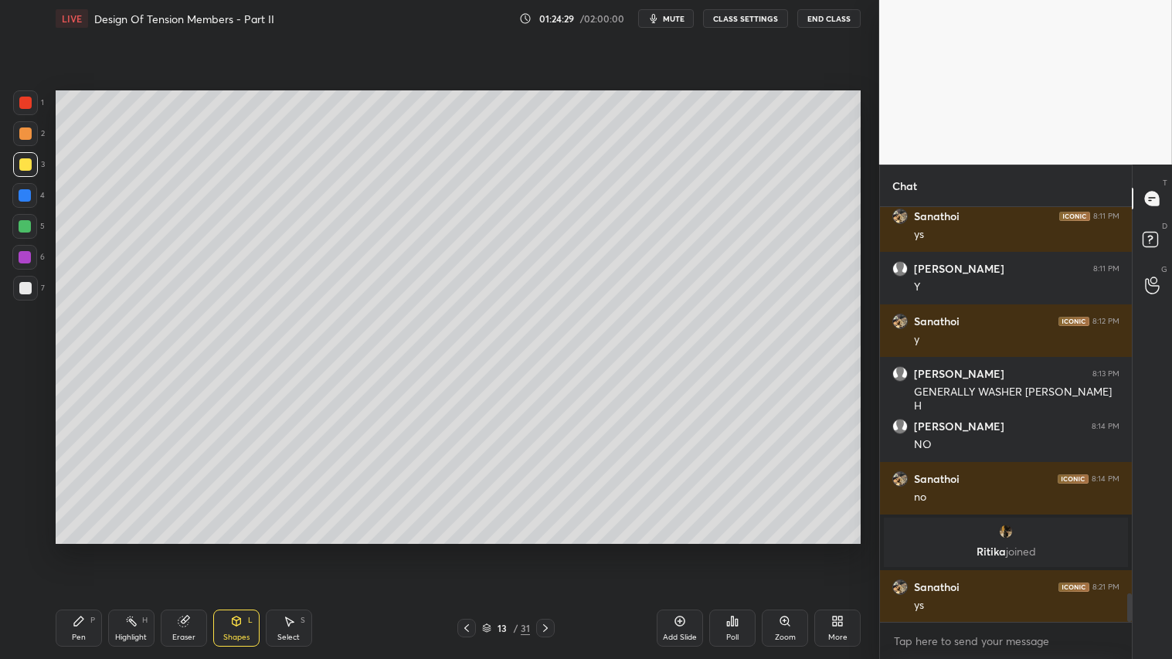
click at [27, 287] on div at bounding box center [25, 288] width 12 height 12
click at [26, 225] on div at bounding box center [25, 226] width 12 height 12
click at [73, 549] on icon at bounding box center [79, 621] width 12 height 12
click at [245, 549] on div "Shapes L" at bounding box center [236, 627] width 46 height 37
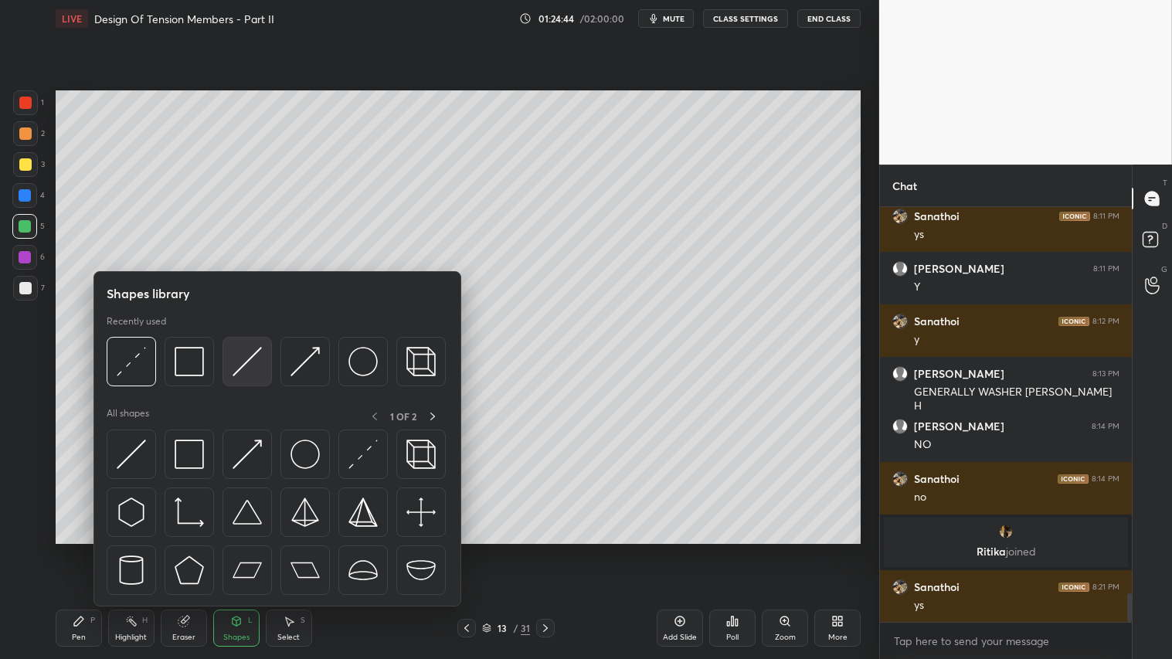
click at [243, 355] on img at bounding box center [246, 361] width 29 height 29
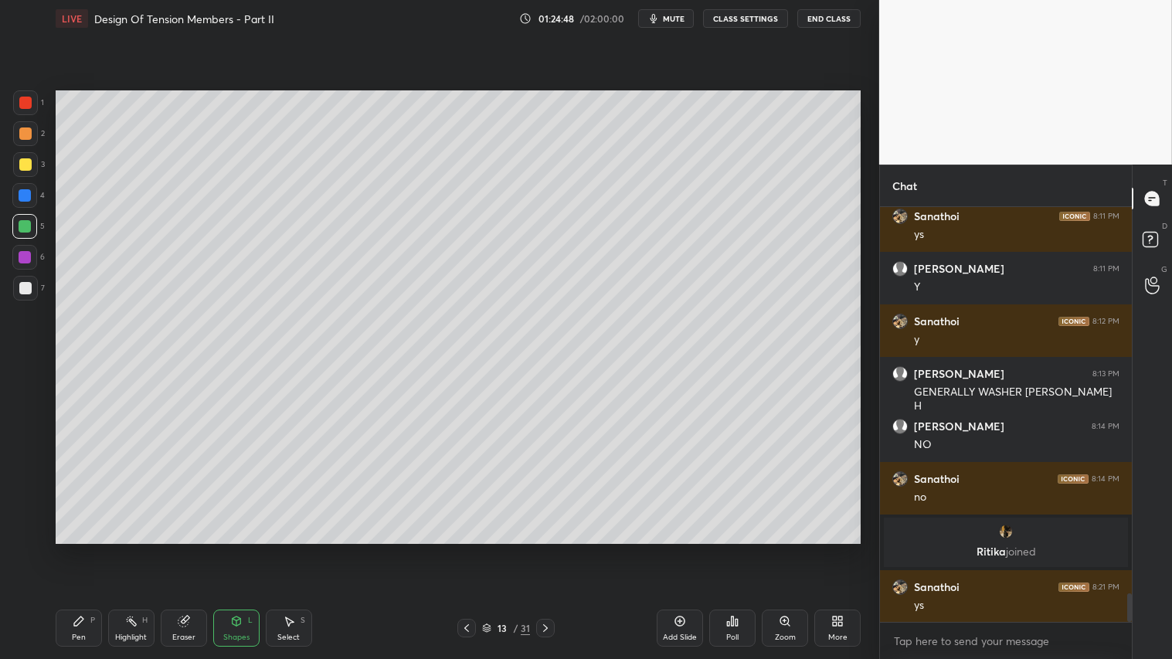
click at [17, 141] on div at bounding box center [25, 133] width 25 height 25
click at [25, 163] on div at bounding box center [25, 164] width 12 height 12
drag, startPoint x: 76, startPoint y: 629, endPoint x: 140, endPoint y: 552, distance: 100.4
click at [76, 549] on div "Pen P" at bounding box center [79, 627] width 46 height 37
drag, startPoint x: 25, startPoint y: 219, endPoint x: 41, endPoint y: 209, distance: 18.4
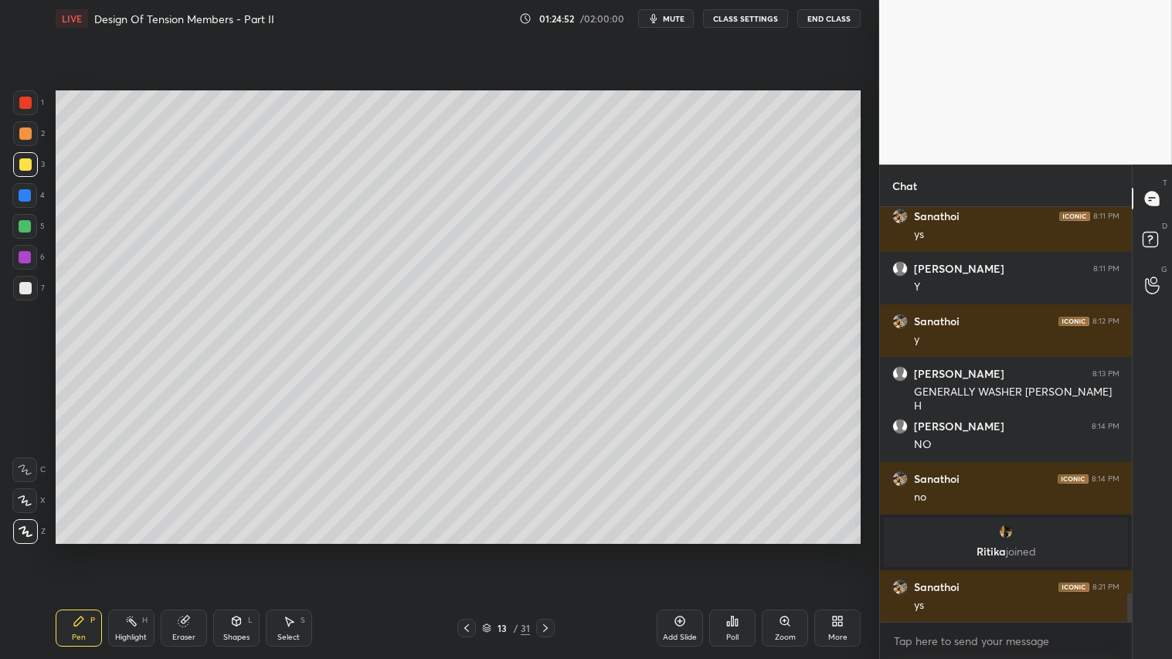
click at [27, 219] on div at bounding box center [24, 226] width 25 height 25
click at [22, 134] on div at bounding box center [25, 133] width 12 height 12
click at [25, 222] on div at bounding box center [25, 226] width 12 height 12
click at [245, 549] on div "Shapes L" at bounding box center [236, 627] width 46 height 37
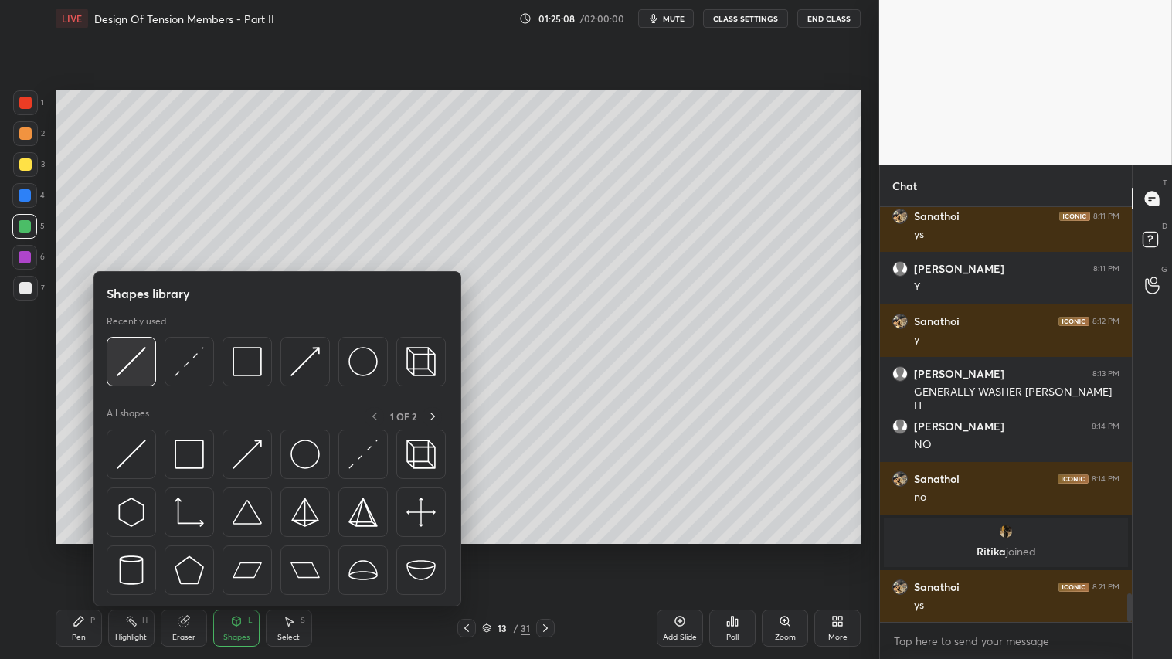
click at [140, 356] on img at bounding box center [131, 361] width 29 height 29
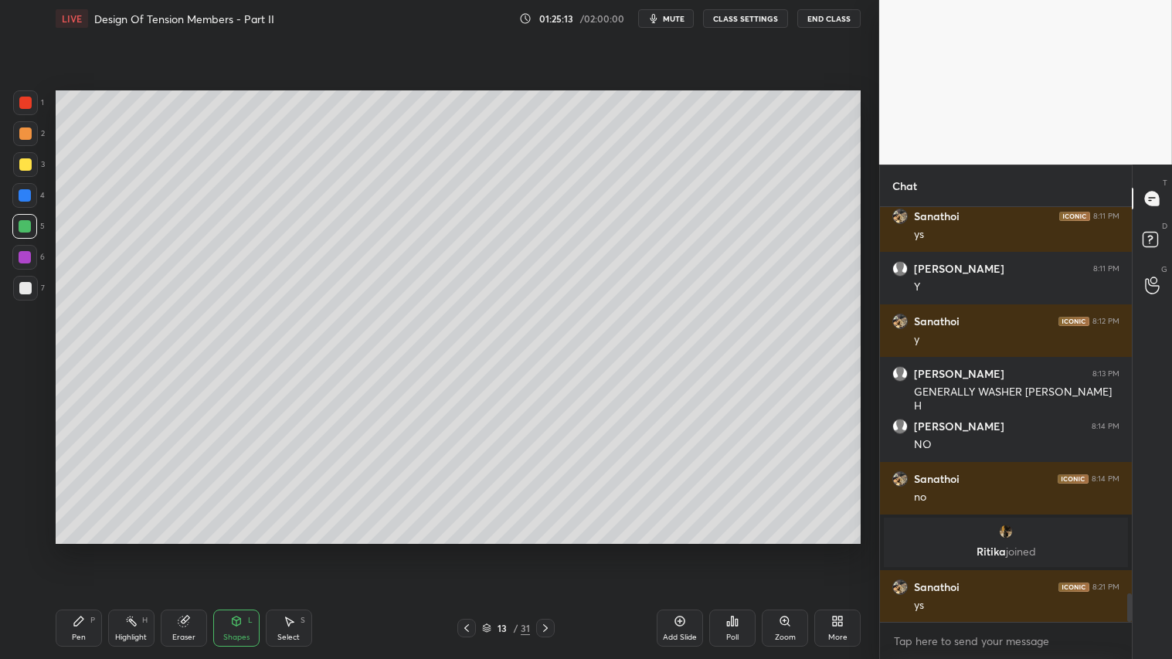
click at [87, 549] on div "Pen P" at bounding box center [79, 627] width 46 height 37
click at [243, 549] on div "Shapes L" at bounding box center [236, 627] width 46 height 37
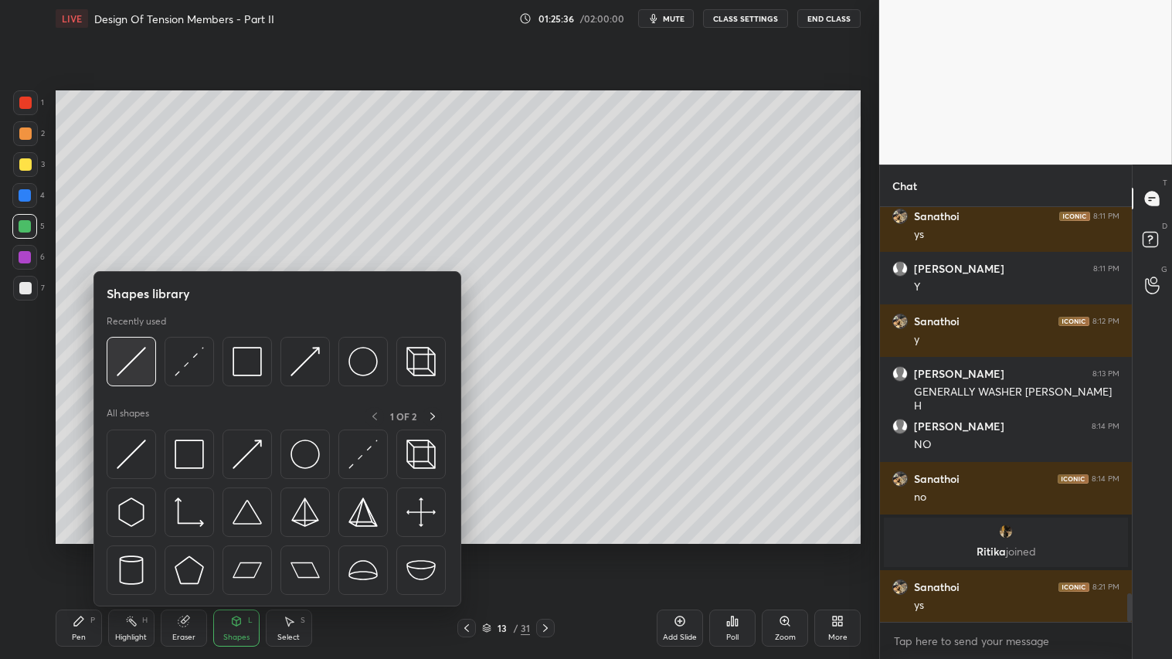
click at [129, 366] on img at bounding box center [131, 361] width 29 height 29
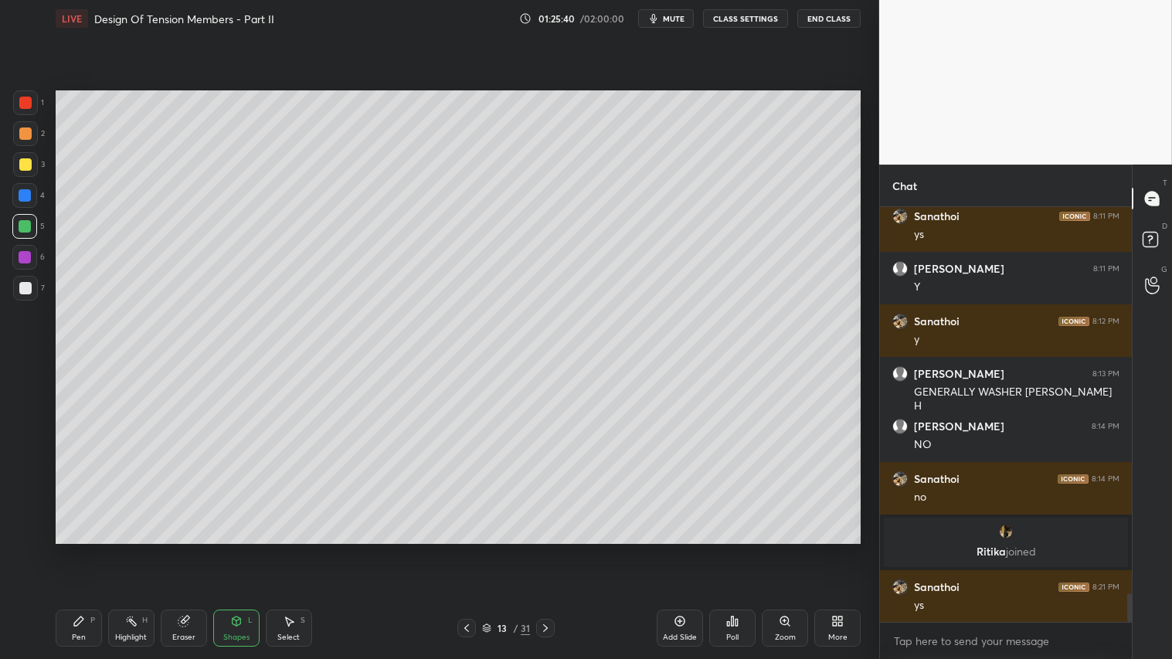
click at [90, 549] on div "Pen P" at bounding box center [79, 627] width 46 height 37
click at [245, 549] on div "Shapes L" at bounding box center [236, 627] width 46 height 37
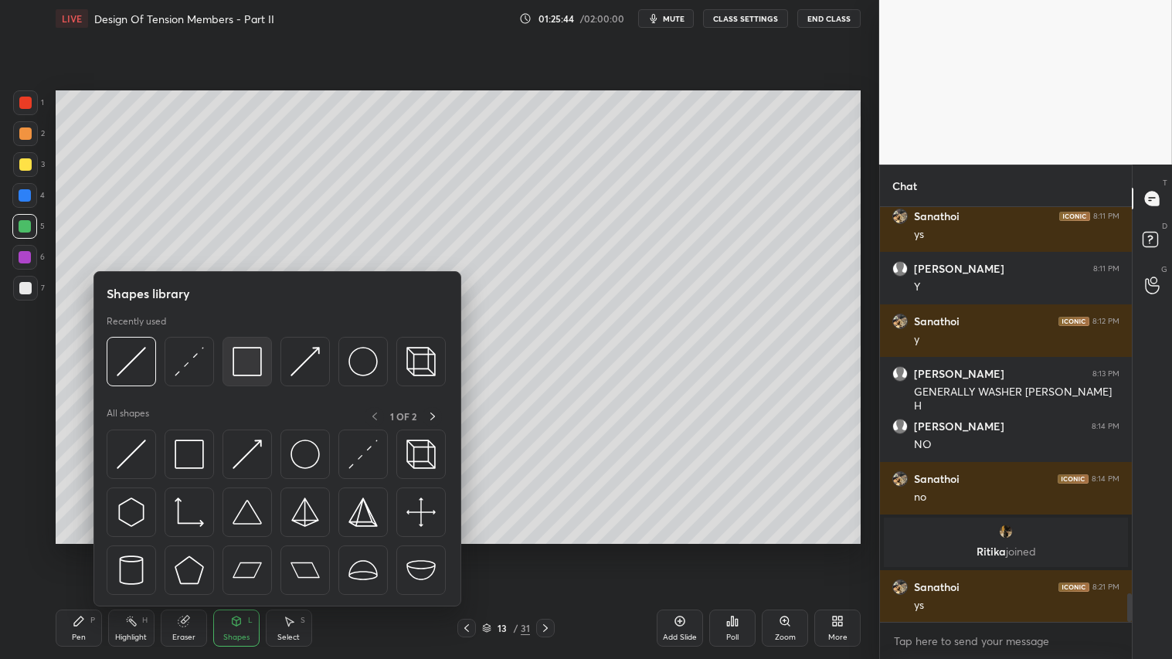
click at [243, 356] on img at bounding box center [246, 361] width 29 height 29
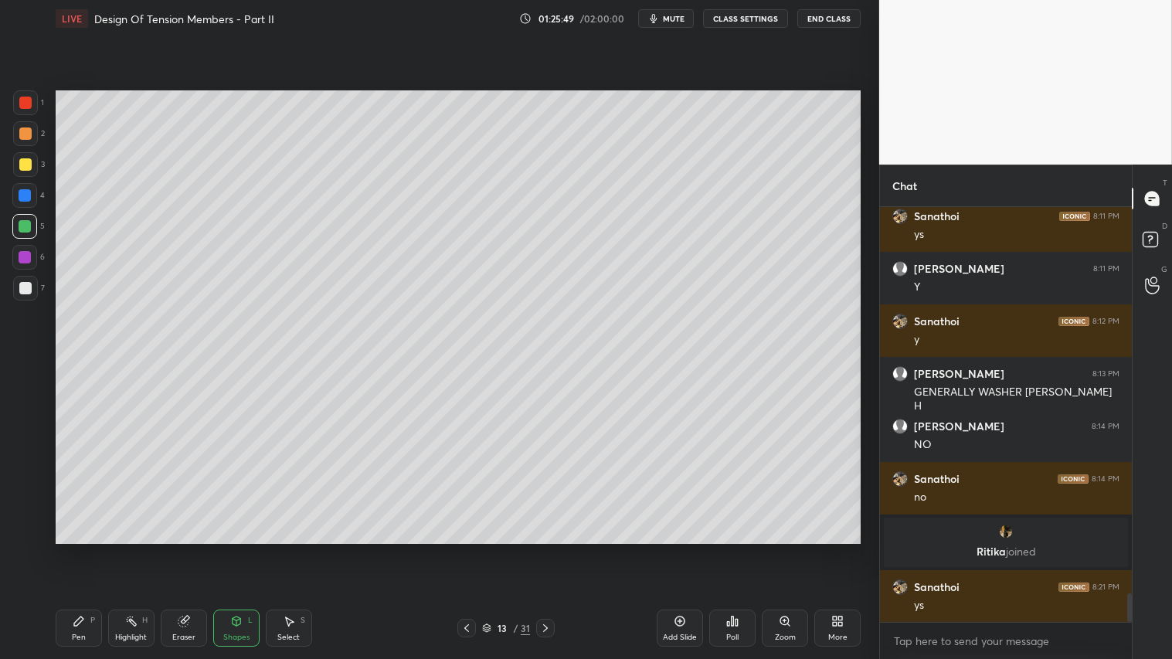
click at [1006, 528] on img "grid" at bounding box center [1005, 531] width 15 height 15
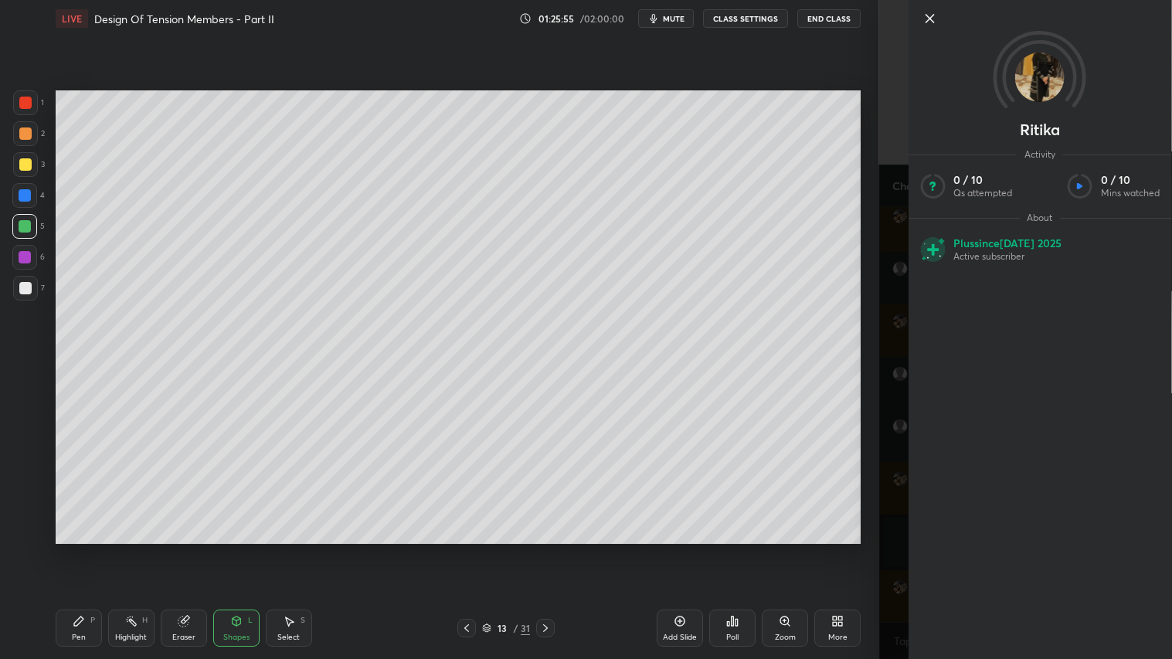
click at [928, 18] on icon at bounding box center [929, 18] width 19 height 19
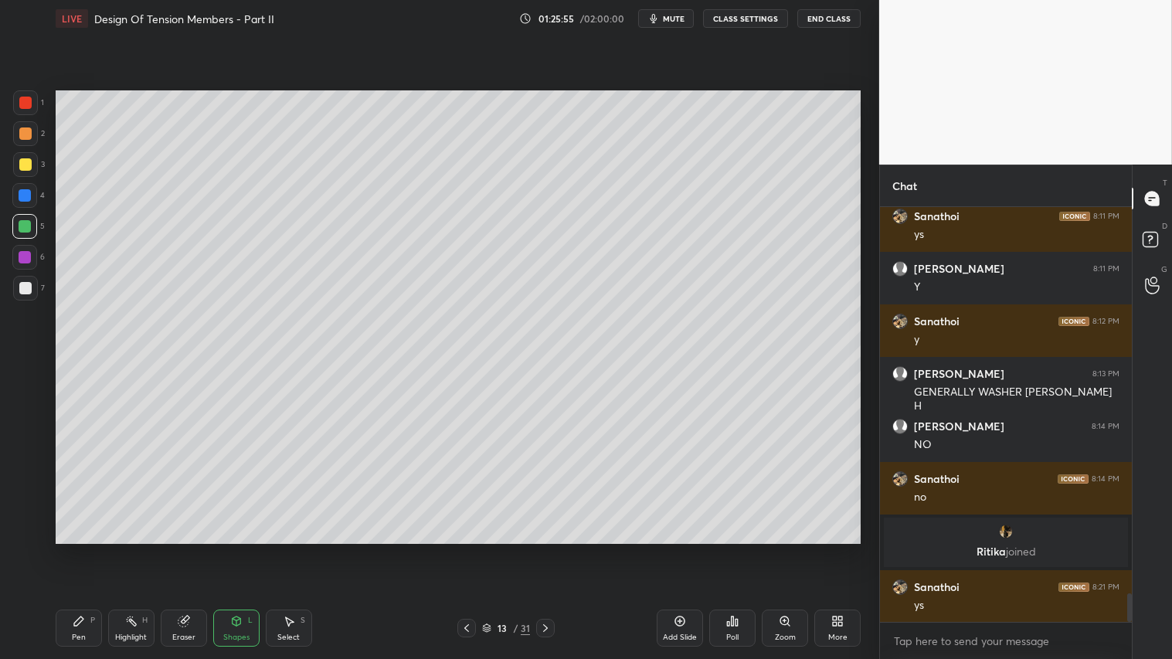
scroll to position [5712, 0]
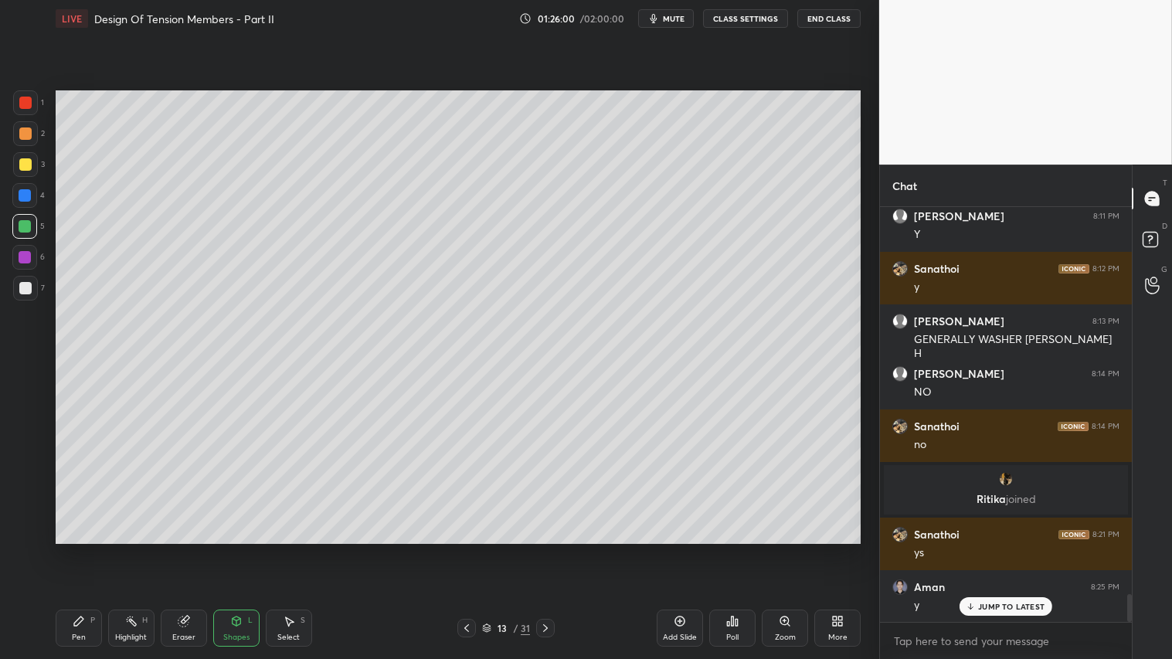
click at [192, 549] on div "Eraser" at bounding box center [184, 627] width 46 height 37
click at [63, 549] on div "Pen P" at bounding box center [79, 627] width 46 height 37
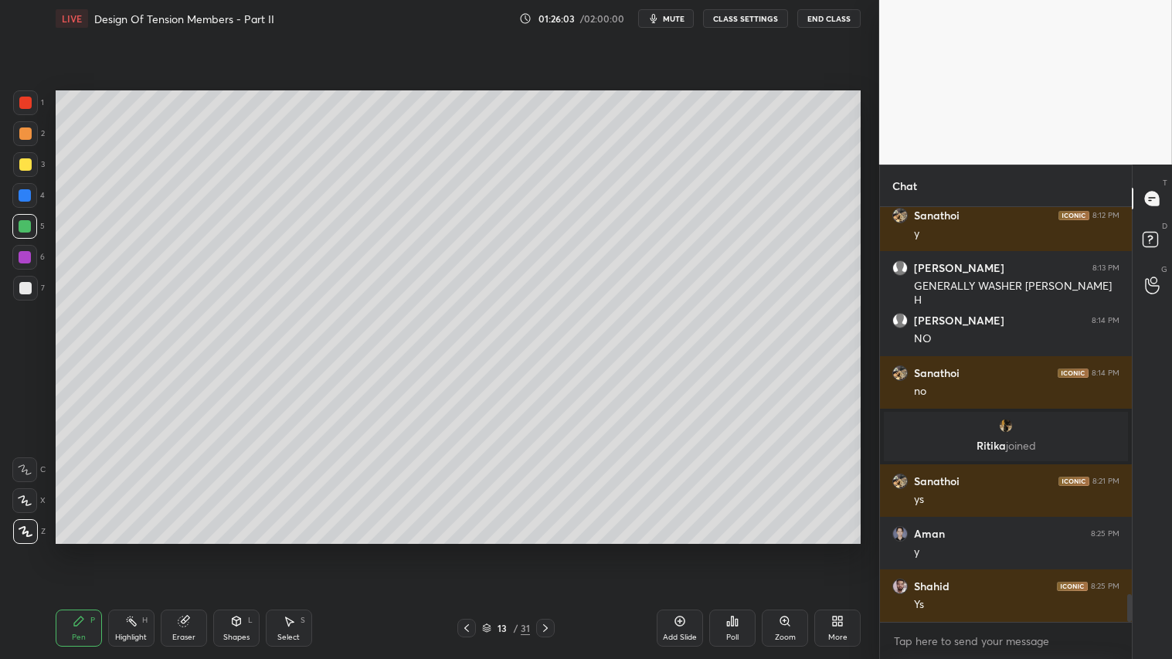
click at [26, 284] on div at bounding box center [25, 288] width 12 height 12
click at [25, 127] on div at bounding box center [25, 133] width 12 height 12
click at [236, 549] on div "Shapes L" at bounding box center [236, 627] width 46 height 37
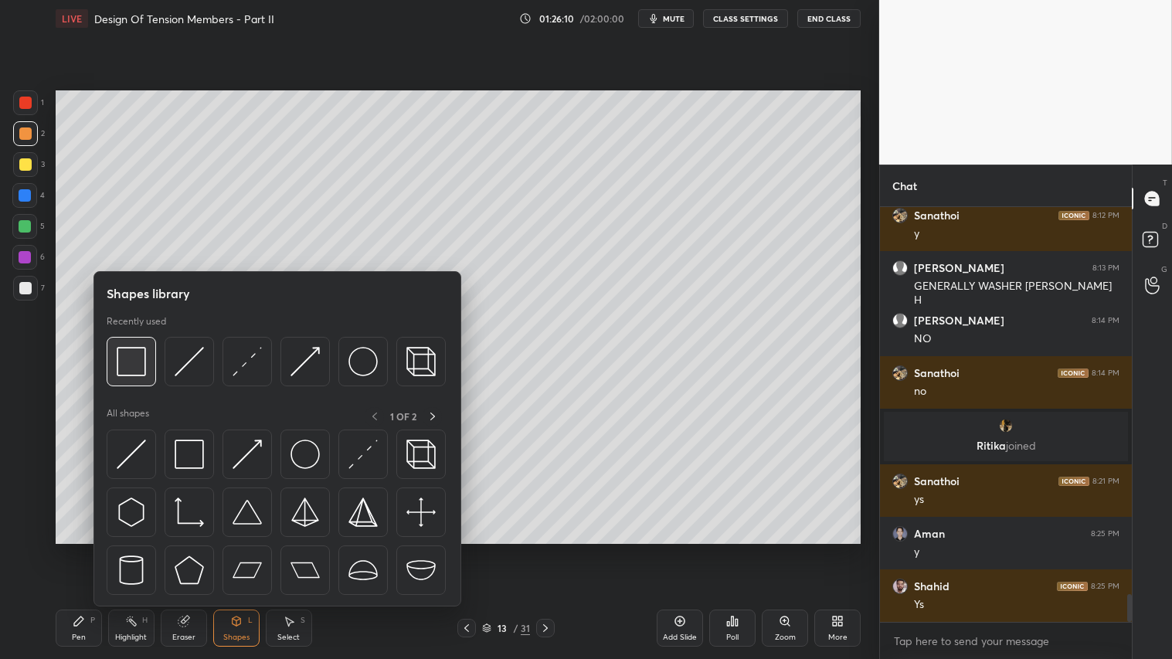
click at [143, 364] on img at bounding box center [131, 361] width 29 height 29
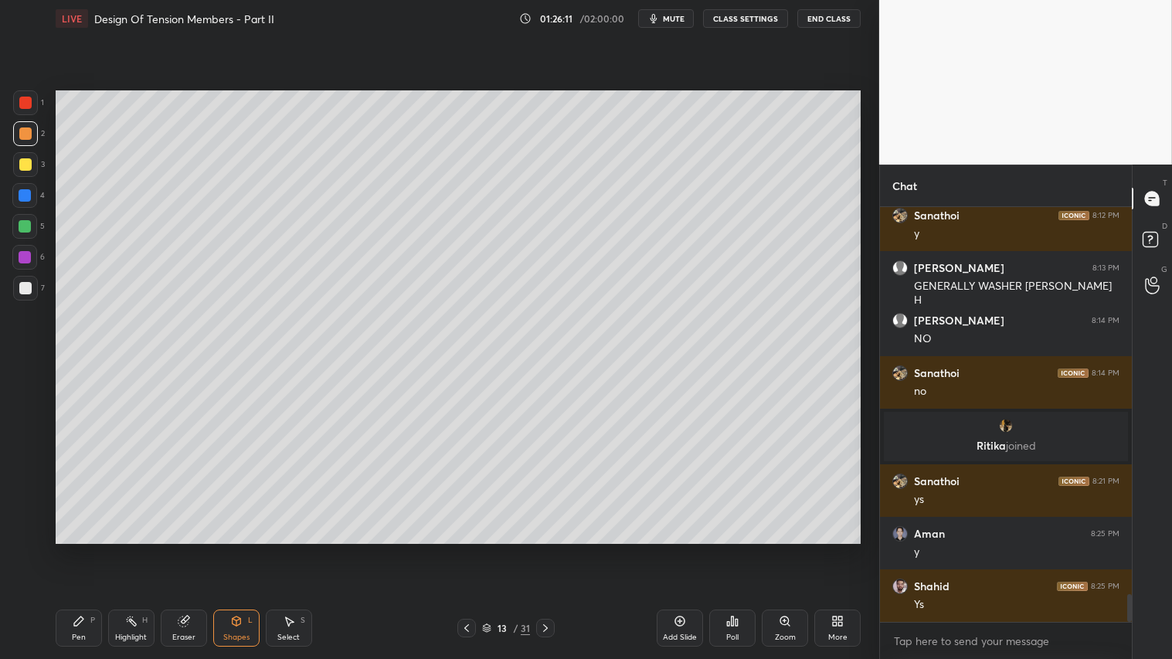
drag, startPoint x: 24, startPoint y: 286, endPoint x: 41, endPoint y: 294, distance: 19.0
click at [31, 288] on div at bounding box center [25, 288] width 12 height 12
click at [469, 549] on icon at bounding box center [466, 628] width 12 height 12
click at [470, 549] on icon at bounding box center [466, 628] width 12 height 12
click at [466, 549] on icon at bounding box center [466, 628] width 5 height 8
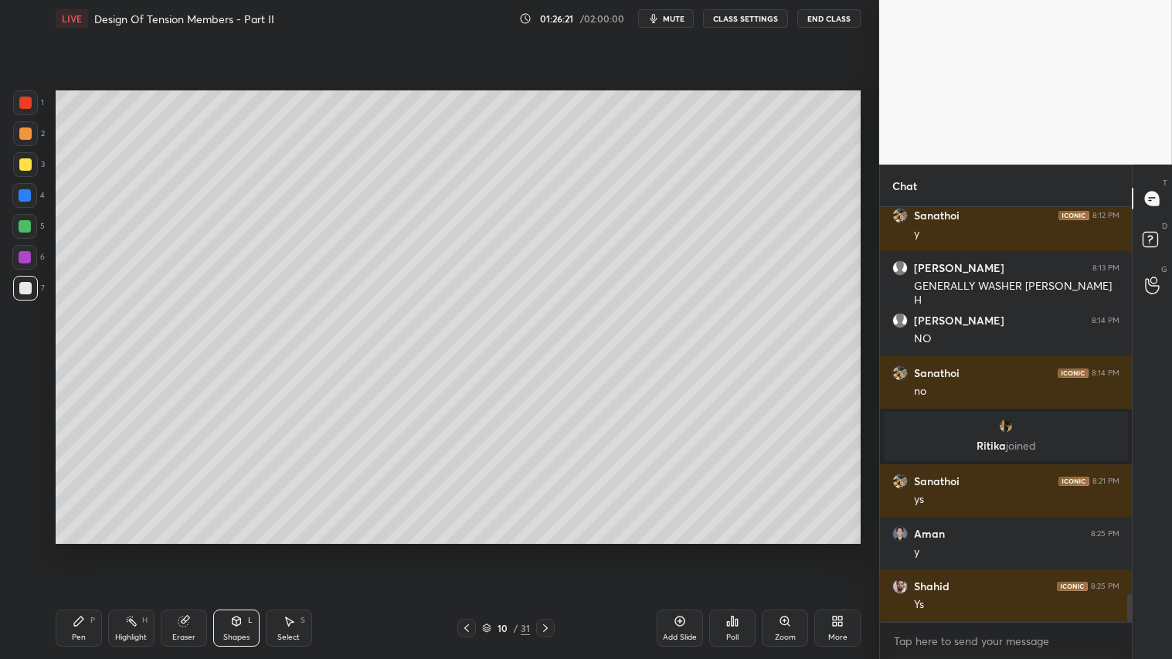
click at [461, 549] on icon at bounding box center [466, 628] width 12 height 12
click at [547, 549] on icon at bounding box center [545, 628] width 12 height 12
click at [544, 549] on icon at bounding box center [545, 628] width 12 height 12
click at [545, 549] on icon at bounding box center [545, 628] width 12 height 12
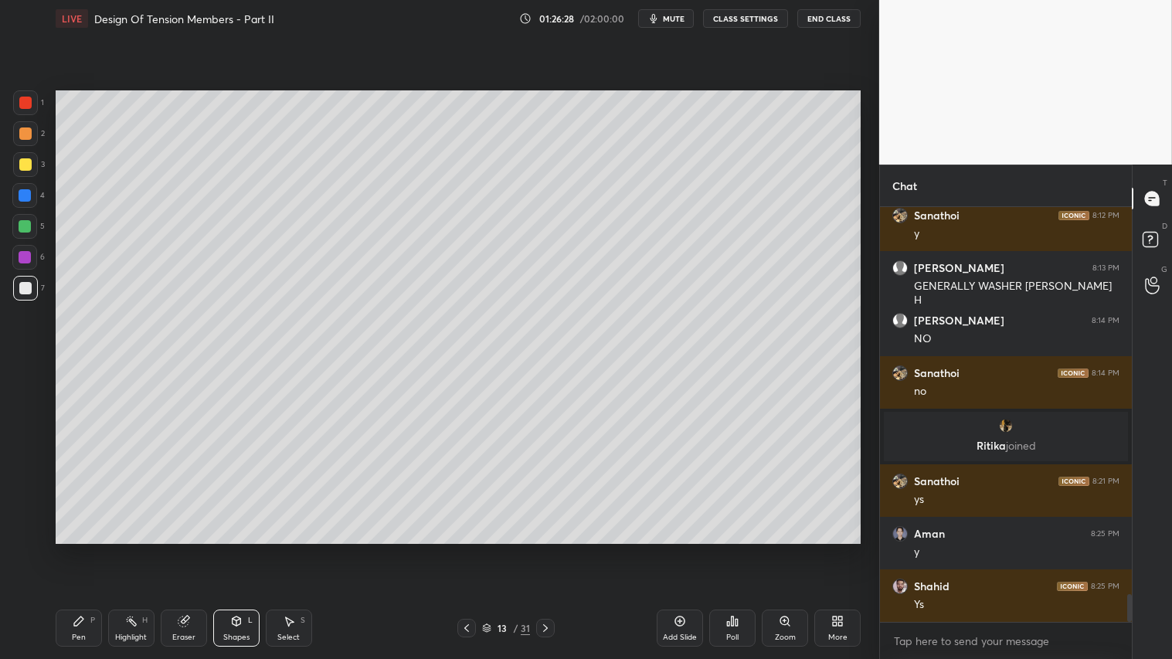
click at [463, 549] on icon at bounding box center [466, 628] width 12 height 12
click at [461, 549] on icon at bounding box center [466, 628] width 12 height 12
click at [465, 549] on icon at bounding box center [466, 628] width 12 height 12
click at [546, 549] on icon at bounding box center [545, 628] width 5 height 8
click at [547, 549] on icon at bounding box center [545, 628] width 12 height 12
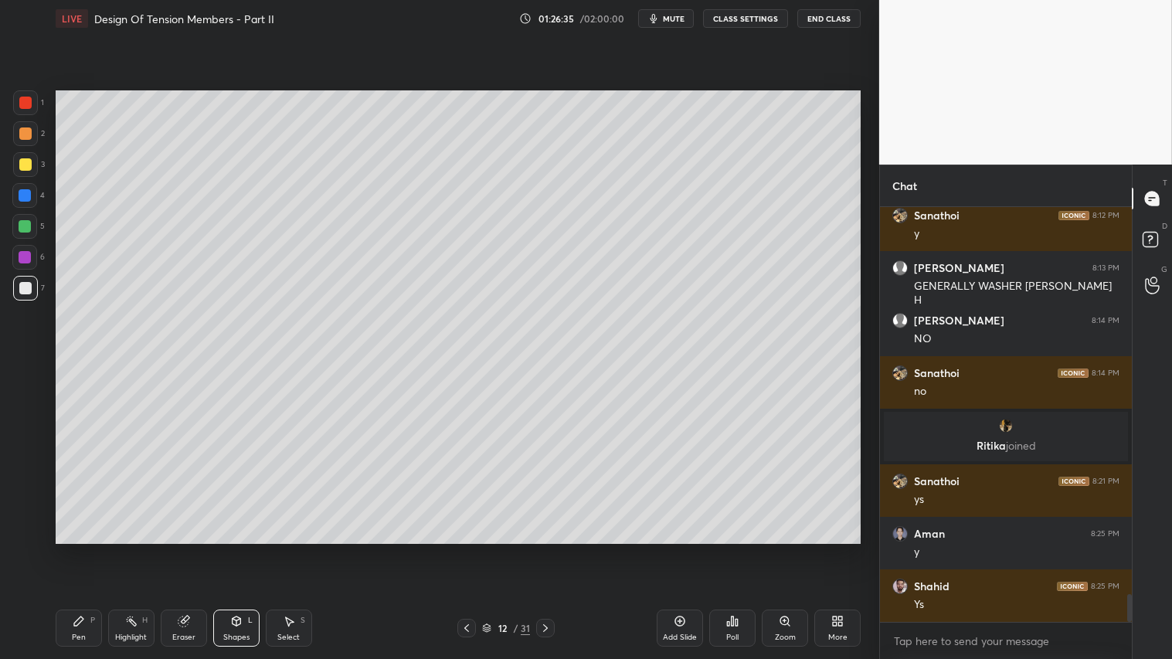
click at [546, 549] on icon at bounding box center [545, 628] width 12 height 12
click at [548, 549] on icon at bounding box center [545, 628] width 12 height 12
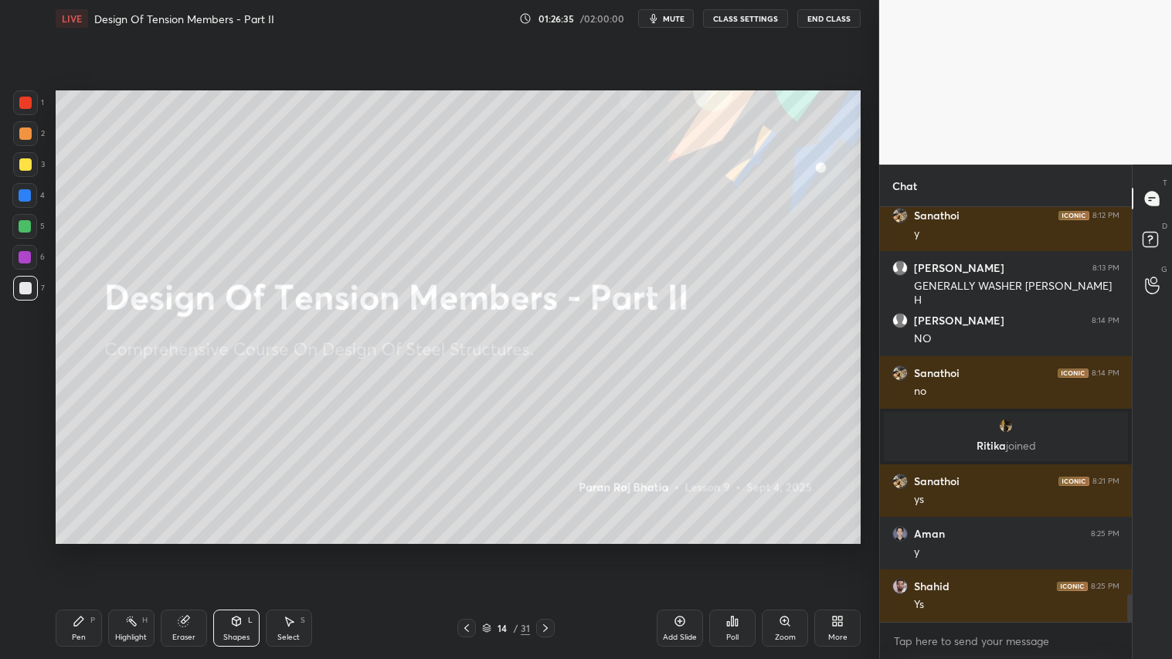
click at [548, 549] on icon at bounding box center [545, 628] width 12 height 12
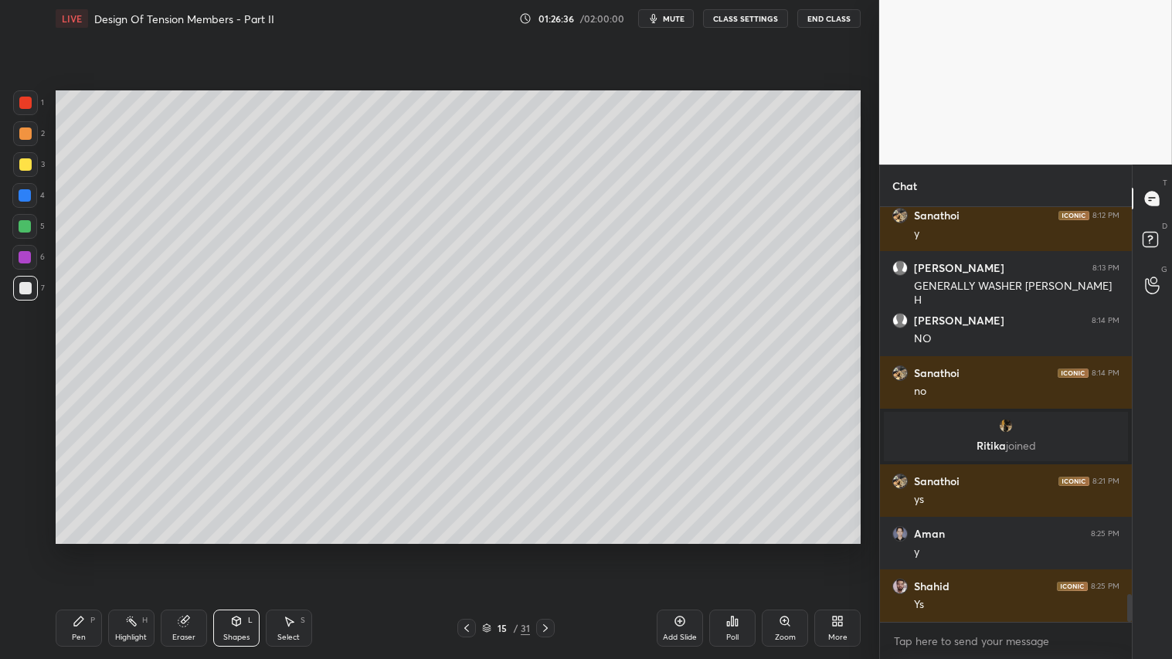
click at [460, 549] on div at bounding box center [466, 628] width 19 height 19
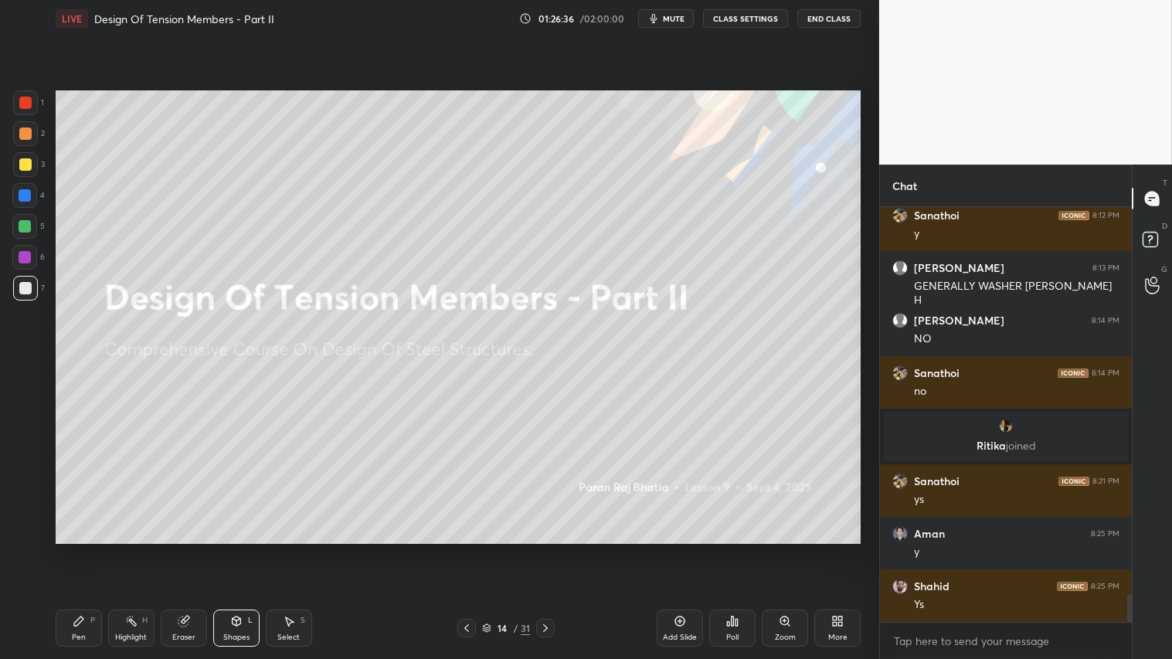
click at [462, 549] on icon at bounding box center [466, 628] width 12 height 12
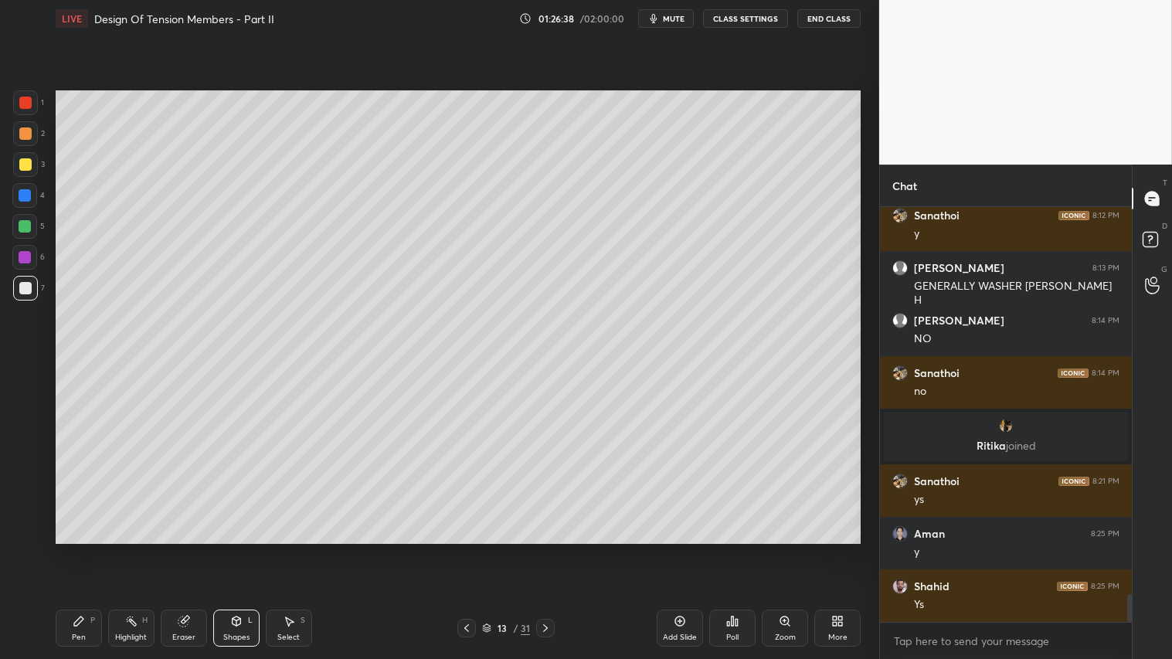
click at [672, 549] on div "Add Slide" at bounding box center [679, 627] width 46 height 37
drag, startPoint x: 23, startPoint y: 164, endPoint x: 32, endPoint y: 213, distance: 50.3
click at [21, 164] on div at bounding box center [25, 164] width 12 height 12
drag, startPoint x: 78, startPoint y: 653, endPoint x: 74, endPoint y: 637, distance: 16.7
click at [77, 549] on div "Pen P Highlight H Eraser Shapes L Select S 14 / 32 Add Slide Poll Zoom More" at bounding box center [458, 628] width 805 height 62
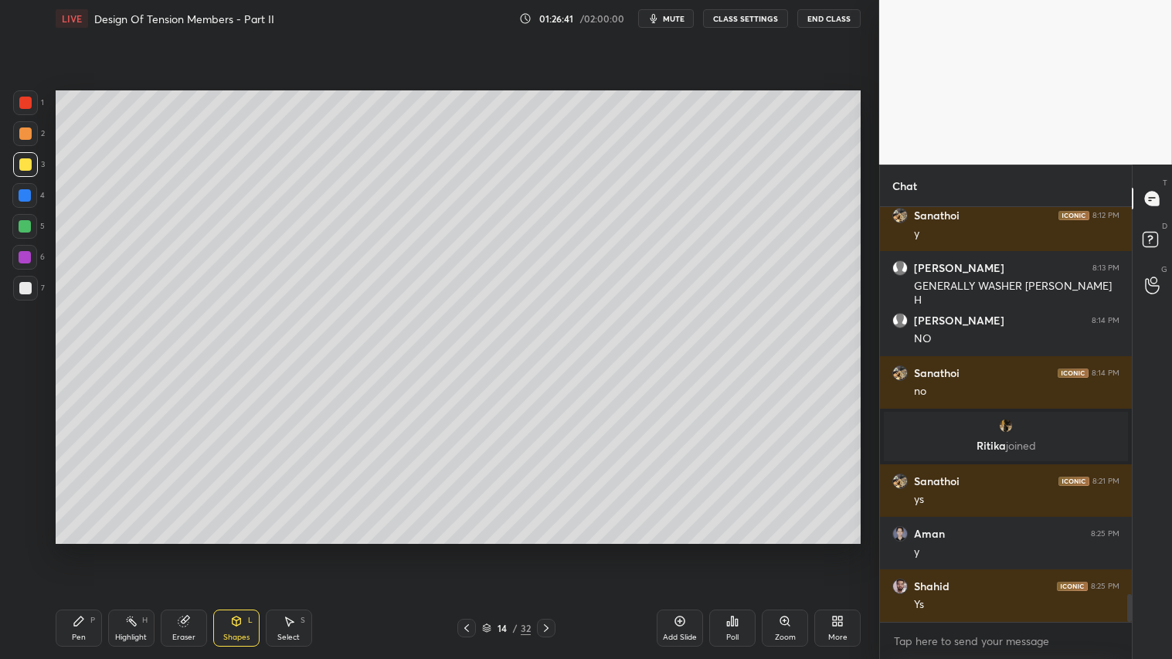
click at [81, 549] on div "Pen" at bounding box center [79, 637] width 14 height 8
click at [235, 549] on div "Shapes L" at bounding box center [236, 627] width 46 height 37
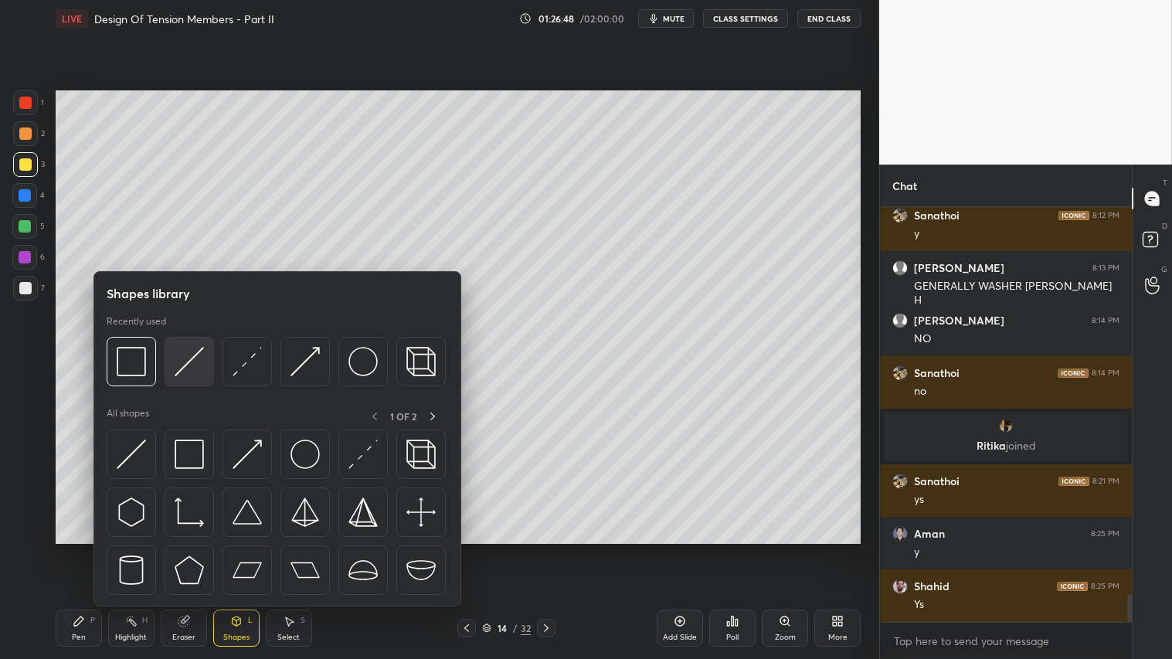
click at [182, 375] on img at bounding box center [189, 361] width 29 height 29
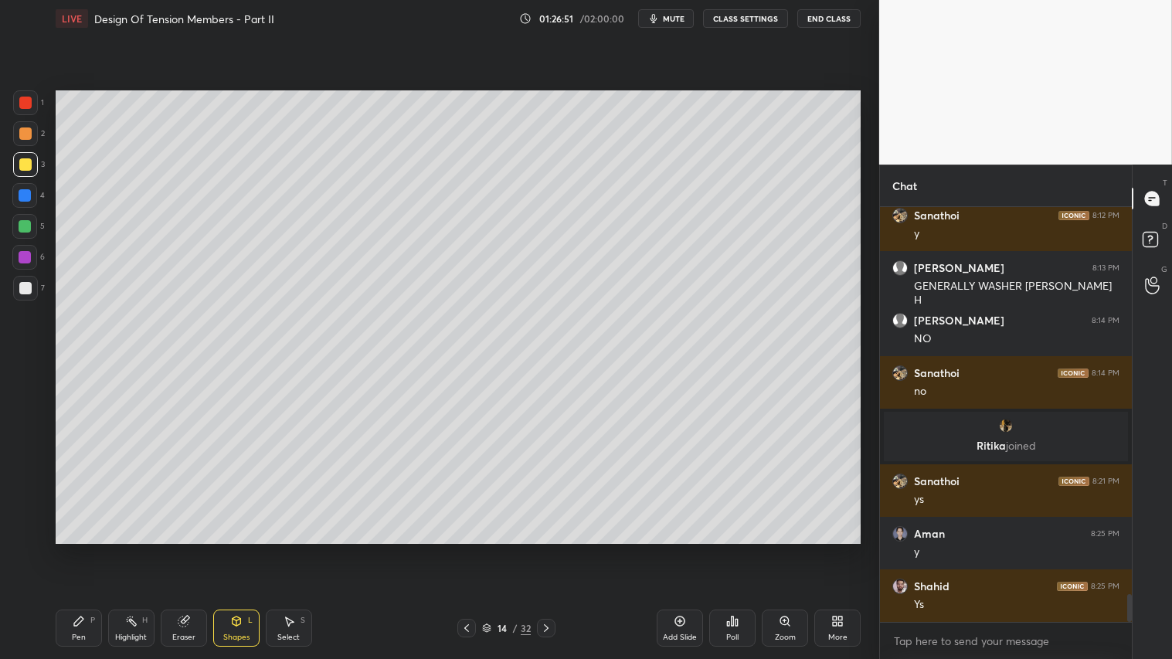
click at [74, 549] on div "Pen" at bounding box center [79, 637] width 14 height 8
click at [75, 549] on div "Pen P" at bounding box center [79, 627] width 46 height 37
drag, startPoint x: 22, startPoint y: 132, endPoint x: 25, endPoint y: 148, distance: 15.8
click at [23, 132] on div at bounding box center [25, 133] width 12 height 12
click at [85, 549] on div "Pen P" at bounding box center [79, 627] width 46 height 37
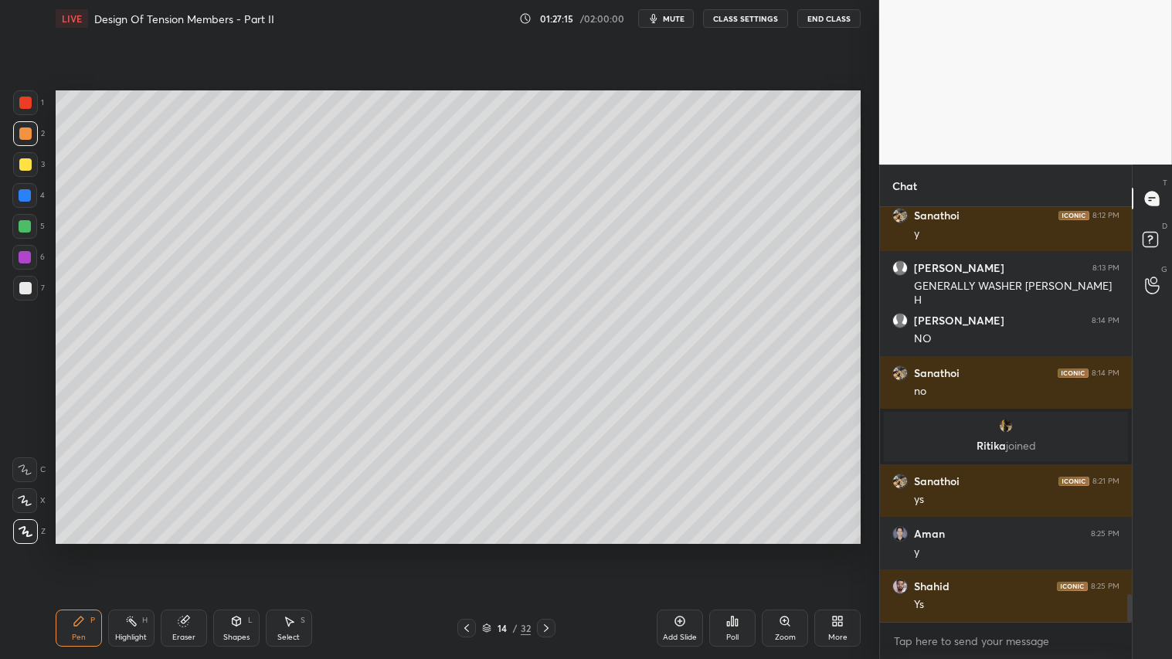
click at [28, 170] on div at bounding box center [25, 164] width 25 height 25
click at [87, 549] on div "Pen P" at bounding box center [79, 627] width 46 height 37
drag, startPoint x: 28, startPoint y: 129, endPoint x: 37, endPoint y: 214, distance: 85.5
click at [29, 131] on div at bounding box center [25, 133] width 12 height 12
click at [89, 549] on div "Pen P" at bounding box center [79, 627] width 46 height 37
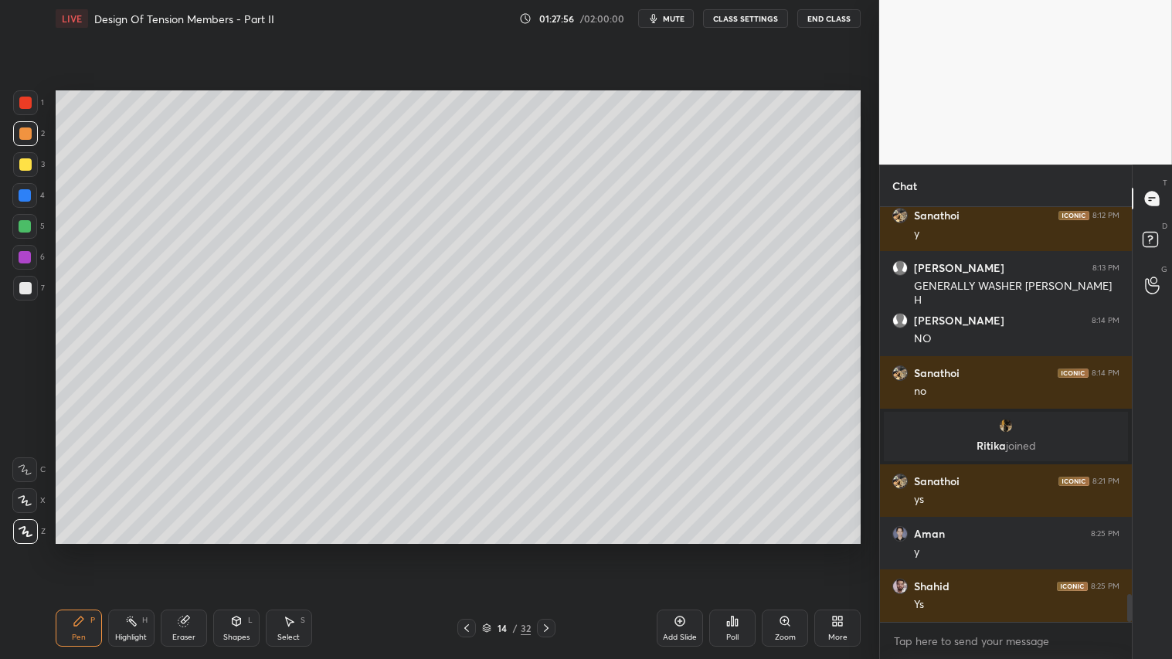
drag, startPoint x: 237, startPoint y: 629, endPoint x: 237, endPoint y: 620, distance: 9.3
click at [237, 549] on div "Shapes L" at bounding box center [236, 627] width 46 height 37
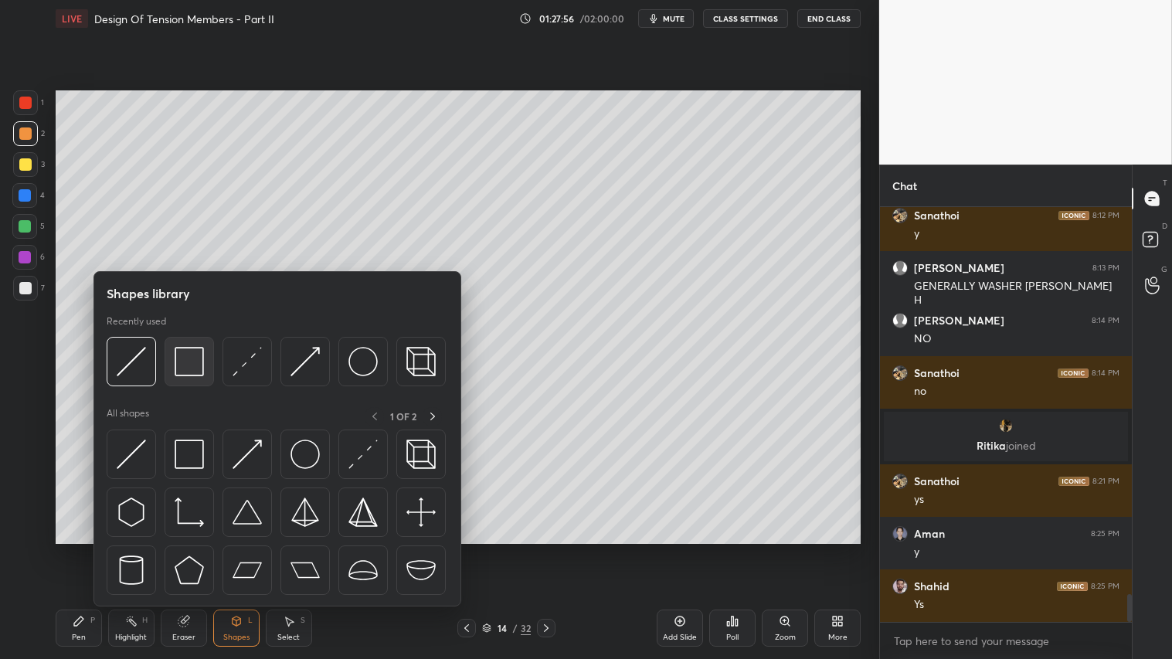
click at [188, 358] on img at bounding box center [189, 361] width 29 height 29
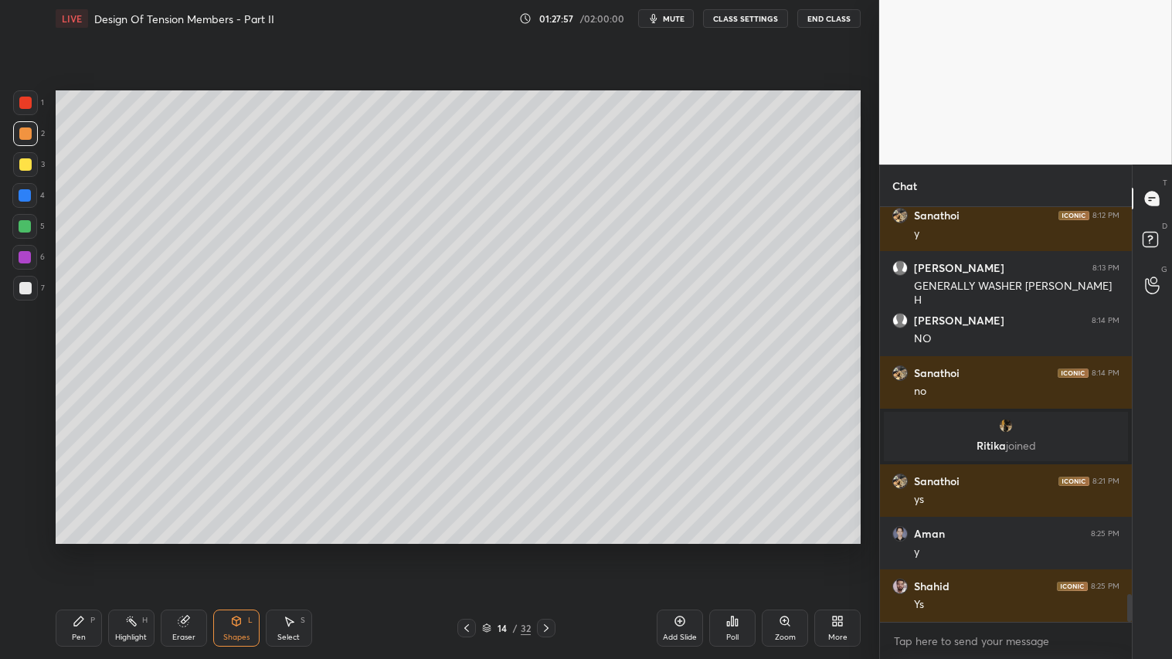
drag, startPoint x: 17, startPoint y: 288, endPoint x: 33, endPoint y: 284, distance: 16.7
click at [19, 287] on div at bounding box center [25, 288] width 25 height 25
drag, startPoint x: 29, startPoint y: 142, endPoint x: 49, endPoint y: 213, distance: 73.8
click at [32, 142] on div at bounding box center [25, 133] width 25 height 25
click at [83, 549] on div "Pen P" at bounding box center [79, 627] width 46 height 37
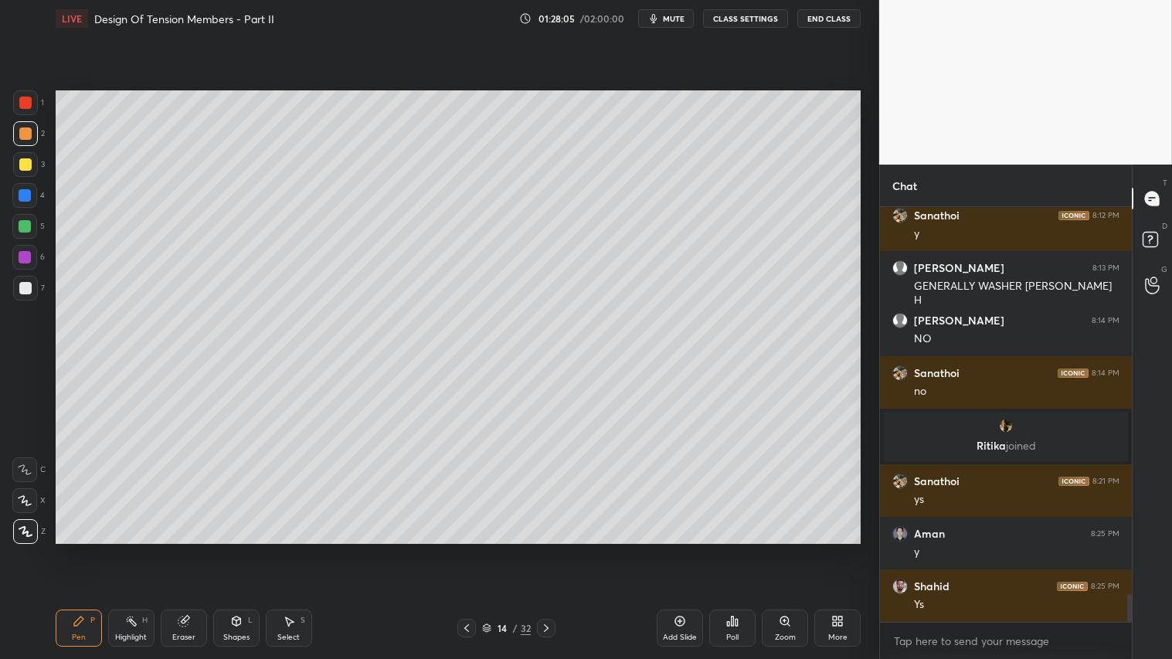
click at [182, 549] on div "Pen P Highlight H Eraser Shapes L Select S 14 / 32 Add Slide Poll Zoom More" at bounding box center [458, 628] width 805 height 62
click at [180, 549] on icon at bounding box center [183, 621] width 10 height 10
click at [81, 549] on icon at bounding box center [79, 621] width 12 height 12
click at [87, 549] on div "Pen P" at bounding box center [79, 627] width 46 height 37
drag, startPoint x: 20, startPoint y: 288, endPoint x: 18, endPoint y: 307, distance: 18.7
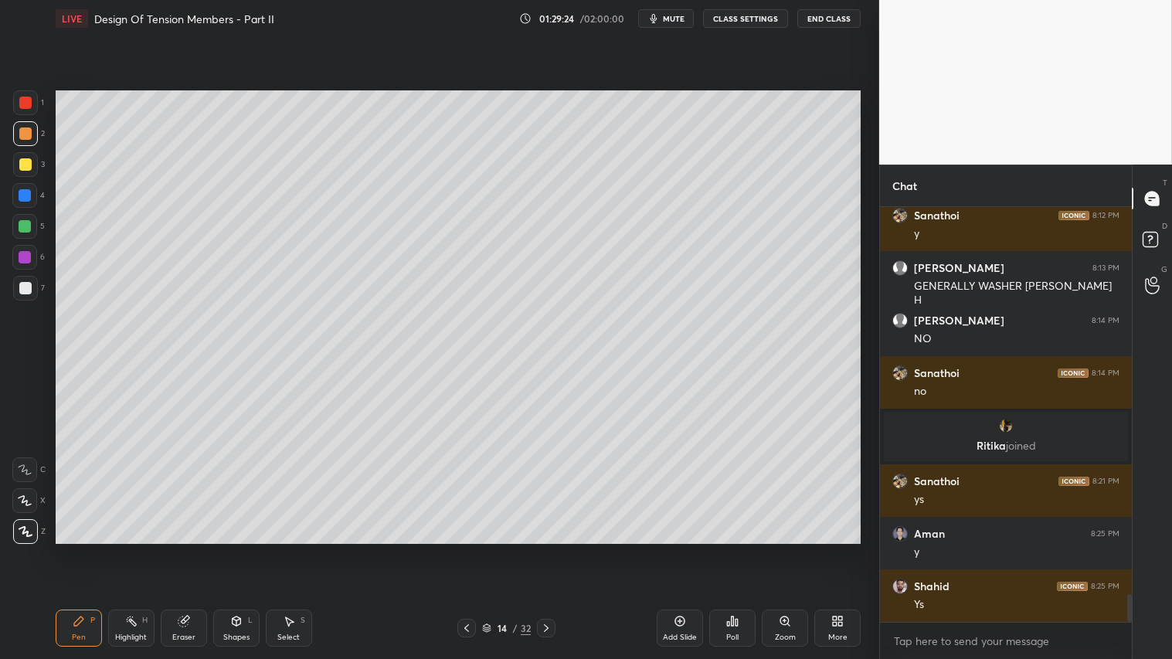
click at [23, 287] on div at bounding box center [25, 288] width 12 height 12
drag, startPoint x: 83, startPoint y: 623, endPoint x: 79, endPoint y: 614, distance: 10.0
click at [83, 549] on icon at bounding box center [79, 621] width 12 height 12
click at [29, 222] on div at bounding box center [25, 226] width 12 height 12
drag, startPoint x: 26, startPoint y: 125, endPoint x: 27, endPoint y: 137, distance: 12.4
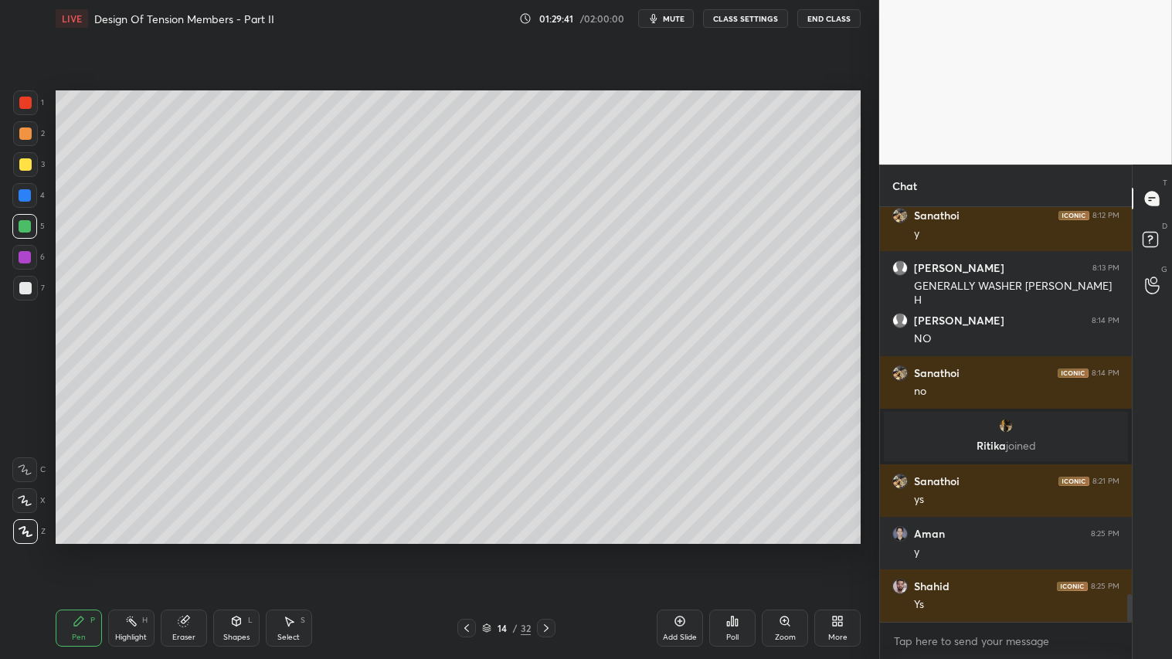
click at [25, 125] on div at bounding box center [25, 133] width 25 height 25
drag, startPoint x: 90, startPoint y: 629, endPoint x: 83, endPoint y: 606, distance: 24.7
click at [90, 549] on div "Pen P" at bounding box center [79, 627] width 46 height 37
drag, startPoint x: 687, startPoint y: 626, endPoint x: 673, endPoint y: 631, distance: 14.7
click at [682, 549] on div "Add Slide" at bounding box center [679, 627] width 46 height 37
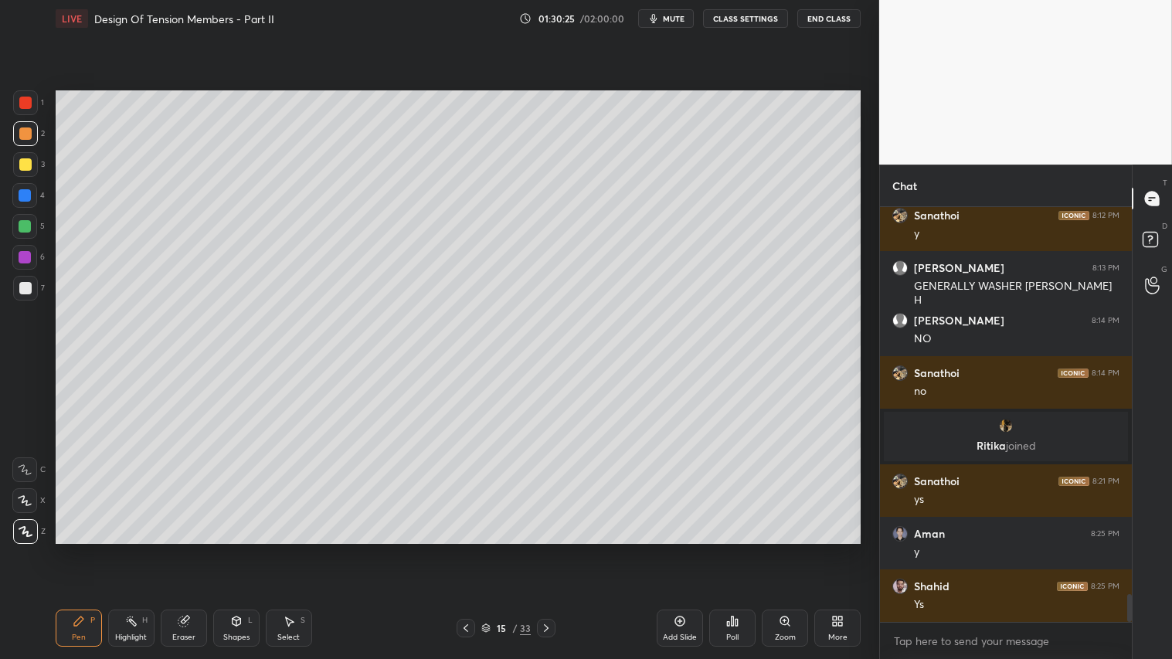
click at [227, 549] on div "Shapes L" at bounding box center [236, 627] width 46 height 37
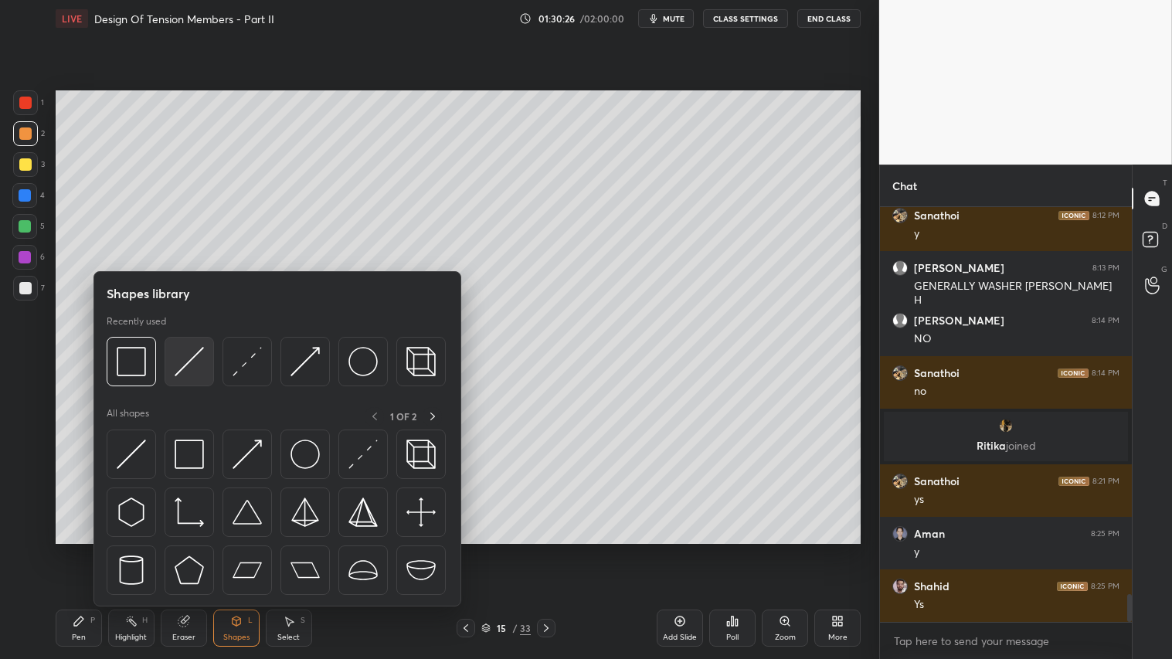
click at [185, 360] on img at bounding box center [189, 361] width 29 height 29
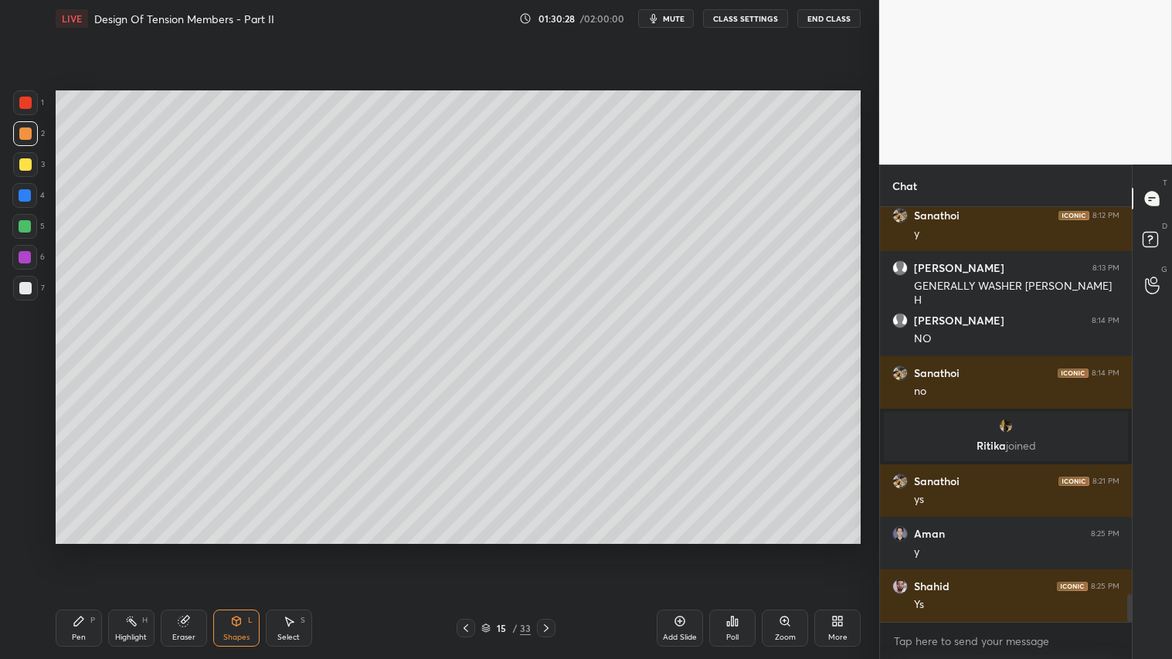
click at [81, 549] on div "Pen P" at bounding box center [79, 627] width 46 height 37
click at [235, 549] on icon at bounding box center [236, 621] width 12 height 12
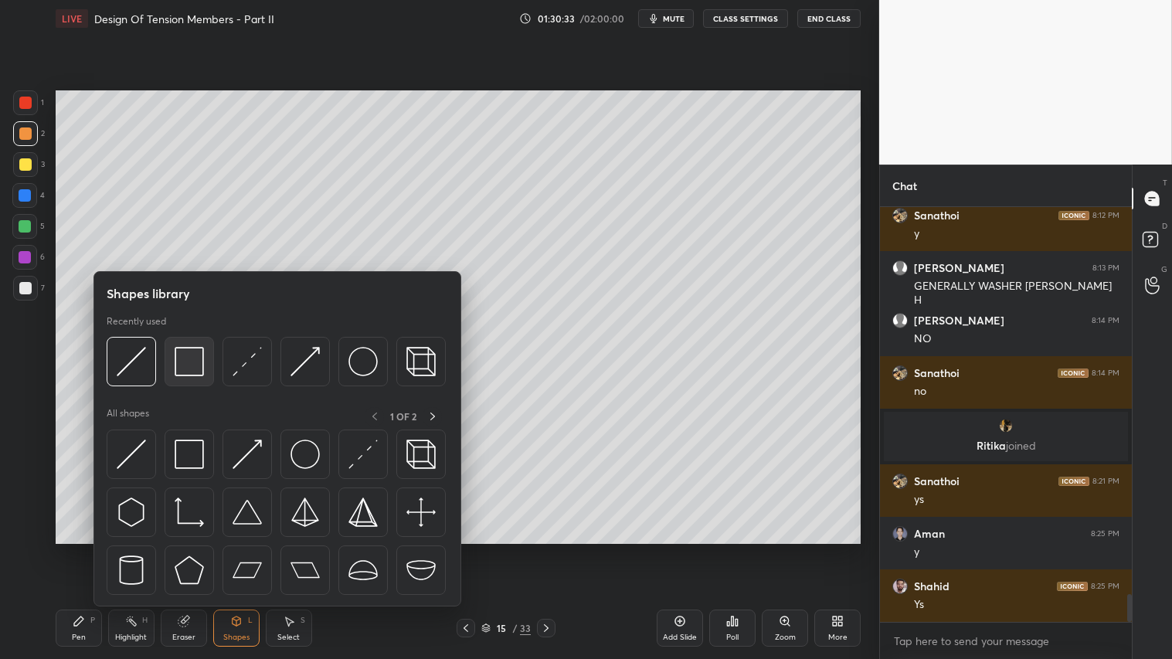
click at [185, 361] on img at bounding box center [189, 361] width 29 height 29
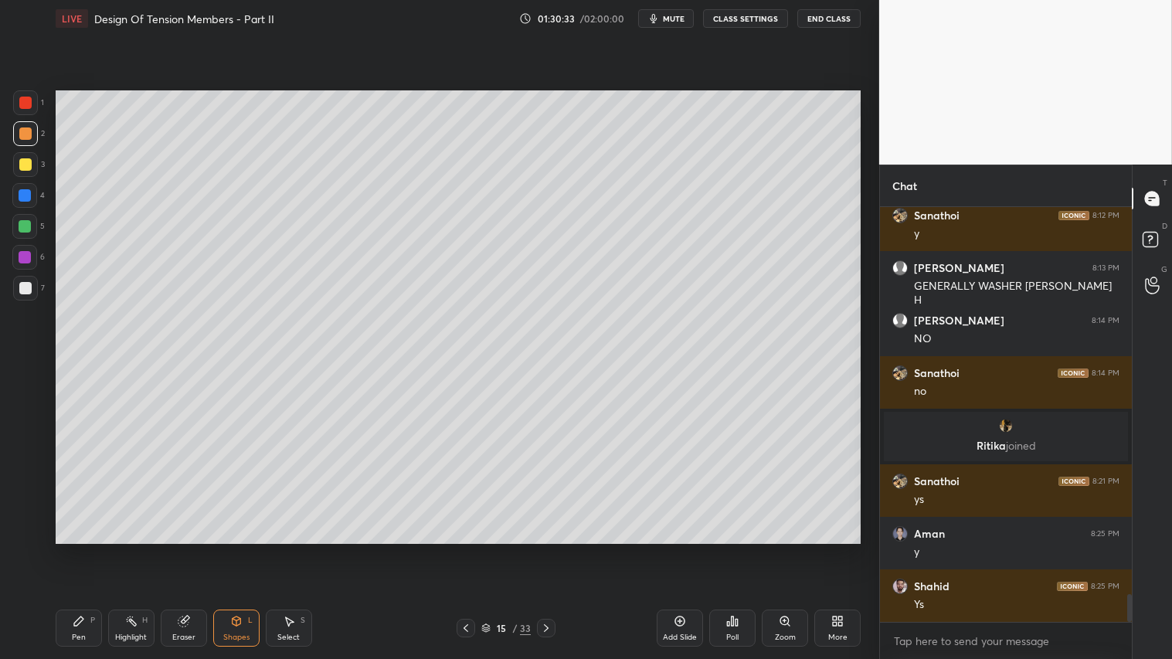
click at [28, 283] on div at bounding box center [25, 288] width 12 height 12
click at [29, 131] on div at bounding box center [25, 133] width 25 height 25
click at [86, 549] on div "Pen P" at bounding box center [79, 627] width 46 height 37
drag, startPoint x: 465, startPoint y: 628, endPoint x: 426, endPoint y: 568, distance: 71.6
click at [466, 549] on icon at bounding box center [465, 628] width 5 height 8
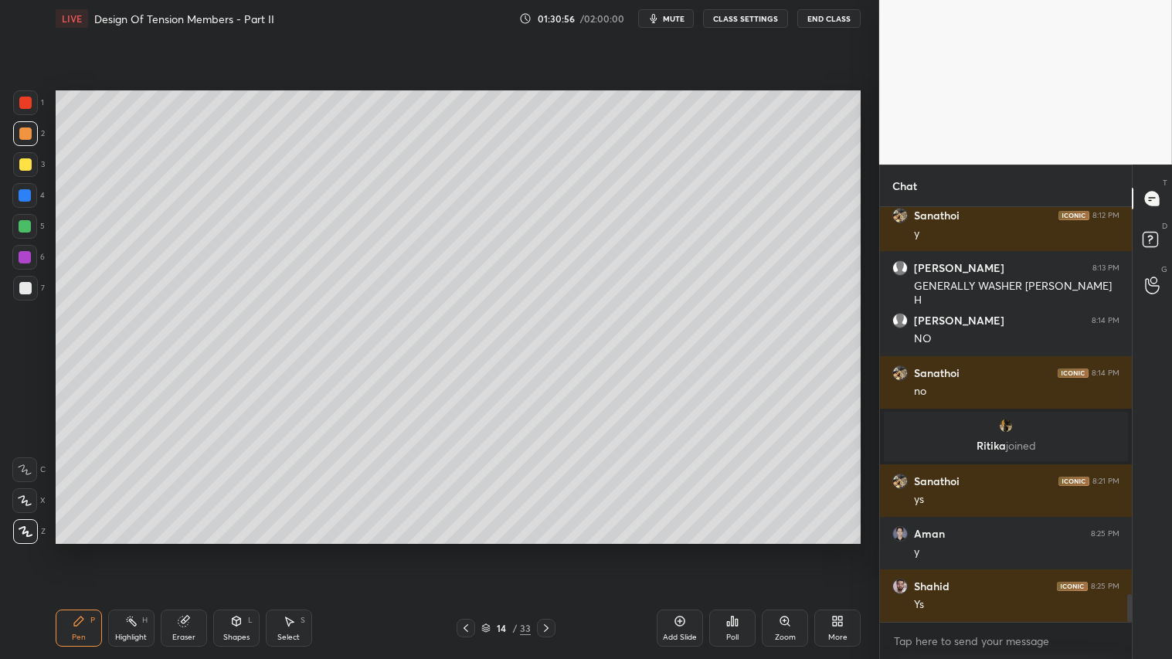
scroll to position [5818, 0]
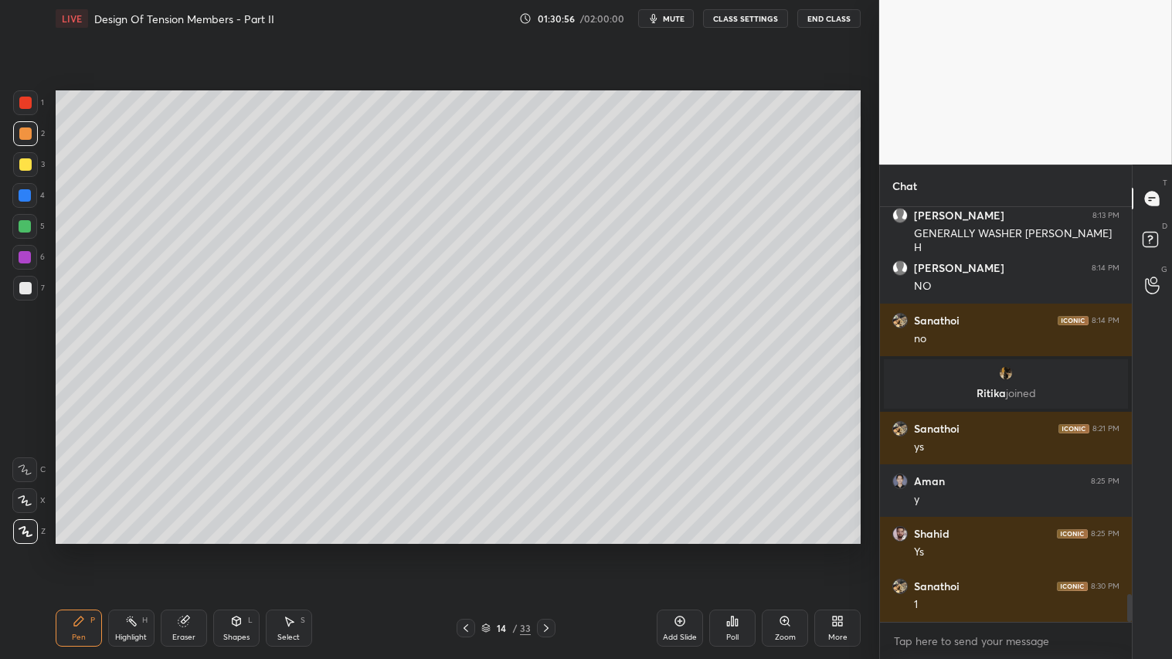
click at [542, 549] on icon at bounding box center [546, 628] width 12 height 12
click at [193, 549] on div "Eraser" at bounding box center [184, 627] width 46 height 37
drag, startPoint x: 91, startPoint y: 631, endPoint x: 494, endPoint y: 595, distance: 404.8
click at [100, 549] on div "Pen P" at bounding box center [79, 627] width 46 height 37
click at [466, 549] on icon at bounding box center [466, 628] width 12 height 12
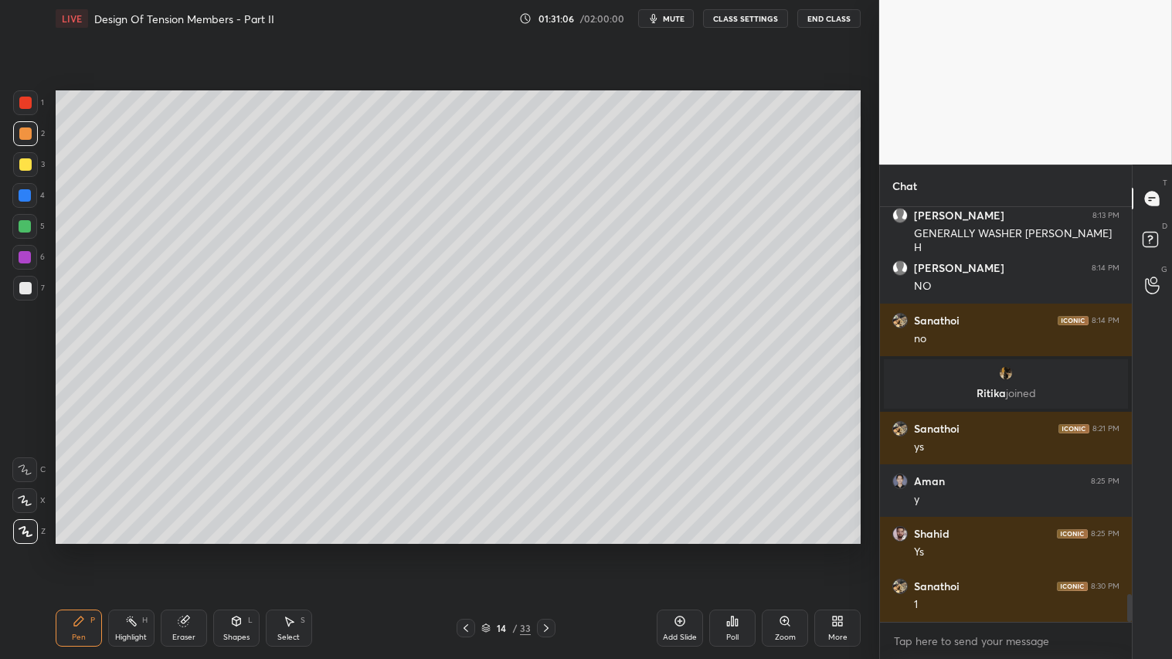
click at [550, 549] on icon at bounding box center [546, 628] width 12 height 12
click at [222, 549] on div "Shapes L" at bounding box center [236, 627] width 46 height 37
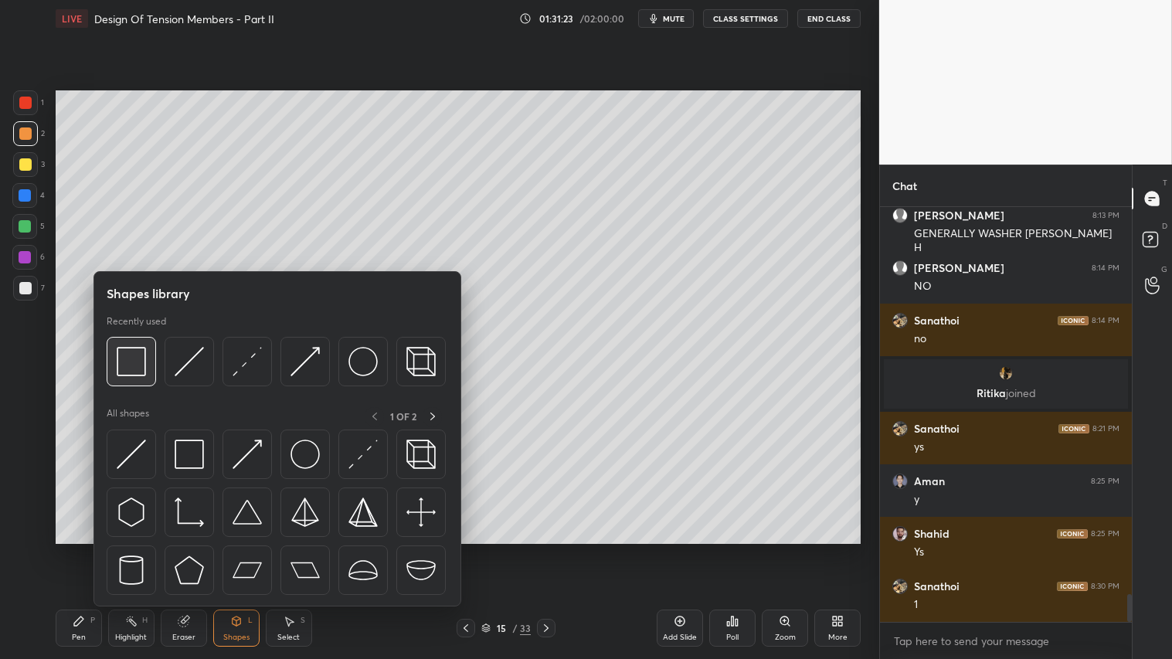
click at [149, 359] on div at bounding box center [131, 361] width 49 height 49
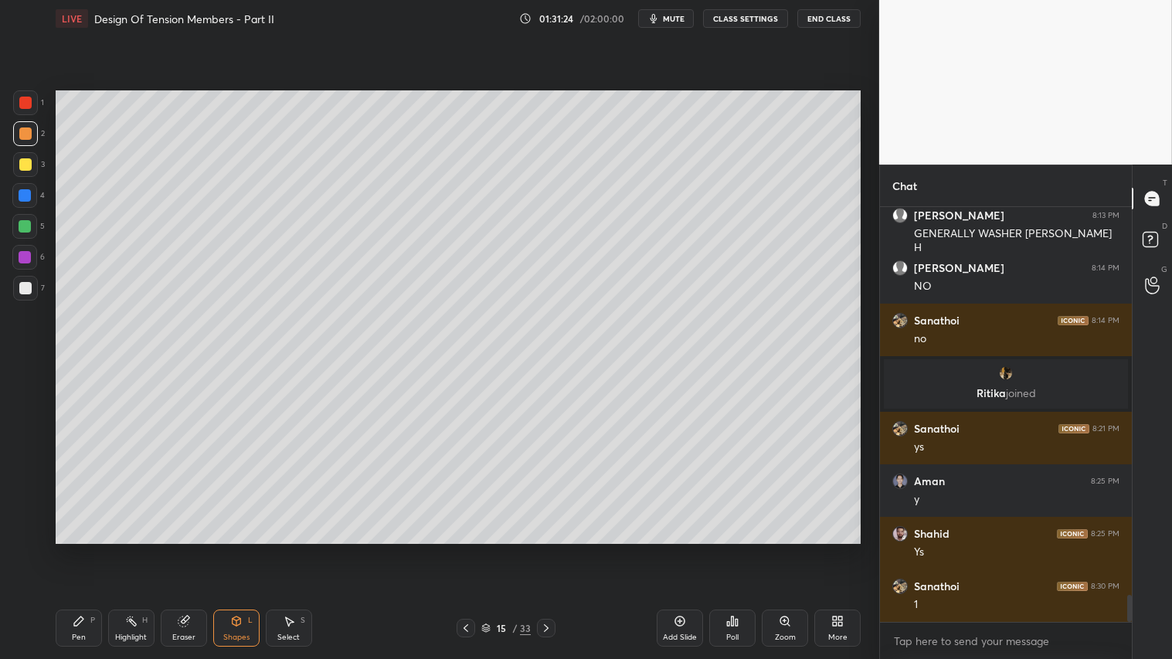
scroll to position [5871, 0]
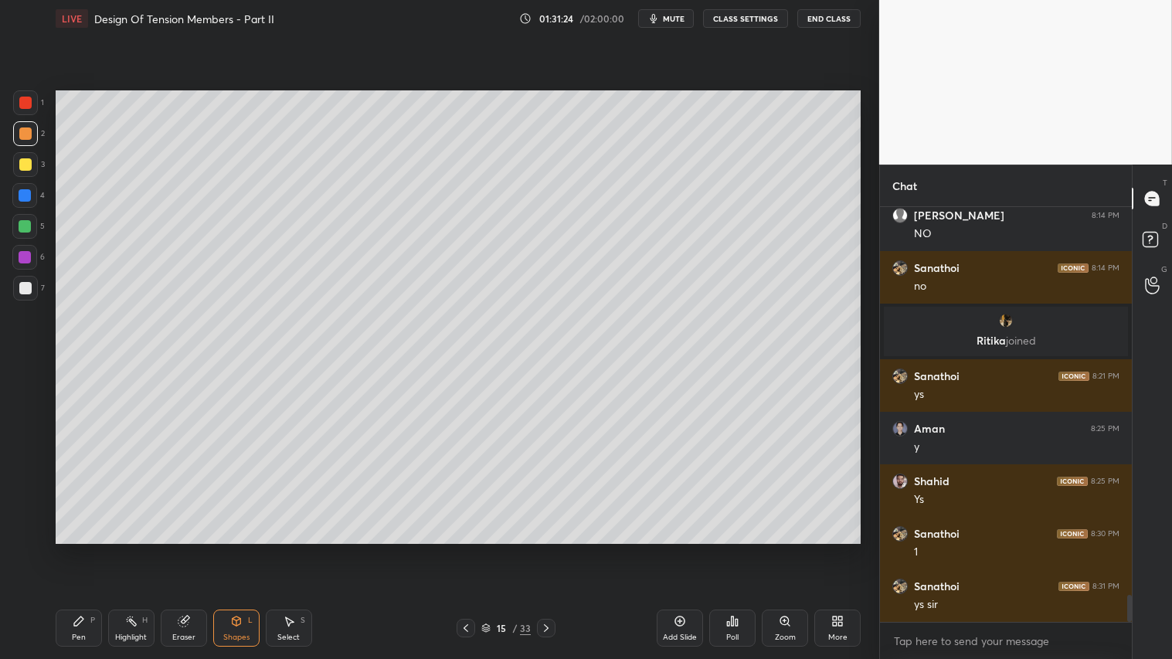
click at [32, 131] on div at bounding box center [25, 133] width 25 height 25
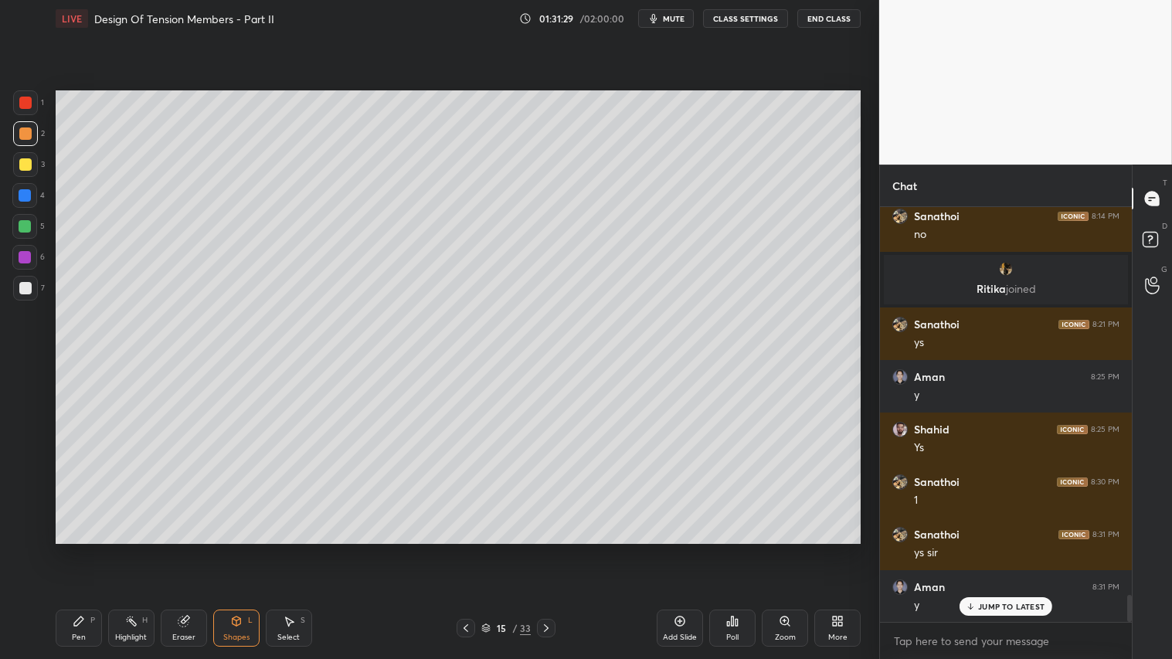
click at [250, 549] on div "Shapes L" at bounding box center [236, 627] width 46 height 37
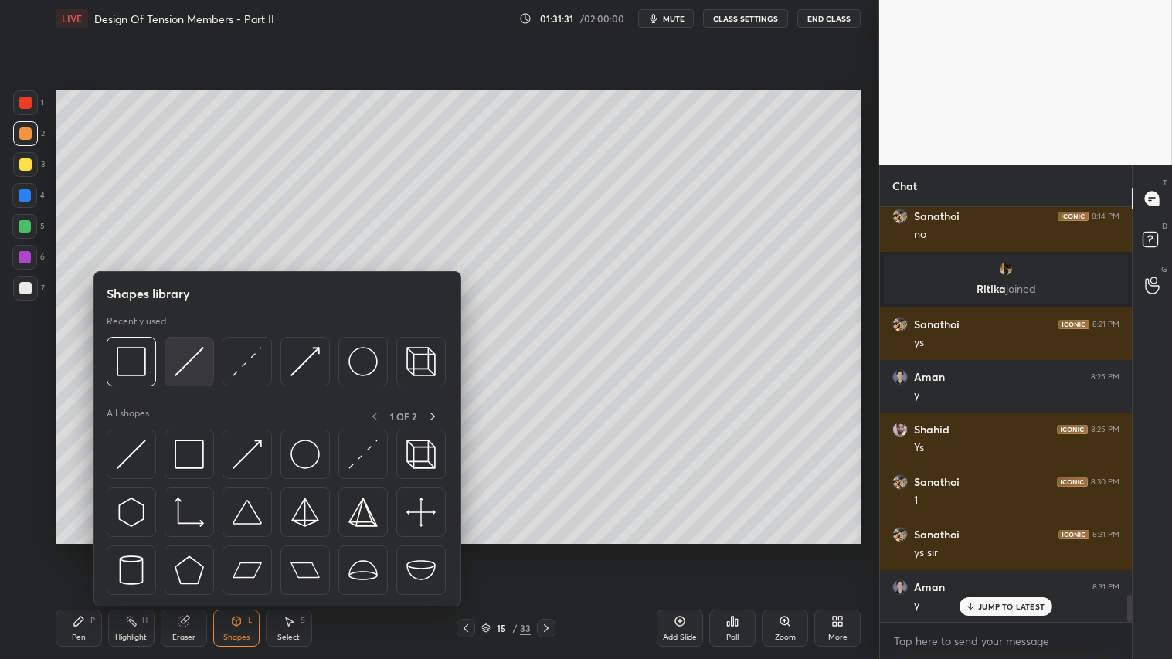
click at [188, 357] on img at bounding box center [189, 361] width 29 height 29
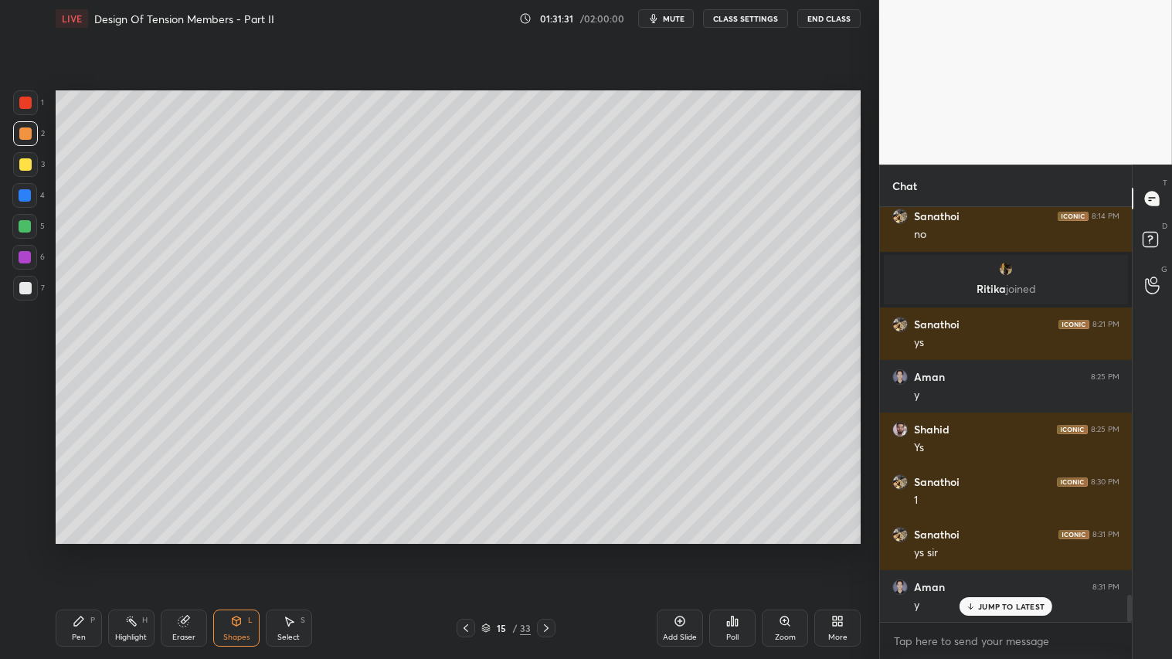
scroll to position [5975, 0]
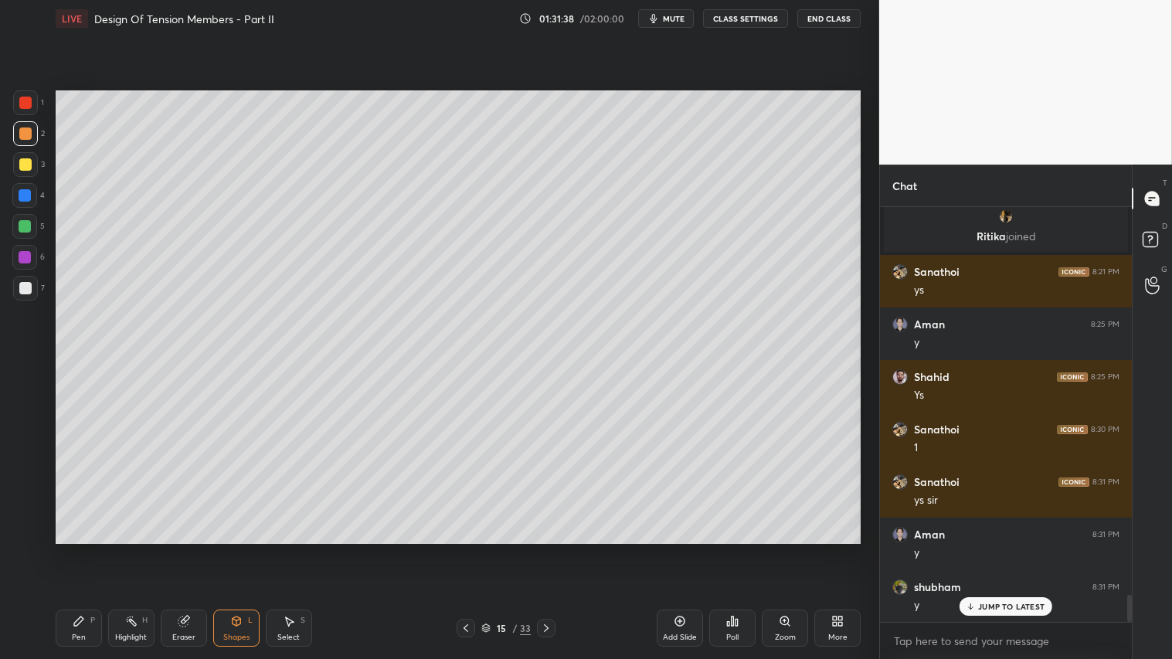
click at [181, 549] on div "Eraser" at bounding box center [184, 627] width 46 height 37
drag, startPoint x: 29, startPoint y: 351, endPoint x: 43, endPoint y: 344, distance: 15.2
click at [33, 349] on div at bounding box center [24, 357] width 25 height 25
click at [235, 549] on icon at bounding box center [236, 621] width 12 height 12
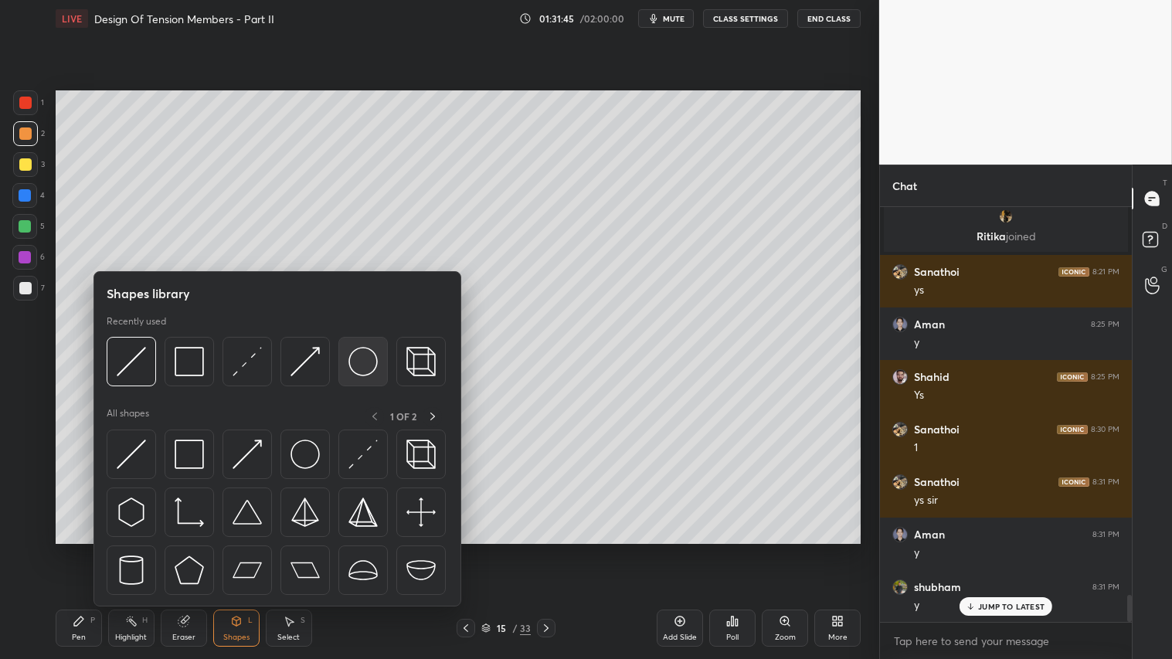
click at [348, 355] on img at bounding box center [362, 361] width 29 height 29
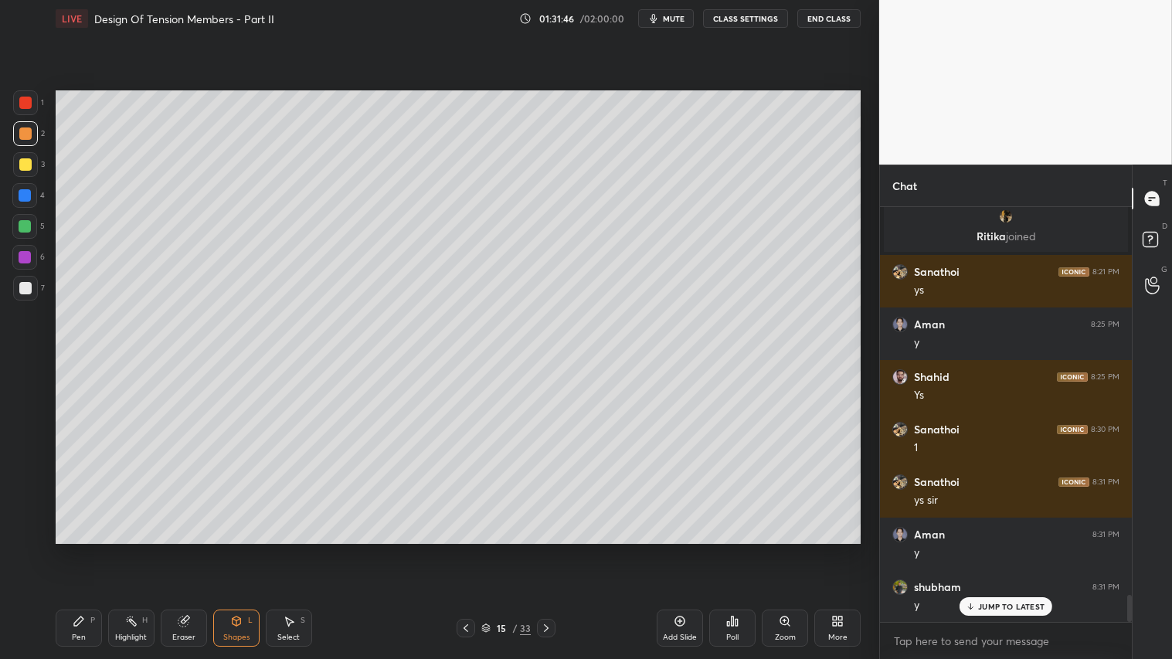
click at [25, 152] on div at bounding box center [25, 164] width 25 height 25
click at [249, 549] on div "Shapes L" at bounding box center [236, 627] width 46 height 37
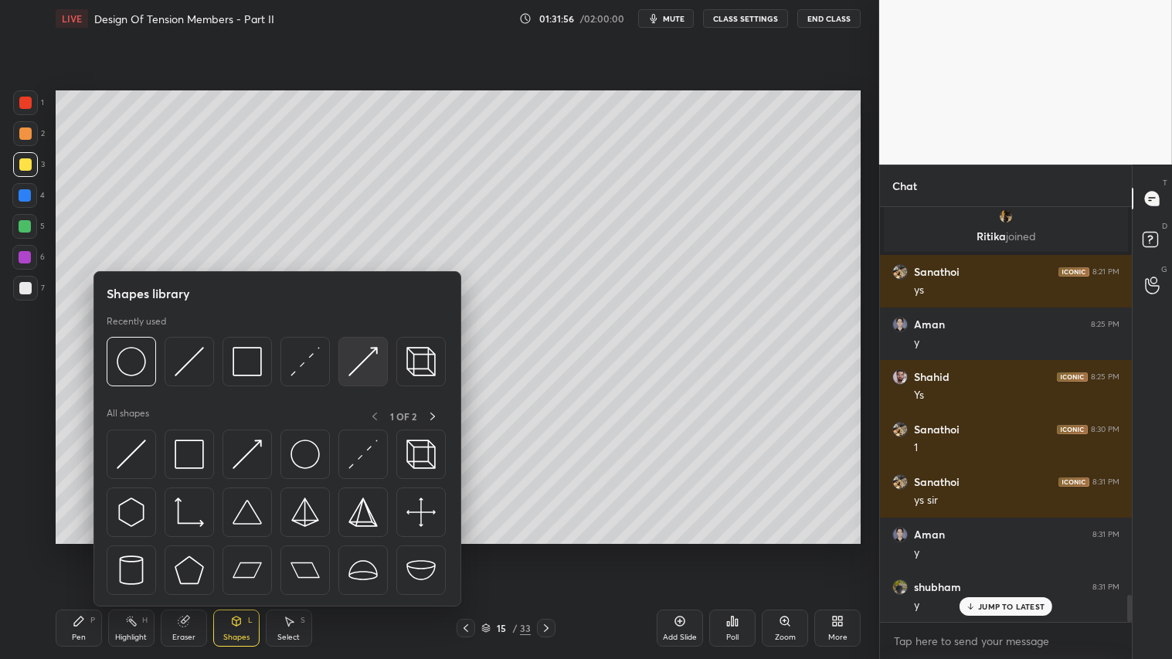
click at [356, 352] on img at bounding box center [362, 361] width 29 height 29
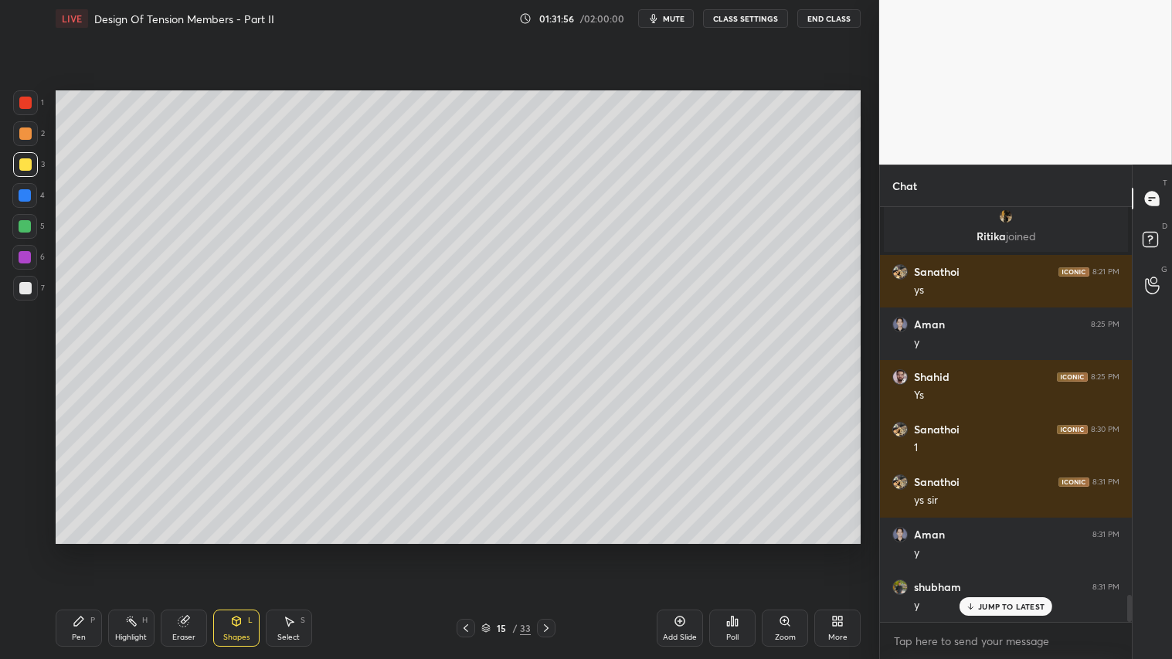
click at [28, 110] on div at bounding box center [25, 102] width 25 height 25
click at [241, 549] on div "Shapes" at bounding box center [236, 637] width 26 height 8
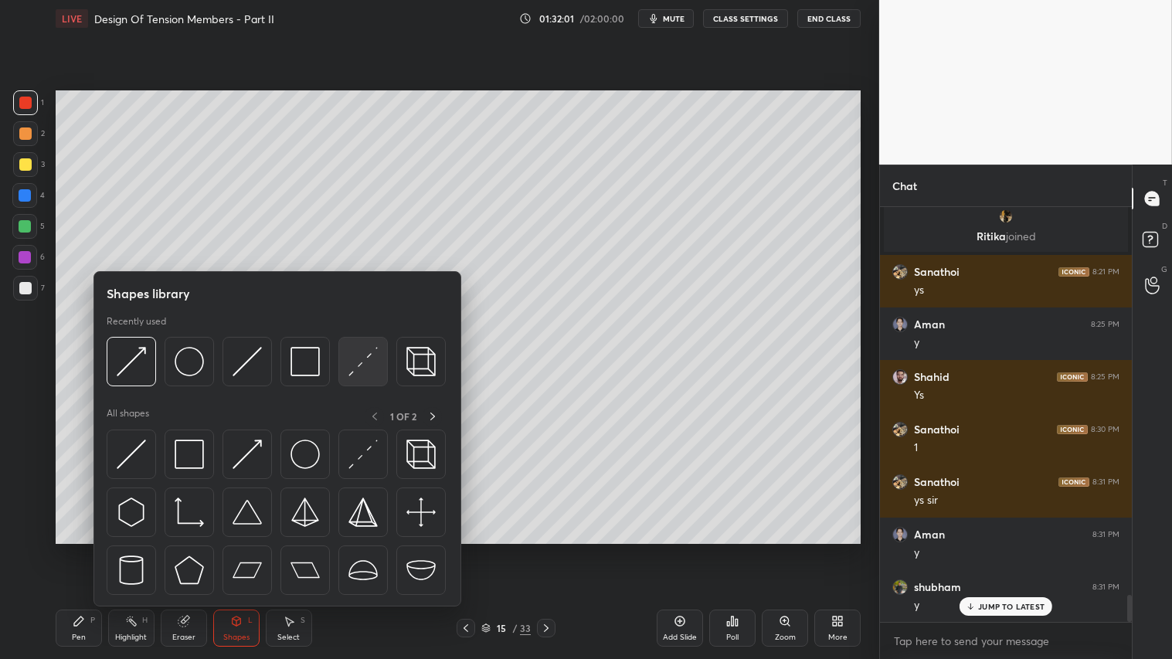
click at [353, 351] on img at bounding box center [362, 361] width 29 height 29
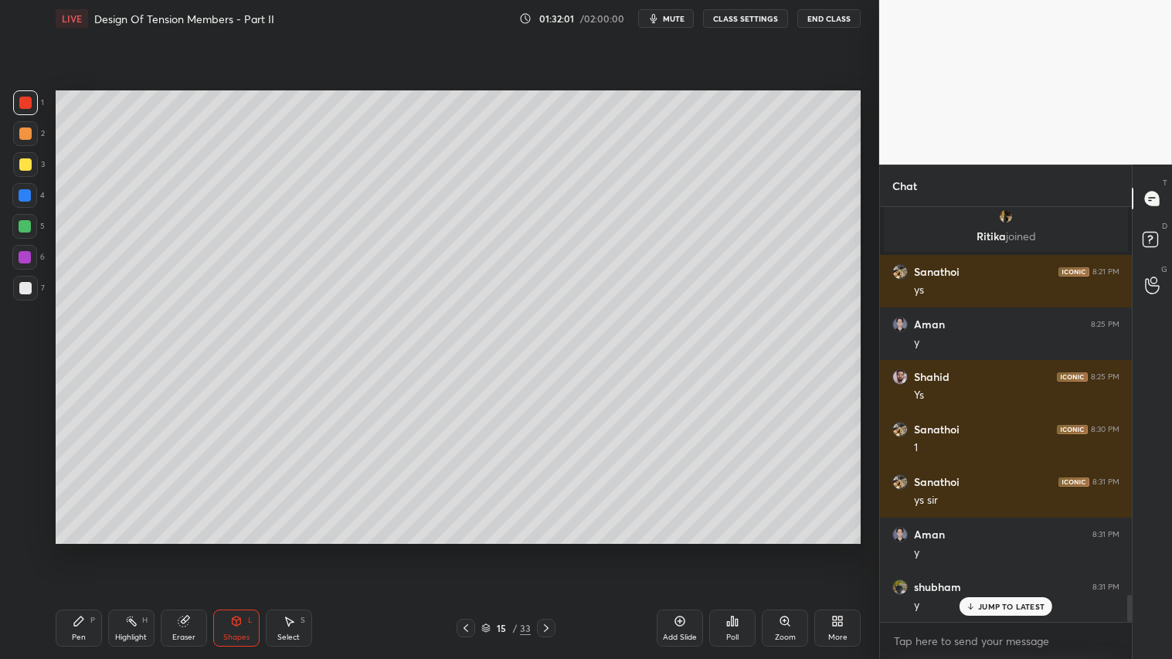
click at [28, 290] on div at bounding box center [25, 288] width 12 height 12
drag, startPoint x: 232, startPoint y: 623, endPoint x: 237, endPoint y: 612, distance: 12.8
click at [232, 549] on icon at bounding box center [236, 621] width 12 height 12
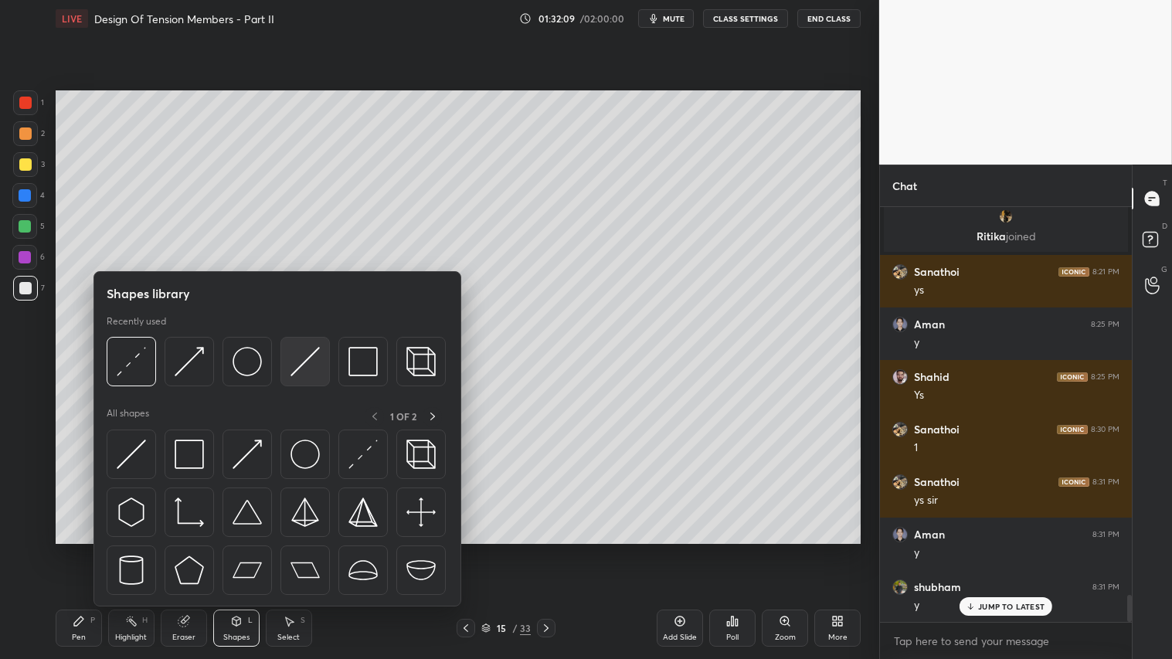
click at [307, 349] on img at bounding box center [304, 361] width 29 height 29
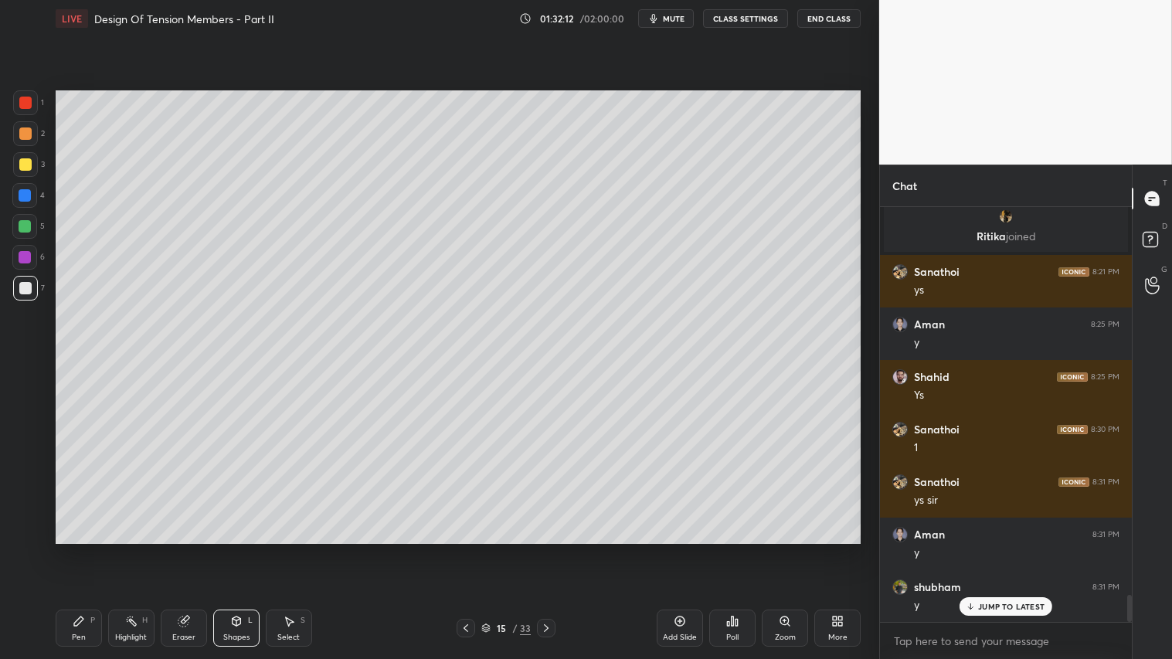
click at [80, 549] on div "Pen P" at bounding box center [79, 627] width 46 height 37
drag, startPoint x: 22, startPoint y: 133, endPoint x: 37, endPoint y: 293, distance: 161.4
click at [21, 133] on div at bounding box center [25, 133] width 12 height 12
click at [86, 549] on div "Pen P" at bounding box center [79, 627] width 46 height 37
click at [240, 549] on div "Shapes L" at bounding box center [236, 627] width 46 height 37
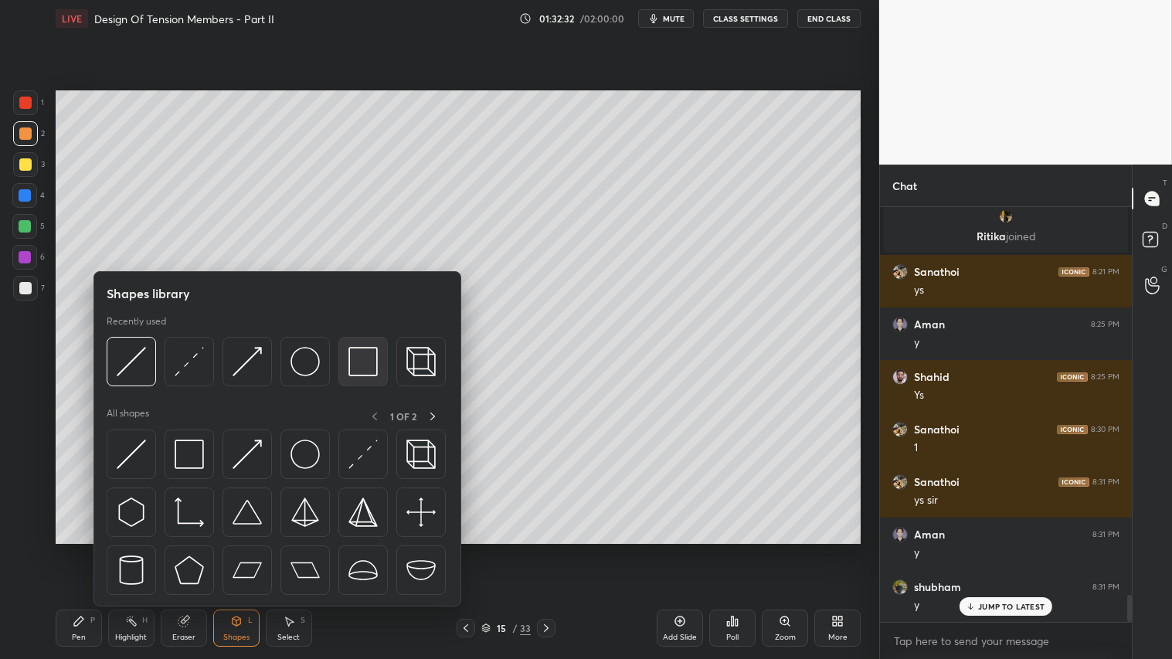
click at [353, 358] on img at bounding box center [362, 361] width 29 height 29
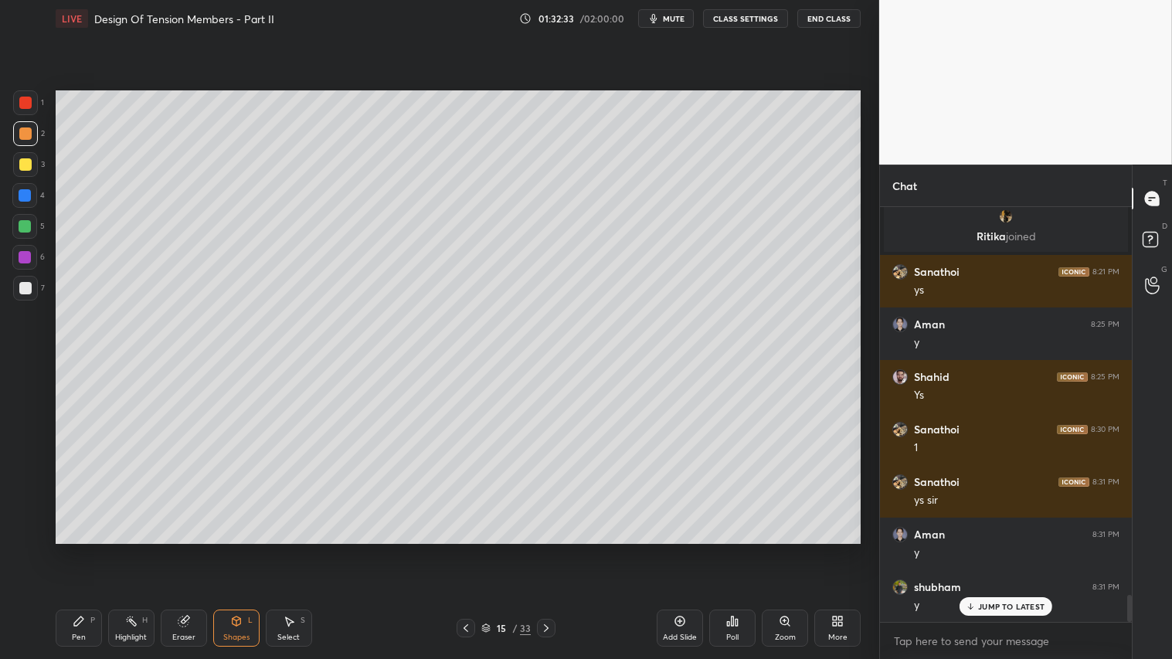
click at [27, 280] on div at bounding box center [25, 288] width 25 height 25
click at [29, 136] on div at bounding box center [25, 133] width 12 height 12
click at [78, 549] on div "Pen P" at bounding box center [79, 627] width 46 height 37
click at [184, 549] on icon at bounding box center [183, 621] width 10 height 10
drag, startPoint x: 76, startPoint y: 626, endPoint x: 91, endPoint y: 626, distance: 15.4
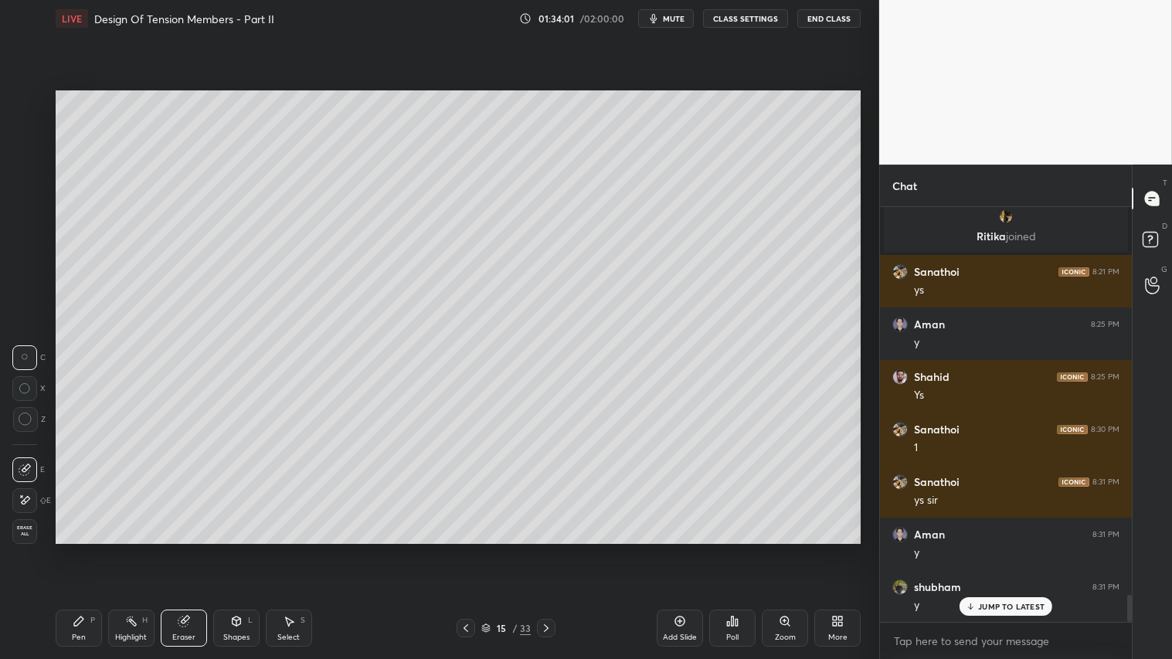
click at [83, 549] on icon at bounding box center [79, 621] width 12 height 12
drag, startPoint x: 684, startPoint y: 619, endPoint x: 674, endPoint y: 608, distance: 15.3
click at [684, 549] on icon at bounding box center [679, 621] width 12 height 12
click at [32, 287] on div at bounding box center [25, 288] width 25 height 25
drag, startPoint x: 27, startPoint y: 164, endPoint x: 46, endPoint y: 171, distance: 20.5
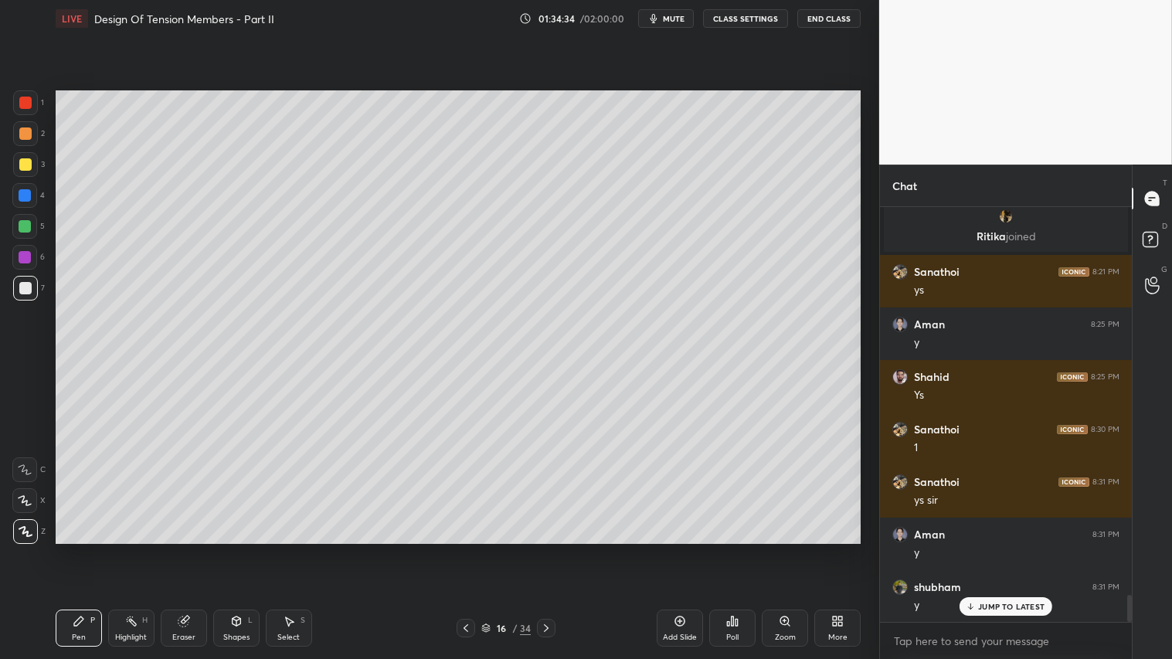
click at [29, 164] on div at bounding box center [25, 164] width 12 height 12
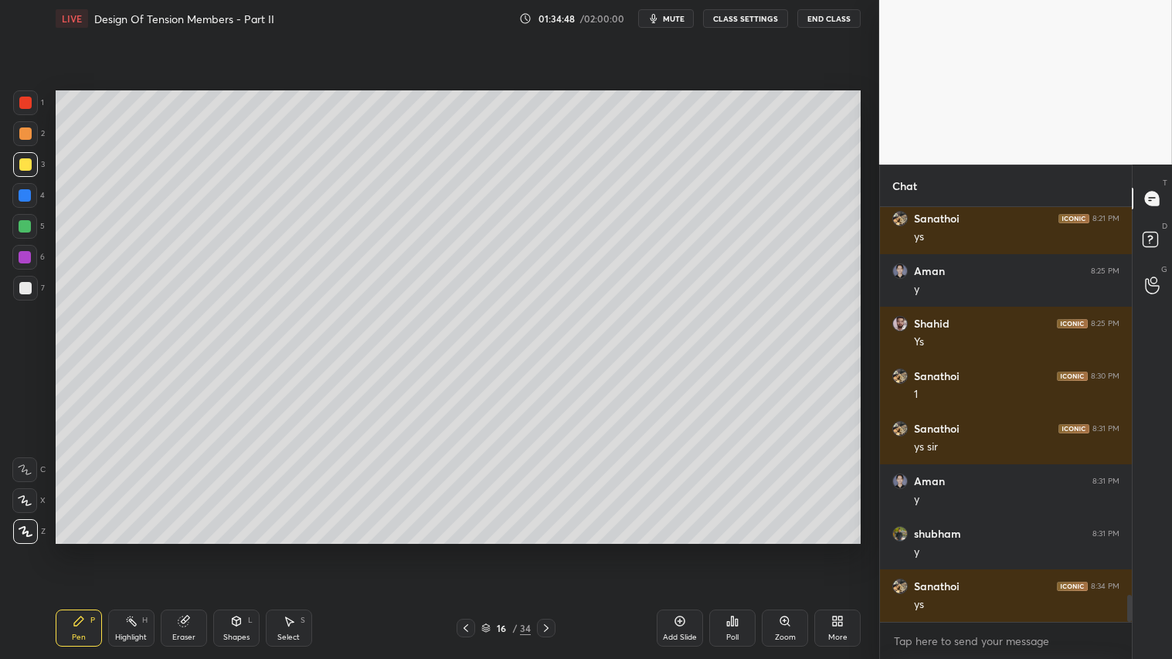
scroll to position [6081, 0]
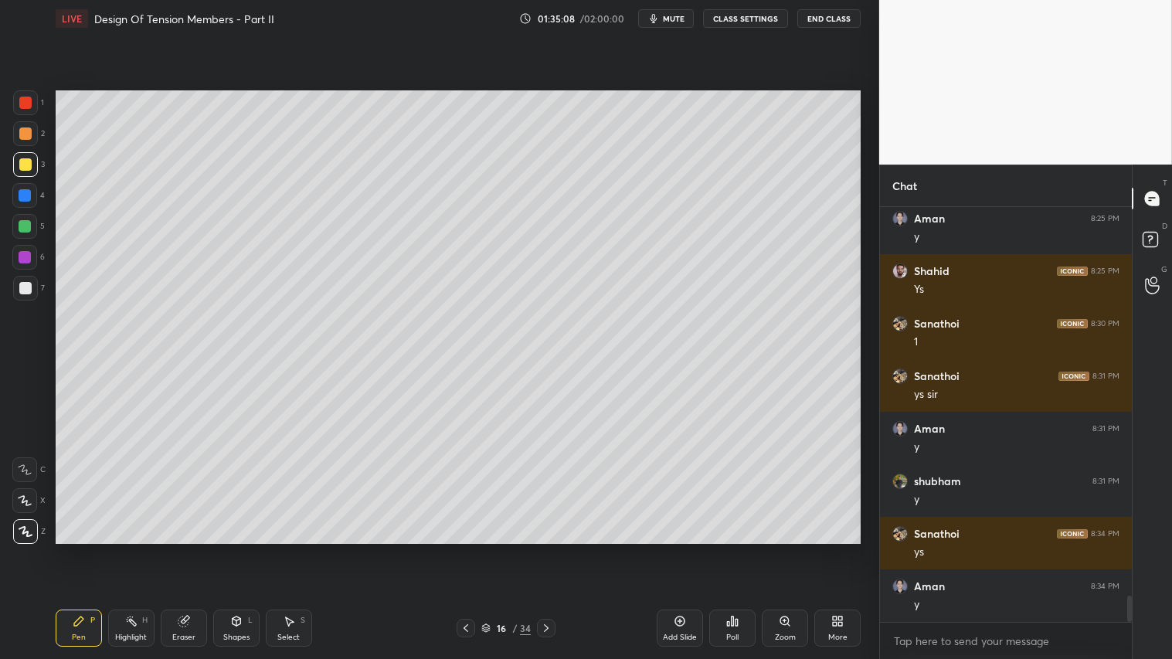
drag, startPoint x: 197, startPoint y: 636, endPoint x: 94, endPoint y: 589, distance: 113.3
click at [195, 549] on div "Eraser" at bounding box center [184, 627] width 46 height 37
click at [19, 528] on span "Erase all" at bounding box center [24, 530] width 23 height 11
click at [465, 549] on icon at bounding box center [466, 628] width 12 height 12
click at [25, 173] on div at bounding box center [25, 164] width 25 height 25
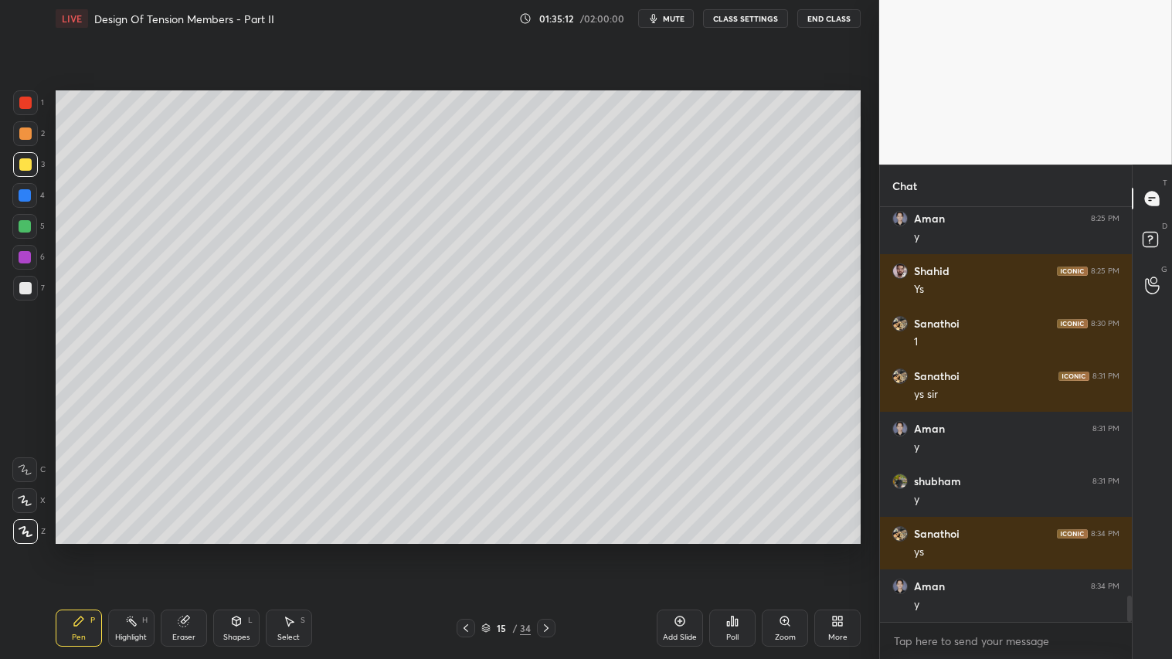
click at [87, 549] on div "Pen P" at bounding box center [79, 627] width 46 height 37
drag, startPoint x: 243, startPoint y: 624, endPoint x: 247, endPoint y: 614, distance: 10.8
click at [243, 549] on div "Shapes L" at bounding box center [236, 627] width 46 height 37
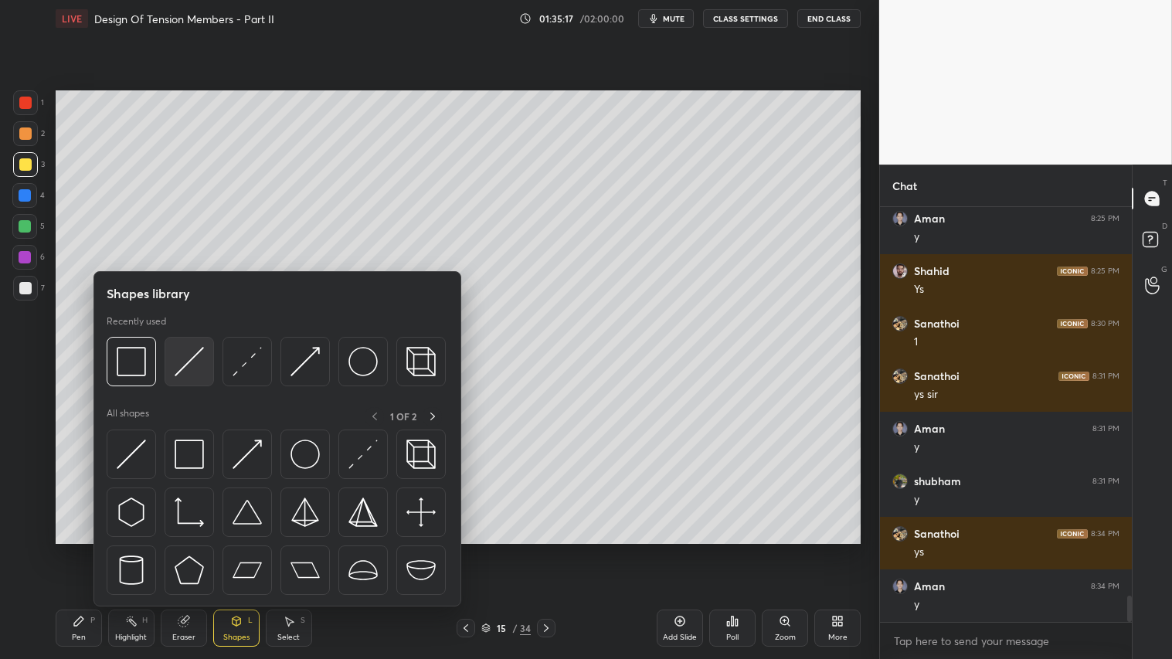
click at [178, 371] on img at bounding box center [189, 361] width 29 height 29
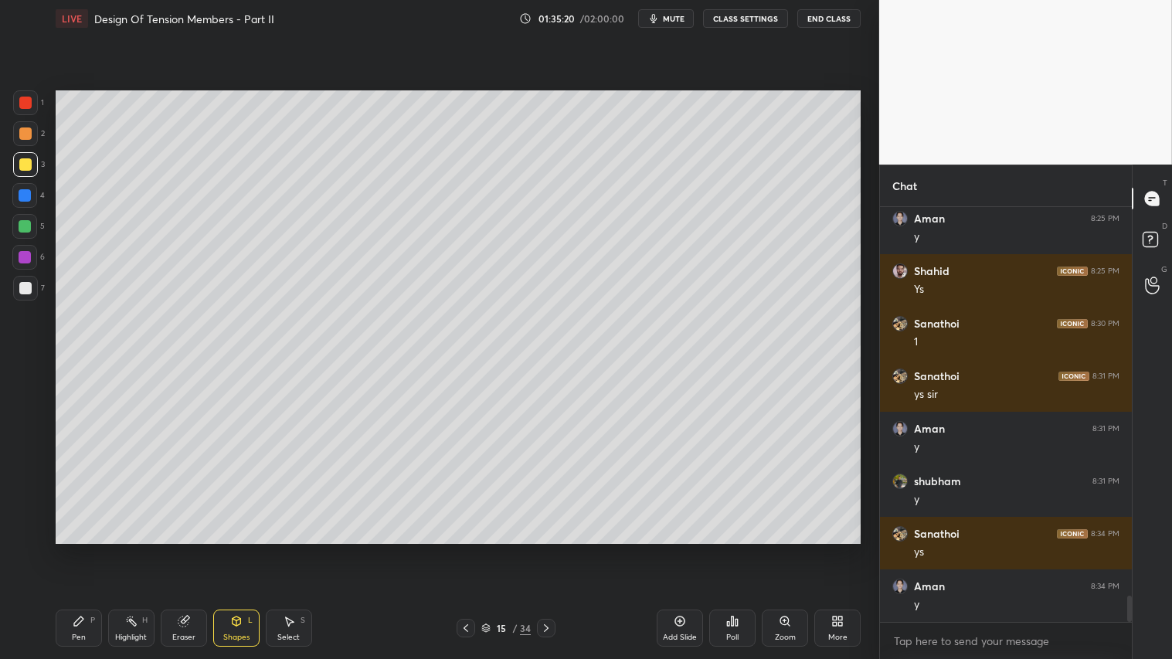
drag, startPoint x: 23, startPoint y: 157, endPoint x: 37, endPoint y: 241, distance: 85.3
click at [24, 159] on div at bounding box center [25, 164] width 25 height 25
click at [78, 549] on div "Pen" at bounding box center [79, 637] width 14 height 8
click at [669, 12] on button "mute" at bounding box center [666, 18] width 56 height 19
drag, startPoint x: 229, startPoint y: 630, endPoint x: 240, endPoint y: 610, distance: 22.8
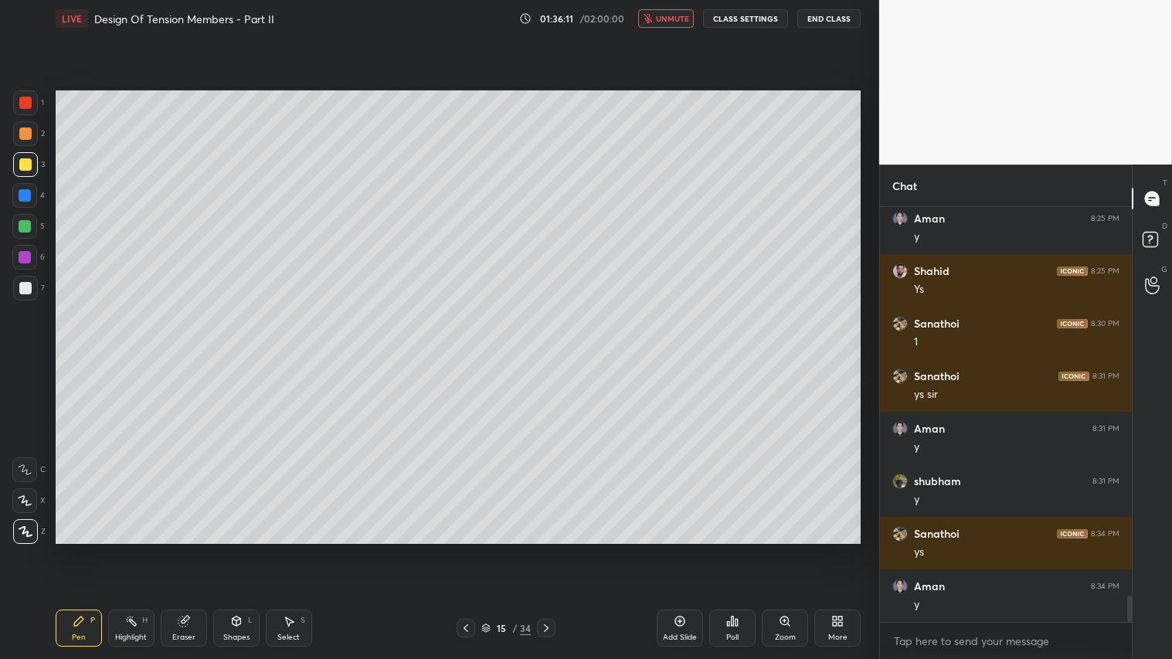
click at [230, 549] on div "Shapes L" at bounding box center [236, 627] width 46 height 37
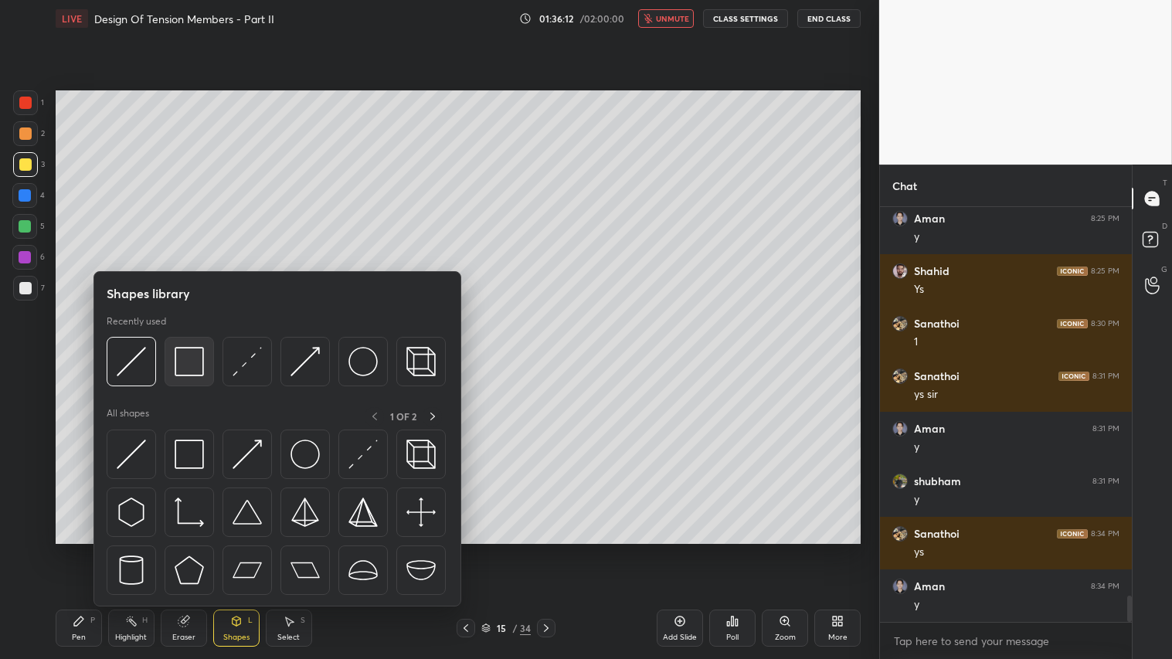
click at [198, 363] on img at bounding box center [189, 361] width 29 height 29
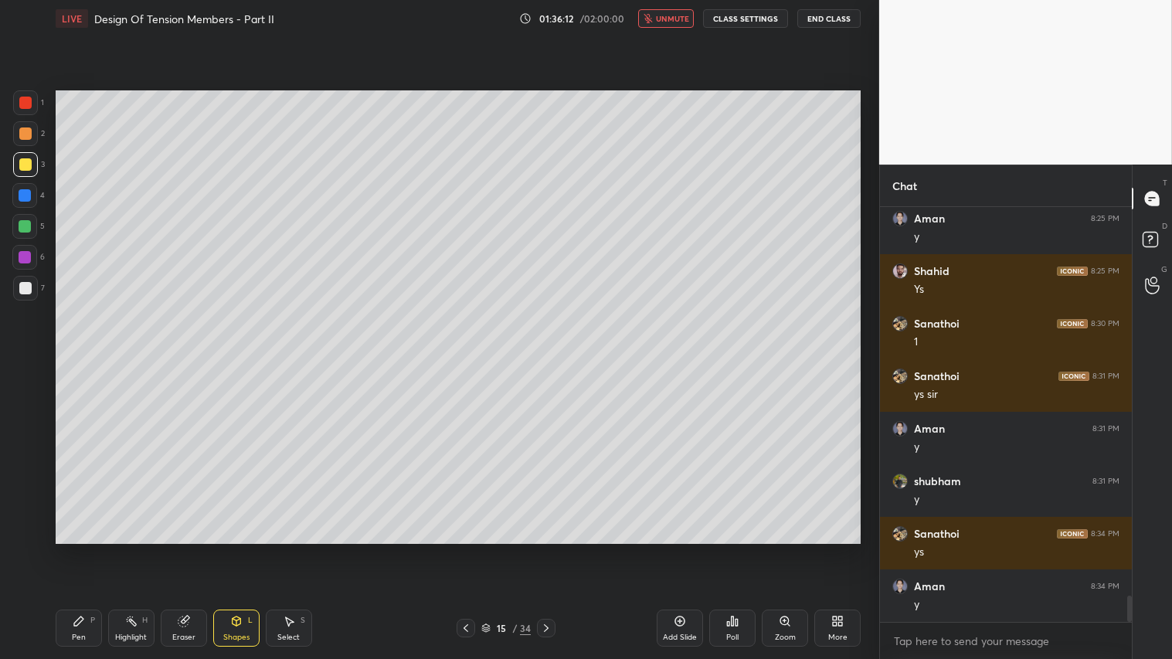
drag, startPoint x: 24, startPoint y: 283, endPoint x: 46, endPoint y: 298, distance: 26.8
click at [29, 283] on div at bounding box center [25, 288] width 12 height 12
click at [25, 163] on div at bounding box center [25, 164] width 12 height 12
click at [93, 549] on div "Pen P" at bounding box center [79, 627] width 46 height 37
drag, startPoint x: 27, startPoint y: 290, endPoint x: 42, endPoint y: 329, distance: 41.6
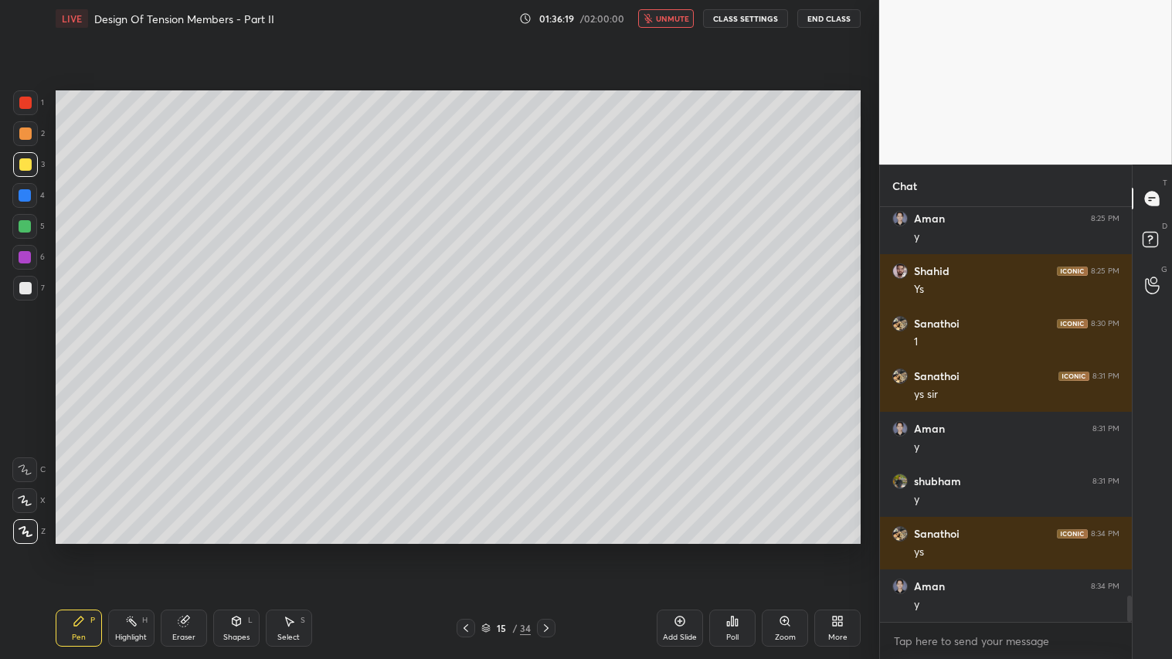
click at [27, 288] on div at bounding box center [25, 288] width 12 height 12
drag, startPoint x: 23, startPoint y: 95, endPoint x: 53, endPoint y: 181, distance: 91.3
click at [23, 96] on div at bounding box center [25, 102] width 25 height 25
drag, startPoint x: 201, startPoint y: 626, endPoint x: 168, endPoint y: 572, distance: 63.7
click at [198, 549] on div "Eraser" at bounding box center [184, 627] width 46 height 37
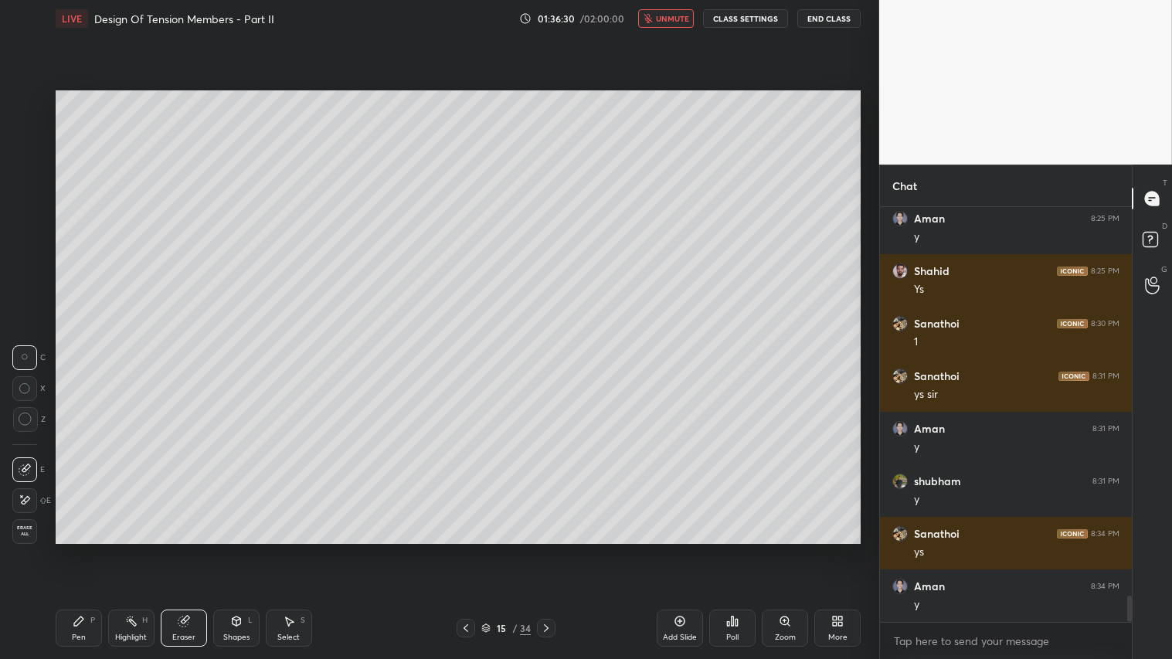
drag, startPoint x: 78, startPoint y: 634, endPoint x: 87, endPoint y: 618, distance: 18.3
click at [81, 549] on div "Pen P" at bounding box center [79, 627] width 46 height 37
click at [675, 10] on button "unmute" at bounding box center [666, 18] width 56 height 19
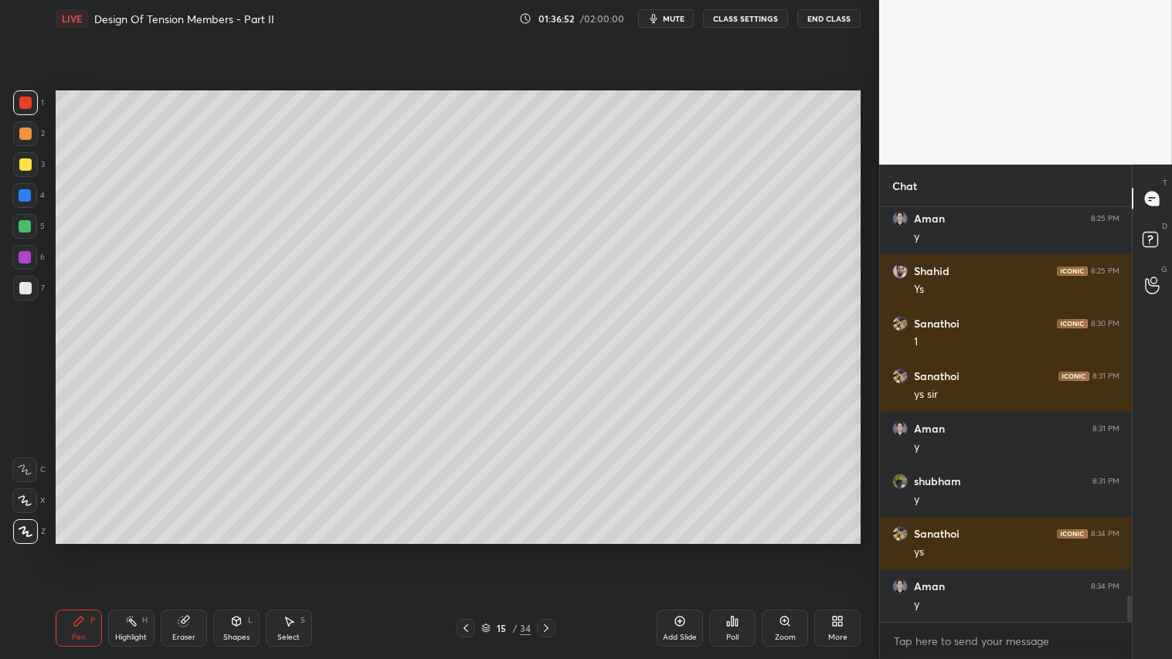
click at [674, 19] on span "mute" at bounding box center [674, 18] width 22 height 11
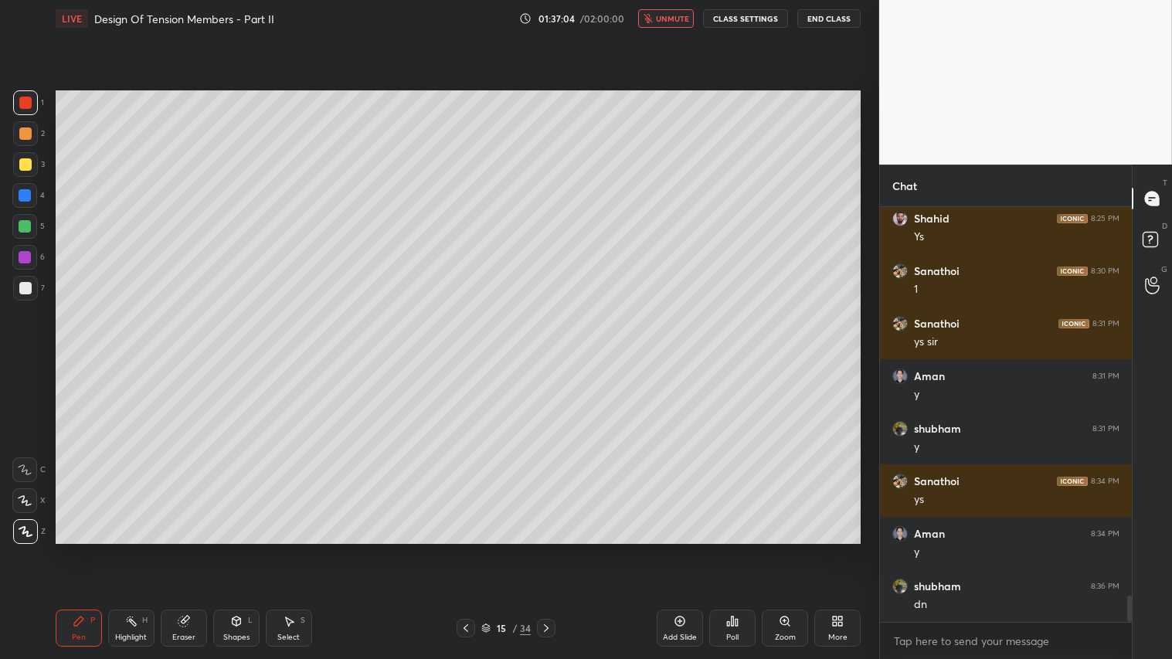
click at [678, 17] on span "unmute" at bounding box center [672, 18] width 33 height 11
drag, startPoint x: 691, startPoint y: 631, endPoint x: 684, endPoint y: 626, distance: 9.0
click at [690, 549] on div "Add Slide" at bounding box center [679, 627] width 46 height 37
drag, startPoint x: 22, startPoint y: 140, endPoint x: 39, endPoint y: 140, distance: 17.8
click at [24, 139] on div at bounding box center [25, 133] width 12 height 12
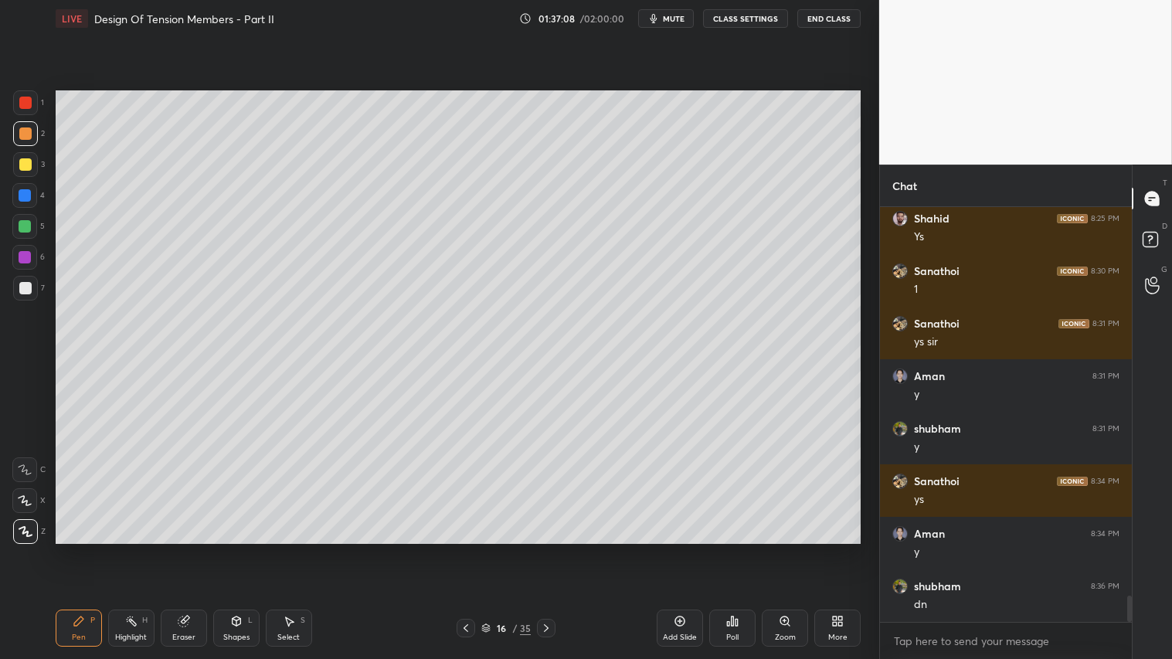
click at [232, 549] on div "Shapes" at bounding box center [236, 637] width 26 height 8
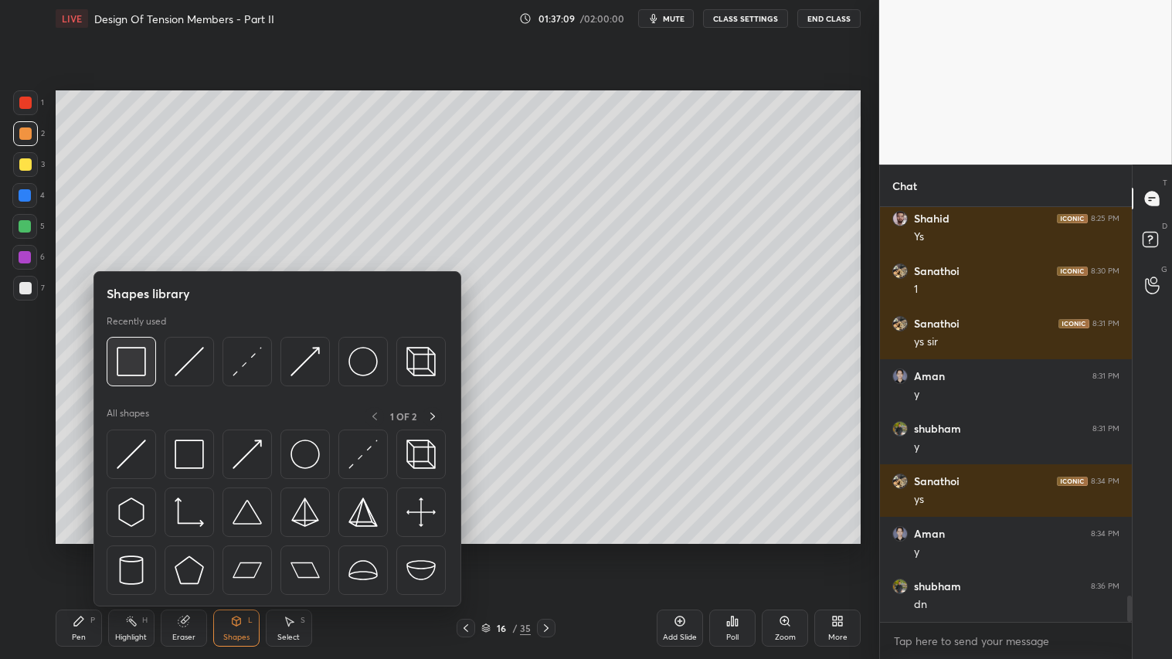
click at [128, 359] on img at bounding box center [131, 361] width 29 height 29
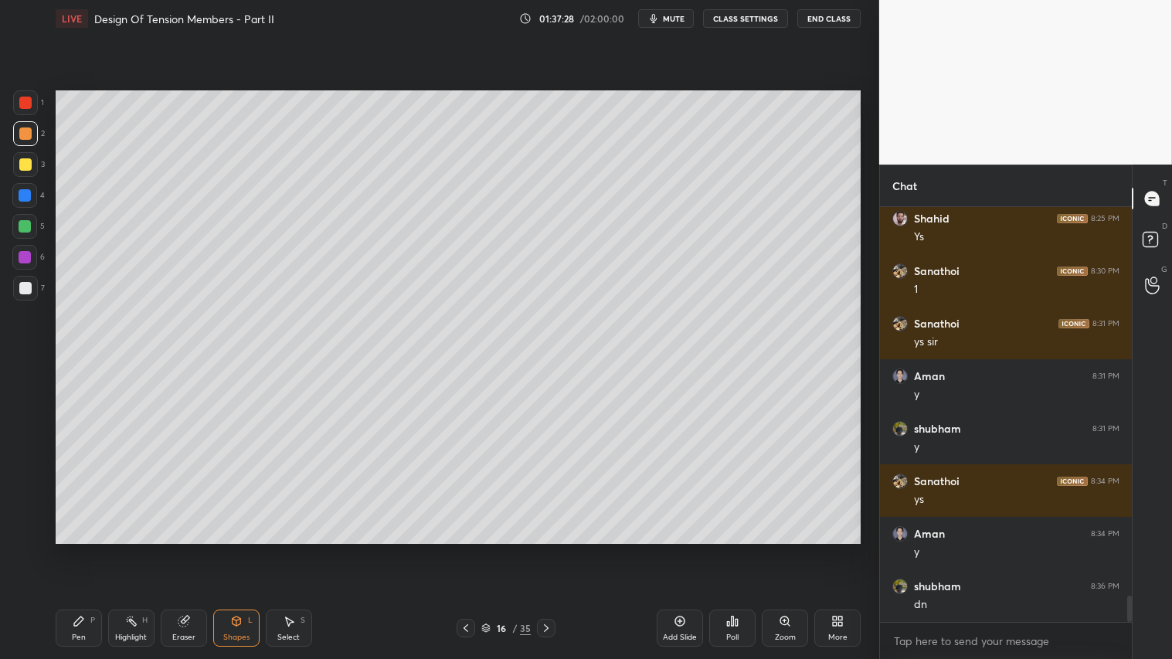
click at [191, 549] on div "Eraser" at bounding box center [184, 627] width 46 height 37
click at [266, 549] on div "Select S" at bounding box center [289, 627] width 46 height 37
click at [240, 549] on div "Shapes" at bounding box center [236, 637] width 26 height 8
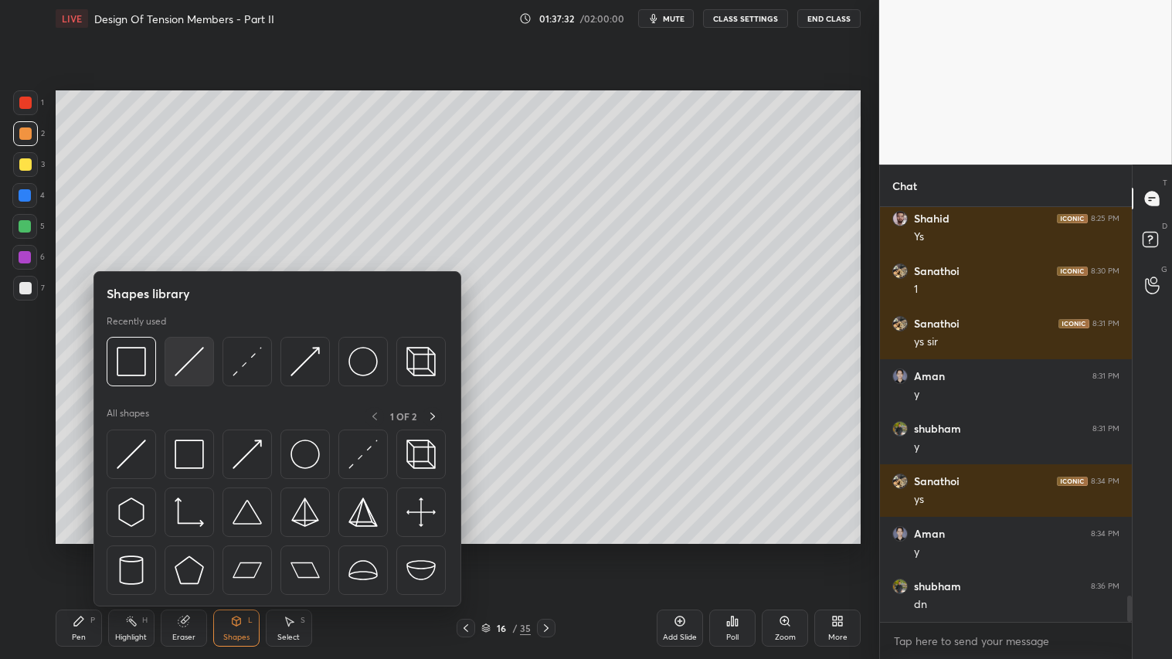
click at [184, 350] on img at bounding box center [189, 361] width 29 height 29
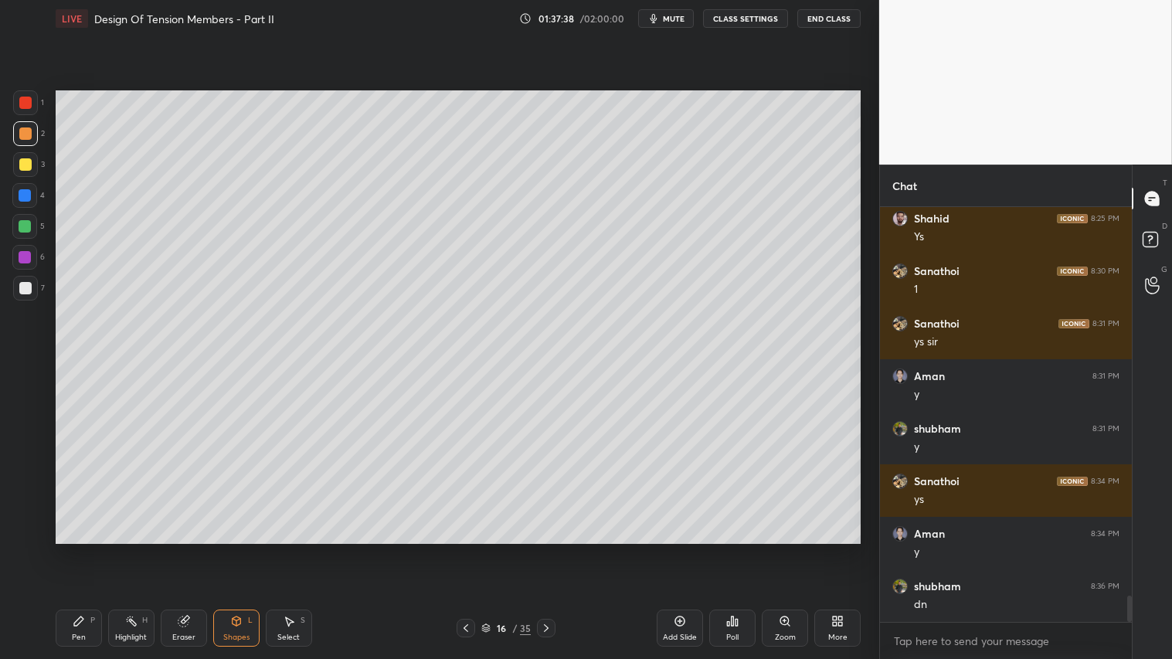
click at [227, 549] on div "Shapes L" at bounding box center [236, 627] width 46 height 37
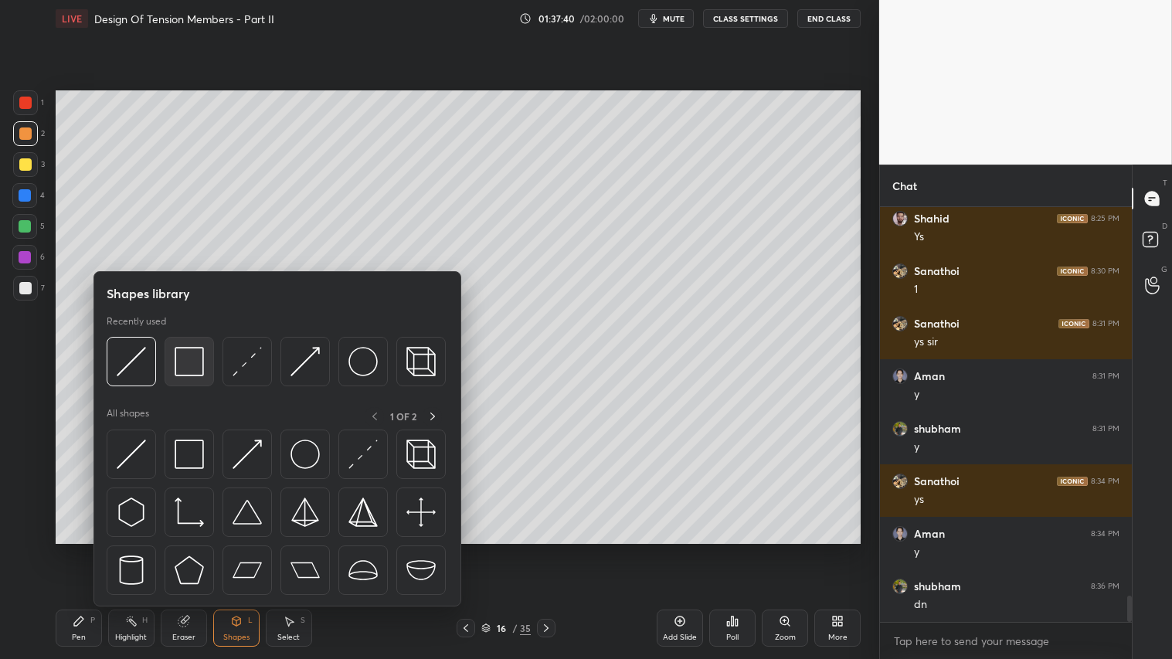
click at [187, 355] on img at bounding box center [189, 361] width 29 height 29
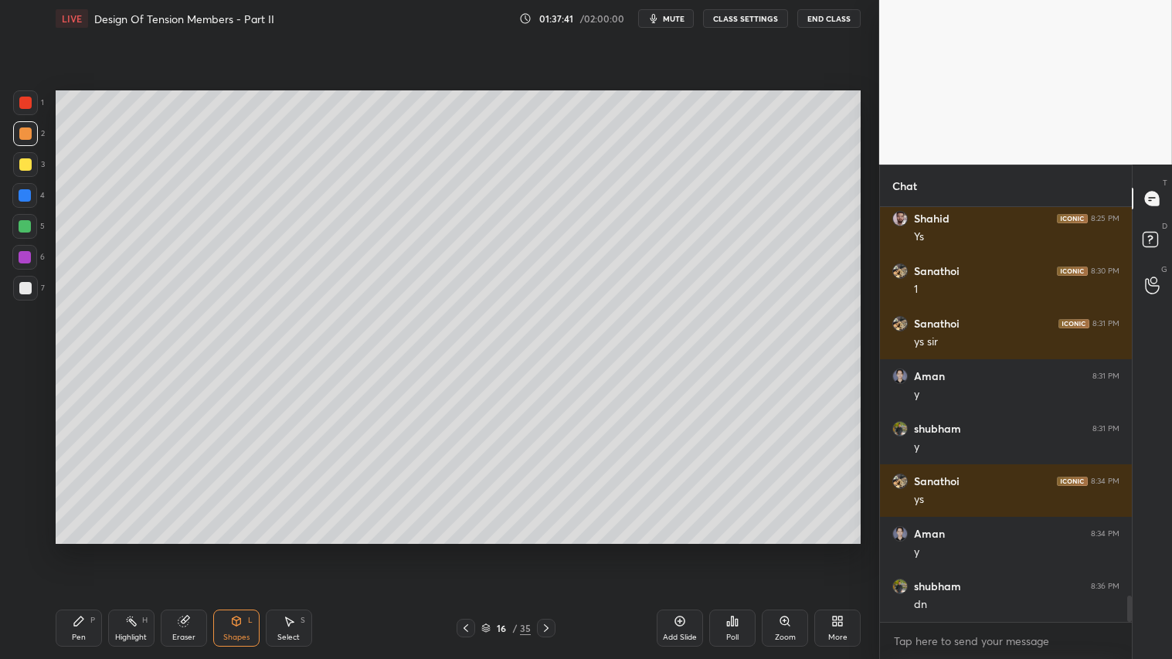
click at [28, 166] on div at bounding box center [25, 164] width 12 height 12
drag, startPoint x: 29, startPoint y: 292, endPoint x: 22, endPoint y: 287, distance: 9.4
click at [29, 293] on div at bounding box center [25, 288] width 12 height 12
click at [232, 549] on icon at bounding box center [236, 621] width 12 height 12
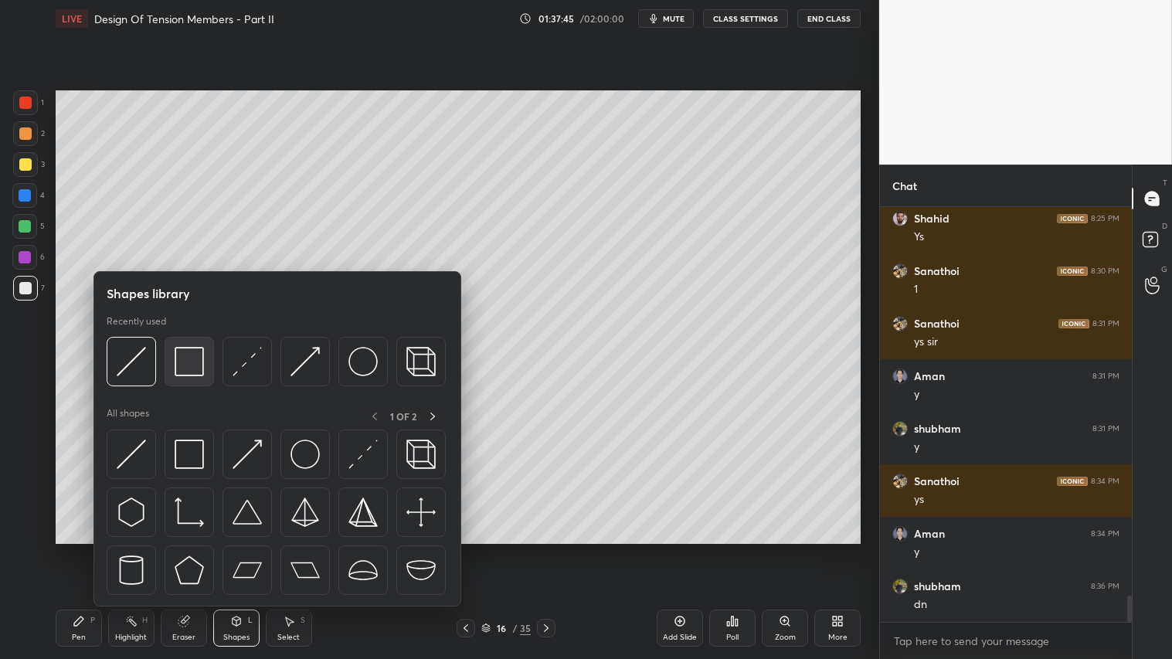
click at [189, 357] on img at bounding box center [189, 361] width 29 height 29
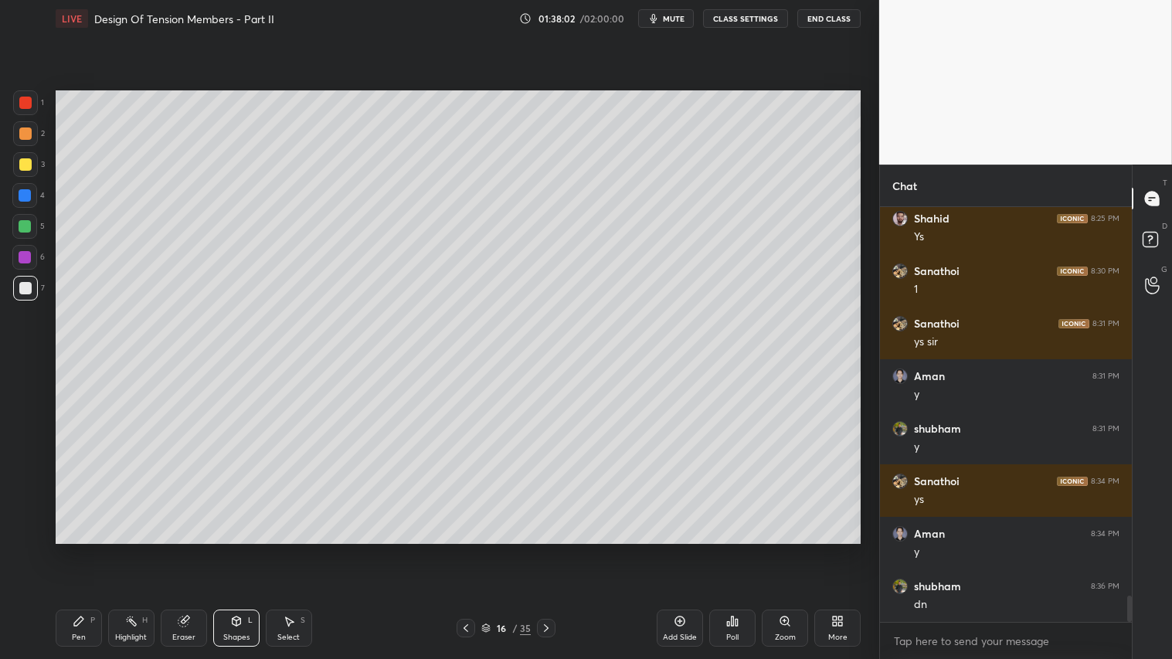
click at [201, 549] on div "Eraser" at bounding box center [184, 627] width 46 height 37
click at [83, 549] on icon at bounding box center [79, 621] width 12 height 12
click at [204, 549] on div "Eraser" at bounding box center [184, 627] width 46 height 37
click at [89, 549] on div "Pen P Highlight H Eraser Shapes L Select S 16 / 35 Add Slide Poll Zoom More" at bounding box center [458, 628] width 805 height 62
click at [87, 549] on div "Pen P" at bounding box center [79, 627] width 46 height 37
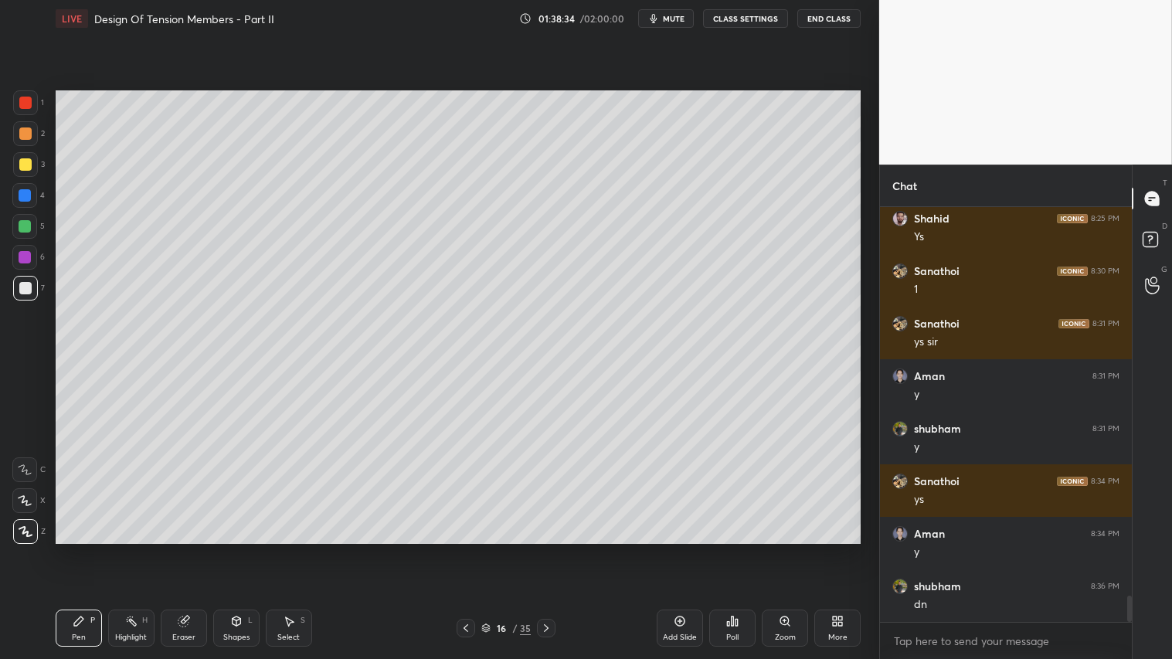
click at [243, 549] on div "Shapes L" at bounding box center [236, 627] width 46 height 37
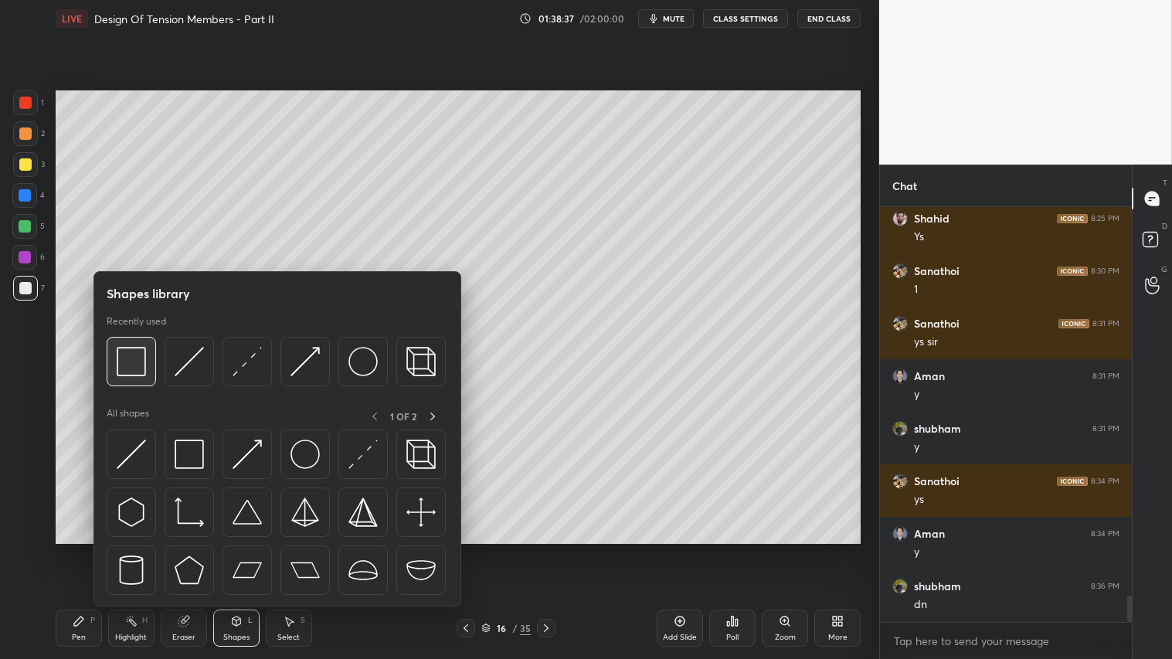
click at [127, 351] on img at bounding box center [131, 361] width 29 height 29
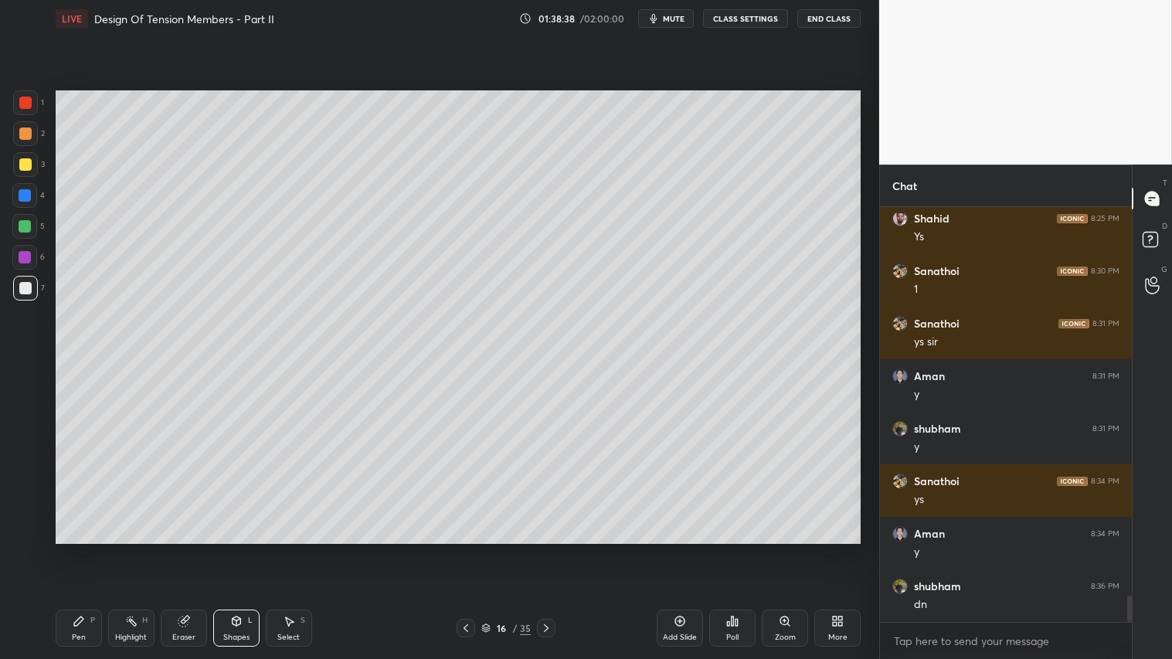
click at [29, 165] on div at bounding box center [25, 164] width 12 height 12
drag, startPoint x: 239, startPoint y: 624, endPoint x: 248, endPoint y: 612, distance: 15.0
click at [241, 549] on div "Shapes L" at bounding box center [236, 627] width 46 height 37
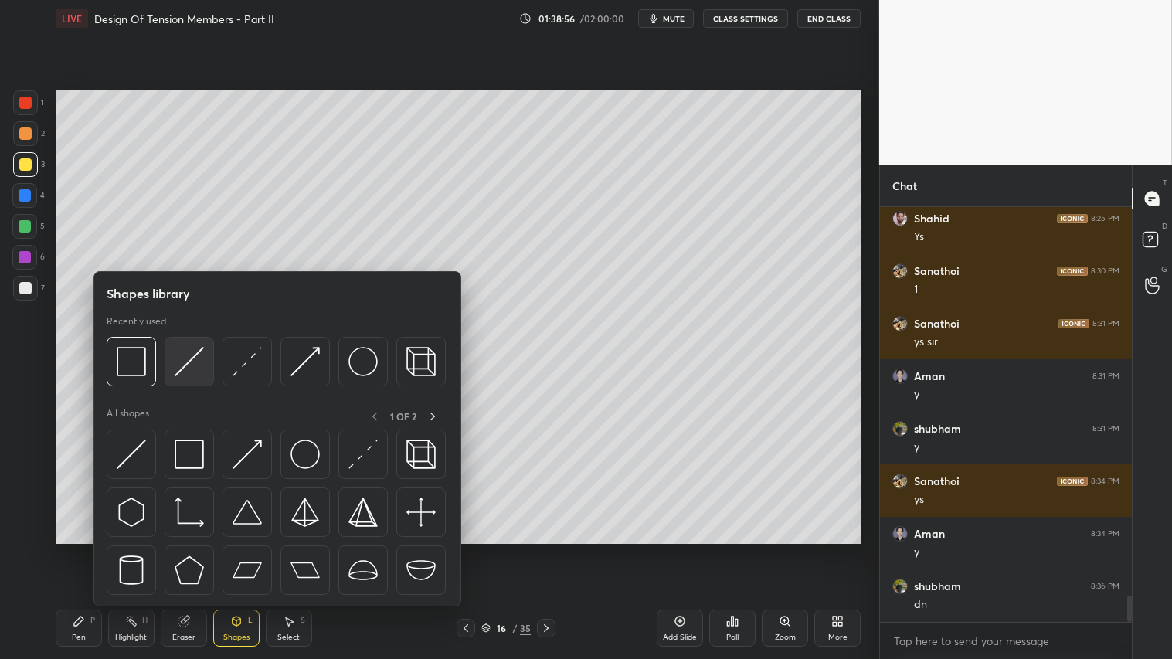
click at [176, 361] on img at bounding box center [189, 361] width 29 height 29
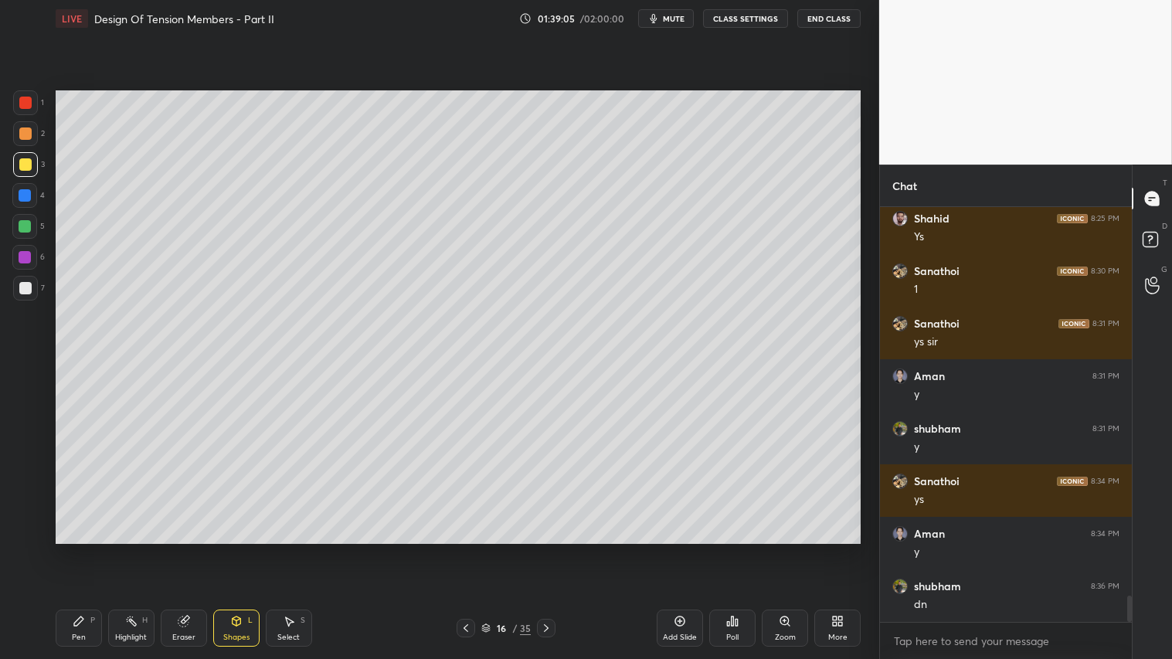
click at [236, 549] on icon at bounding box center [236, 622] width 0 height 5
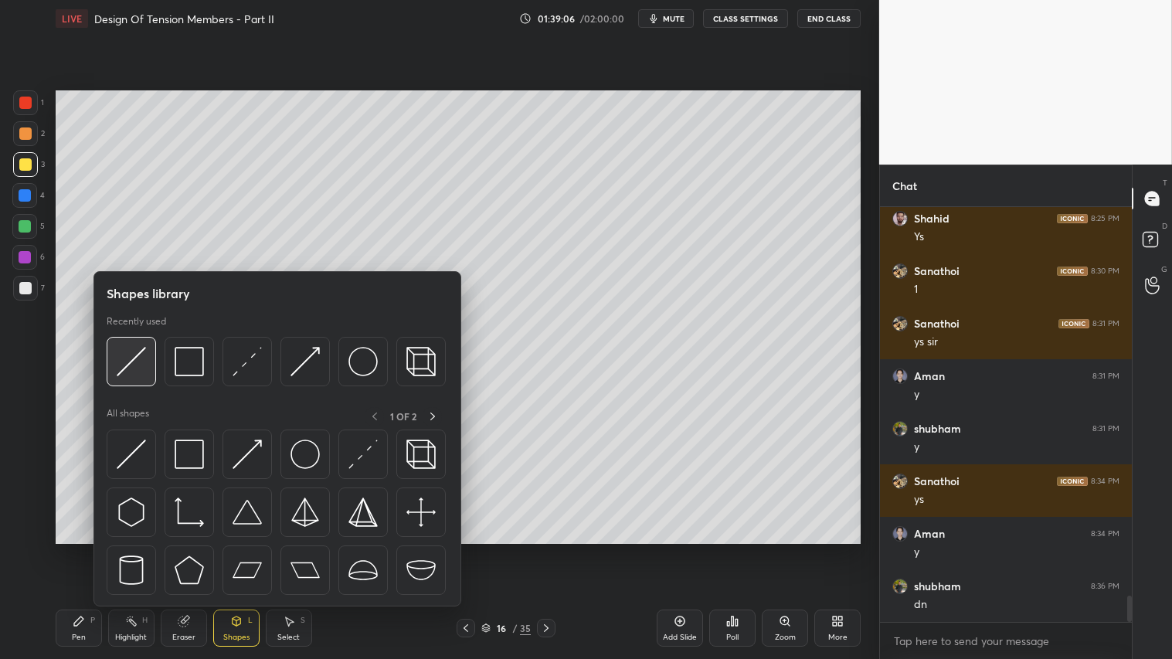
click at [127, 364] on img at bounding box center [131, 361] width 29 height 29
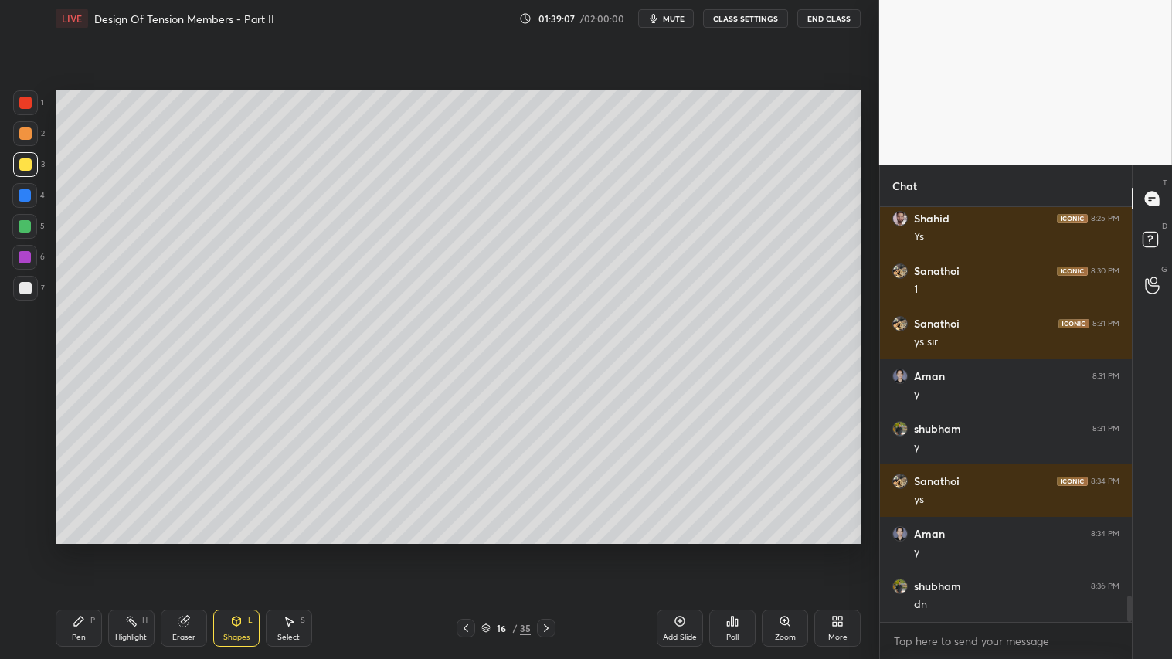
click at [25, 129] on div at bounding box center [25, 133] width 12 height 12
drag, startPoint x: 232, startPoint y: 622, endPoint x: 230, endPoint y: 612, distance: 9.6
click at [232, 549] on icon at bounding box center [236, 620] width 8 height 9
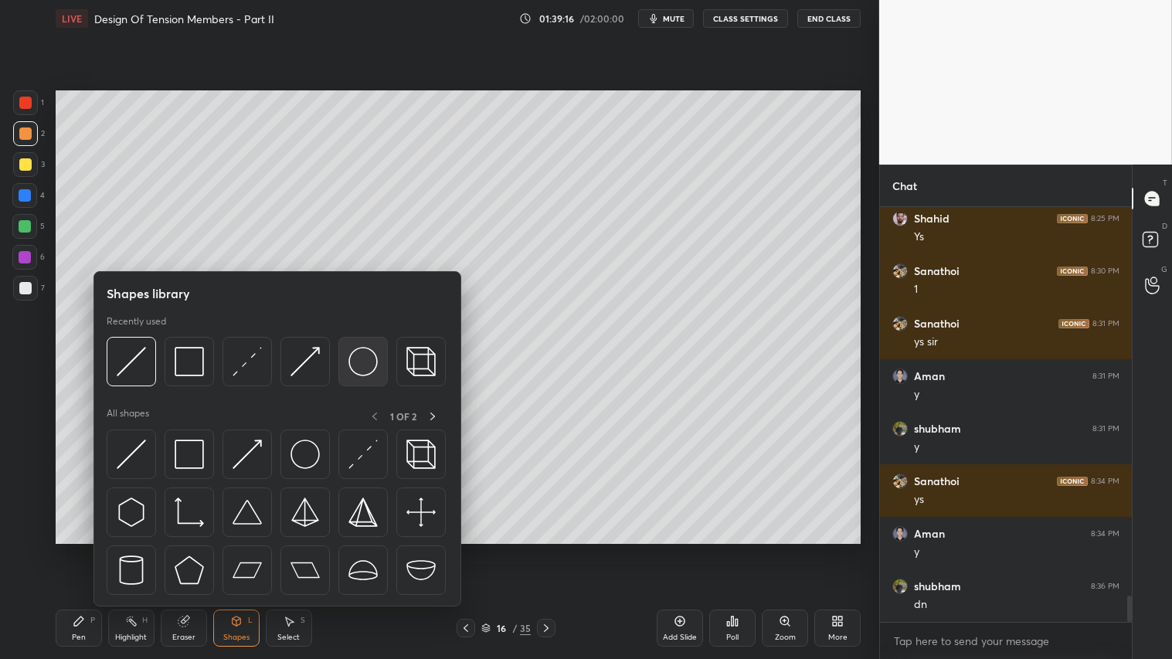
click at [385, 358] on div at bounding box center [362, 361] width 49 height 49
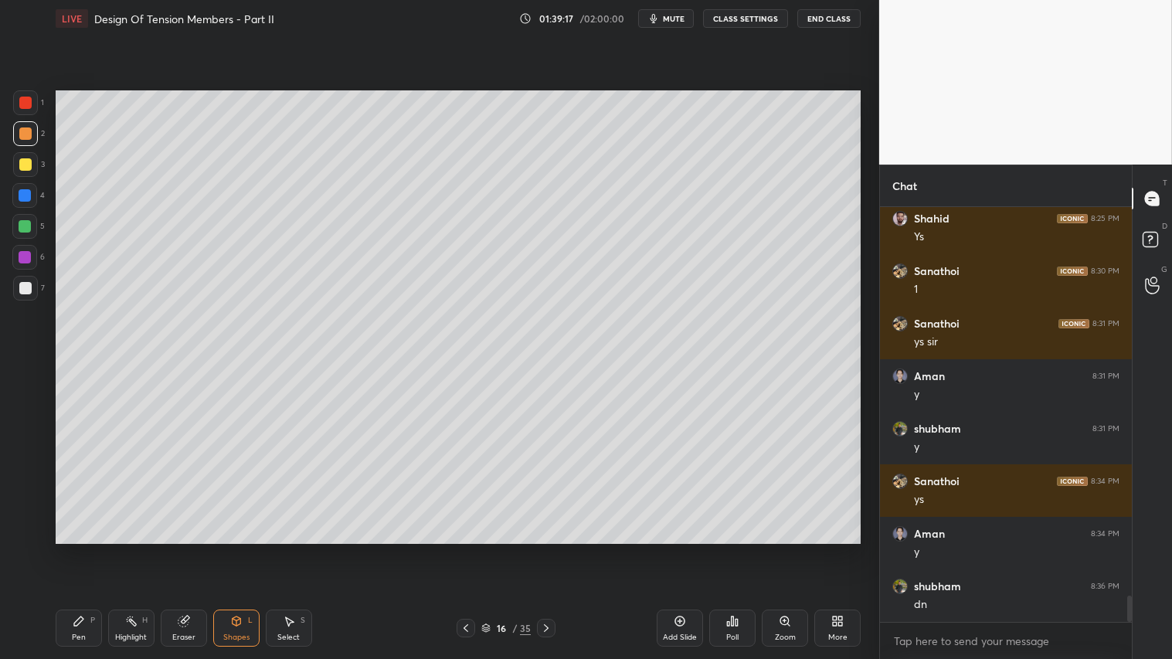
click at [243, 549] on div "Shapes L" at bounding box center [236, 627] width 46 height 37
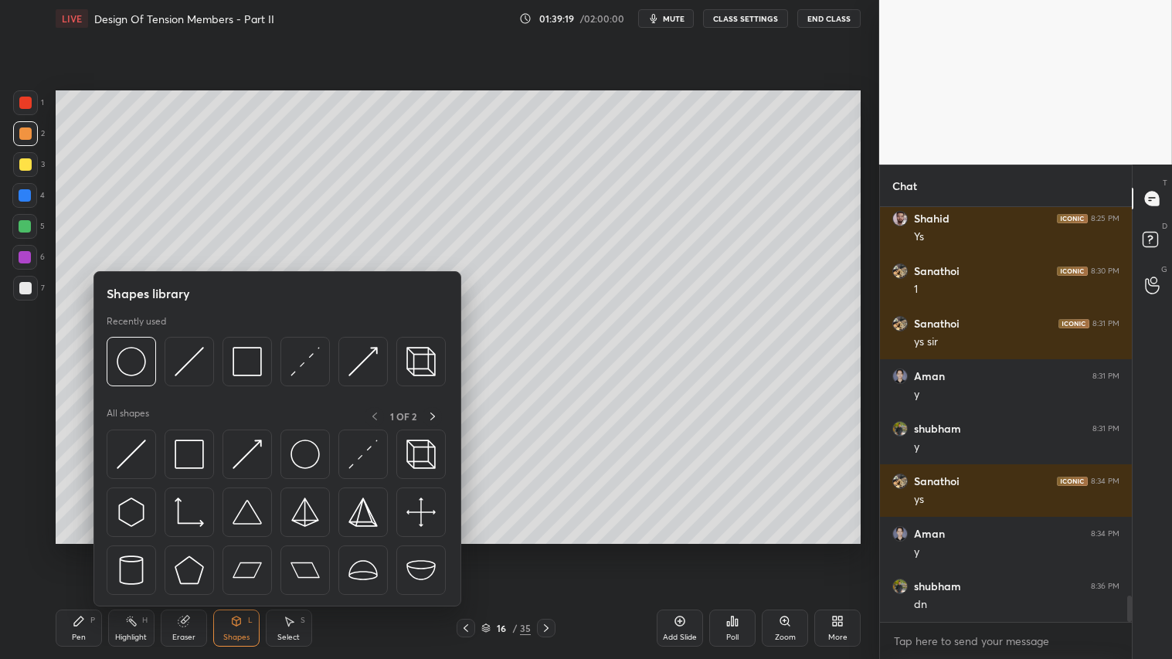
click at [23, 168] on div at bounding box center [25, 164] width 12 height 12
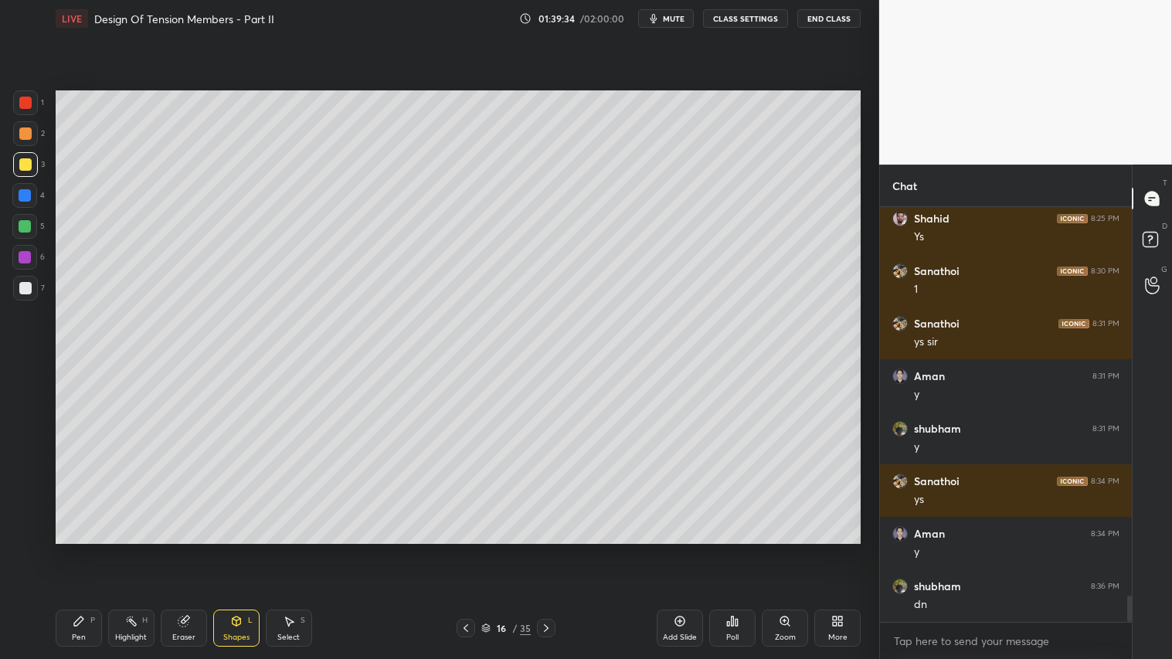
click at [90, 549] on div "Pen P" at bounding box center [79, 627] width 46 height 37
click at [473, 549] on div "16 / 35" at bounding box center [505, 628] width 99 height 19
click at [466, 549] on icon at bounding box center [465, 628] width 5 height 8
click at [550, 549] on icon at bounding box center [546, 628] width 12 height 12
click at [464, 549] on div at bounding box center [465, 628] width 19 height 19
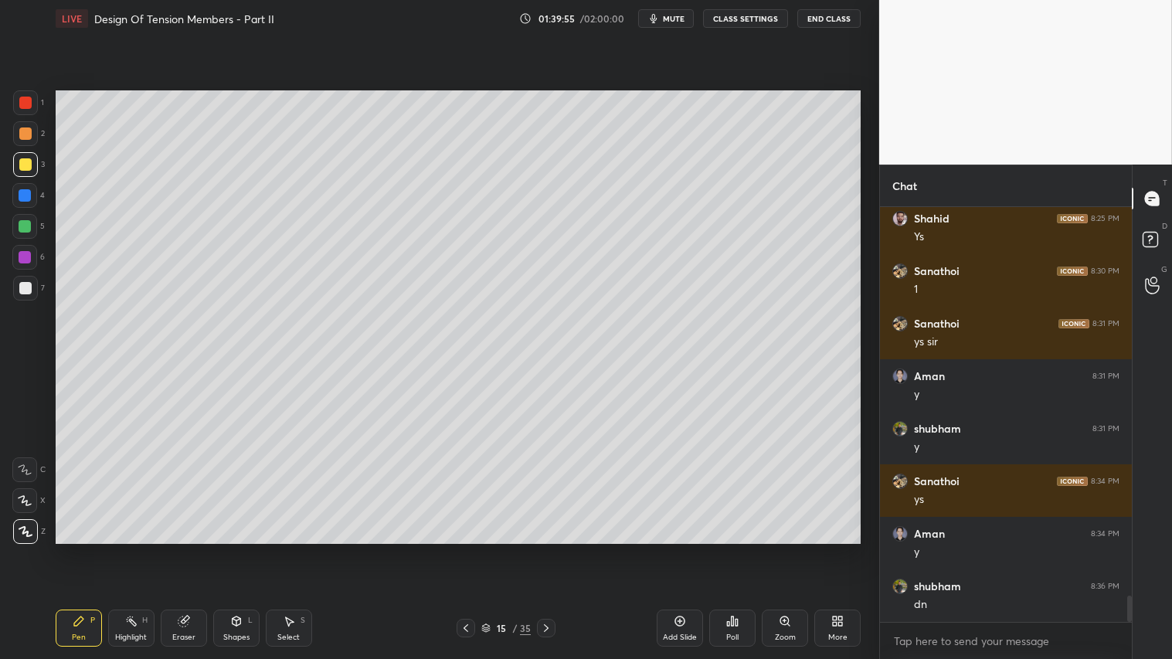
click at [465, 549] on icon at bounding box center [466, 628] width 12 height 12
click at [546, 549] on icon at bounding box center [546, 628] width 12 height 12
click at [544, 549] on icon at bounding box center [546, 628] width 12 height 12
click at [25, 128] on div at bounding box center [25, 133] width 12 height 12
click at [81, 549] on div "Pen P" at bounding box center [79, 627] width 46 height 37
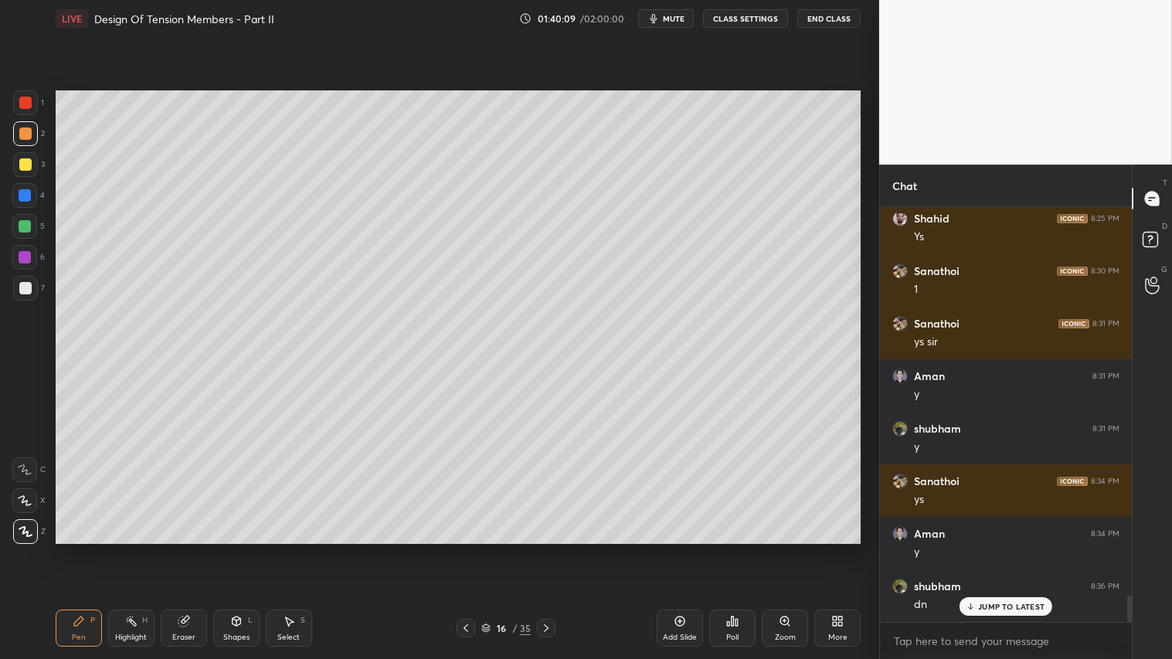
scroll to position [6185, 0]
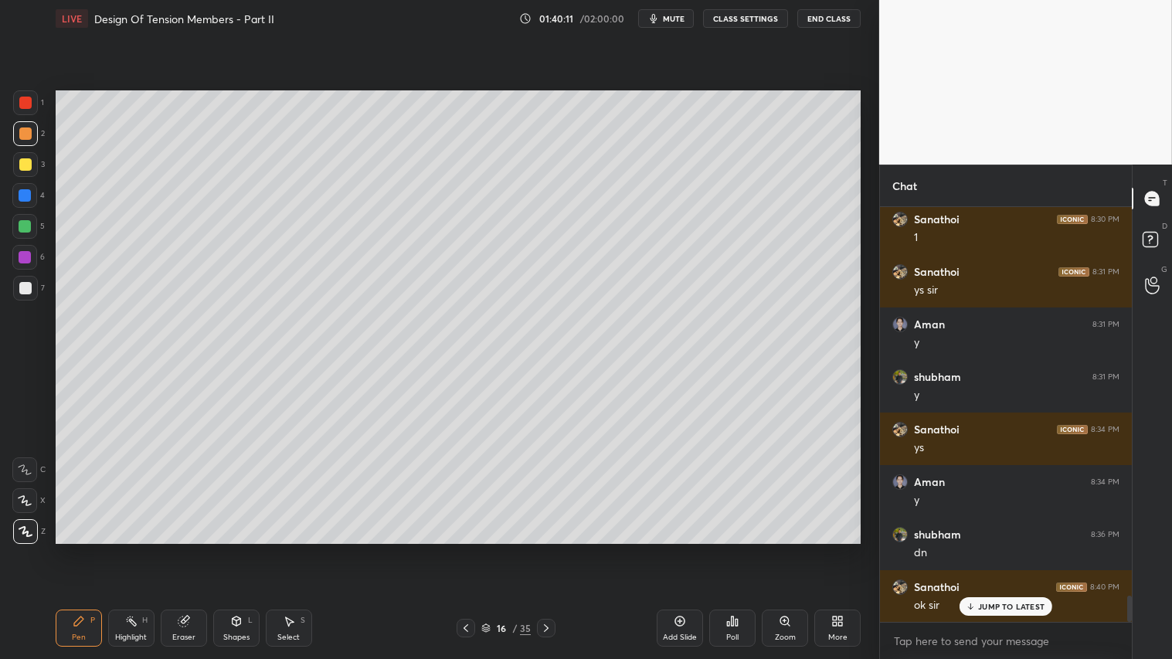
drag, startPoint x: 27, startPoint y: 128, endPoint x: 37, endPoint y: 172, distance: 45.2
click at [27, 128] on div at bounding box center [25, 133] width 12 height 12
click at [76, 549] on div "Pen" at bounding box center [79, 637] width 14 height 8
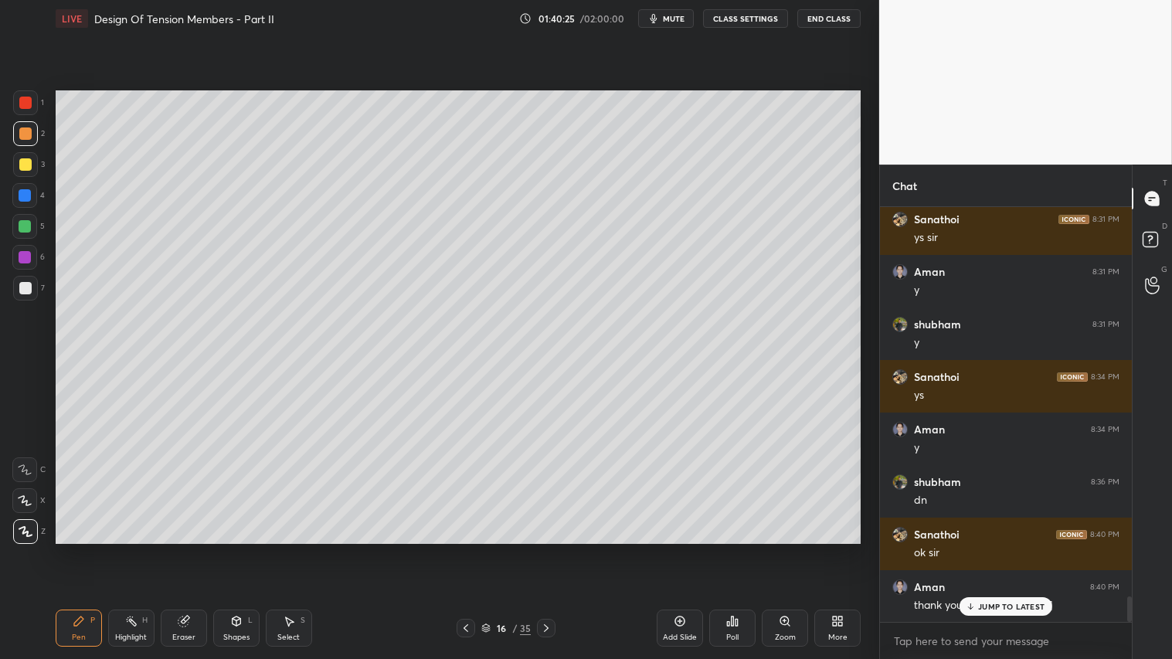
click at [467, 549] on icon at bounding box center [466, 628] width 12 height 12
click at [464, 549] on icon at bounding box center [466, 628] width 12 height 12
click at [466, 549] on icon at bounding box center [466, 628] width 12 height 12
click at [467, 549] on icon at bounding box center [466, 628] width 12 height 12
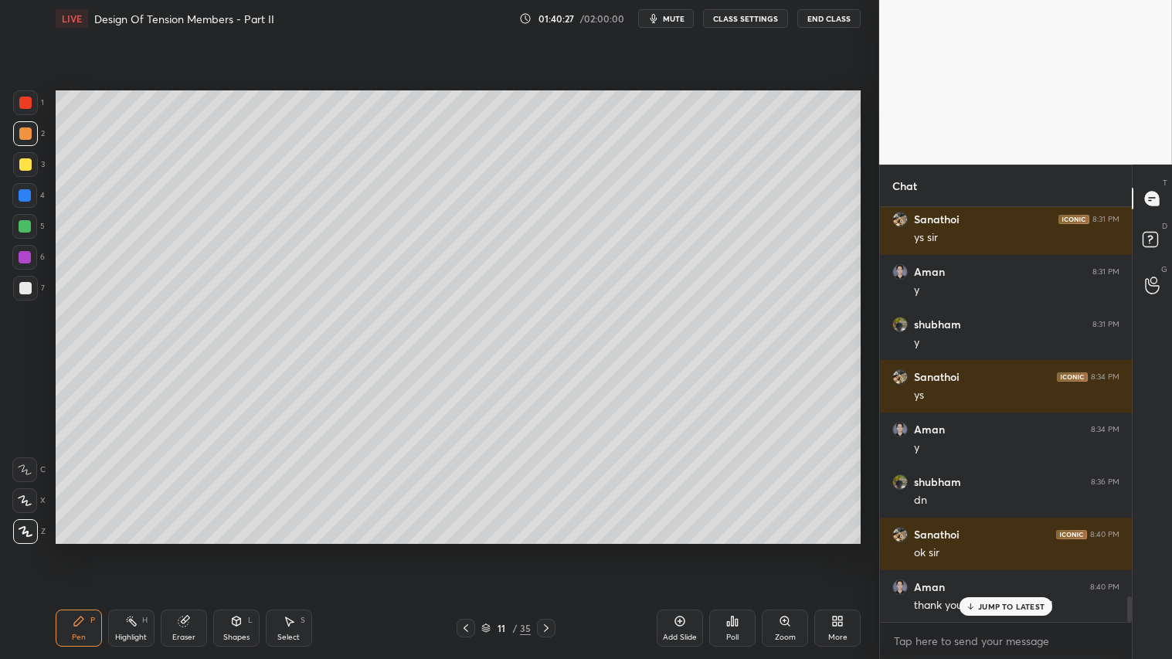
click at [467, 549] on icon at bounding box center [466, 628] width 12 height 12
click at [466, 549] on icon at bounding box center [466, 628] width 12 height 12
click at [465, 549] on icon at bounding box center [466, 628] width 12 height 12
click at [551, 549] on div at bounding box center [546, 628] width 19 height 19
click at [544, 549] on icon at bounding box center [546, 628] width 12 height 12
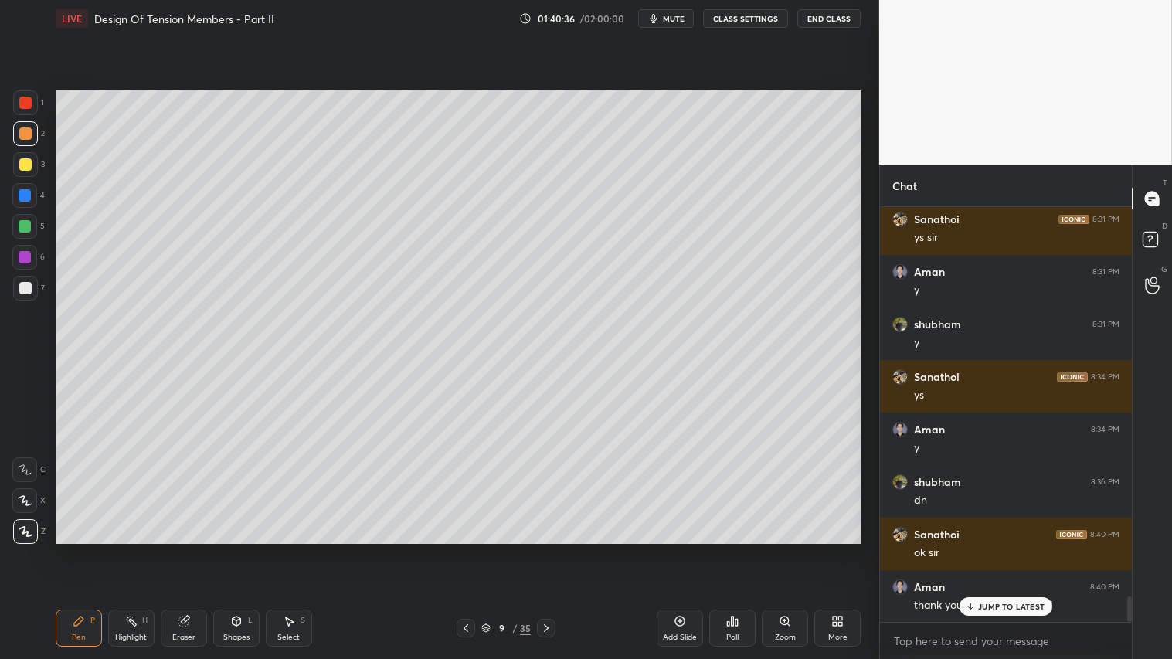
click at [546, 549] on icon at bounding box center [546, 628] width 12 height 12
click at [547, 549] on icon at bounding box center [546, 628] width 12 height 12
click at [550, 549] on icon at bounding box center [546, 628] width 12 height 12
click at [551, 549] on div at bounding box center [546, 628] width 19 height 19
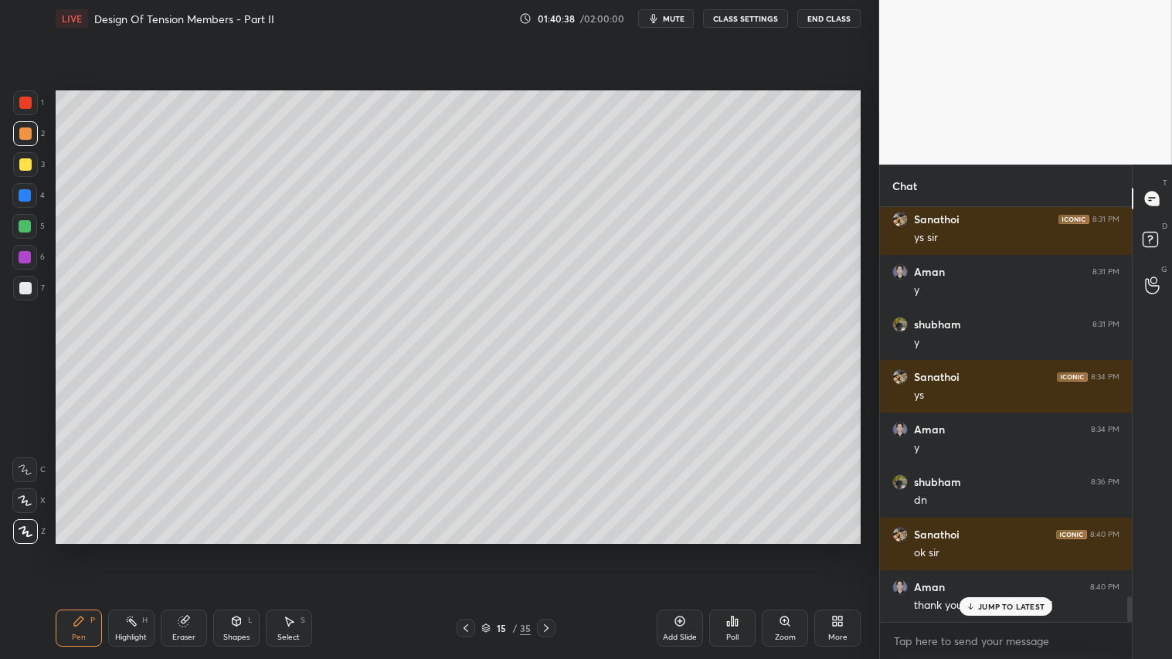
click at [548, 549] on icon at bounding box center [546, 628] width 12 height 12
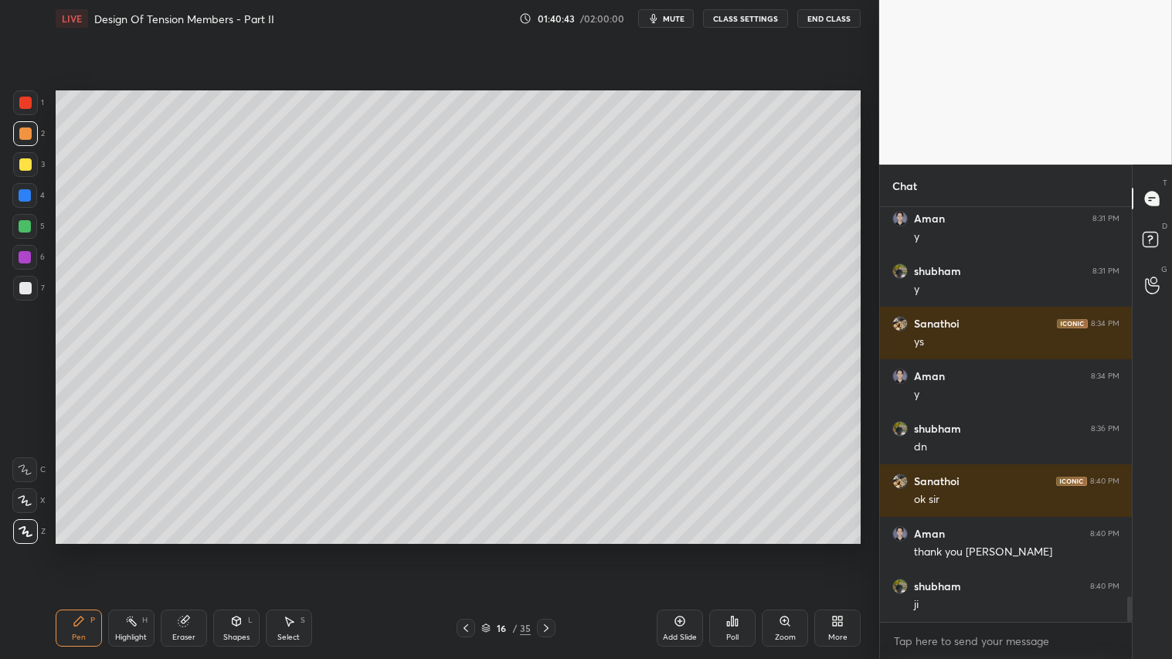
drag, startPoint x: 674, startPoint y: 16, endPoint x: 746, endPoint y: 21, distance: 72.0
click at [678, 15] on span "mute" at bounding box center [674, 18] width 22 height 11
click at [750, 16] on button "CLASS SETTINGS" at bounding box center [745, 18] width 85 height 19
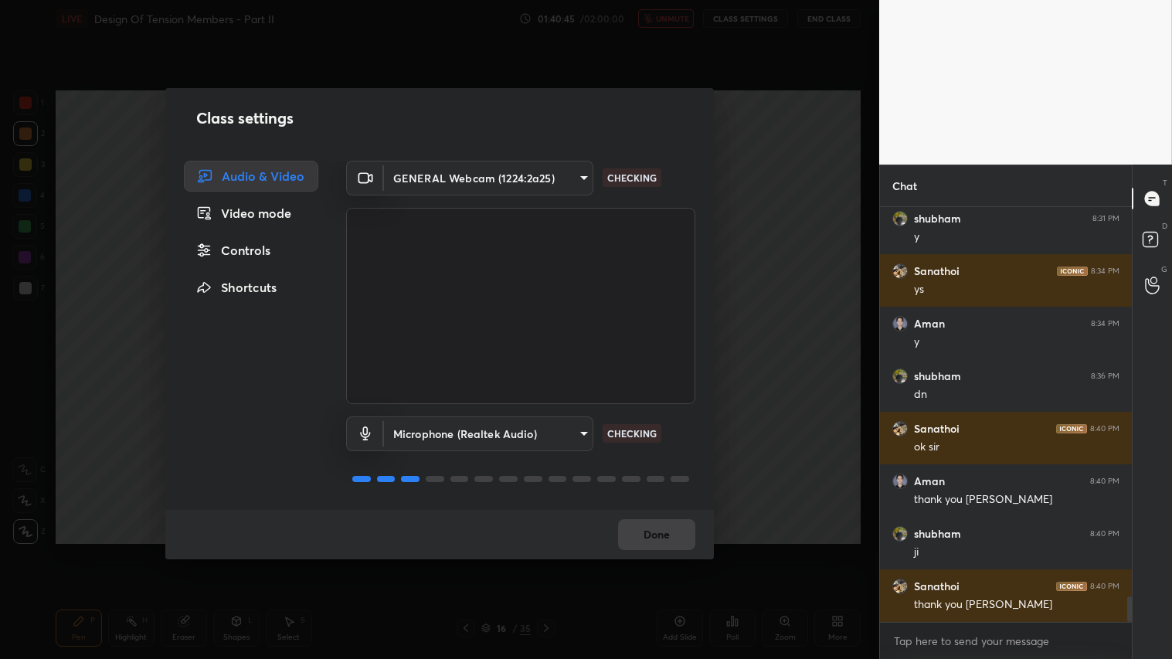
click at [580, 175] on body "1 2 3 4 5 6 7 C X Z C X Z E E Erase all H H LIVE Design Of Tension Members - Pa…" at bounding box center [586, 329] width 1172 height 659
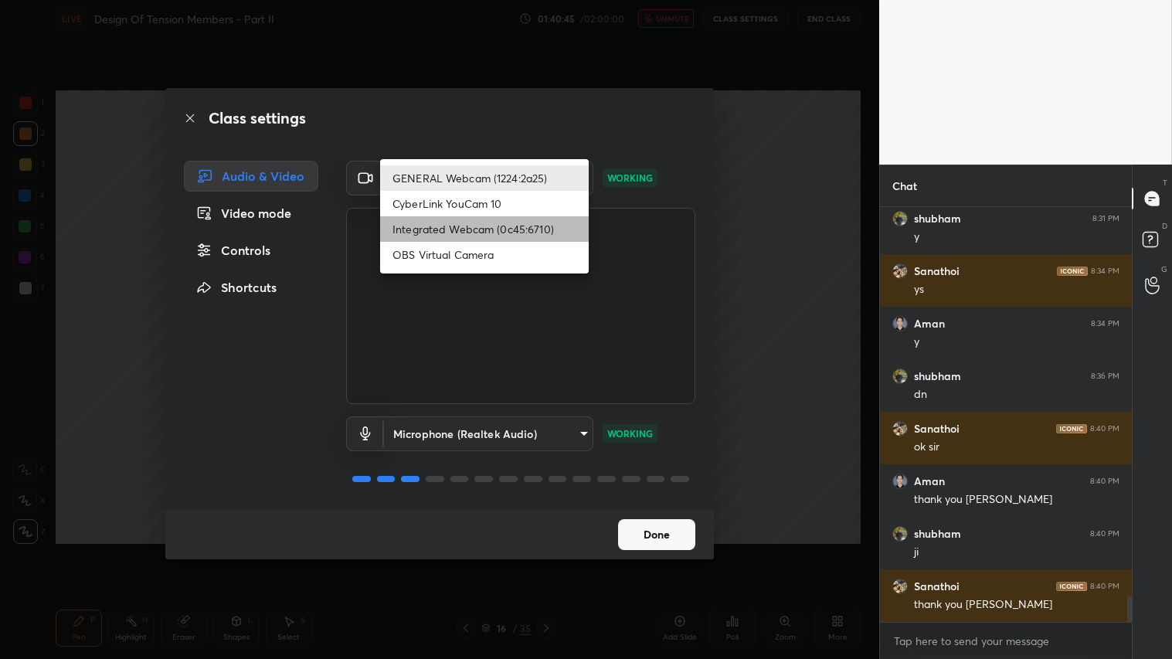
click at [511, 230] on li "Integrated Webcam (0c45:6710)" at bounding box center [484, 228] width 209 height 25
type input "c5c2f7231e9952ba016bf395f8d23ccccda43c405848800533c4c3fa58e8e242"
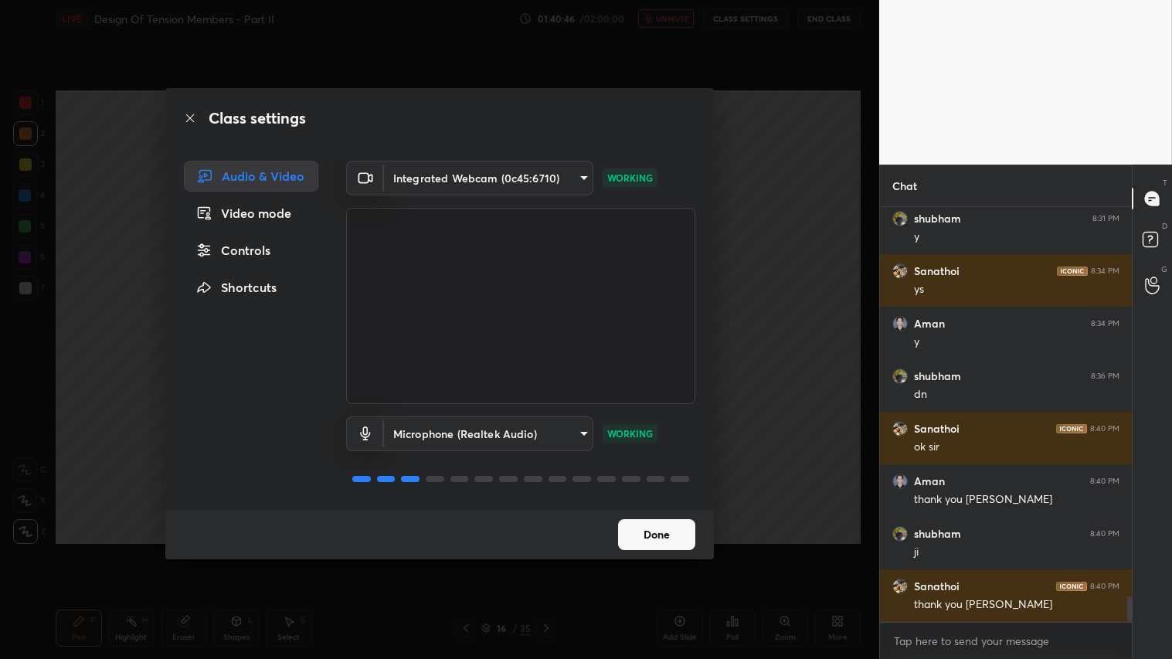
click at [668, 538] on button "Done" at bounding box center [656, 534] width 77 height 31
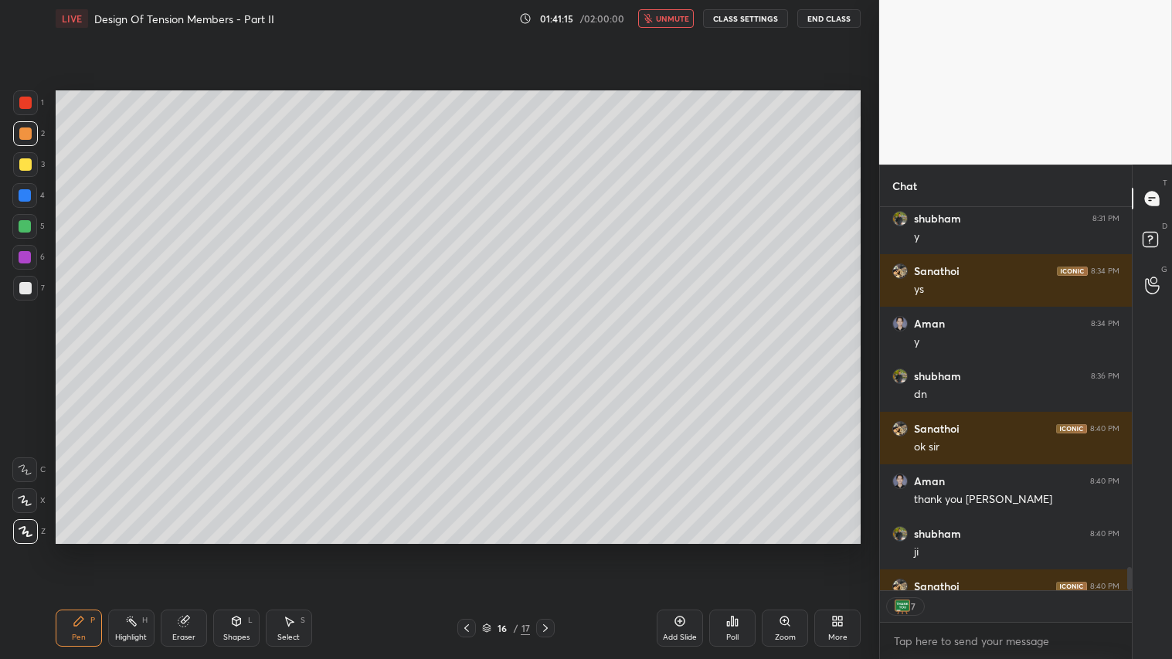
scroll to position [410, 247]
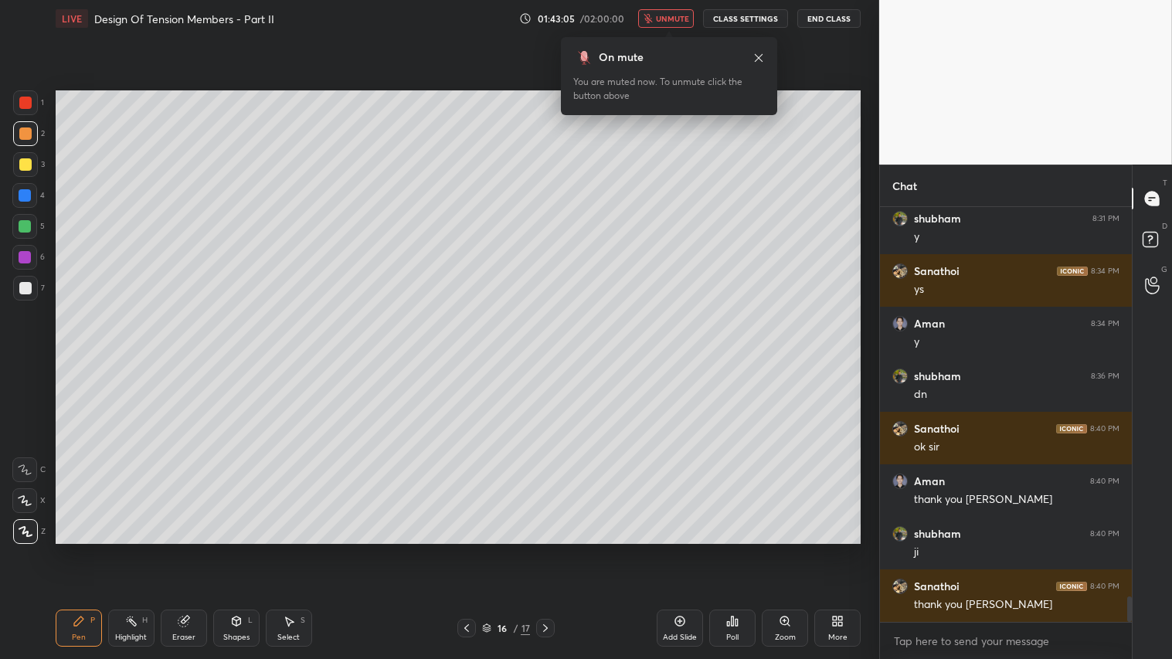
click at [816, 20] on button "End Class" at bounding box center [828, 18] width 63 height 19
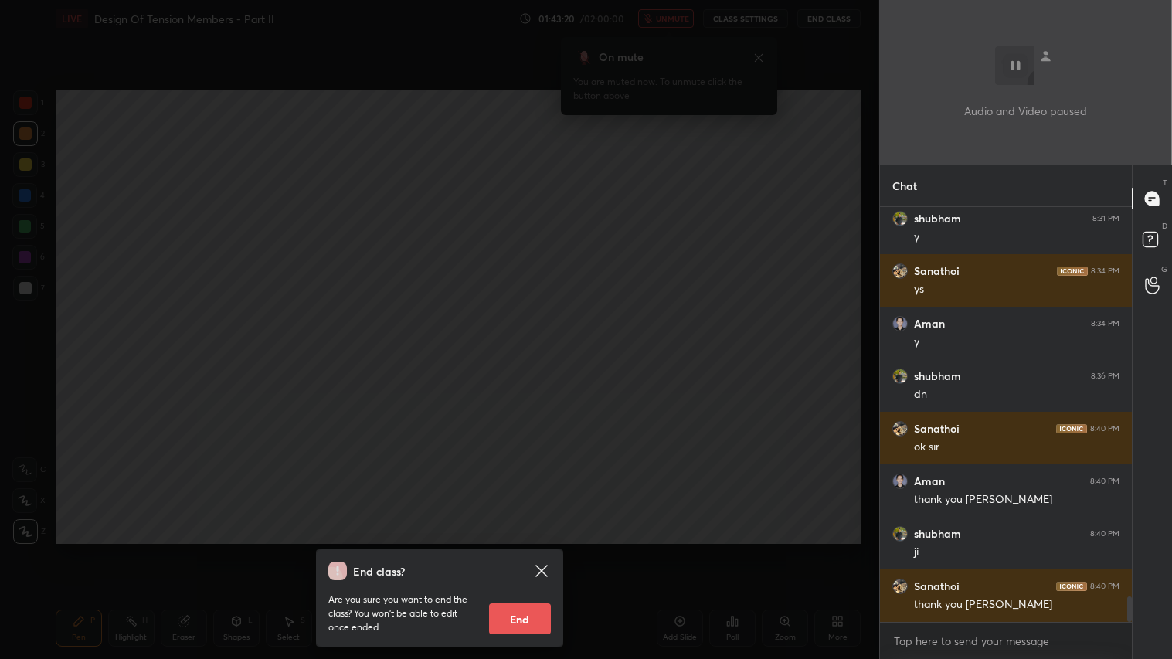
click at [539, 549] on button "End" at bounding box center [520, 618] width 62 height 31
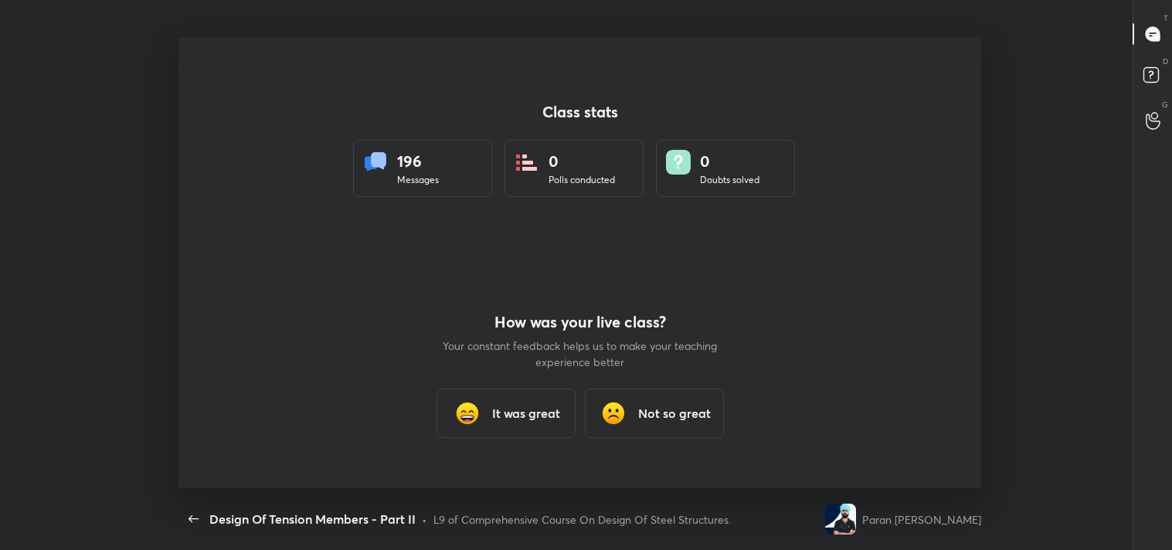
scroll to position [76782, 76073]
